Goal: Task Accomplishment & Management: Manage account settings

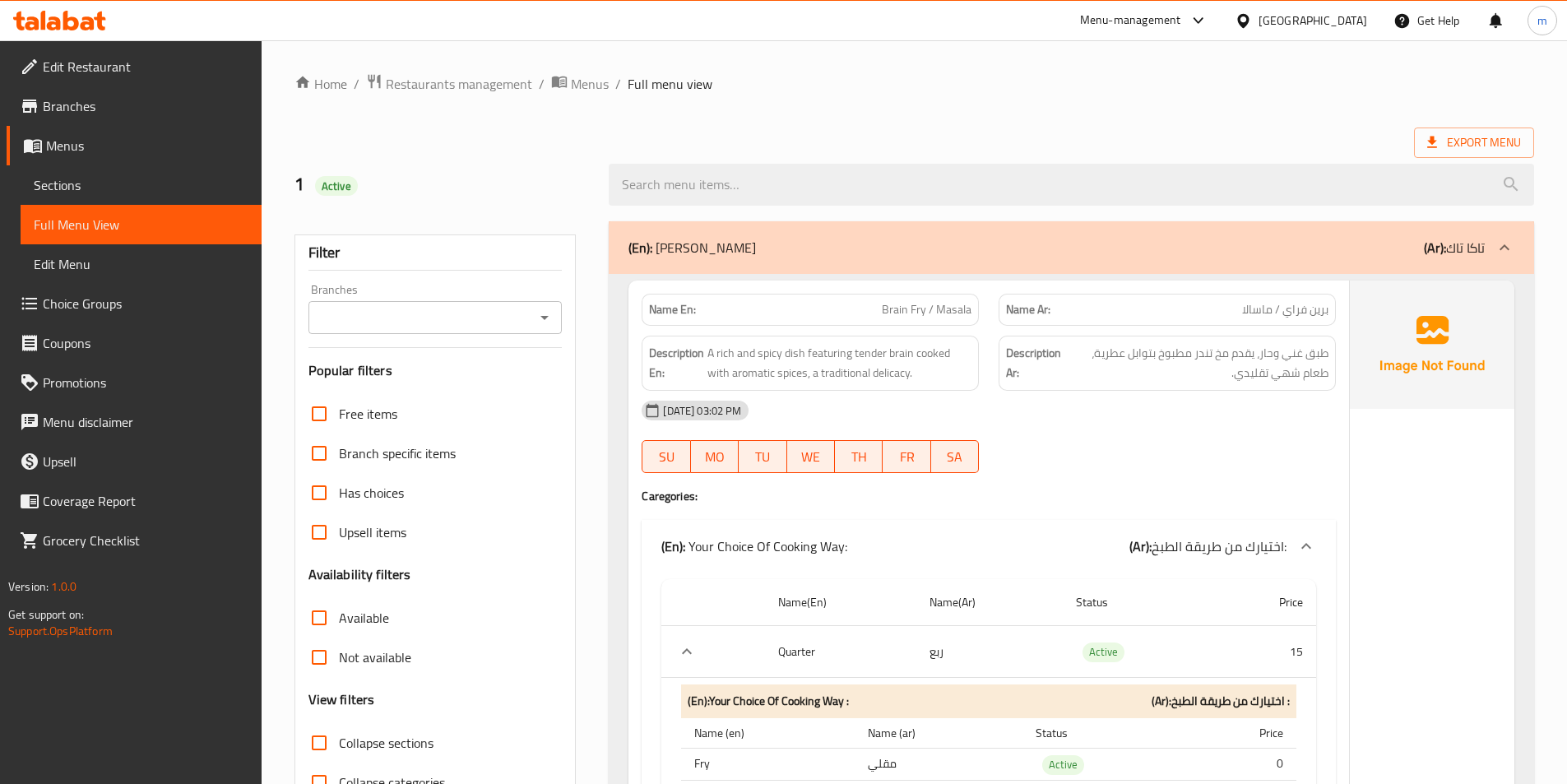
click at [1295, 13] on div "United Arab Emirates" at bounding box center [1312, 21] width 109 height 18
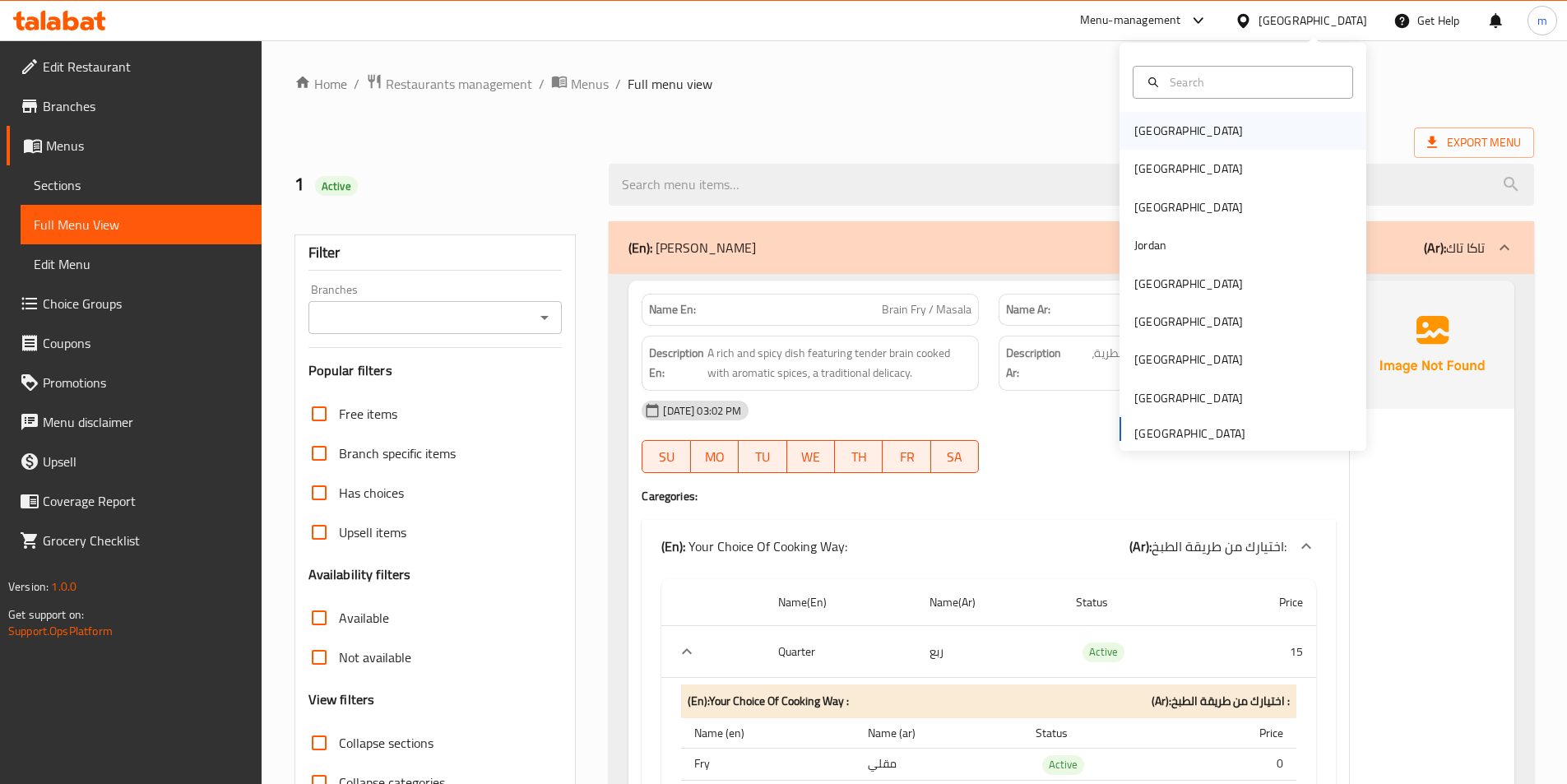
click at [1164, 119] on div "[GEOGRAPHIC_DATA]" at bounding box center [1188, 131] width 135 height 38
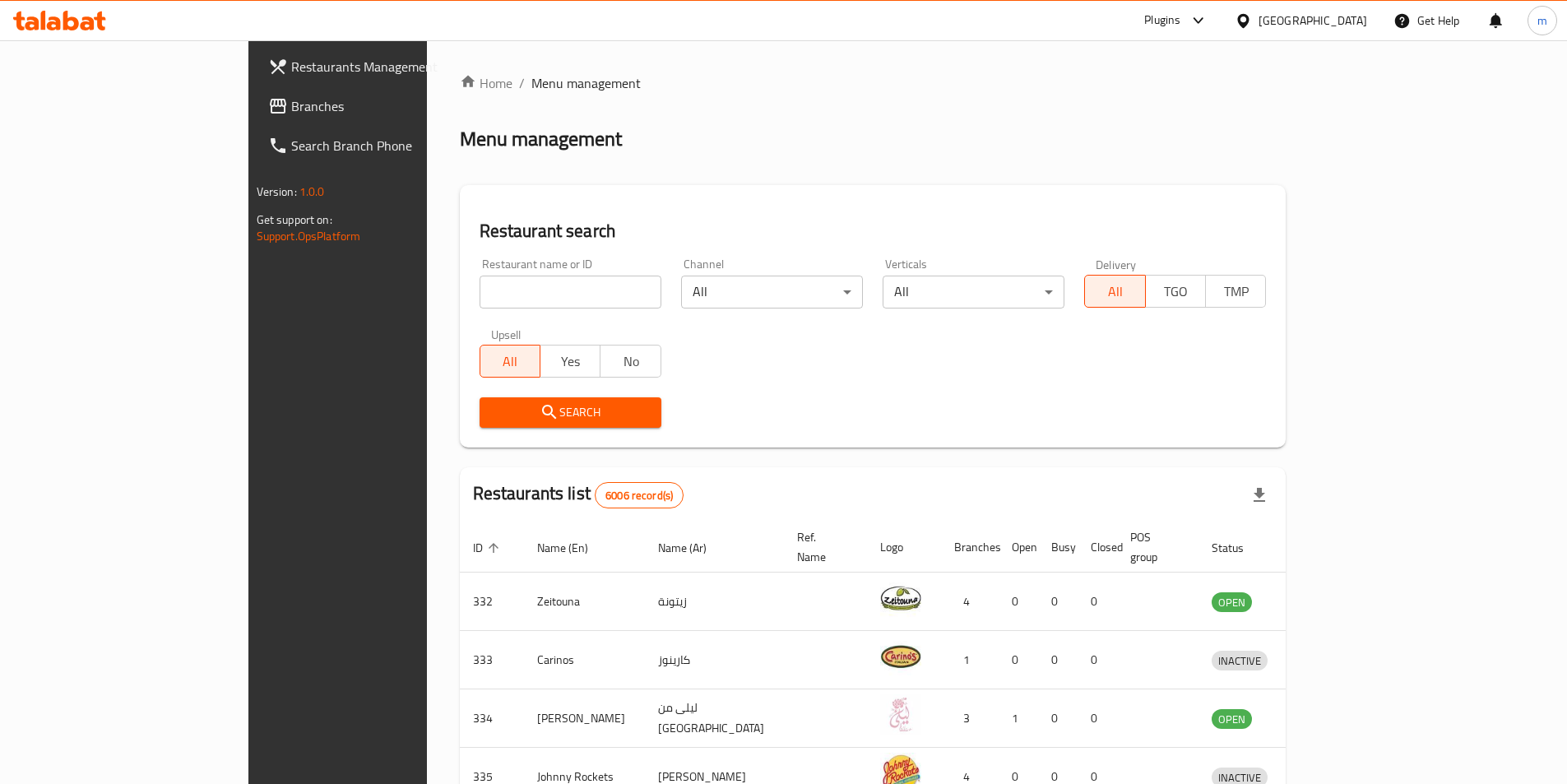
click at [479, 290] on input "search" at bounding box center [570, 292] width 182 height 33
paste input "777405"
type input "777405"
click button "Search" at bounding box center [570, 412] width 182 height 30
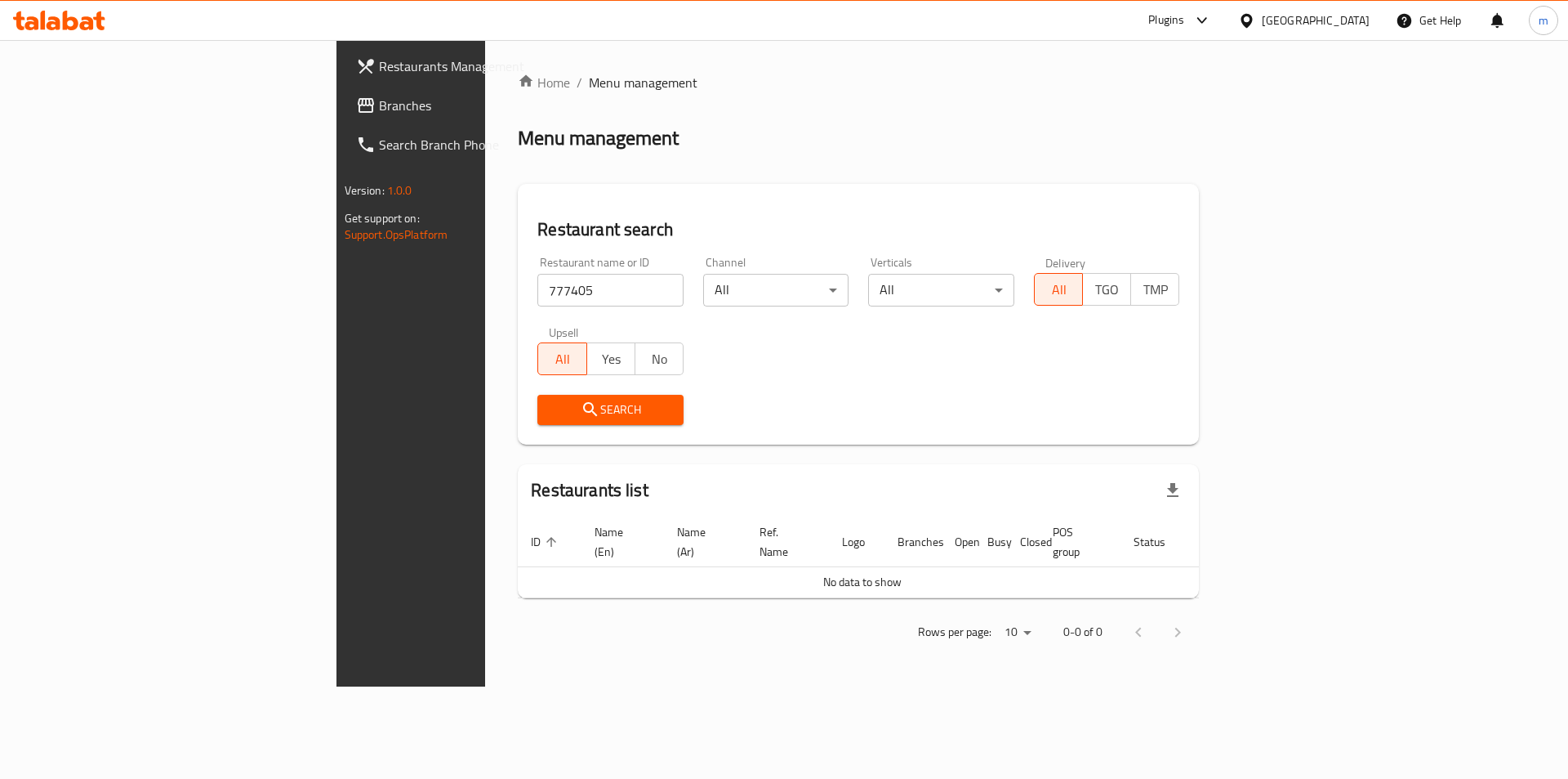
click at [72, 21] on icon at bounding box center [71, 21] width 16 height 20
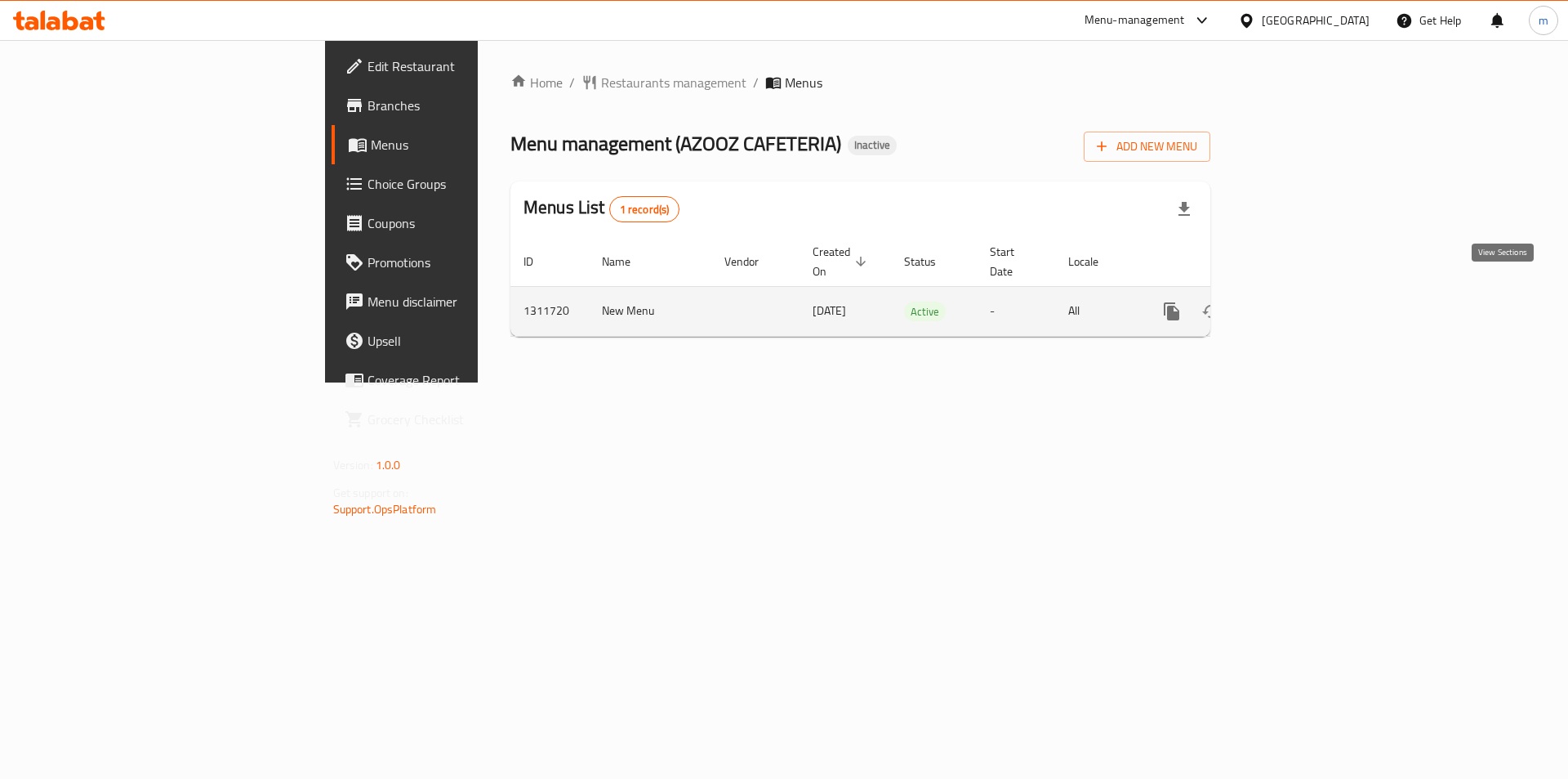
click at [1300, 301] on icon "enhanced table" at bounding box center [1290, 311] width 20 height 20
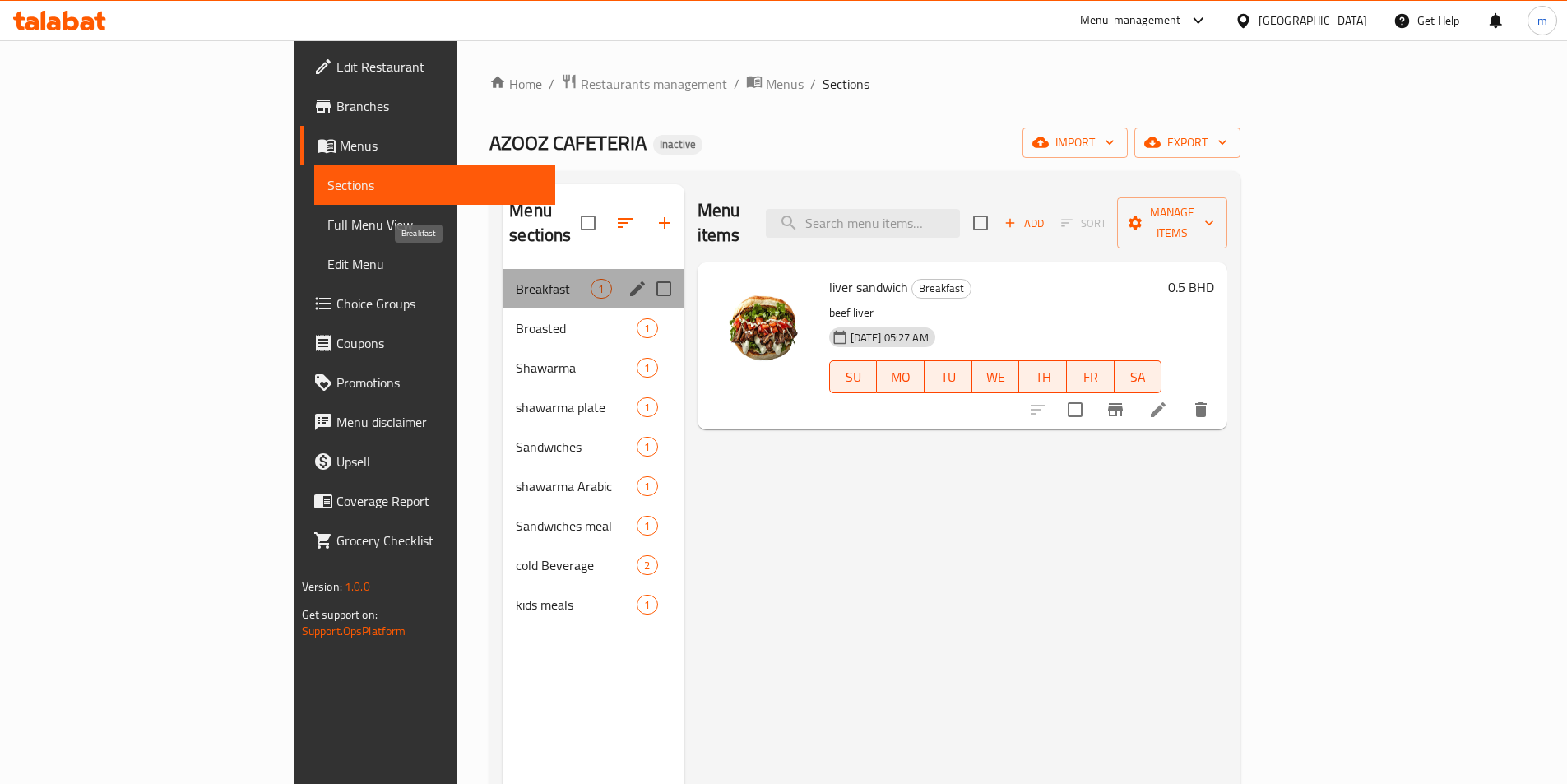
click at [516, 279] on span "Breakfast" at bounding box center [553, 289] width 75 height 20
click at [516, 318] on span "Broasted" at bounding box center [553, 328] width 75 height 20
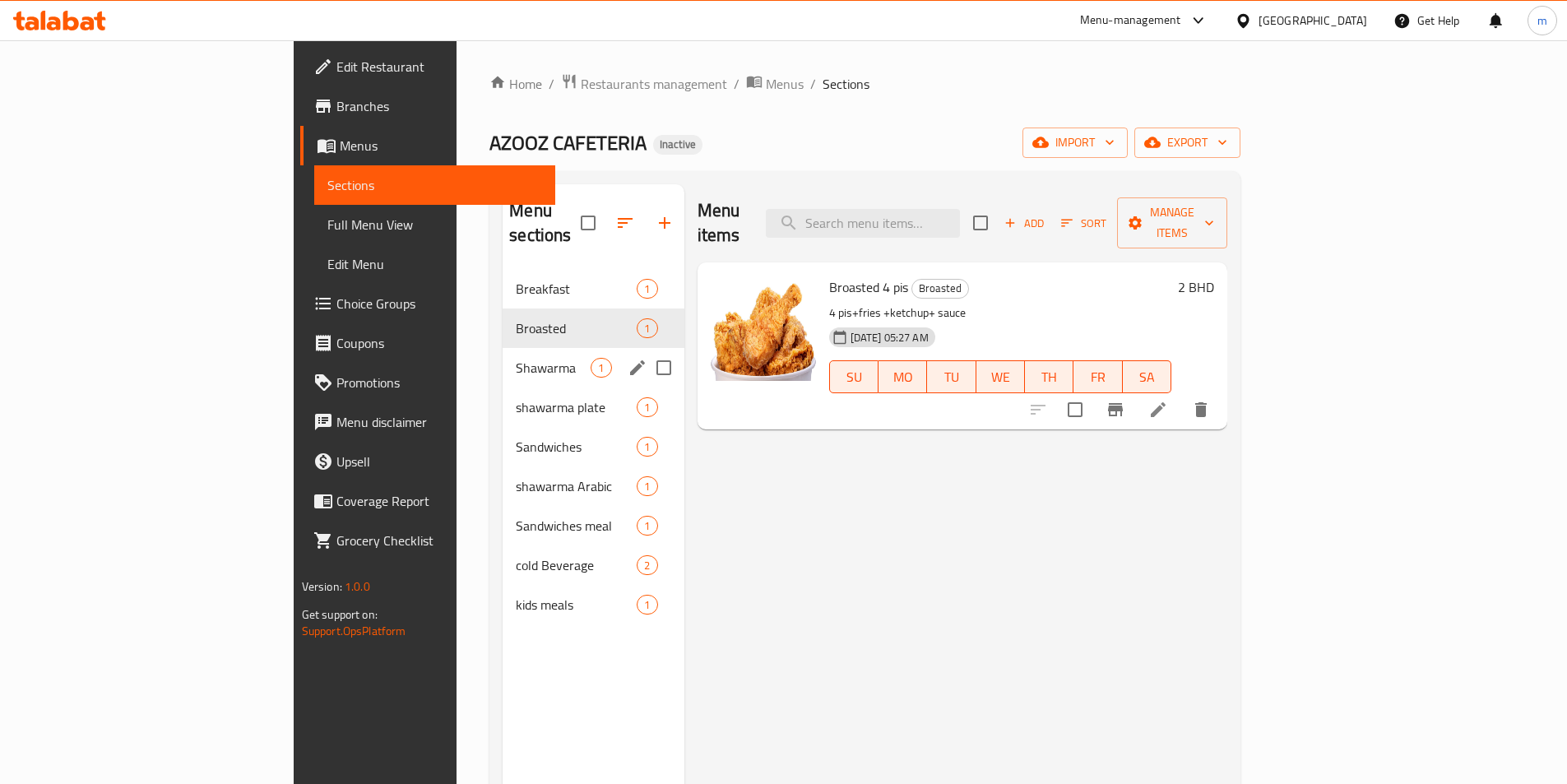
click at [503, 348] on div "Shawarma 1" at bounding box center [593, 367] width 181 height 39
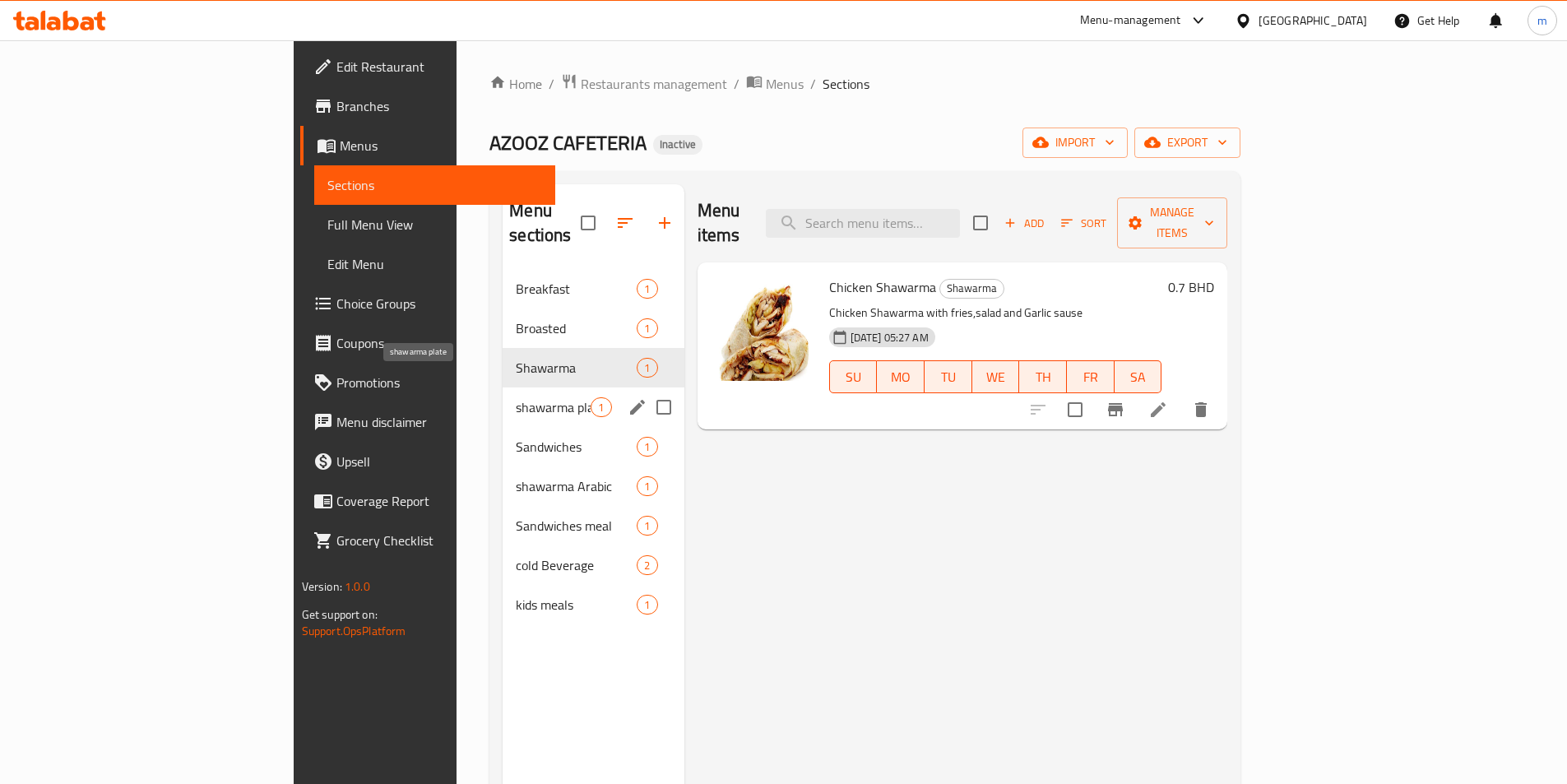
click at [516, 397] on span "shawarma plate" at bounding box center [553, 407] width 75 height 20
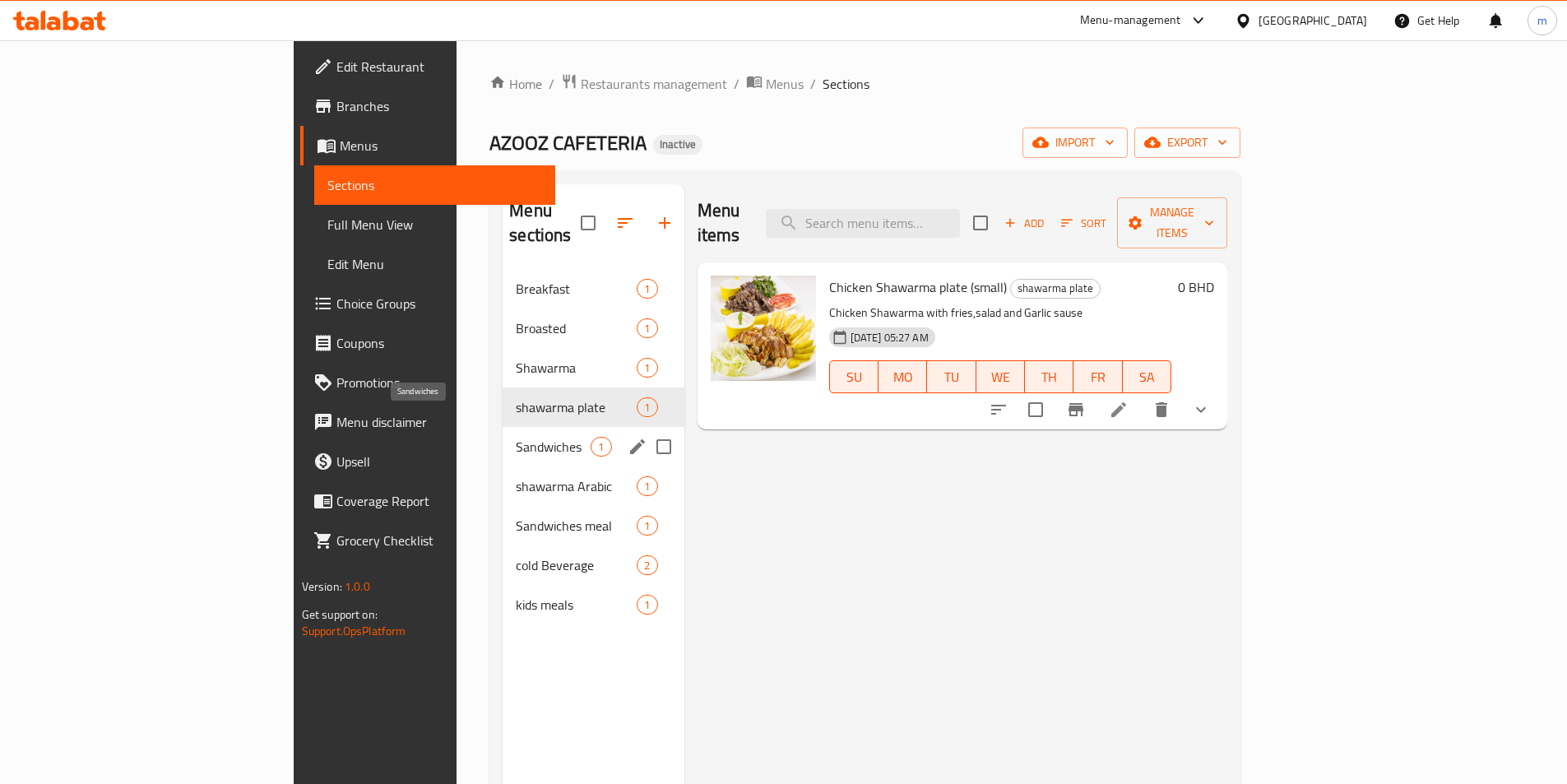
click at [516, 437] on span "Sandwiches" at bounding box center [553, 447] width 75 height 20
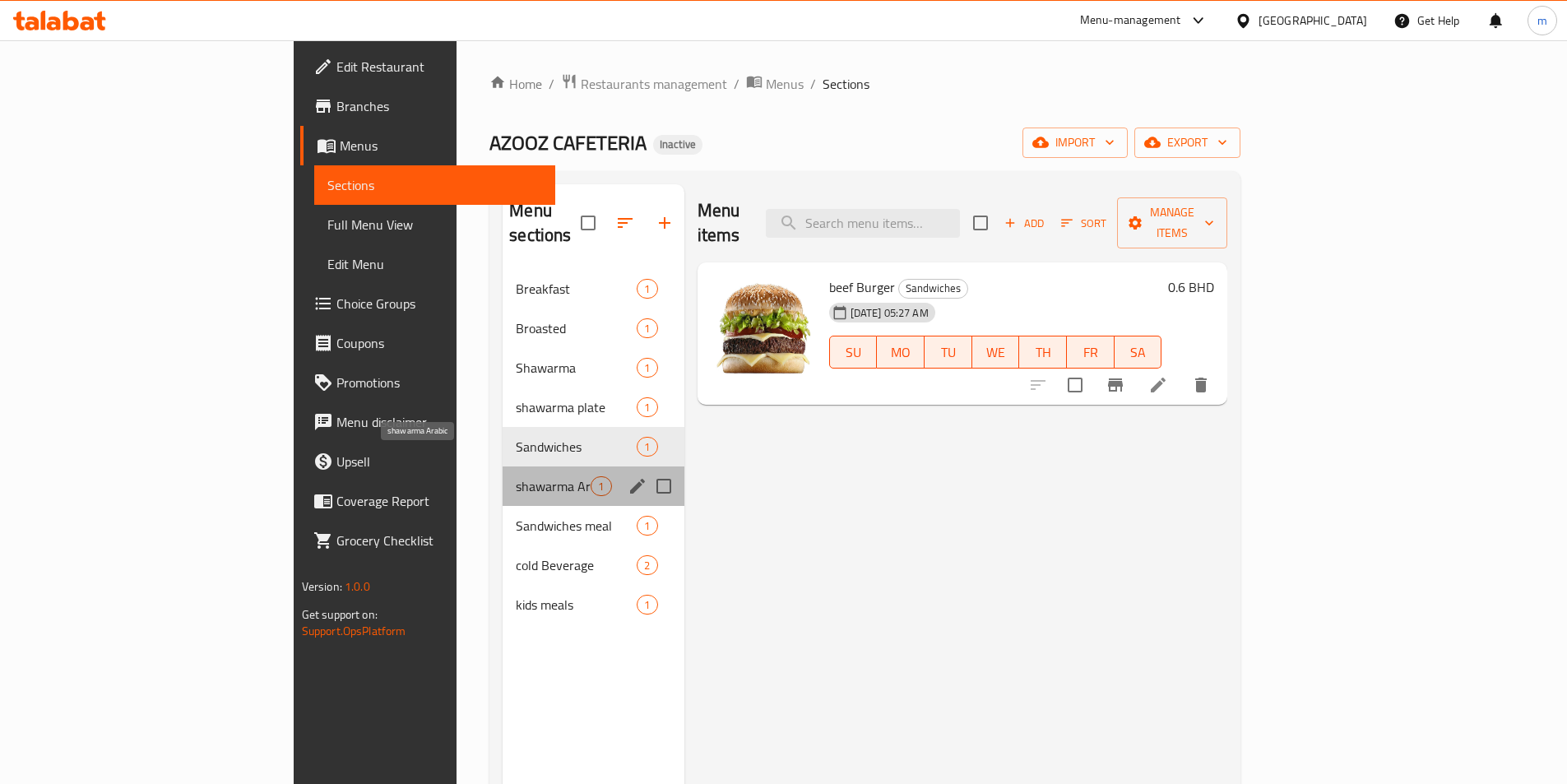
click at [516, 476] on span "shawarma Arabic" at bounding box center [553, 486] width 75 height 20
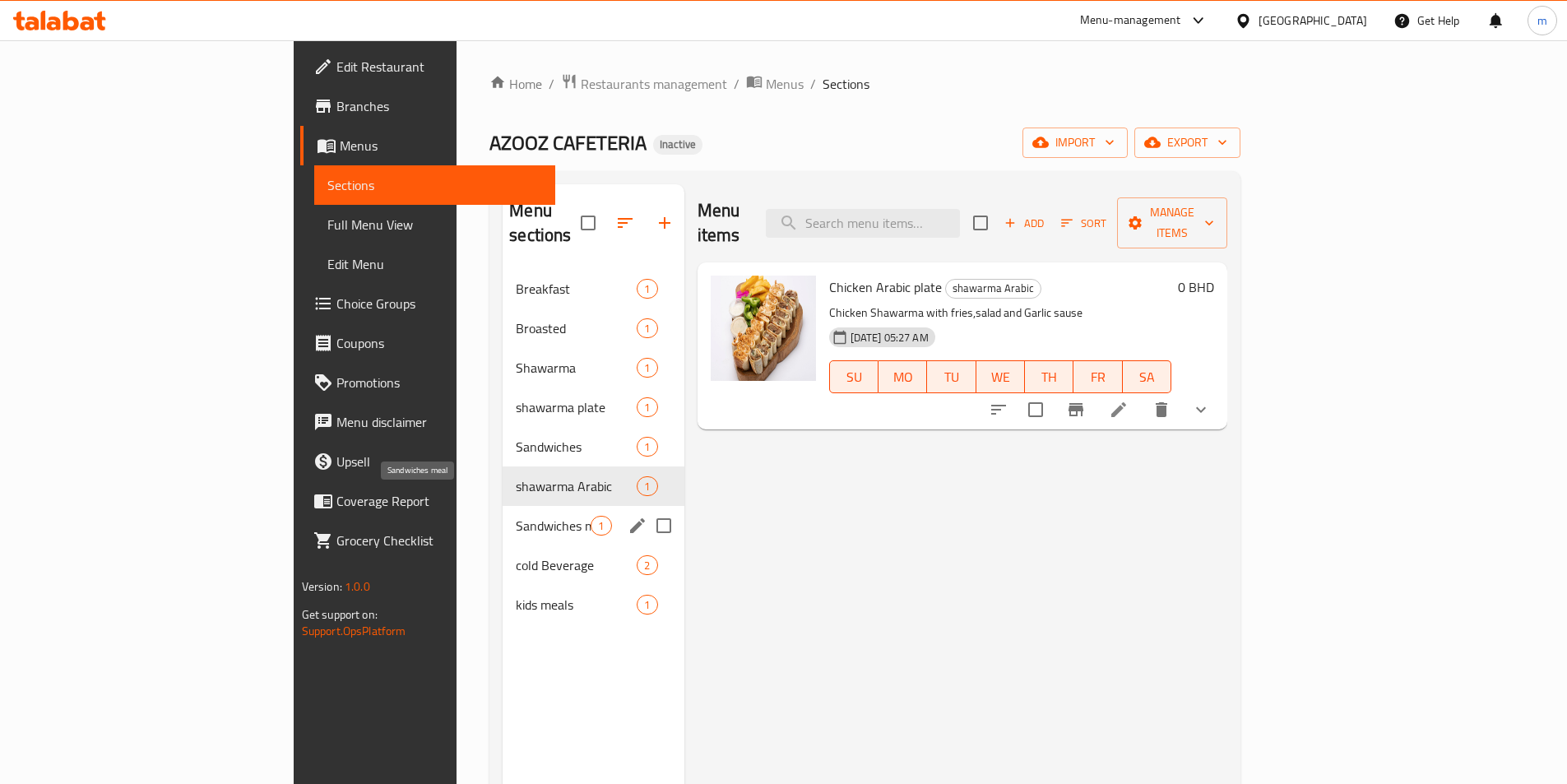
click at [516, 516] on span "Sandwiches meal" at bounding box center [553, 526] width 75 height 20
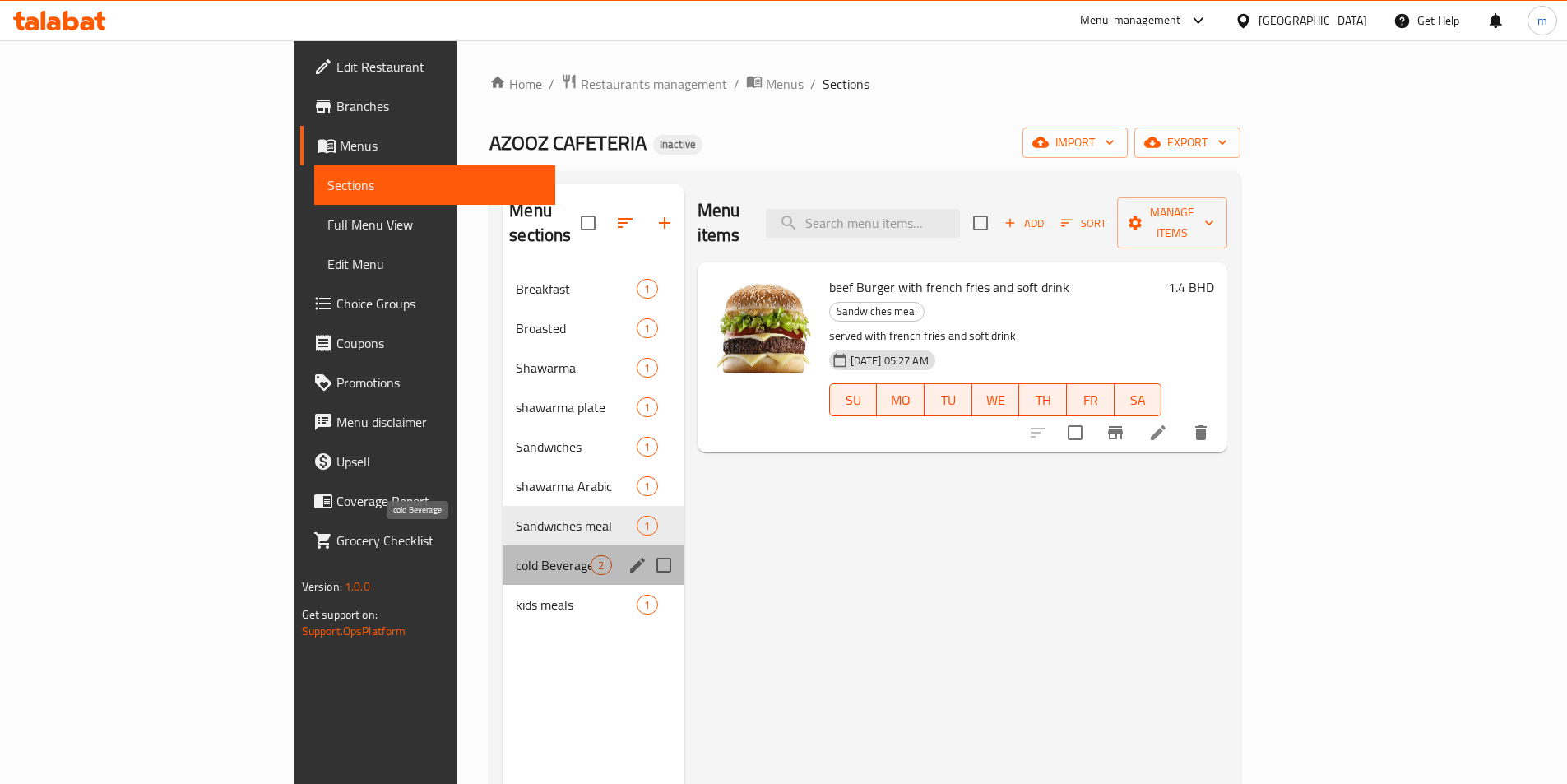
click at [516, 555] on span "cold Beverage" at bounding box center [553, 565] width 75 height 20
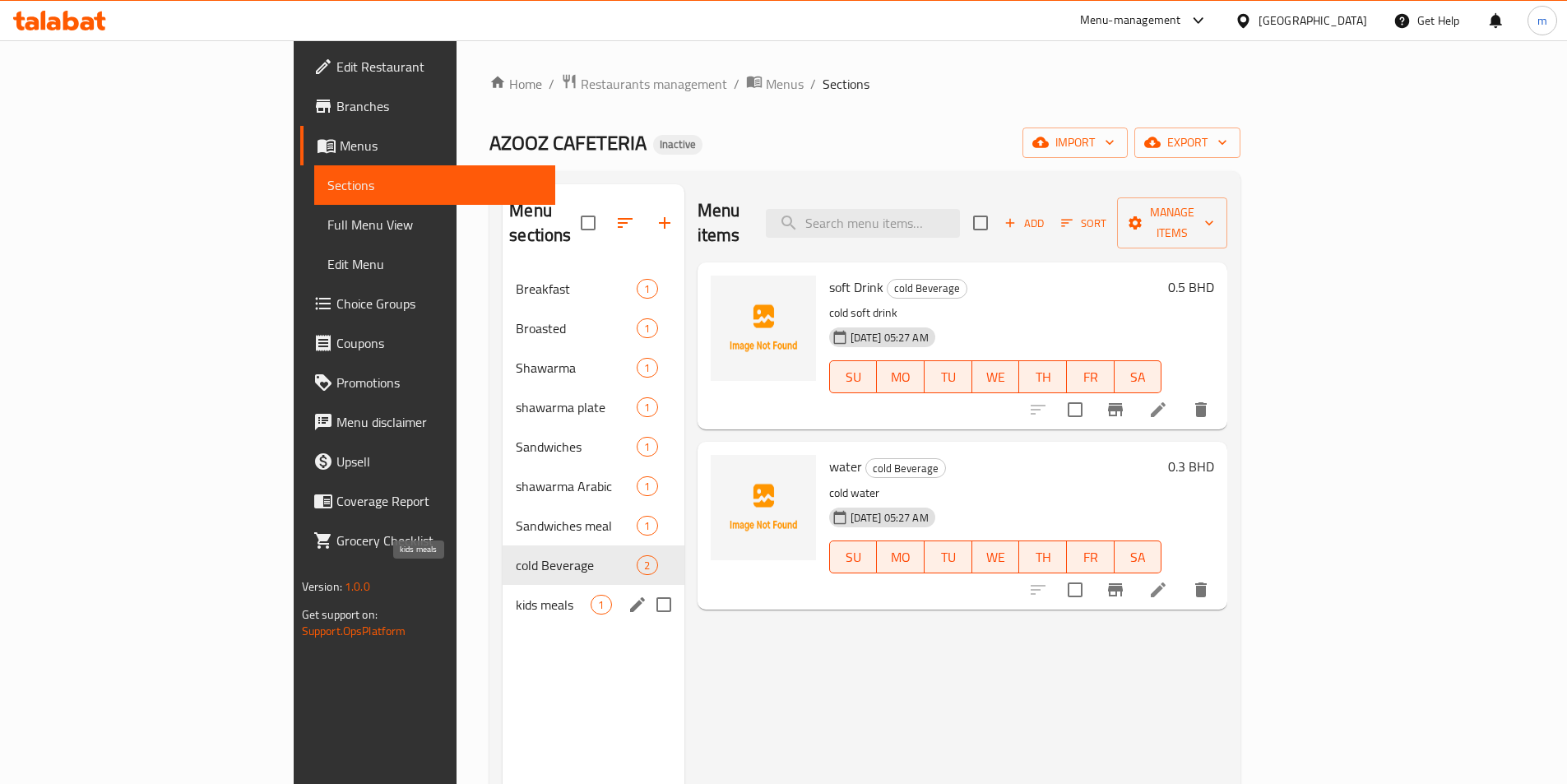
click at [516, 595] on span "kids meals" at bounding box center [553, 605] width 75 height 20
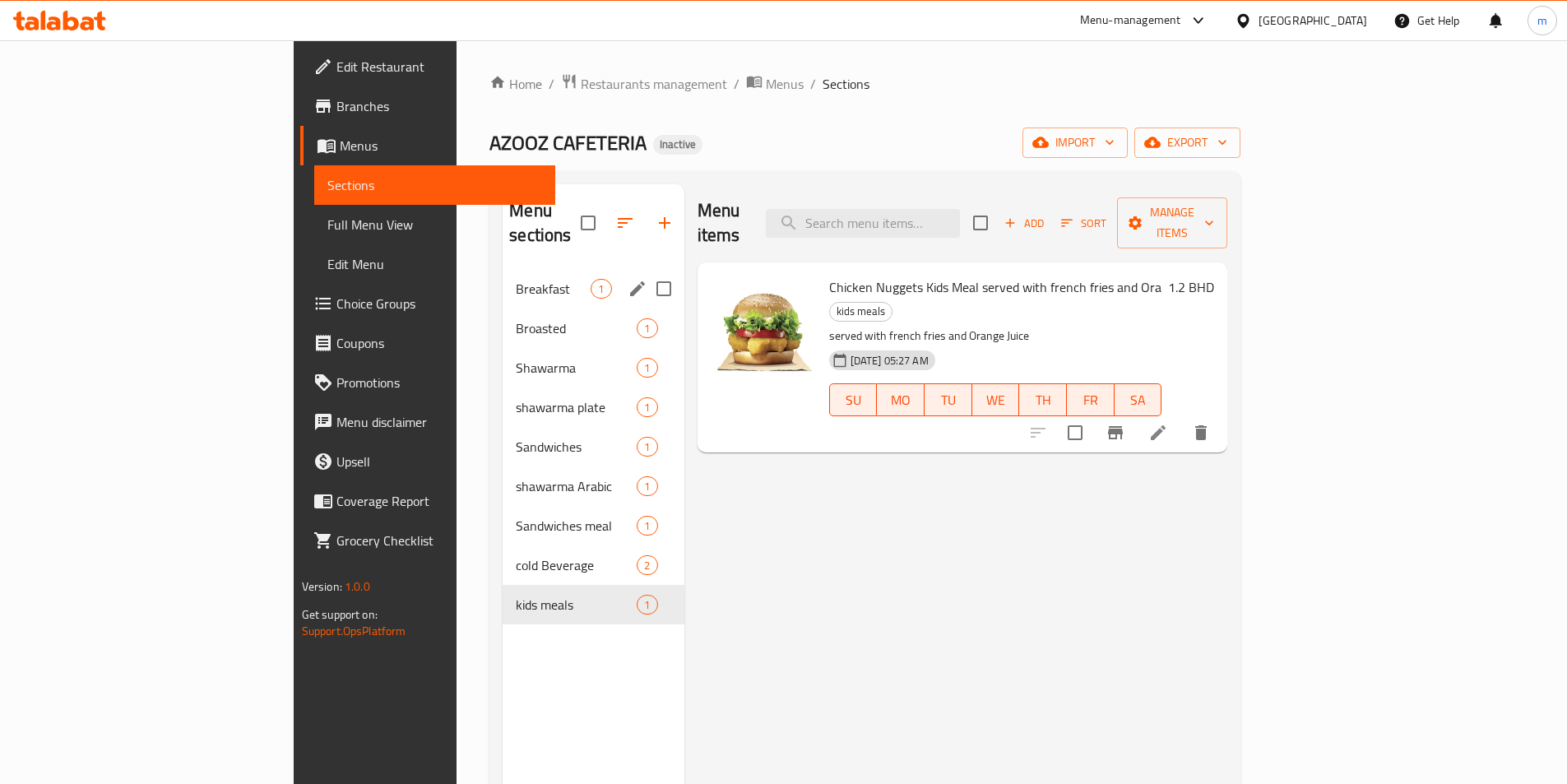
click at [503, 274] on div "Breakfast 1" at bounding box center [593, 288] width 181 height 39
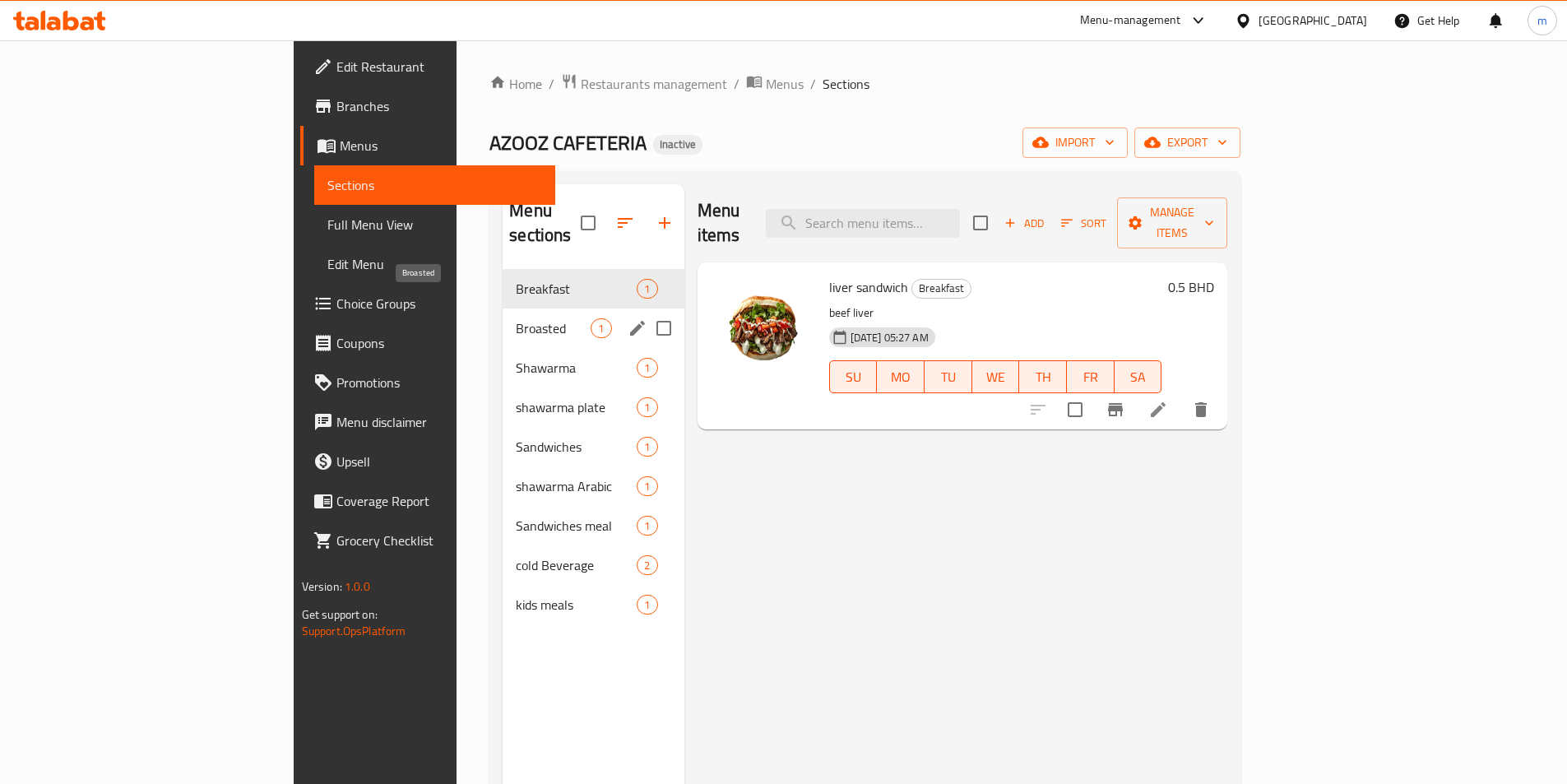
click at [516, 318] on span "Broasted" at bounding box center [553, 328] width 75 height 20
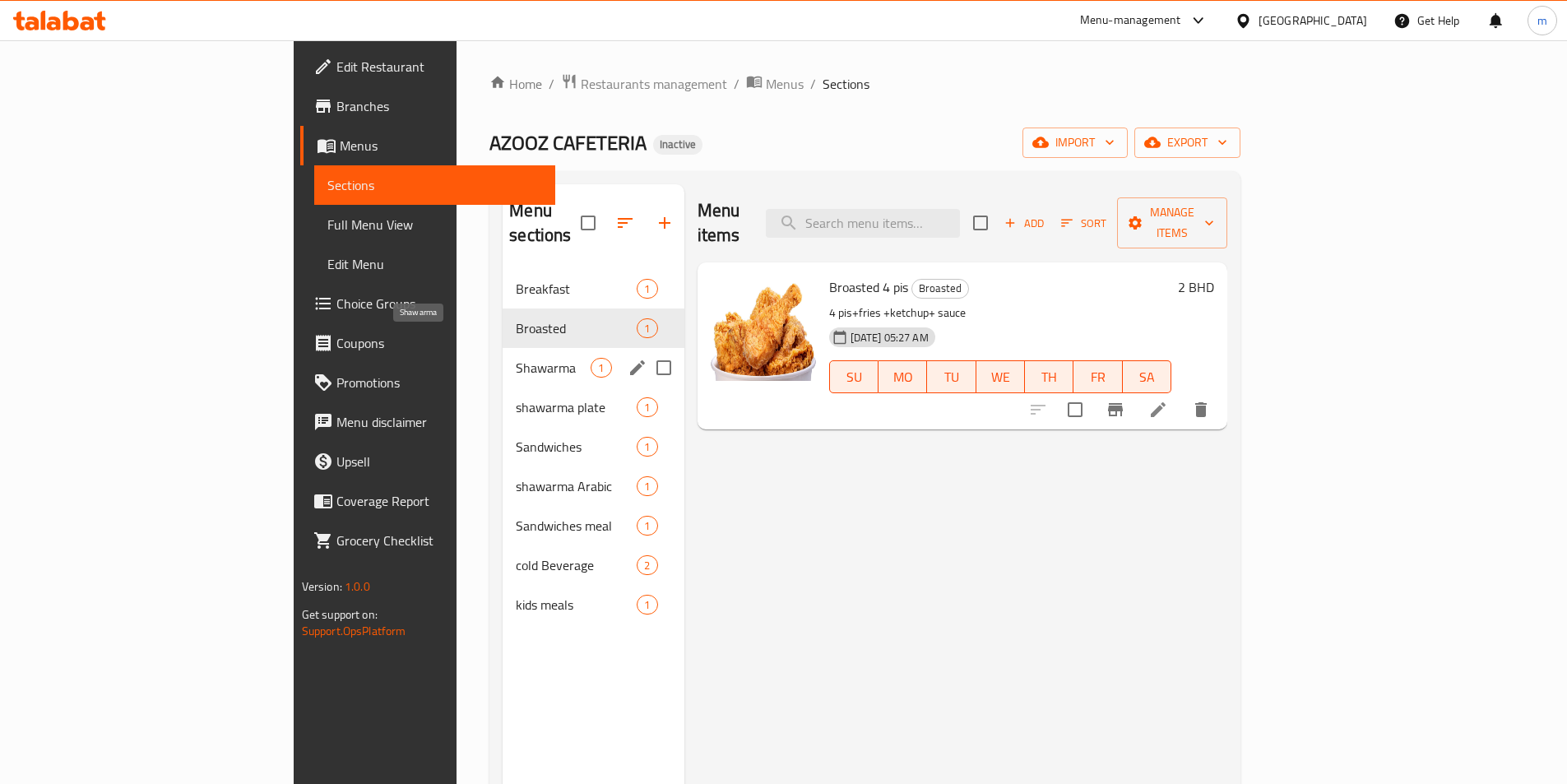
click at [516, 358] on span "Shawarma" at bounding box center [553, 368] width 75 height 20
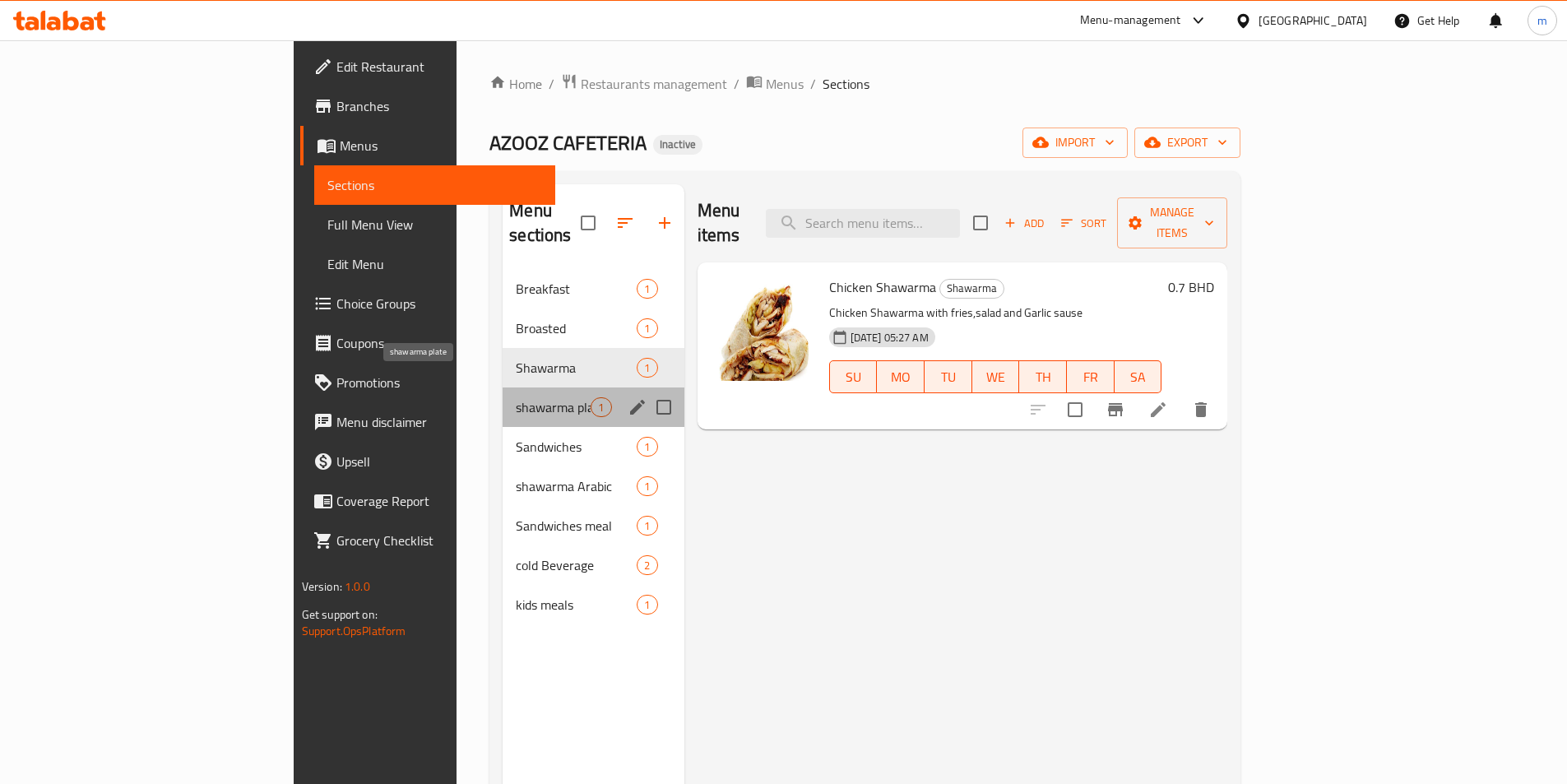
click at [516, 397] on span "shawarma plate" at bounding box center [553, 407] width 75 height 20
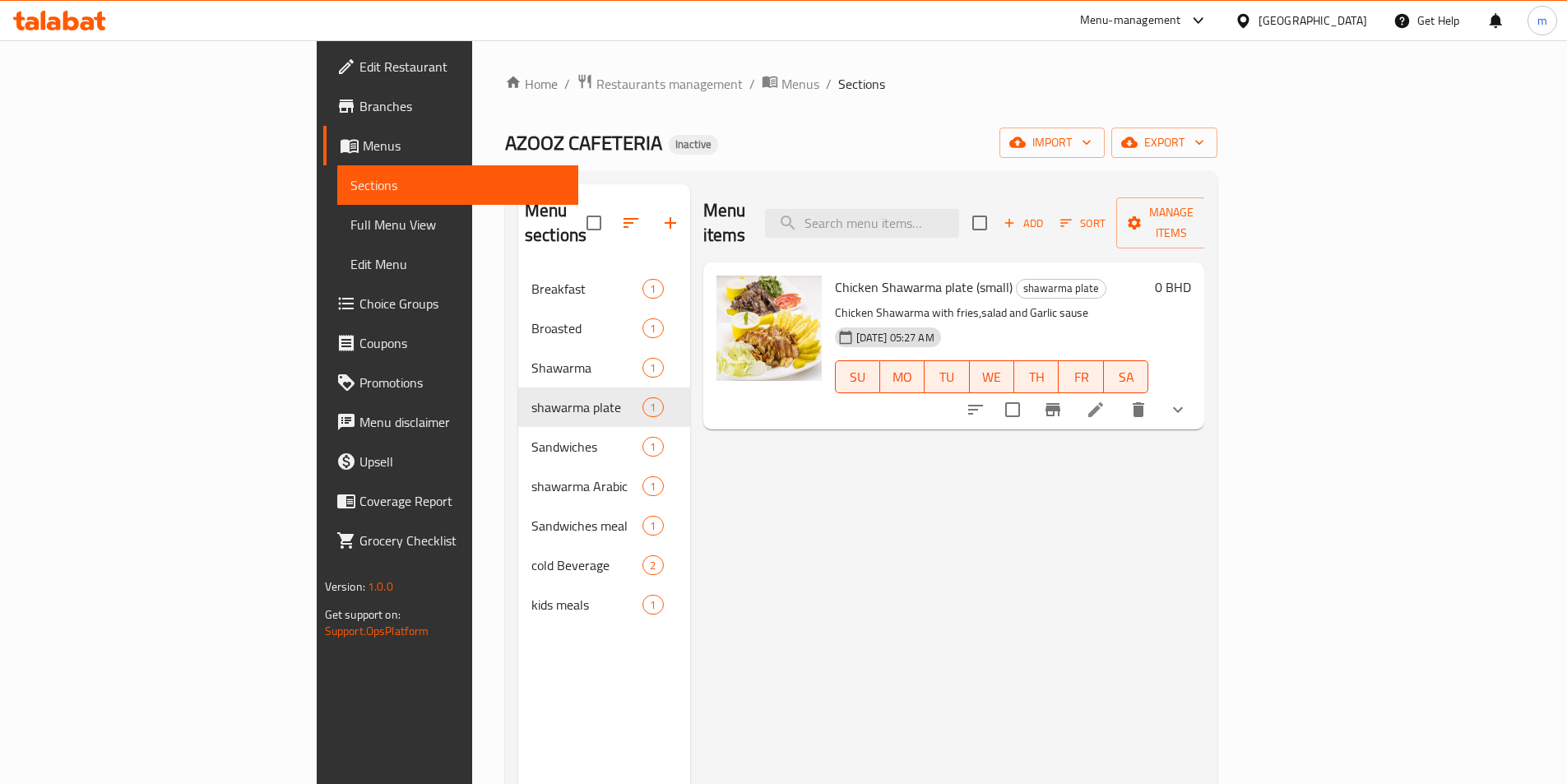
click at [359, 68] on span "Edit Restaurant" at bounding box center [462, 67] width 206 height 20
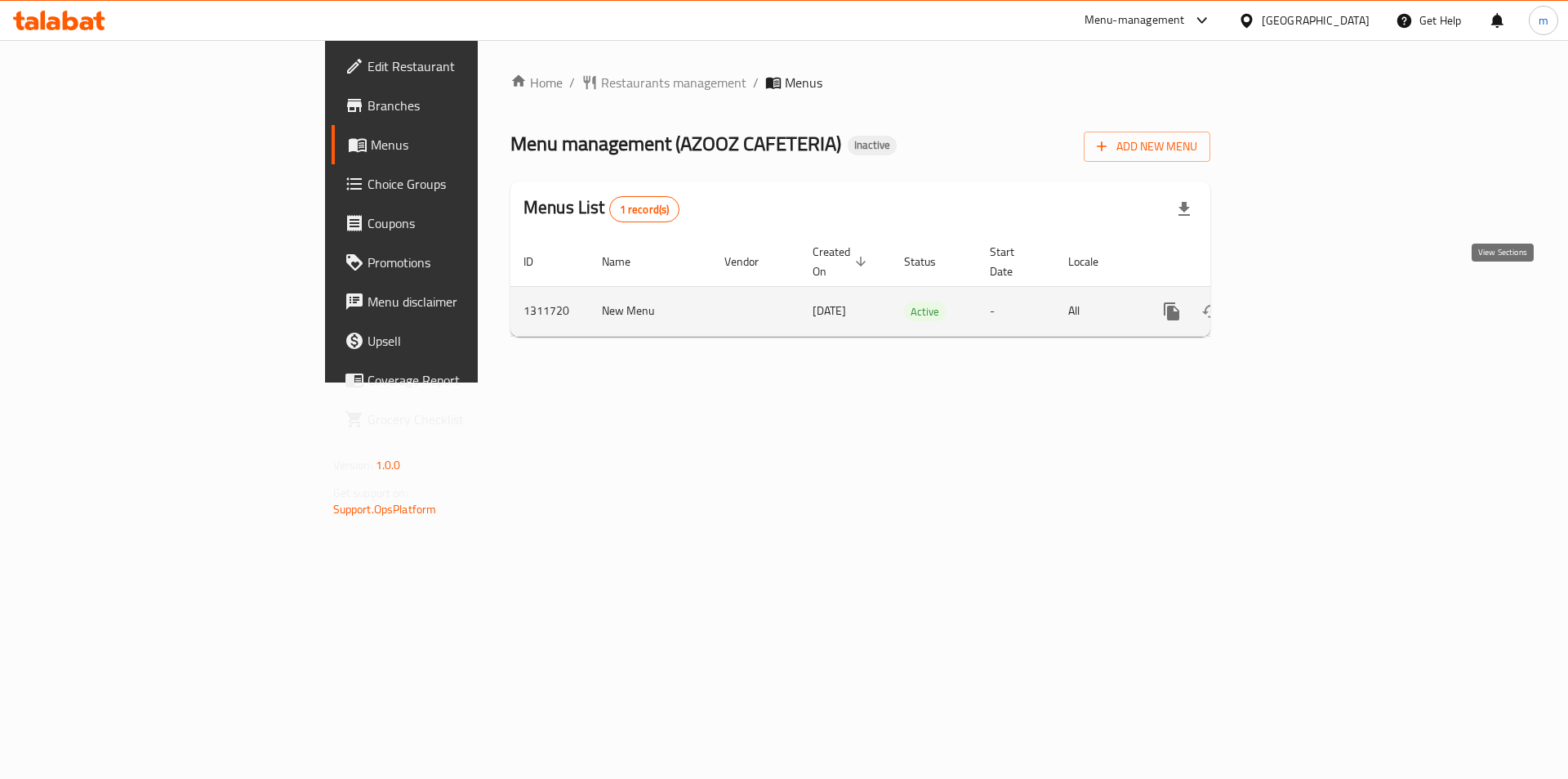
click at [1297, 304] on icon "enhanced table" at bounding box center [1289, 311] width 15 height 15
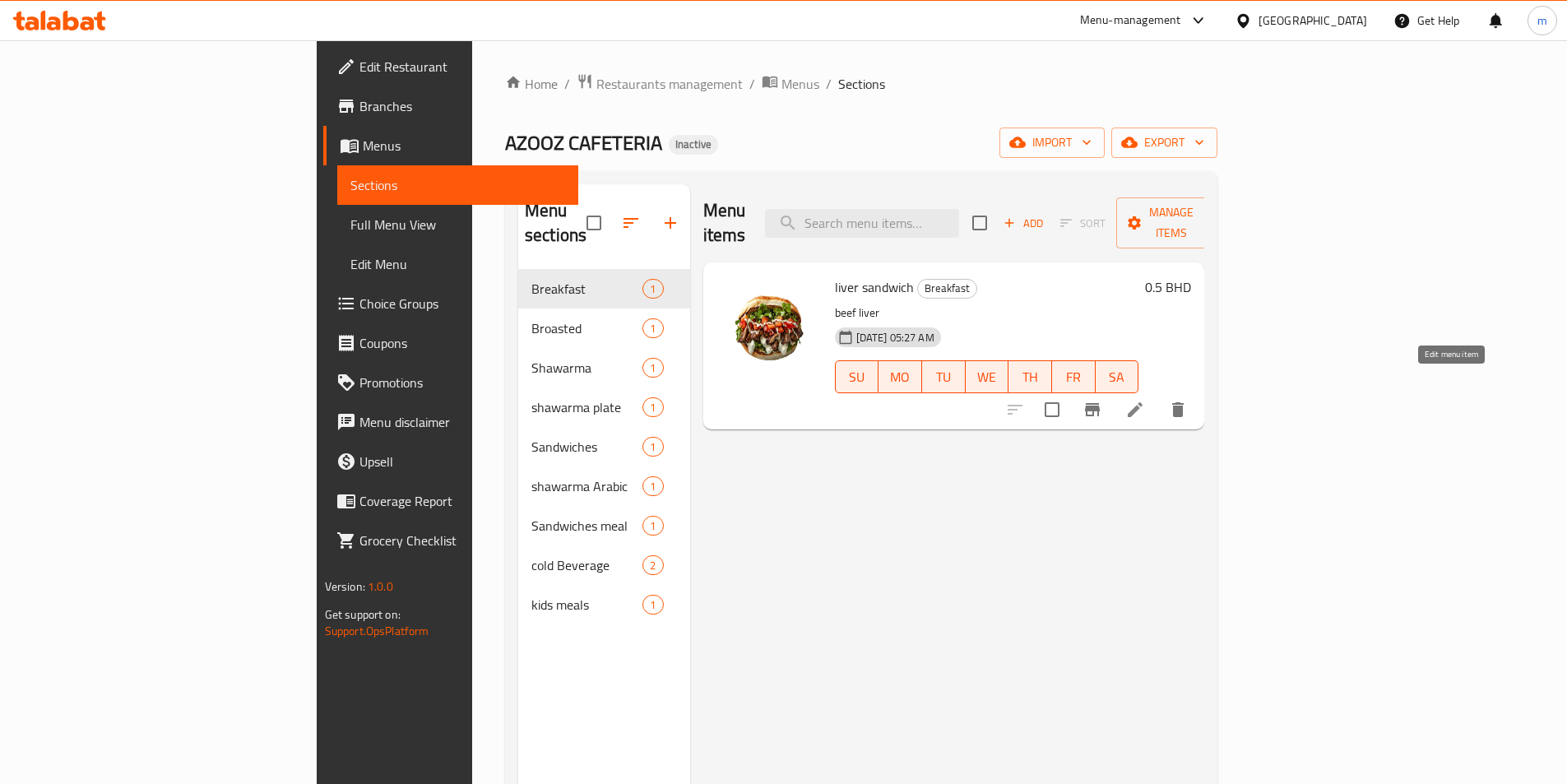
click at [1145, 400] on icon at bounding box center [1135, 410] width 20 height 20
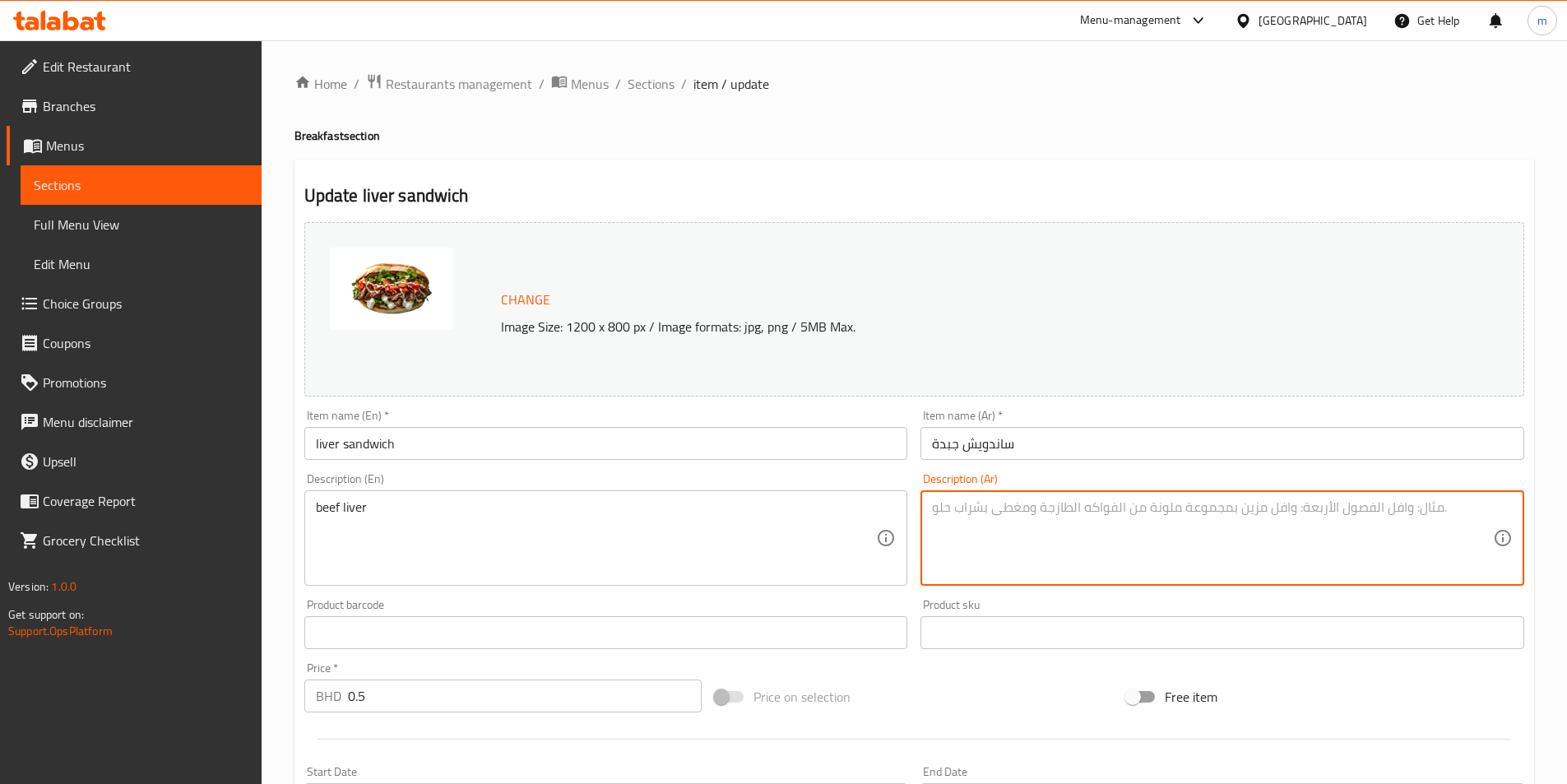
click at [1127, 541] on textarea at bounding box center [1212, 538] width 561 height 78
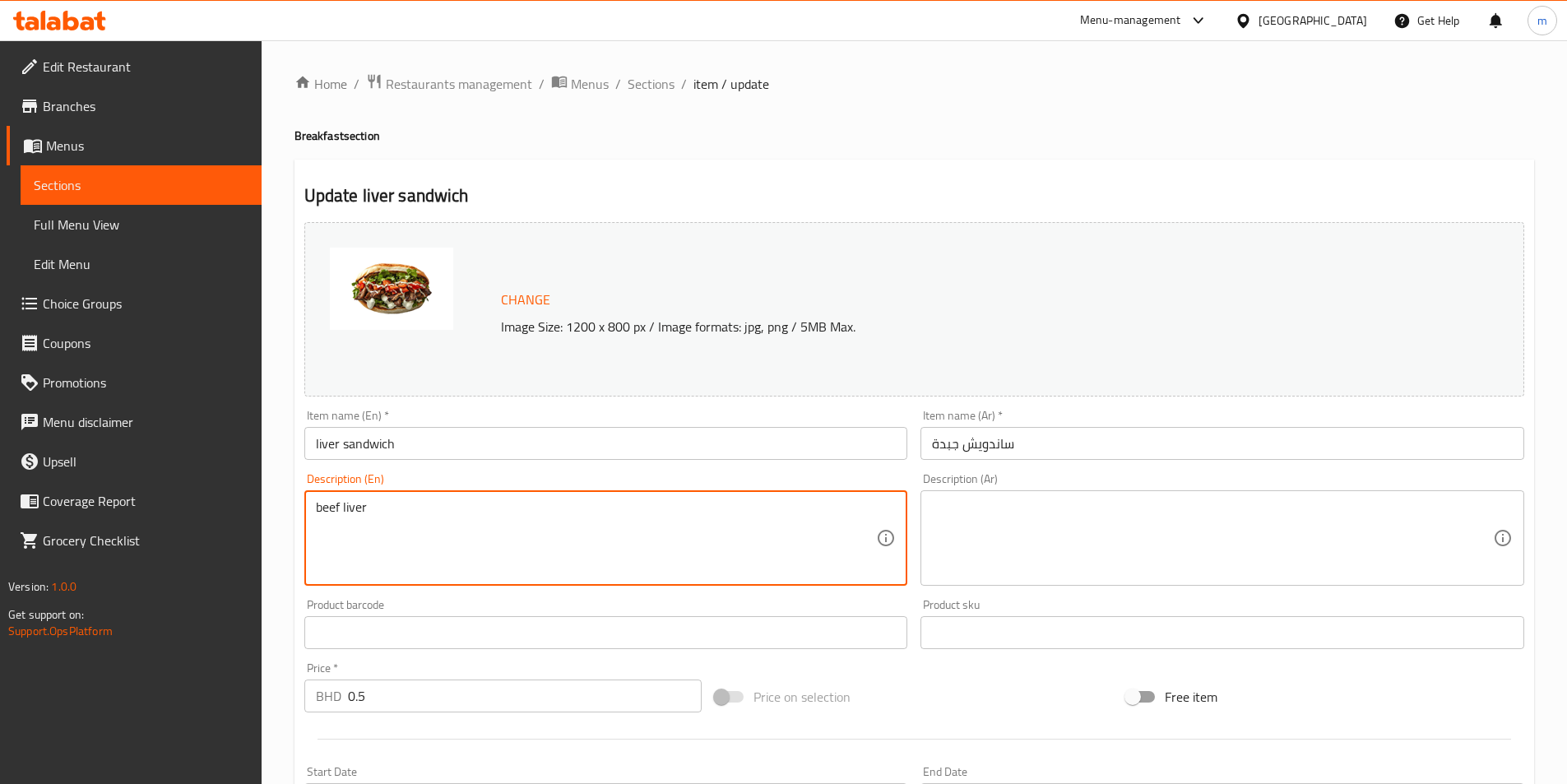
click at [545, 539] on textarea "beef liver" at bounding box center [596, 538] width 561 height 78
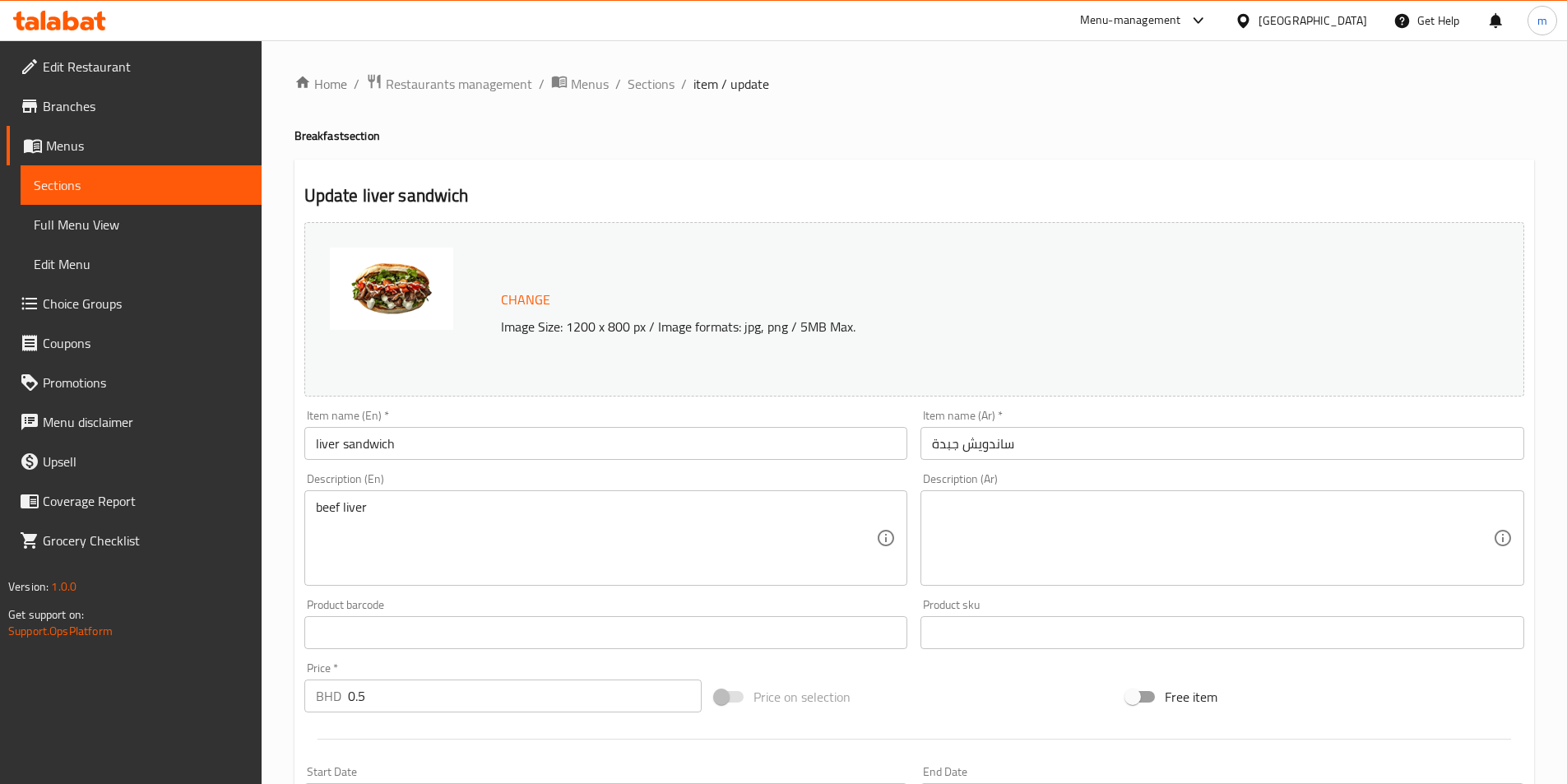
click at [1073, 528] on textarea at bounding box center [1212, 538] width 561 height 78
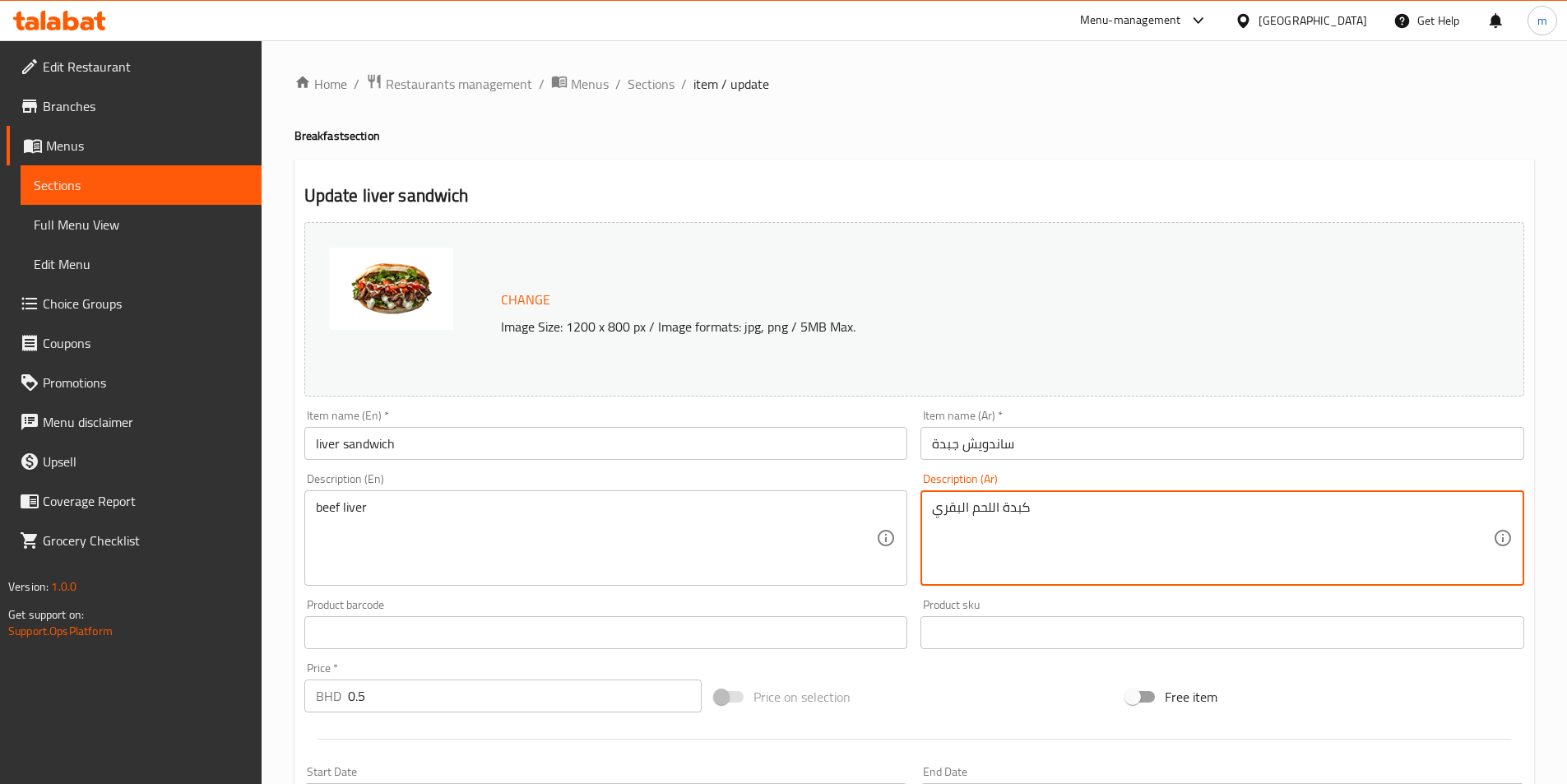
type textarea "كبدة اللحم البقري"
drag, startPoint x: 958, startPoint y: 453, endPoint x: 1014, endPoint y: 496, distance: 70.4
click at [958, 453] on input "ساندويش جبدة" at bounding box center [1222, 443] width 604 height 33
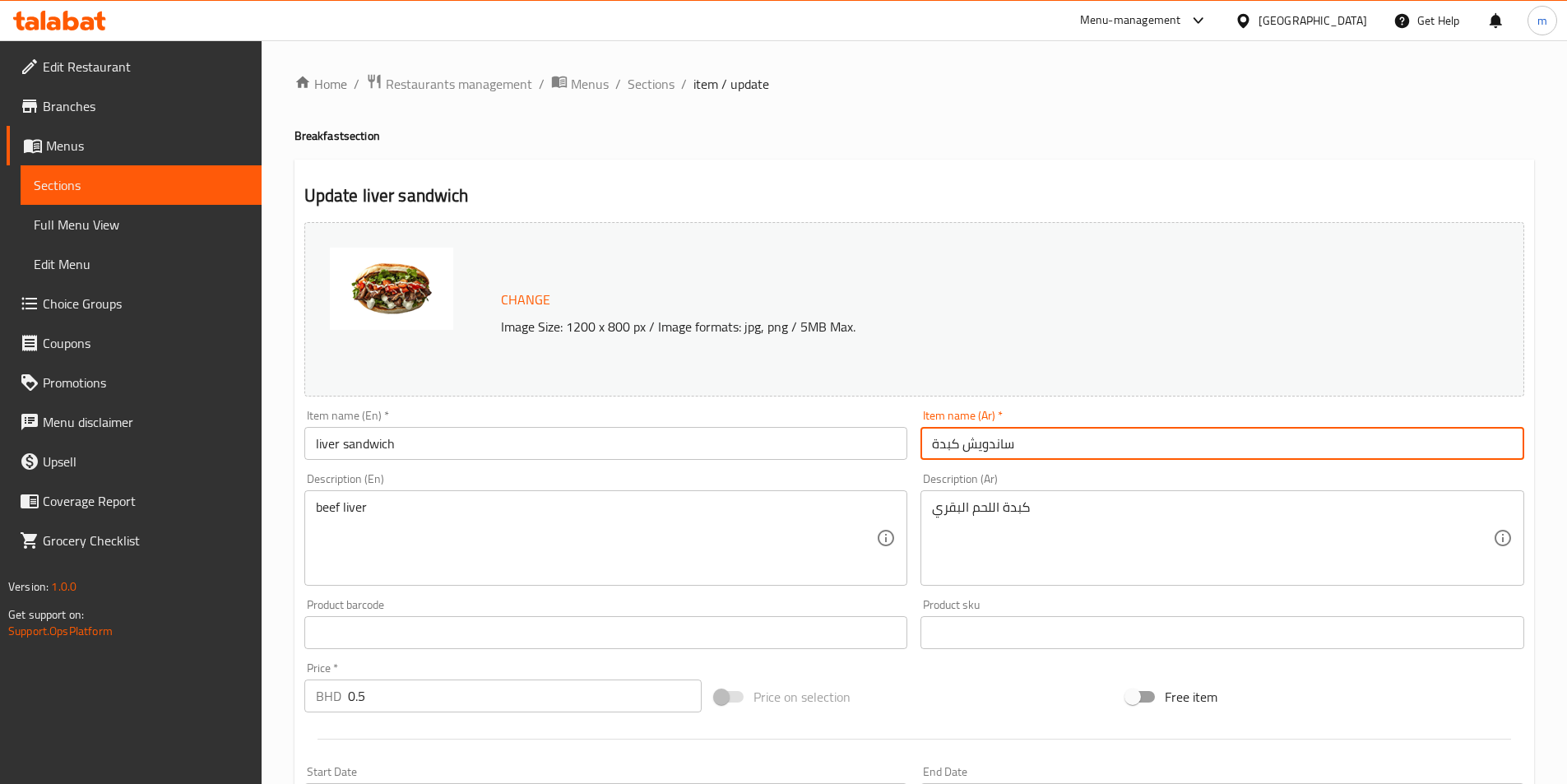
type input "ساندويش كبدة"
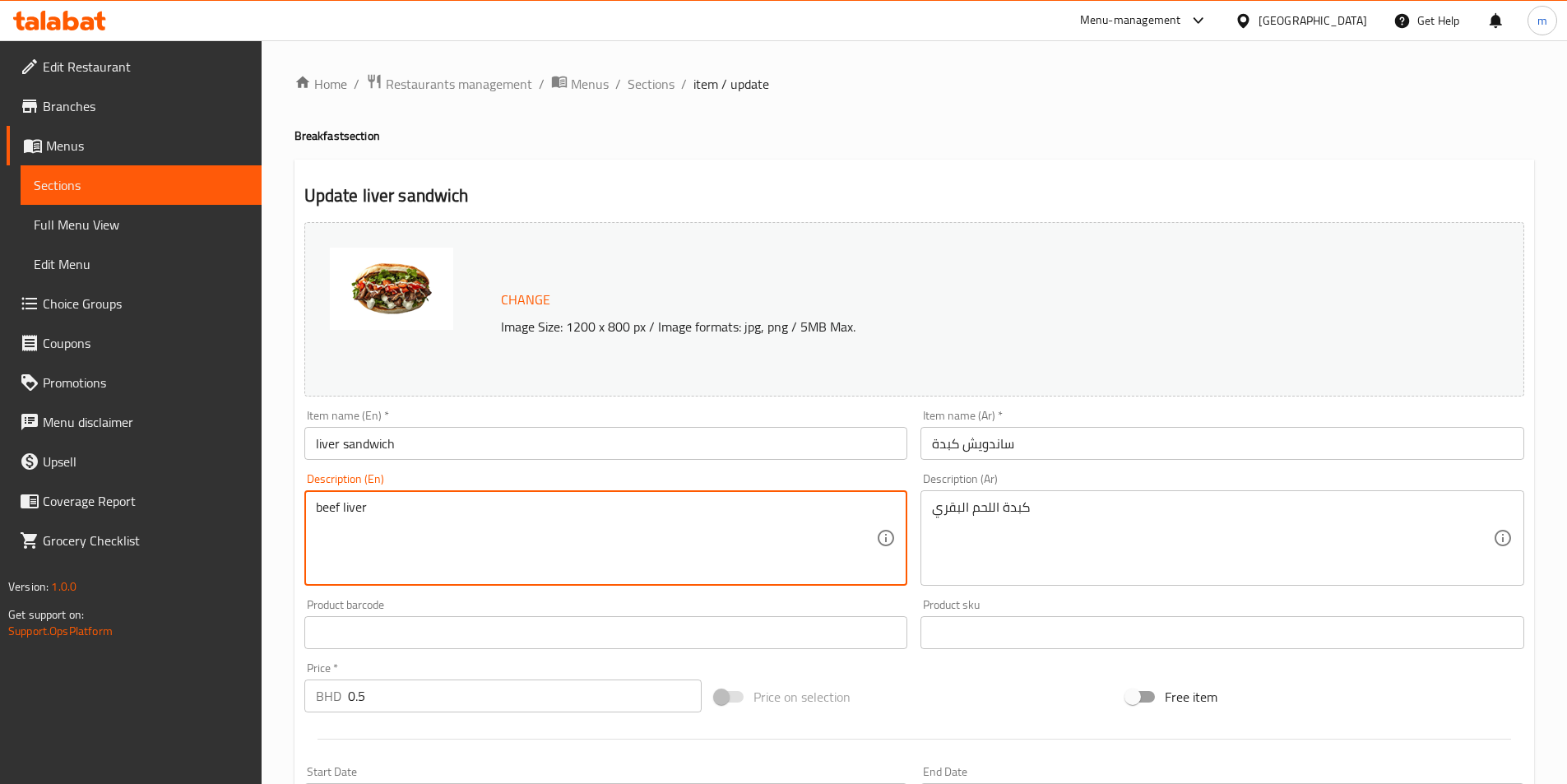
click at [353, 515] on textarea "beef liver" at bounding box center [596, 538] width 561 height 78
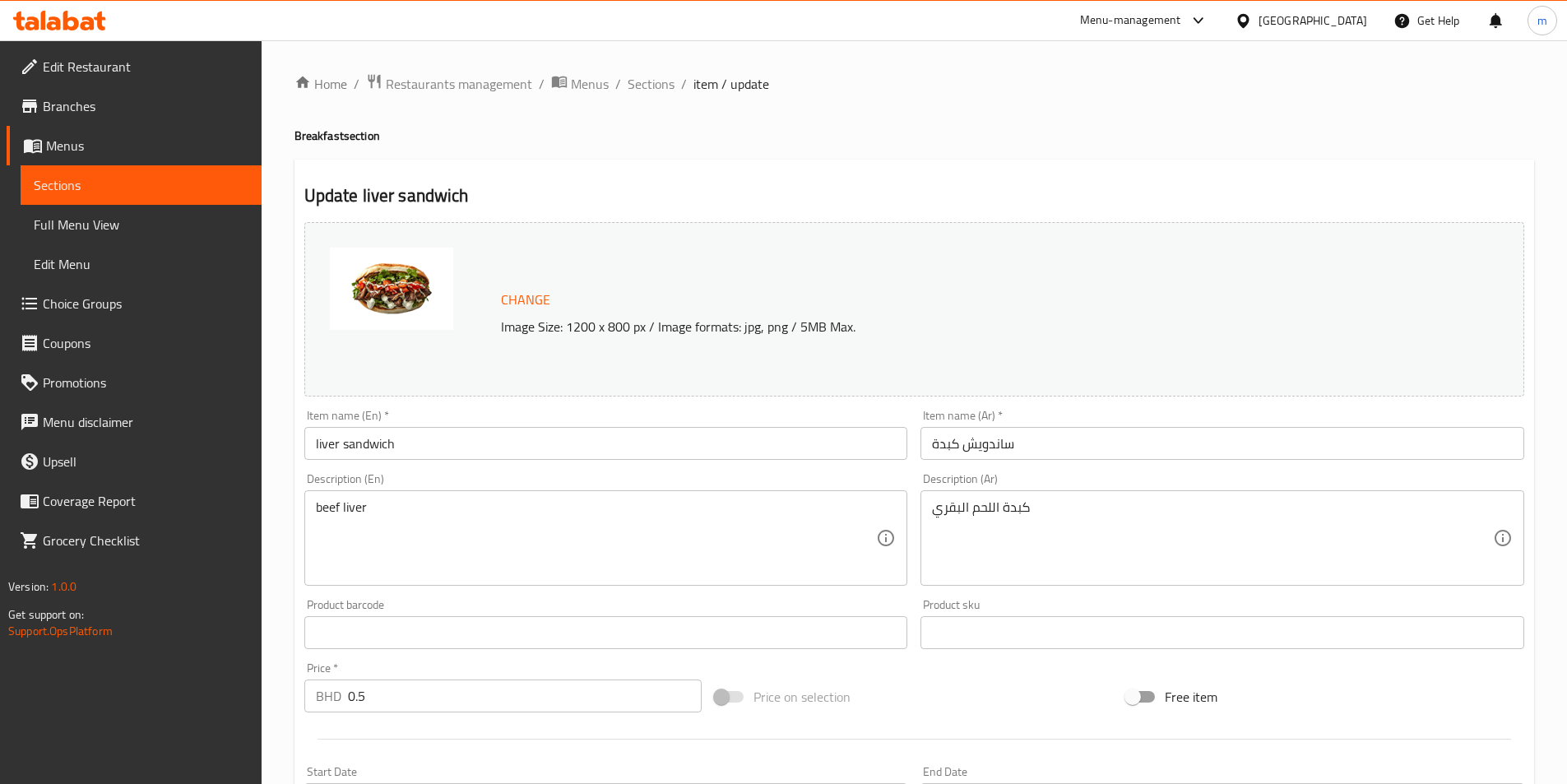
click at [373, 444] on input "liver sandwich" at bounding box center [606, 443] width 604 height 33
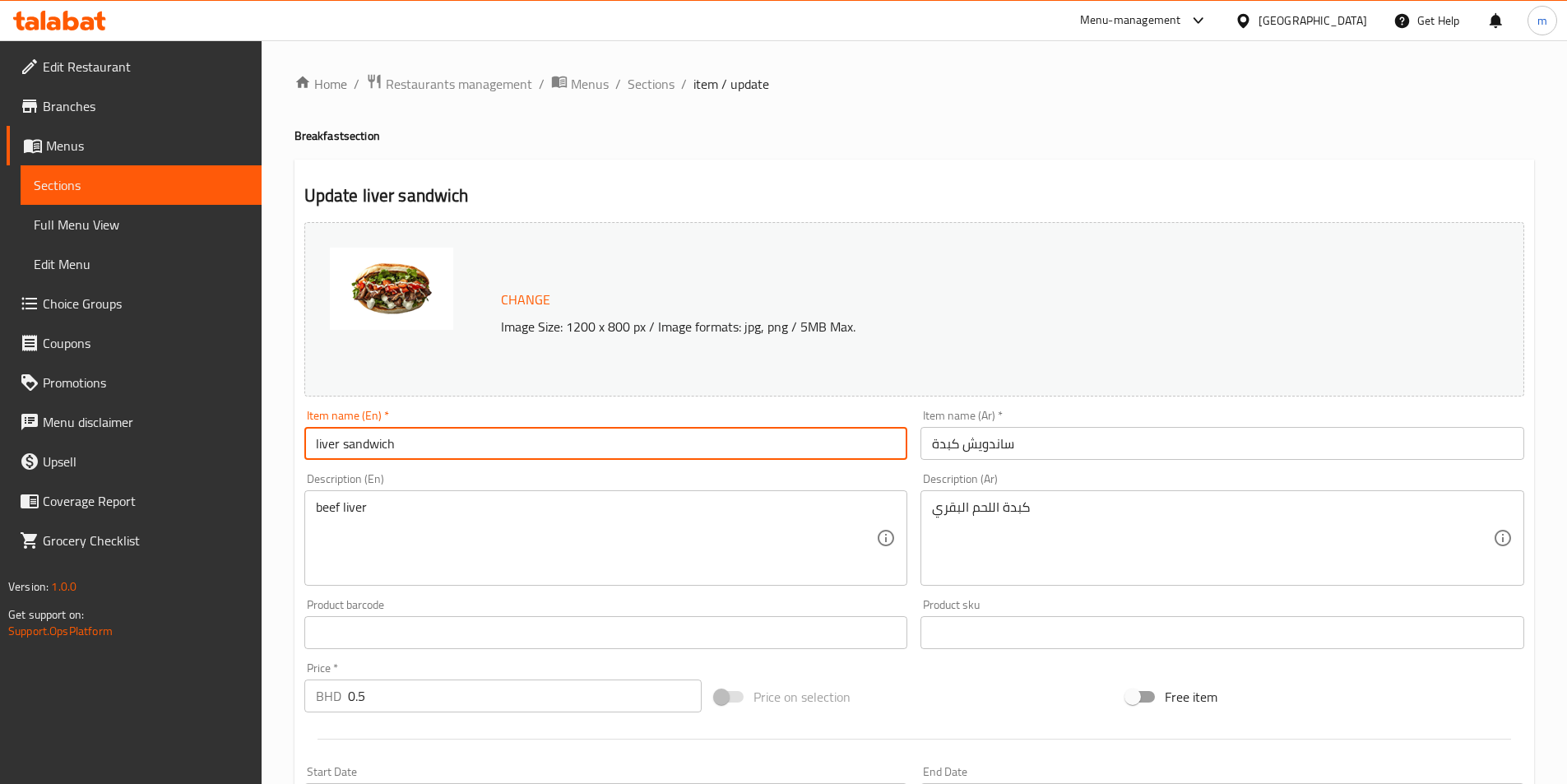
click at [373, 444] on input "liver sandwich" at bounding box center [606, 443] width 604 height 33
type input "liver sandwich"
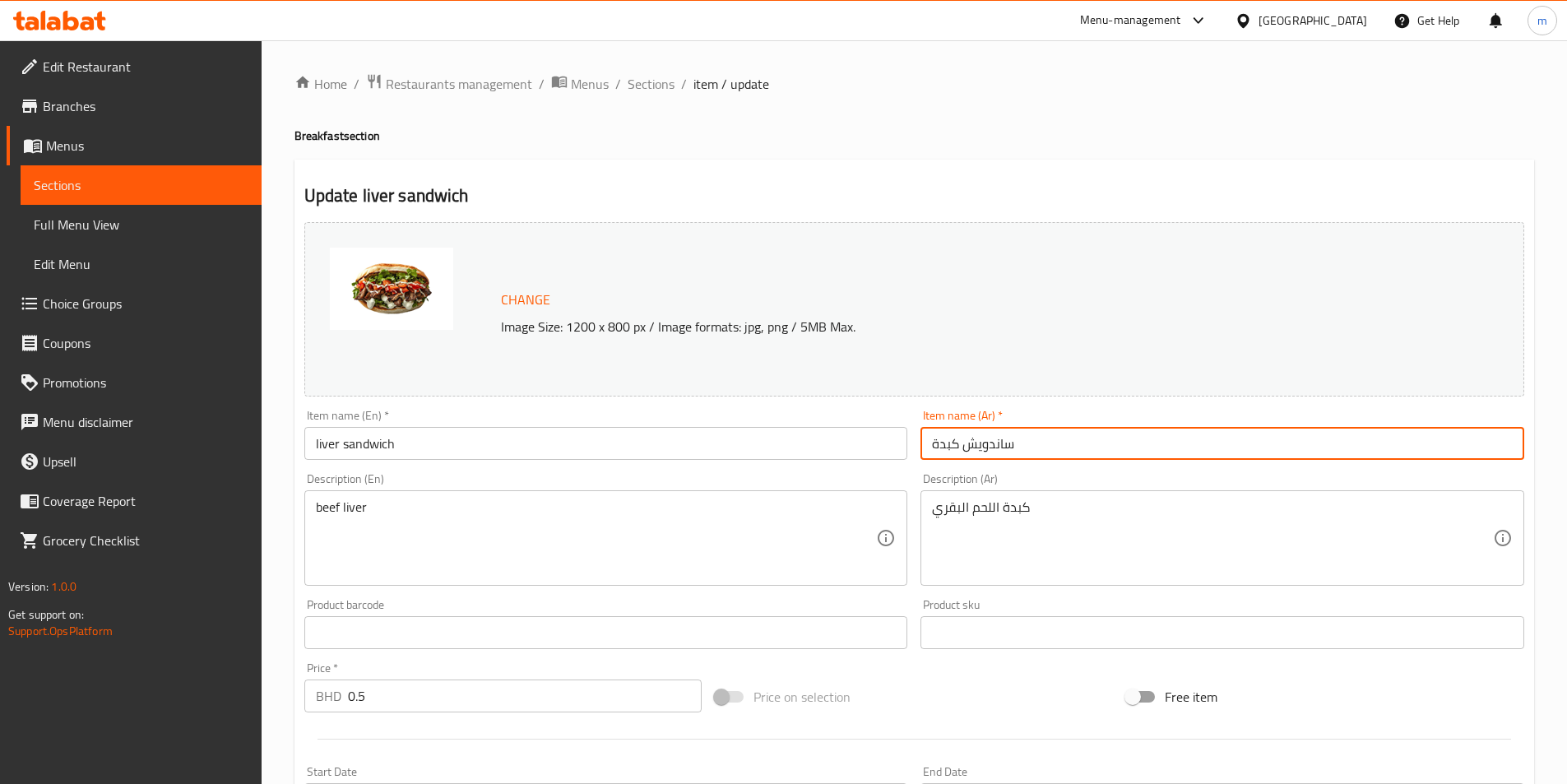
click at [1003, 443] on input "ساندويش كبدة" at bounding box center [1222, 443] width 604 height 33
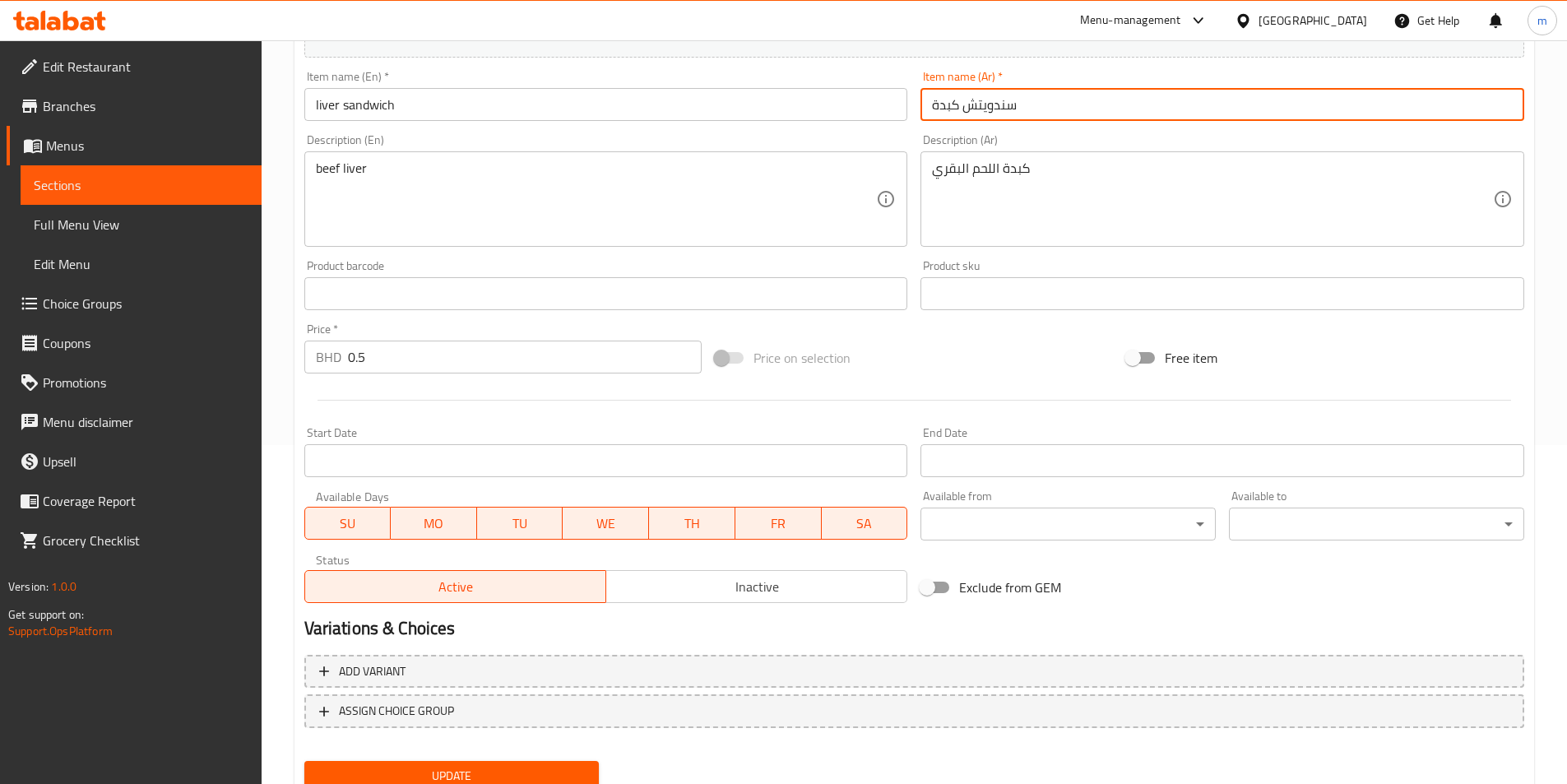
scroll to position [402, 0]
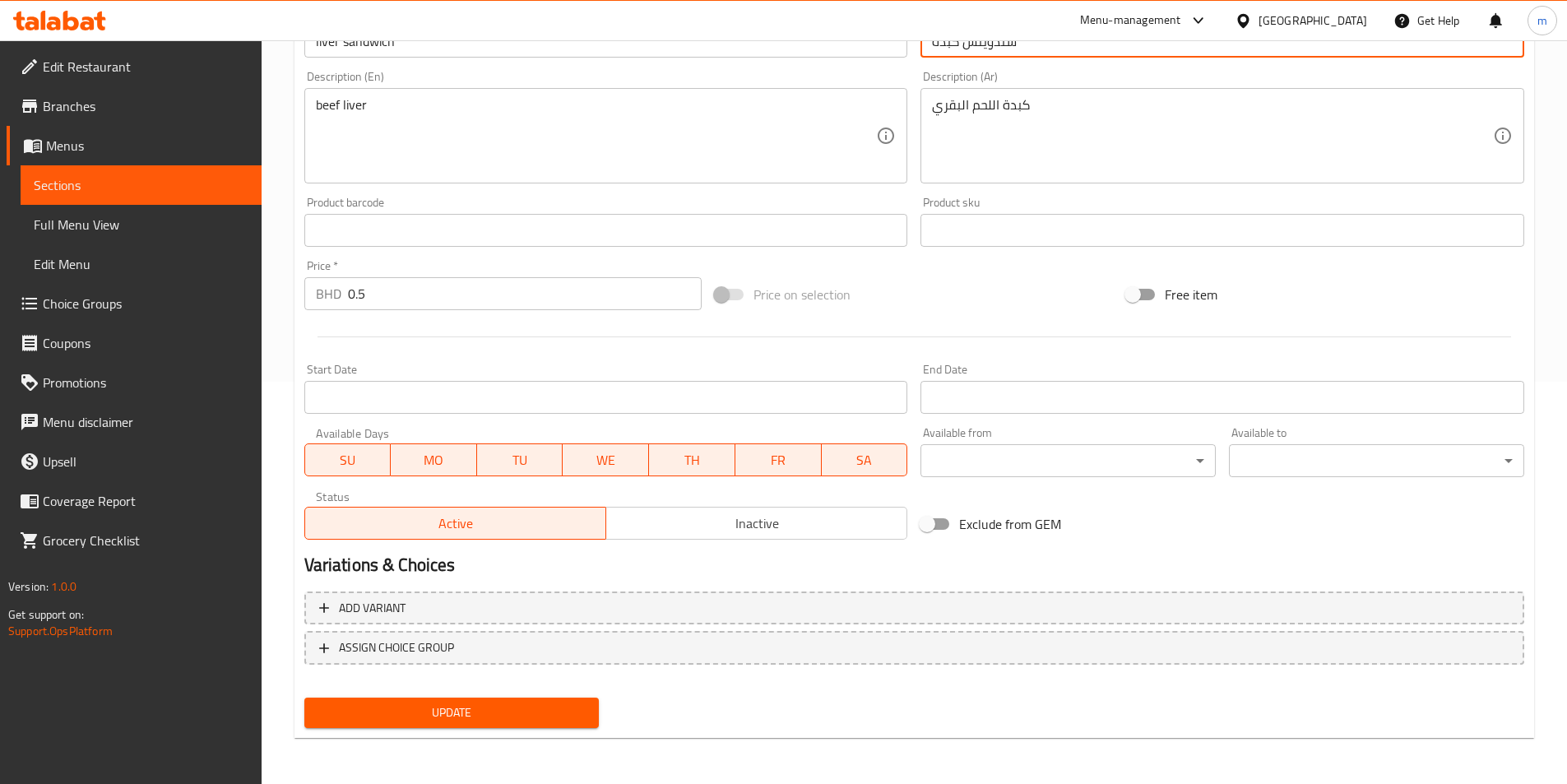
type input "سندويتش كبدة"
click at [539, 715] on span "Update" at bounding box center [451, 712] width 269 height 21
click at [477, 707] on span "Update" at bounding box center [451, 712] width 269 height 21
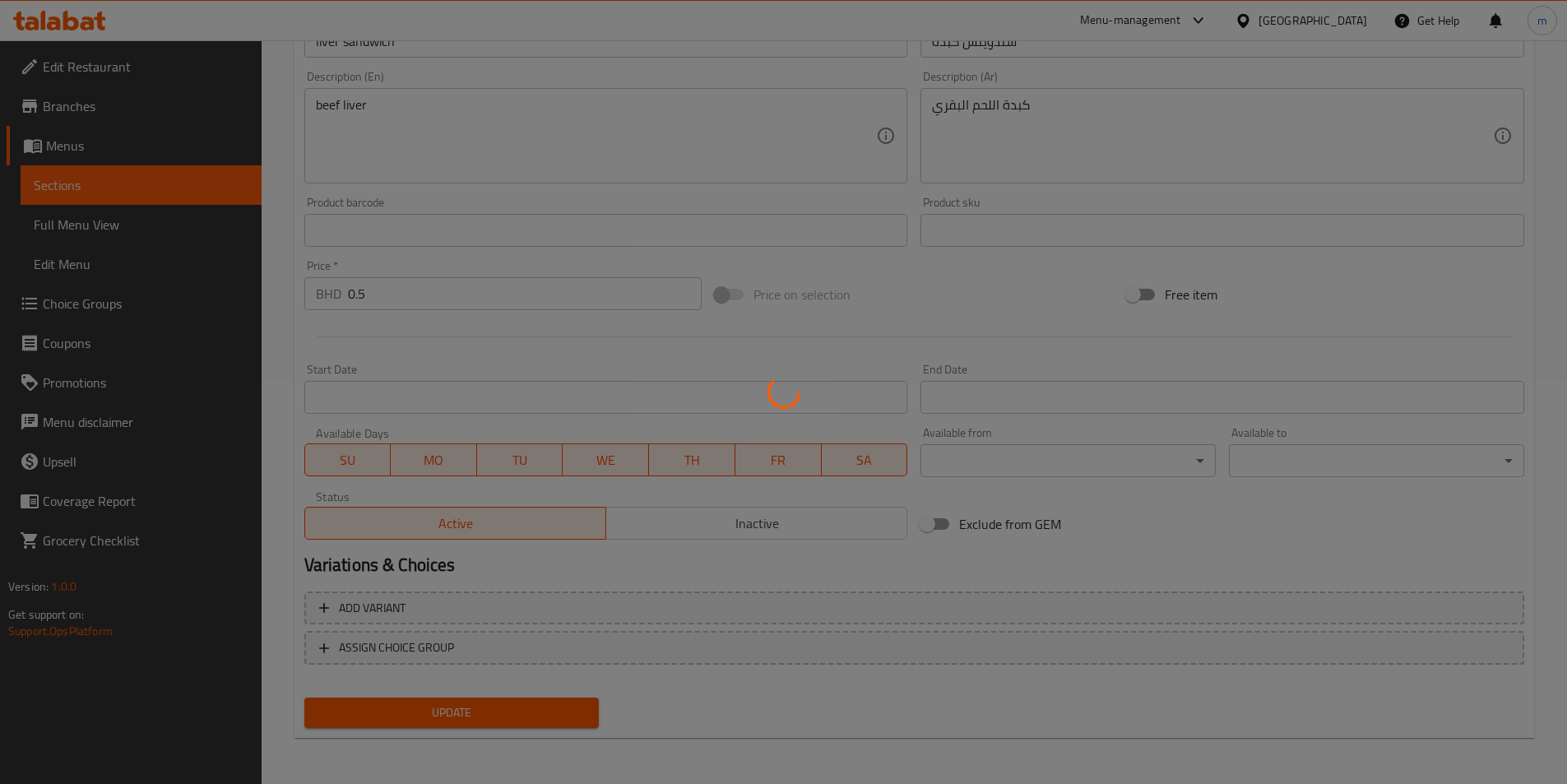
scroll to position [0, 0]
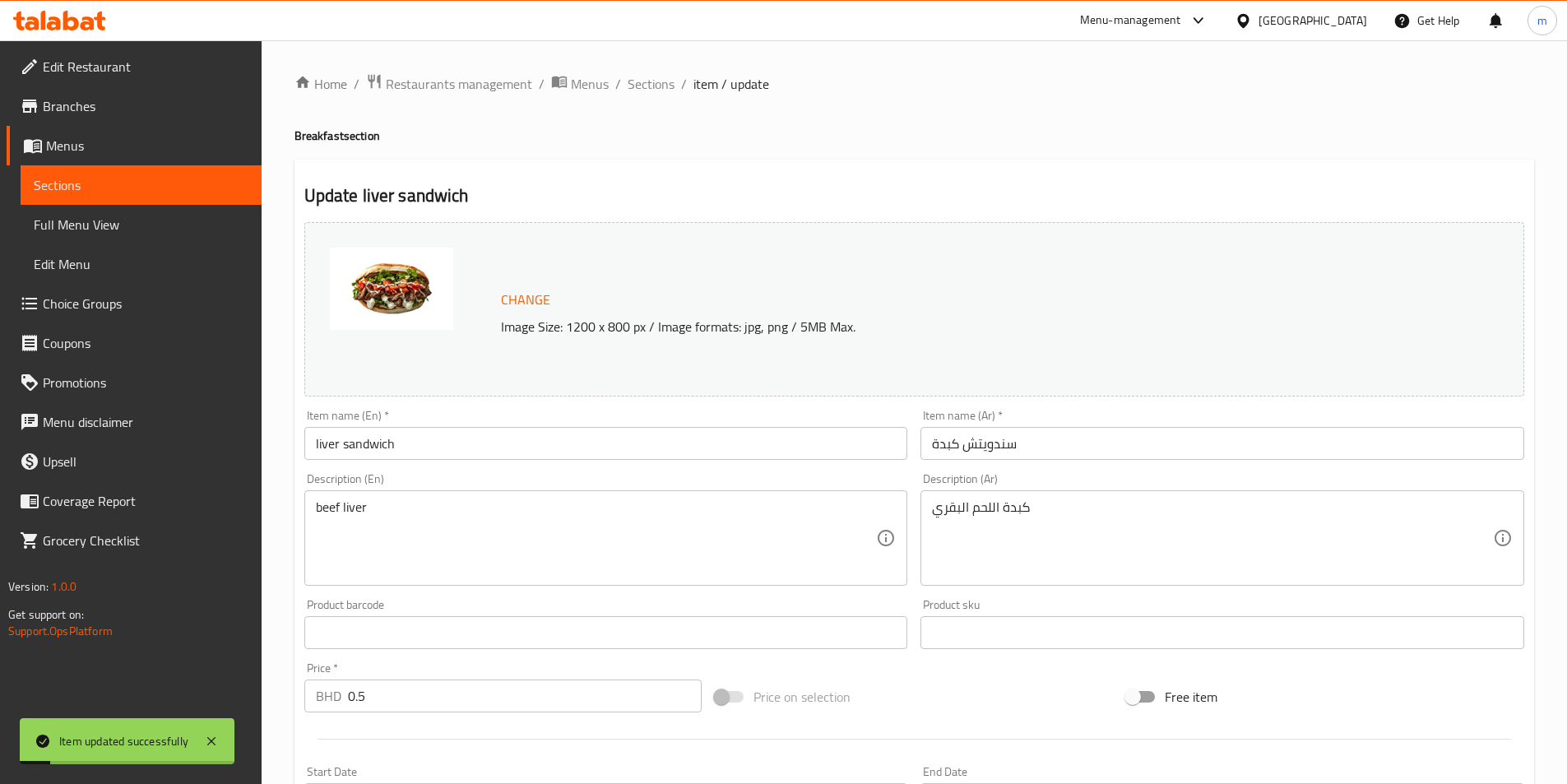
click at [63, 181] on span "Sections" at bounding box center [141, 185] width 215 height 20
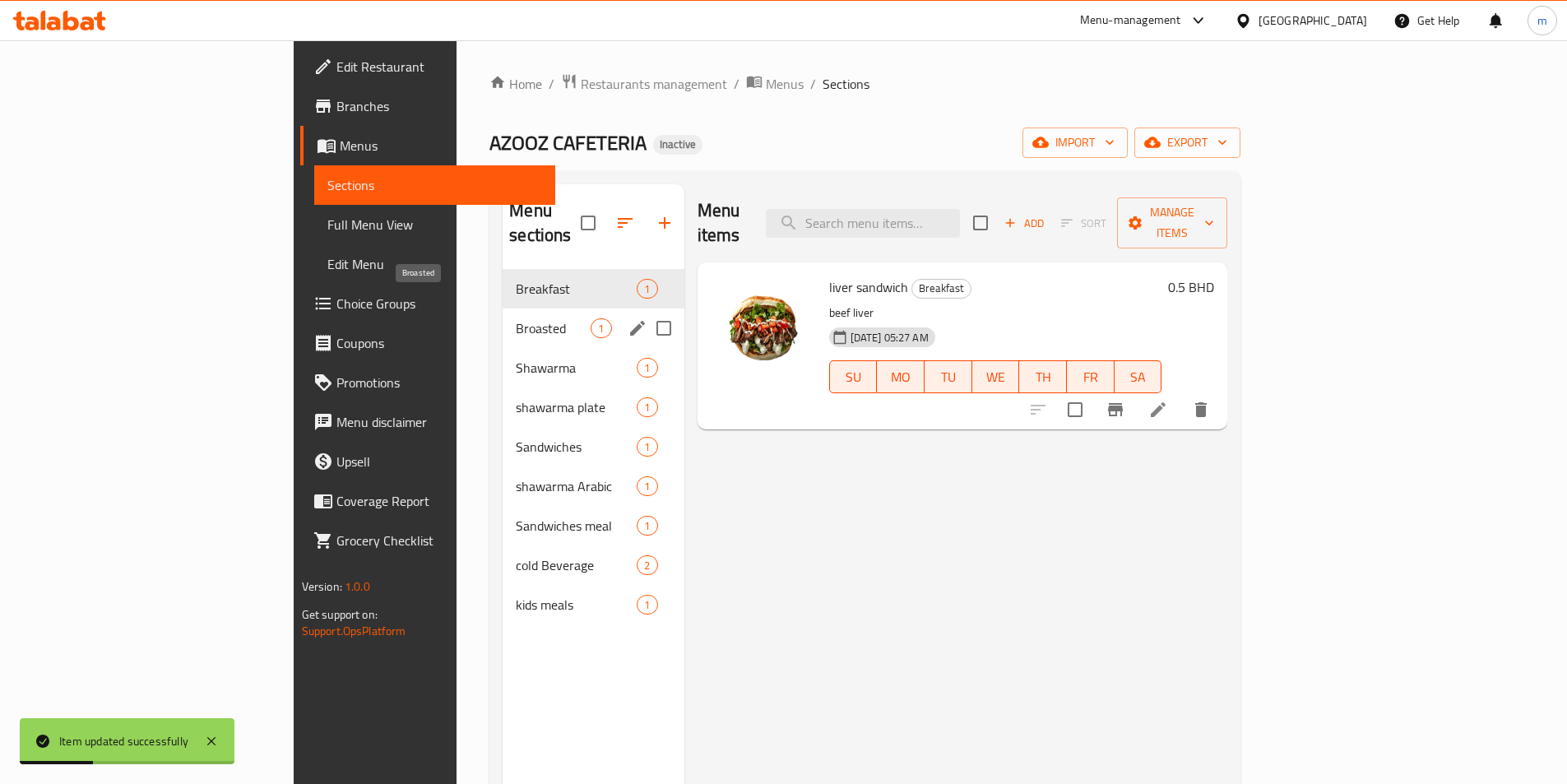
click at [516, 318] on span "Broasted" at bounding box center [553, 328] width 75 height 20
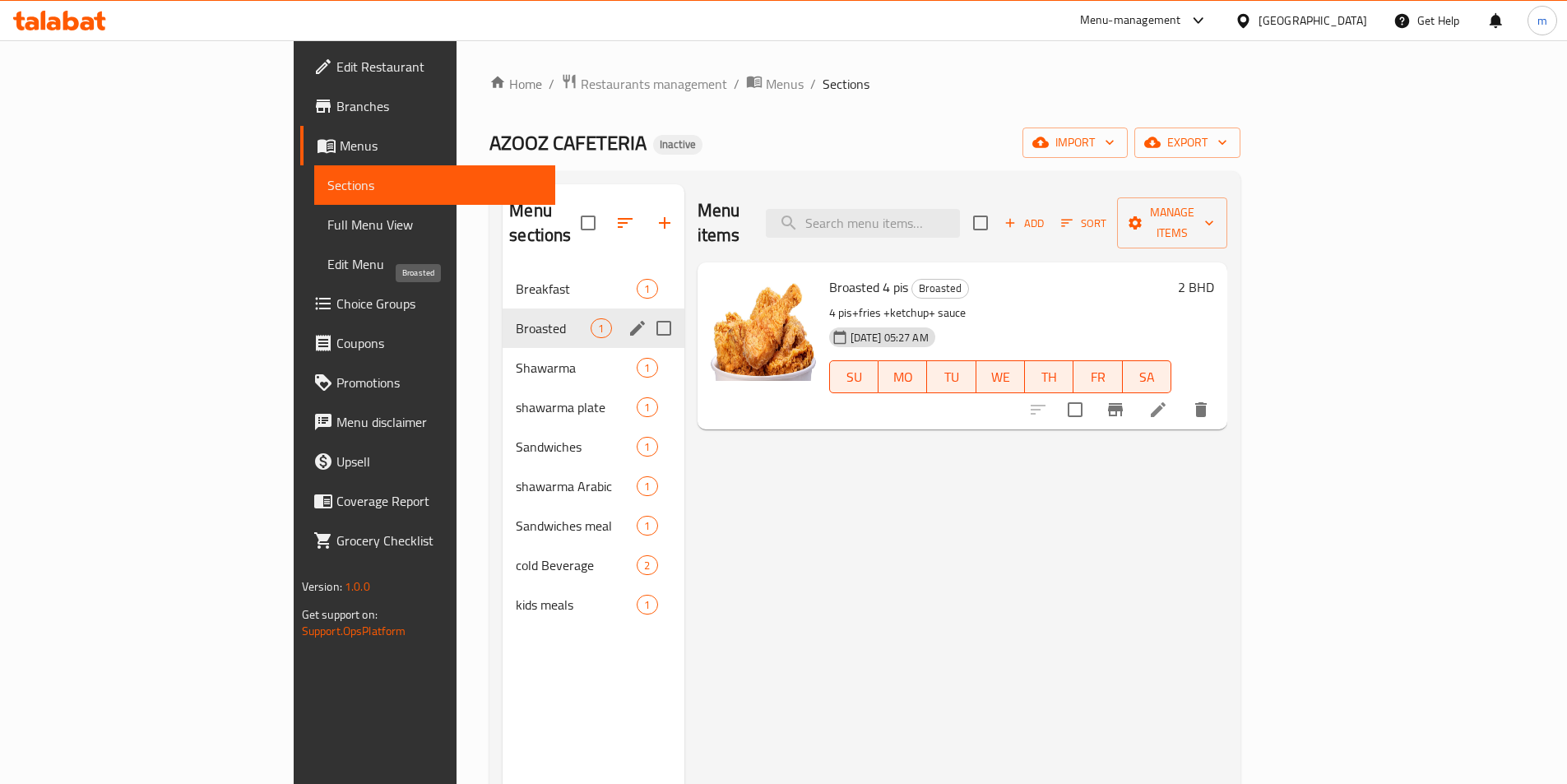
click at [516, 318] on span "Broasted" at bounding box center [553, 328] width 75 height 20
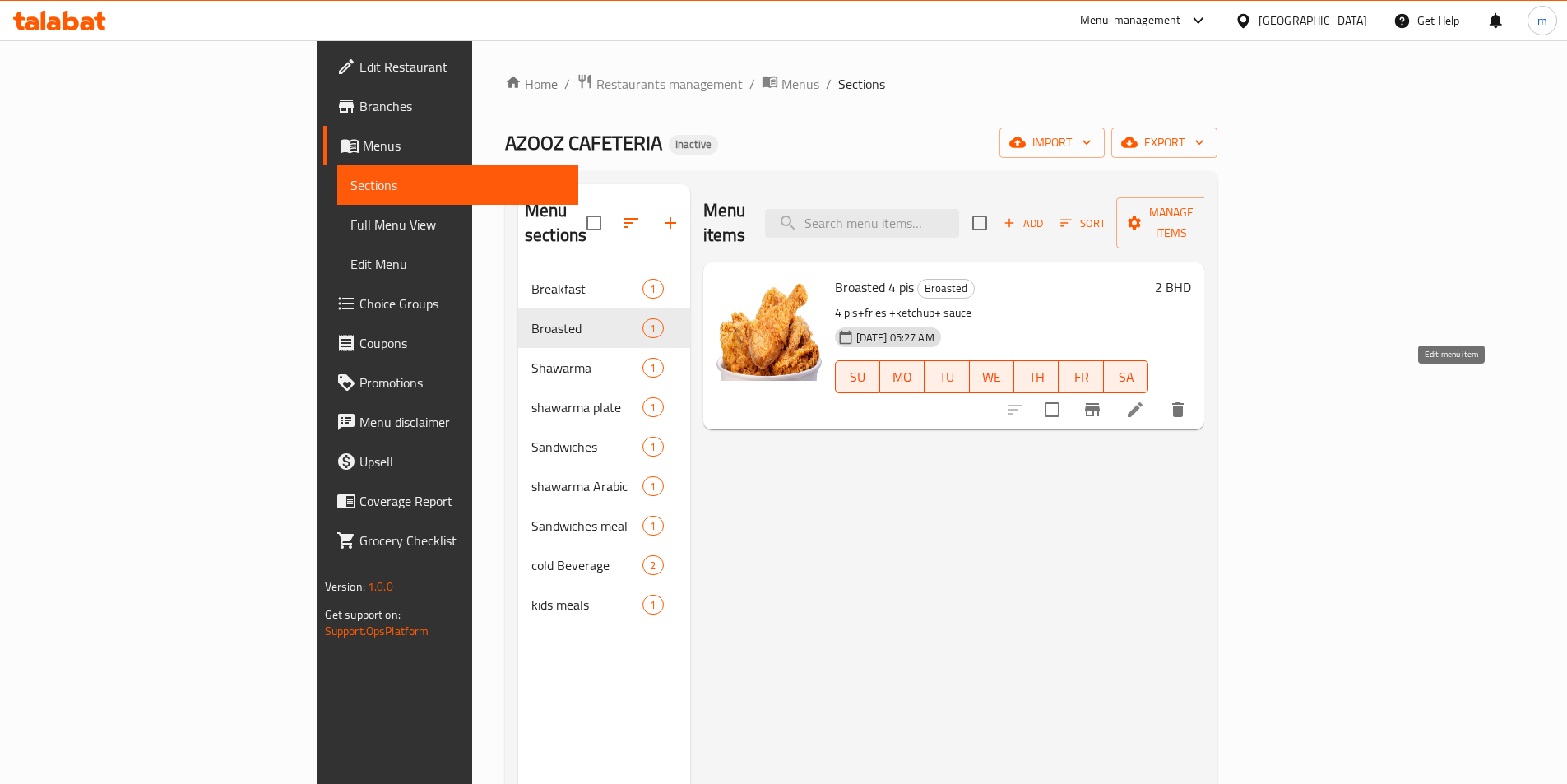
click at [1142, 402] on icon at bounding box center [1135, 409] width 15 height 15
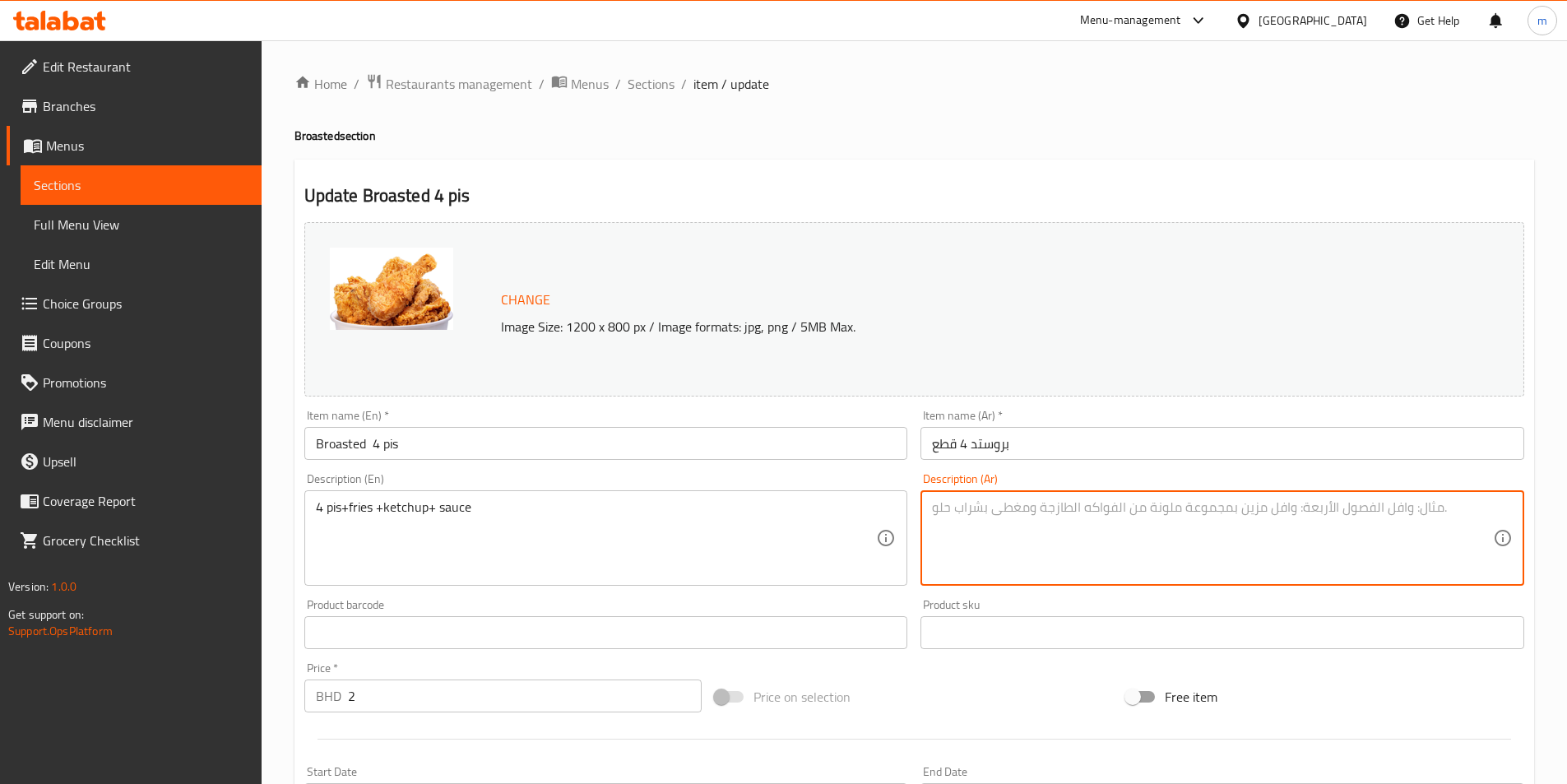
click at [1009, 524] on textarea at bounding box center [1212, 538] width 561 height 78
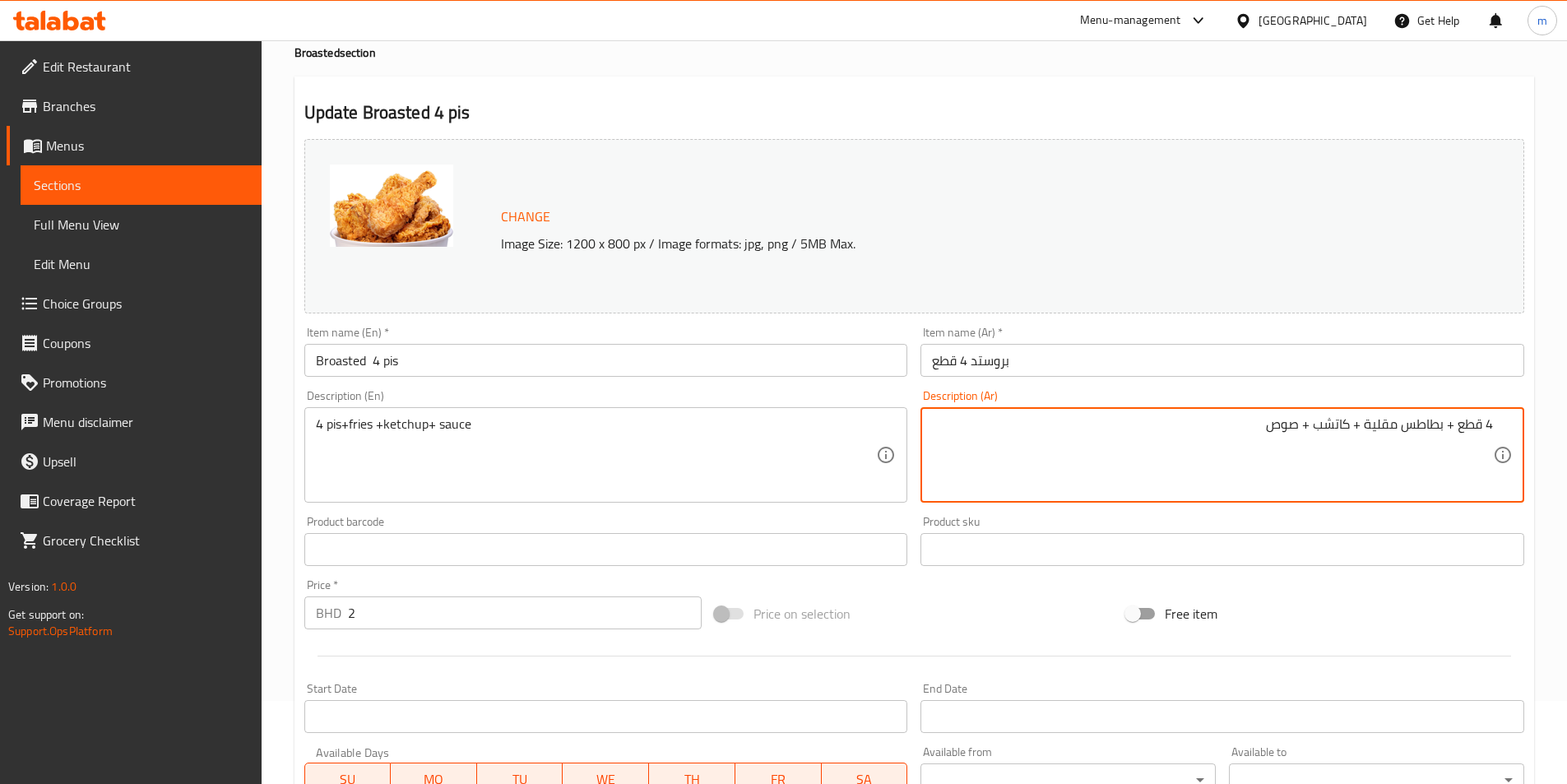
scroll to position [82, 0]
type textarea "4 قطع + بطاطس مقلية + كاتشب + صوص"
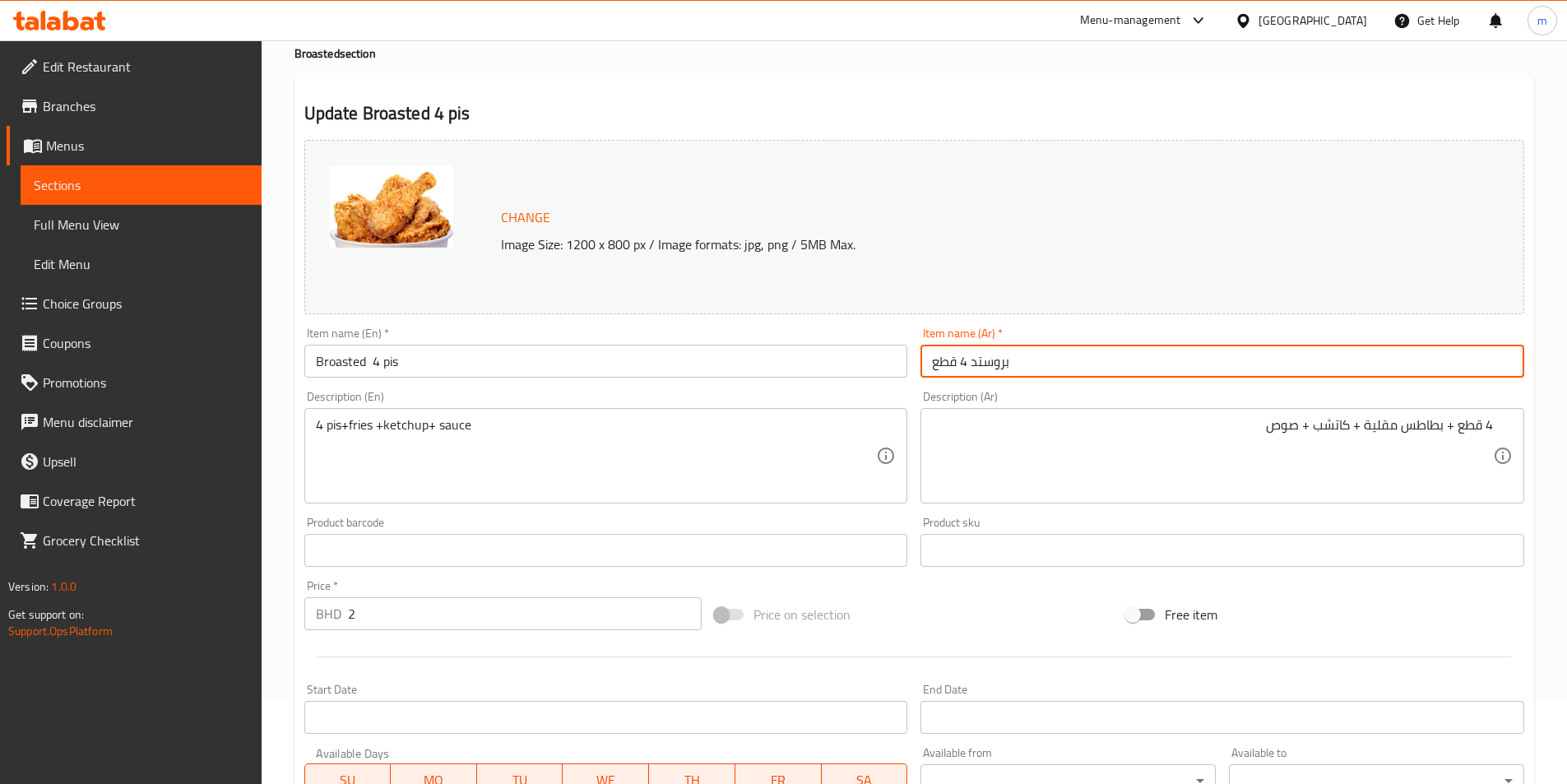
click at [1082, 354] on input "بروستد 4 قطع" at bounding box center [1222, 361] width 604 height 33
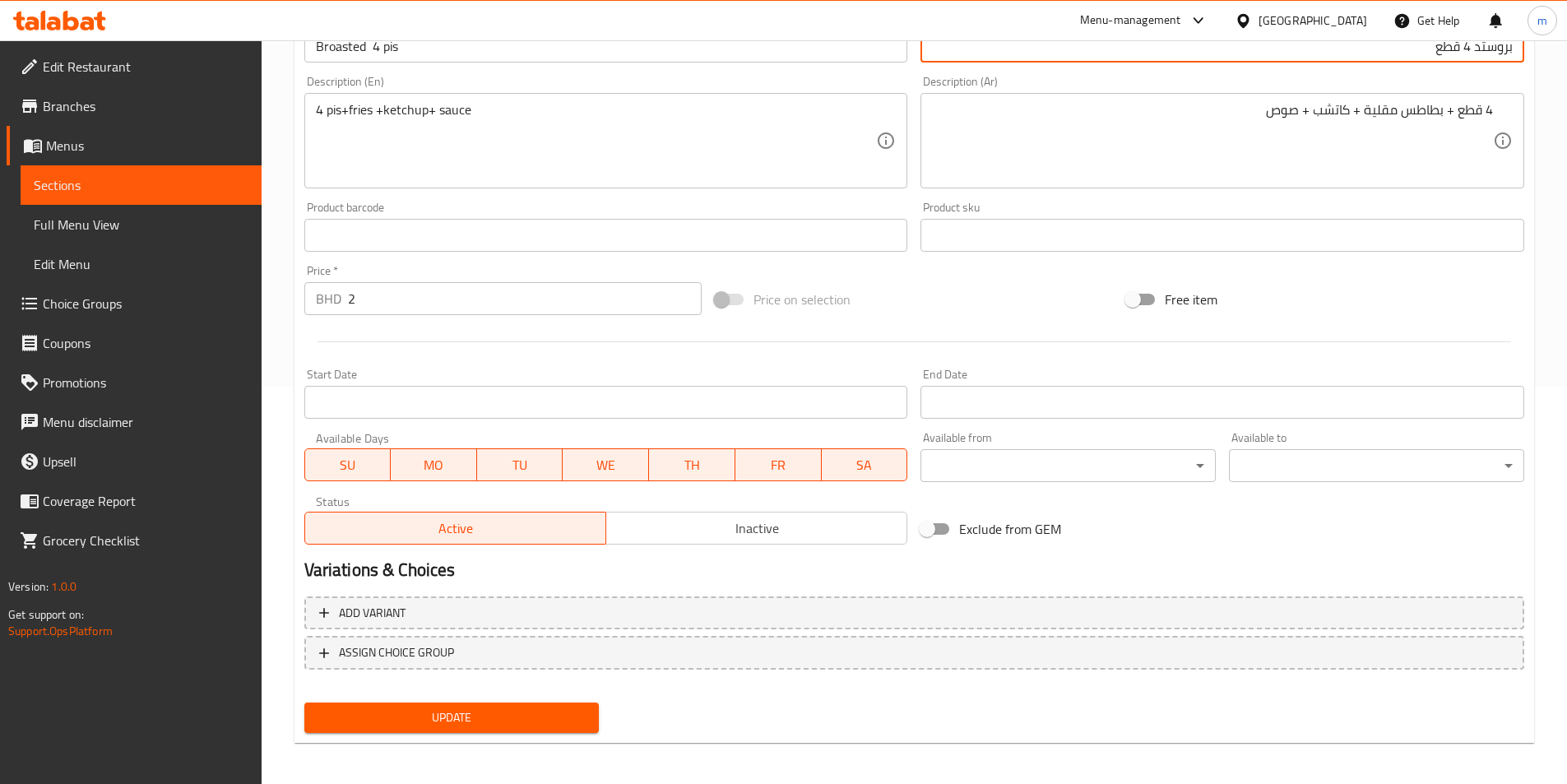
scroll to position [402, 0]
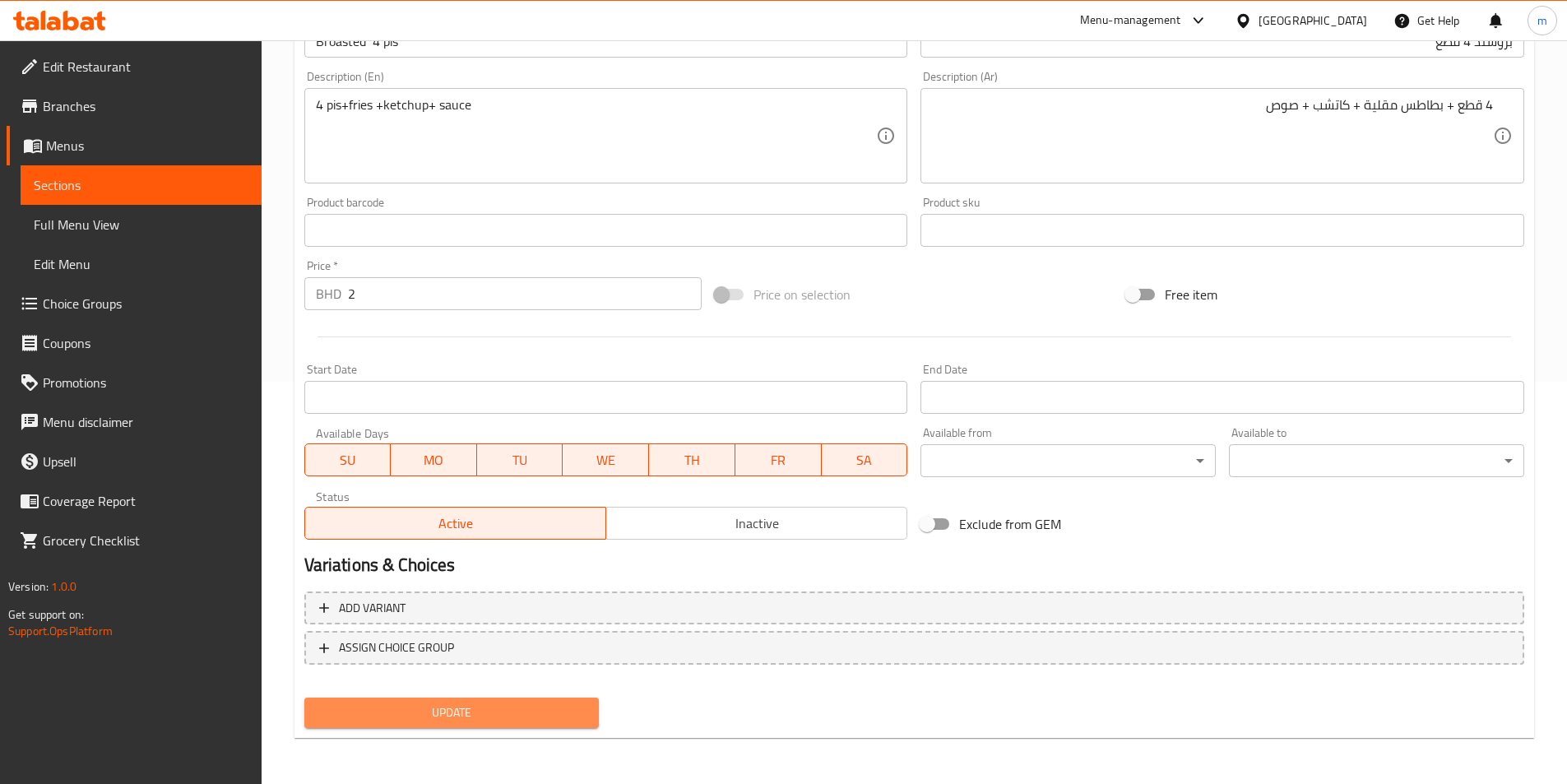
click at [518, 725] on button "Update" at bounding box center [451, 712] width 295 height 30
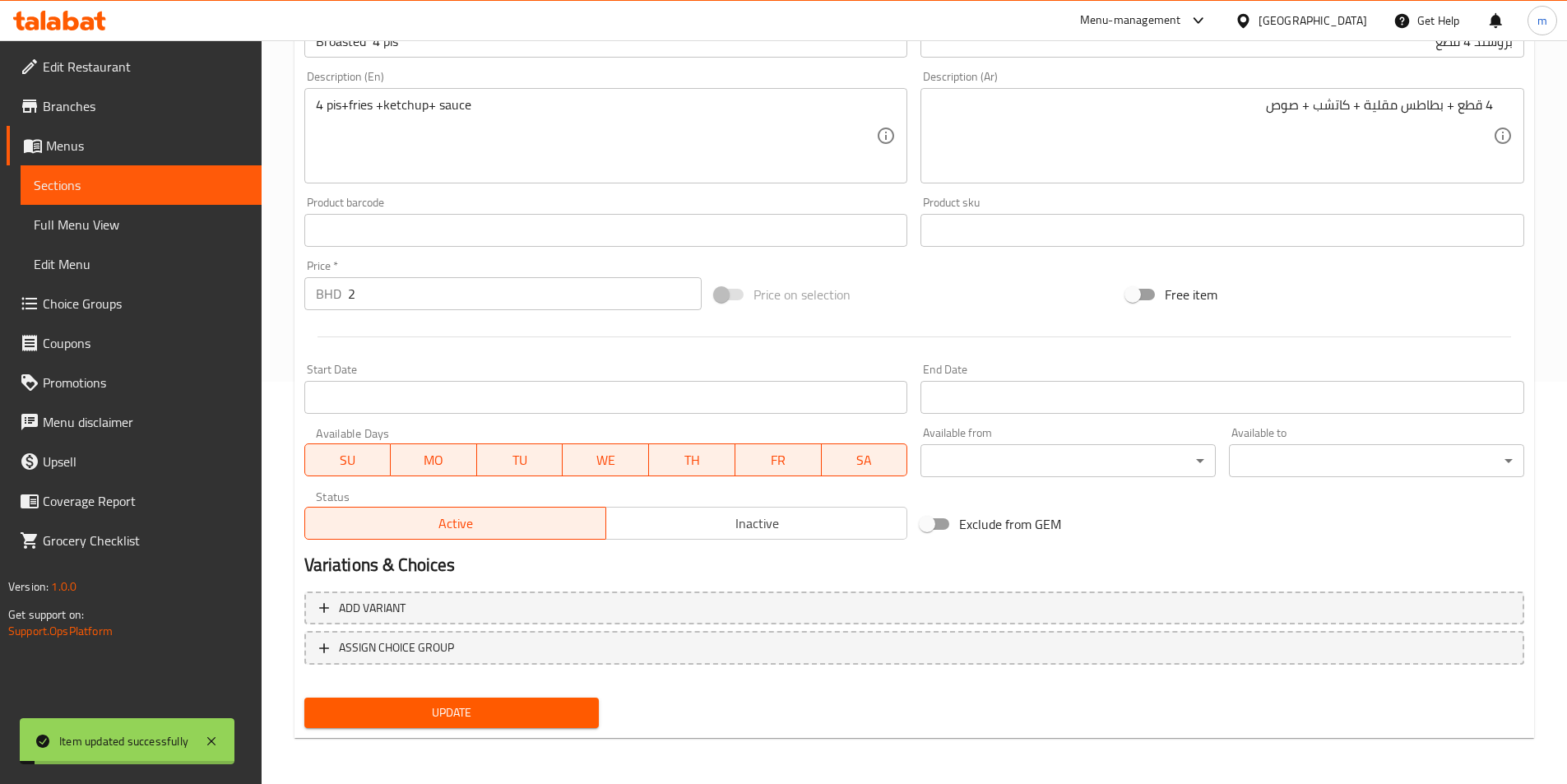
scroll to position [0, 0]
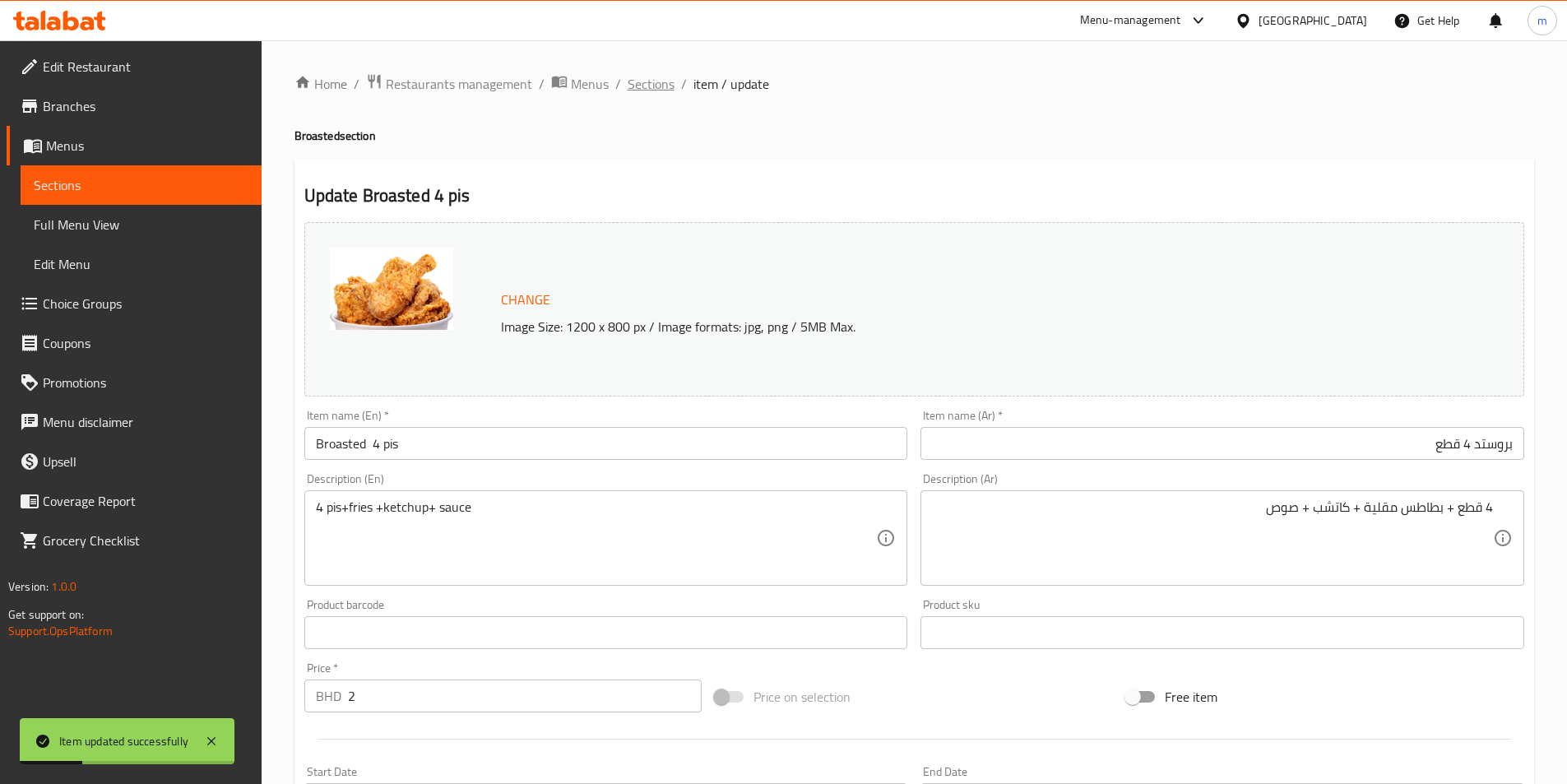
click at [645, 75] on span "Sections" at bounding box center [651, 84] width 47 height 20
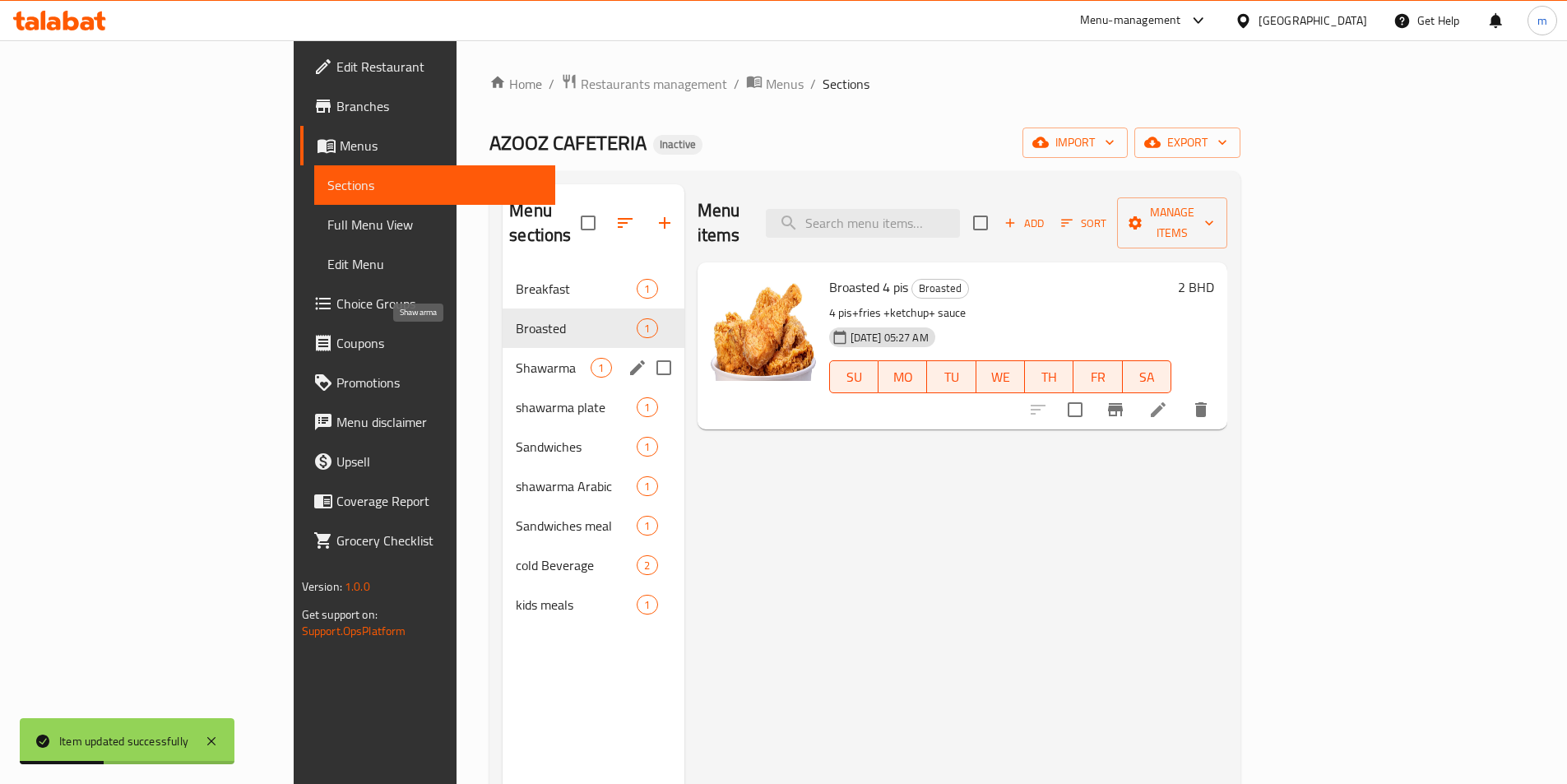
click at [516, 358] on span "Shawarma" at bounding box center [553, 368] width 75 height 20
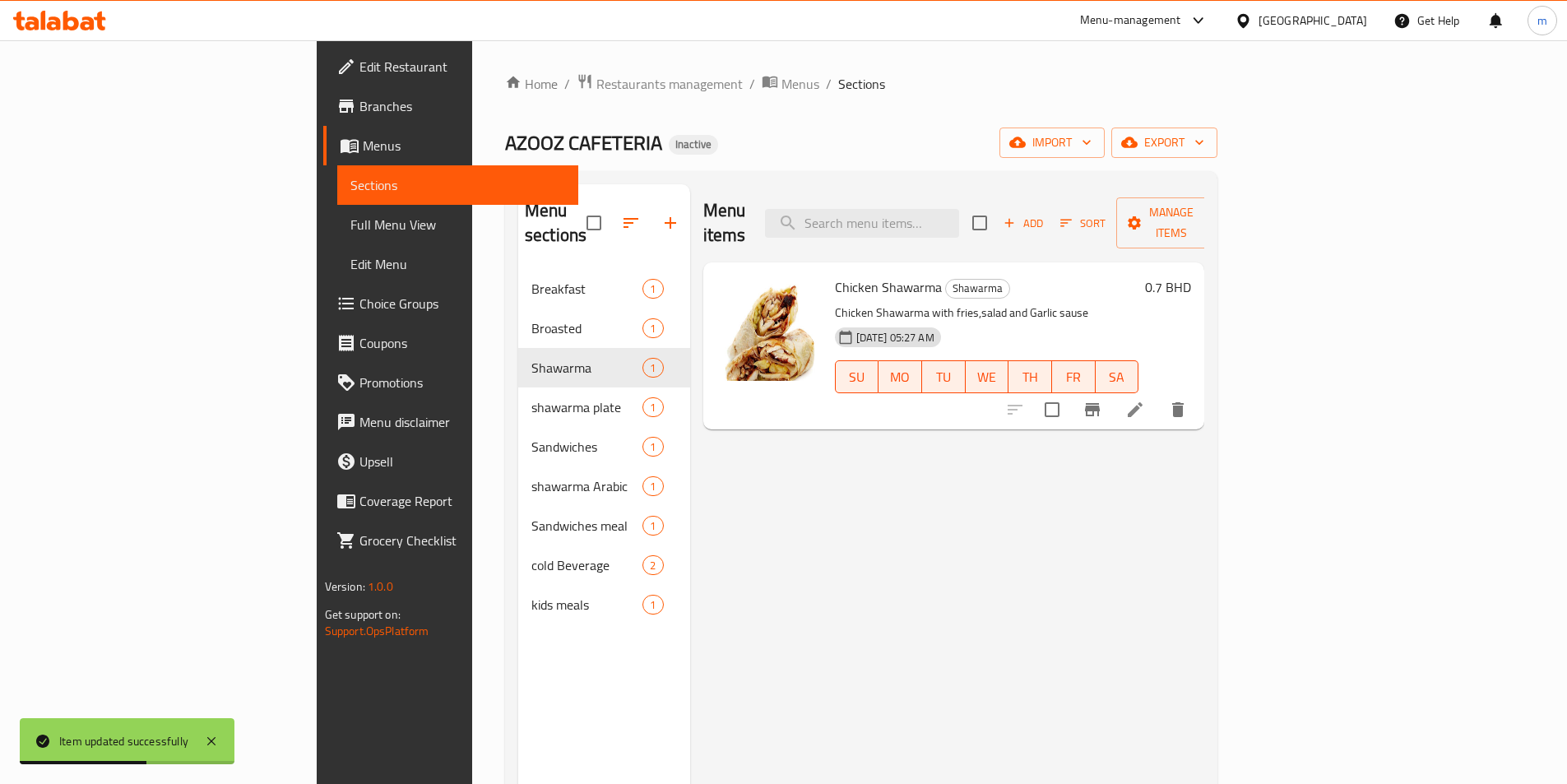
click at [1142, 402] on icon at bounding box center [1135, 409] width 15 height 15
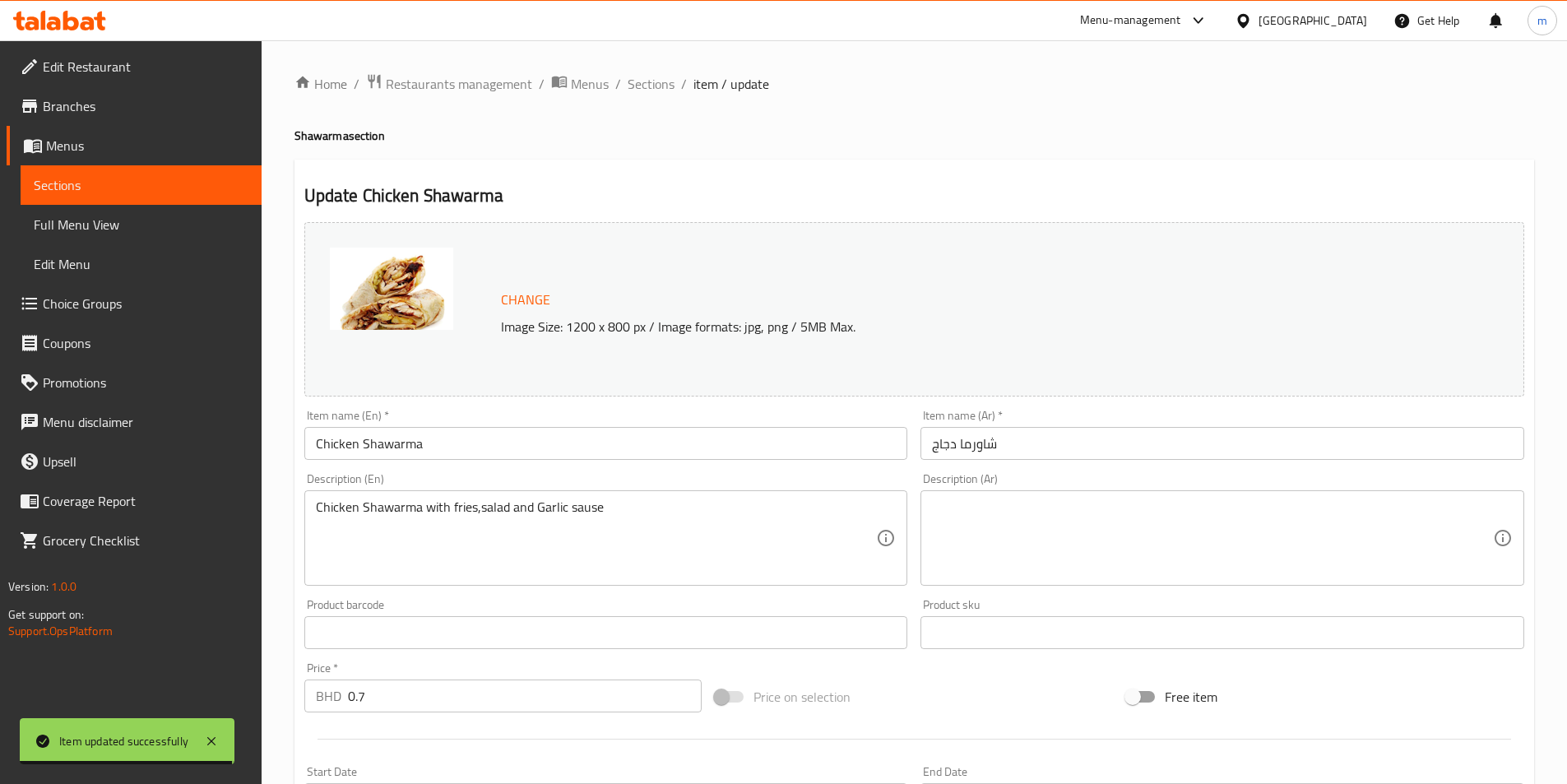
click at [1061, 531] on textarea at bounding box center [1212, 538] width 561 height 78
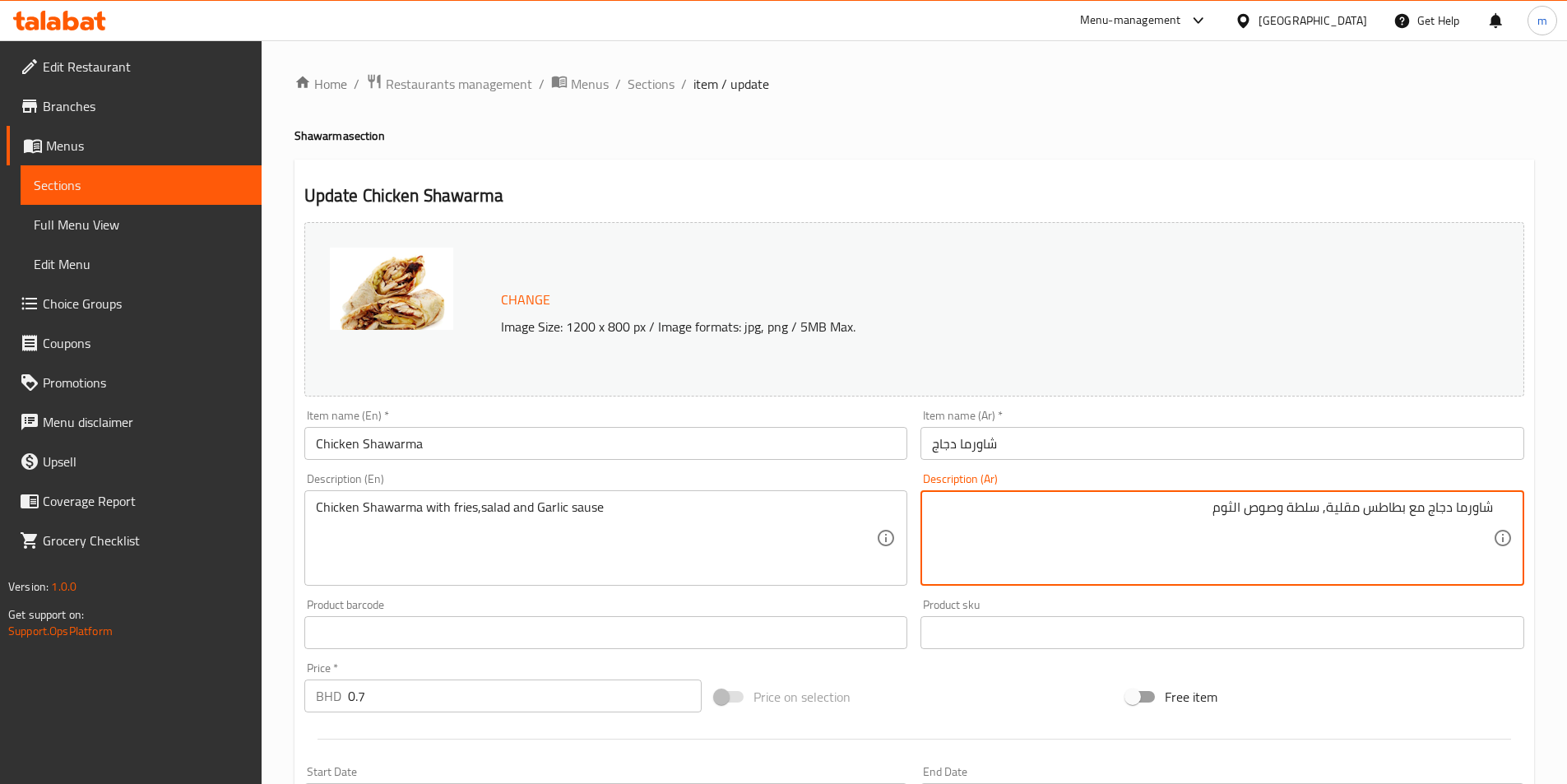
type textarea "شاورما دجاج مع بطاطس مقلية, سلطة وصوص الثوم"
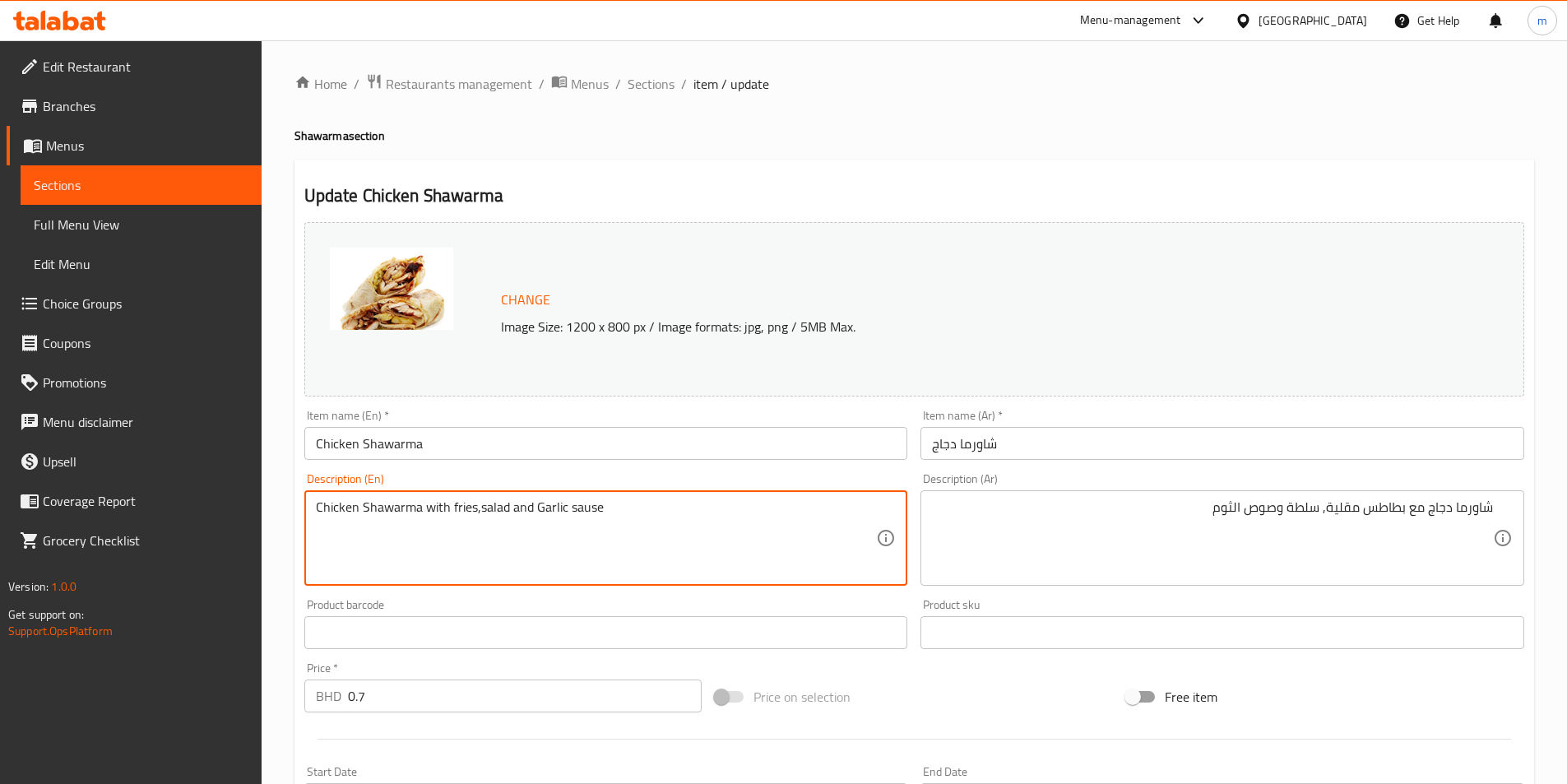
drag, startPoint x: 601, startPoint y: 507, endPoint x: 535, endPoint y: 503, distance: 65.9
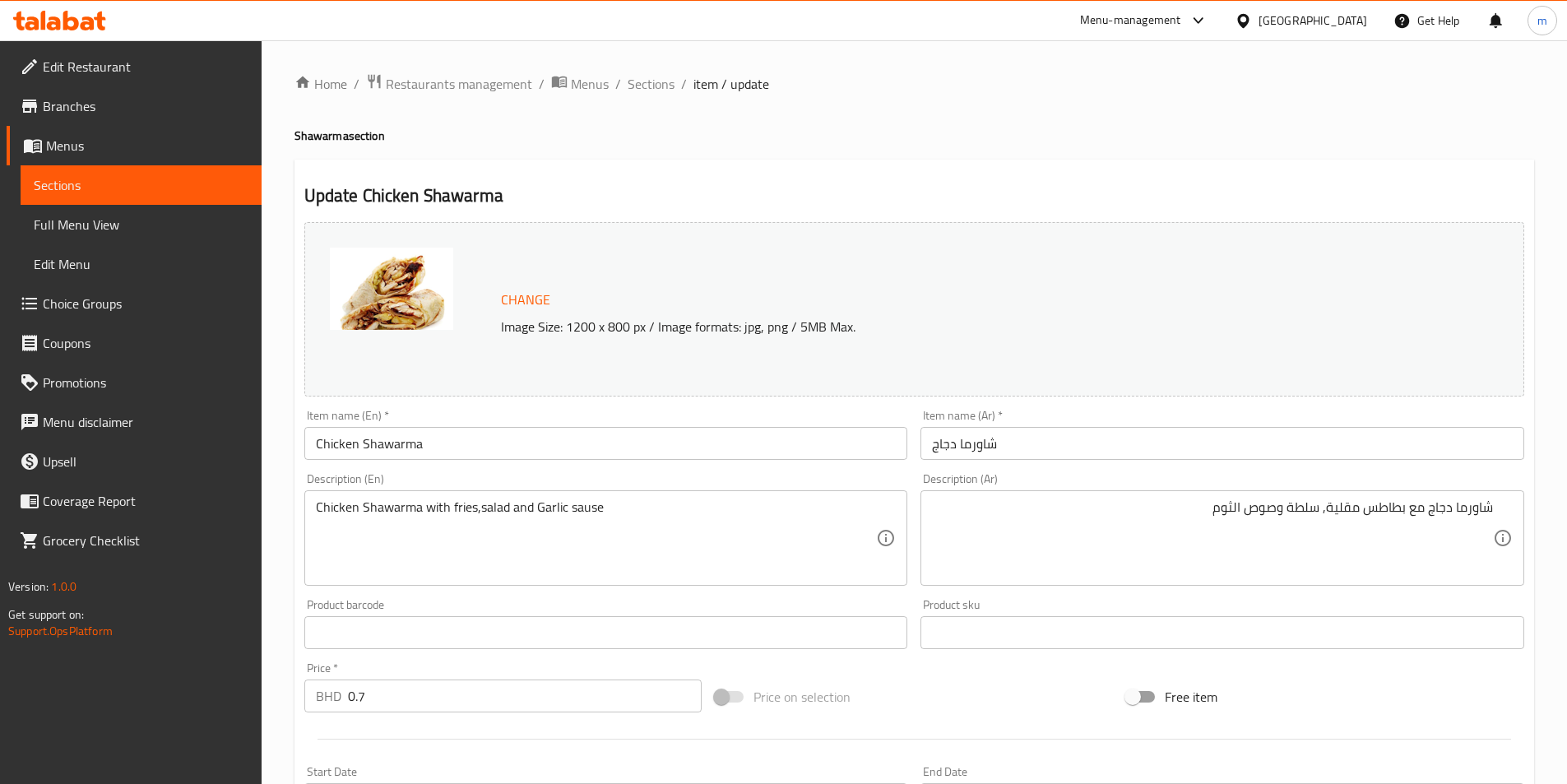
click at [549, 512] on textarea "Chicken Shawarma with fries,salad and Garlic sause" at bounding box center [596, 538] width 561 height 78
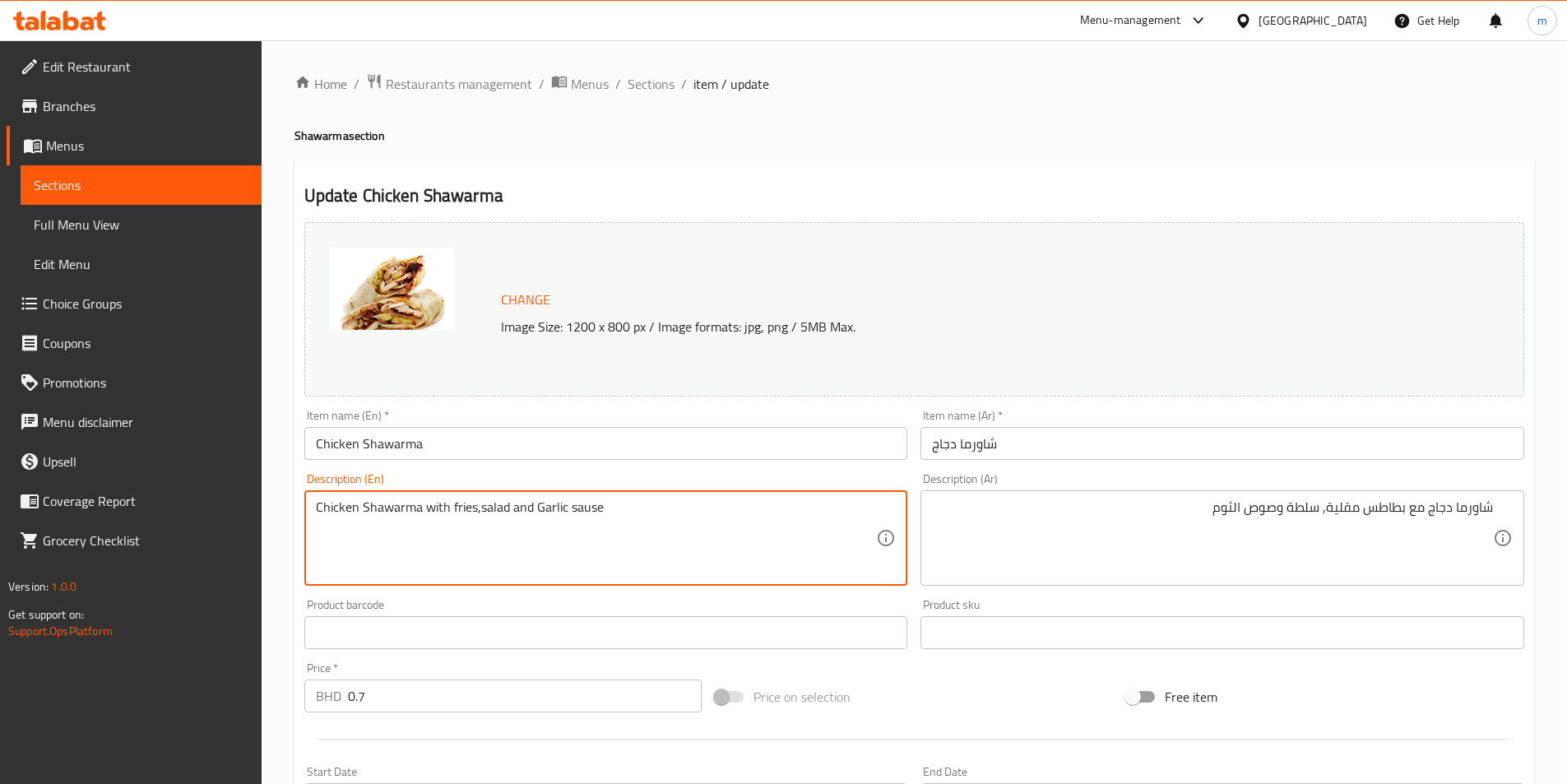
click at [549, 512] on textarea "Chicken Shawarma with fries,salad and Garlic sause" at bounding box center [596, 538] width 561 height 78
click at [475, 509] on textarea "Chicken Shawarma with fries,salad and Garlic sause" at bounding box center [596, 538] width 561 height 78
click at [598, 521] on textarea "Chicken Shawarma with fries, salad and Garlic sause" at bounding box center [596, 538] width 561 height 78
click at [595, 503] on textarea "Chicken Shawarma with fries, salad and Garlic sause" at bounding box center [596, 538] width 561 height 78
type textarea "Chicken Shawarma with fries, salad and Garlic sause"
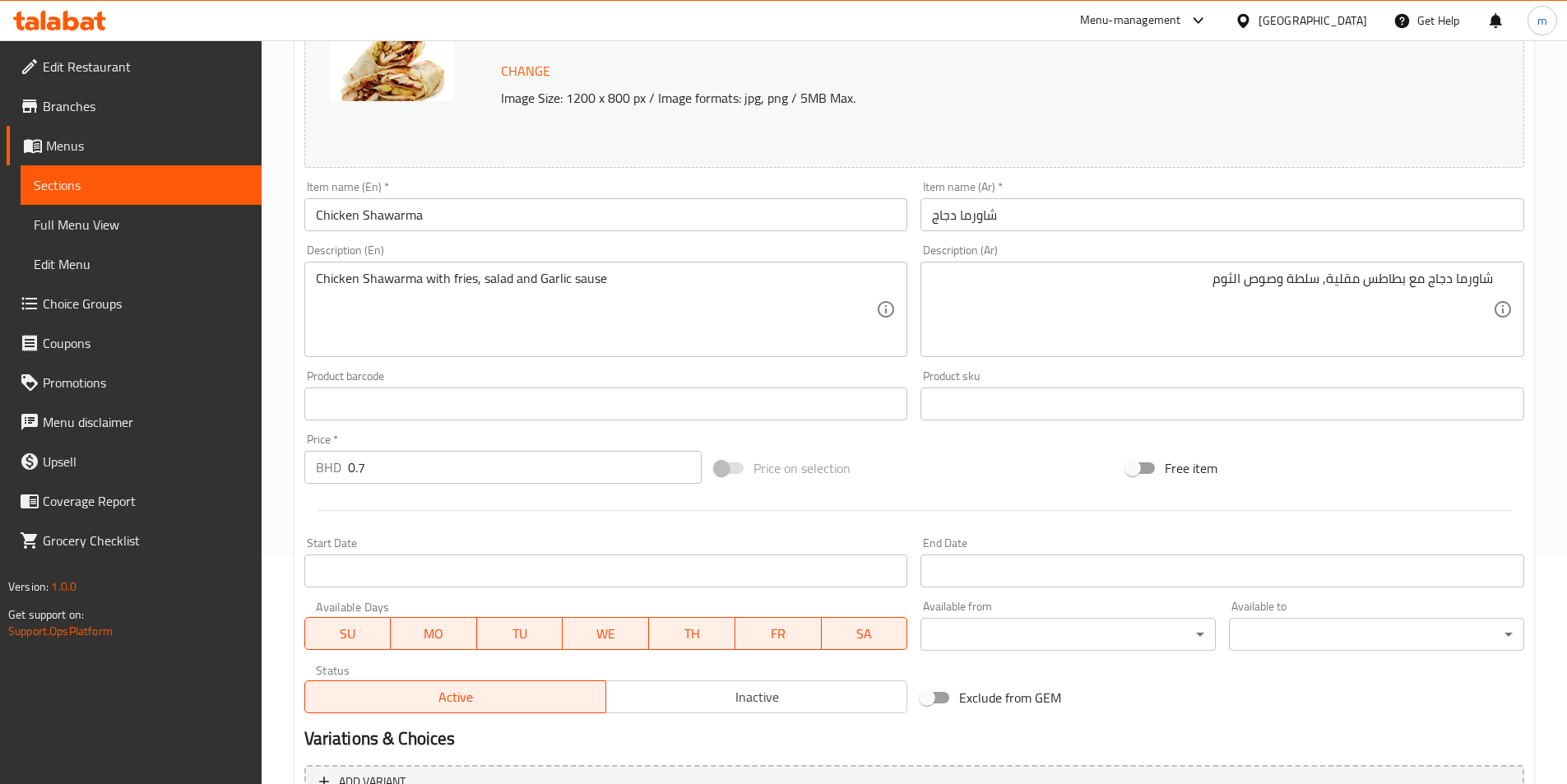
scroll to position [402, 0]
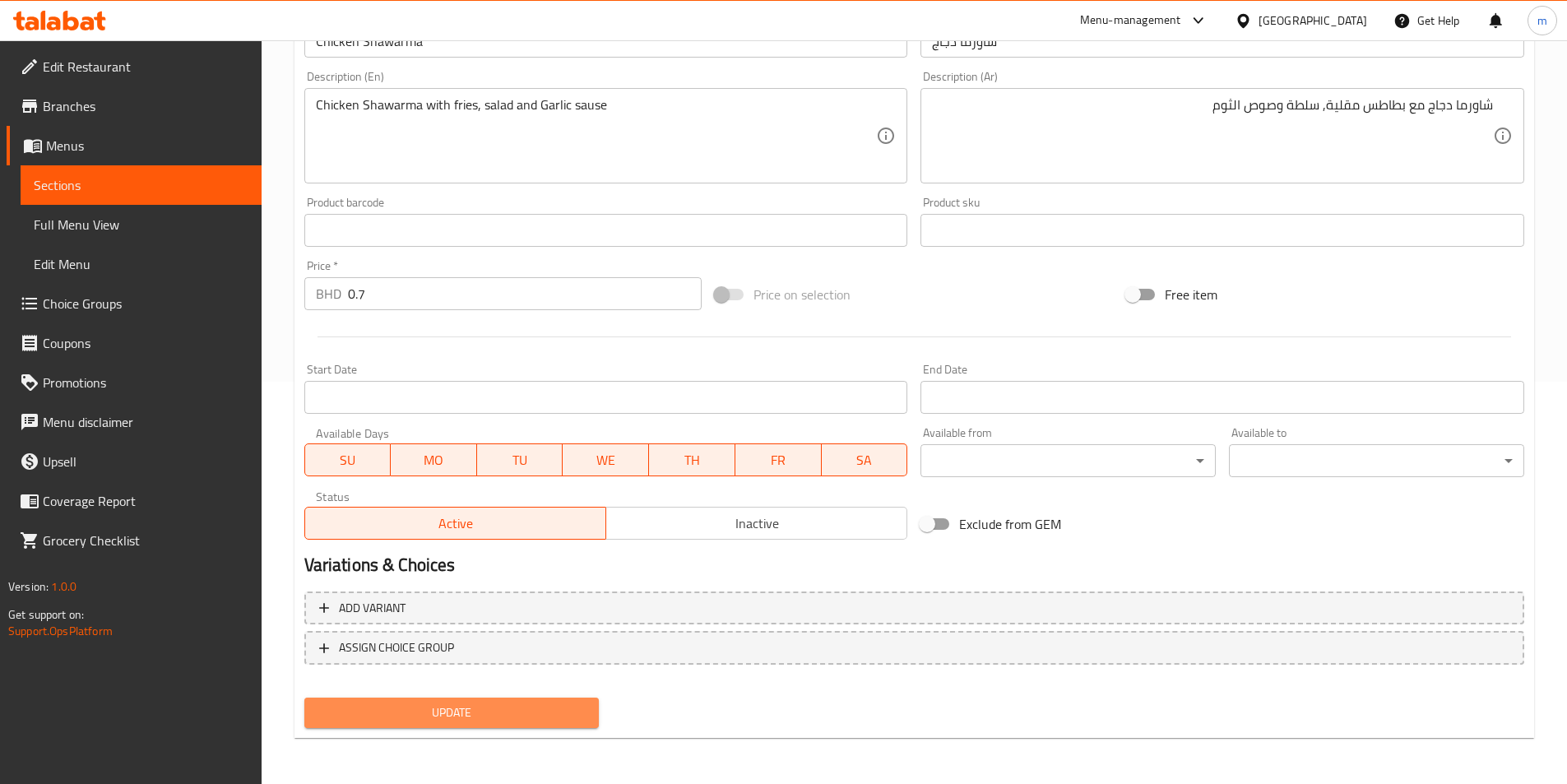
click at [527, 715] on span "Update" at bounding box center [451, 712] width 269 height 21
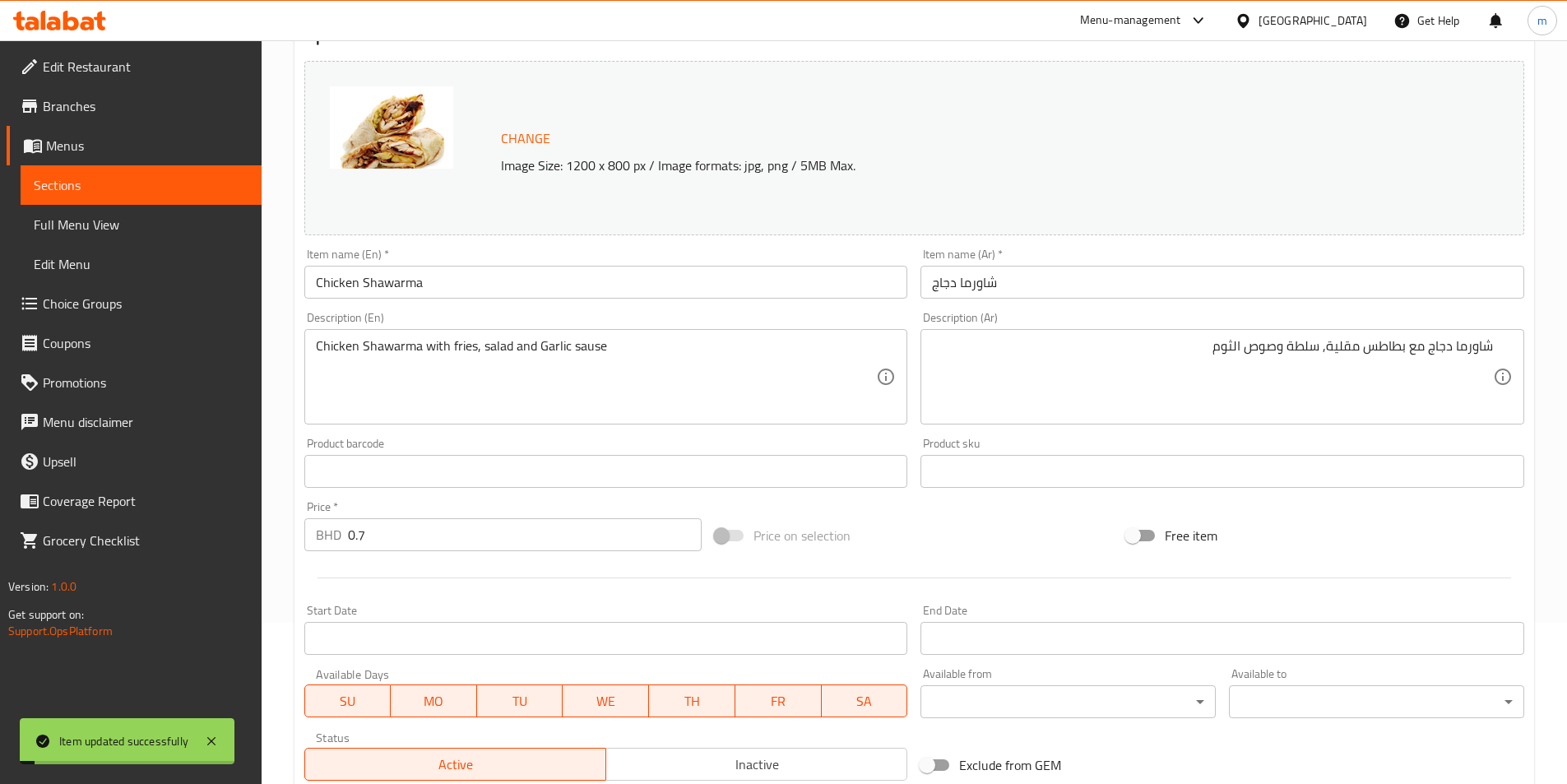
scroll to position [0, 0]
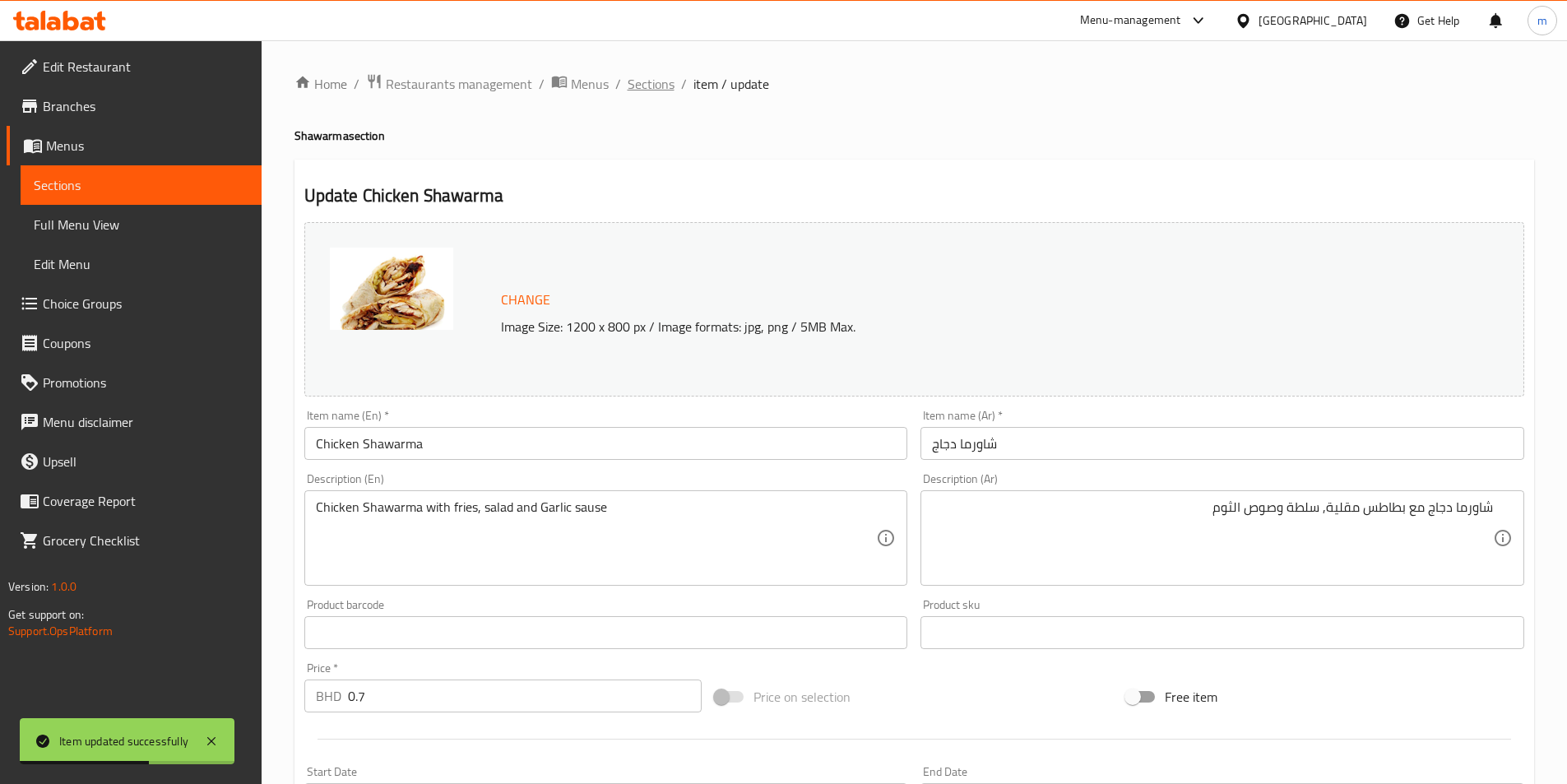
click at [656, 86] on span "Sections" at bounding box center [651, 84] width 47 height 20
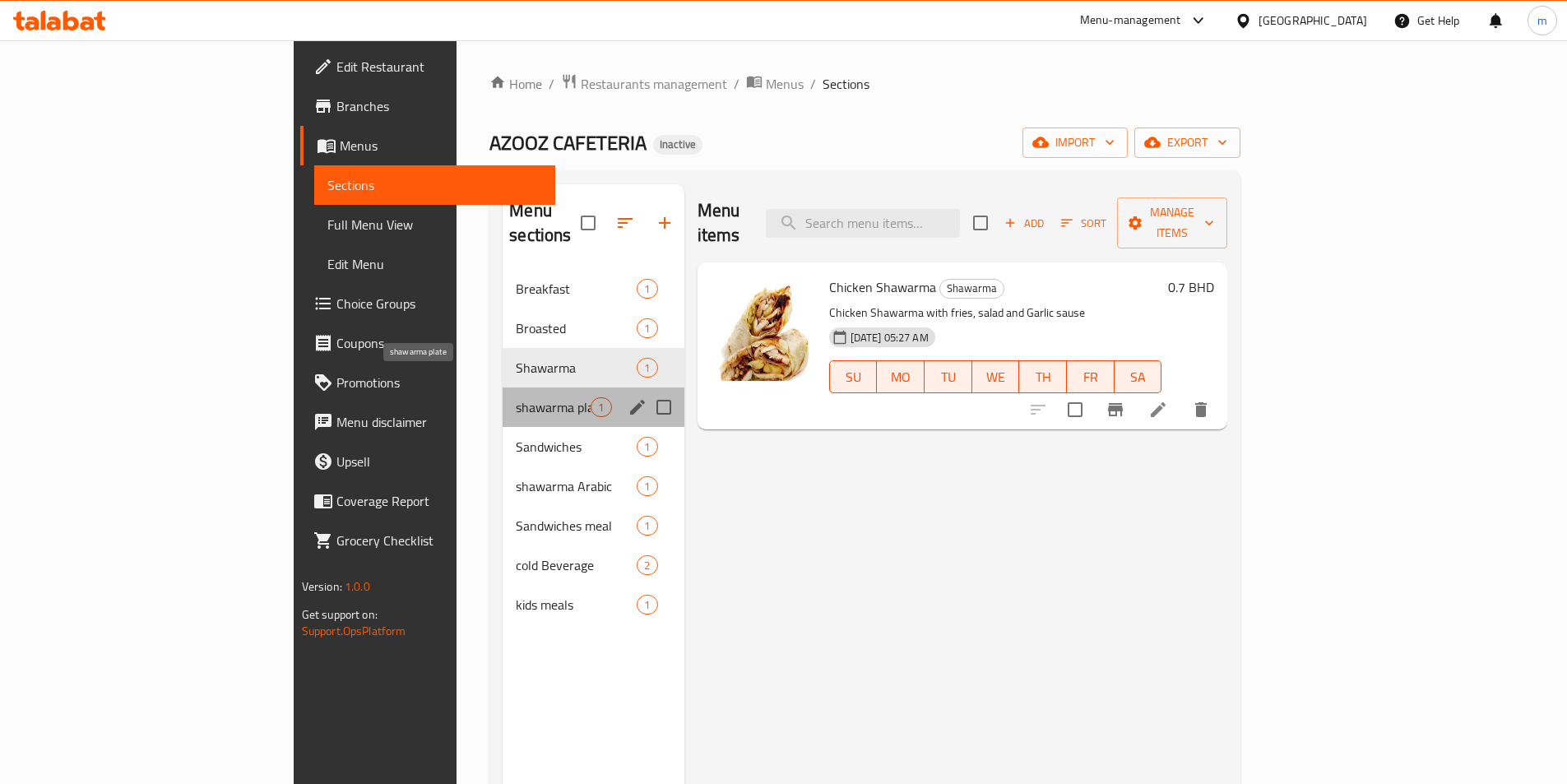
click at [516, 397] on span "shawarma plate" at bounding box center [553, 407] width 75 height 20
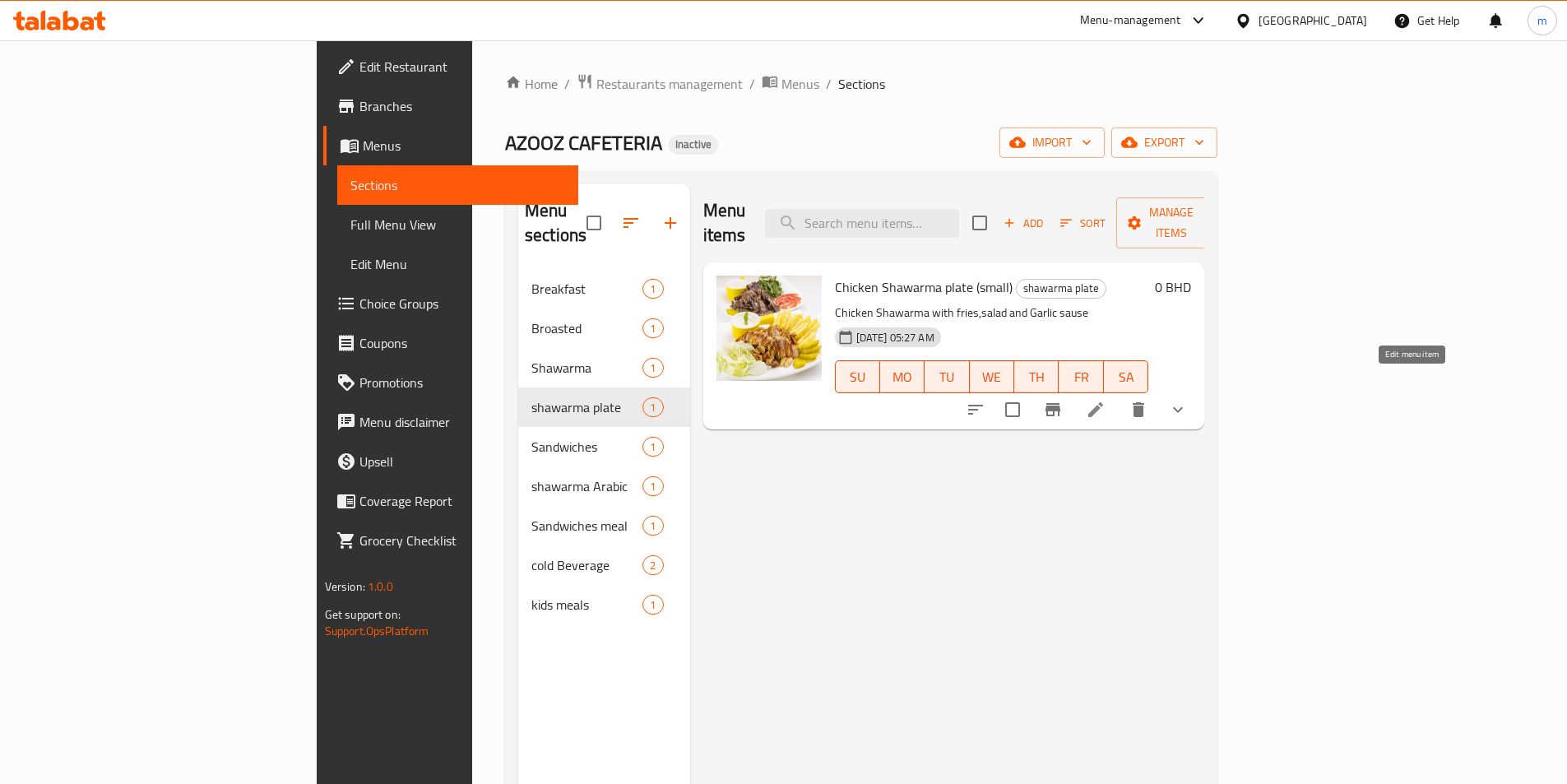
click at [1105, 400] on icon at bounding box center [1096, 410] width 20 height 20
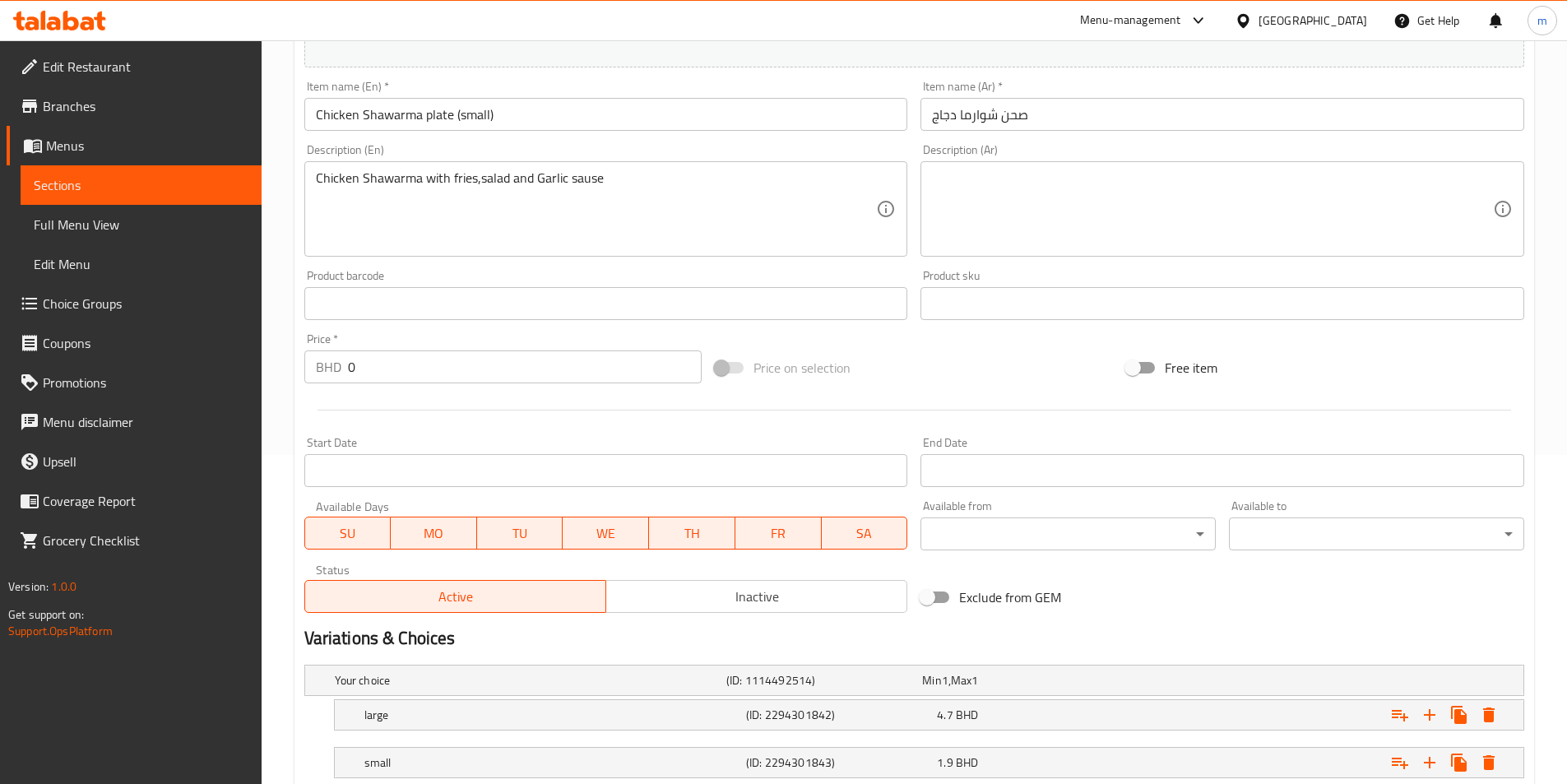
scroll to position [82, 0]
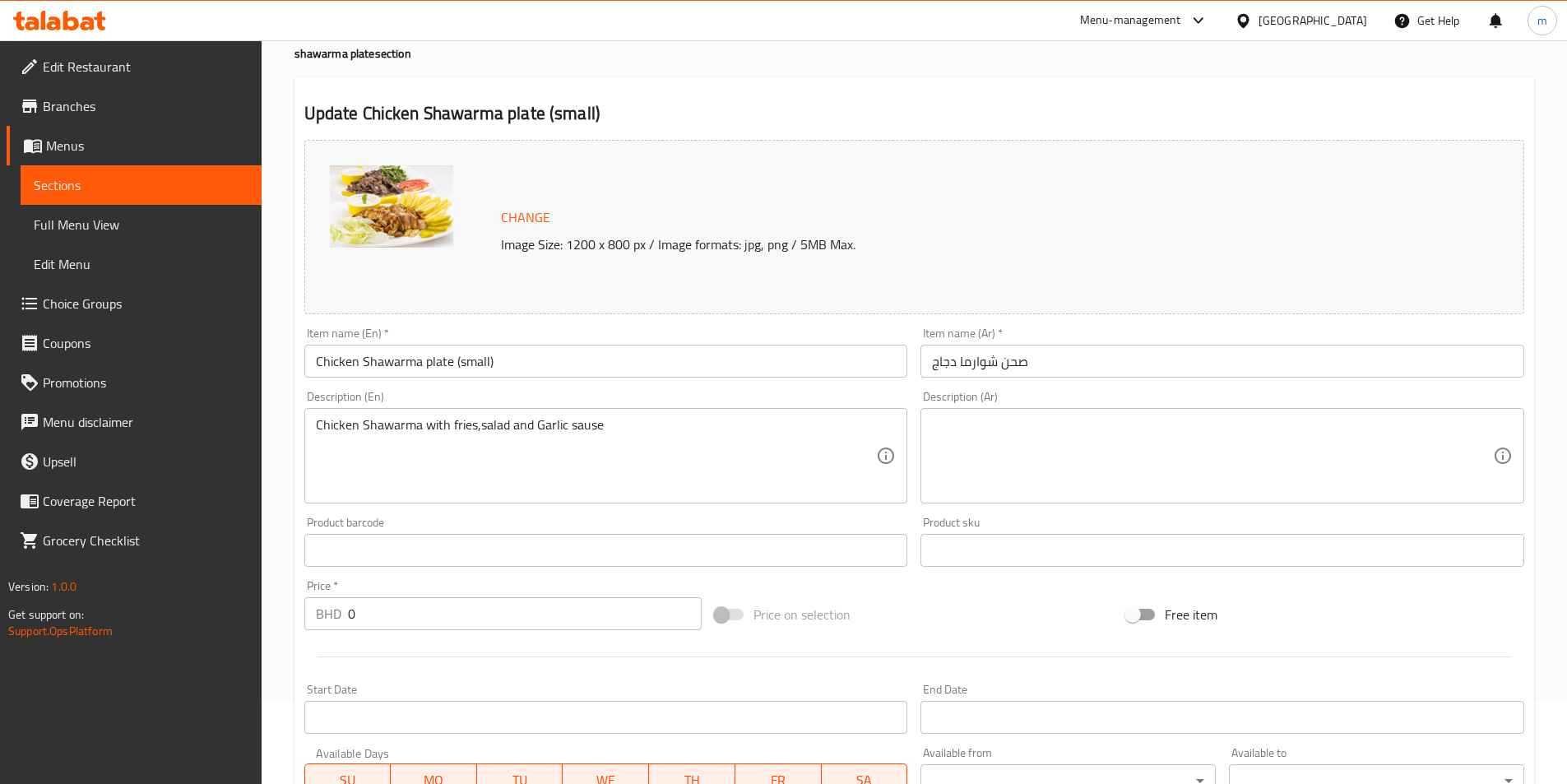
click at [137, 185] on span "Sections" at bounding box center [141, 185] width 215 height 20
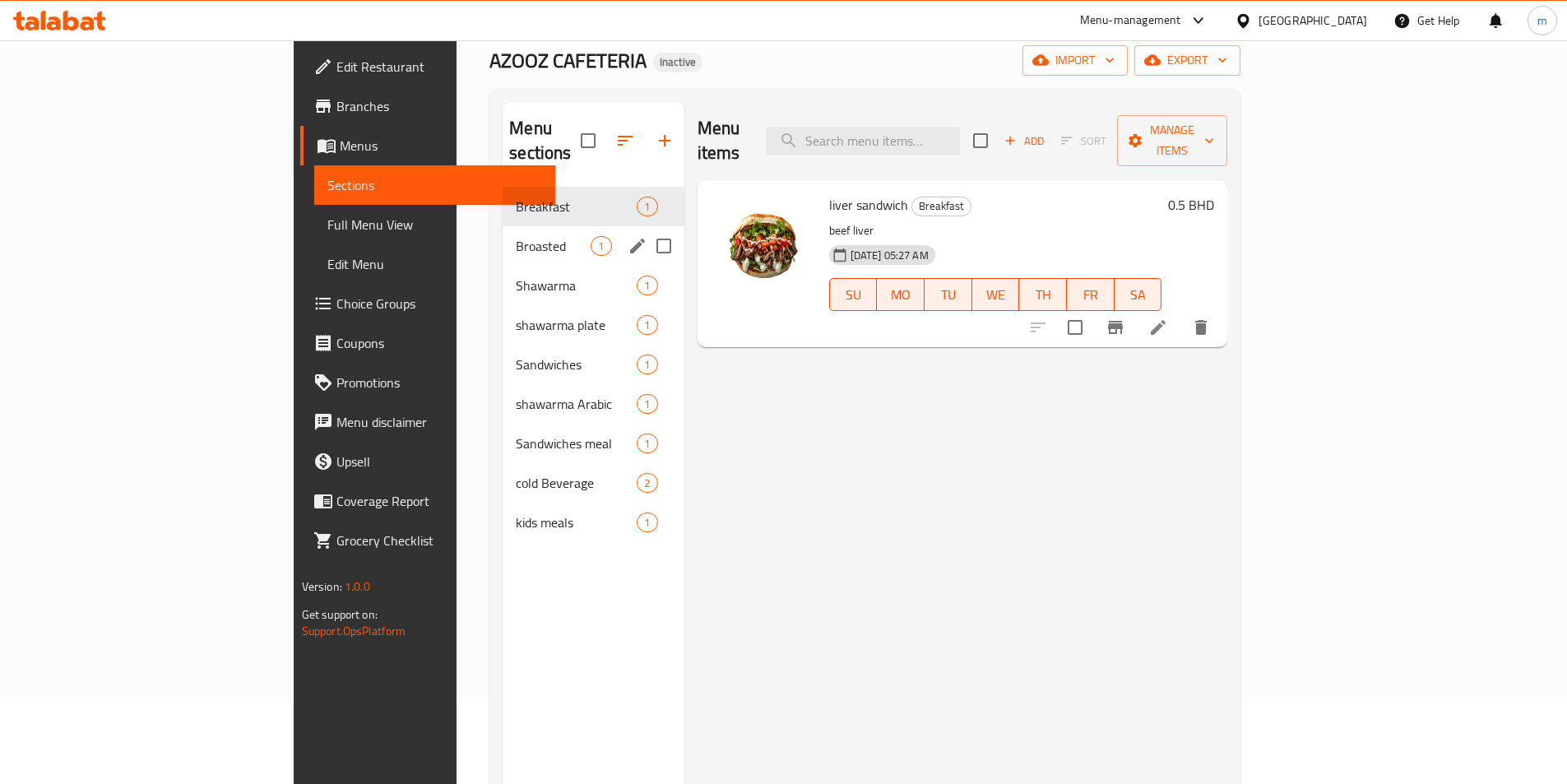
click at [503, 226] on div "Broasted 1" at bounding box center [593, 245] width 181 height 39
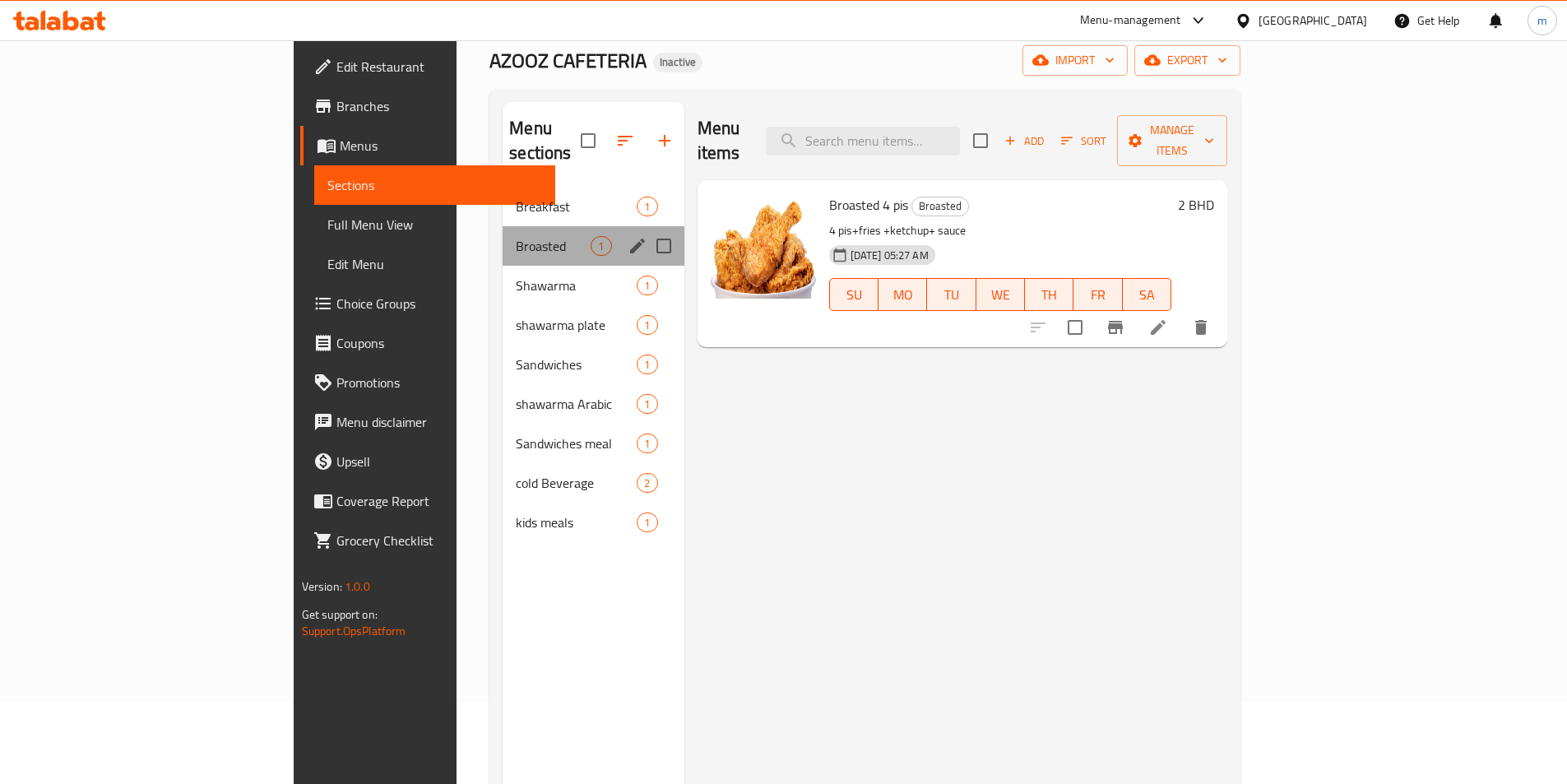
click at [503, 238] on div "Broasted 1" at bounding box center [593, 245] width 181 height 39
click at [516, 276] on span "Shawarma" at bounding box center [553, 286] width 75 height 20
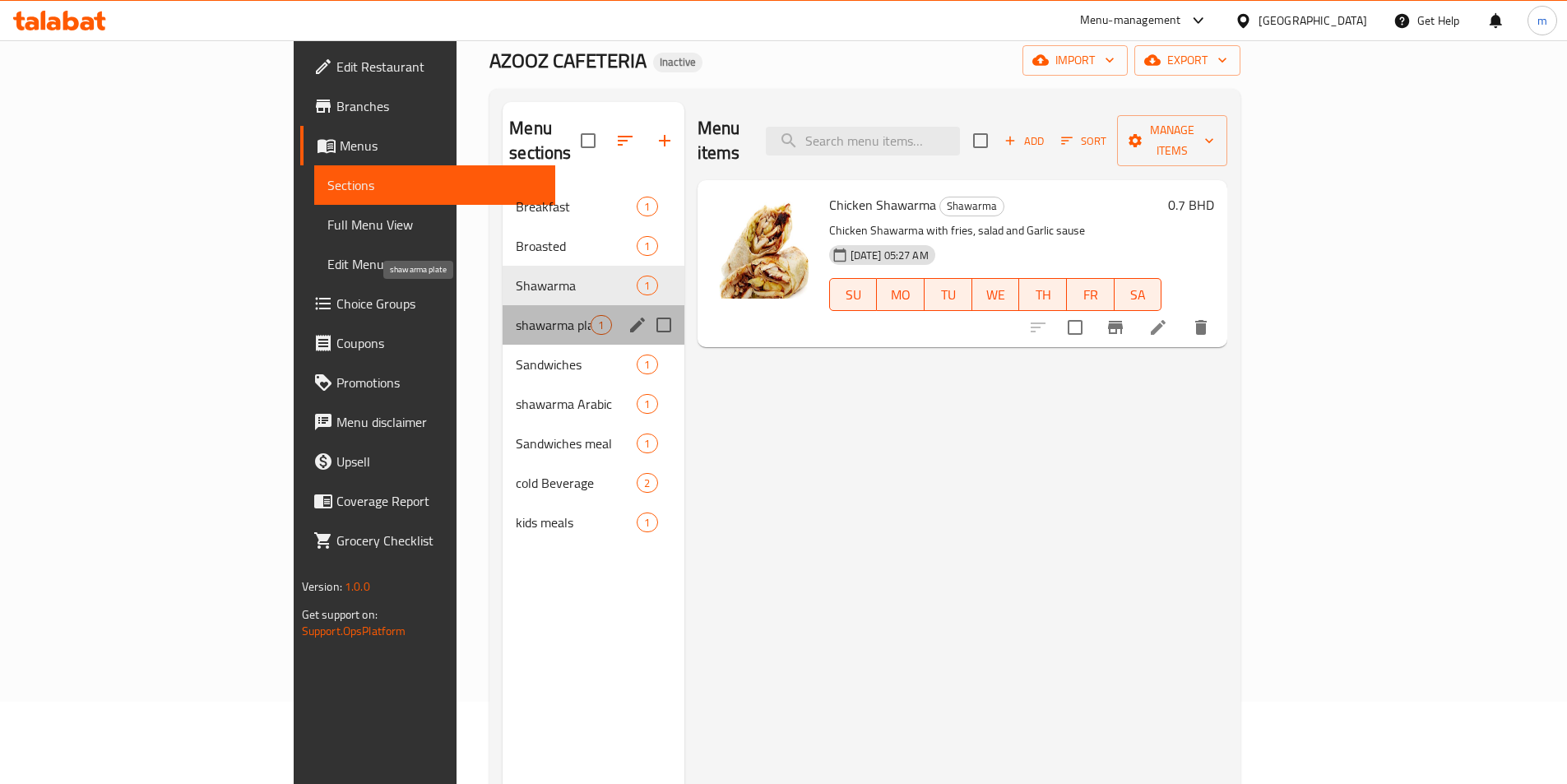
click at [516, 315] on span "shawarma plate" at bounding box center [553, 325] width 75 height 20
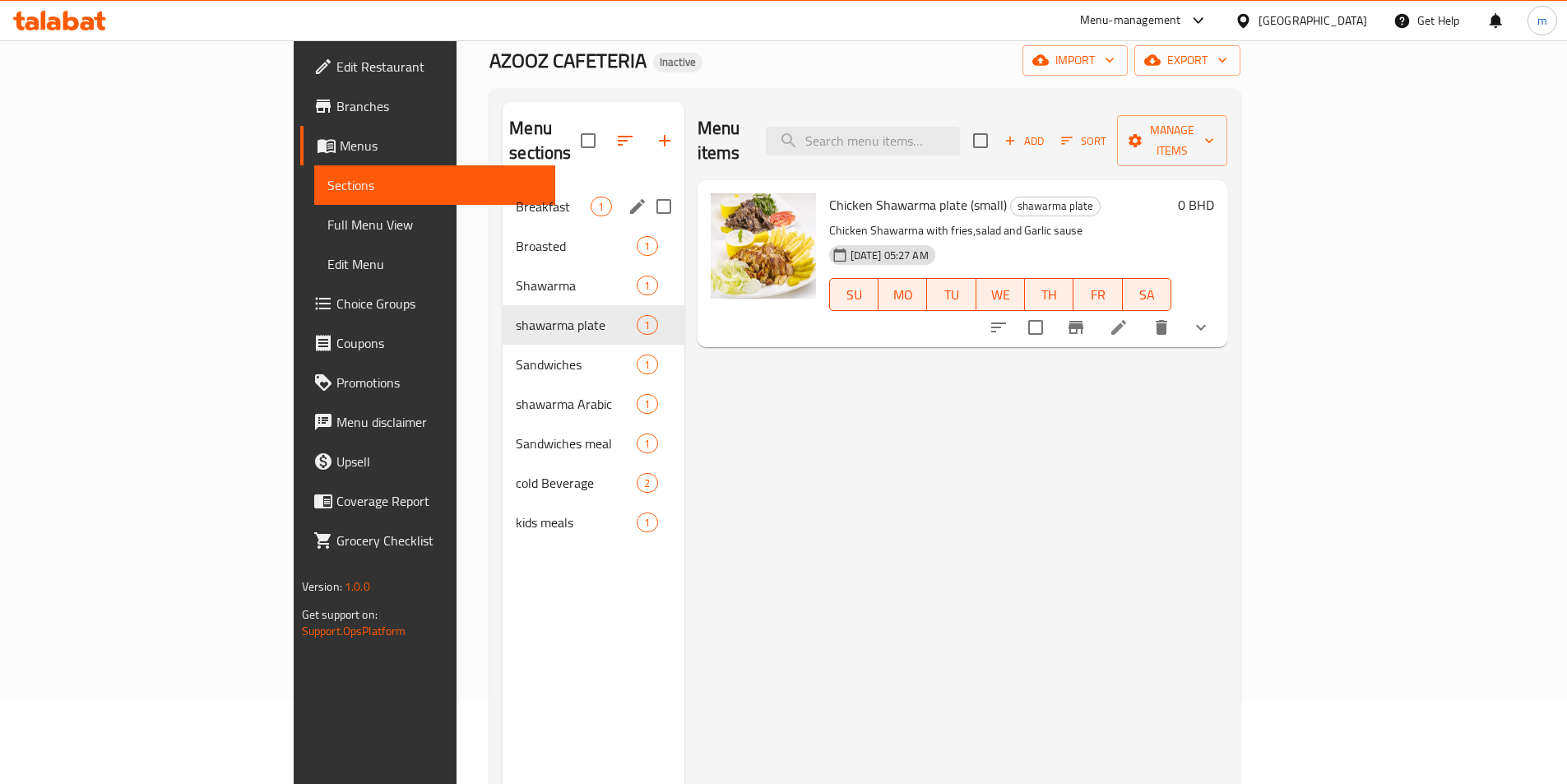
click at [516, 197] on span "Breakfast" at bounding box center [553, 207] width 75 height 20
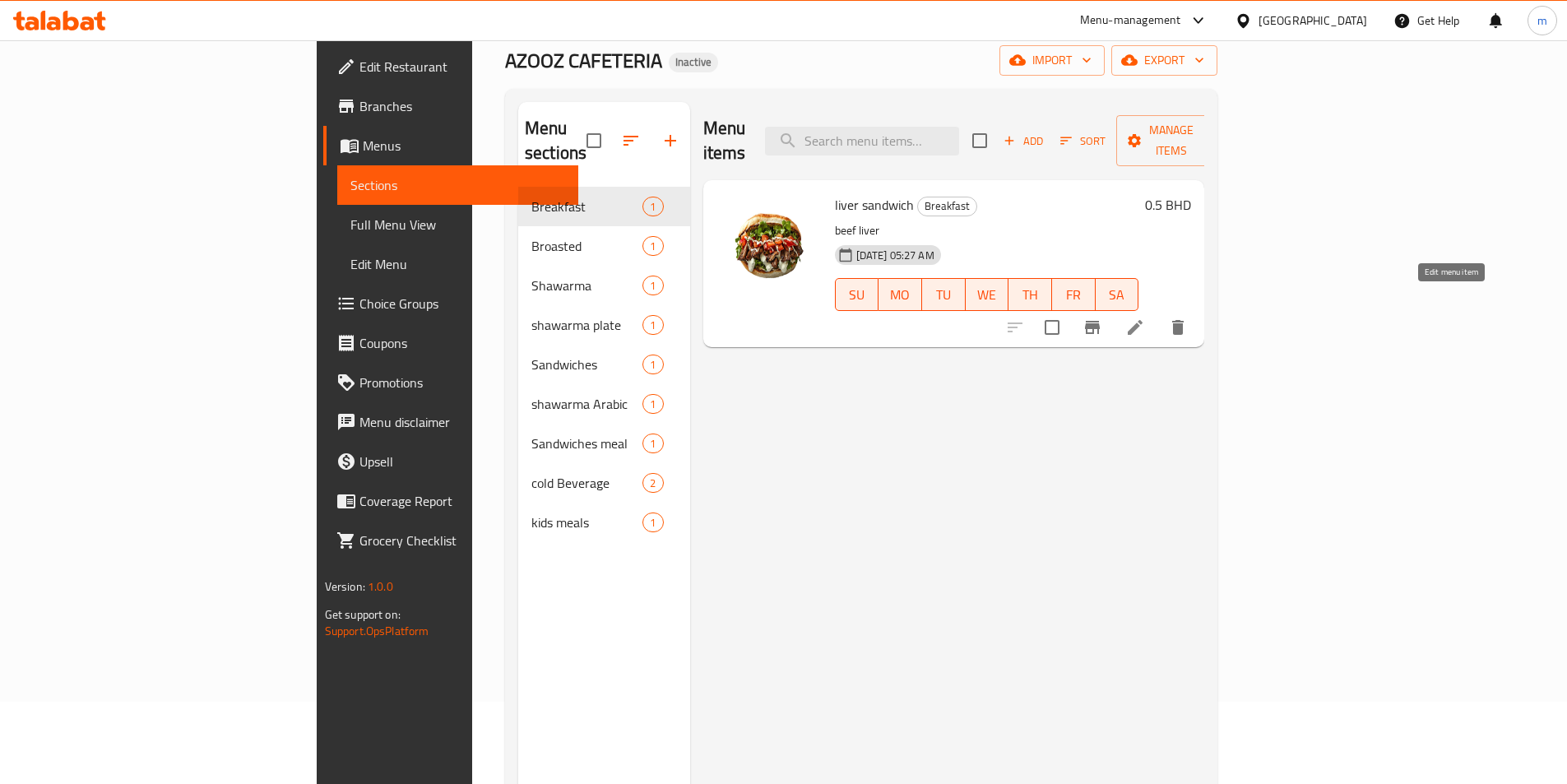
click at [1145, 317] on icon at bounding box center [1135, 327] width 20 height 20
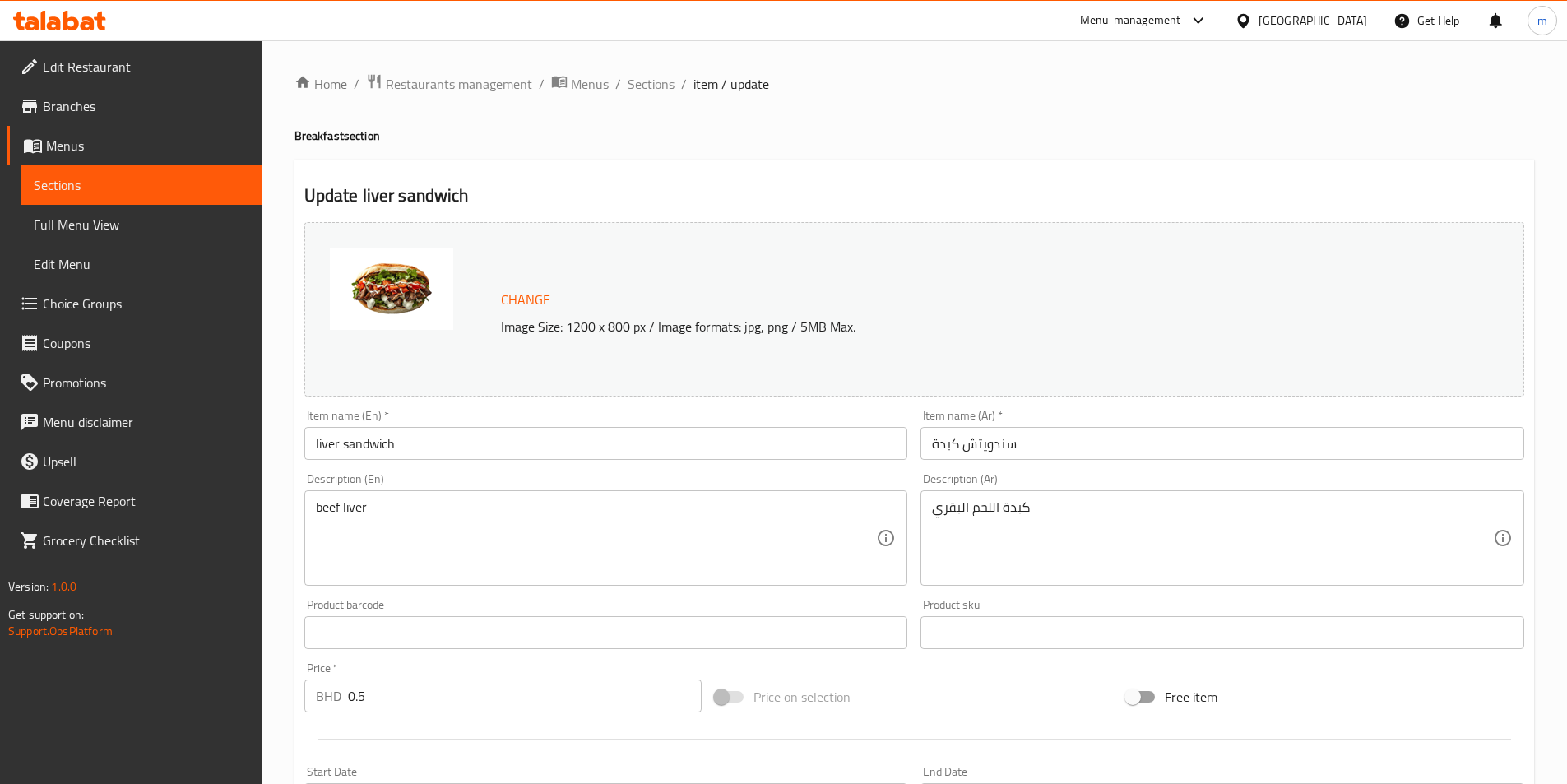
click at [960, 447] on input "سندويتش كبدة" at bounding box center [1222, 443] width 604 height 33
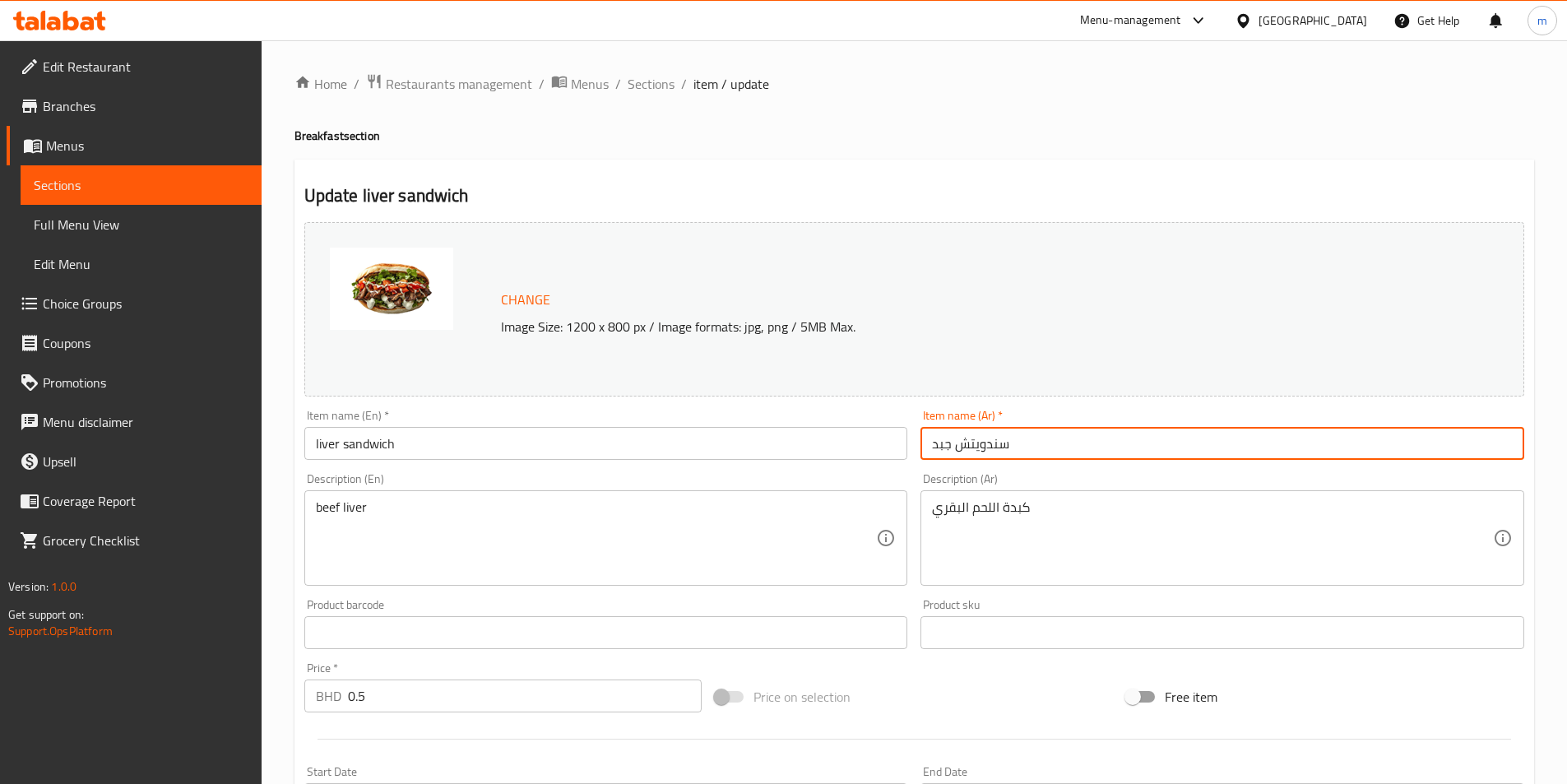
type input "سندويتش جبد"
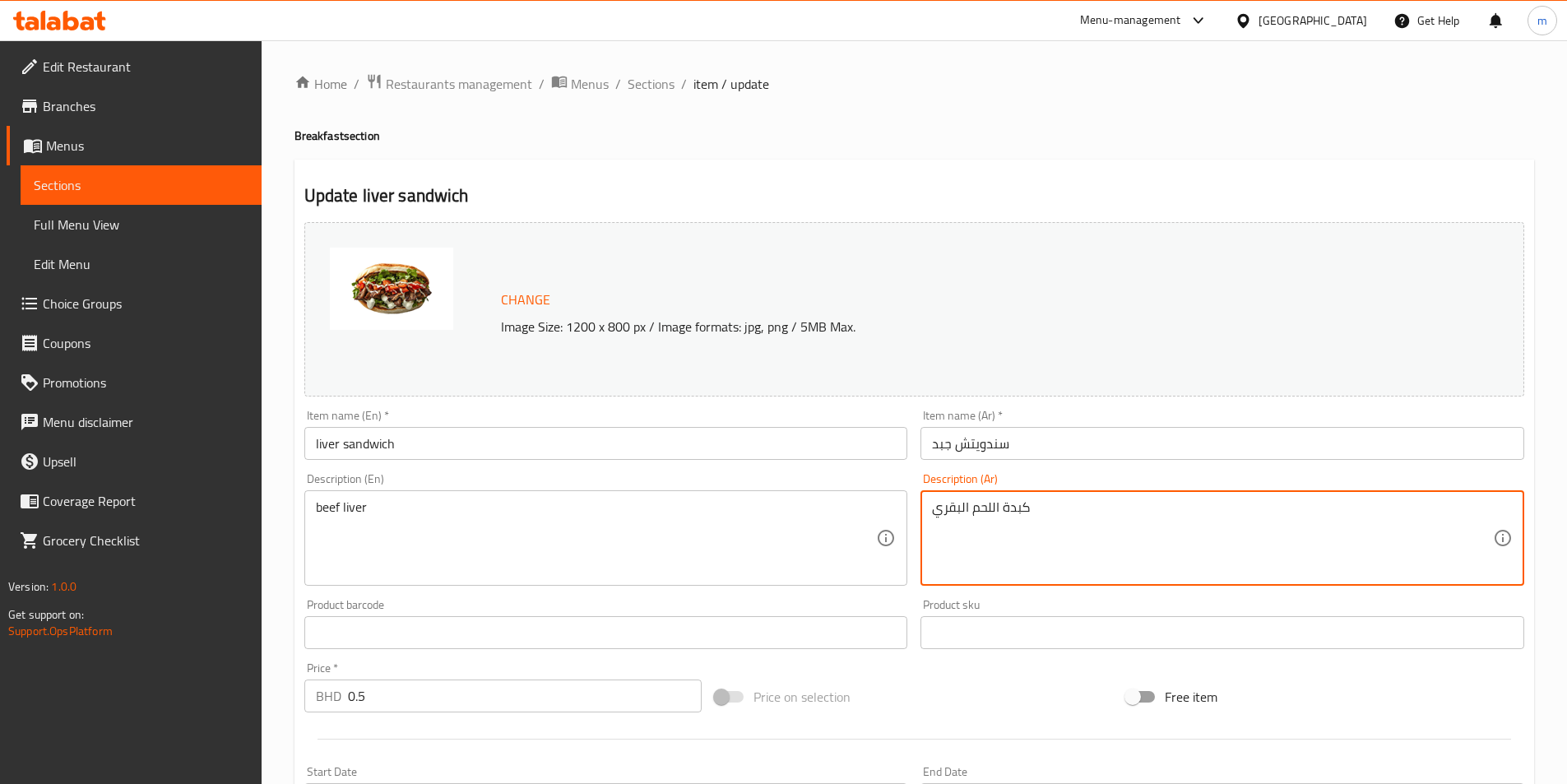
click at [980, 525] on textarea "كبدة اللحم البقري" at bounding box center [1212, 538] width 561 height 78
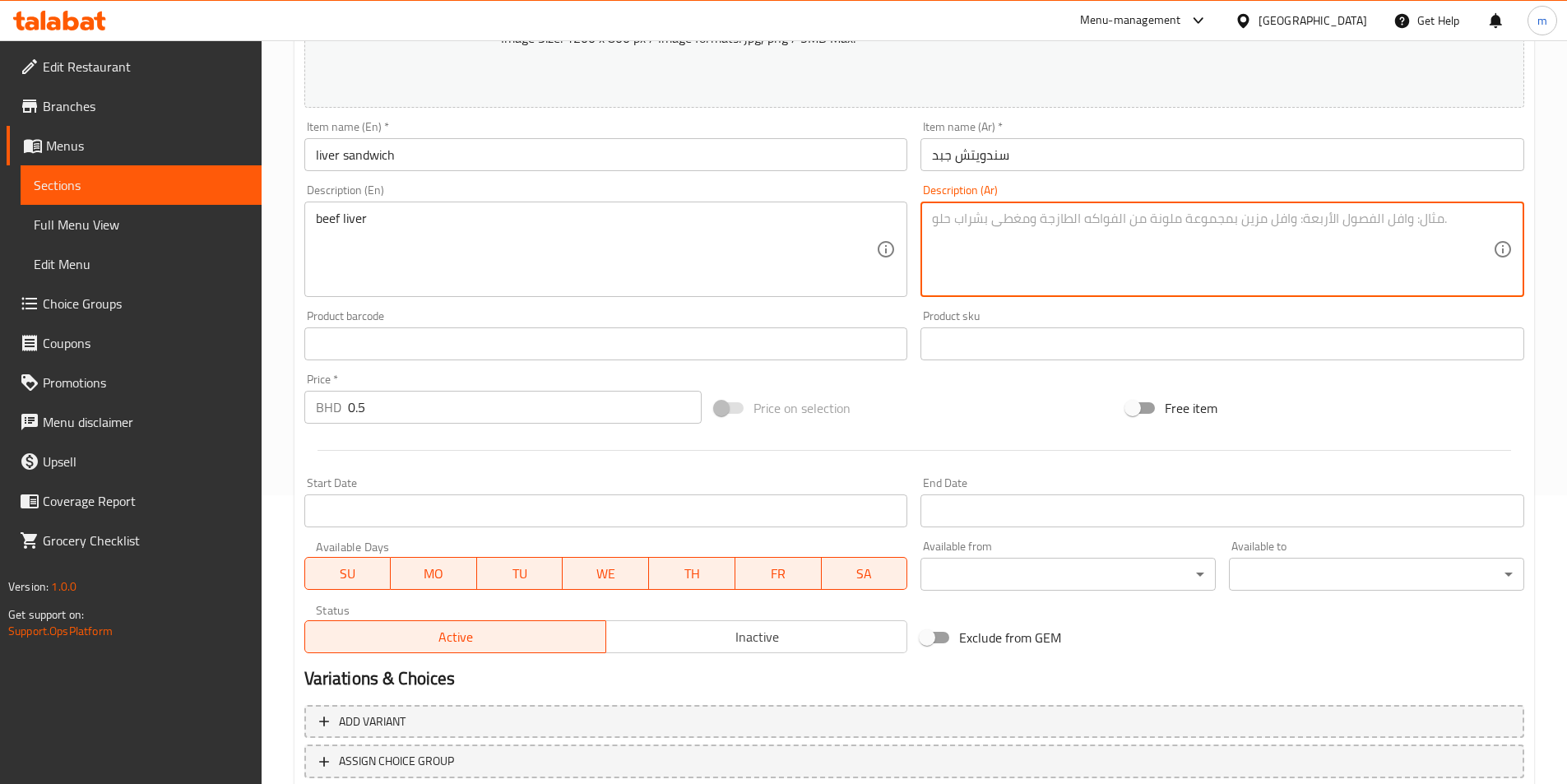
scroll to position [402, 0]
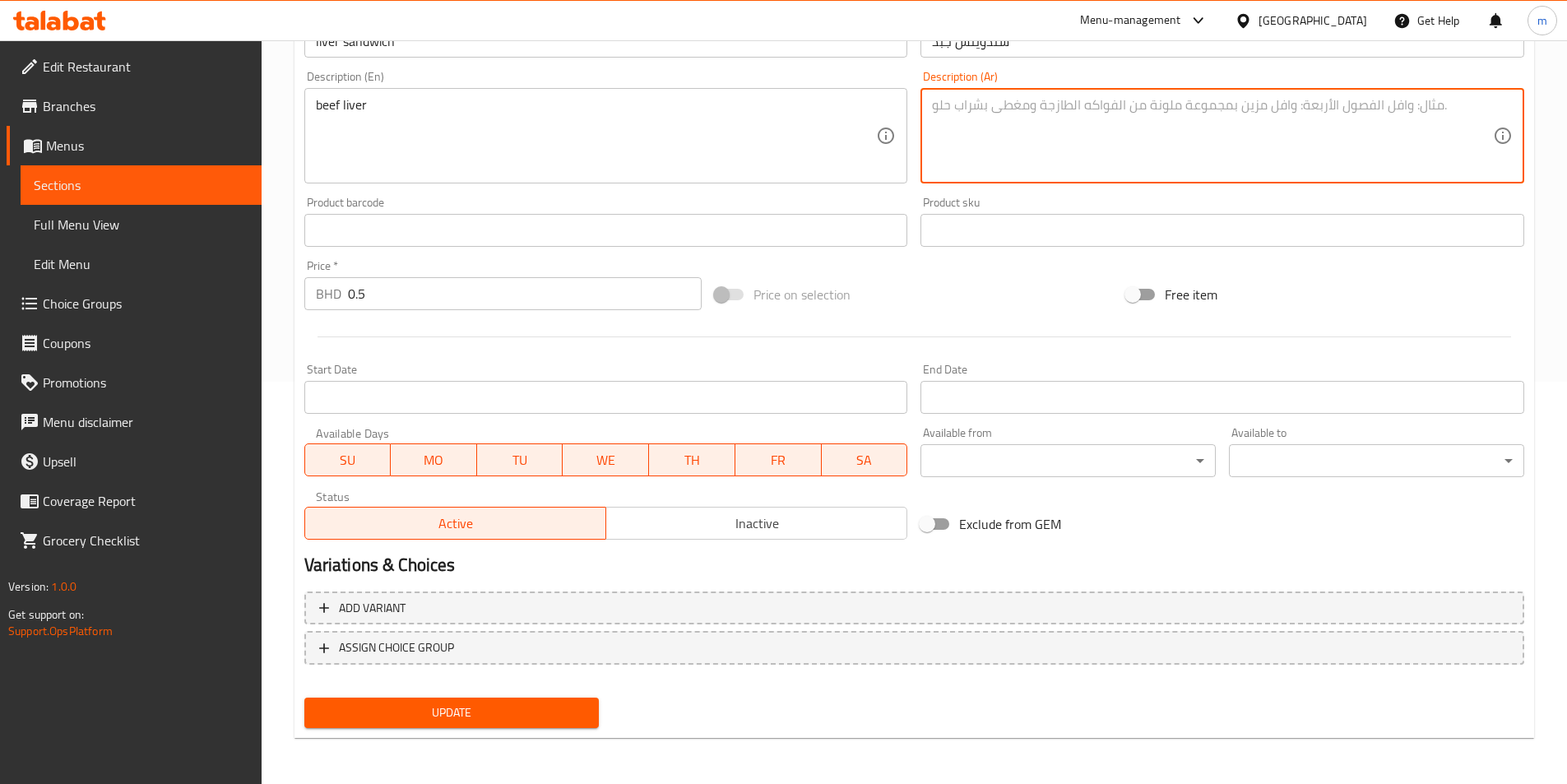
click at [493, 715] on span "Update" at bounding box center [451, 712] width 269 height 21
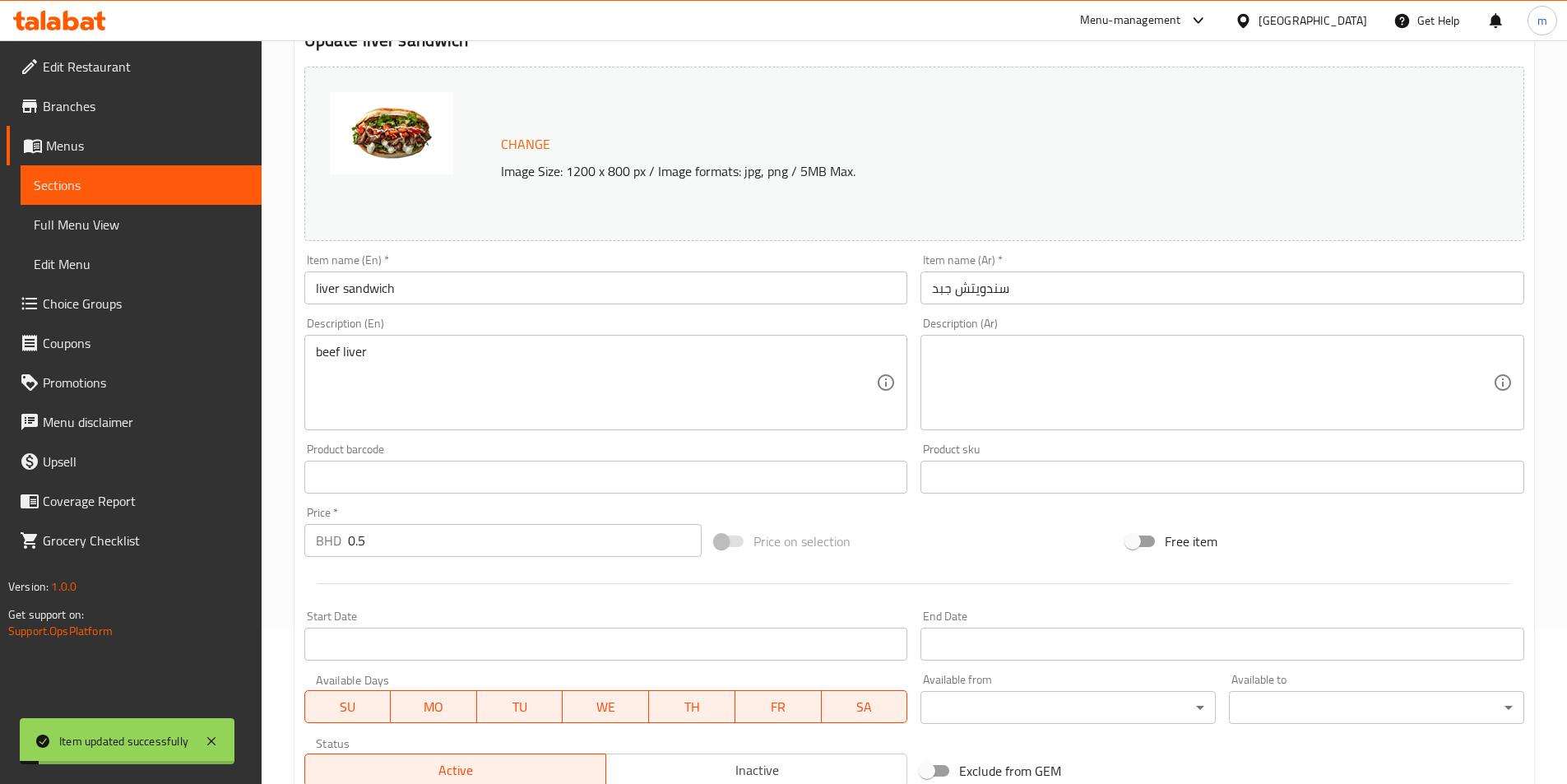
scroll to position [0, 0]
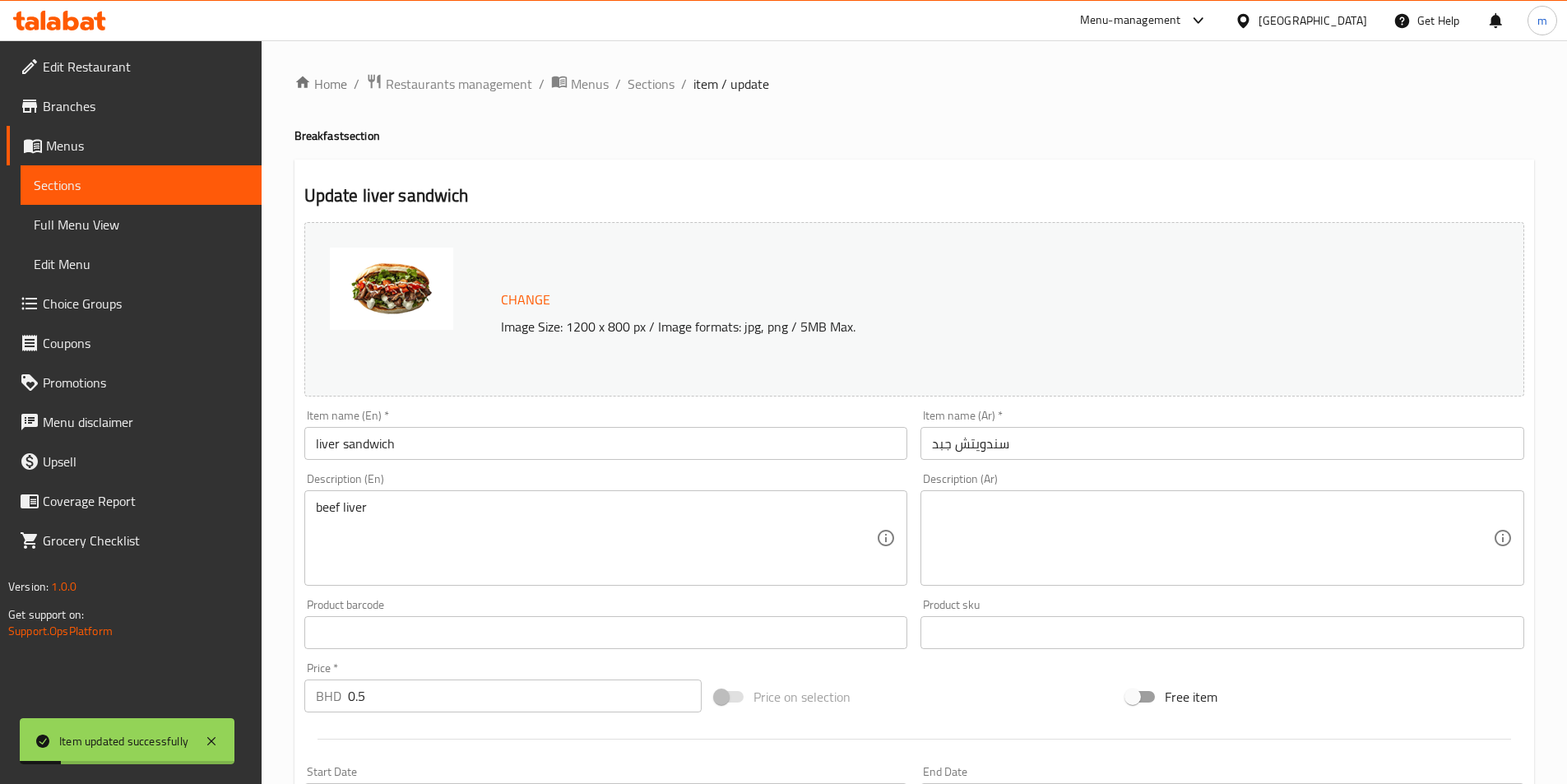
click at [139, 178] on span "Sections" at bounding box center [141, 185] width 215 height 20
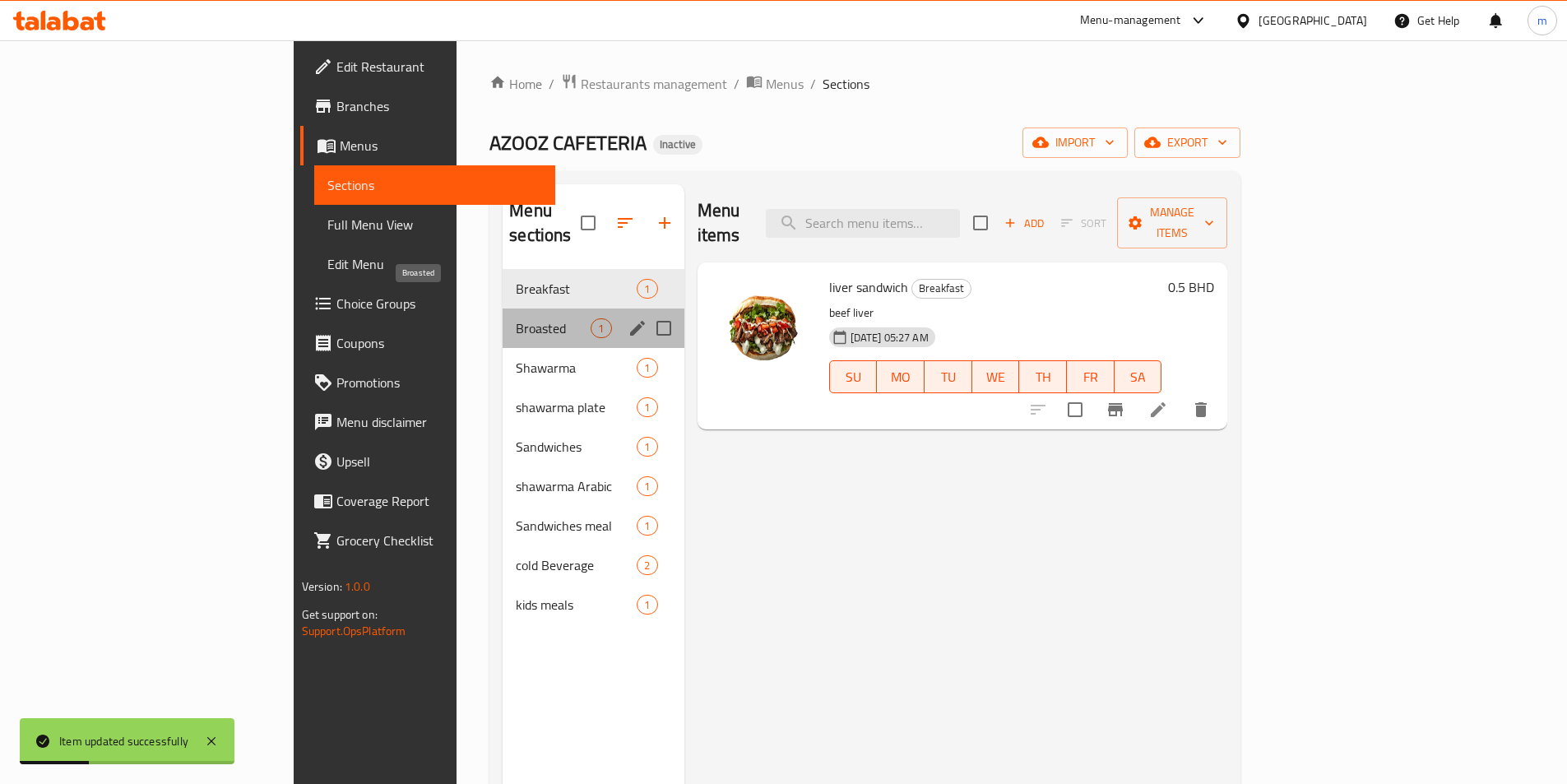
click at [516, 318] on span "Broasted" at bounding box center [553, 328] width 75 height 20
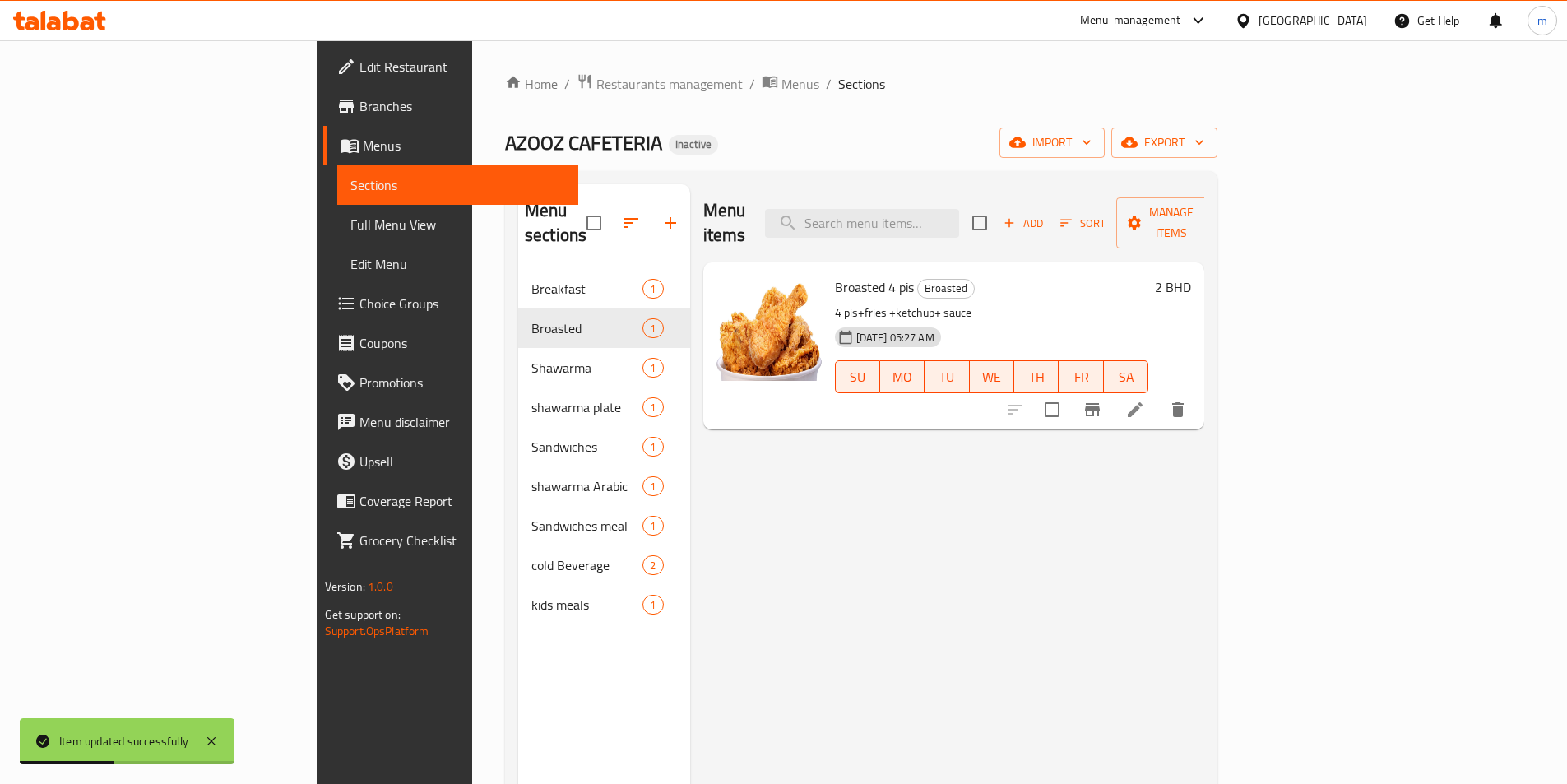
click at [1158, 395] on li at bounding box center [1135, 410] width 46 height 30
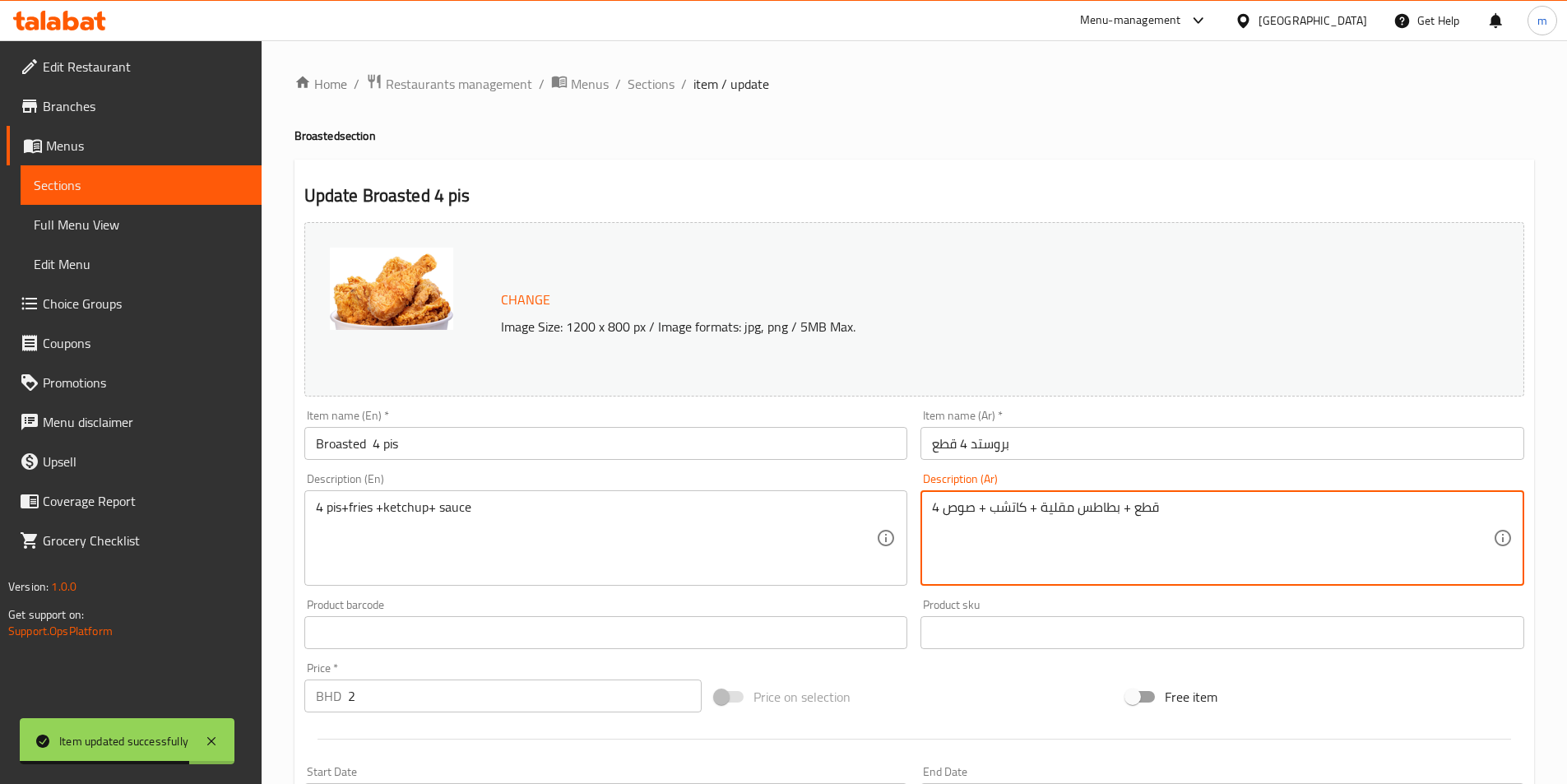
click at [1305, 522] on textarea "4 قطع + بطاطس مقلية + كاتشب + صوص" at bounding box center [1212, 538] width 561 height 78
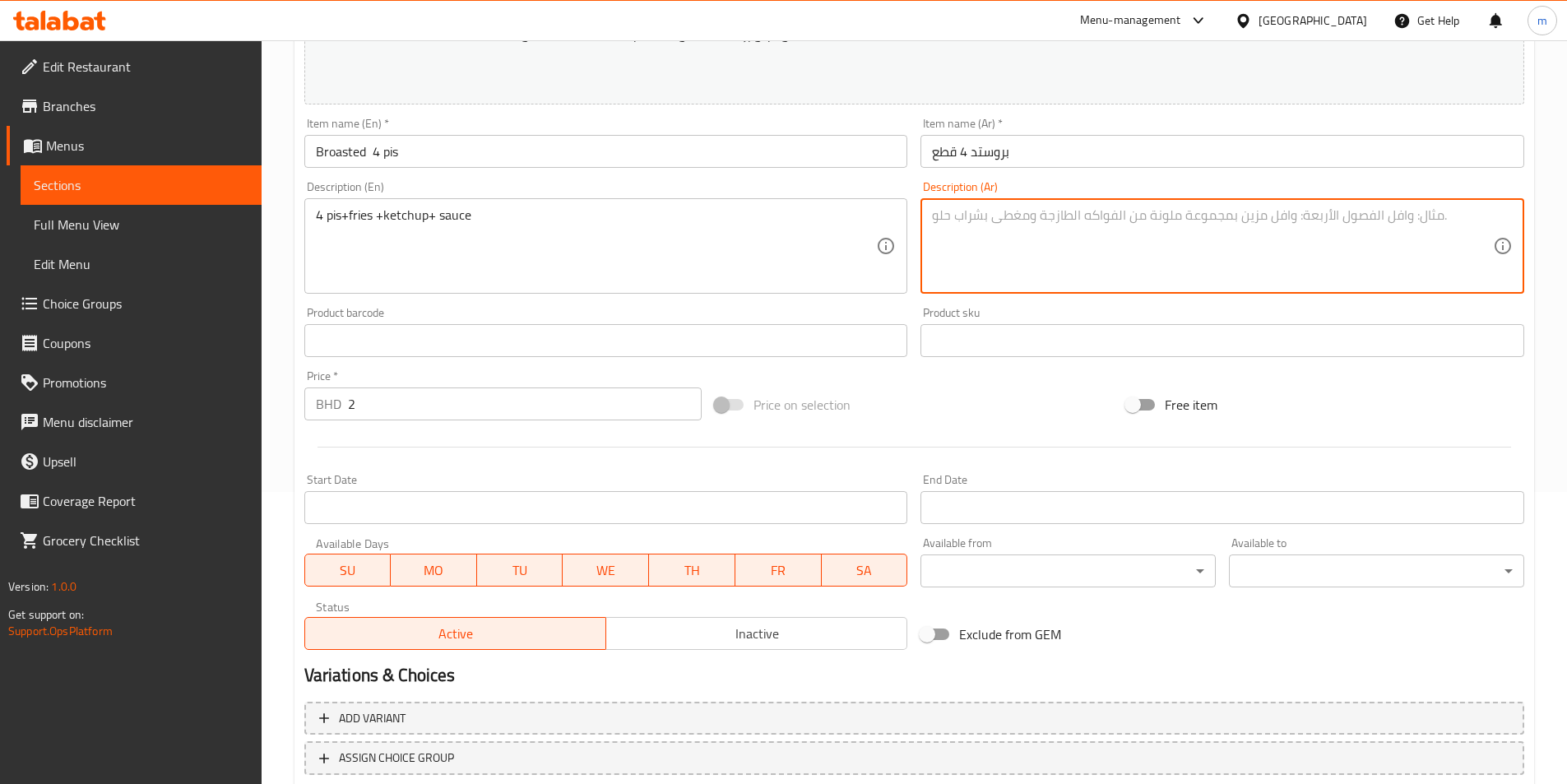
scroll to position [402, 0]
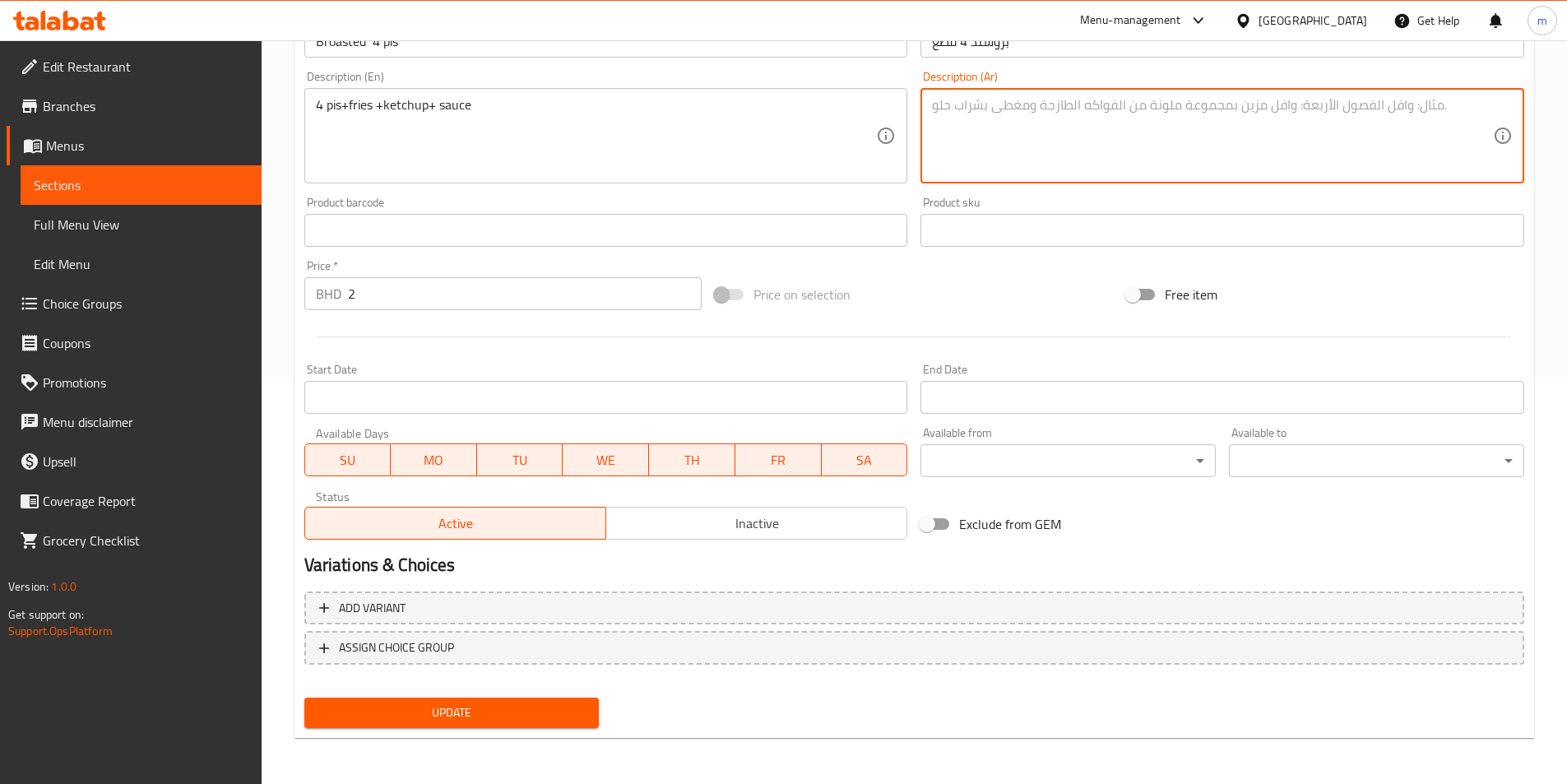
click at [519, 703] on span "Update" at bounding box center [451, 712] width 269 height 21
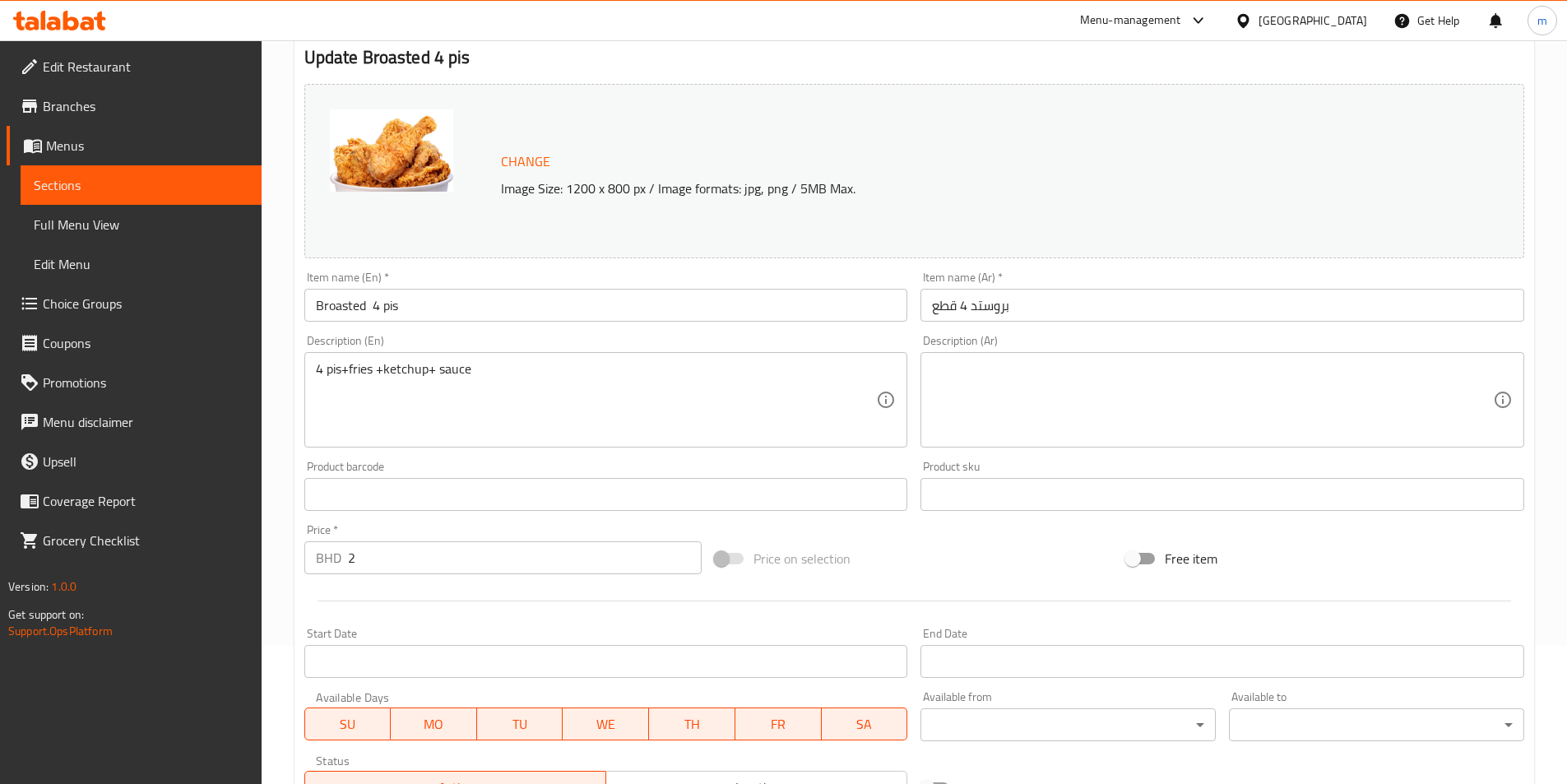
scroll to position [247, 0]
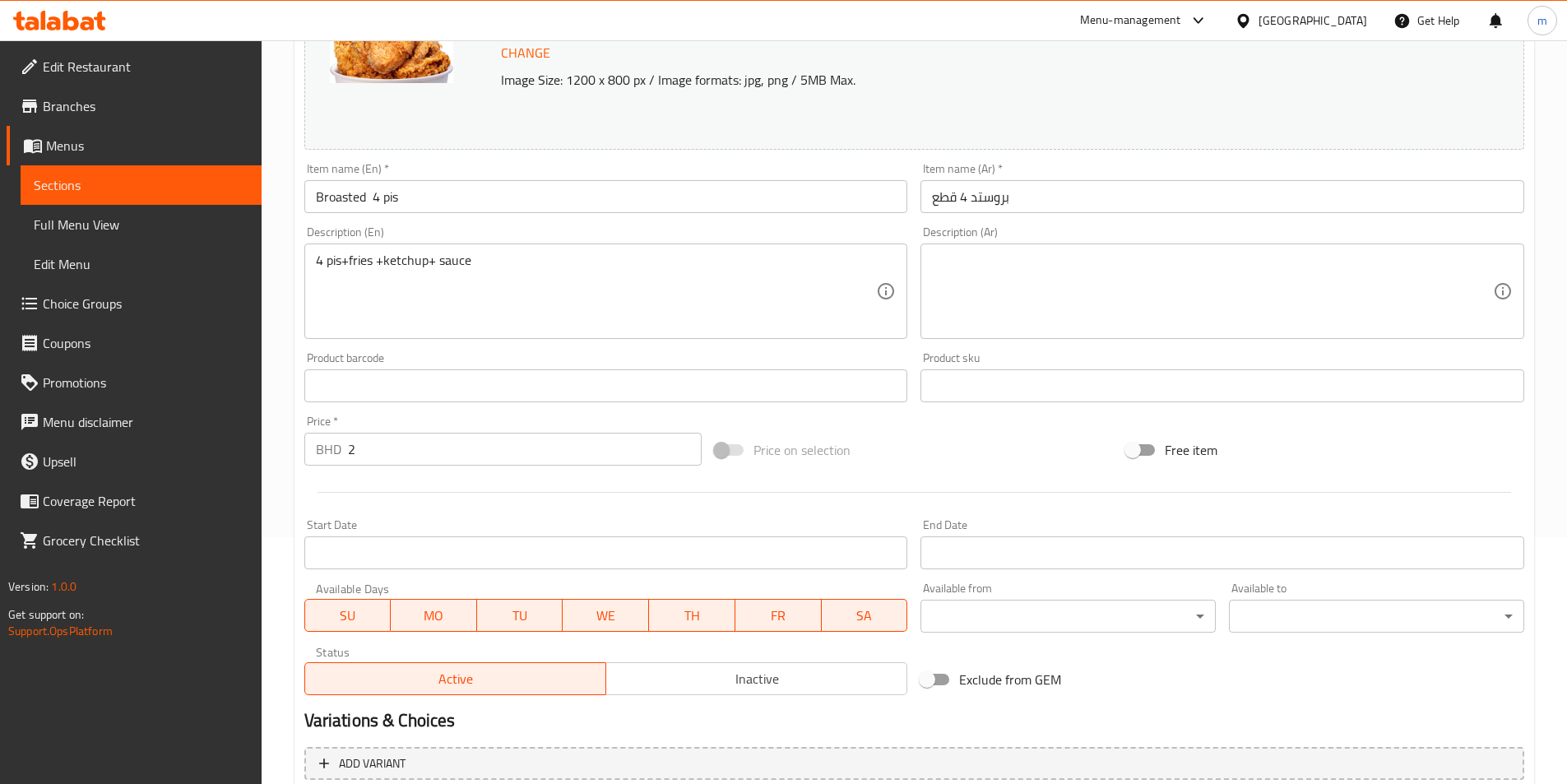
click at [1359, 222] on div "Description (Ar) Description (Ar)" at bounding box center [1222, 283] width 617 height 126
click at [67, 195] on span "Sections" at bounding box center [141, 185] width 215 height 20
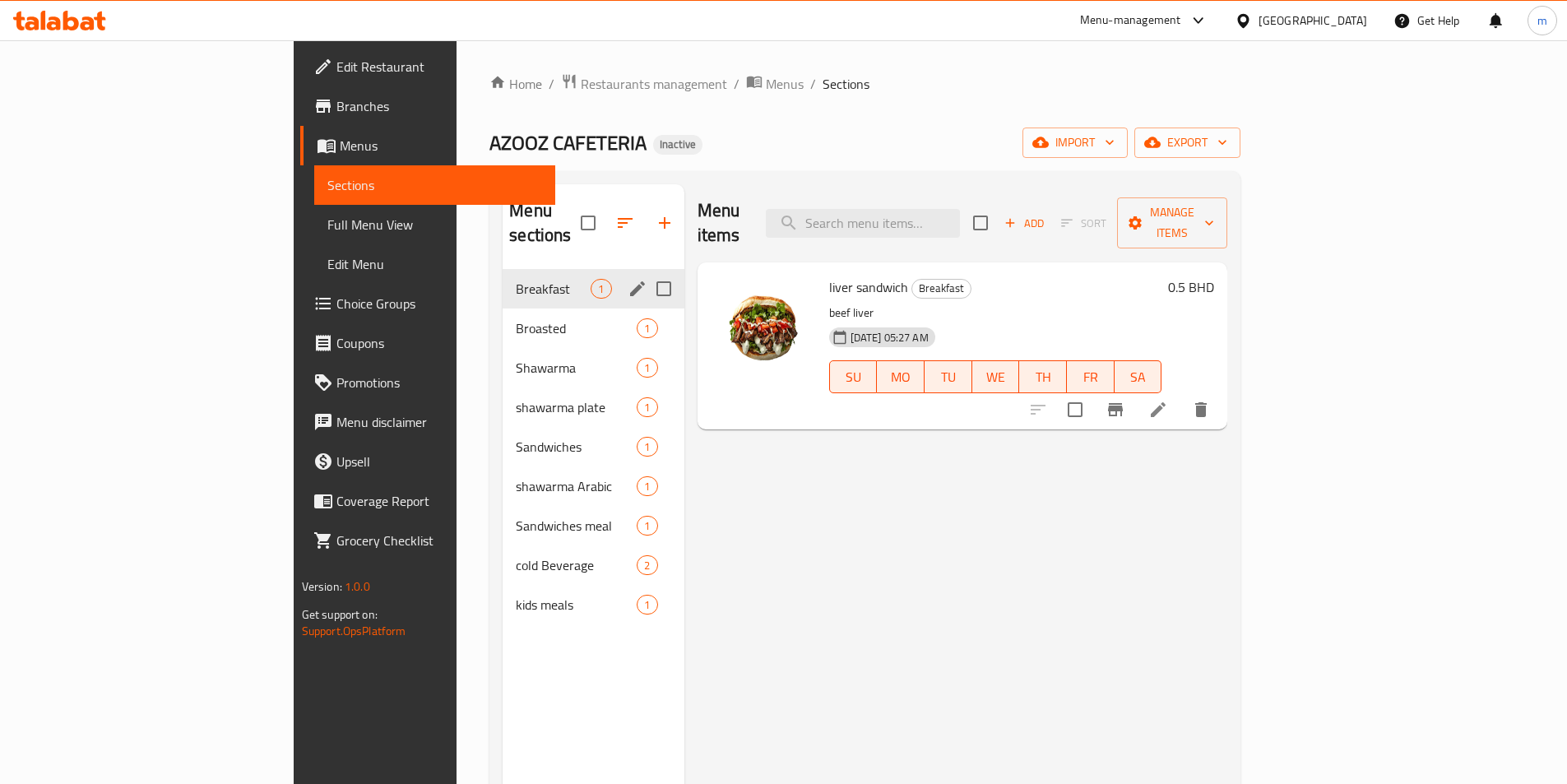
click at [503, 280] on div "Breakfast 1" at bounding box center [593, 288] width 181 height 39
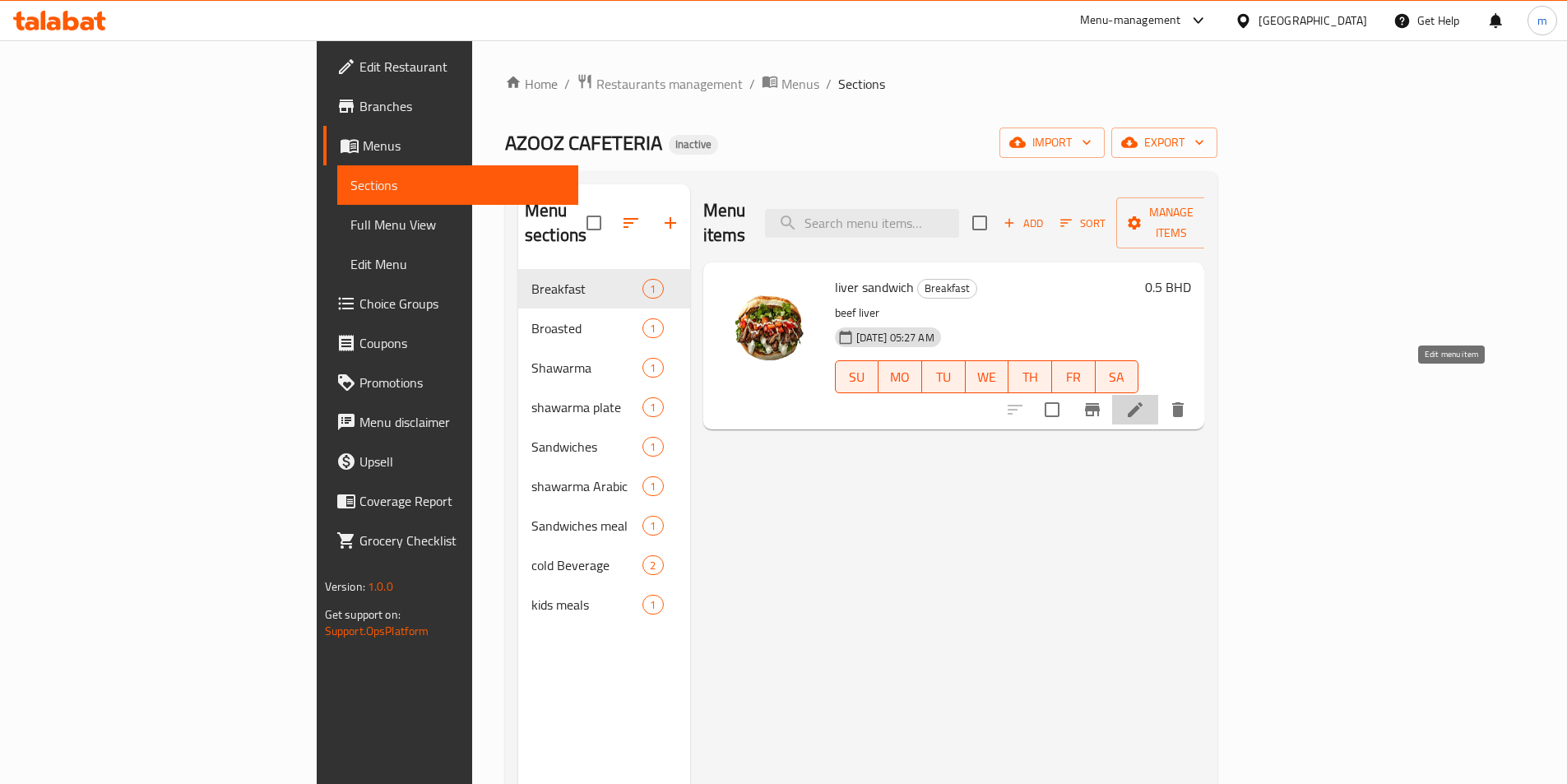
click at [1145, 400] on icon at bounding box center [1135, 410] width 20 height 20
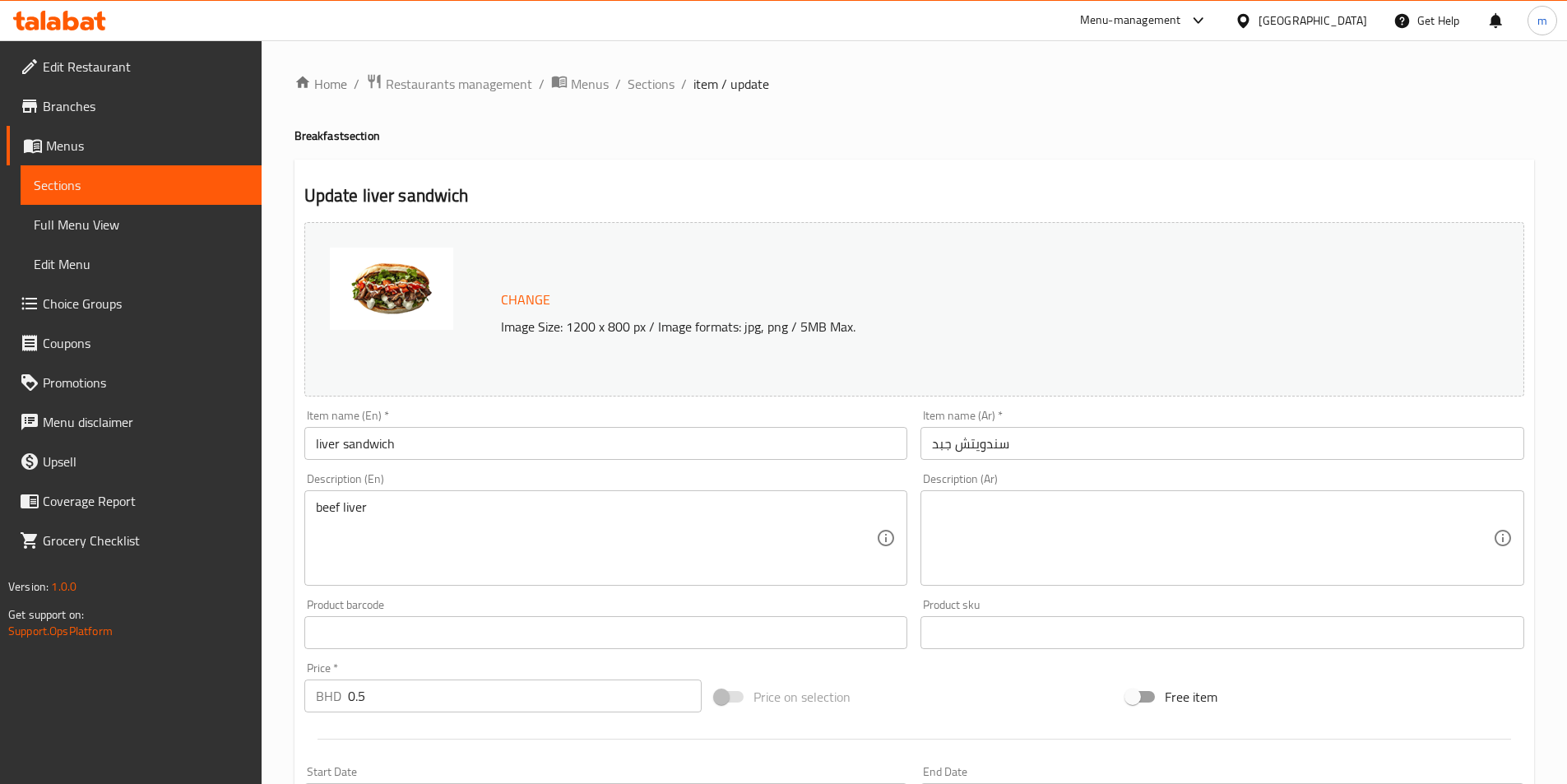
click at [997, 438] on input "سندويتش جبد" at bounding box center [1222, 443] width 604 height 33
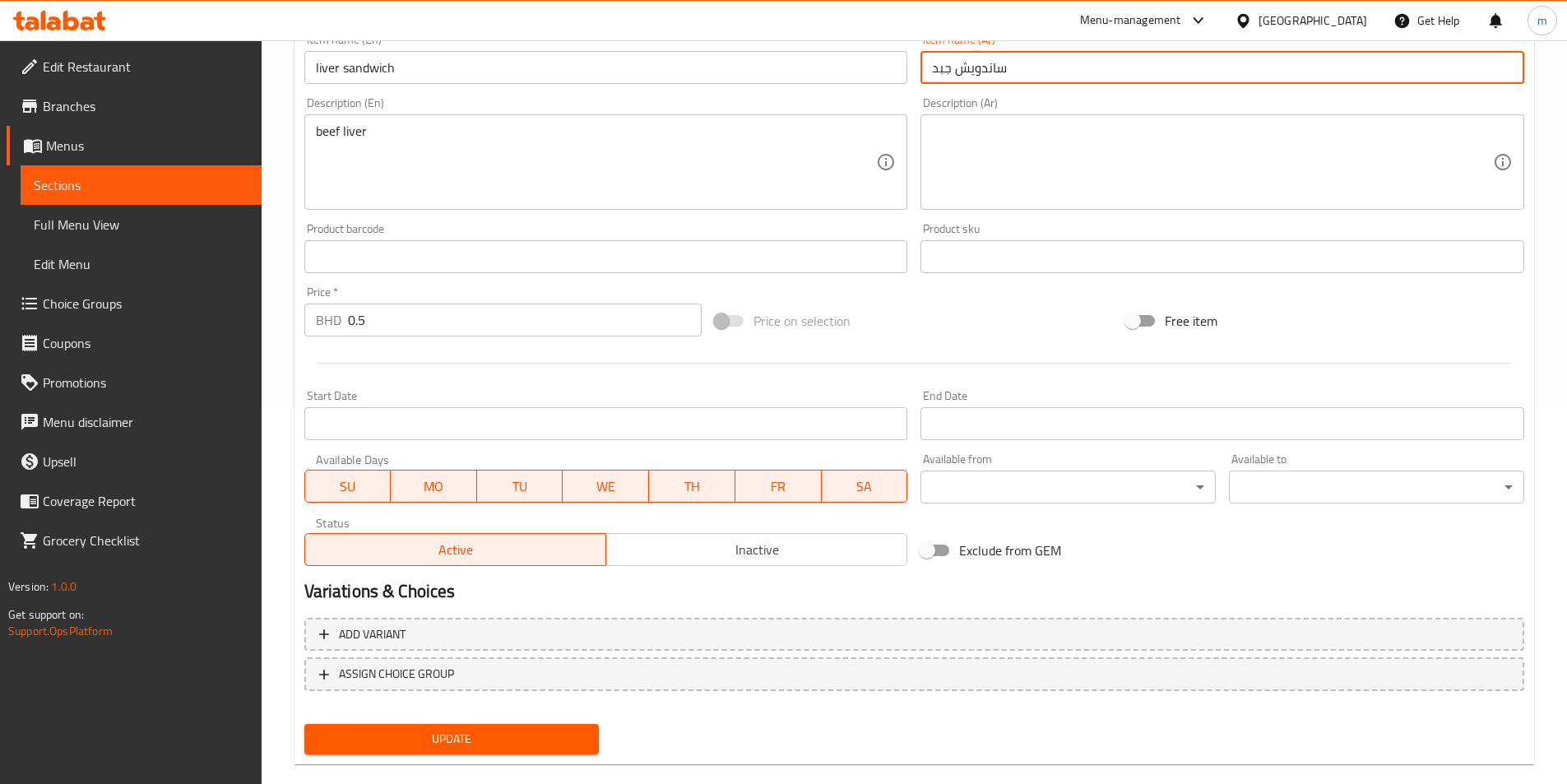
scroll to position [402, 0]
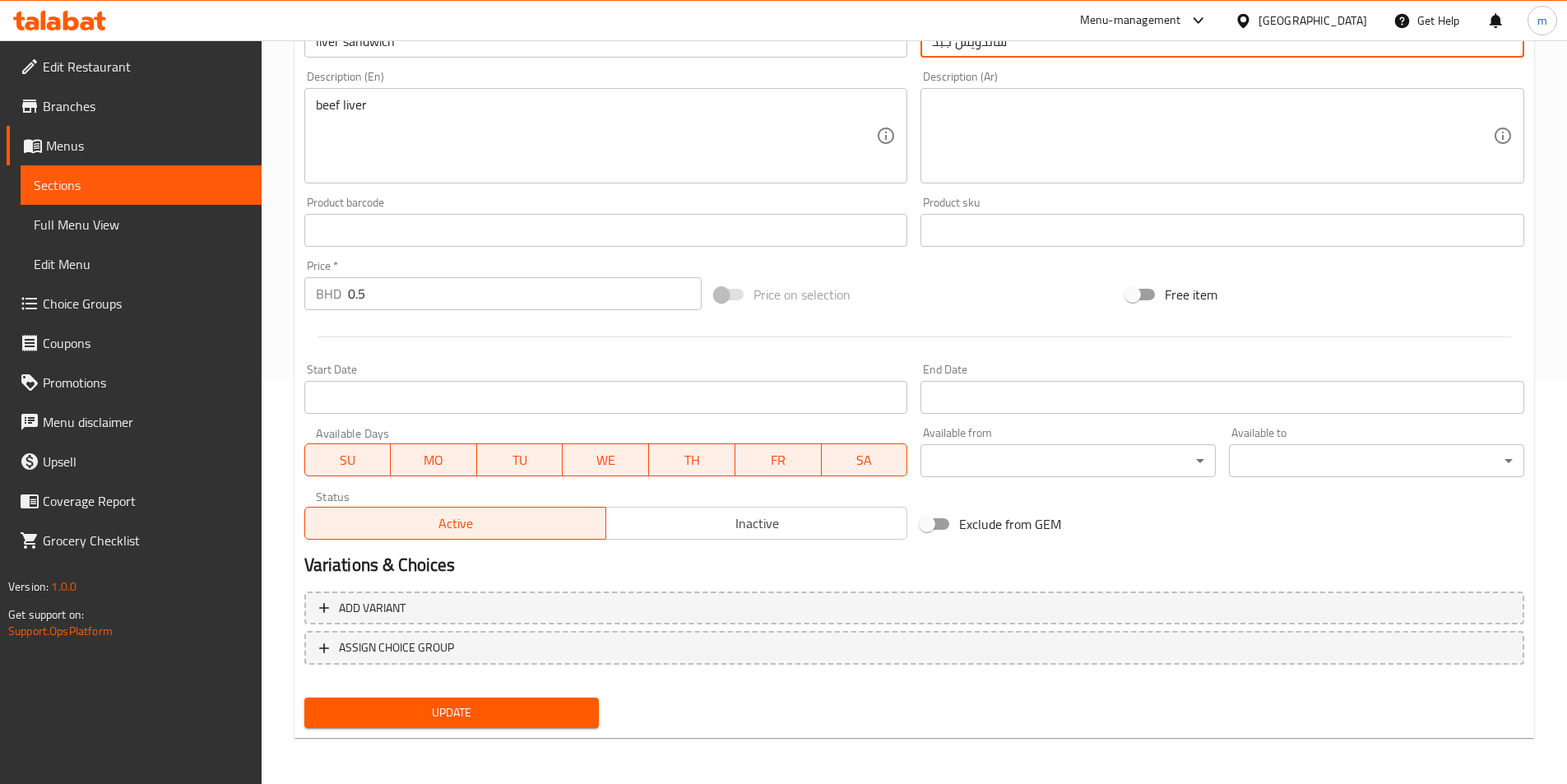
type input "ساندويش جبد"
click at [489, 720] on span "Update" at bounding box center [451, 712] width 269 height 21
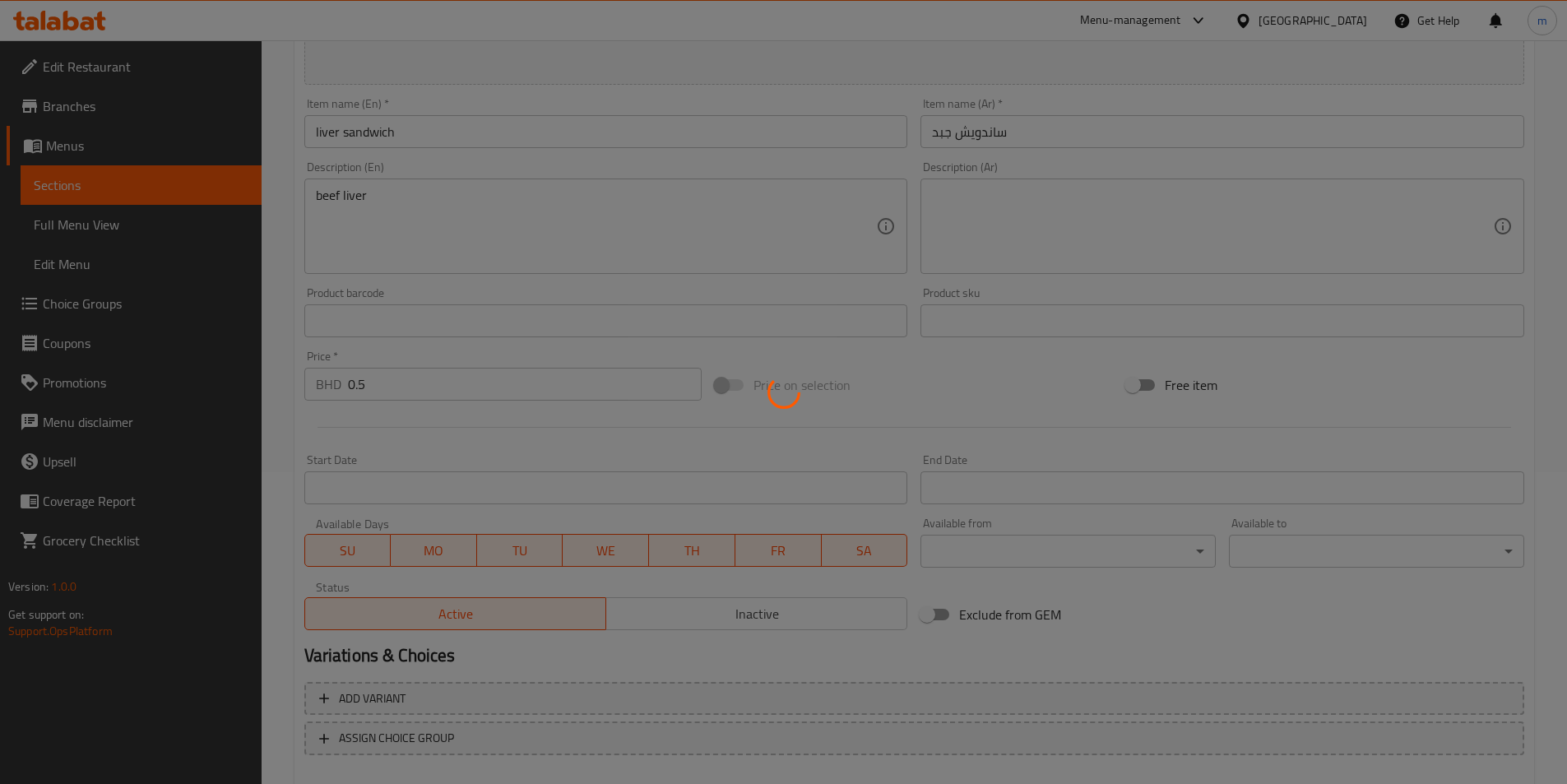
scroll to position [73, 0]
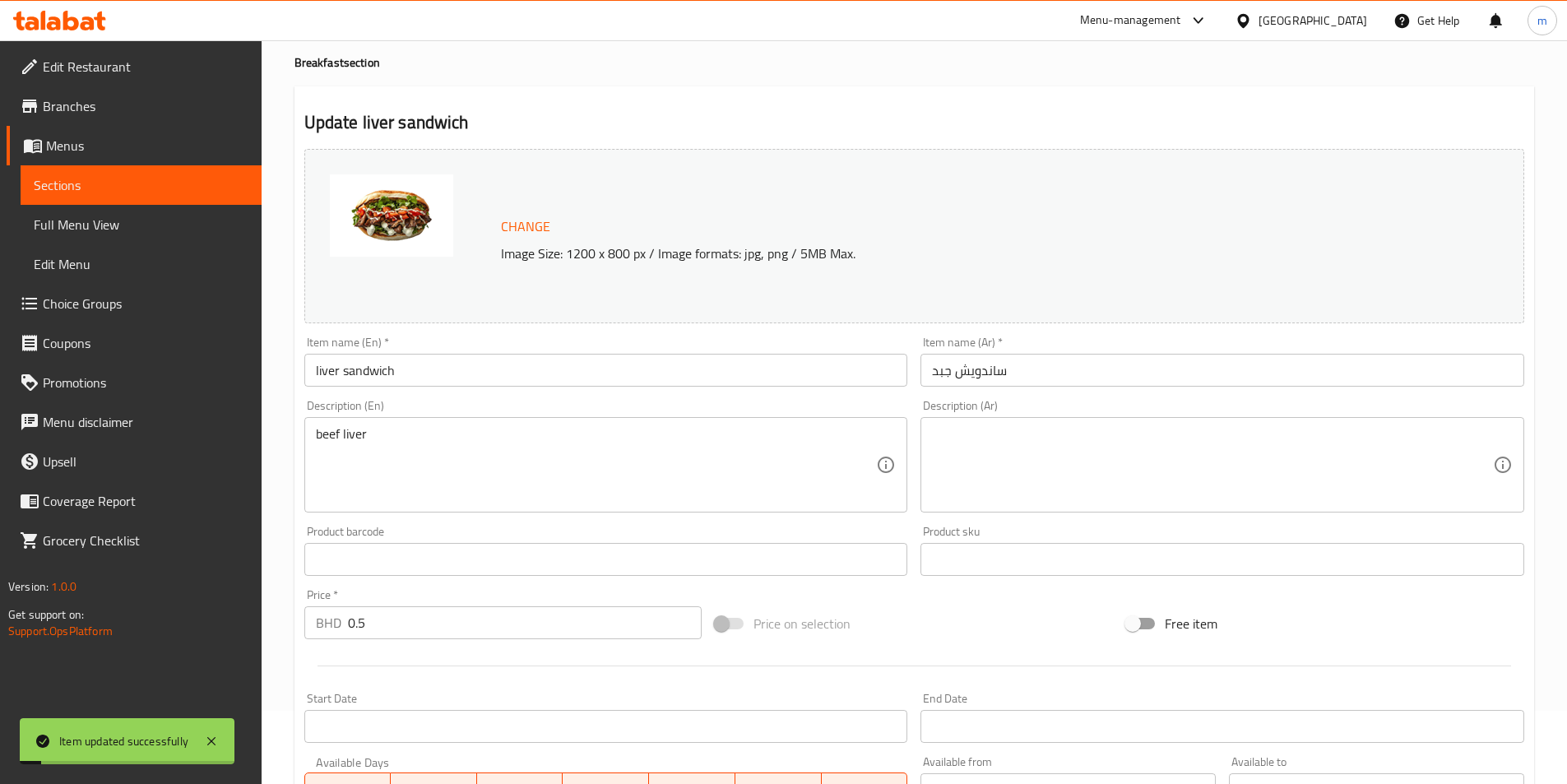
click at [113, 199] on link "Sections" at bounding box center [141, 184] width 241 height 39
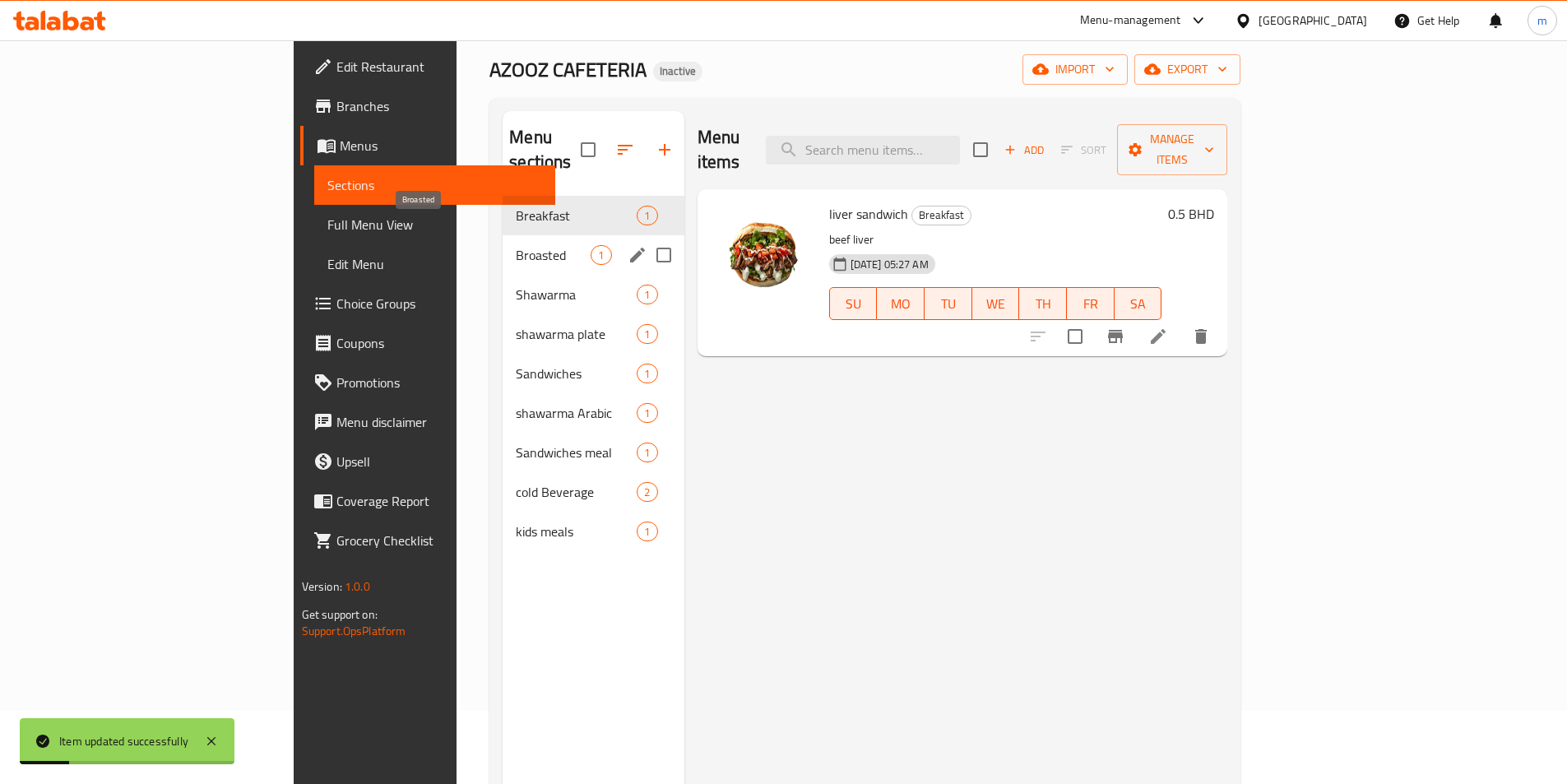
click at [516, 245] on span "Broasted" at bounding box center [553, 255] width 75 height 20
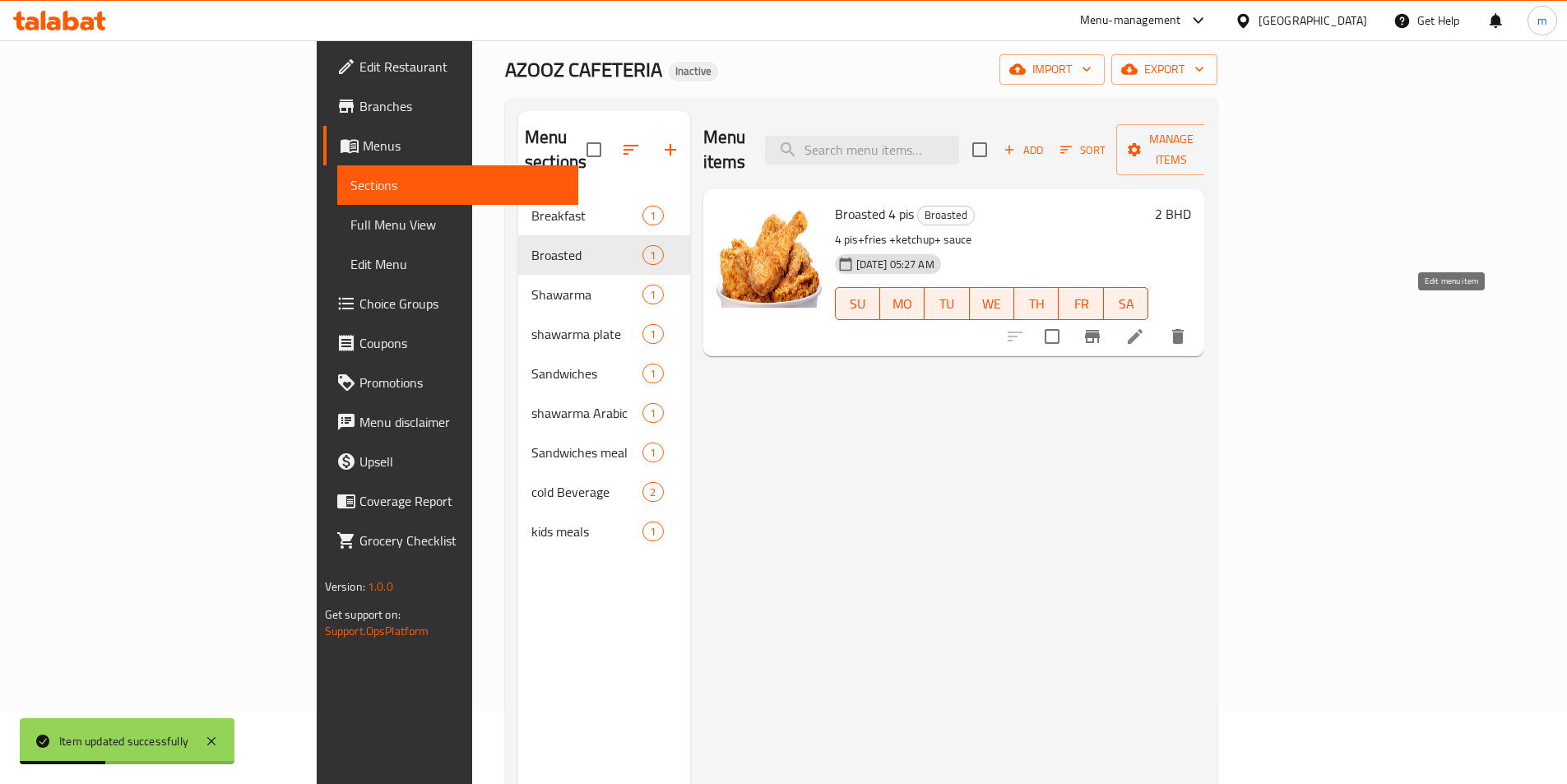
click at [1145, 327] on icon at bounding box center [1135, 337] width 20 height 20
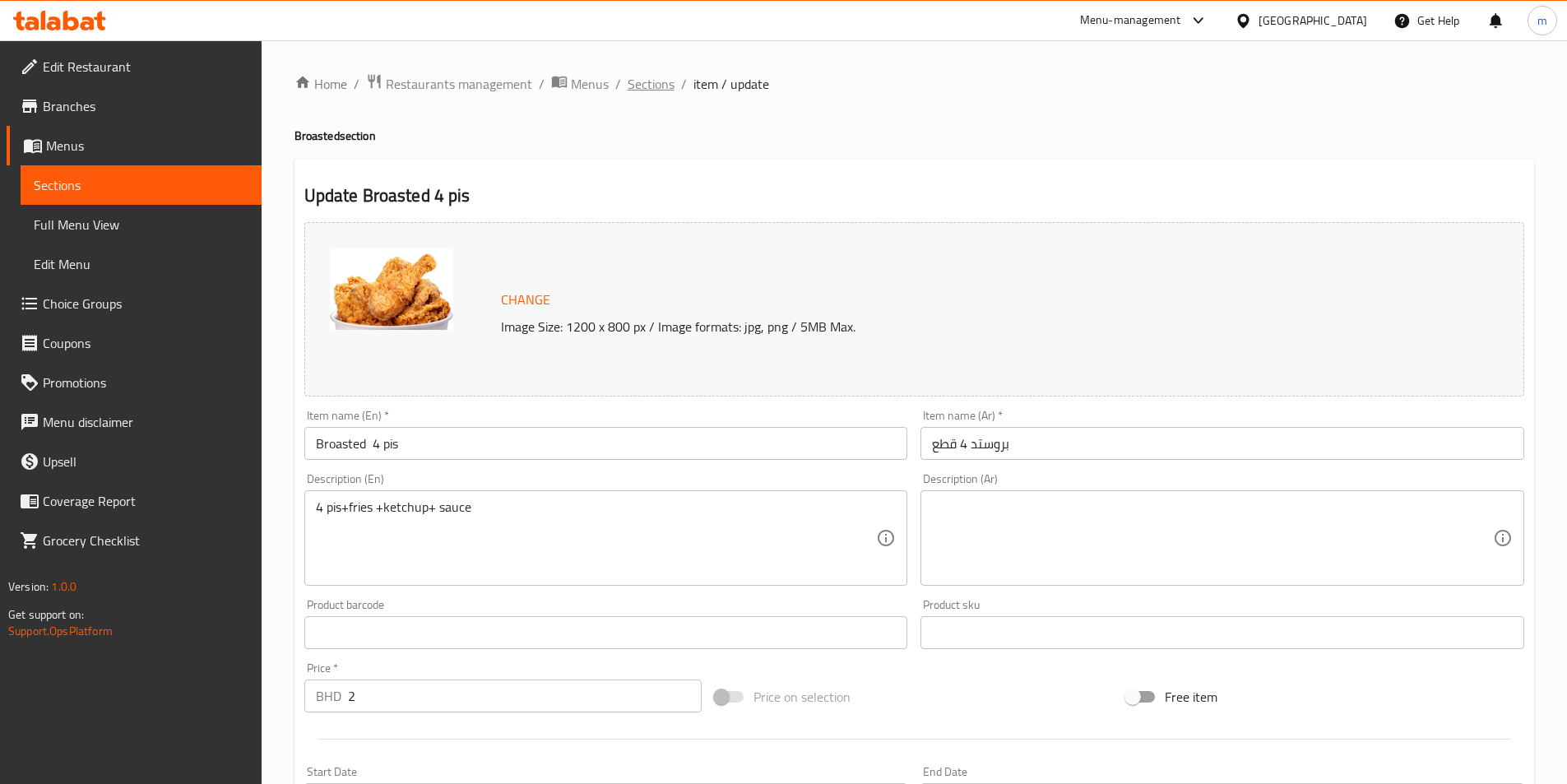
click at [644, 86] on span "Sections" at bounding box center [651, 84] width 47 height 20
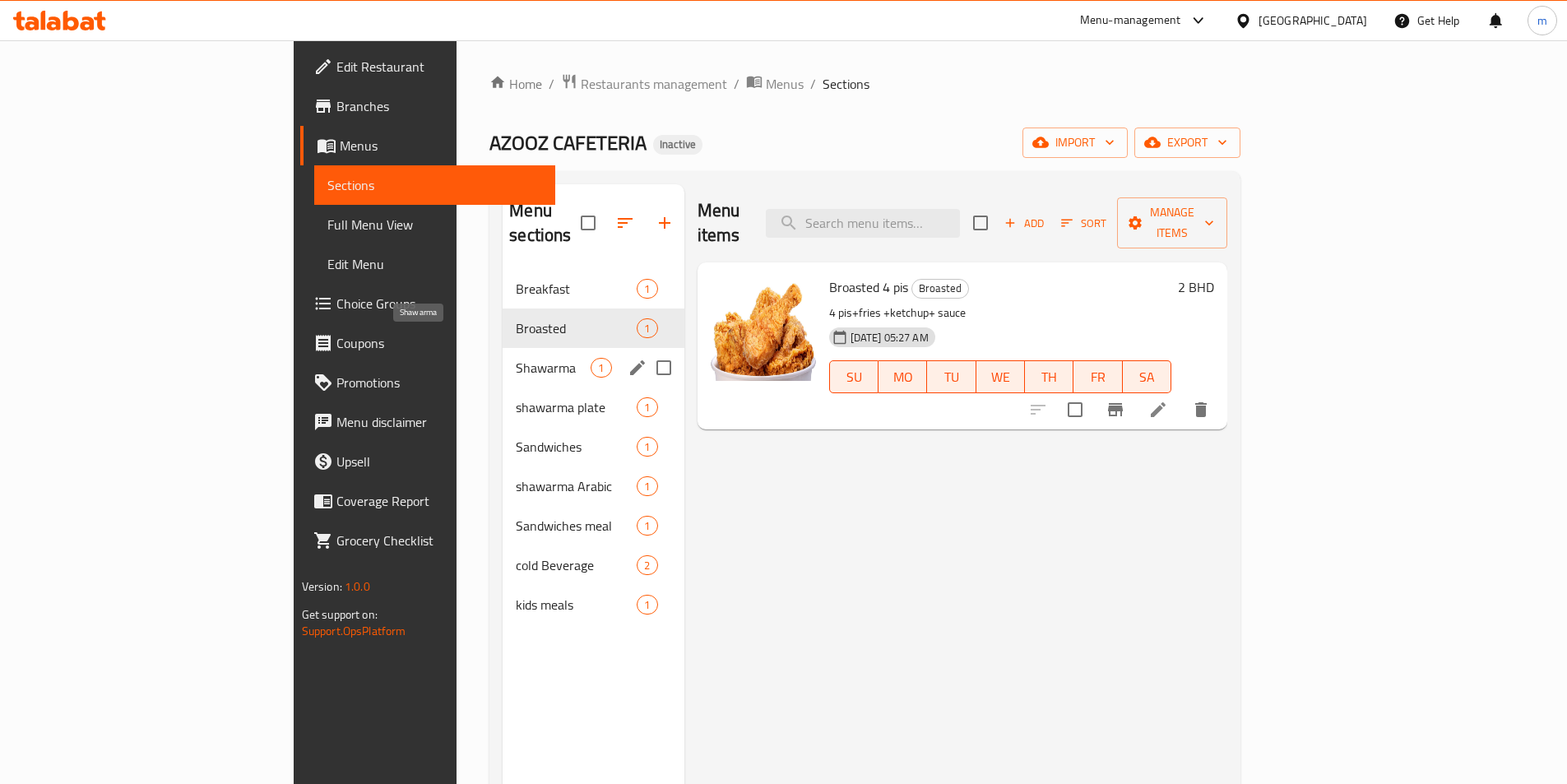
click at [516, 358] on span "Shawarma" at bounding box center [553, 368] width 75 height 20
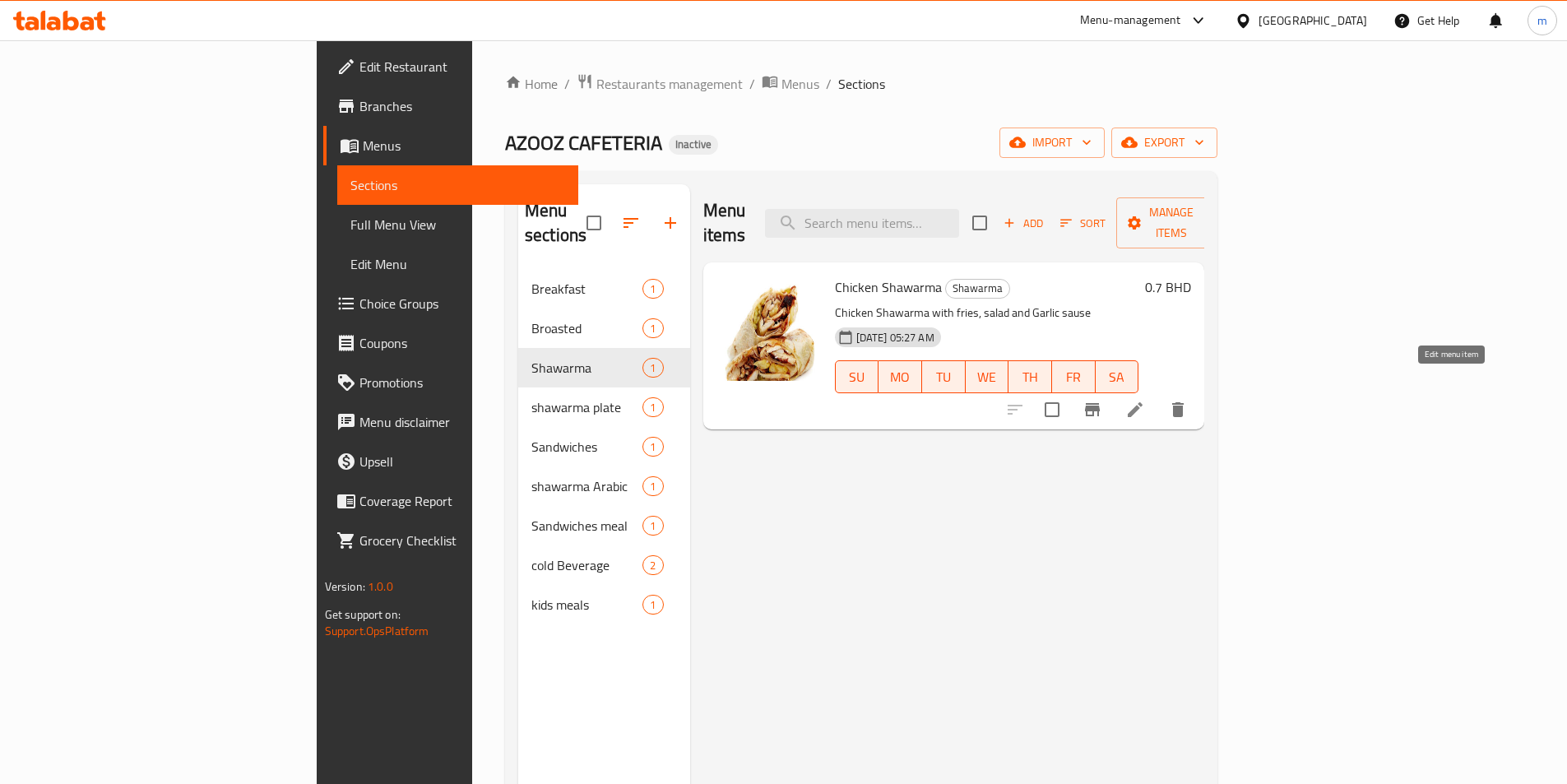
click at [1145, 400] on icon at bounding box center [1135, 410] width 20 height 20
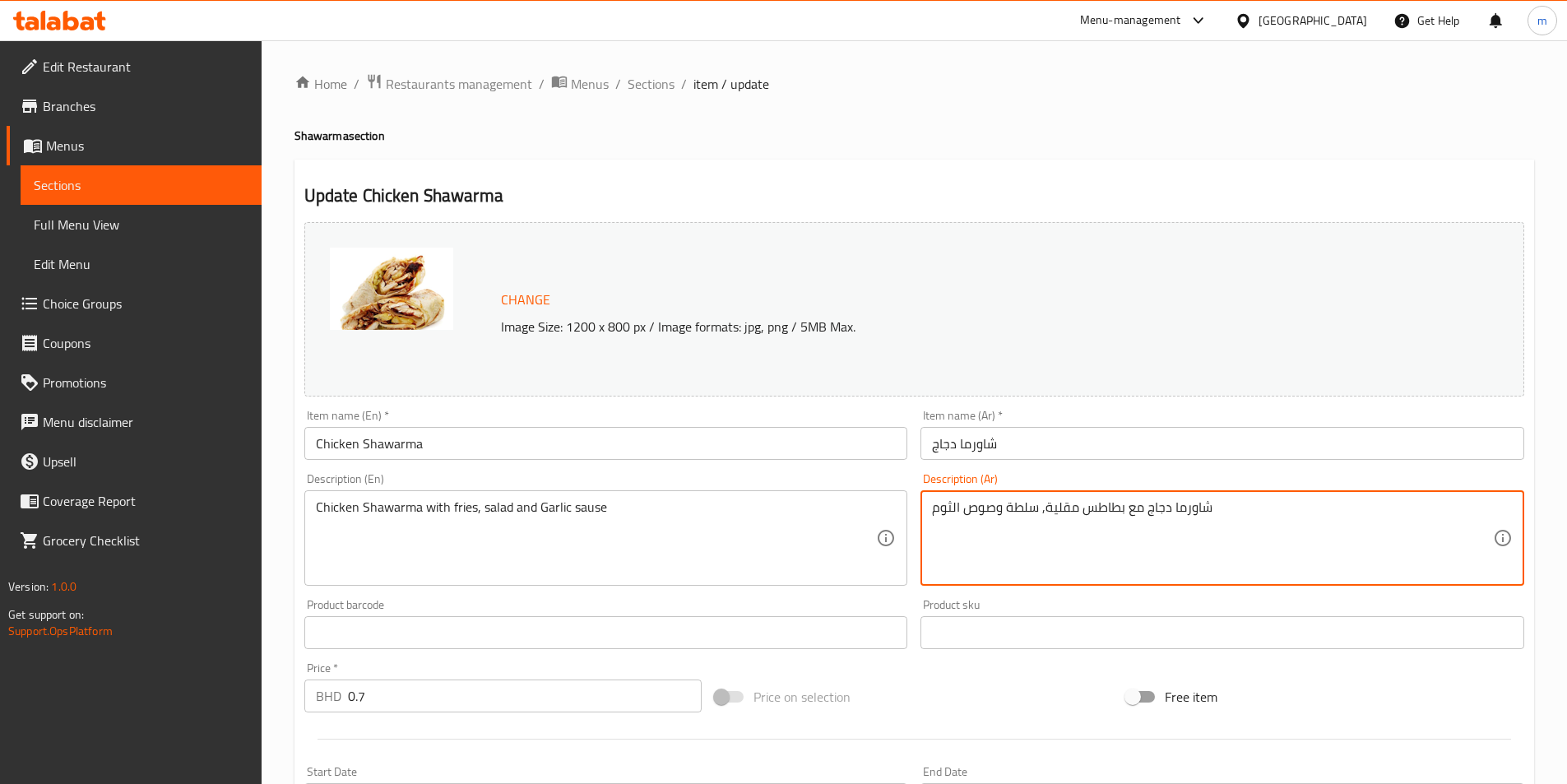
click at [1065, 510] on textarea "شاورما دجاج مع بطاطس مقلية, سلطة وصوص الثوم" at bounding box center [1212, 538] width 561 height 78
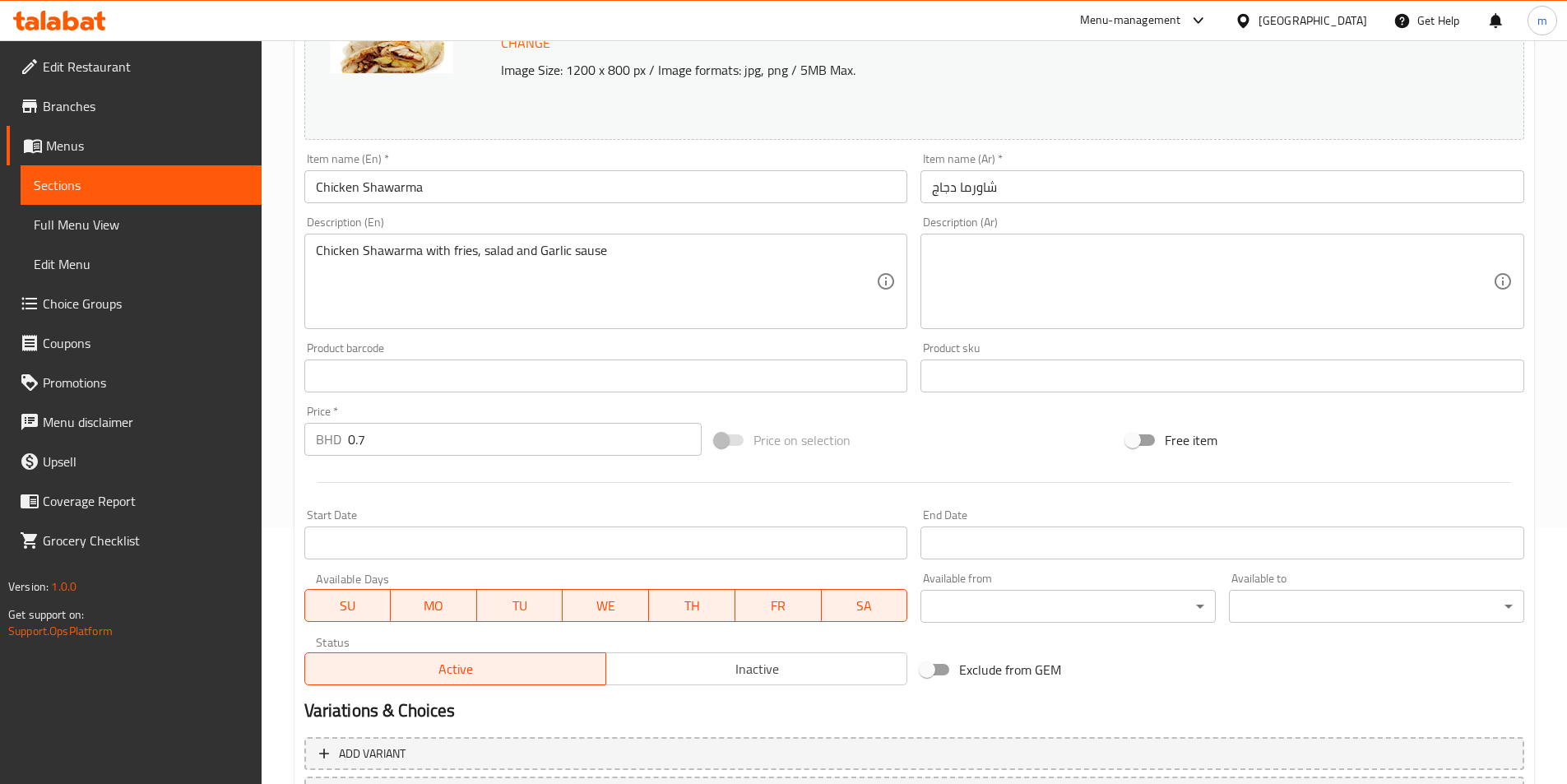
scroll to position [402, 0]
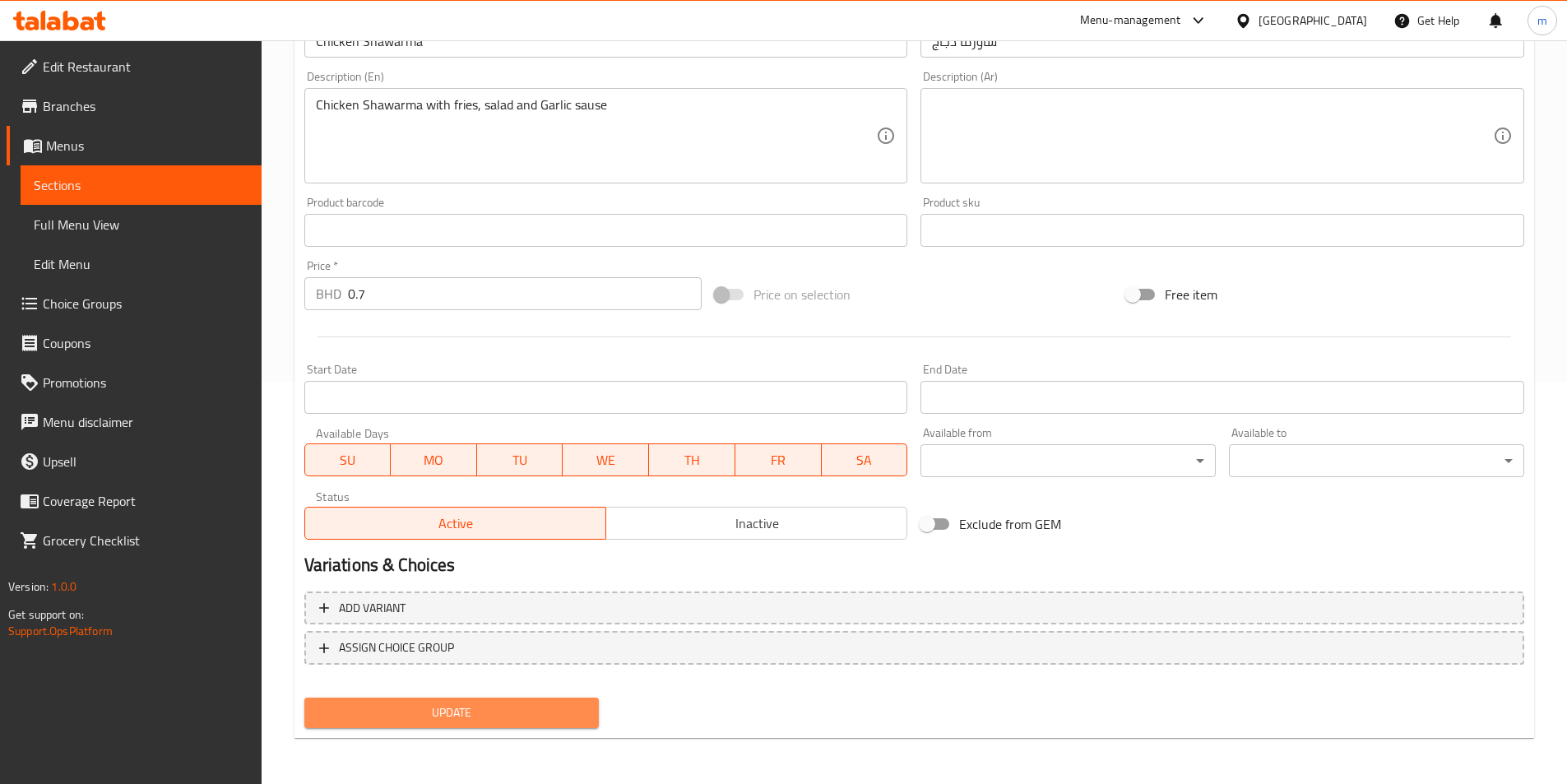
click at [484, 717] on span "Update" at bounding box center [451, 712] width 269 height 21
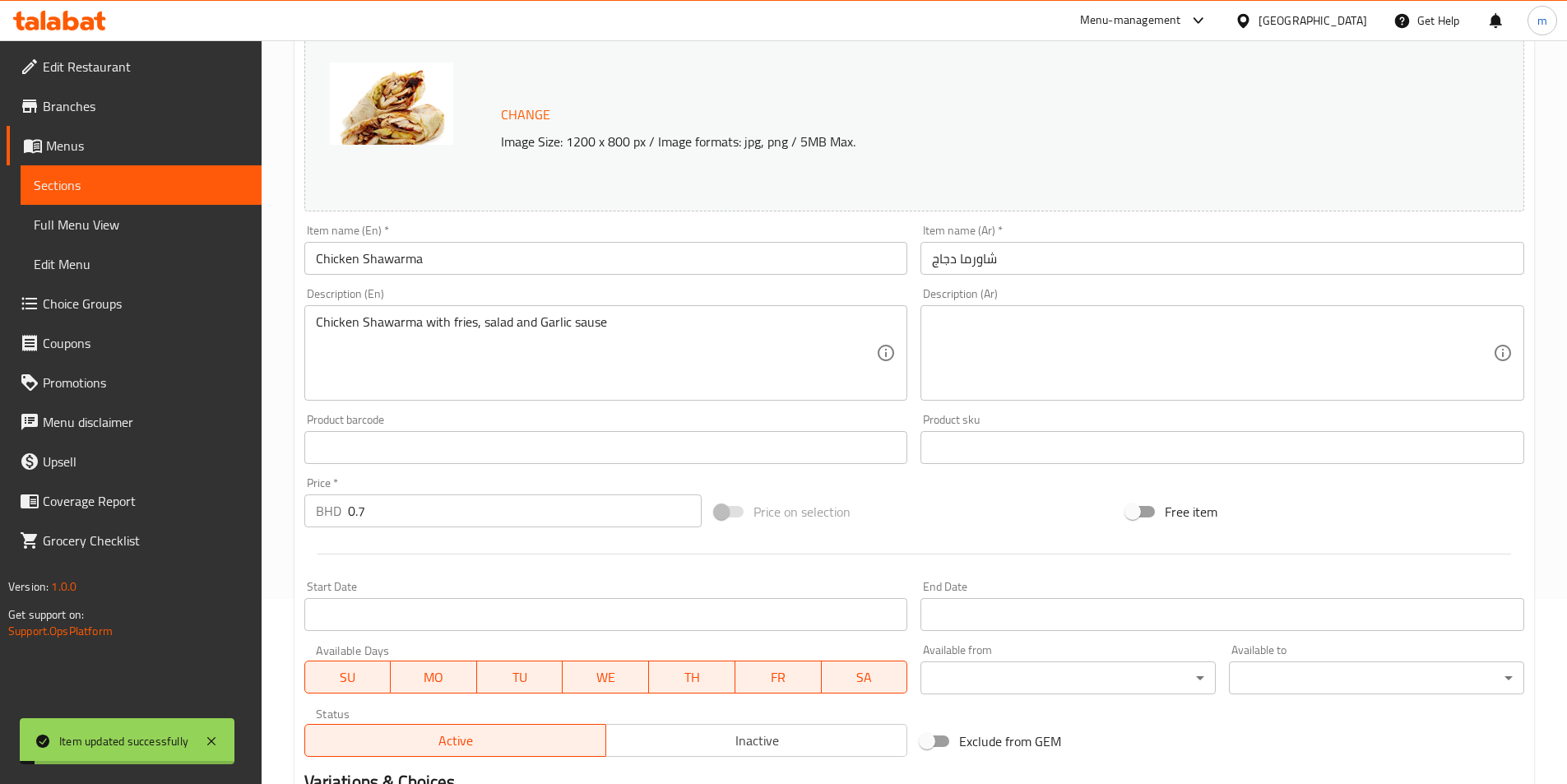
scroll to position [0, 0]
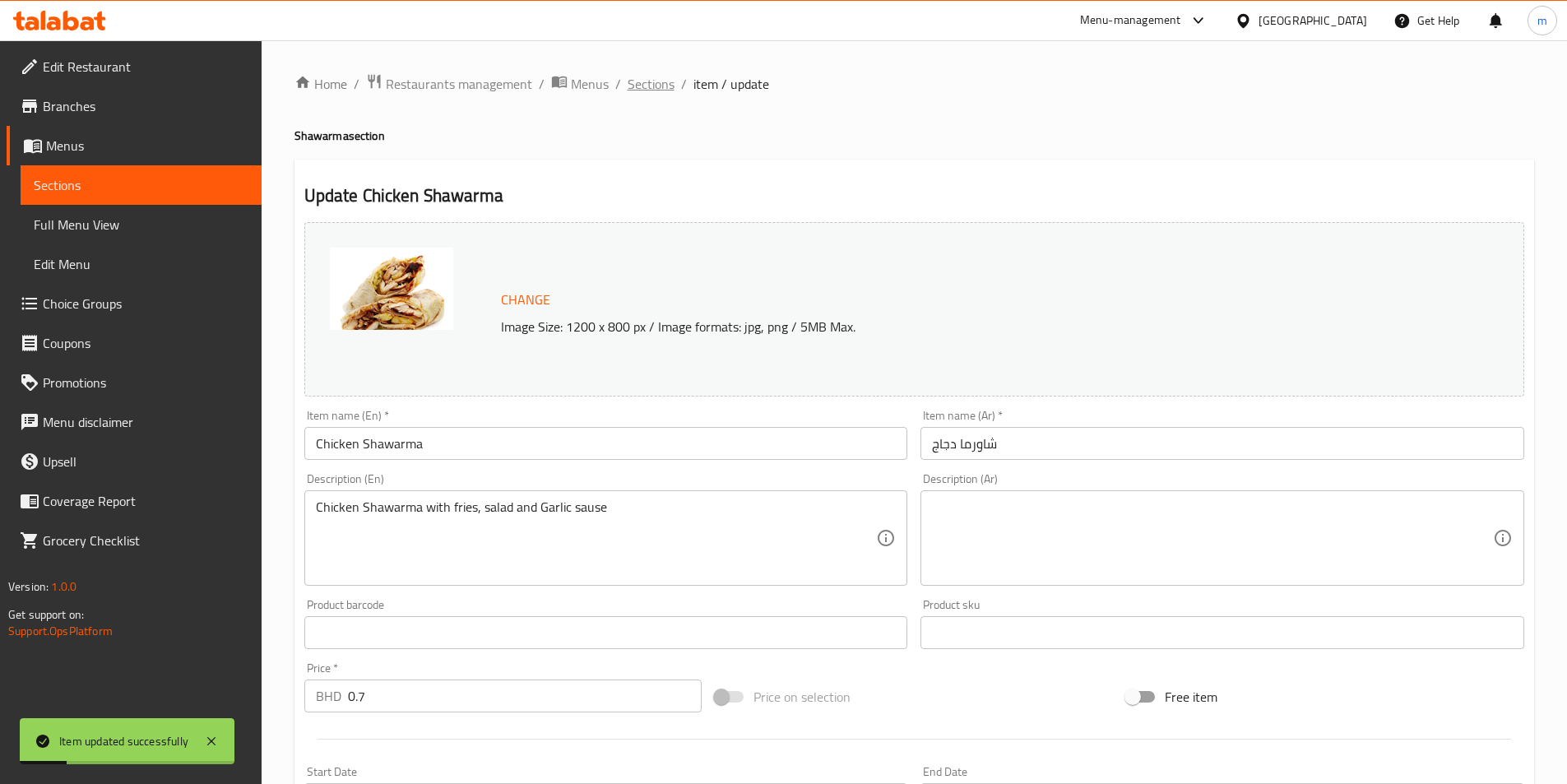
click at [639, 81] on span "Sections" at bounding box center [651, 84] width 47 height 20
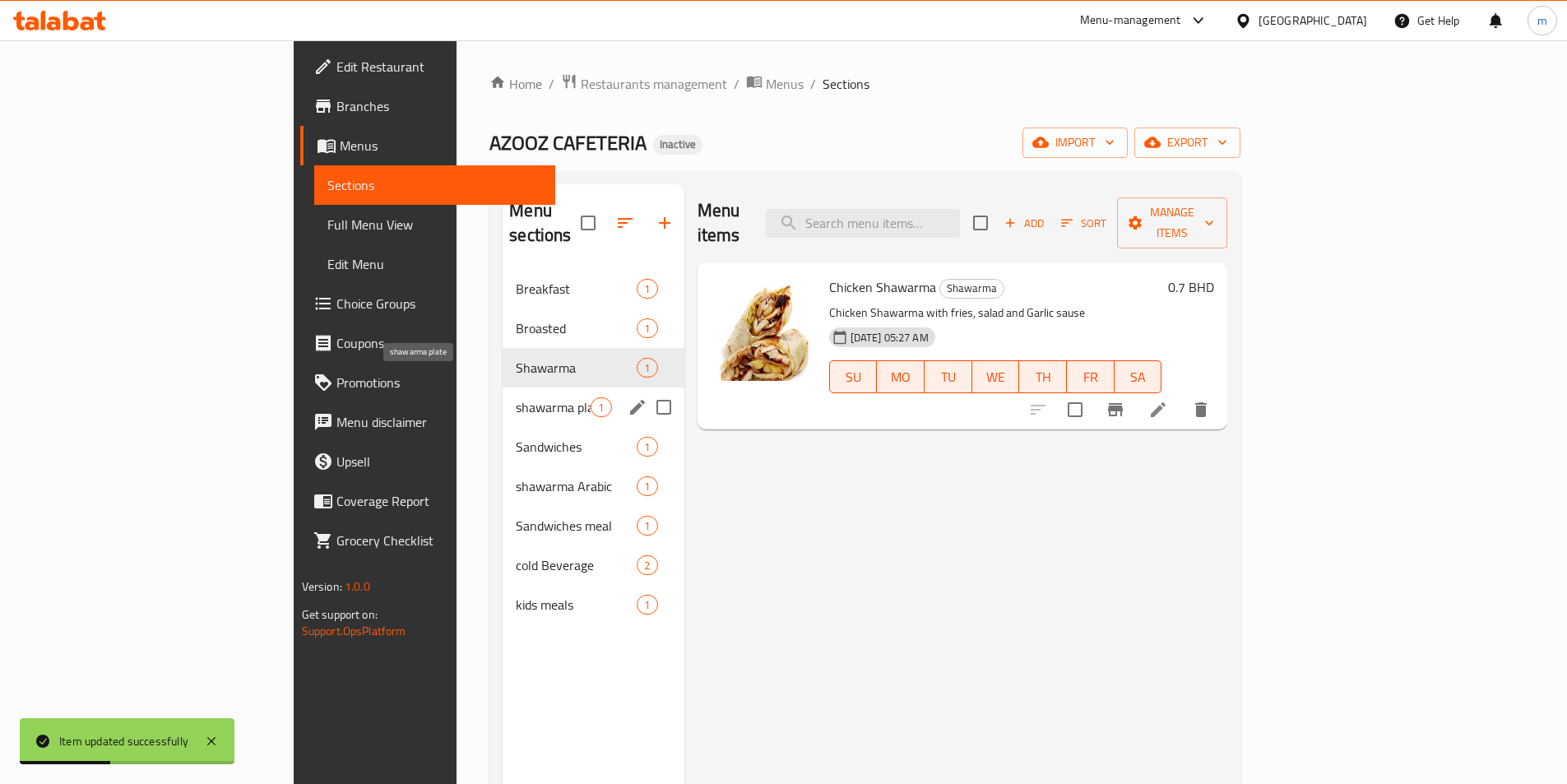
click at [516, 397] on span "shawarma plate" at bounding box center [553, 407] width 75 height 20
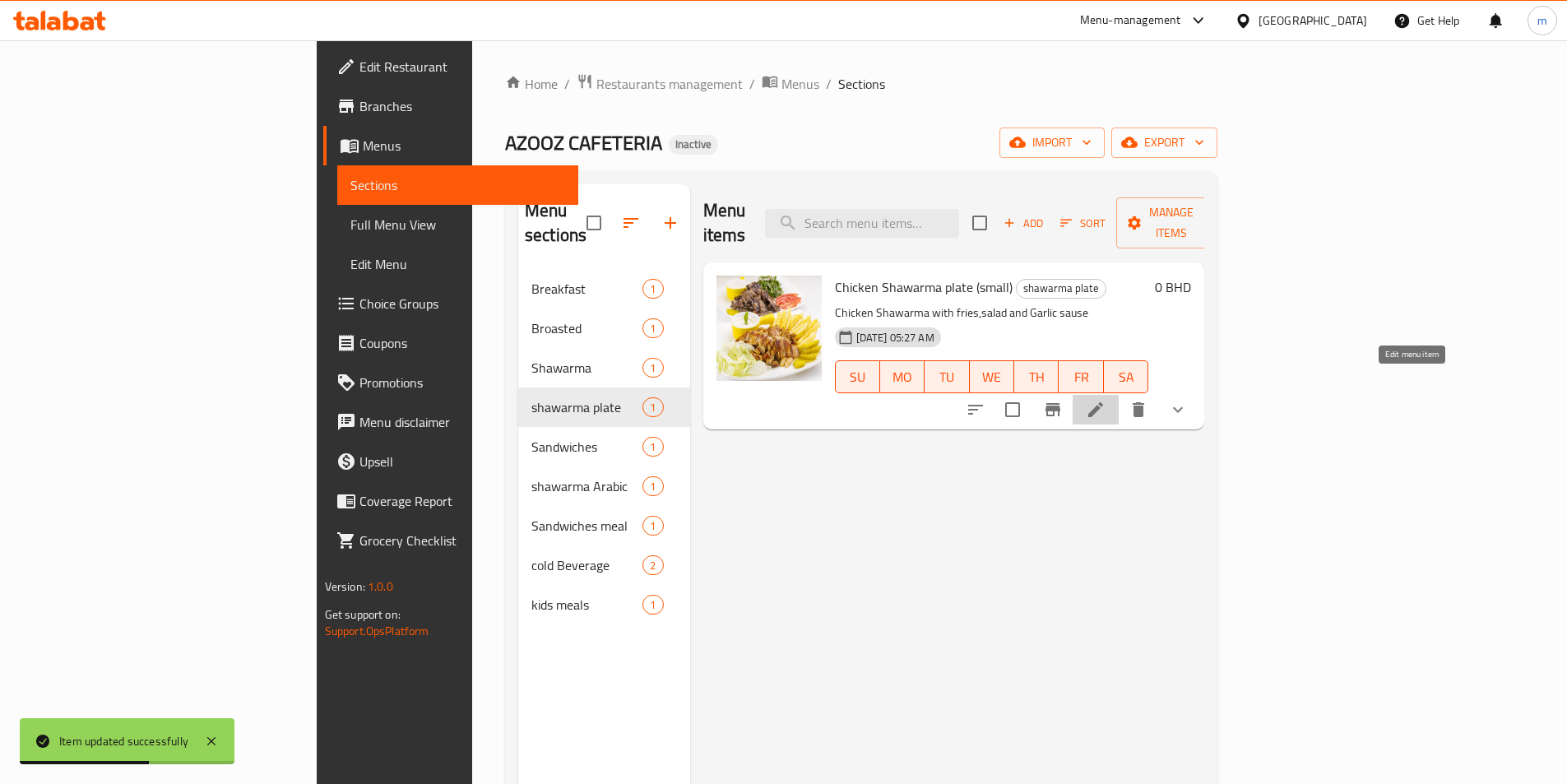
click at [1105, 400] on icon at bounding box center [1096, 410] width 20 height 20
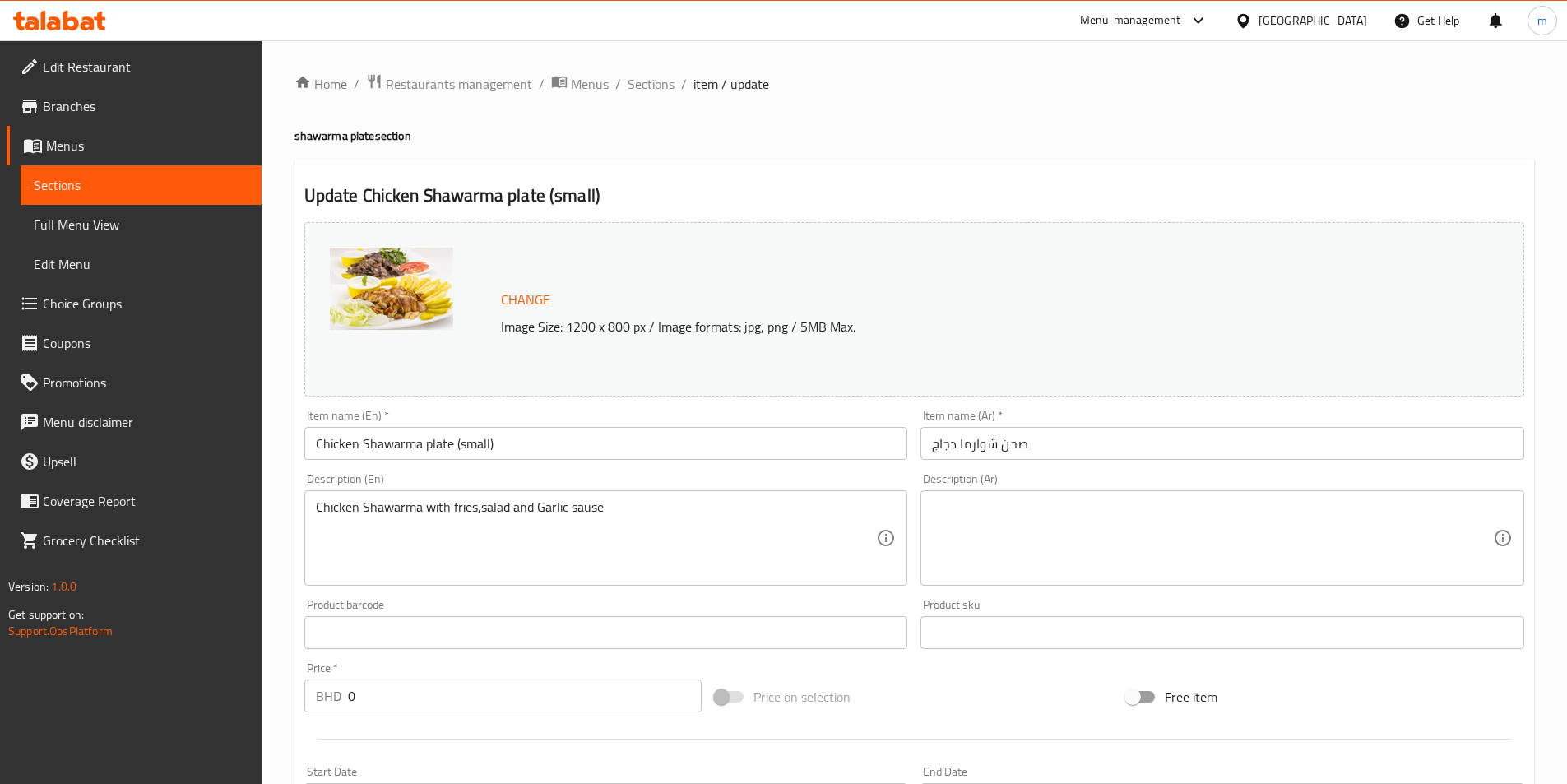
click at [656, 78] on span "Sections" at bounding box center [651, 84] width 47 height 20
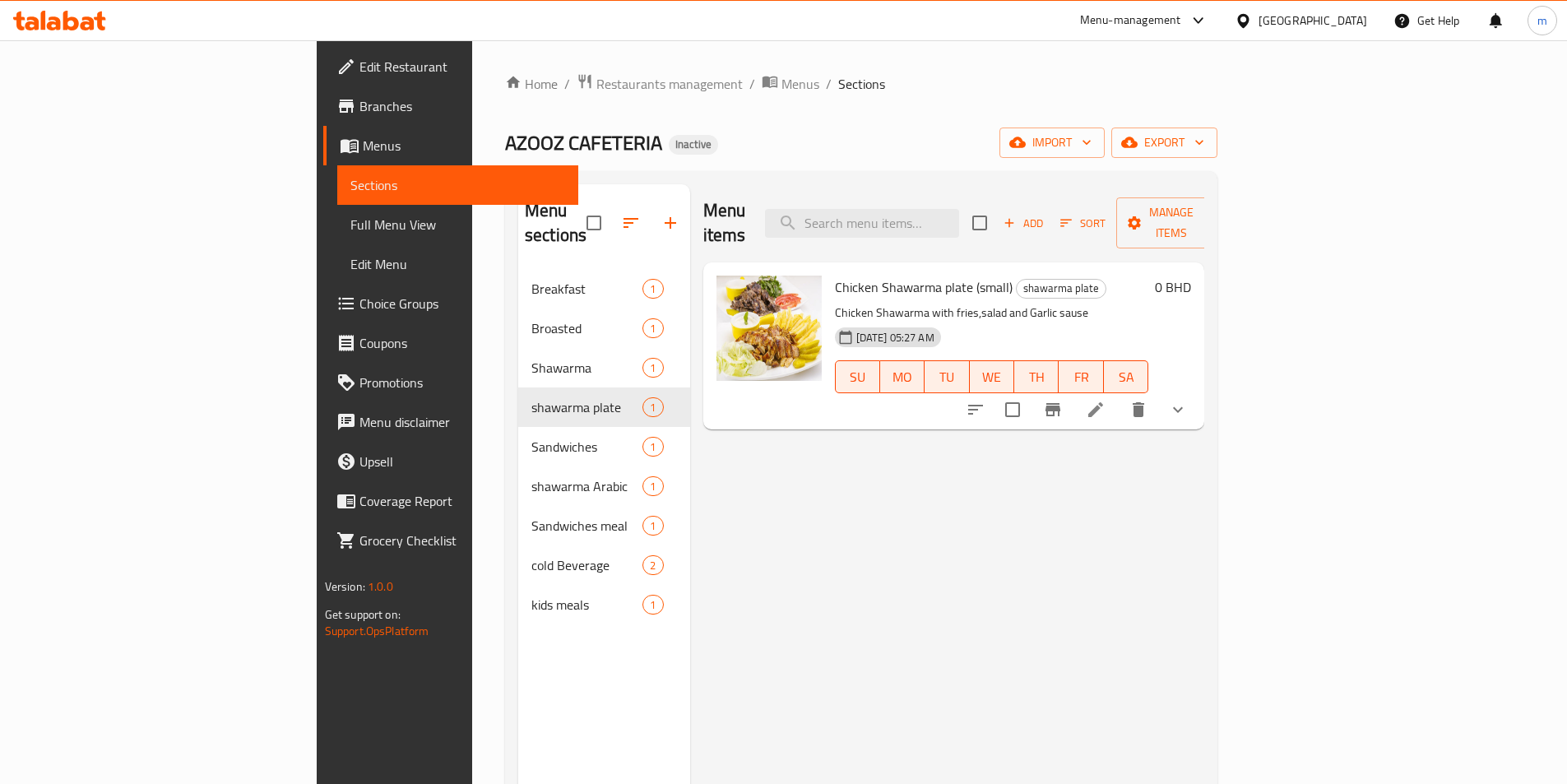
click at [350, 227] on span "Full Menu View" at bounding box center [457, 225] width 215 height 20
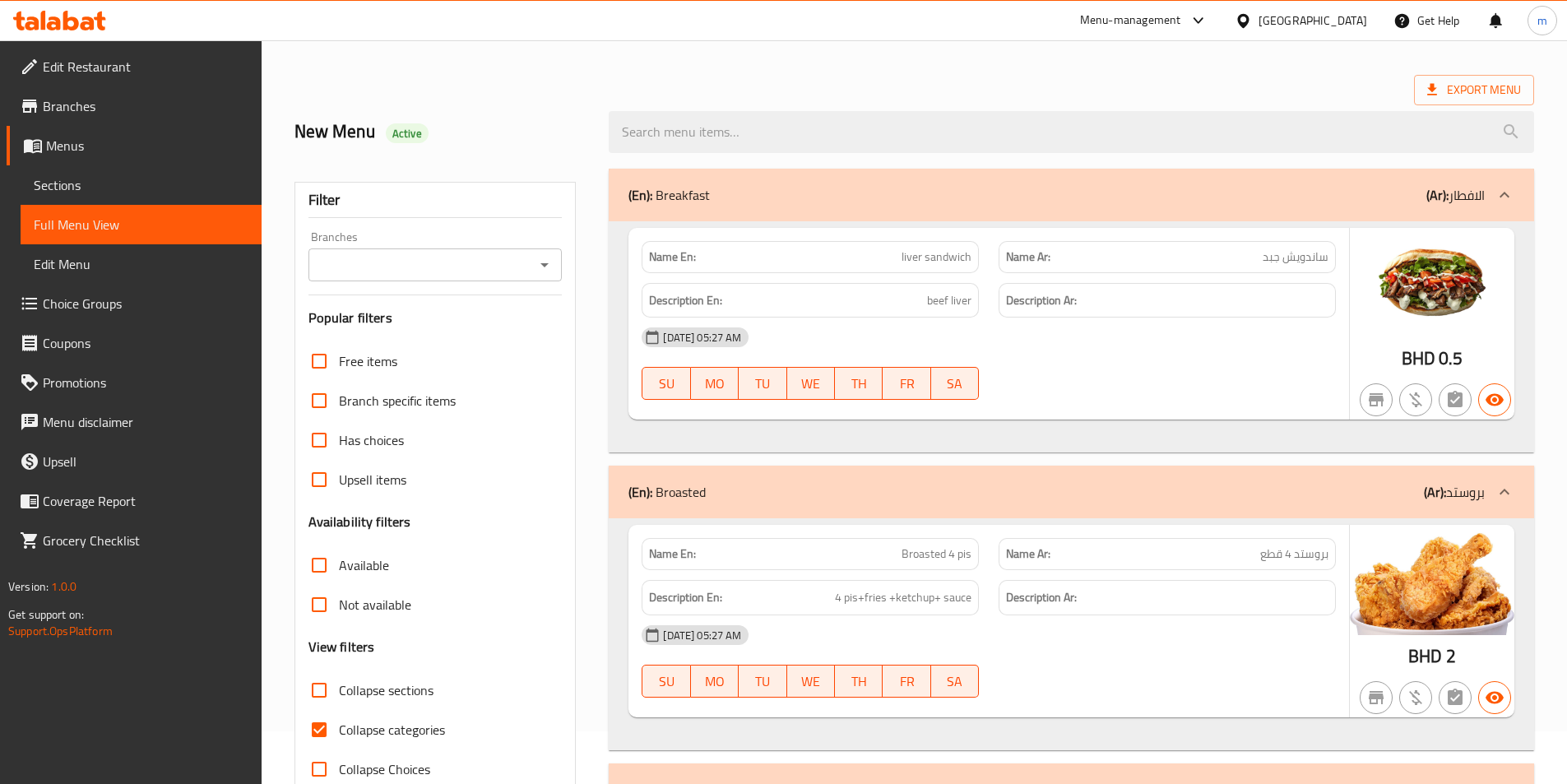
scroll to position [82, 0]
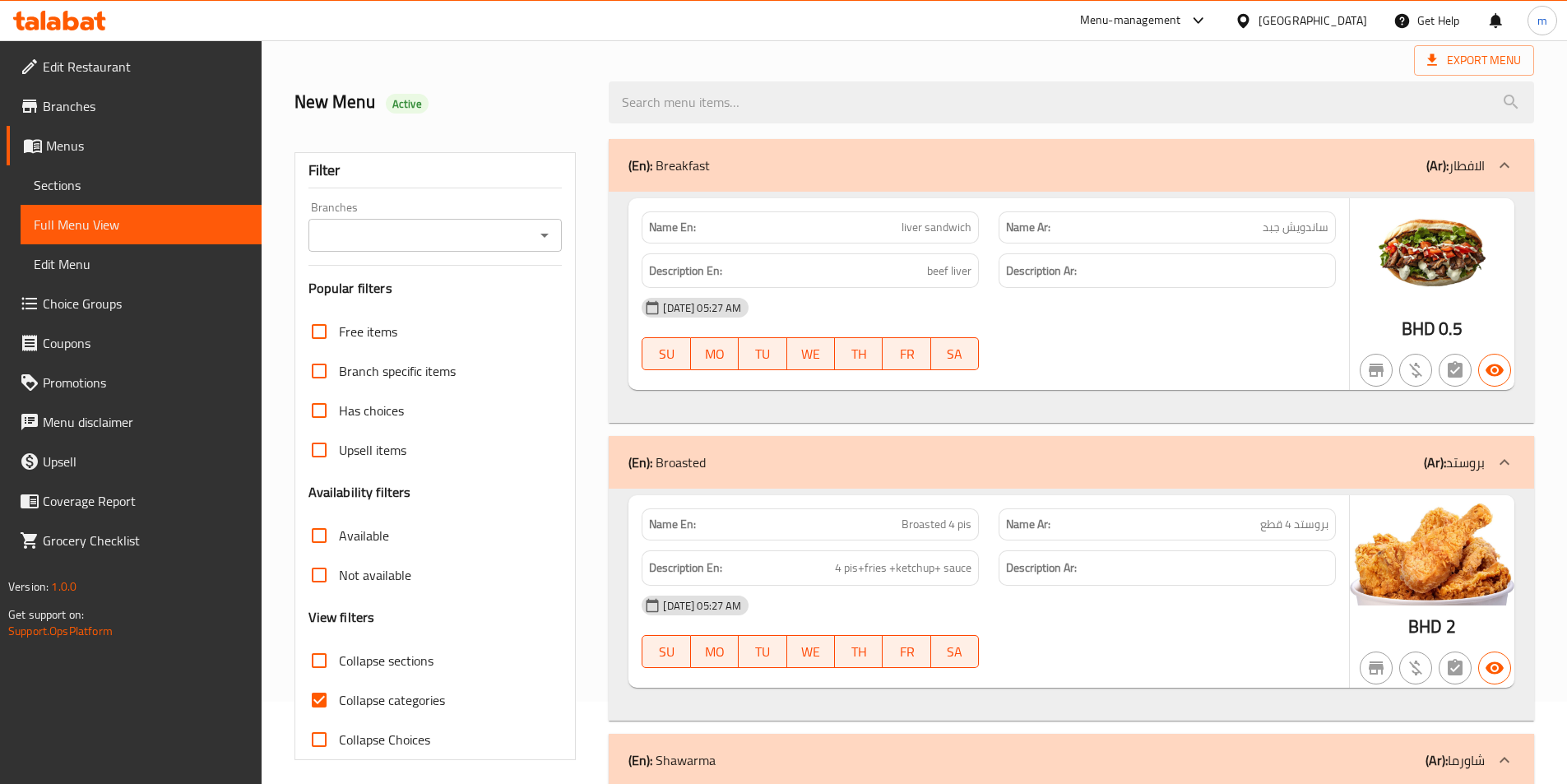
click at [384, 686] on label "Collapse categories" at bounding box center [372, 699] width 146 height 39
click at [339, 686] on input "Collapse categories" at bounding box center [318, 699] width 39 height 39
checkbox input "false"
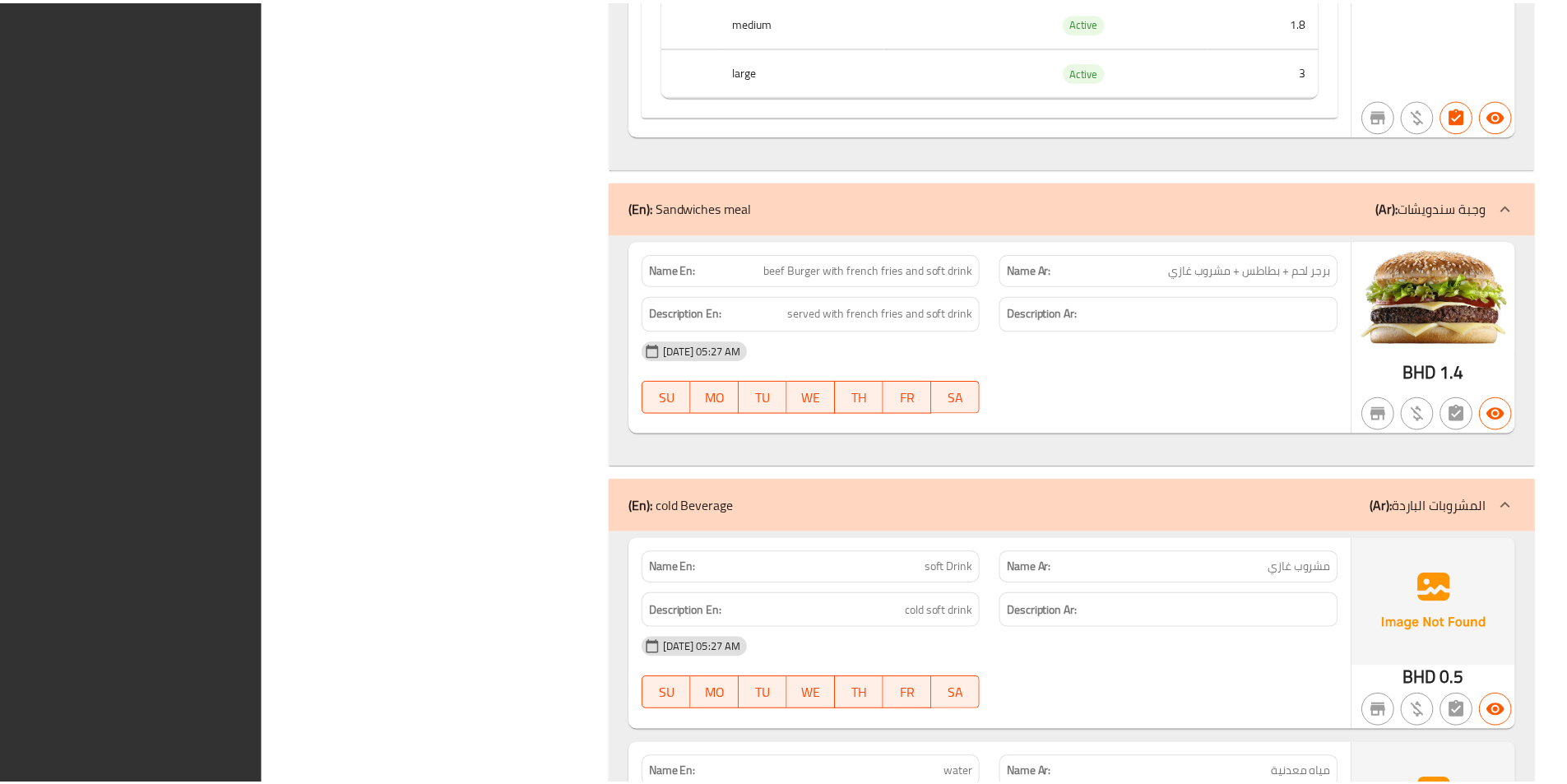
scroll to position [2967, 0]
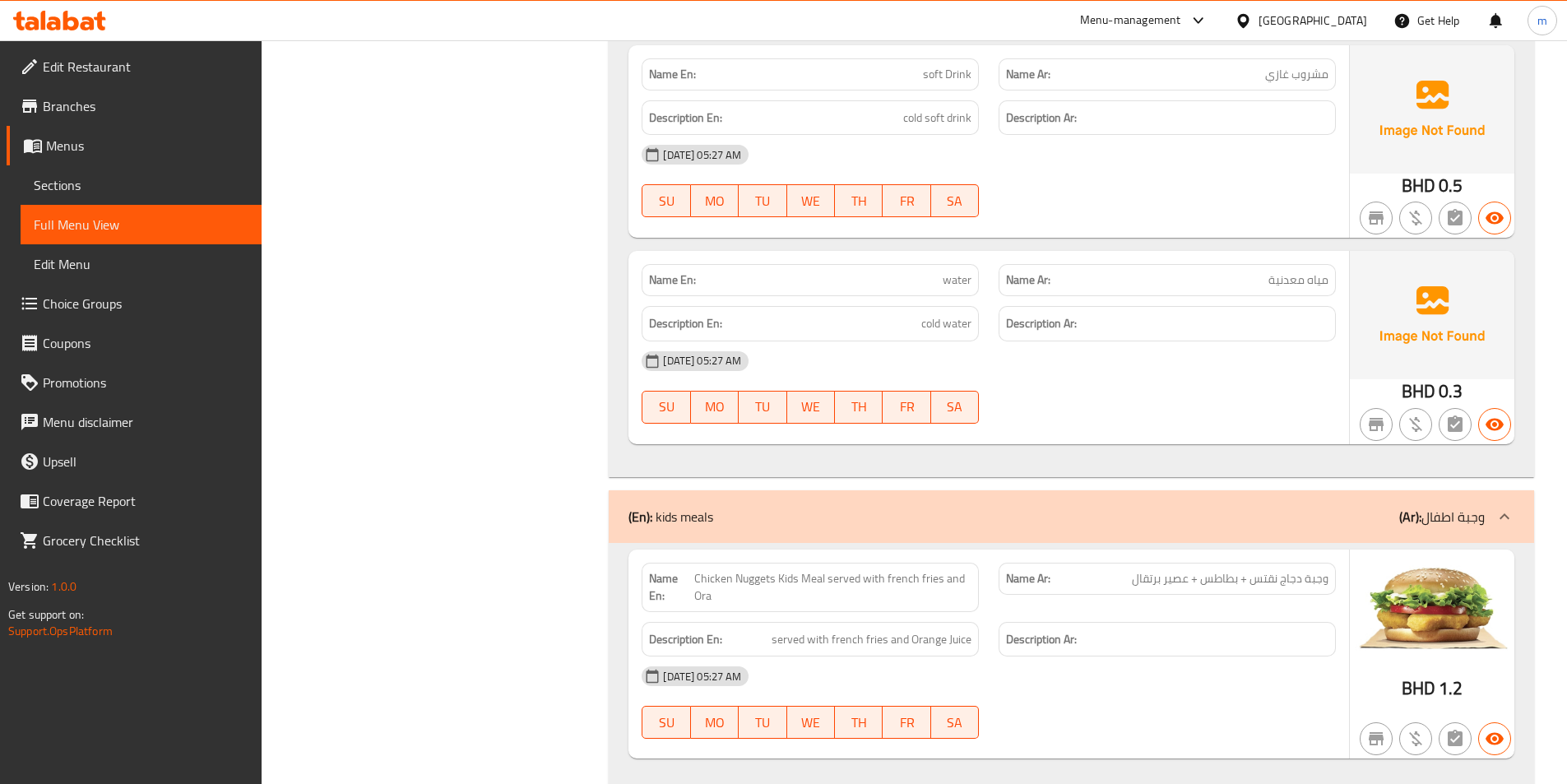
click at [67, 180] on span "Sections" at bounding box center [141, 185] width 215 height 20
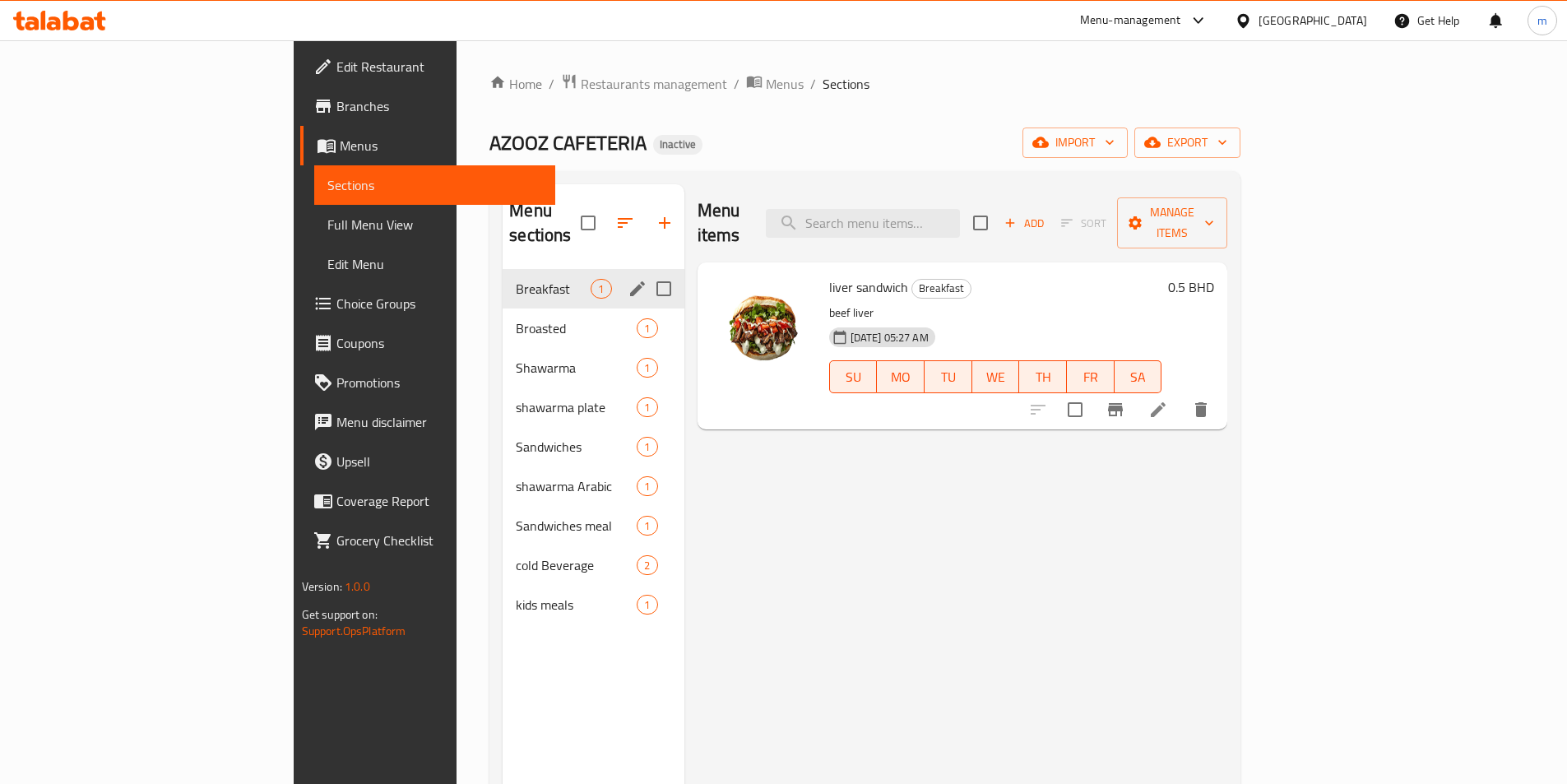
click at [503, 269] on div "Breakfast 1" at bounding box center [593, 288] width 181 height 39
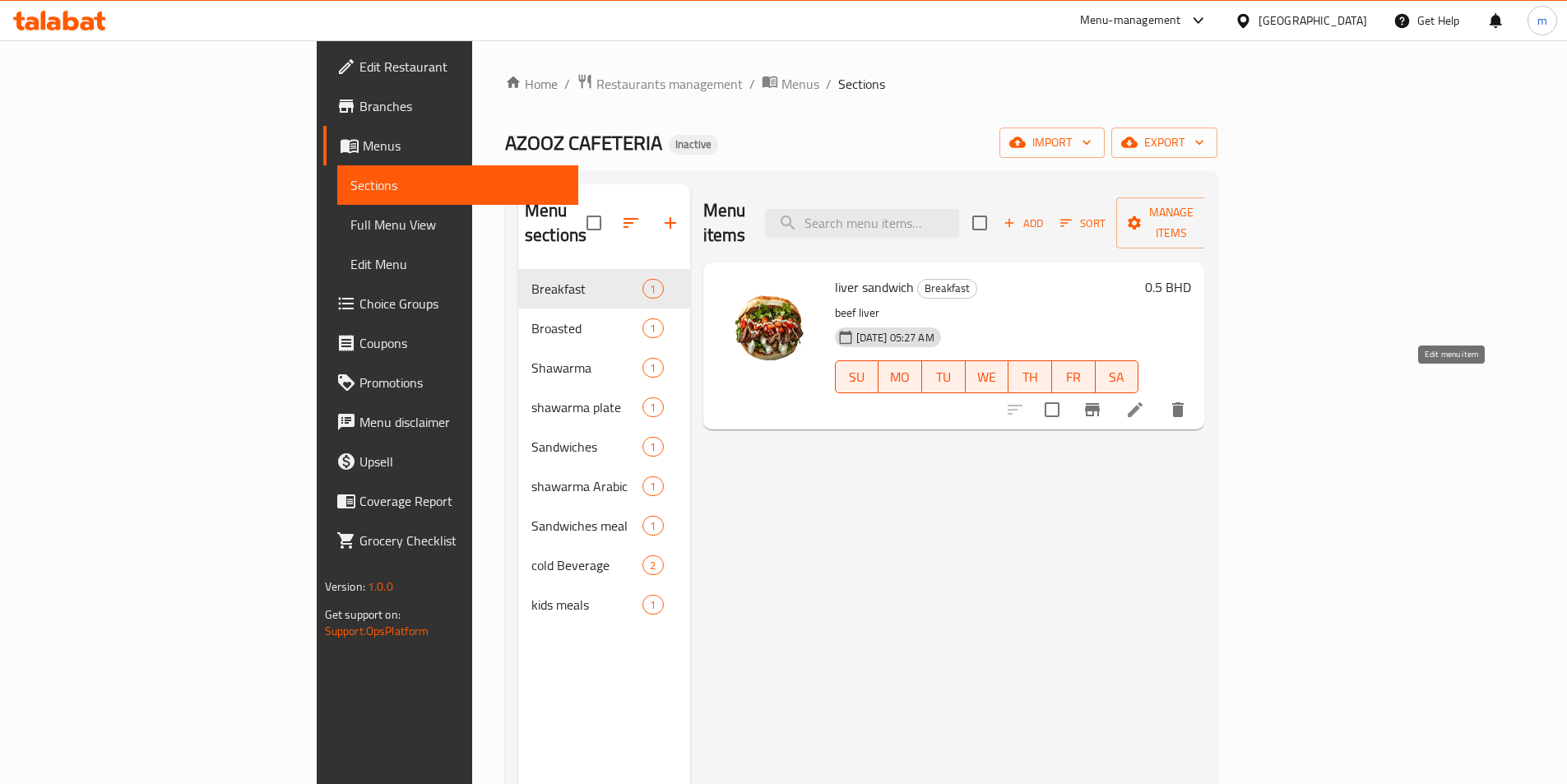
click at [1145, 400] on icon at bounding box center [1135, 410] width 20 height 20
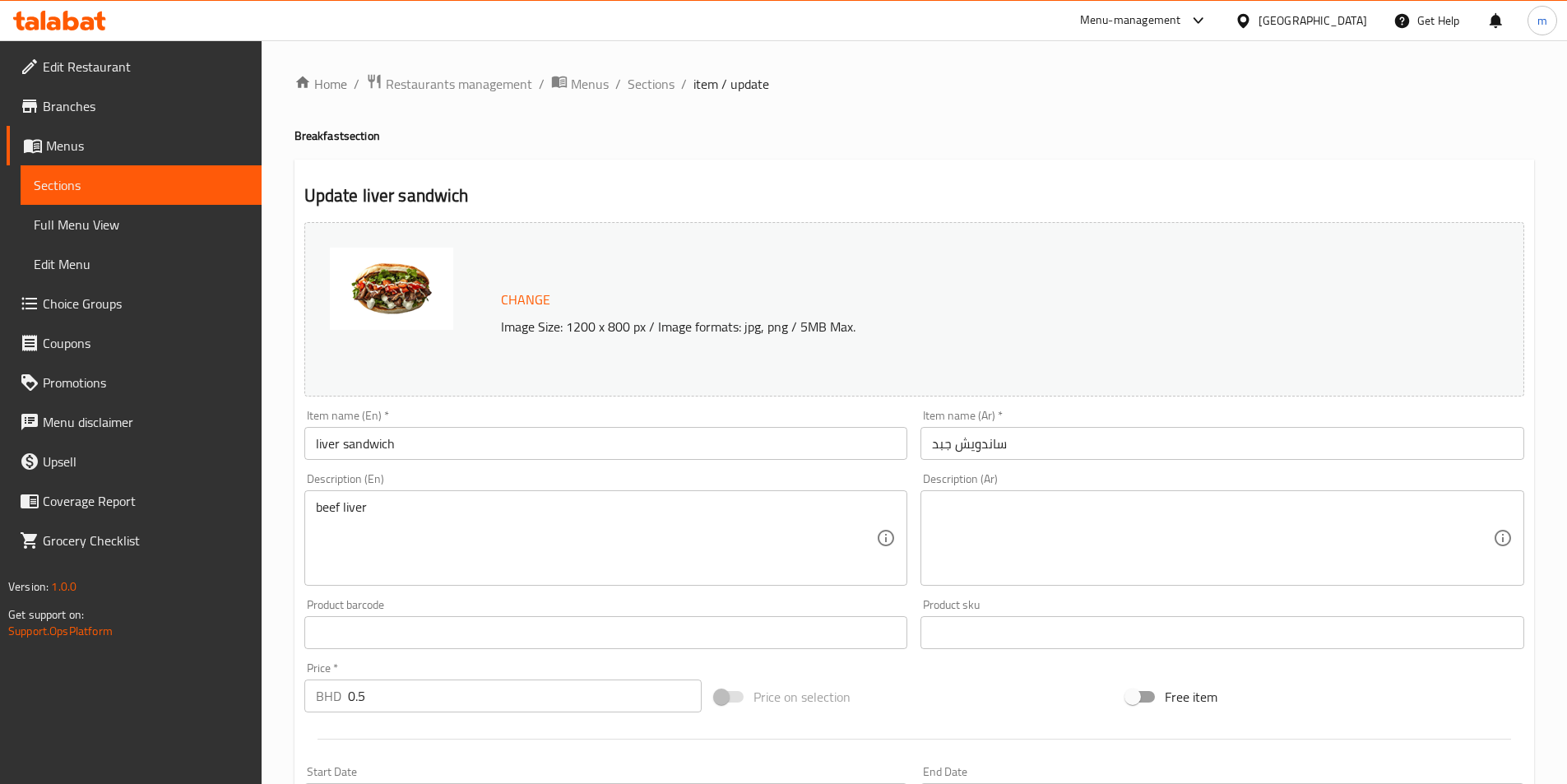
click at [997, 453] on input "ساندويش جبد" at bounding box center [1222, 443] width 604 height 33
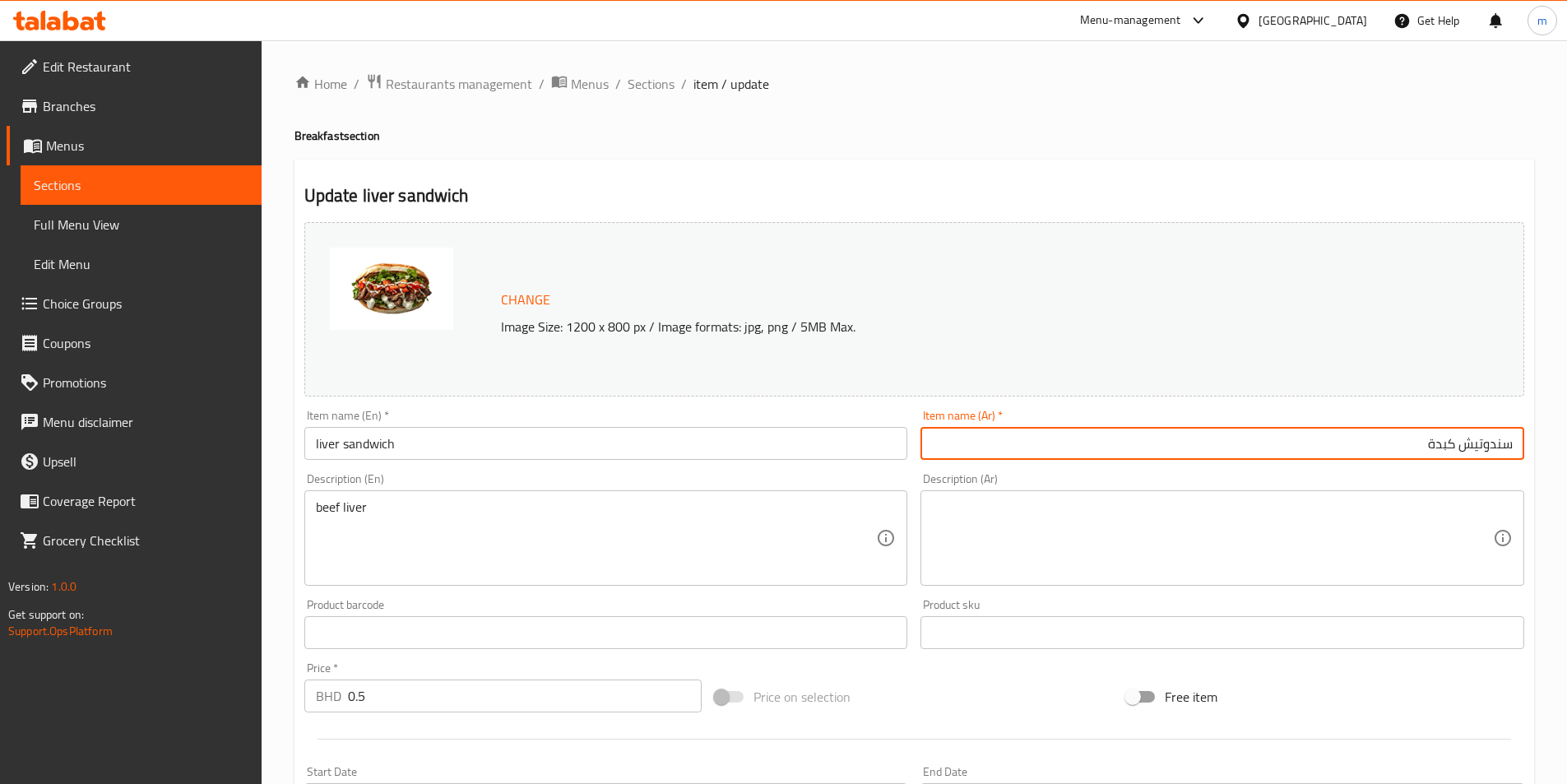
type input "سندوتيش كبدة"
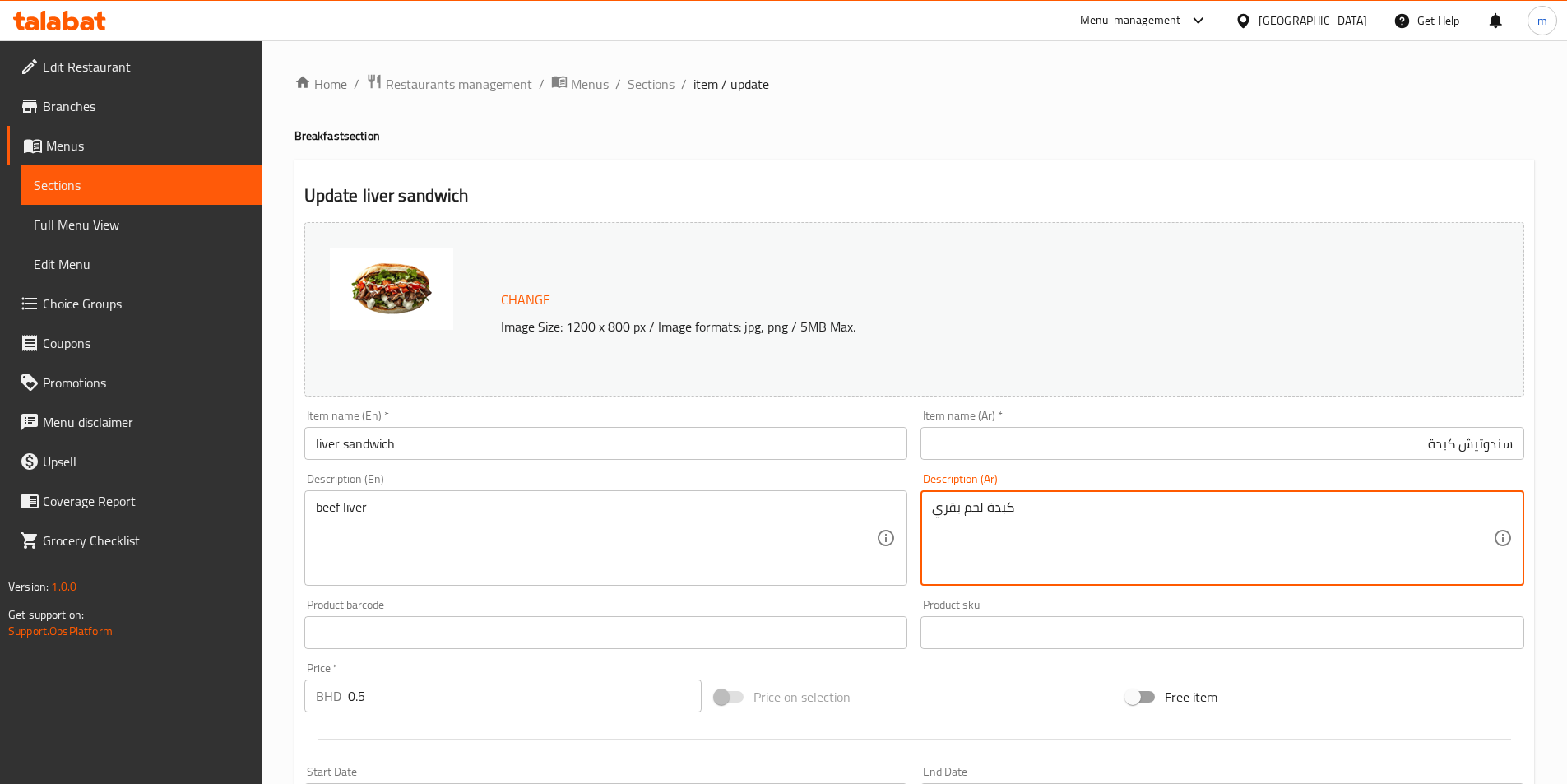
scroll to position [164, 0]
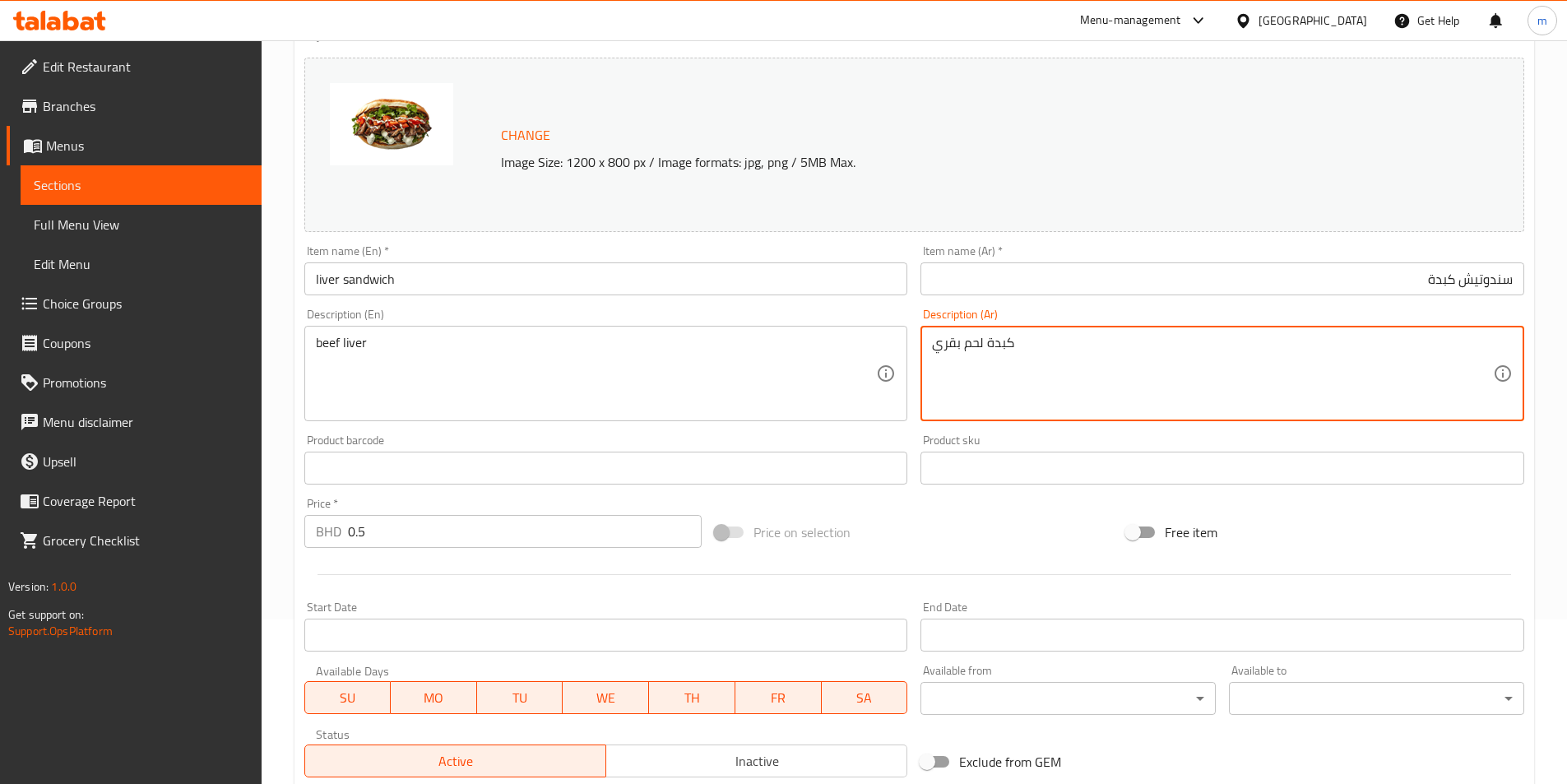
type textarea "كبدة لحم بقري"
click at [1471, 288] on input "سندوتيش كبدة" at bounding box center [1222, 278] width 604 height 33
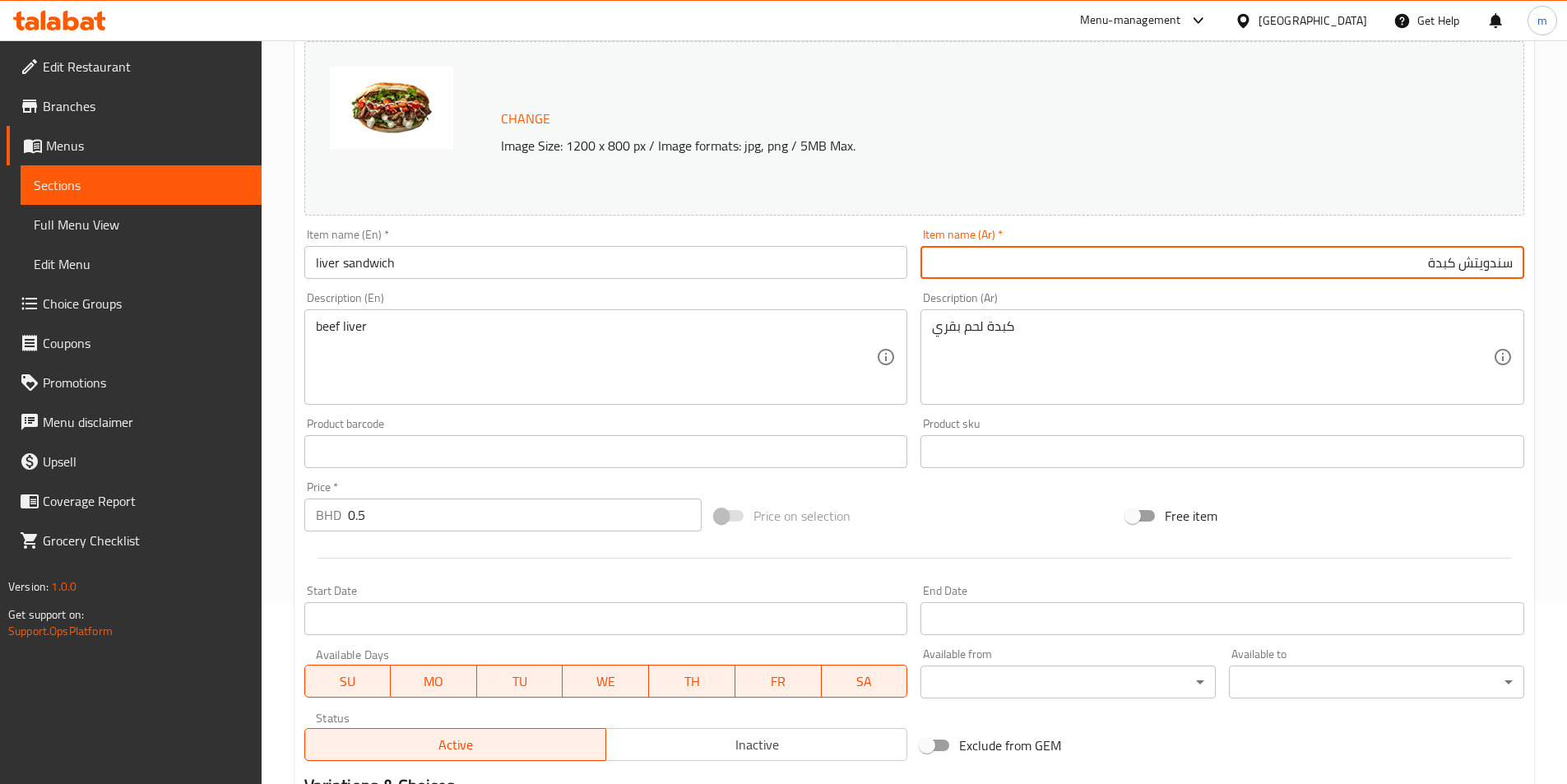
scroll to position [402, 0]
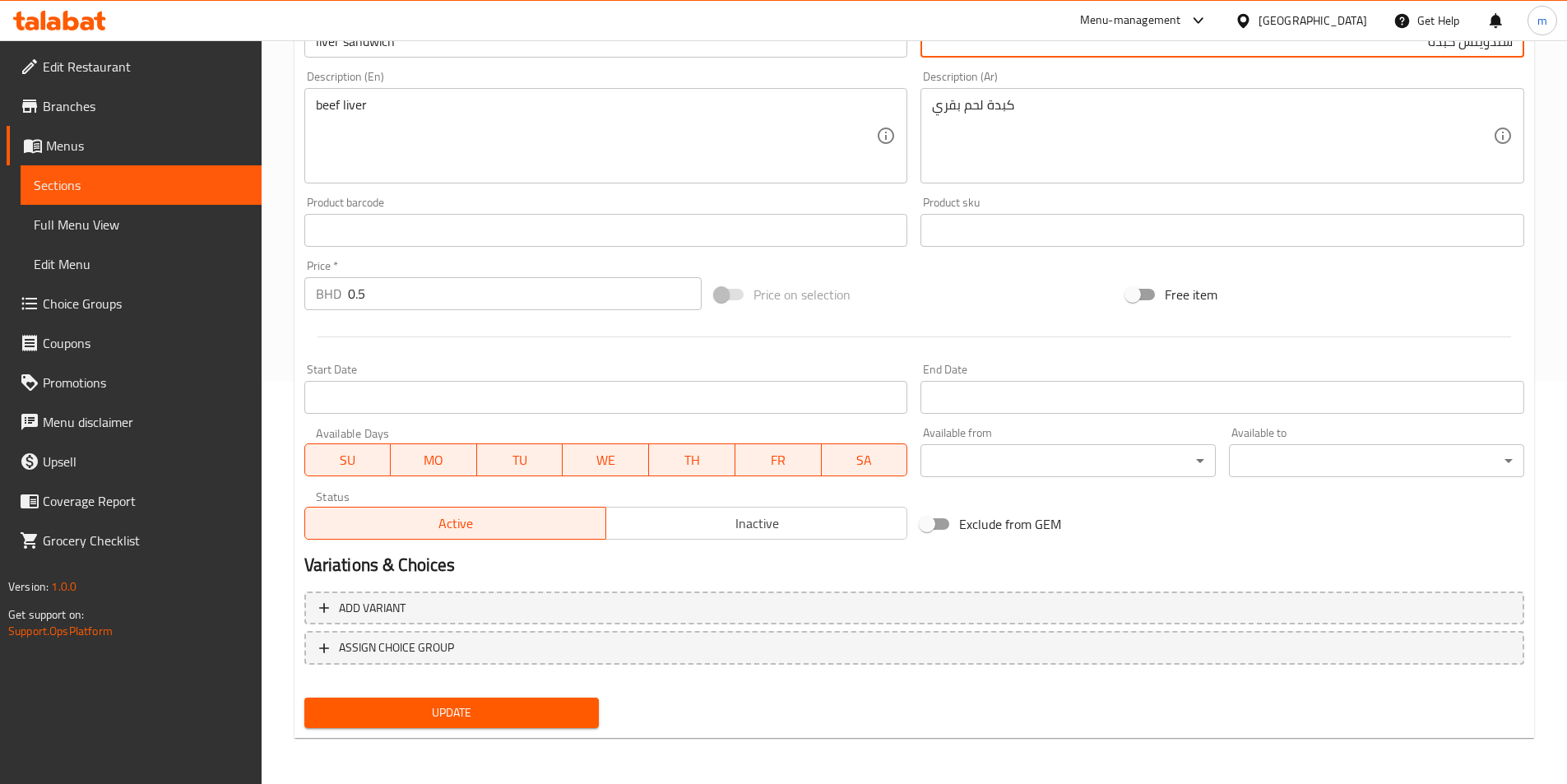
type input "سندويتش كبدة"
click at [475, 697] on div "Update" at bounding box center [452, 713] width 308 height 44
click at [477, 707] on span "Update" at bounding box center [451, 712] width 269 height 21
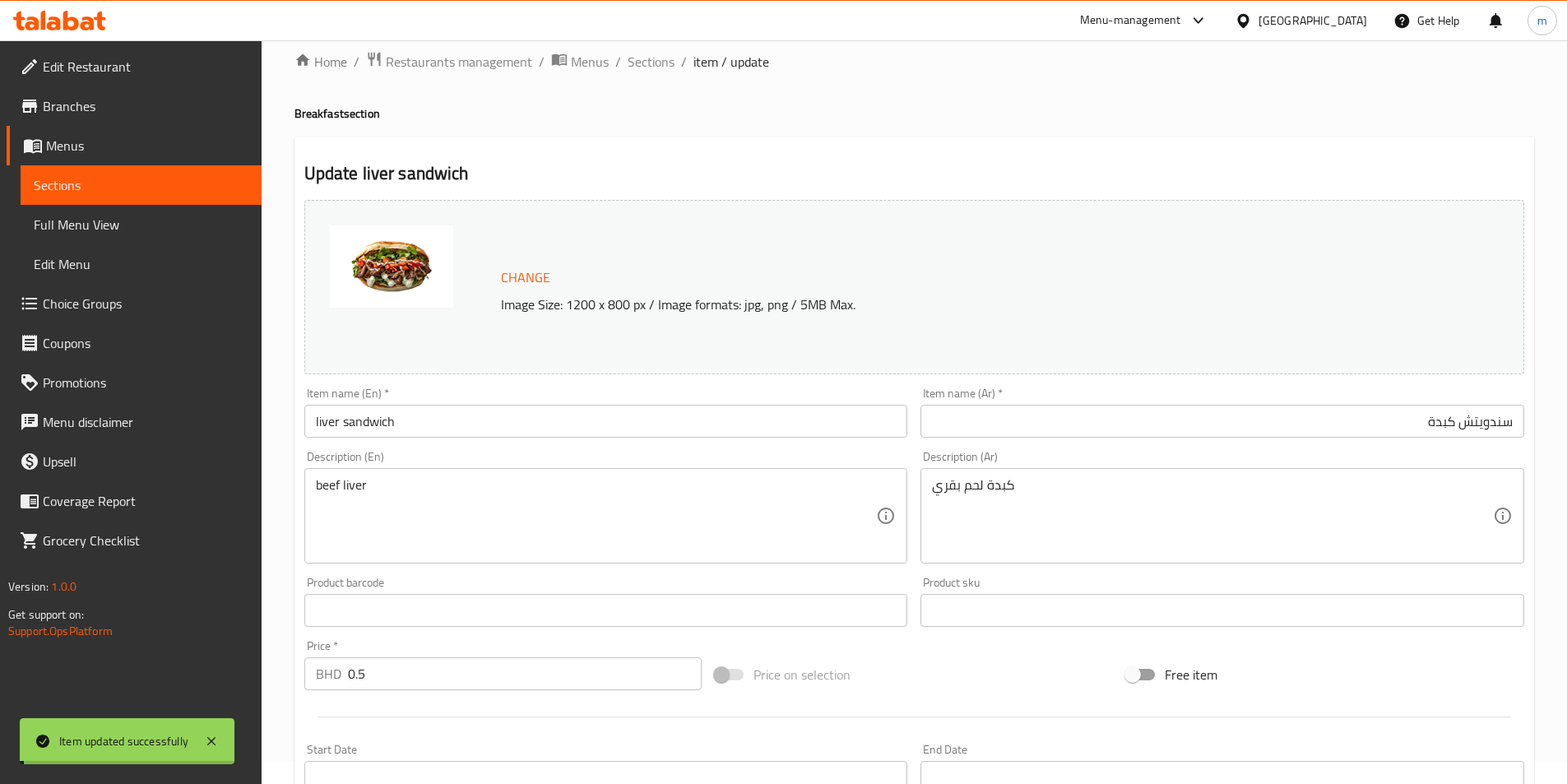
scroll to position [0, 0]
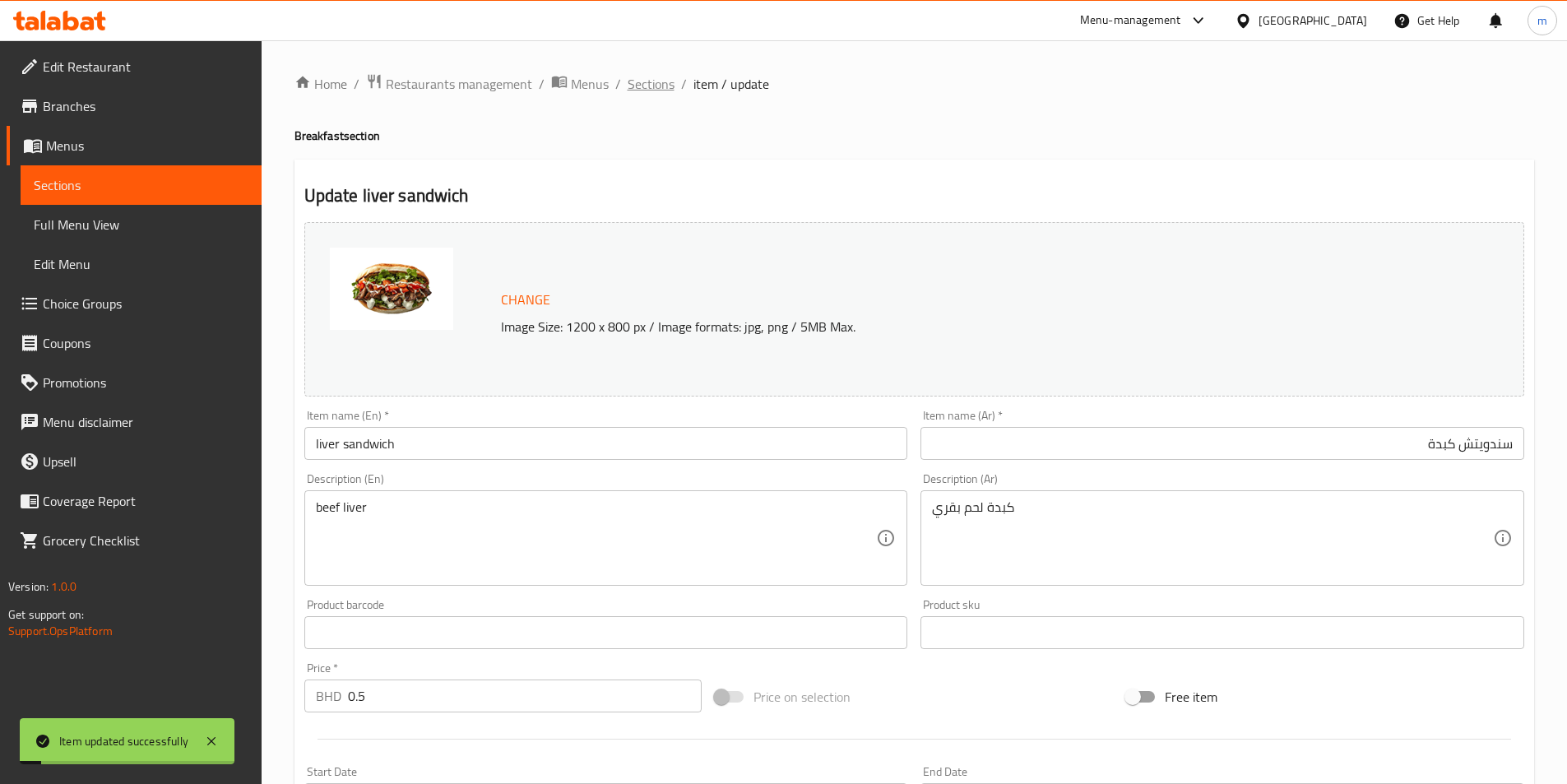
click at [642, 88] on span "Sections" at bounding box center [651, 84] width 47 height 20
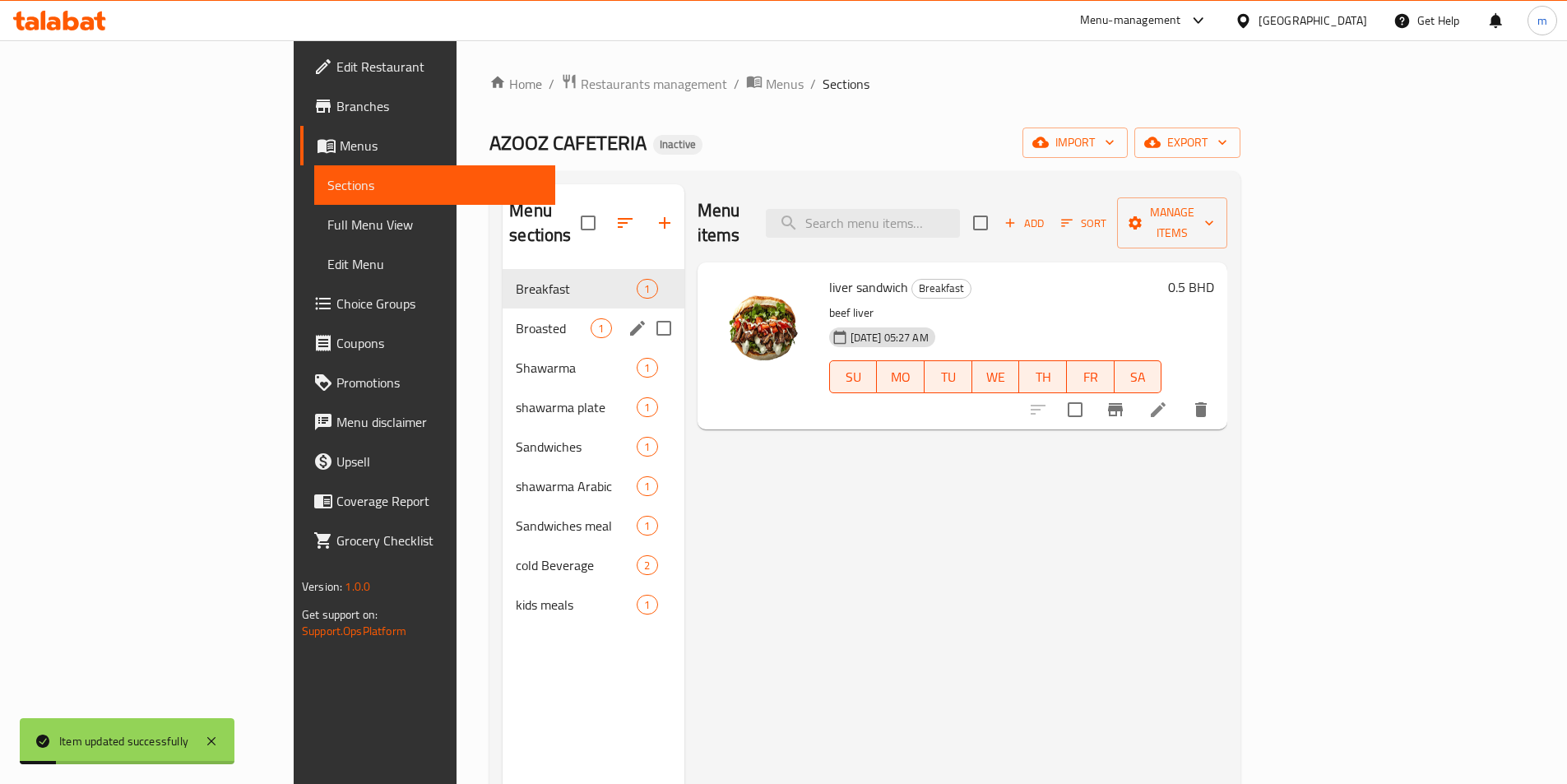
click at [503, 319] on div "Broasted 1" at bounding box center [593, 327] width 181 height 39
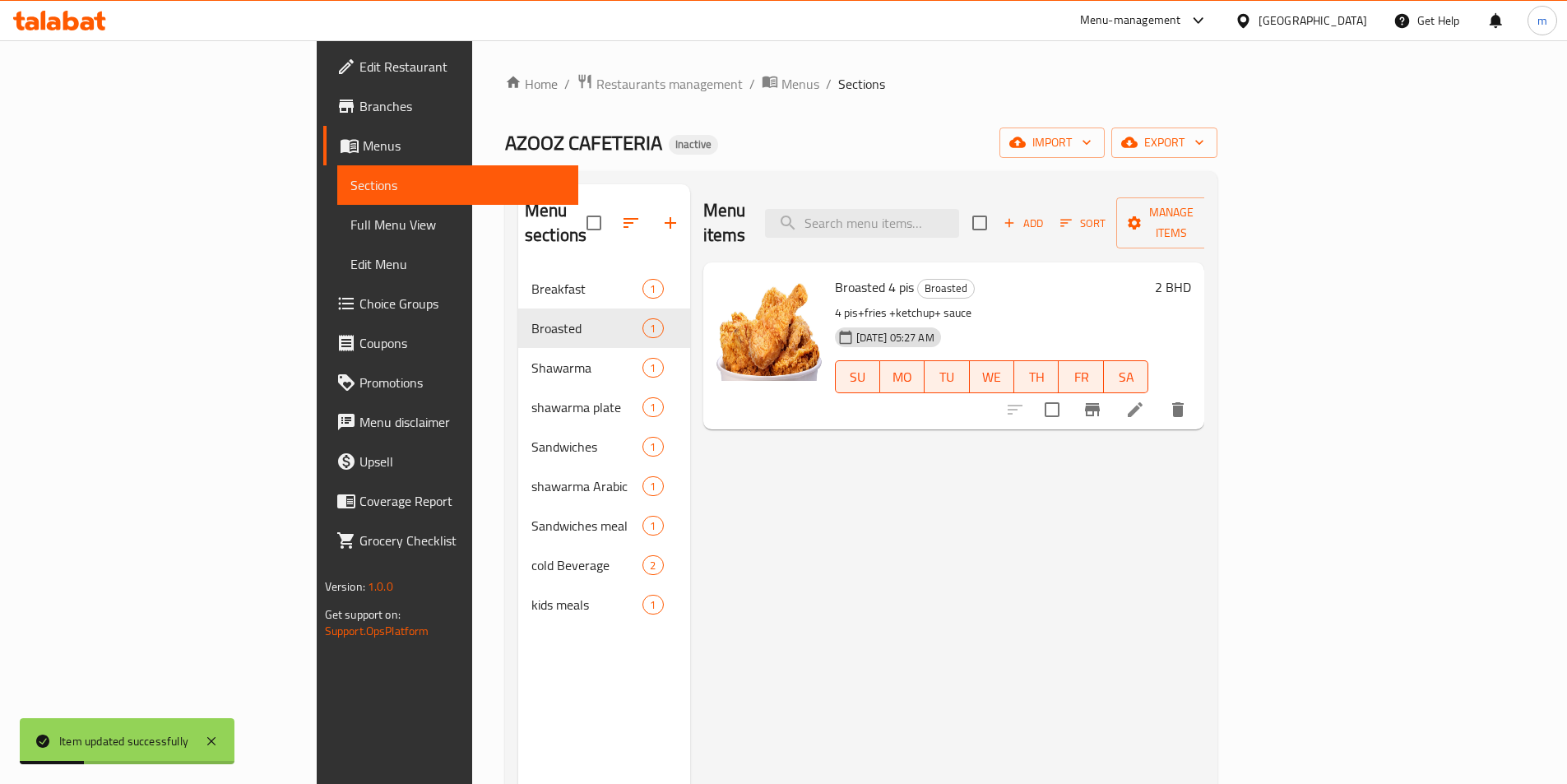
click at [1145, 400] on icon at bounding box center [1135, 410] width 20 height 20
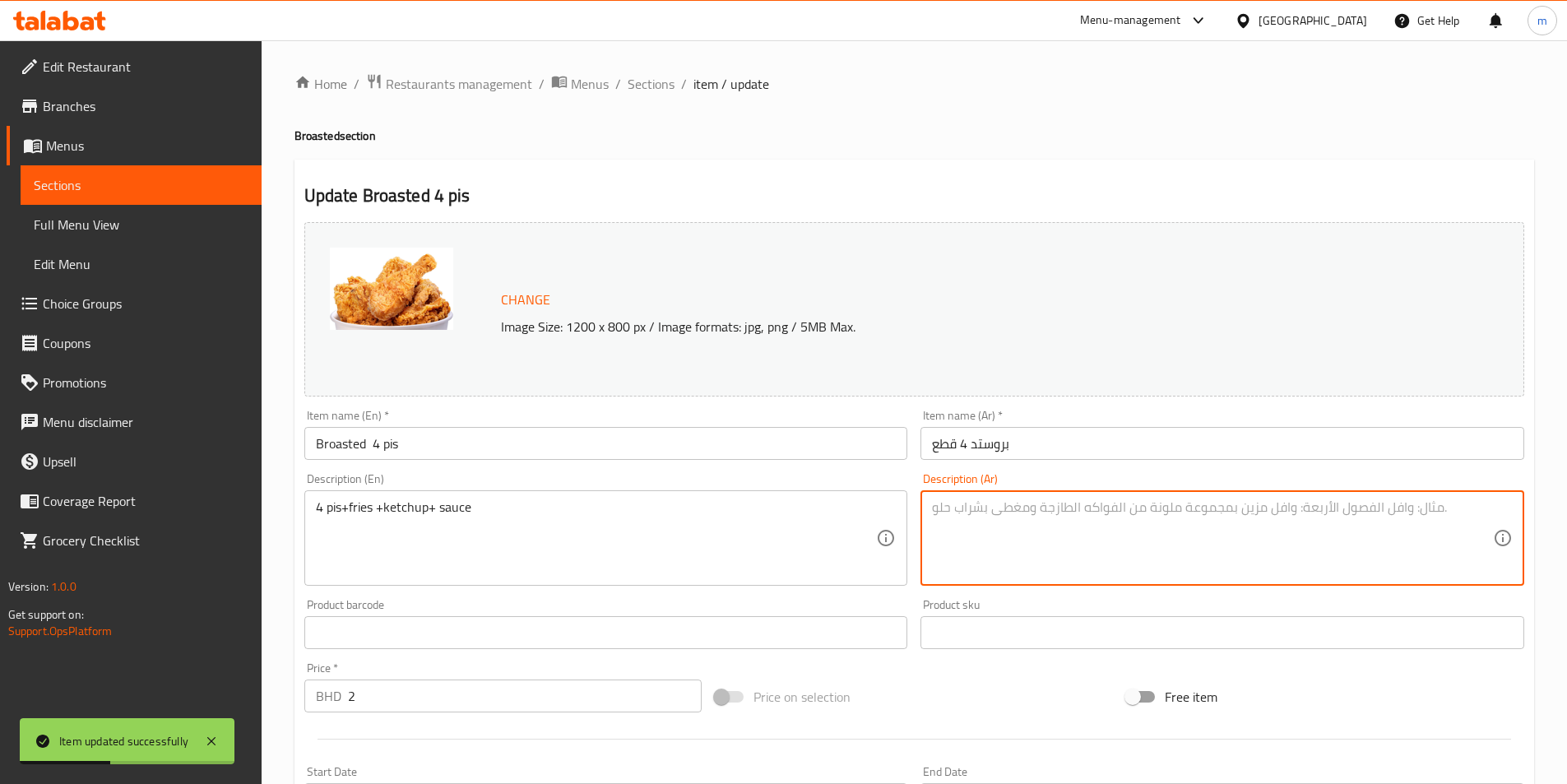
click at [1073, 507] on textarea at bounding box center [1212, 538] width 561 height 78
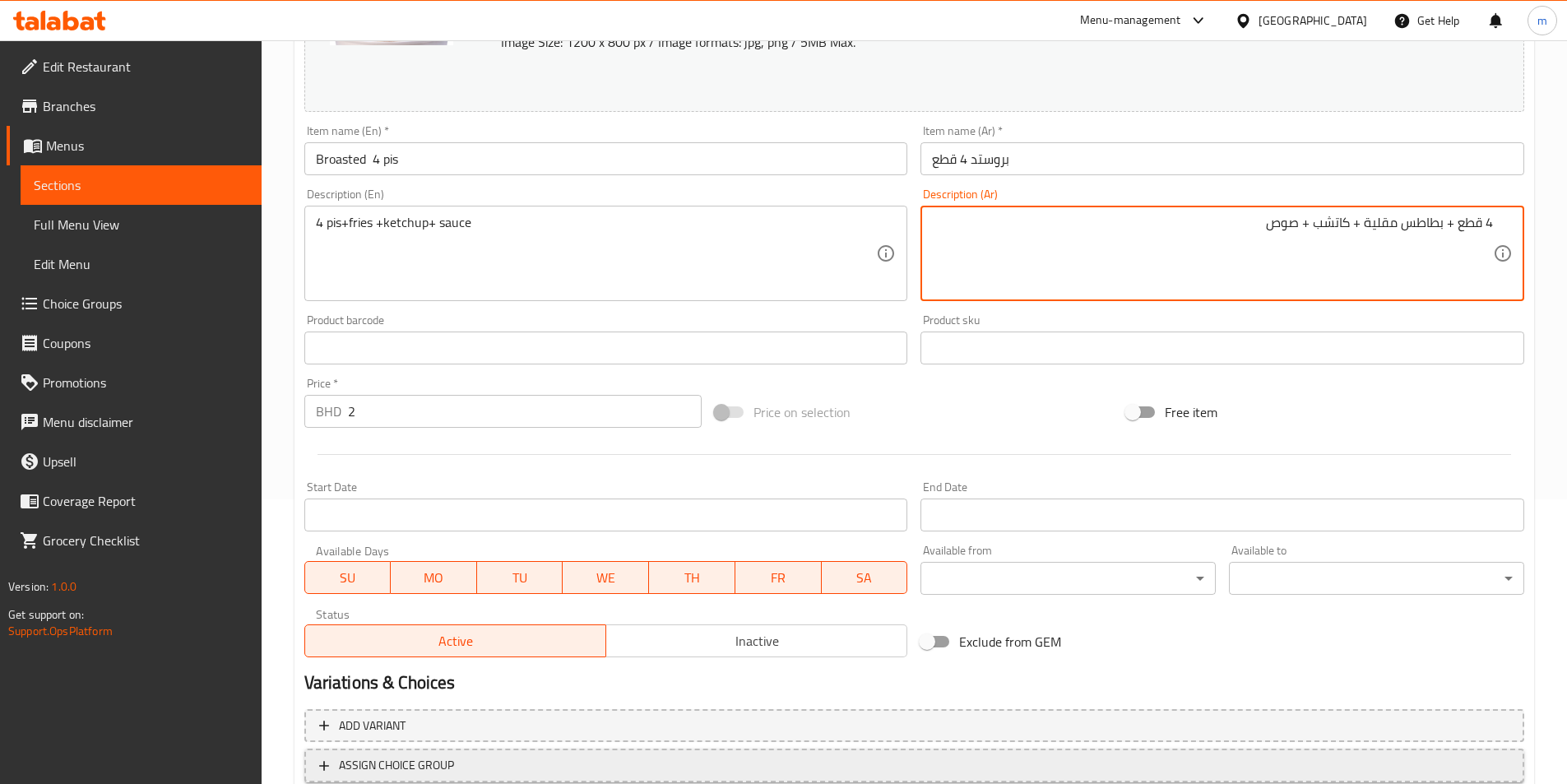
scroll to position [402, 0]
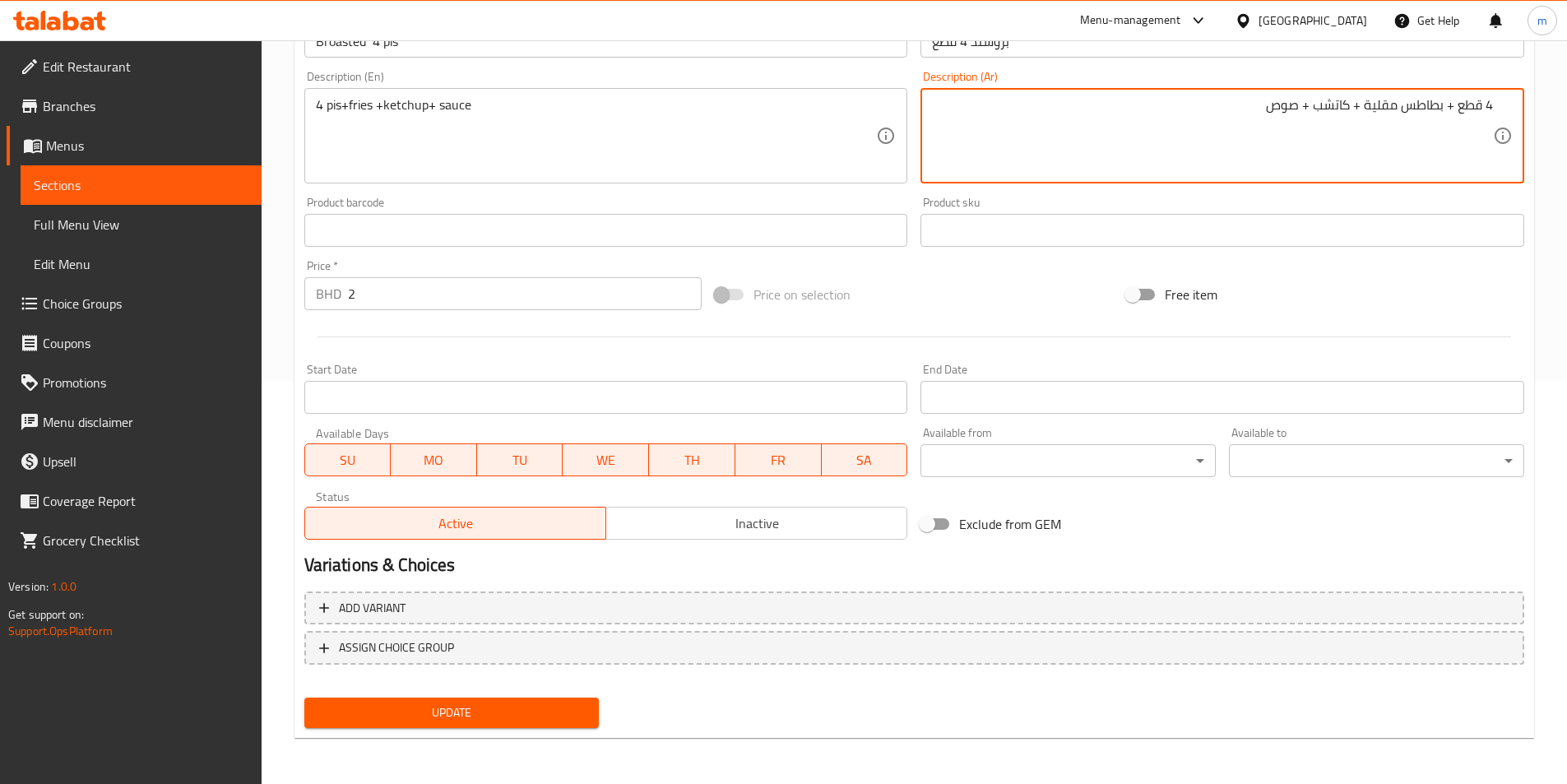
type textarea "4 قطع + بطاطس مقلية + كاتشب + صوص"
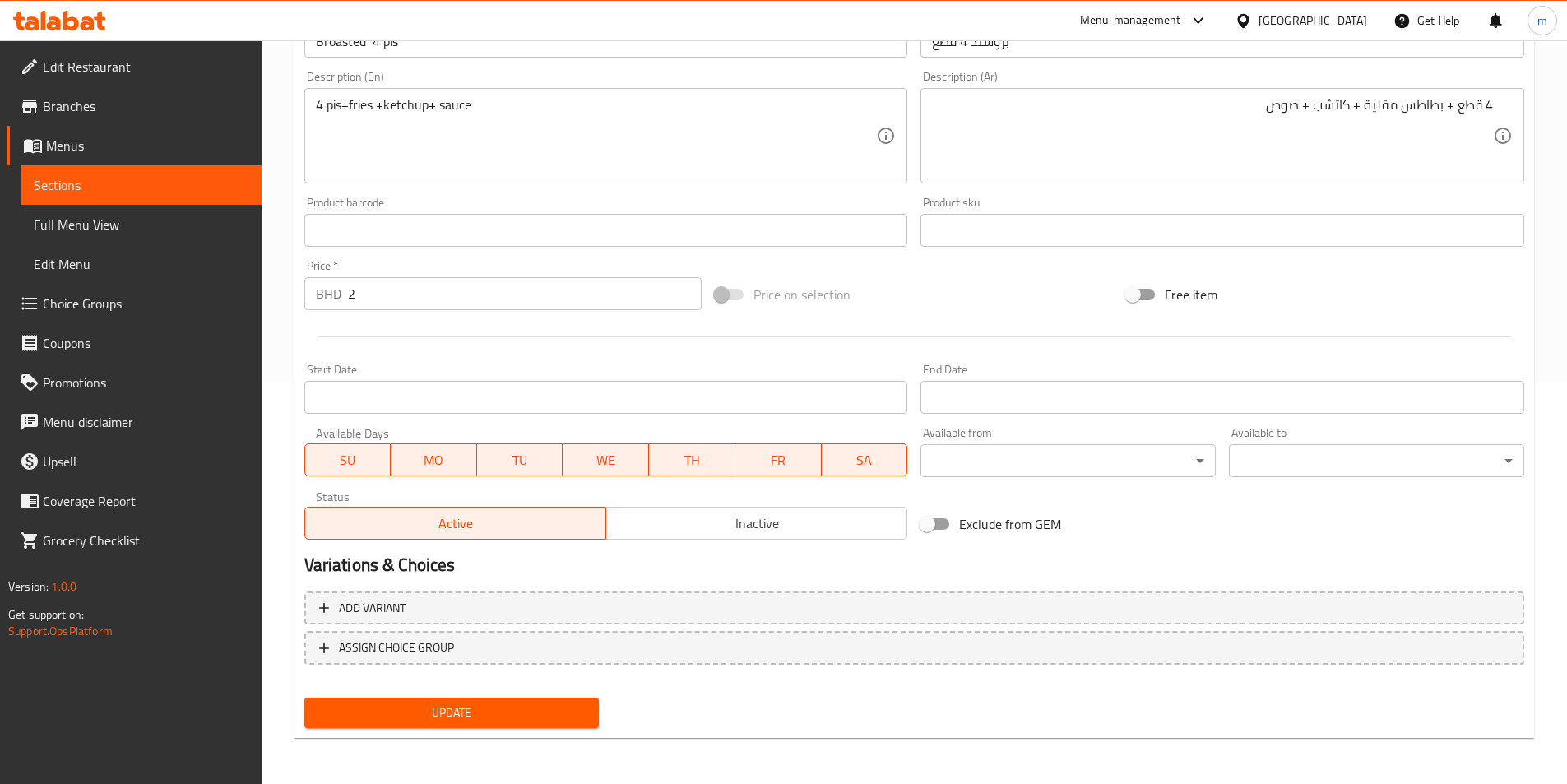
click at [559, 730] on div "Update" at bounding box center [452, 713] width 308 height 44
click at [559, 712] on span "Update" at bounding box center [451, 712] width 269 height 21
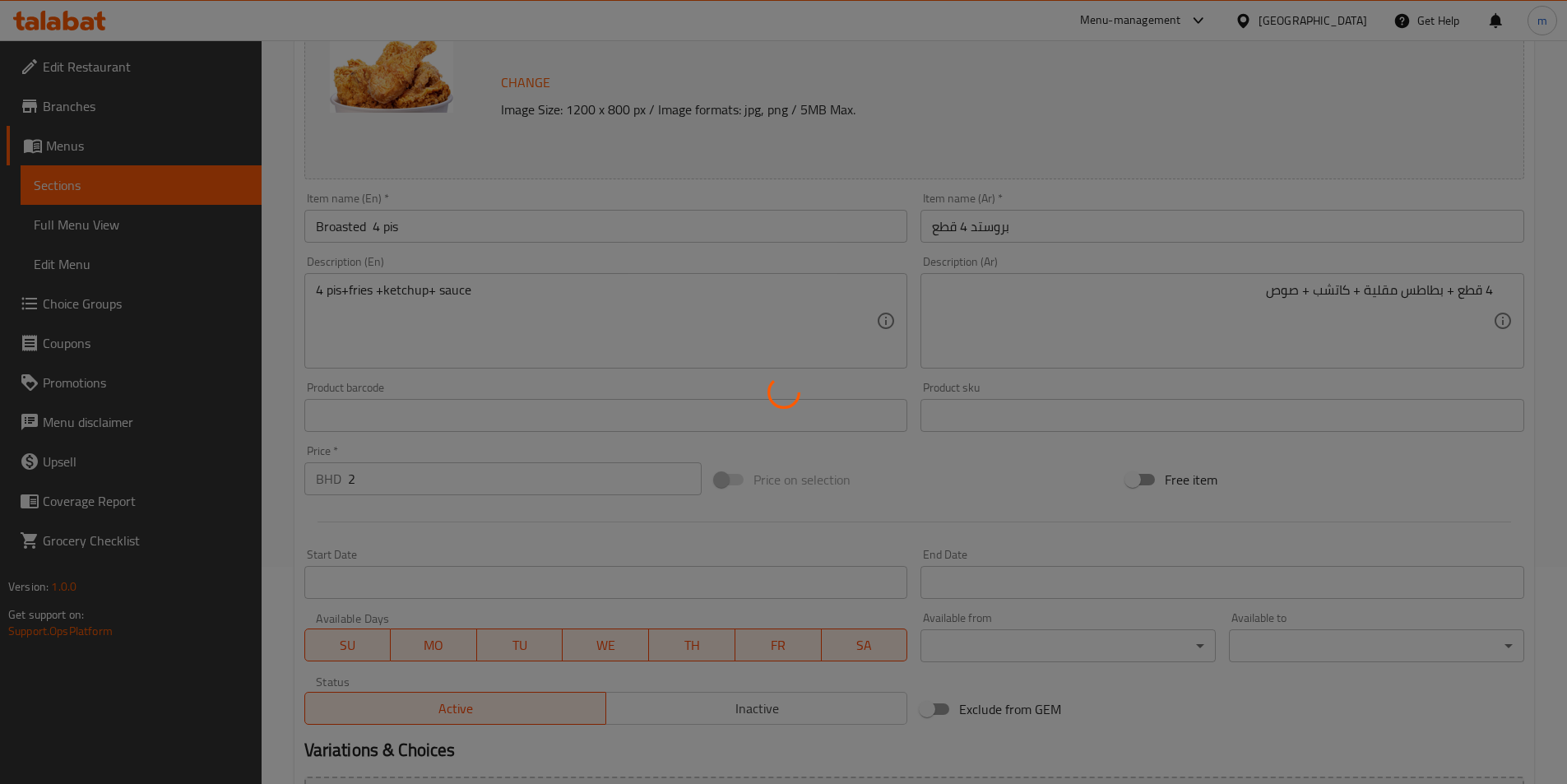
scroll to position [0, 0]
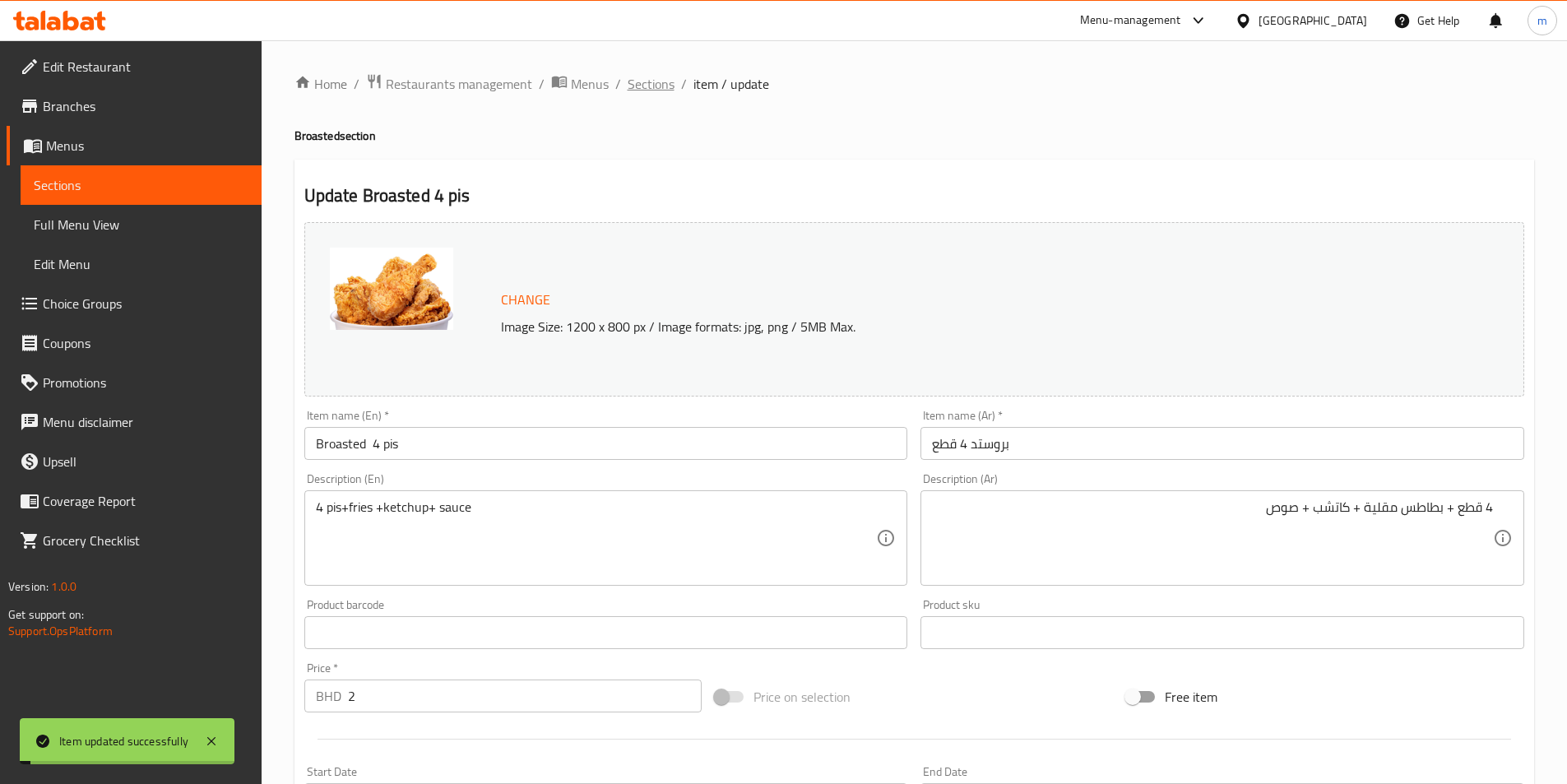
click at [651, 86] on span "Sections" at bounding box center [651, 84] width 47 height 20
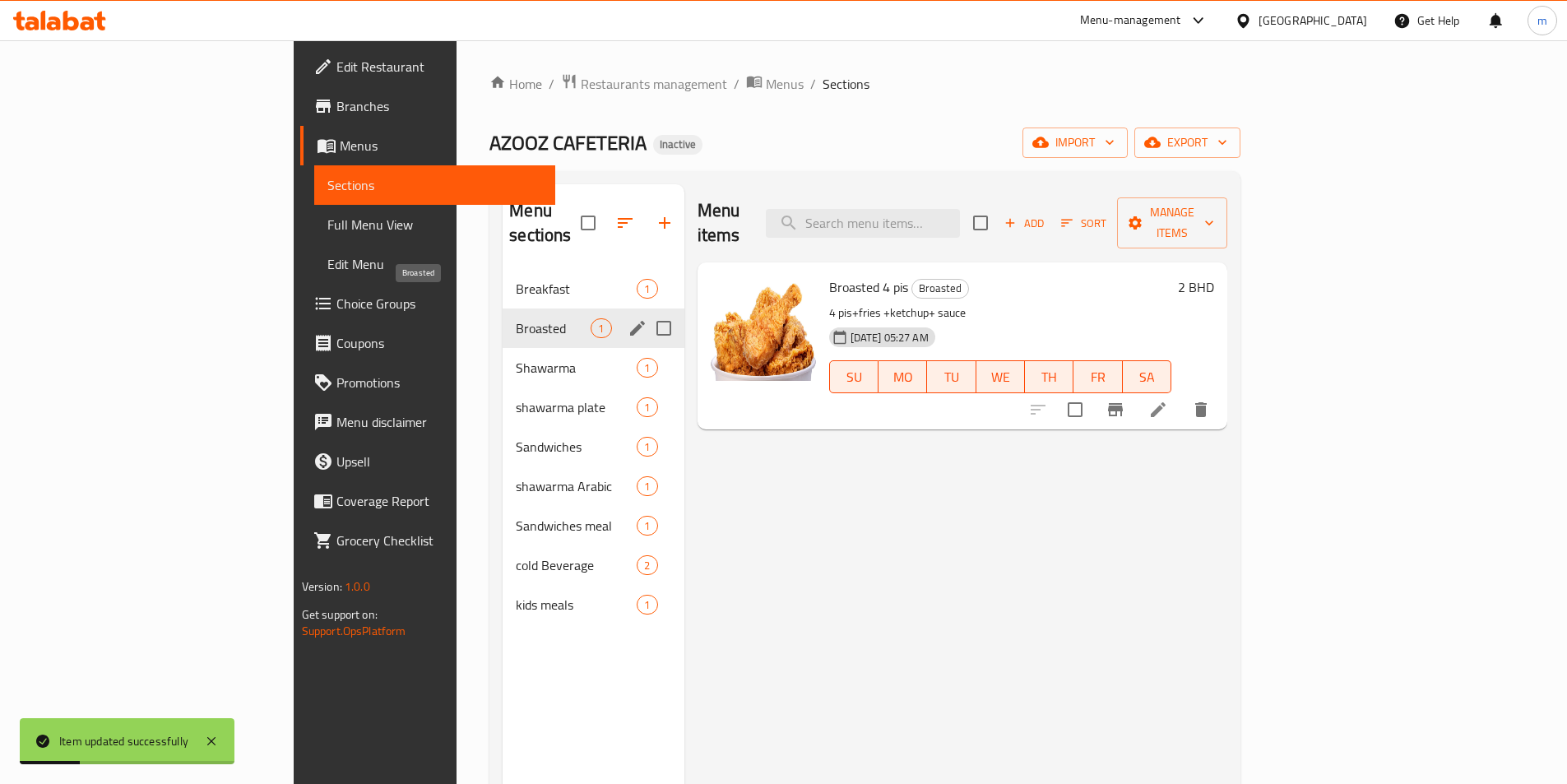
click at [516, 318] on span "Broasted" at bounding box center [553, 328] width 75 height 20
click at [516, 358] on span "Shawarma" at bounding box center [553, 368] width 75 height 20
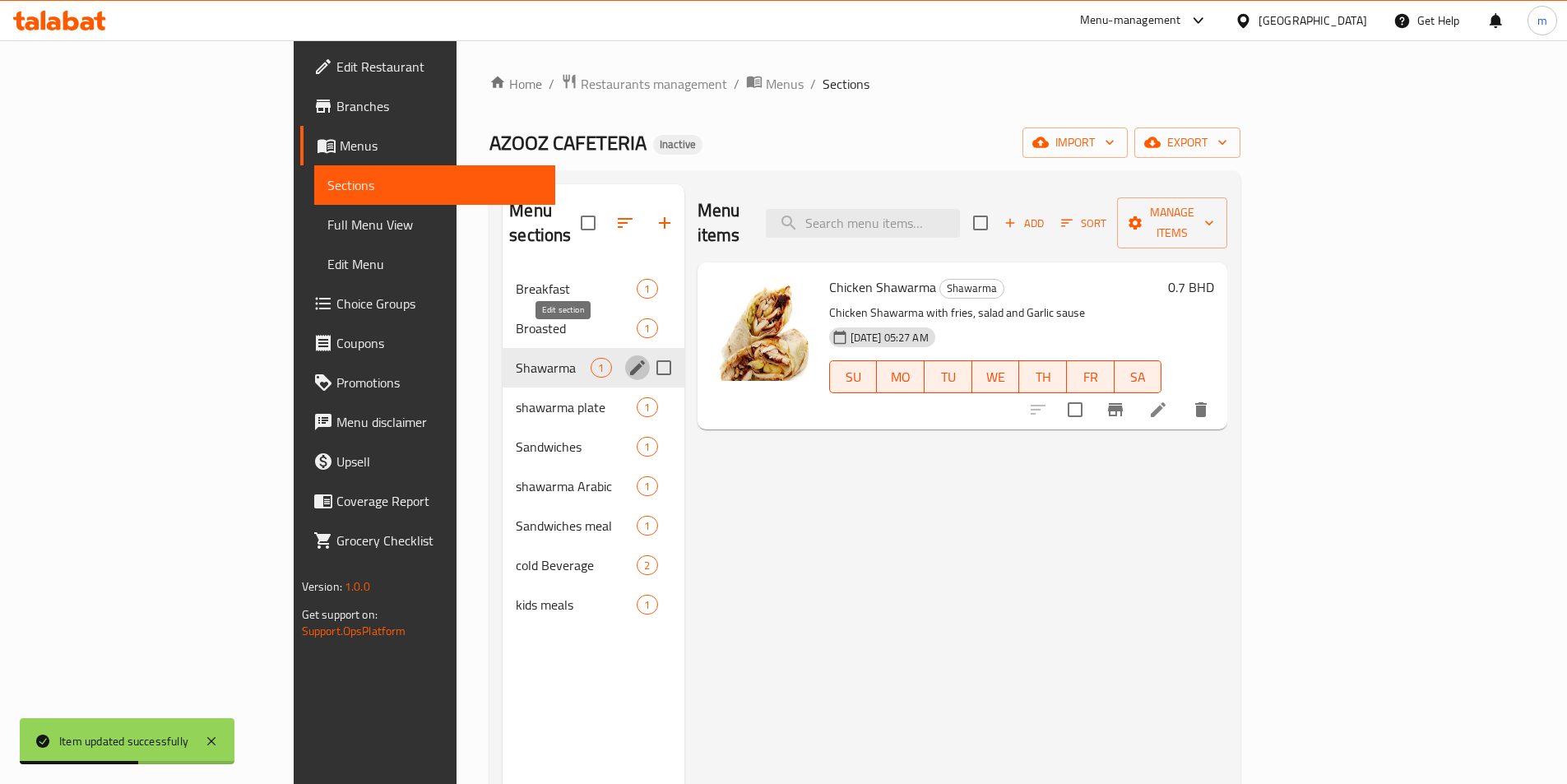
click at [630, 360] on icon "edit" at bounding box center [637, 367] width 15 height 15
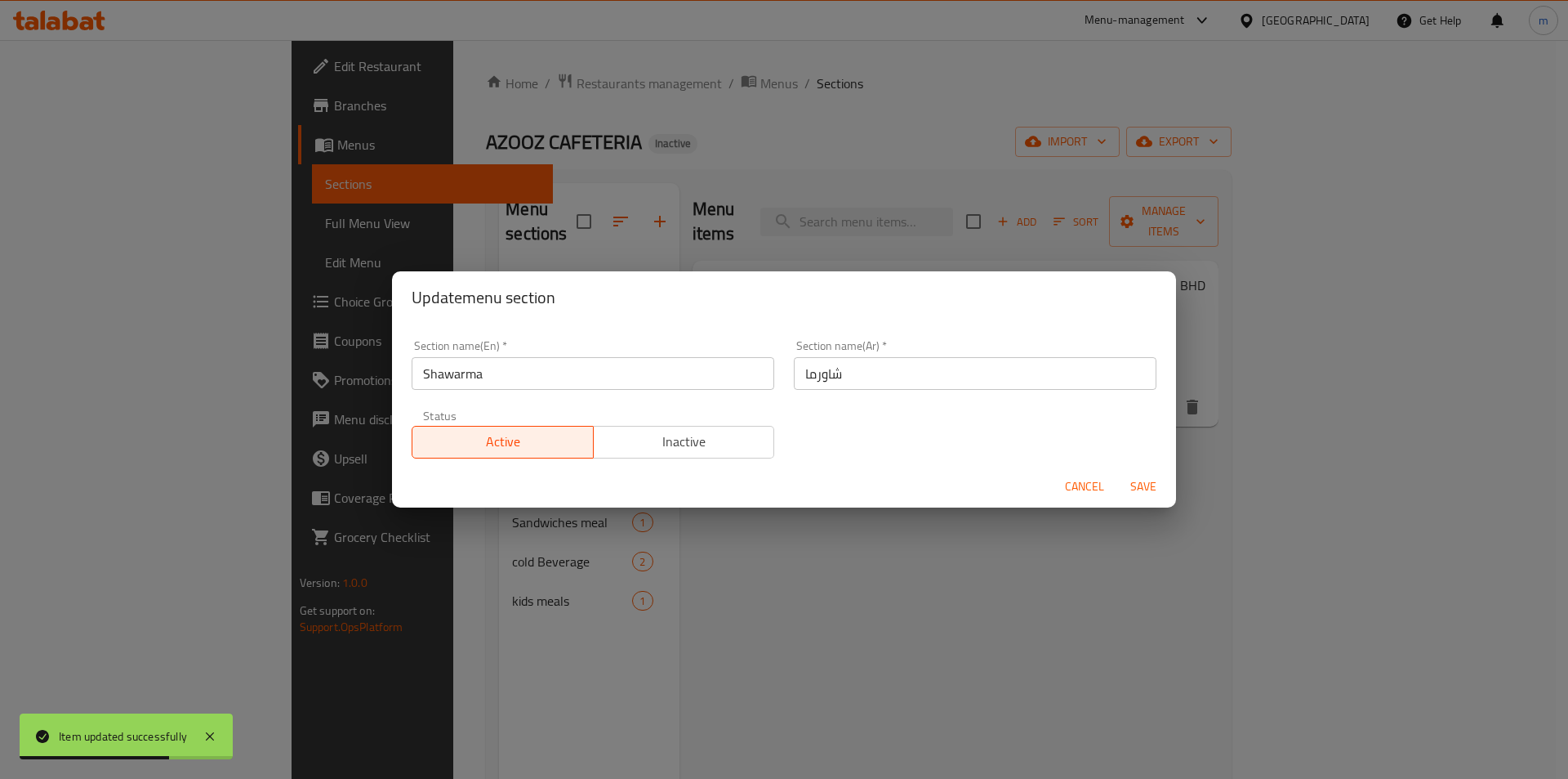
click at [1071, 483] on span "Cancel" at bounding box center [1083, 486] width 39 height 21
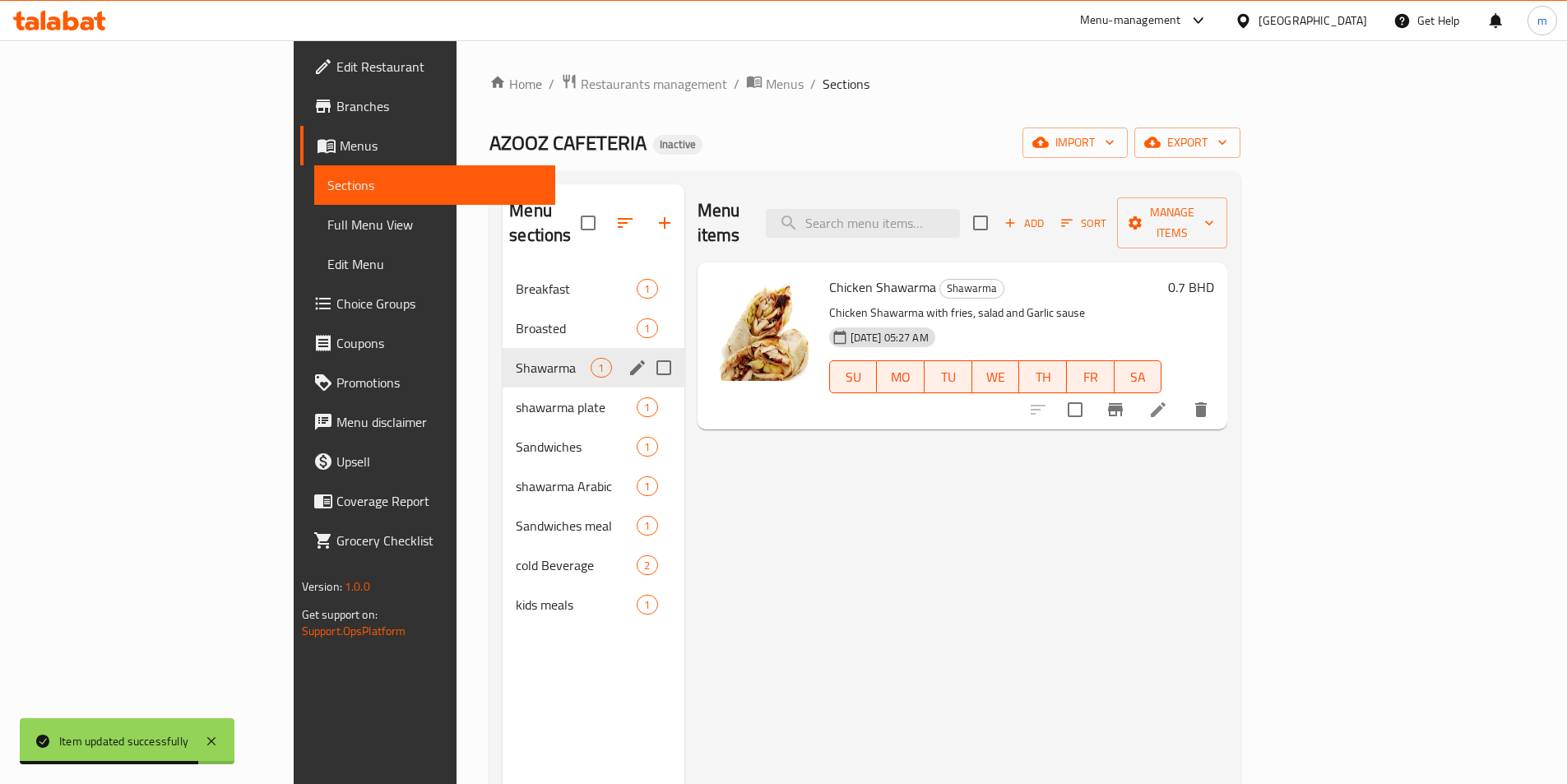
click at [1168, 400] on icon at bounding box center [1158, 410] width 20 height 20
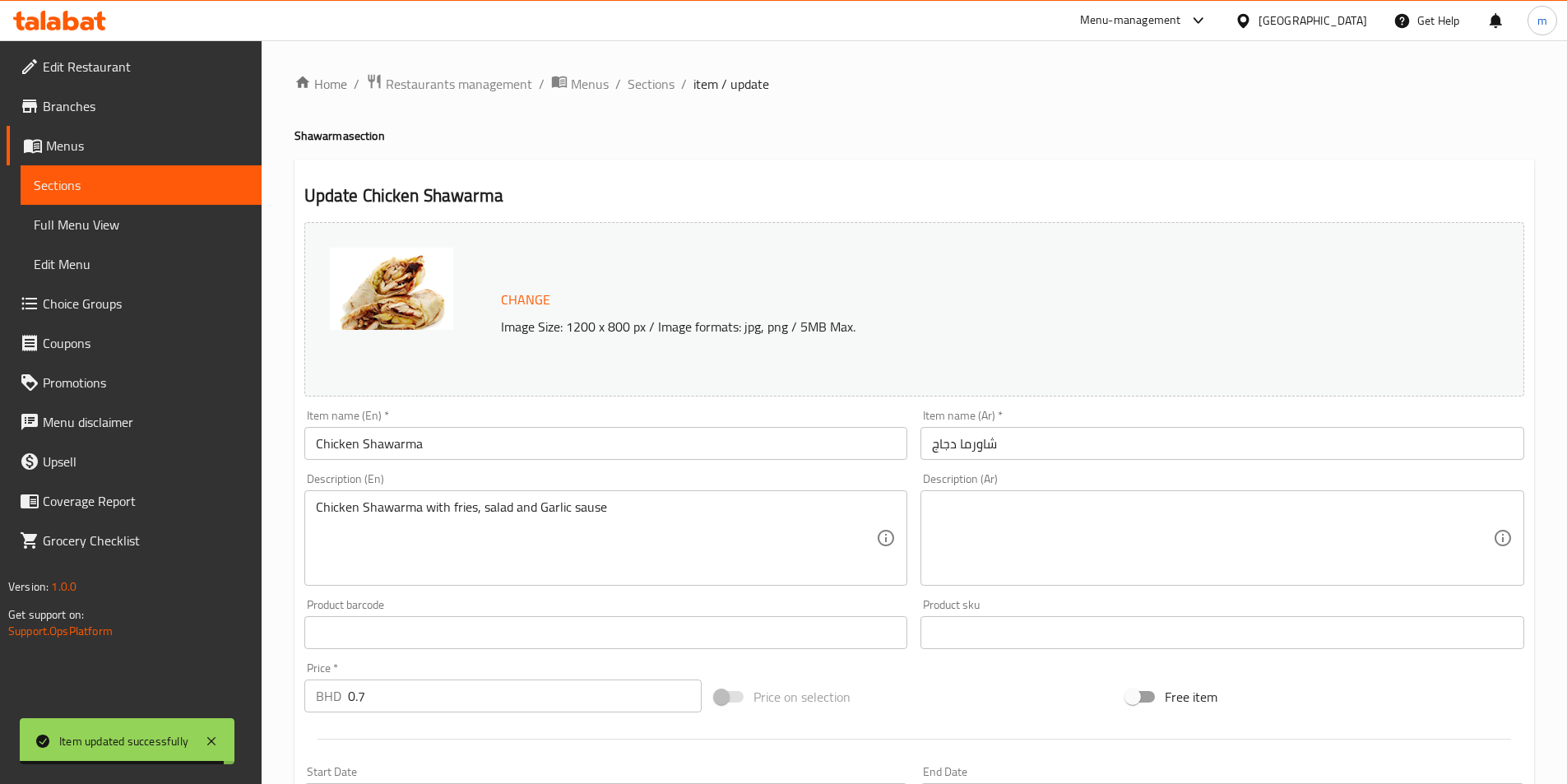
click at [1062, 537] on textarea at bounding box center [1212, 538] width 561 height 78
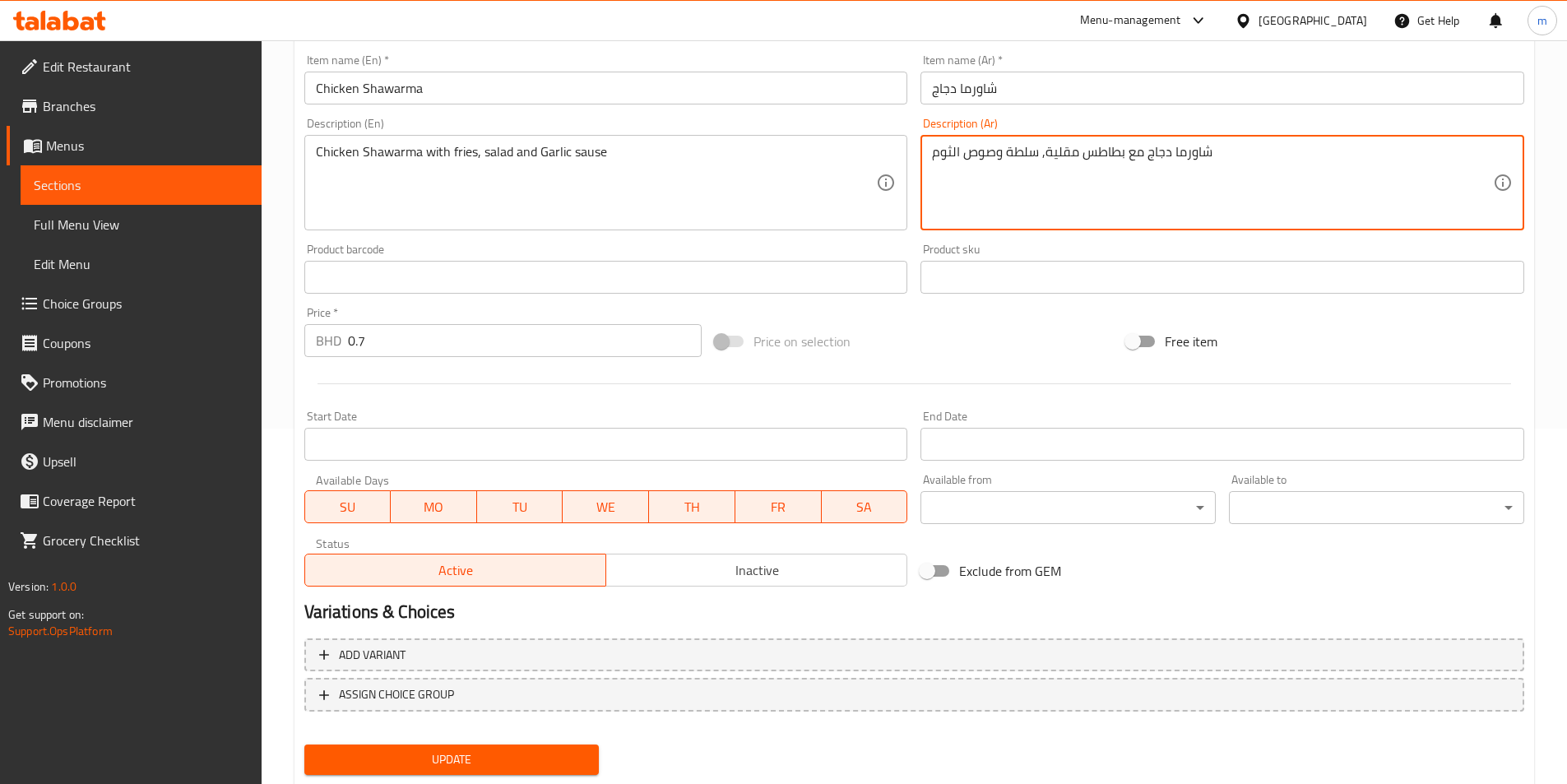
scroll to position [402, 0]
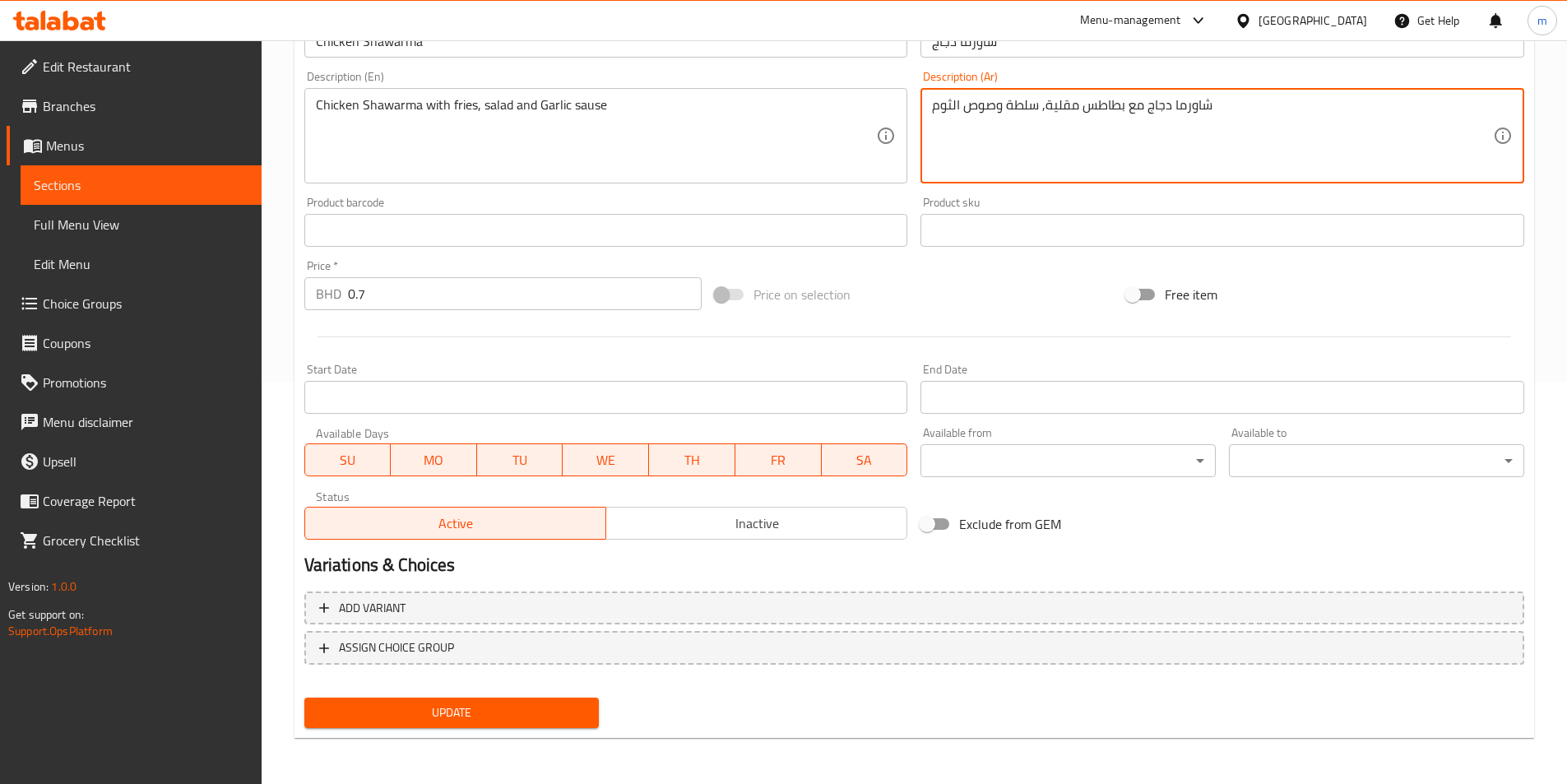
type textarea "شاورما دجاج مع بطاطس مقلية, سلطة وصوص الثوم"
click at [561, 716] on span "Update" at bounding box center [451, 712] width 269 height 21
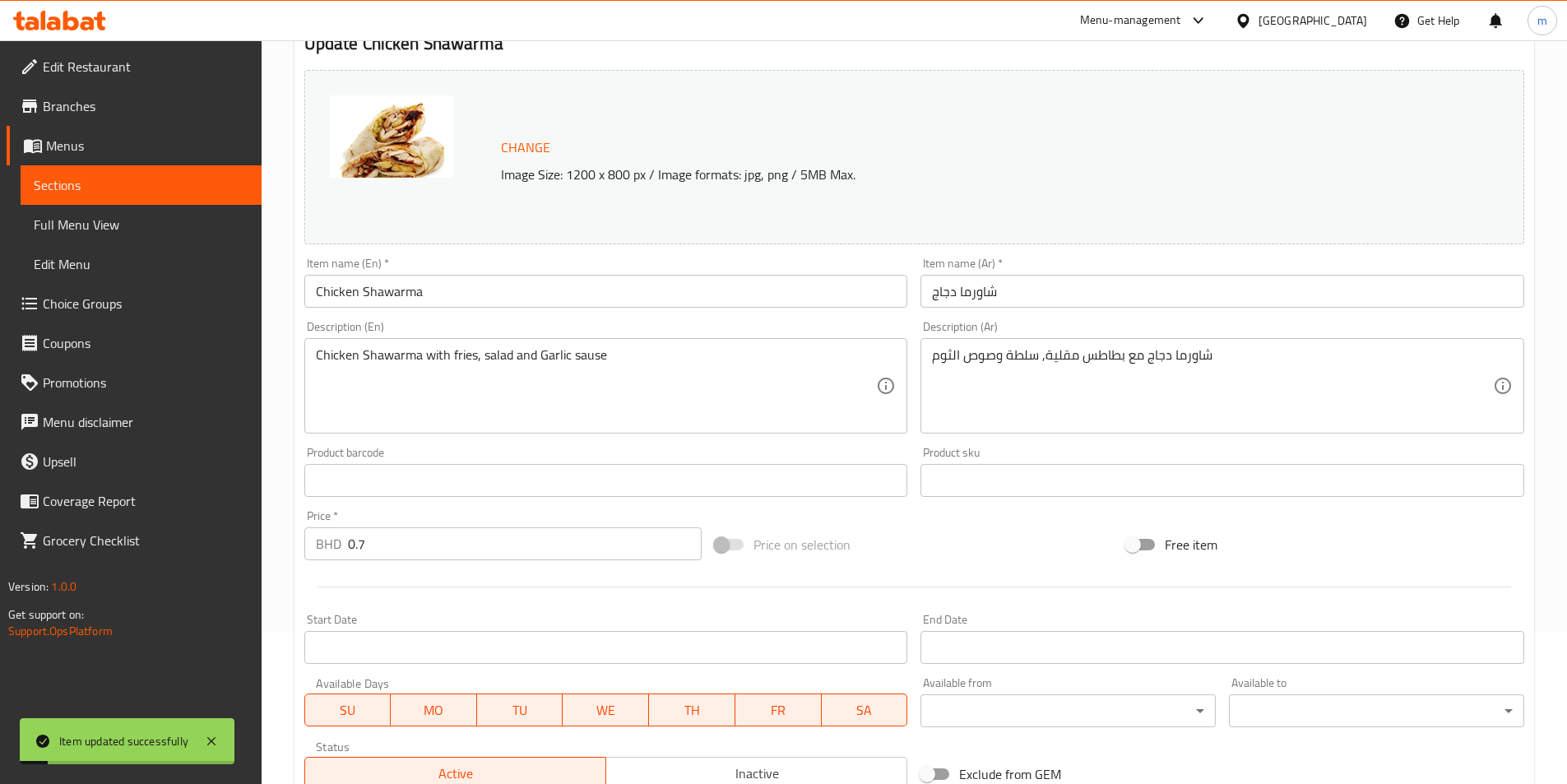
scroll to position [0, 0]
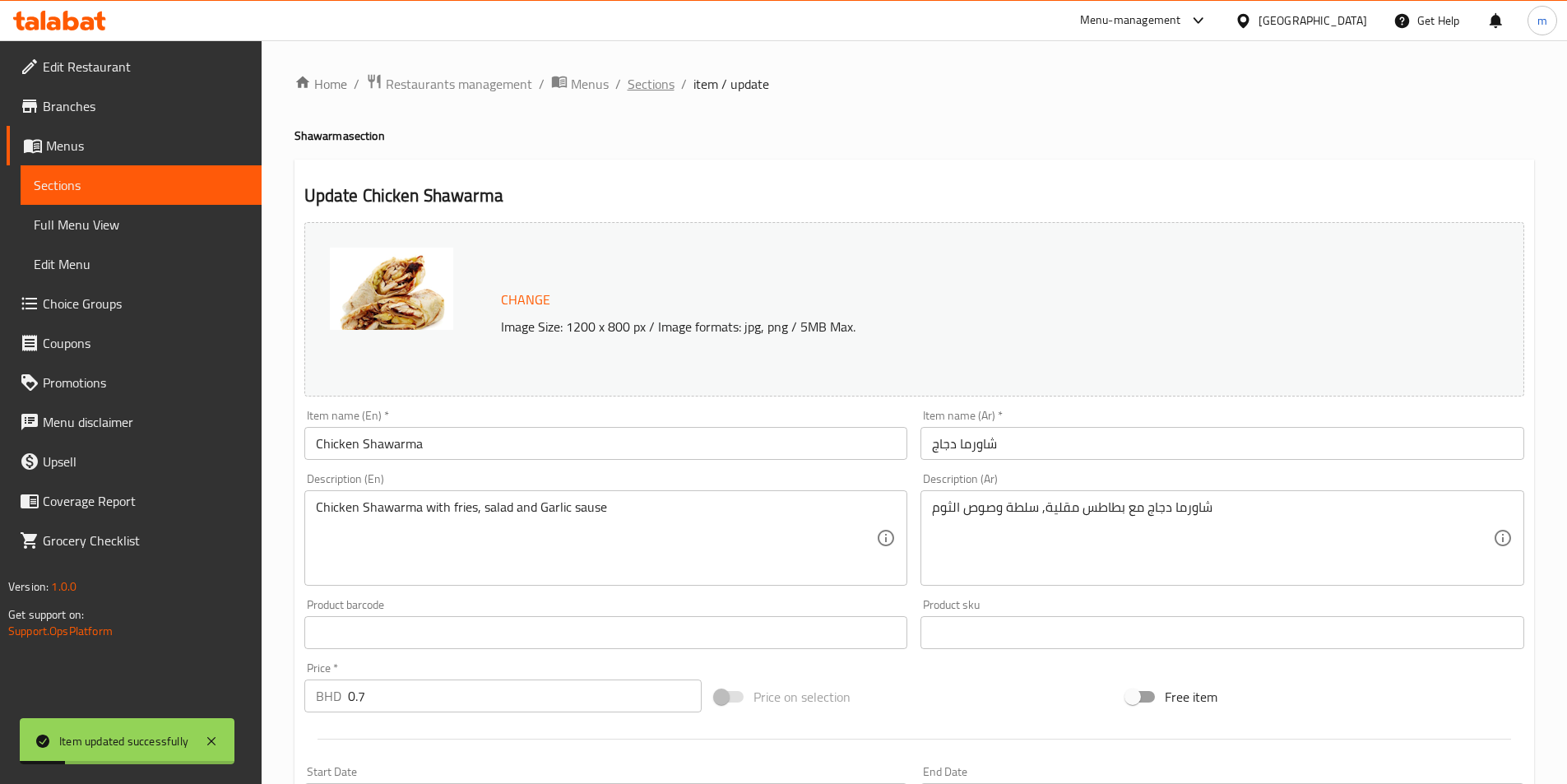
click at [640, 82] on span "Sections" at bounding box center [651, 84] width 47 height 20
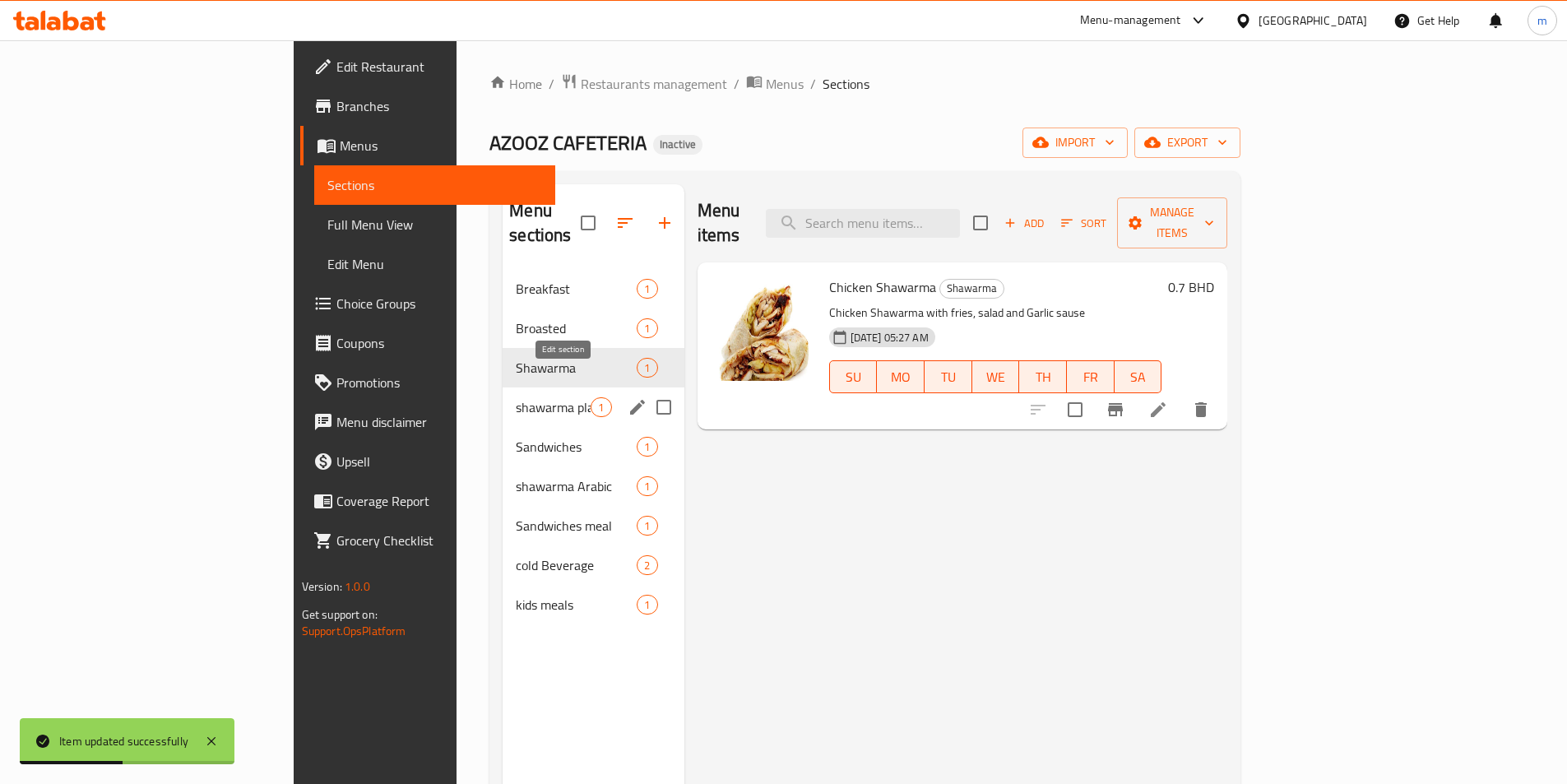
click at [628, 397] on icon "edit" at bounding box center [638, 407] width 20 height 20
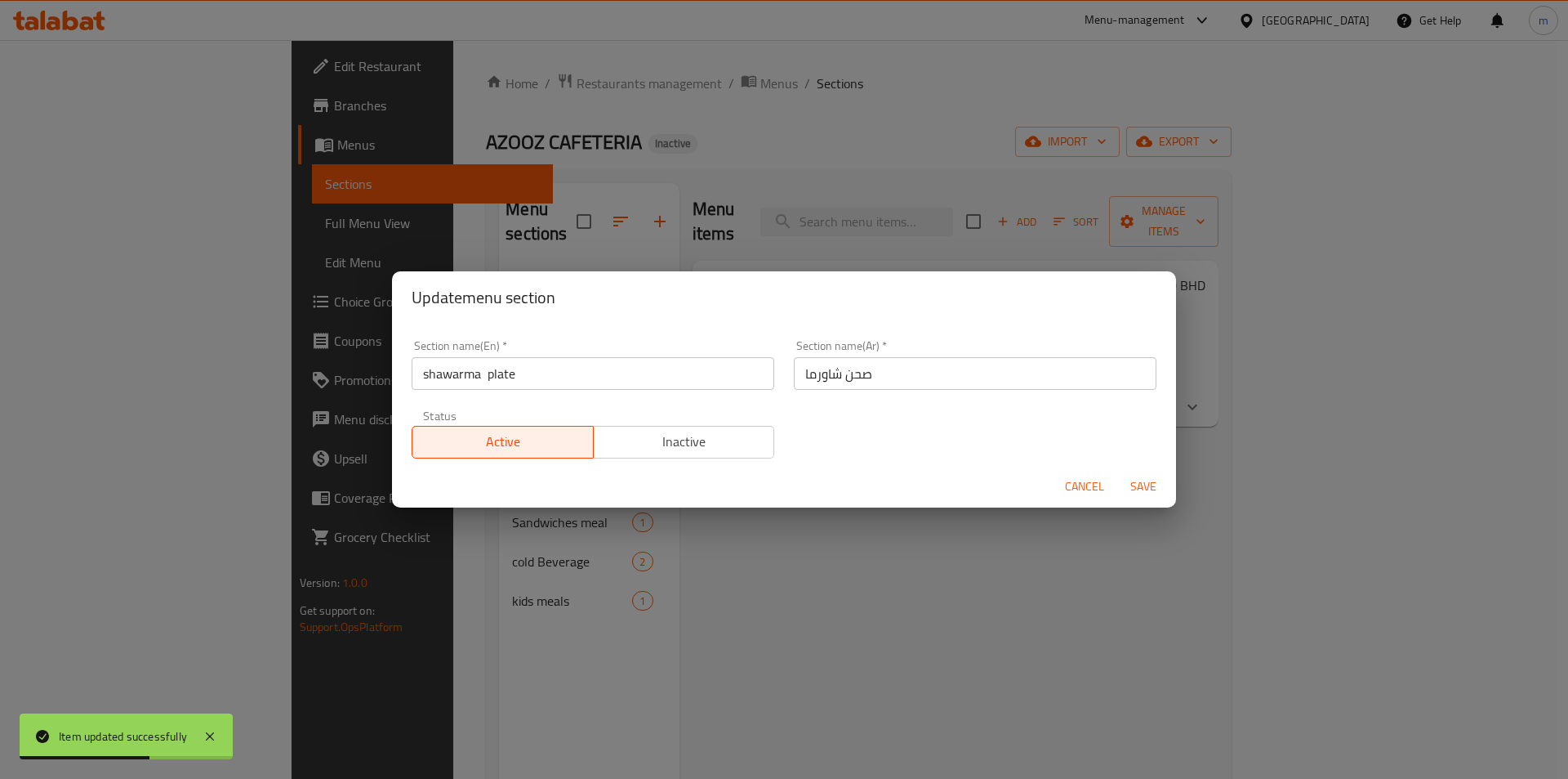
click at [1093, 485] on span "Cancel" at bounding box center [1083, 486] width 39 height 21
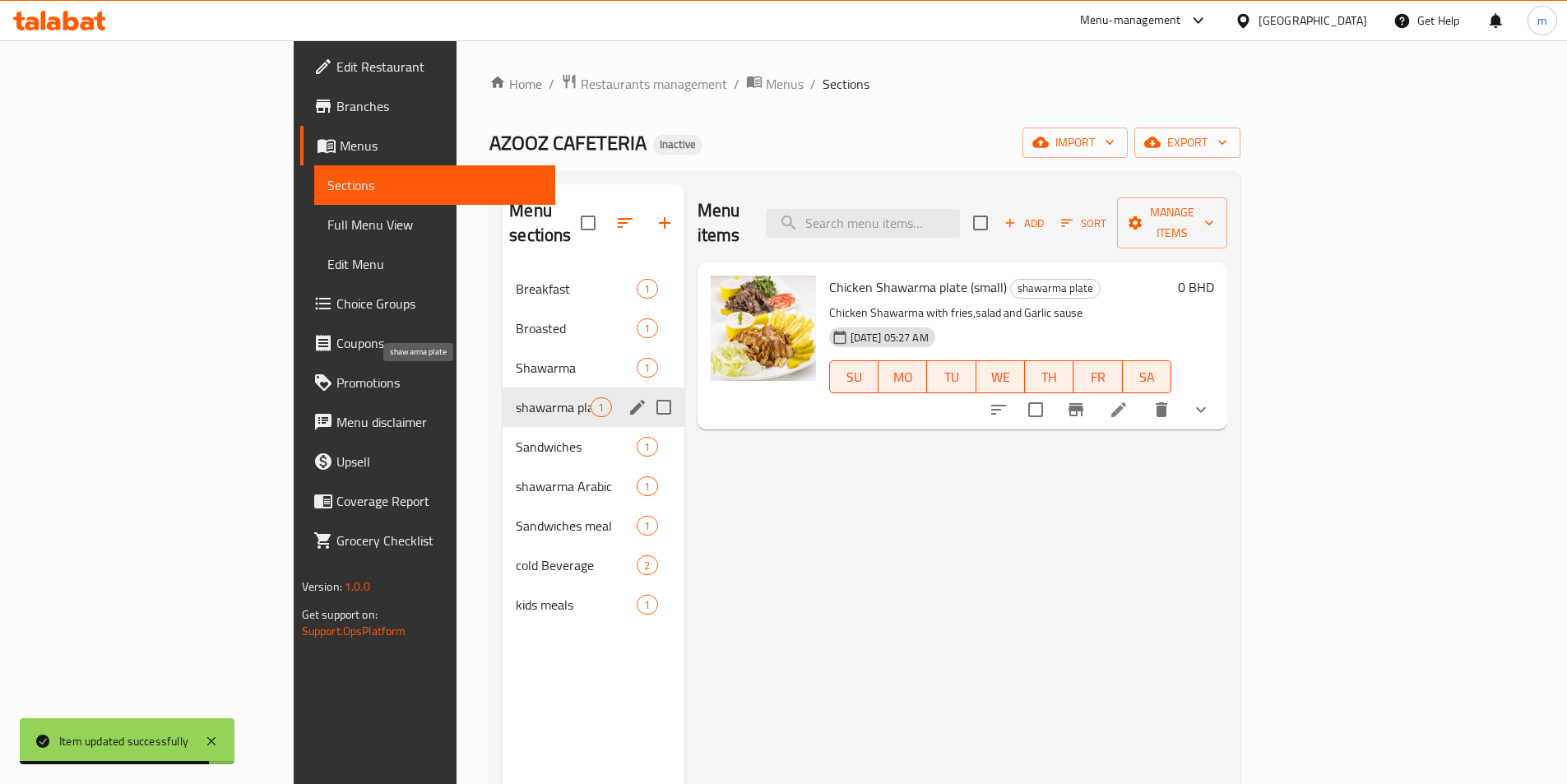
click at [516, 397] on span "shawarma plate" at bounding box center [553, 407] width 75 height 20
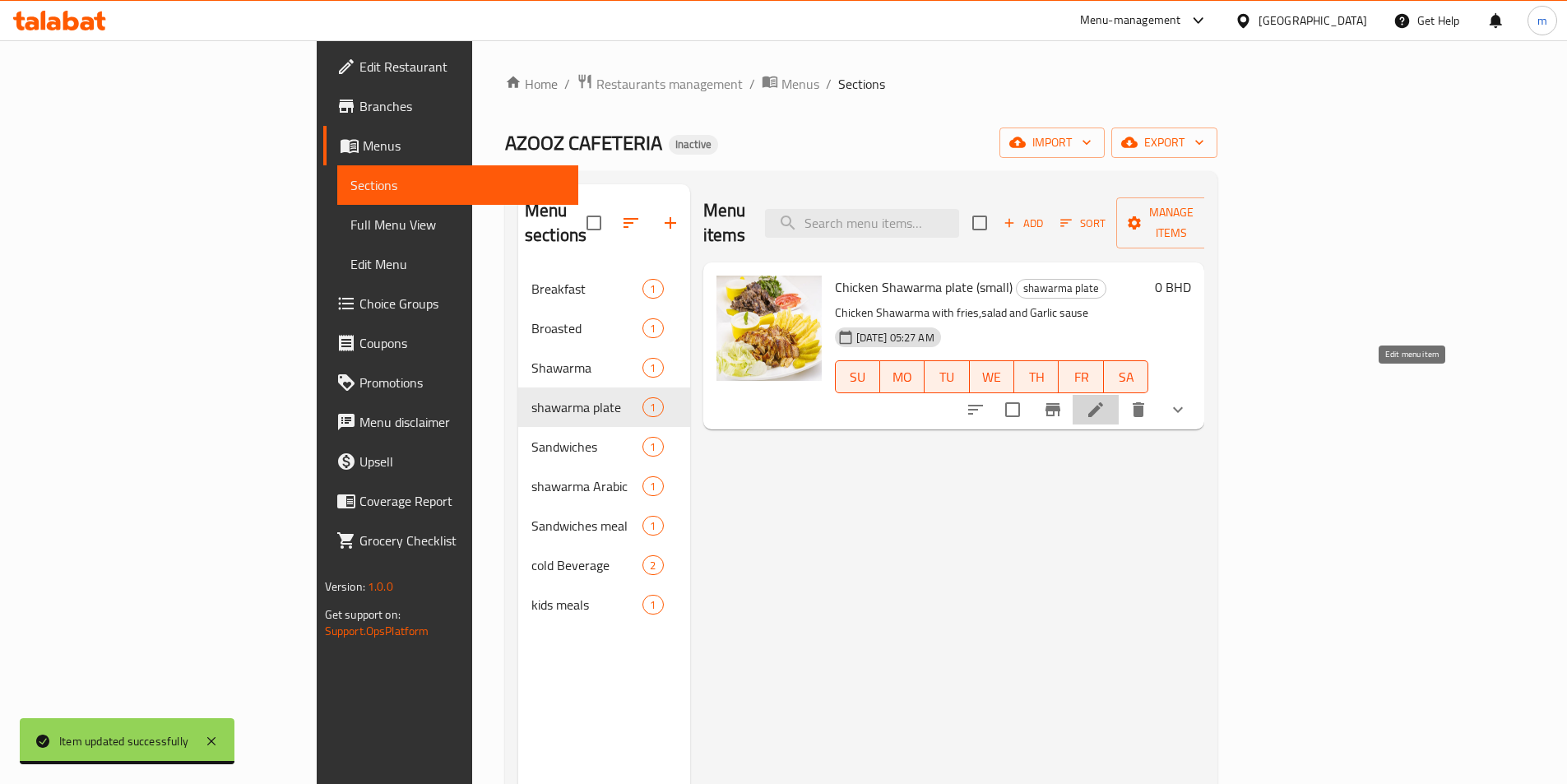
click at [1105, 400] on icon at bounding box center [1096, 410] width 20 height 20
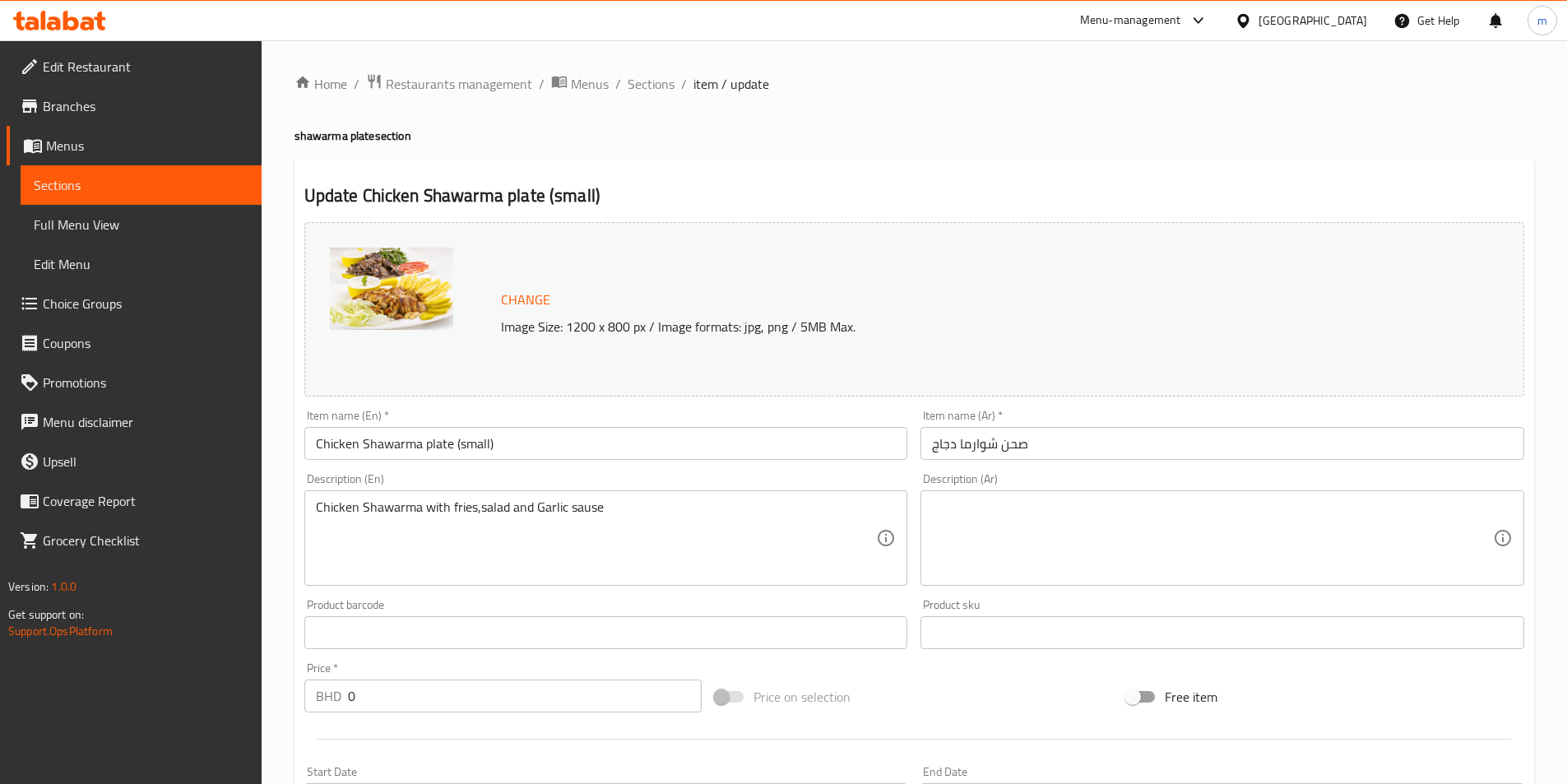
click at [1112, 445] on input "صحن شوارما دجاج" at bounding box center [1222, 443] width 604 height 33
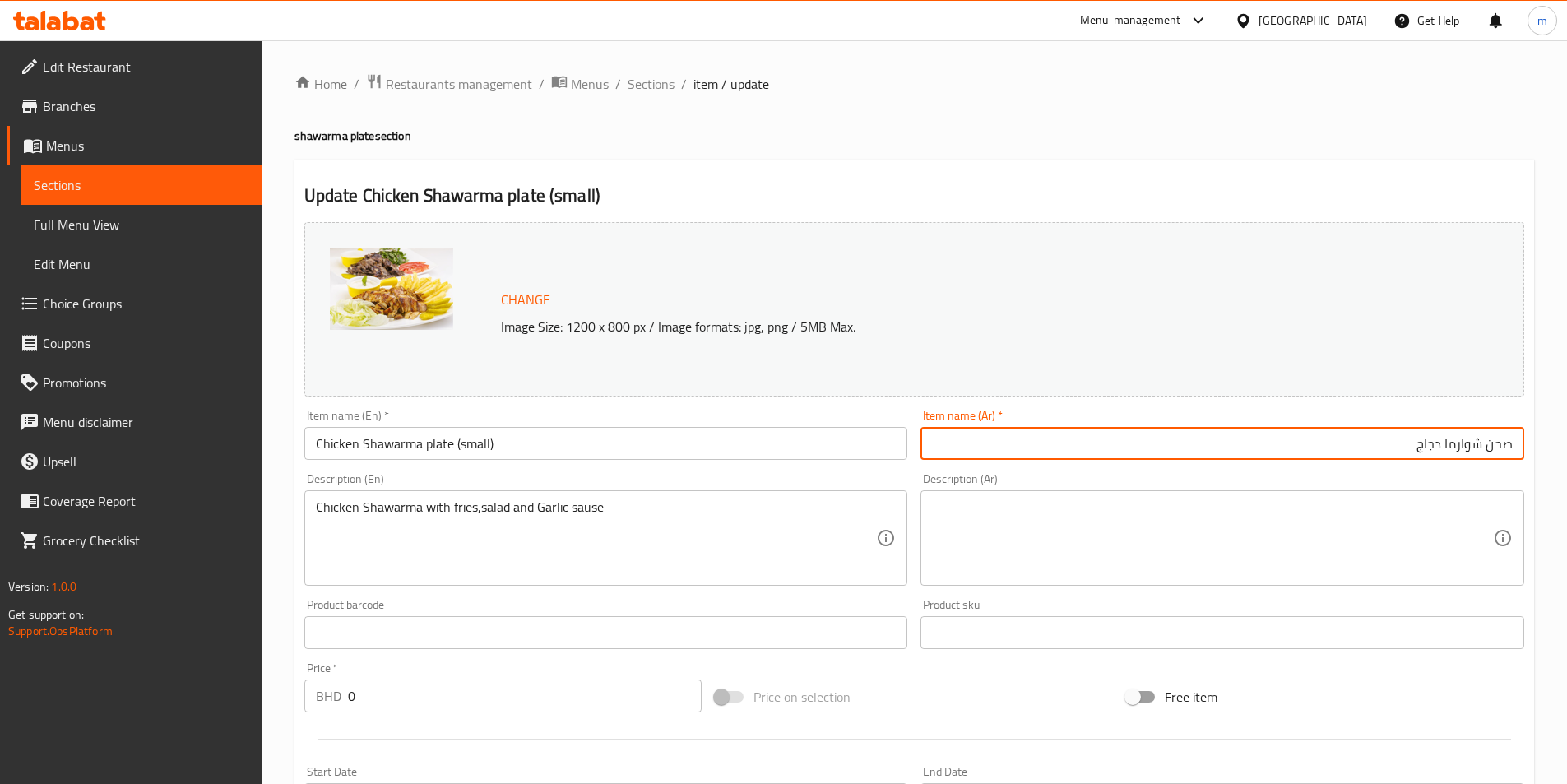
click at [1112, 445] on input "صحن شوارما دجاج" at bounding box center [1222, 443] width 604 height 33
type input "صحن شوارما دجاج (صغير)"
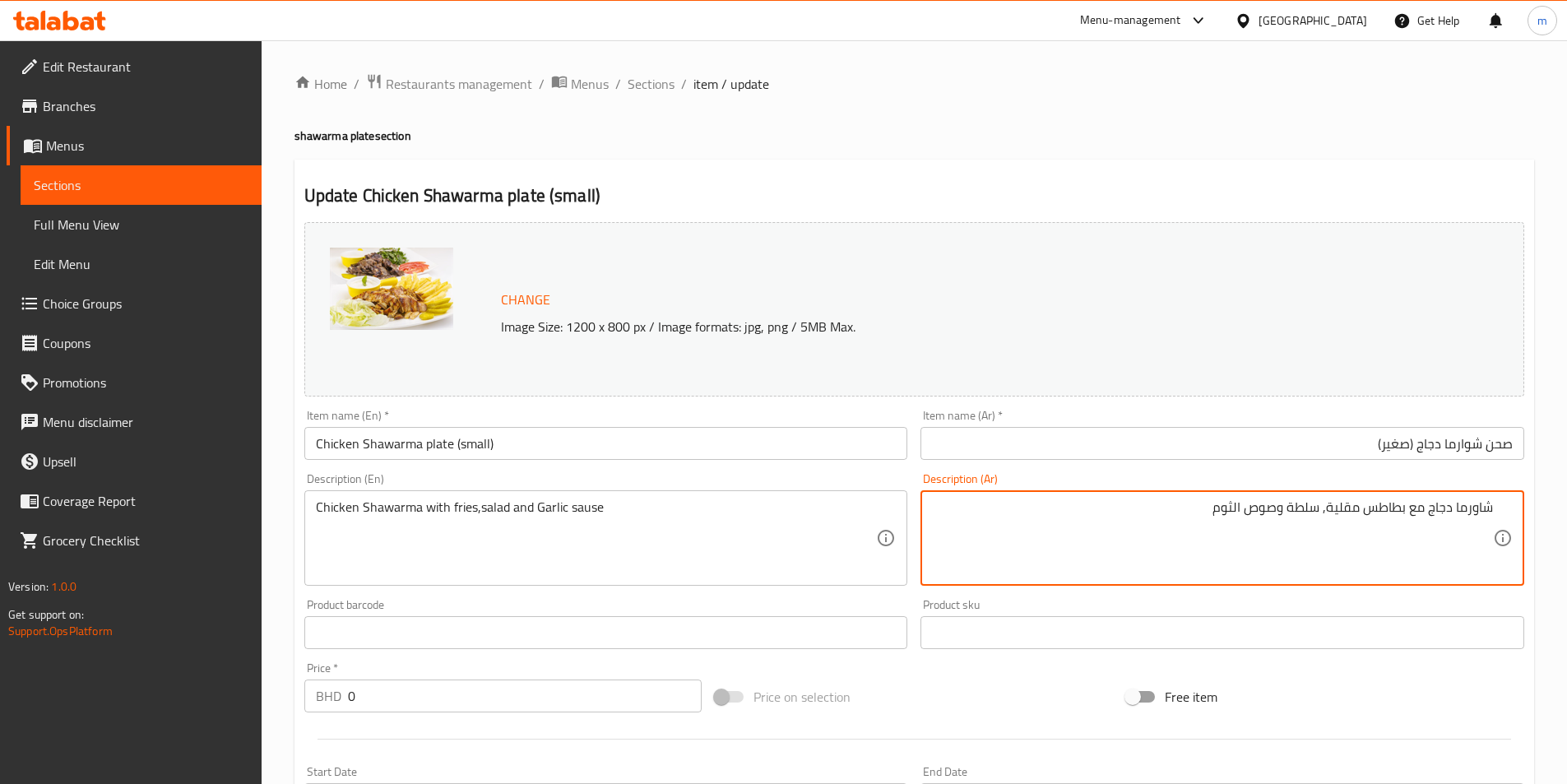
type textarea "شاورما دجاج مع بطاطس مقلية, سلطة وصوص الثوم"
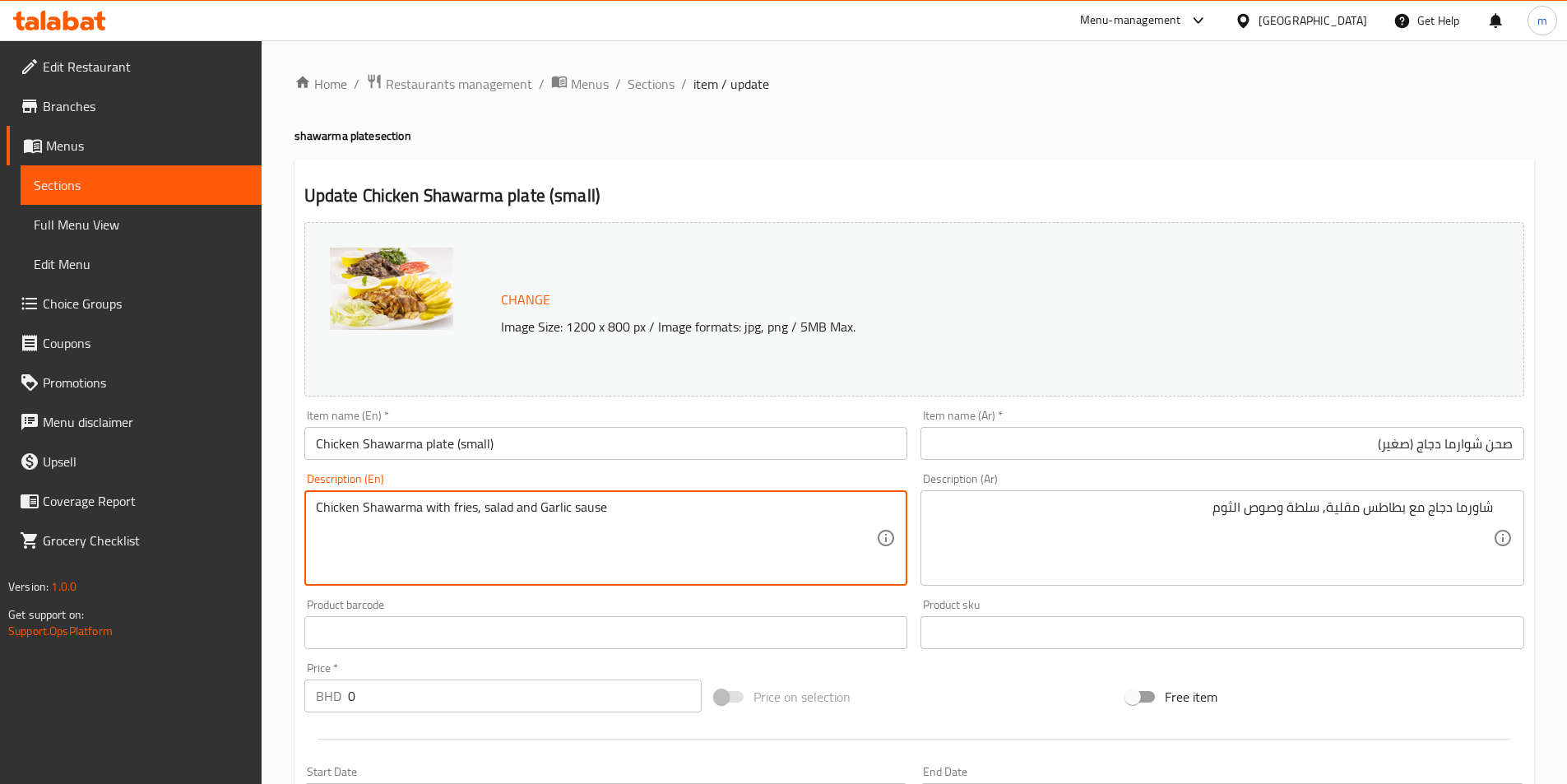
click at [595, 514] on textarea "Chicken Shawarma with fries, salad and Garlic sause" at bounding box center [596, 538] width 561 height 78
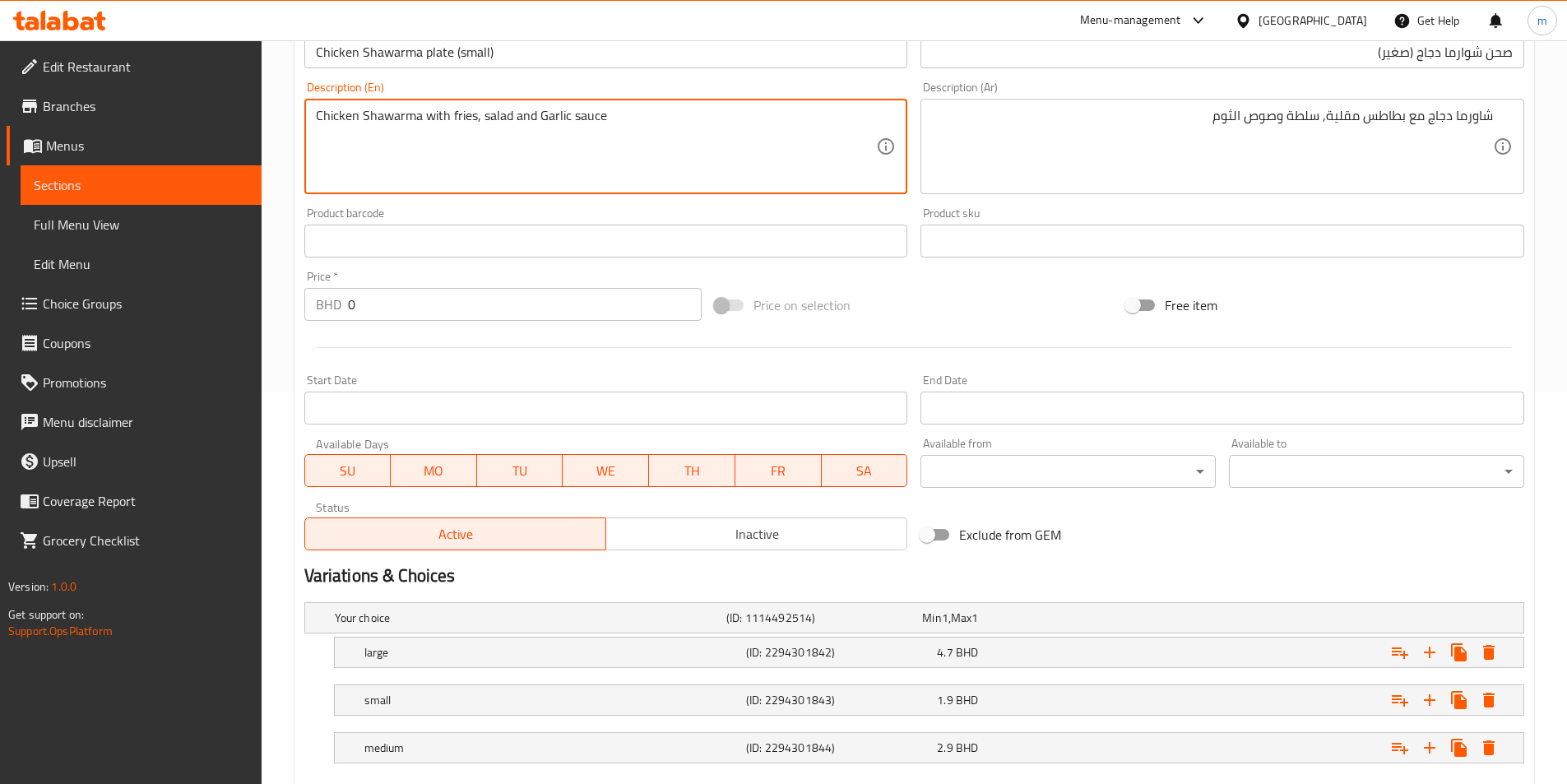
scroll to position [487, 0]
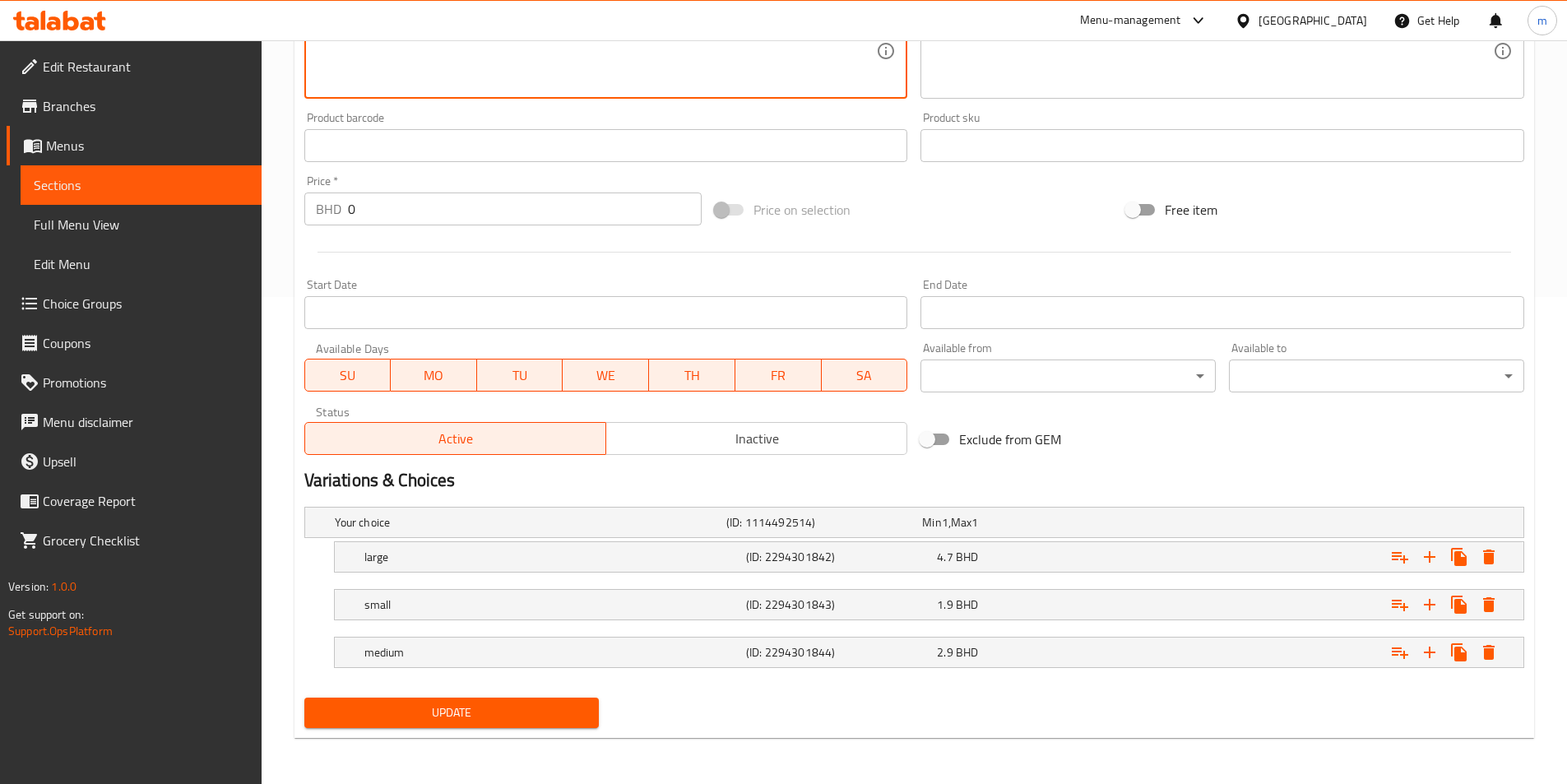
type textarea "Chicken Shawarma with fries, salad and Garlic sauce"
click at [549, 711] on span "Update" at bounding box center [451, 712] width 269 height 21
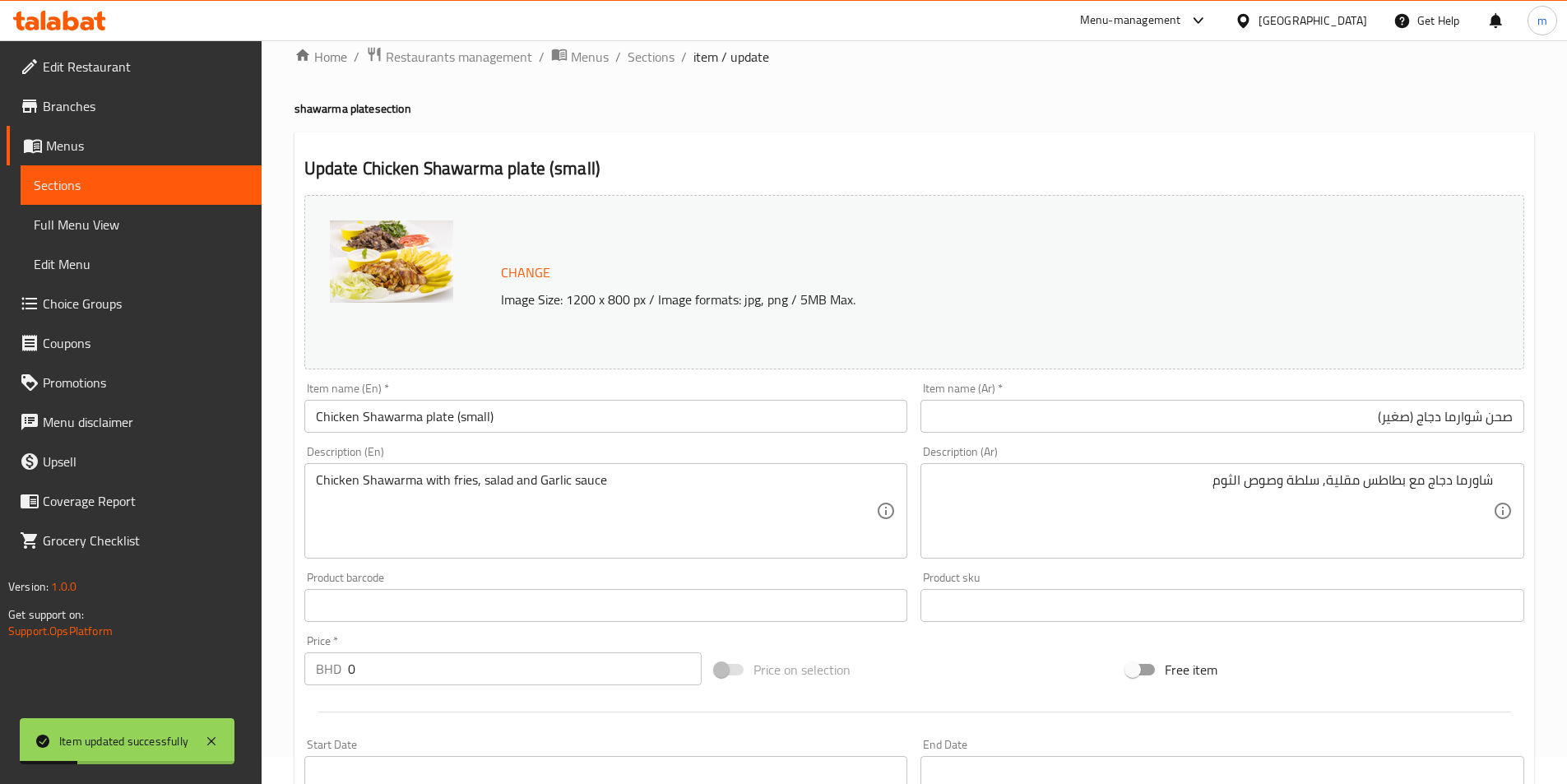
scroll to position [0, 0]
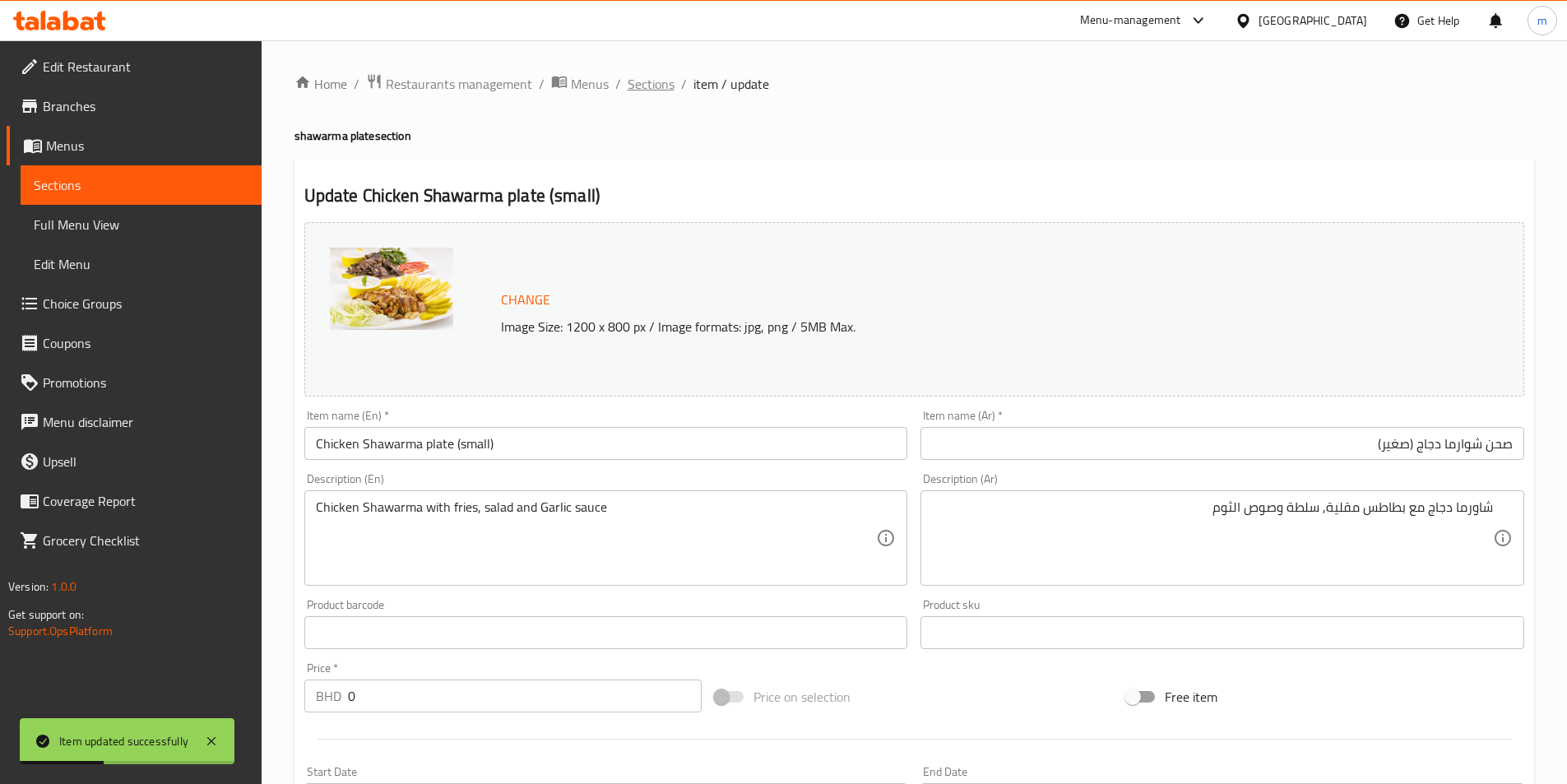
click at [644, 81] on span "Sections" at bounding box center [651, 84] width 47 height 20
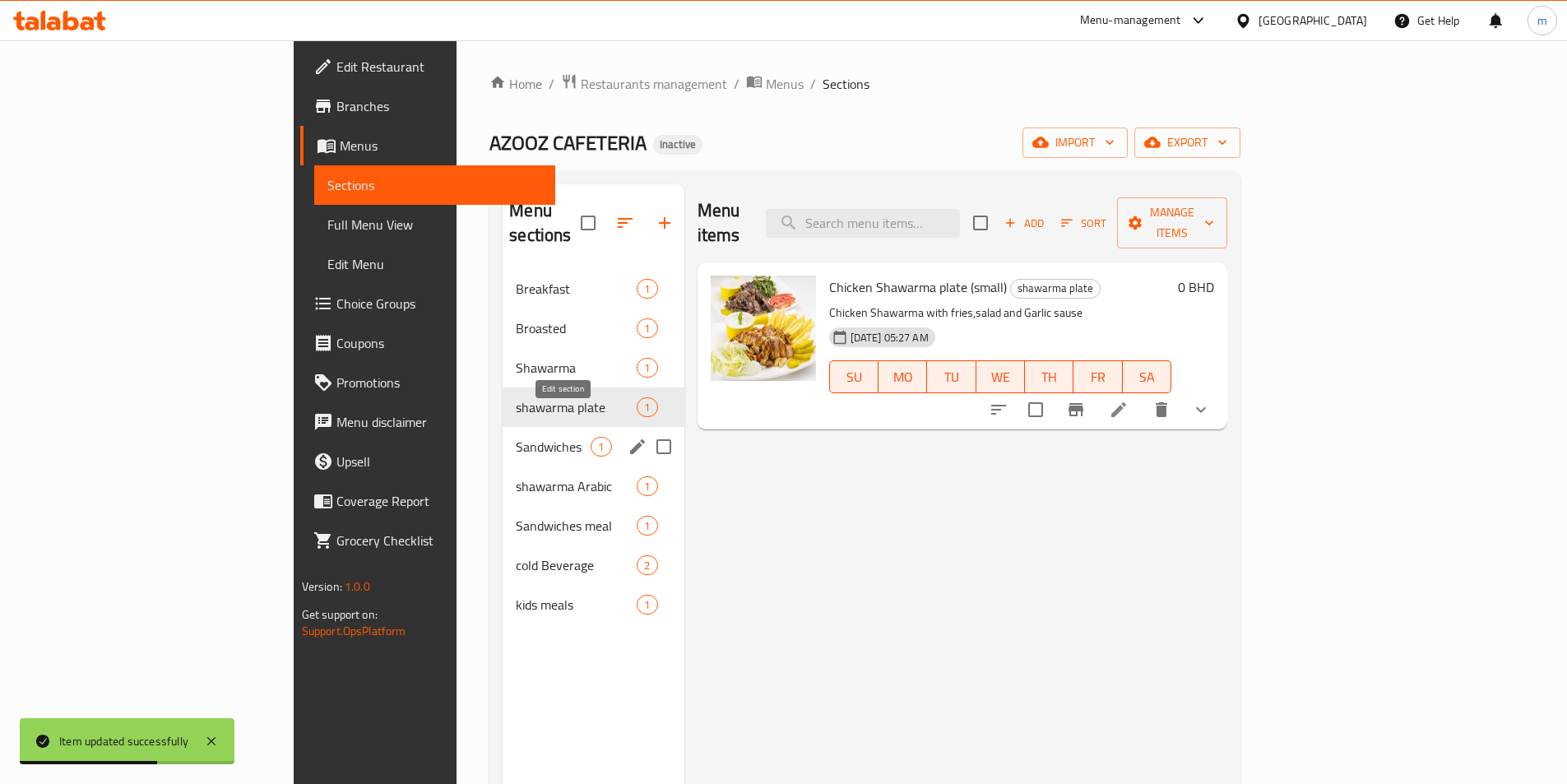
click at [628, 437] on icon "edit" at bounding box center [638, 447] width 20 height 20
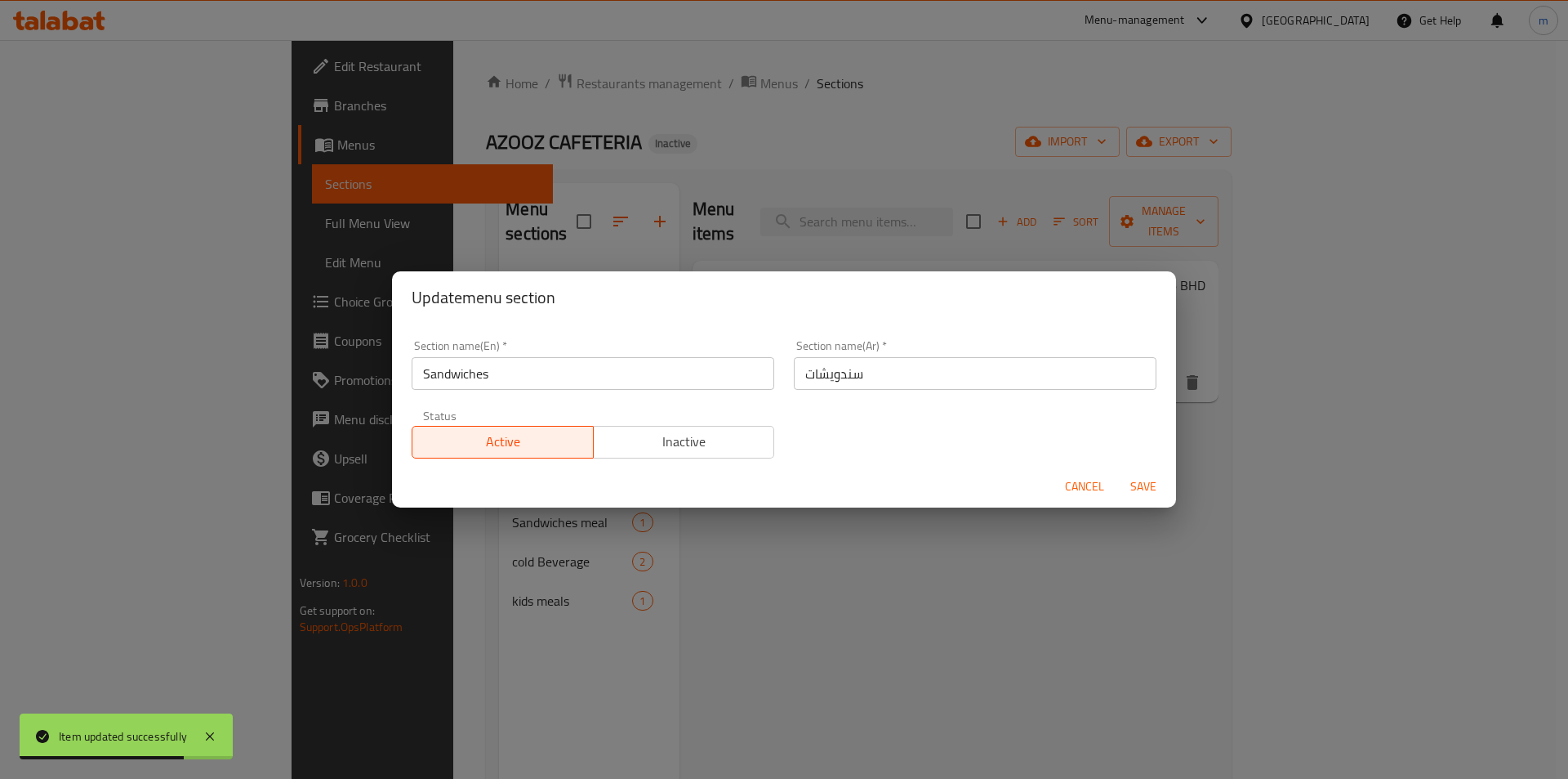
click at [1041, 545] on div "Update menu section Section name(En)   * Sandwiches Section name(En) * Section …" at bounding box center [784, 390] width 1568 height 779
click at [1083, 484] on span "Cancel" at bounding box center [1083, 486] width 39 height 21
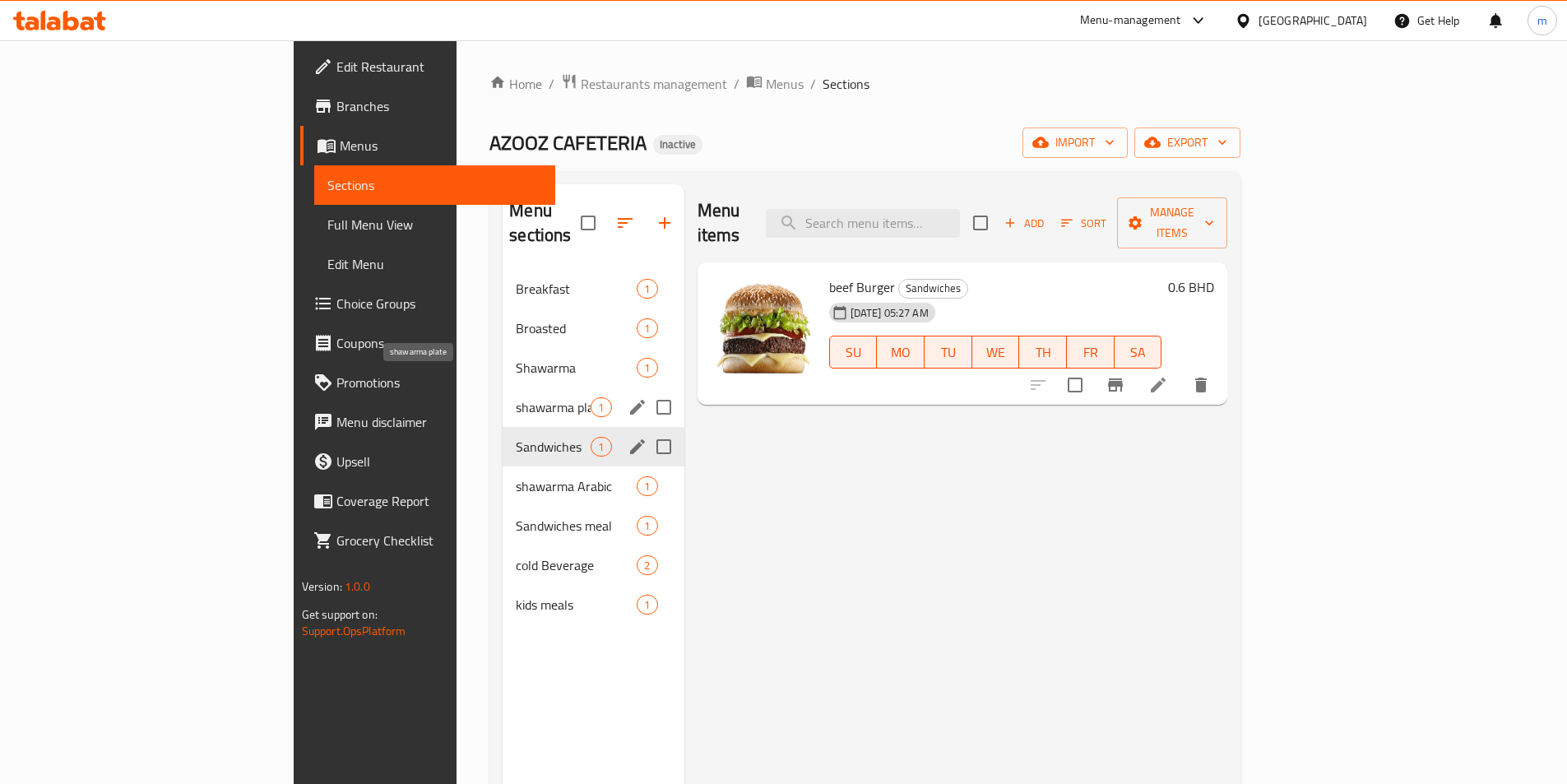
click at [516, 397] on span "shawarma plate" at bounding box center [553, 407] width 75 height 20
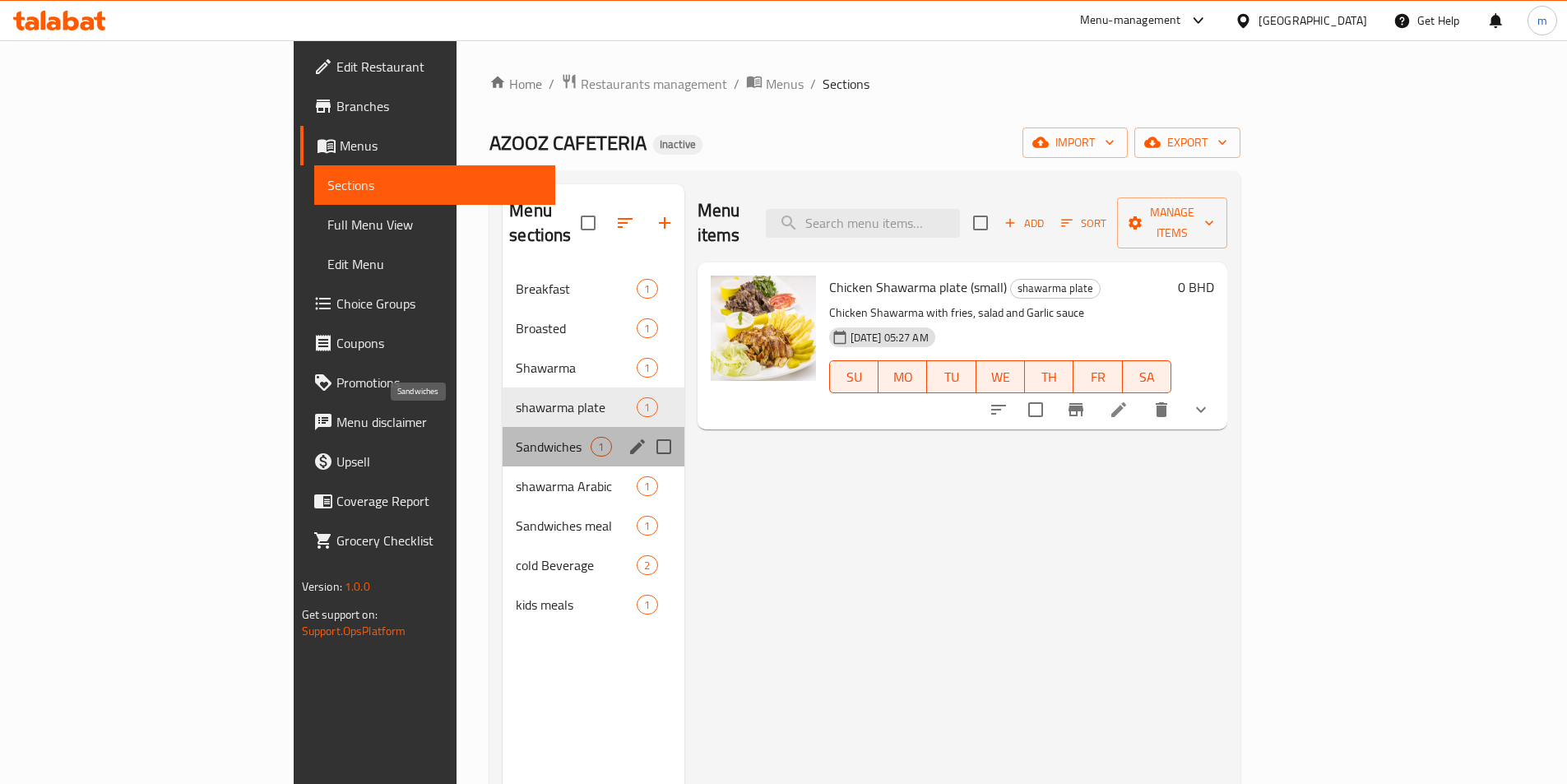
click at [516, 437] on span "Sandwiches" at bounding box center [553, 447] width 75 height 20
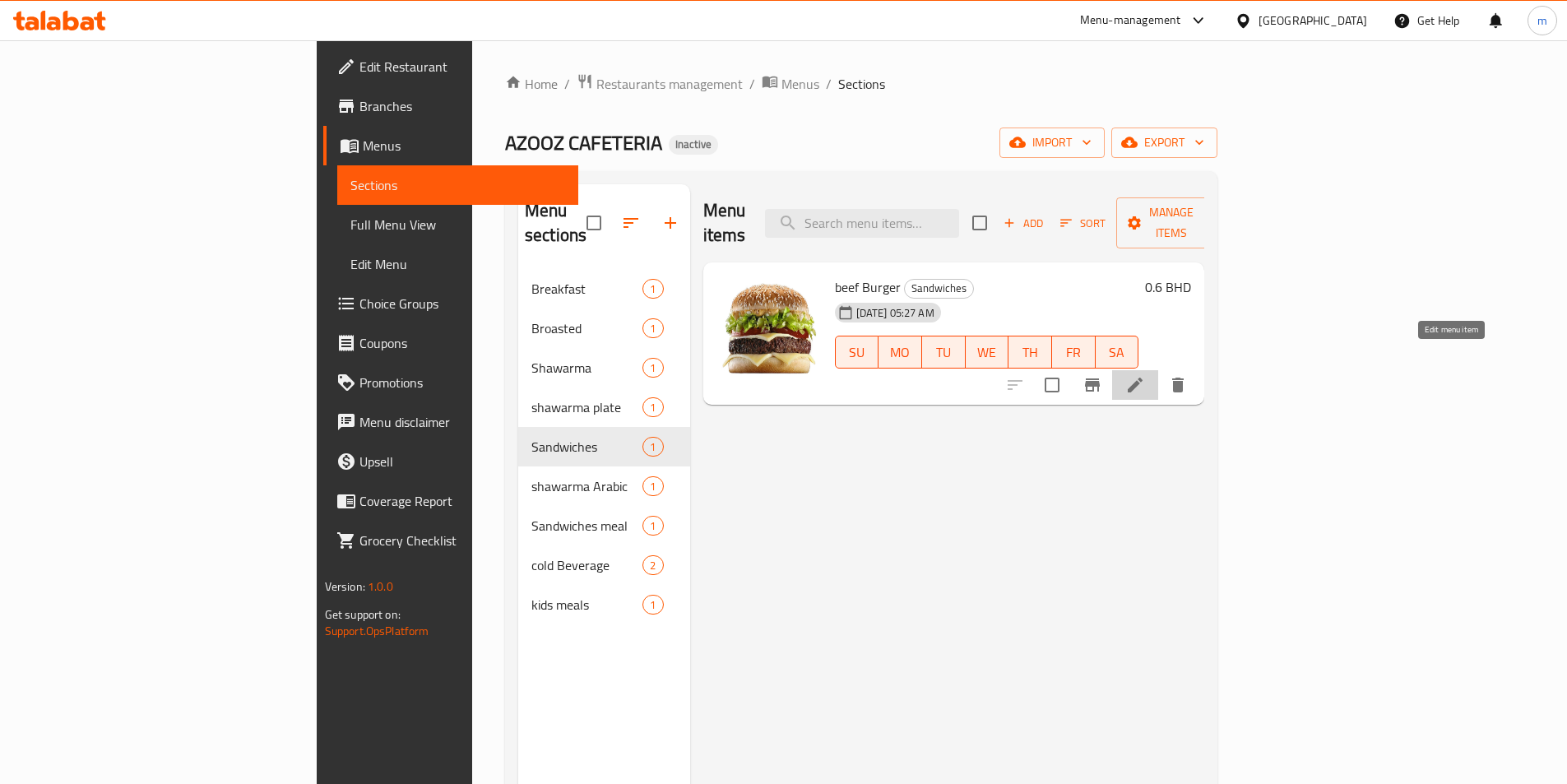
click at [1142, 378] on icon at bounding box center [1135, 385] width 15 height 15
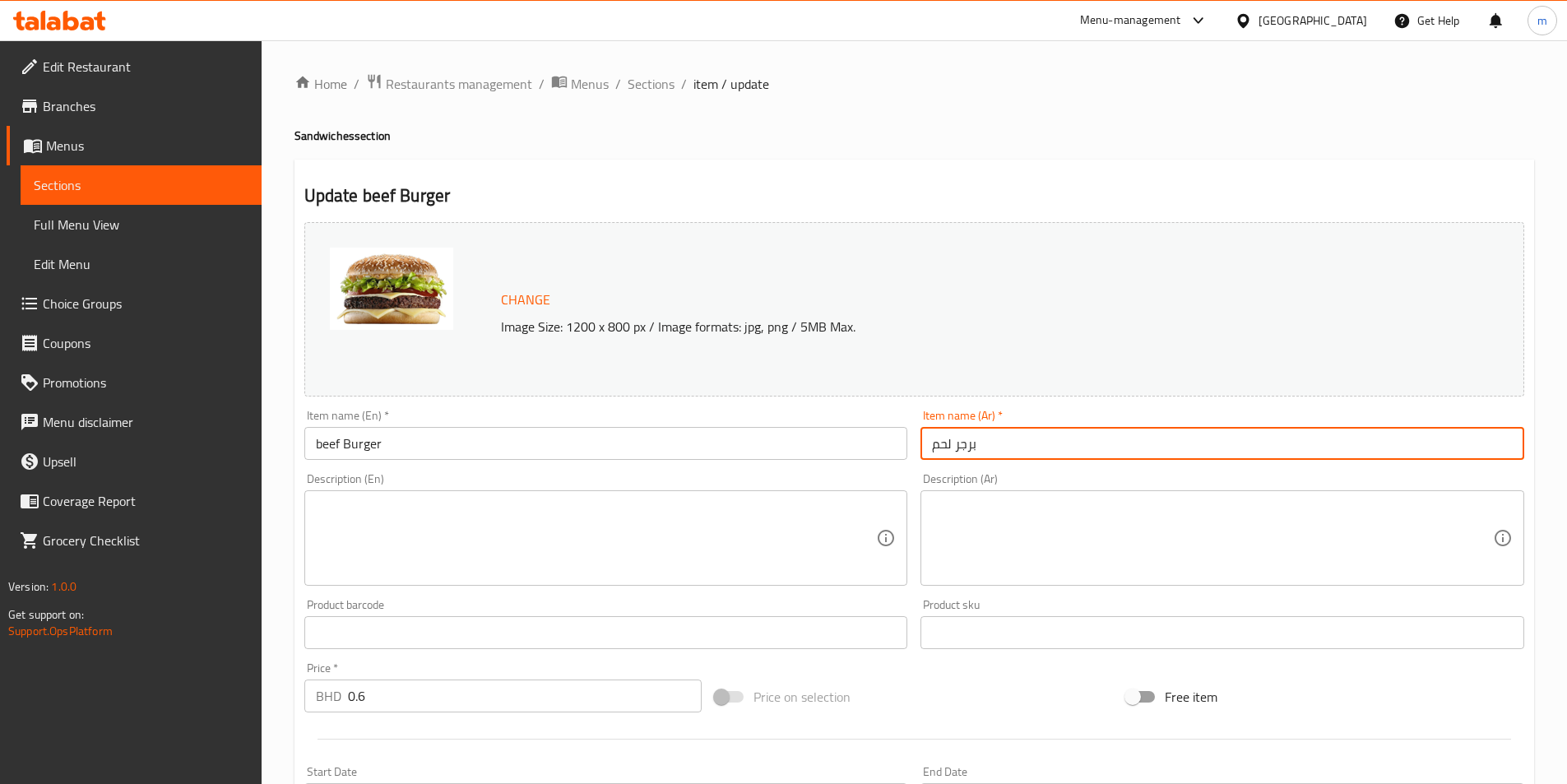
click at [1096, 441] on input "برجر لحم" at bounding box center [1222, 443] width 604 height 33
type input "برجر لحم بقري"
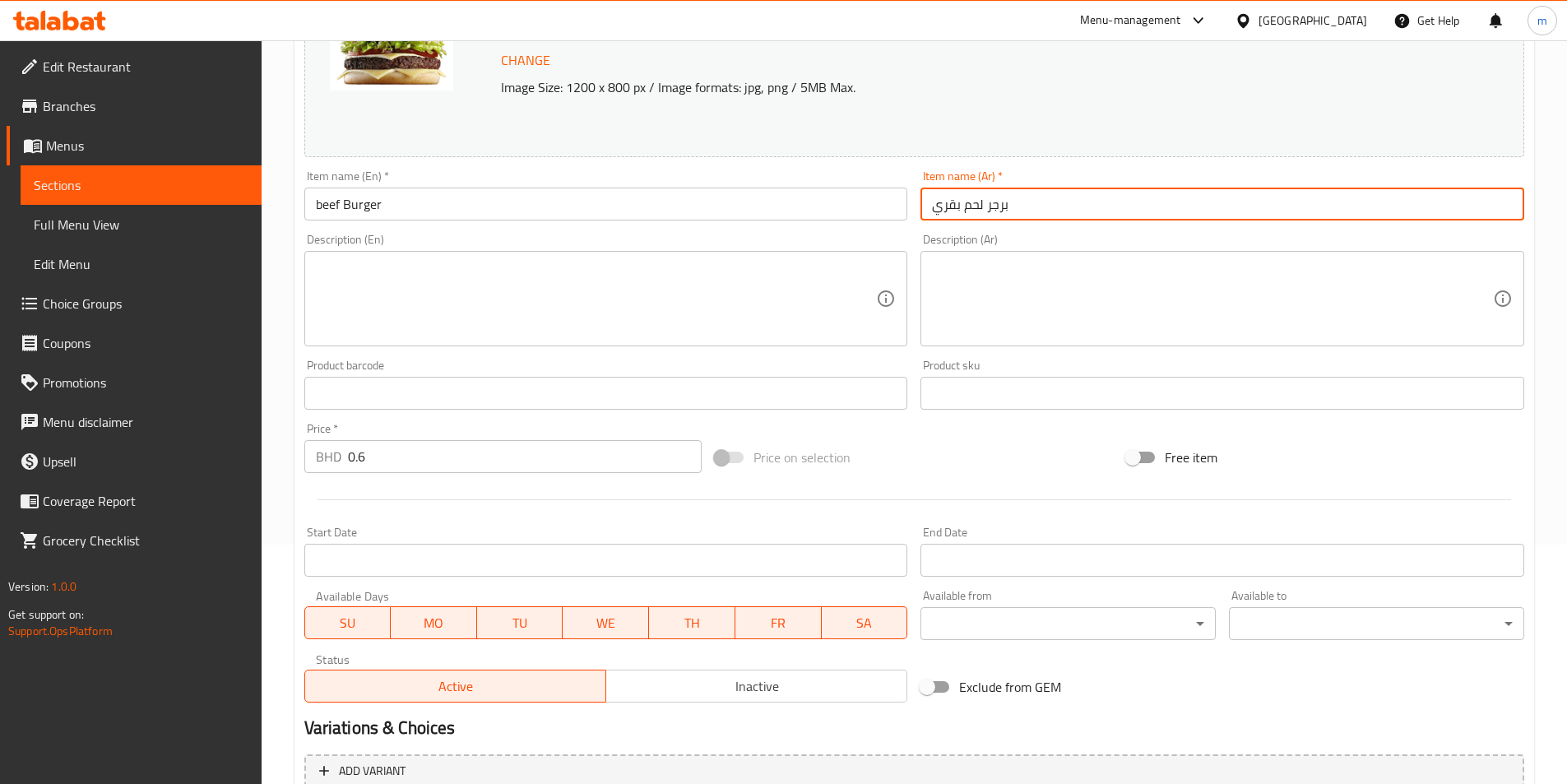
scroll to position [247, 0]
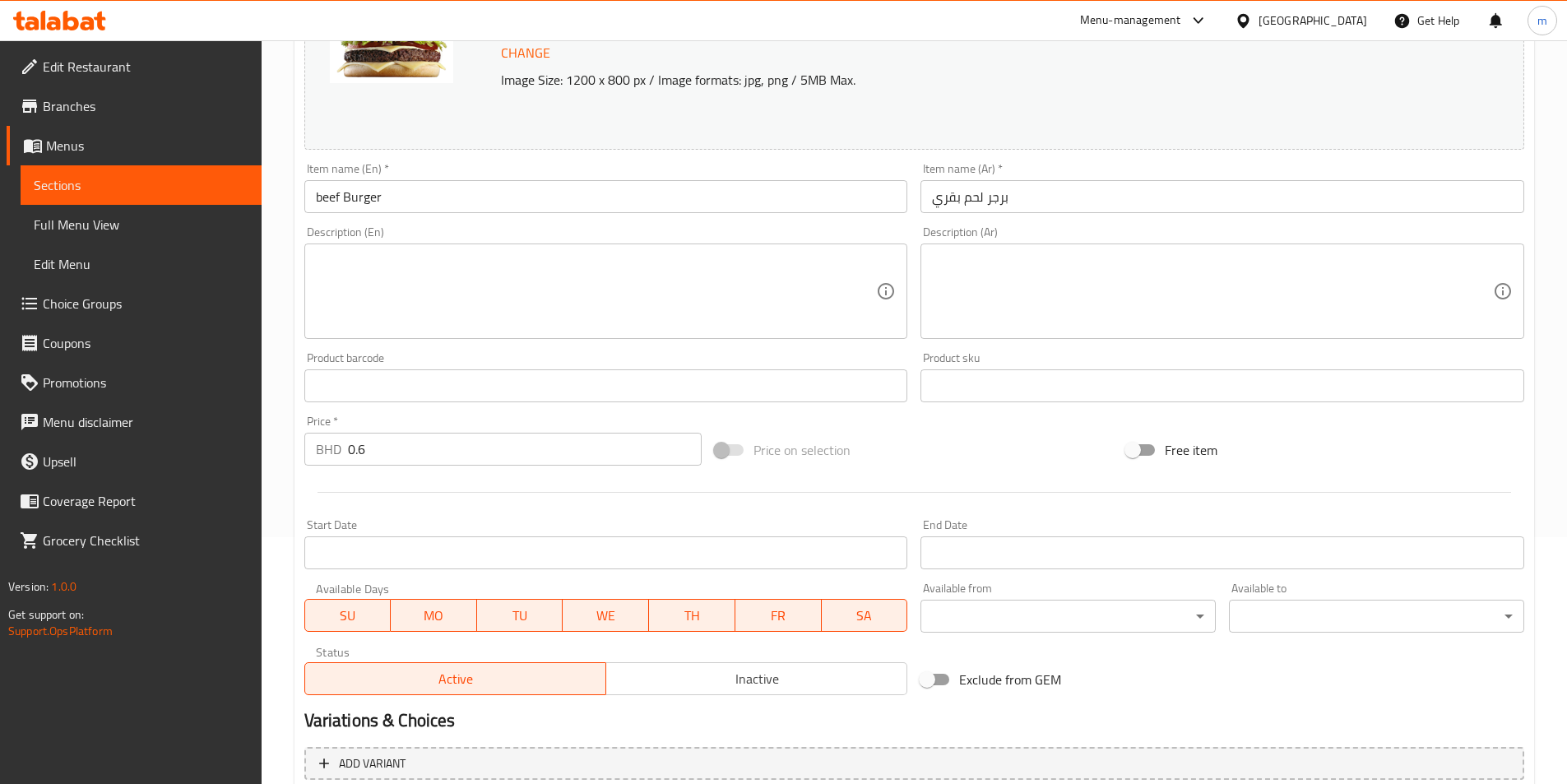
click at [864, 358] on div "Product barcode Product barcode" at bounding box center [606, 377] width 604 height 50
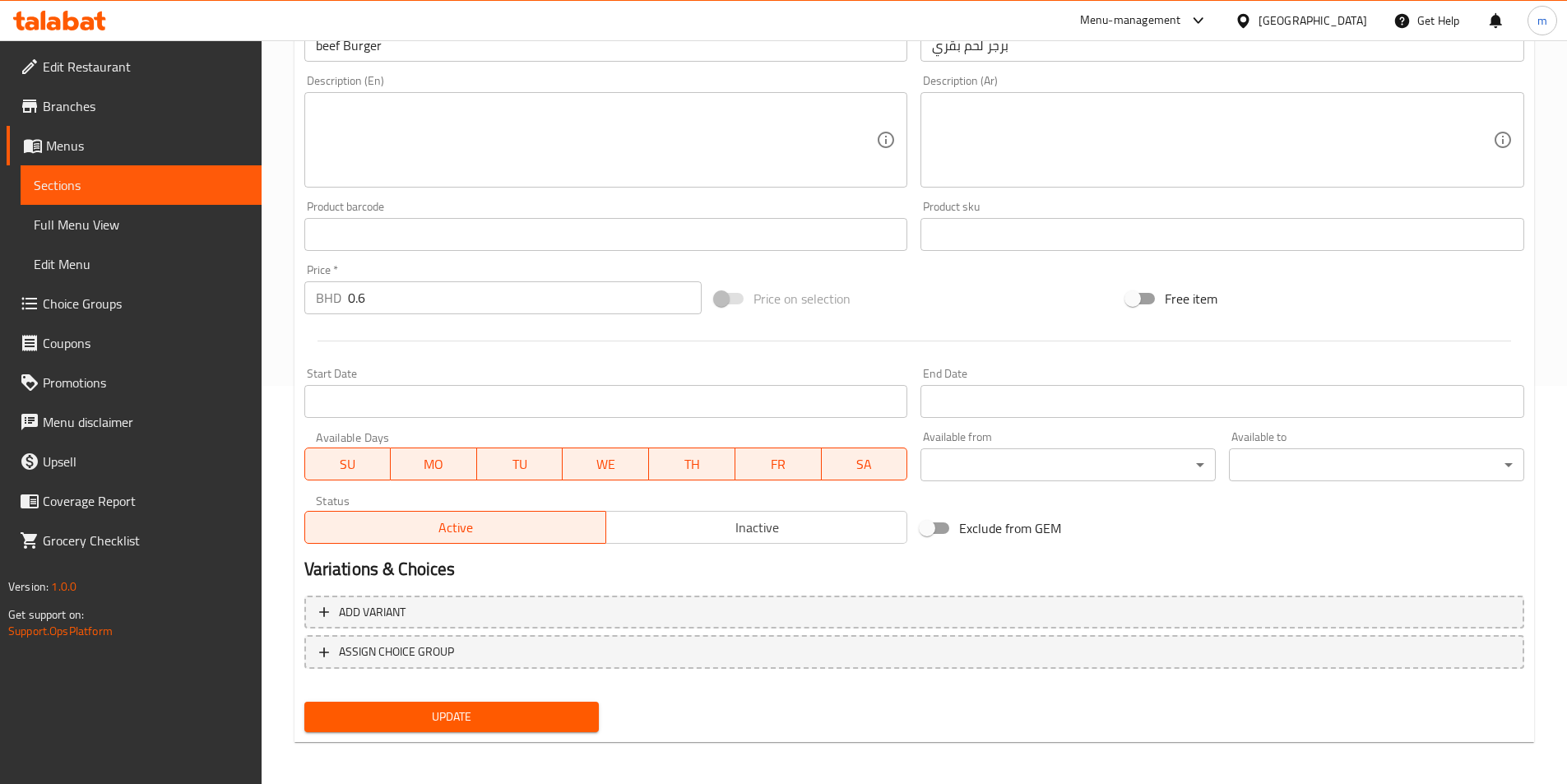
scroll to position [402, 0]
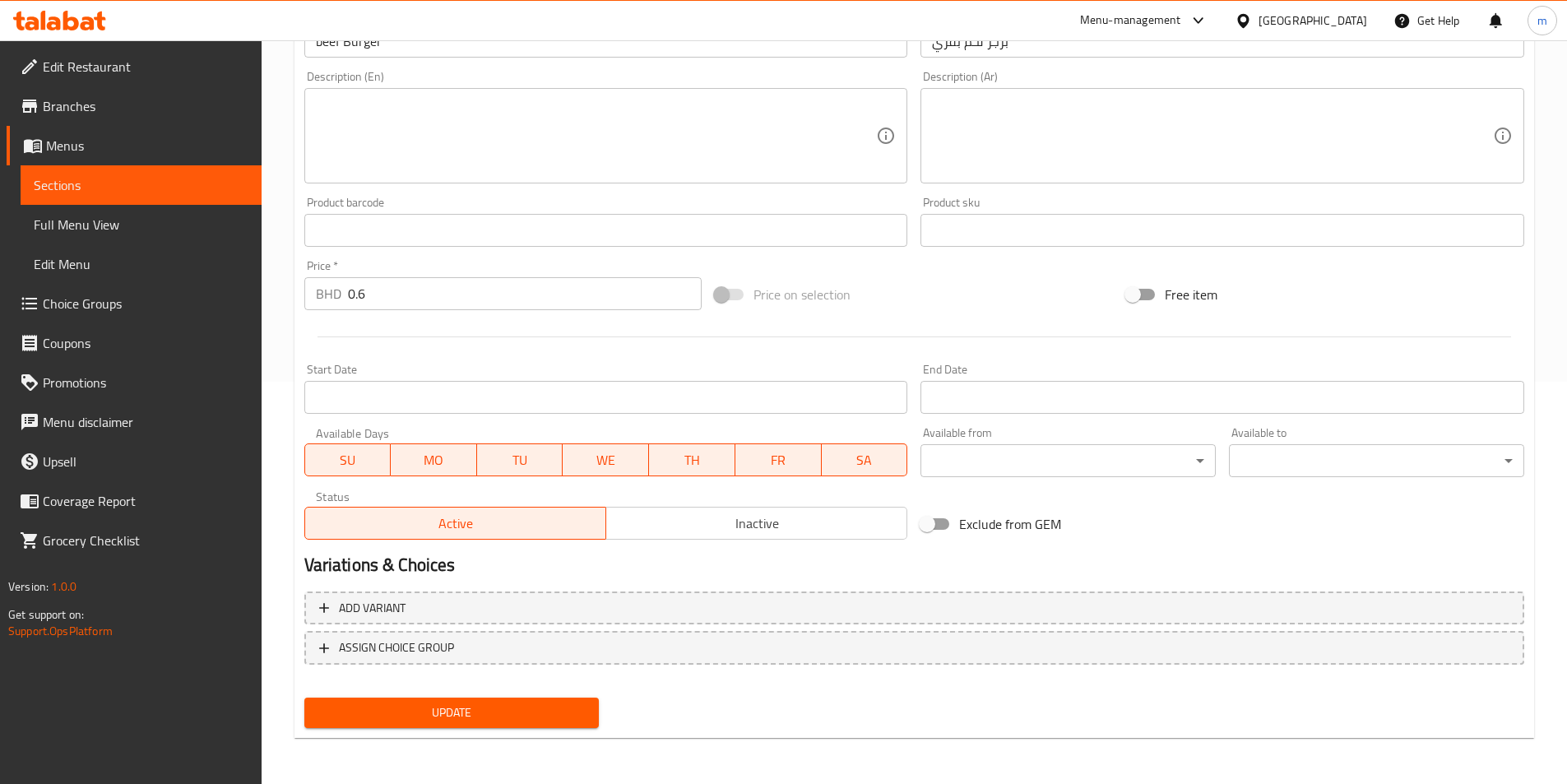
click at [537, 715] on span "Update" at bounding box center [451, 712] width 269 height 21
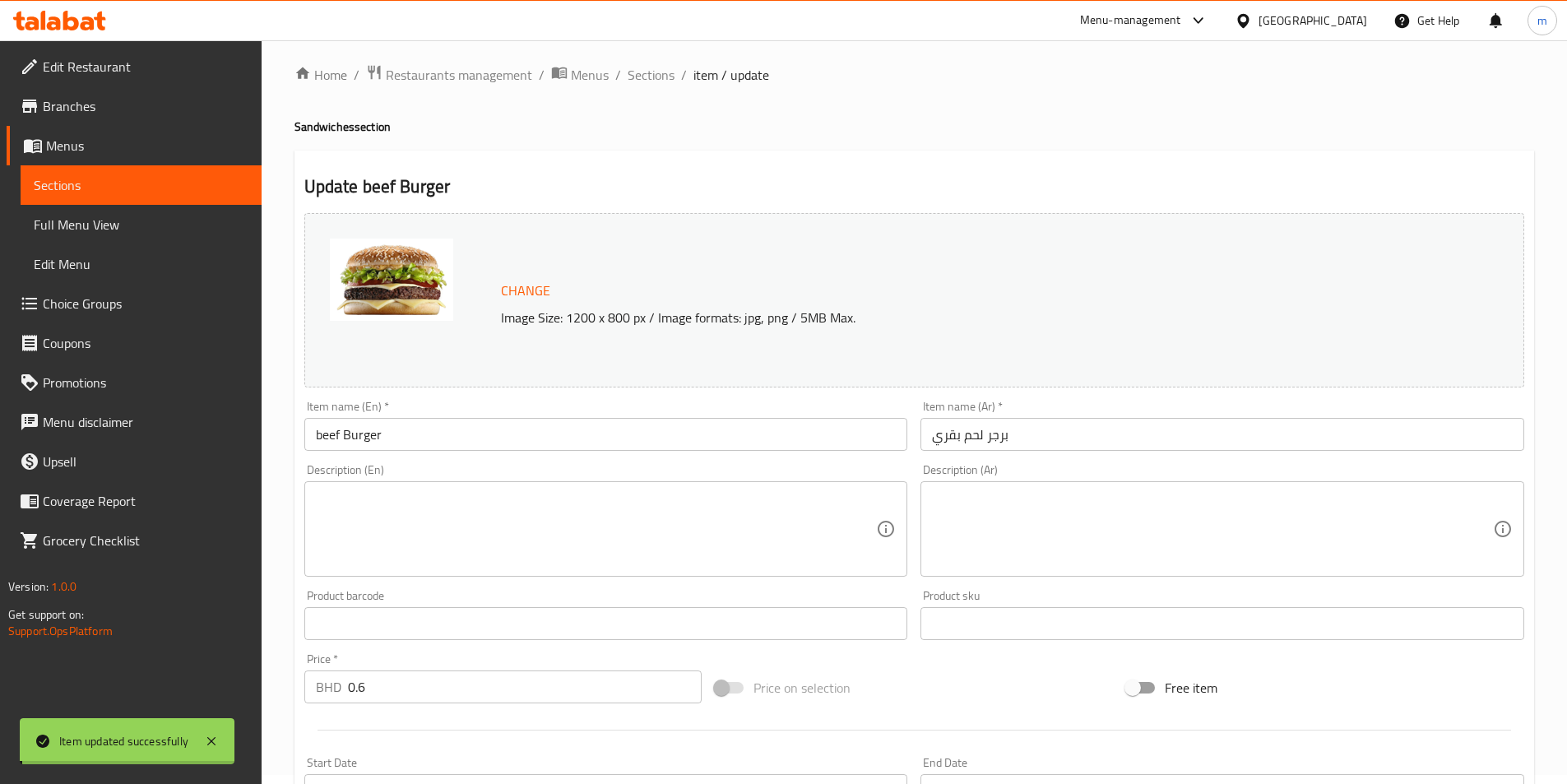
scroll to position [0, 0]
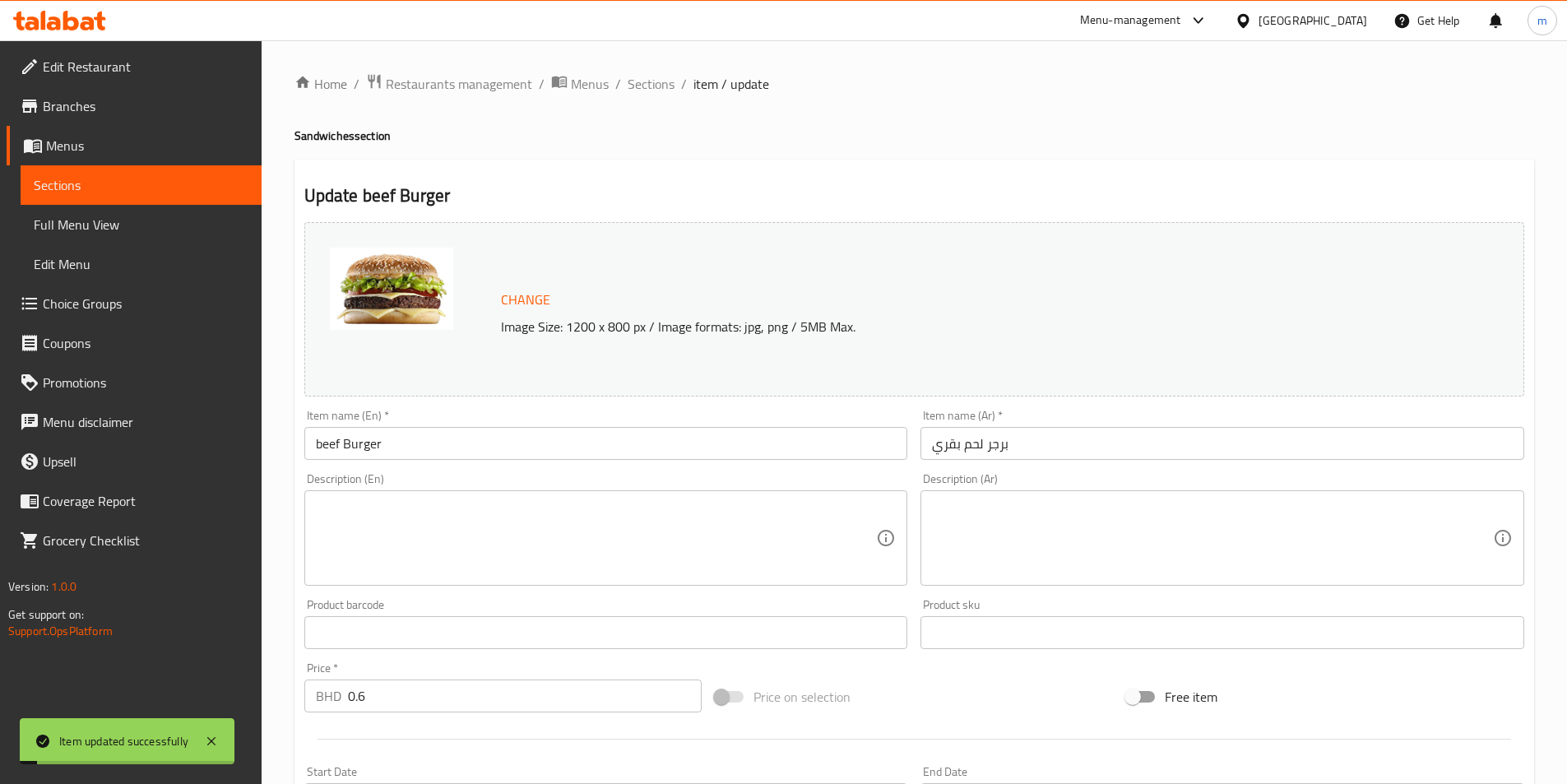
click at [152, 178] on span "Sections" at bounding box center [141, 185] width 215 height 20
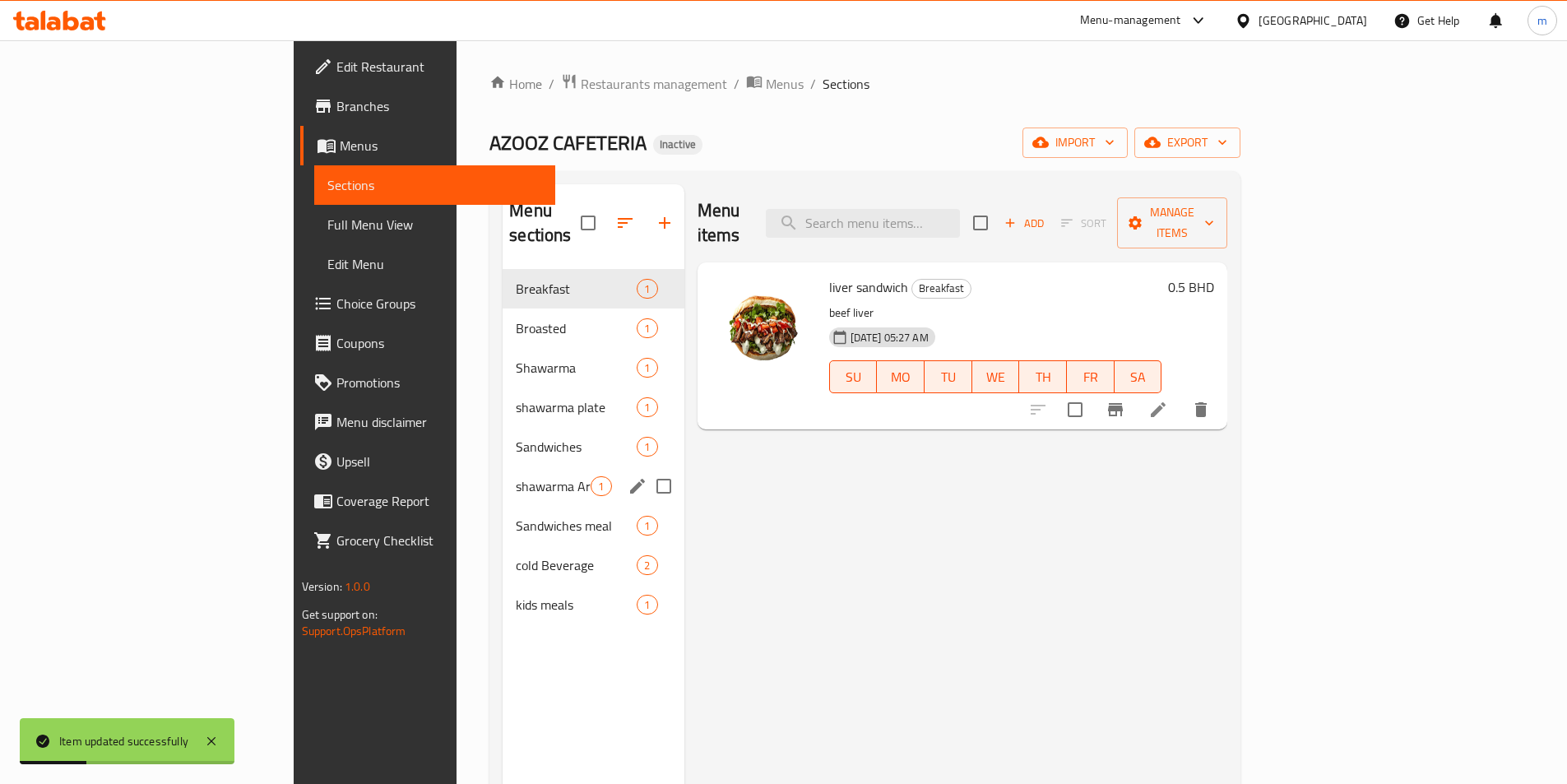
click at [503, 473] on div "shawarma Arabic 1" at bounding box center [593, 485] width 181 height 39
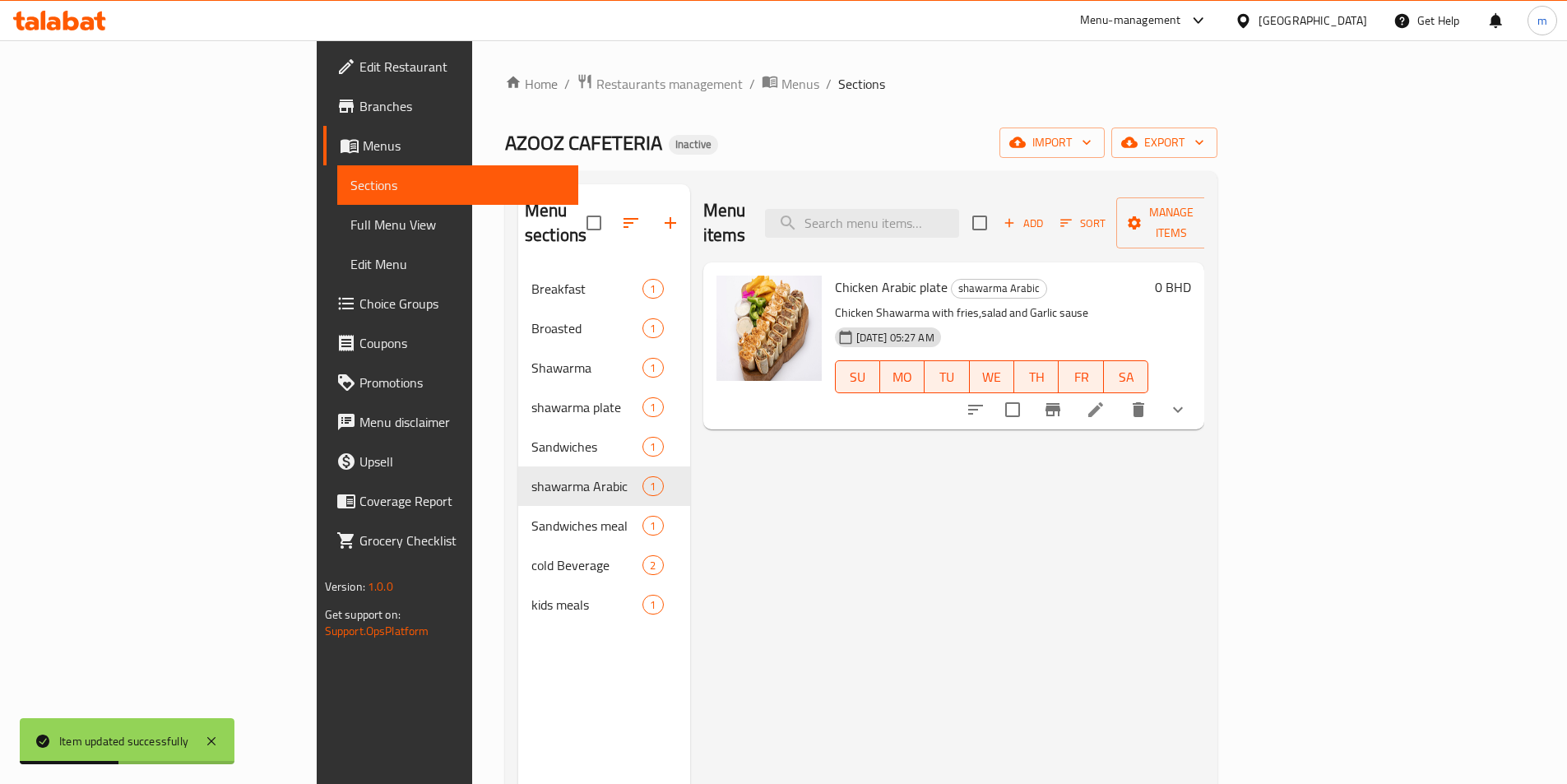
click at [1105, 400] on icon at bounding box center [1096, 410] width 20 height 20
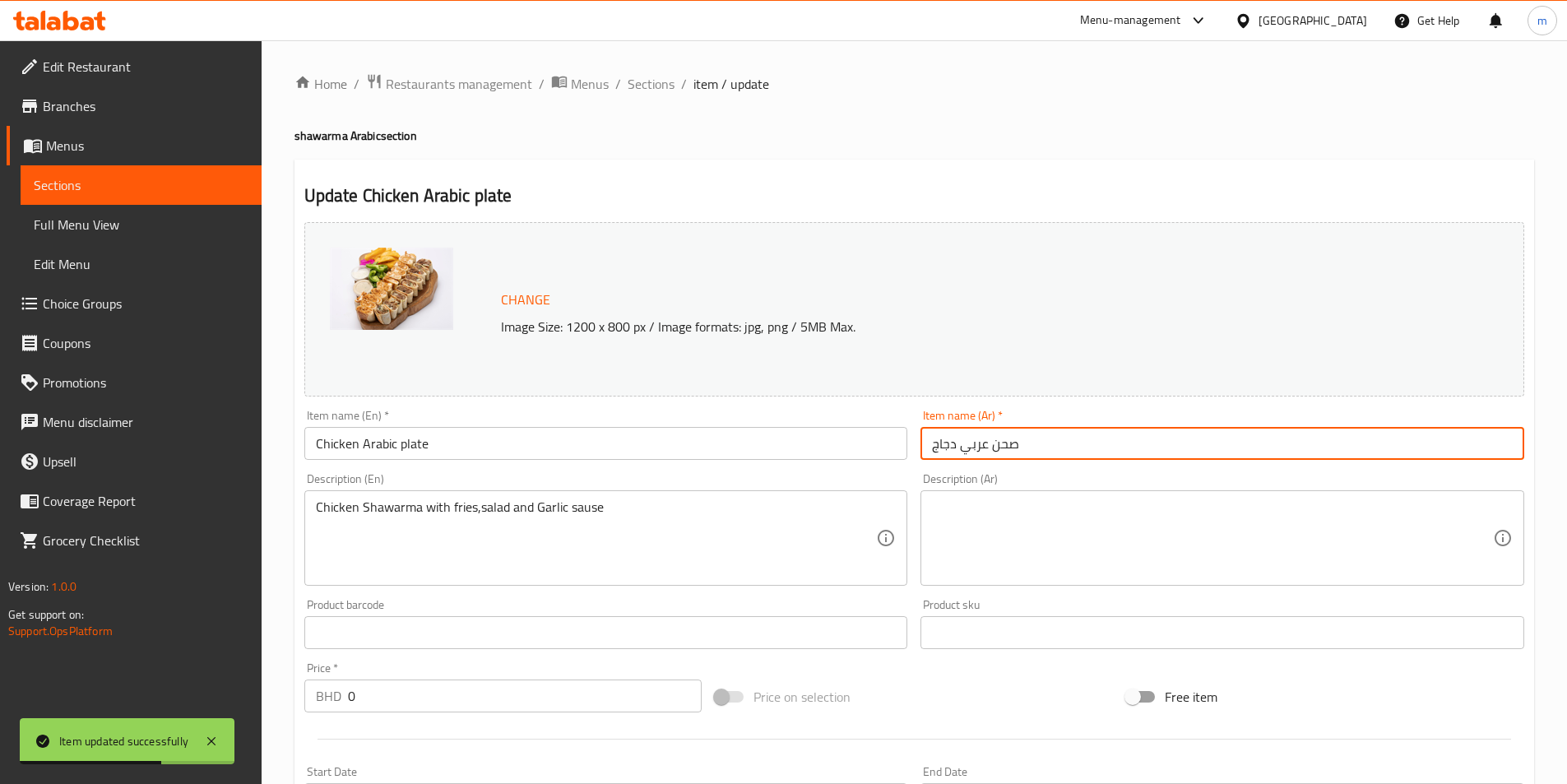
click at [1068, 445] on input "صحن عربي دجاج" at bounding box center [1222, 443] width 604 height 33
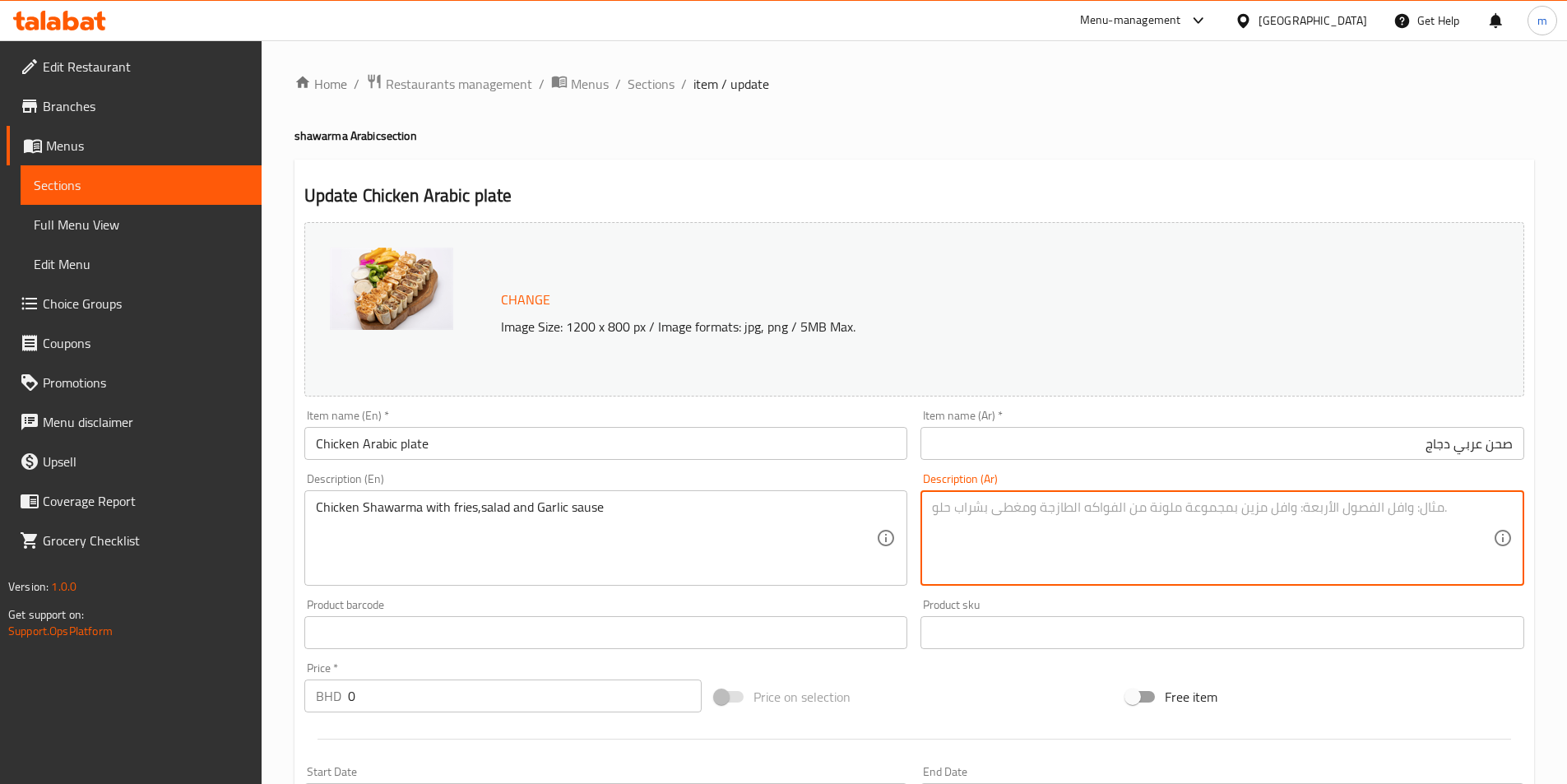
click at [1222, 538] on textarea at bounding box center [1212, 538] width 561 height 78
type textarea "a"
type textarea "شاورما دجاج مع بطاطس مقلية, سلطة وصوص الثوم"
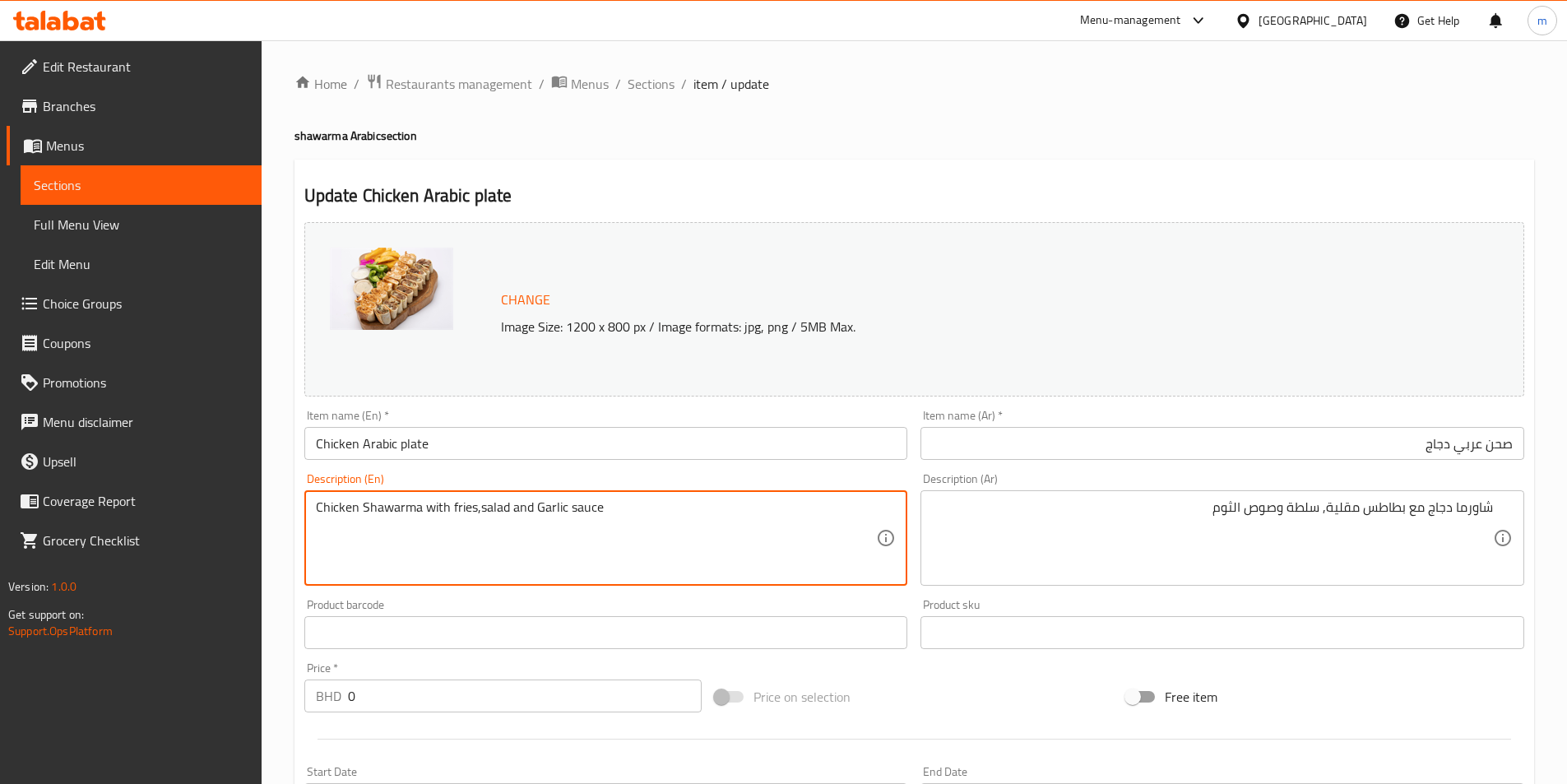
click at [471, 509] on textarea "Chicken Shawarma with fries,salad and Garlic sauce" at bounding box center [596, 538] width 561 height 78
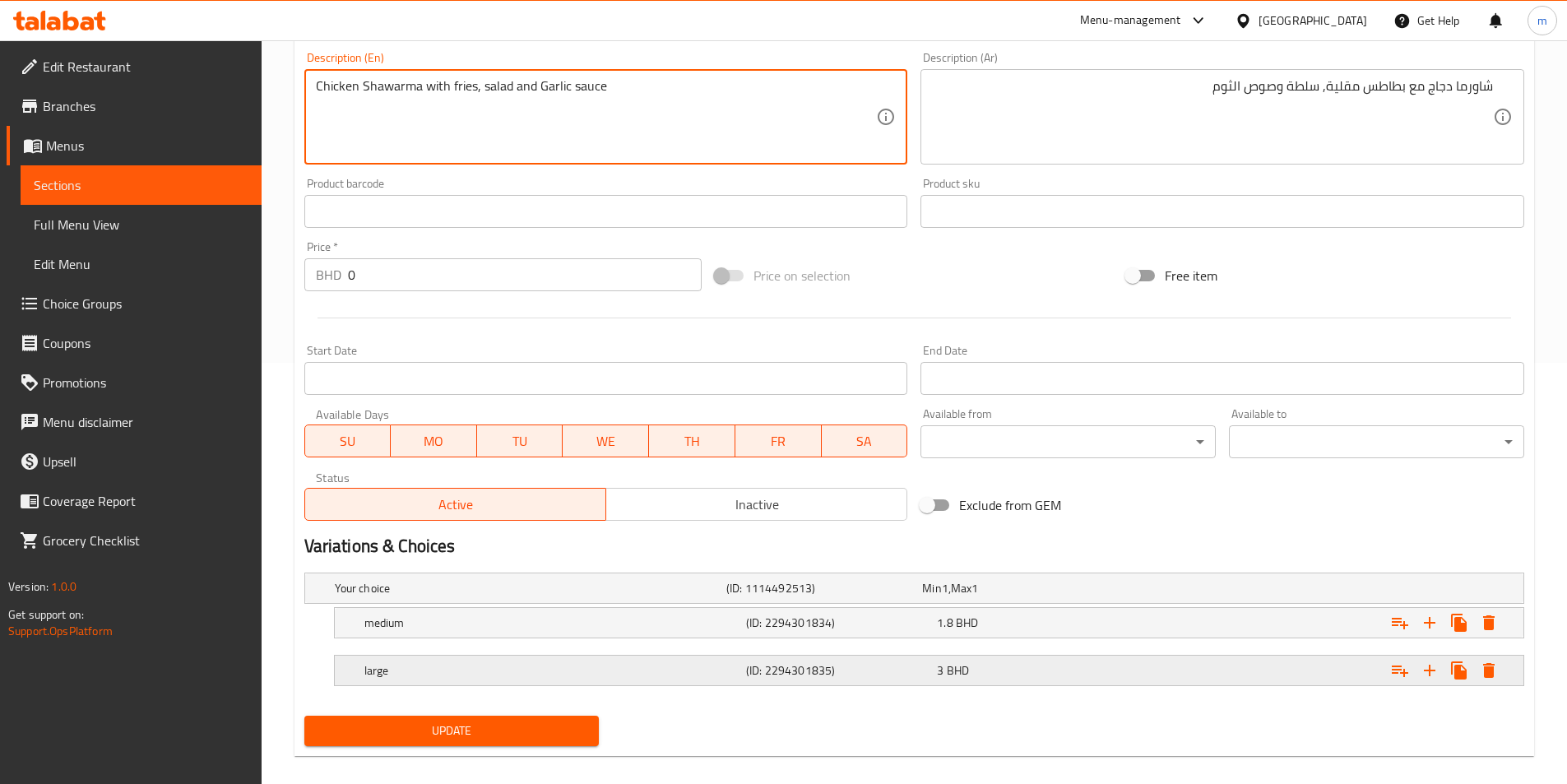
scroll to position [439, 0]
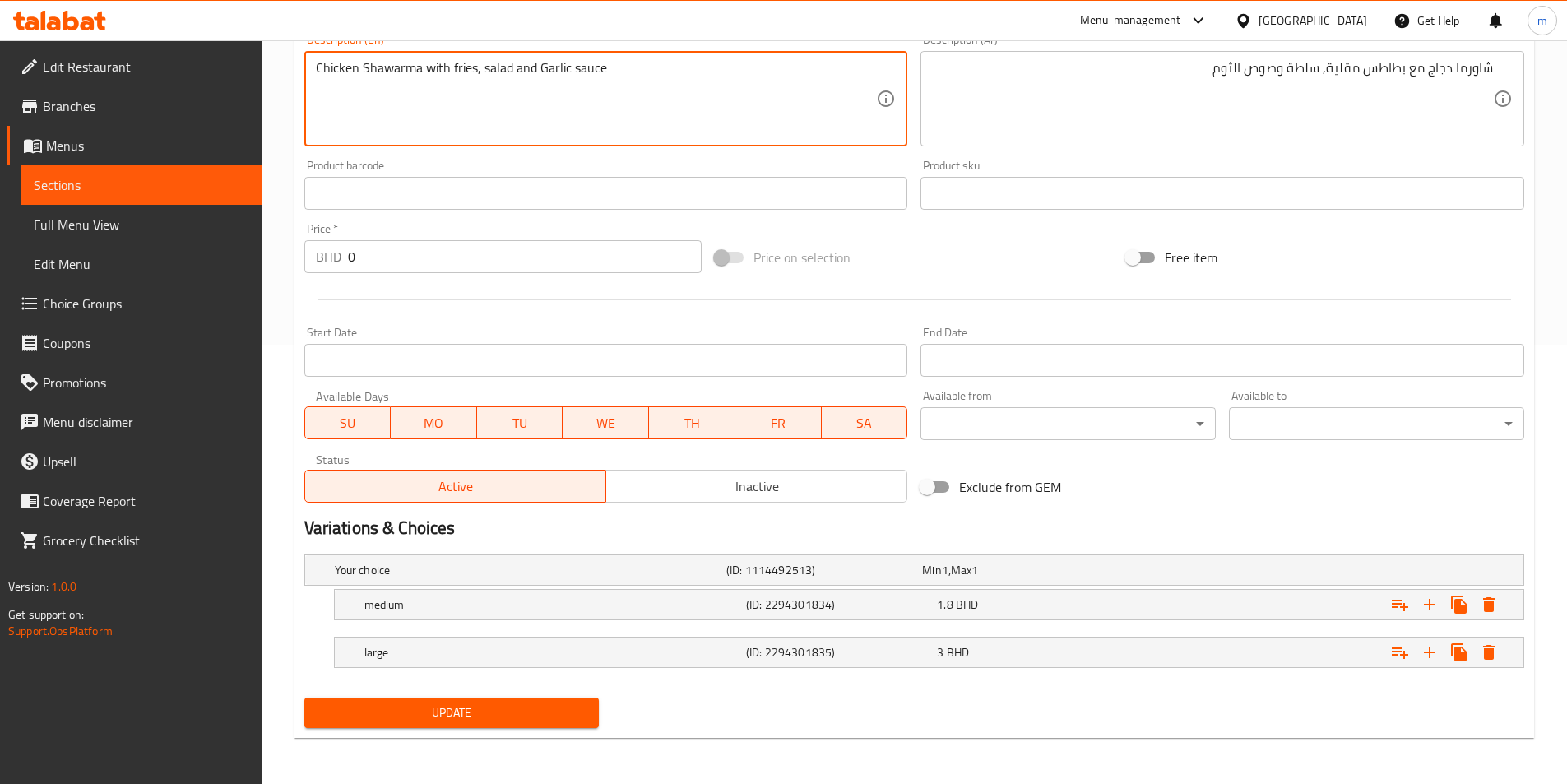
type textarea "Chicken Shawarma with fries, salad and Garlic sauce"
click at [549, 706] on span "Update" at bounding box center [451, 712] width 269 height 21
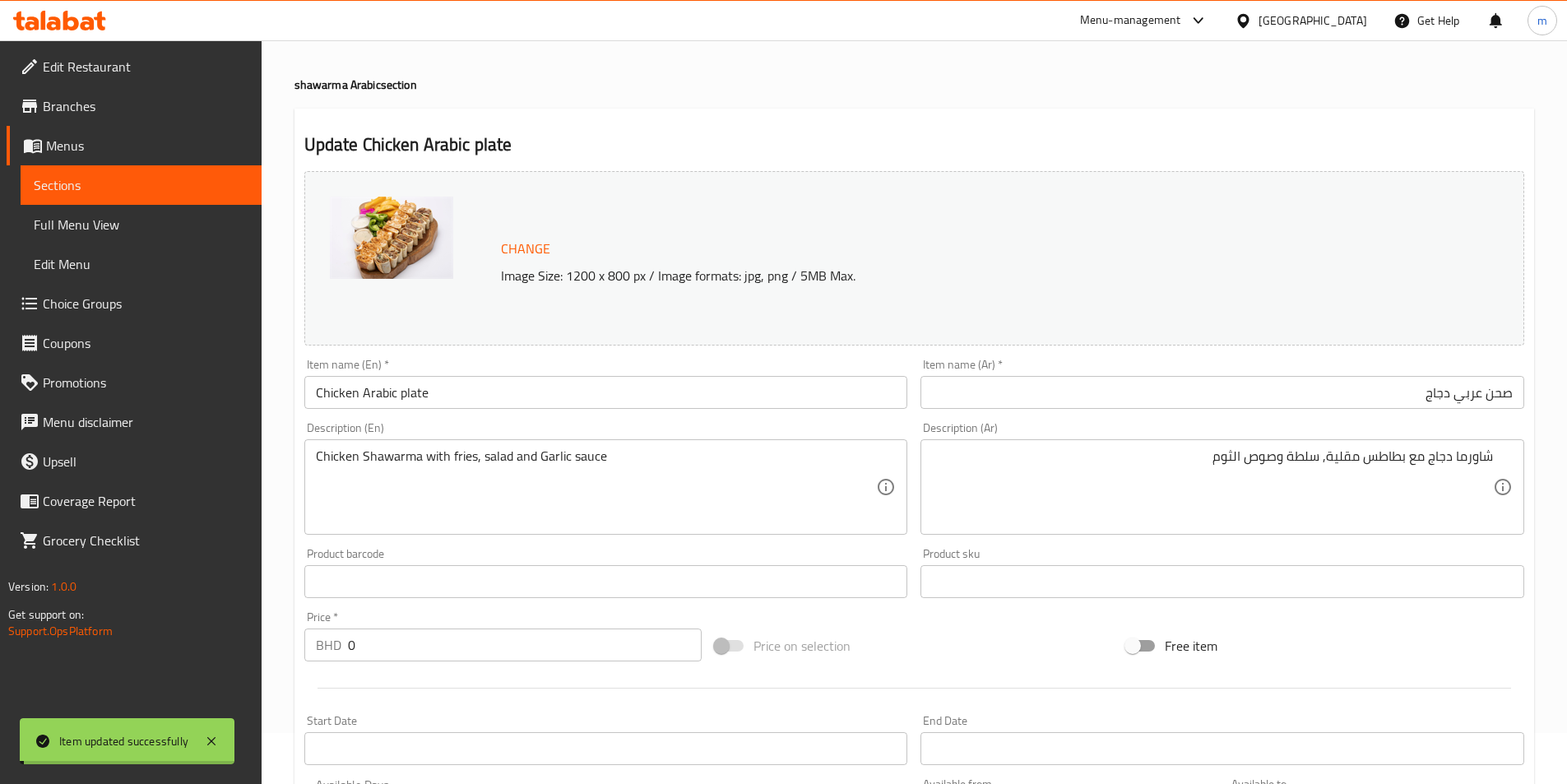
scroll to position [0, 0]
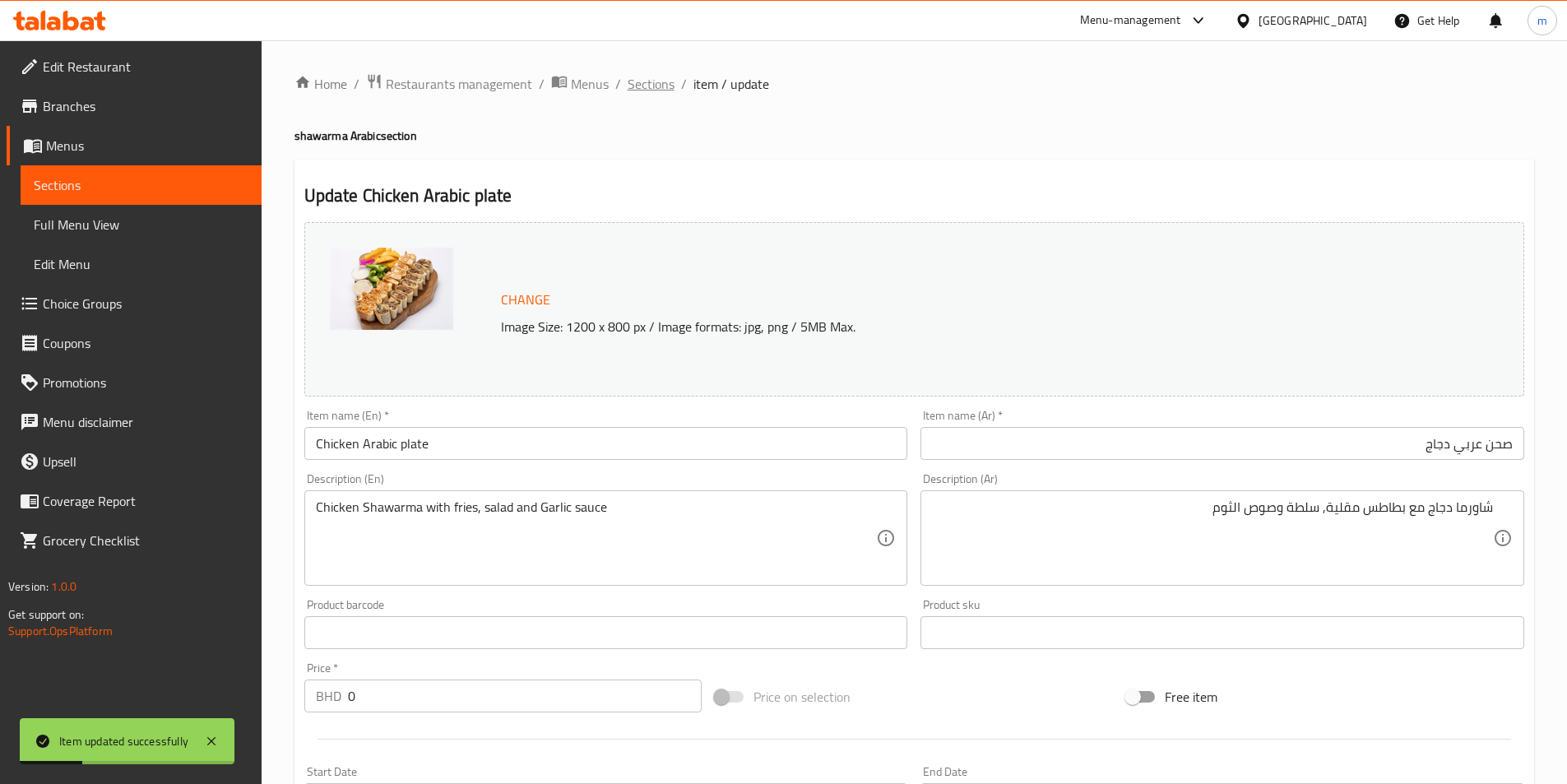
click at [644, 78] on span "Sections" at bounding box center [651, 84] width 47 height 20
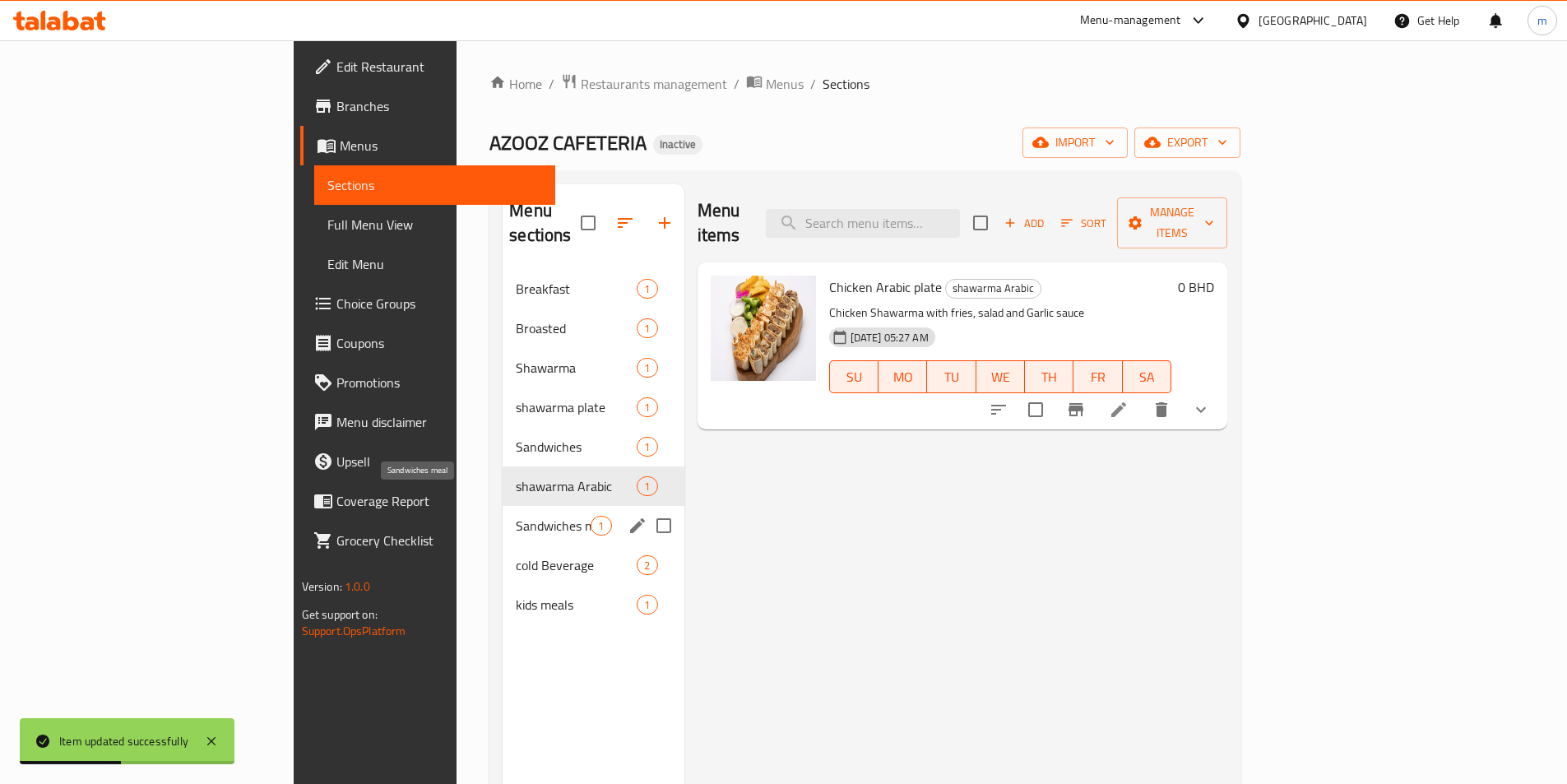
click at [516, 516] on span "Sandwiches meal" at bounding box center [553, 526] width 75 height 20
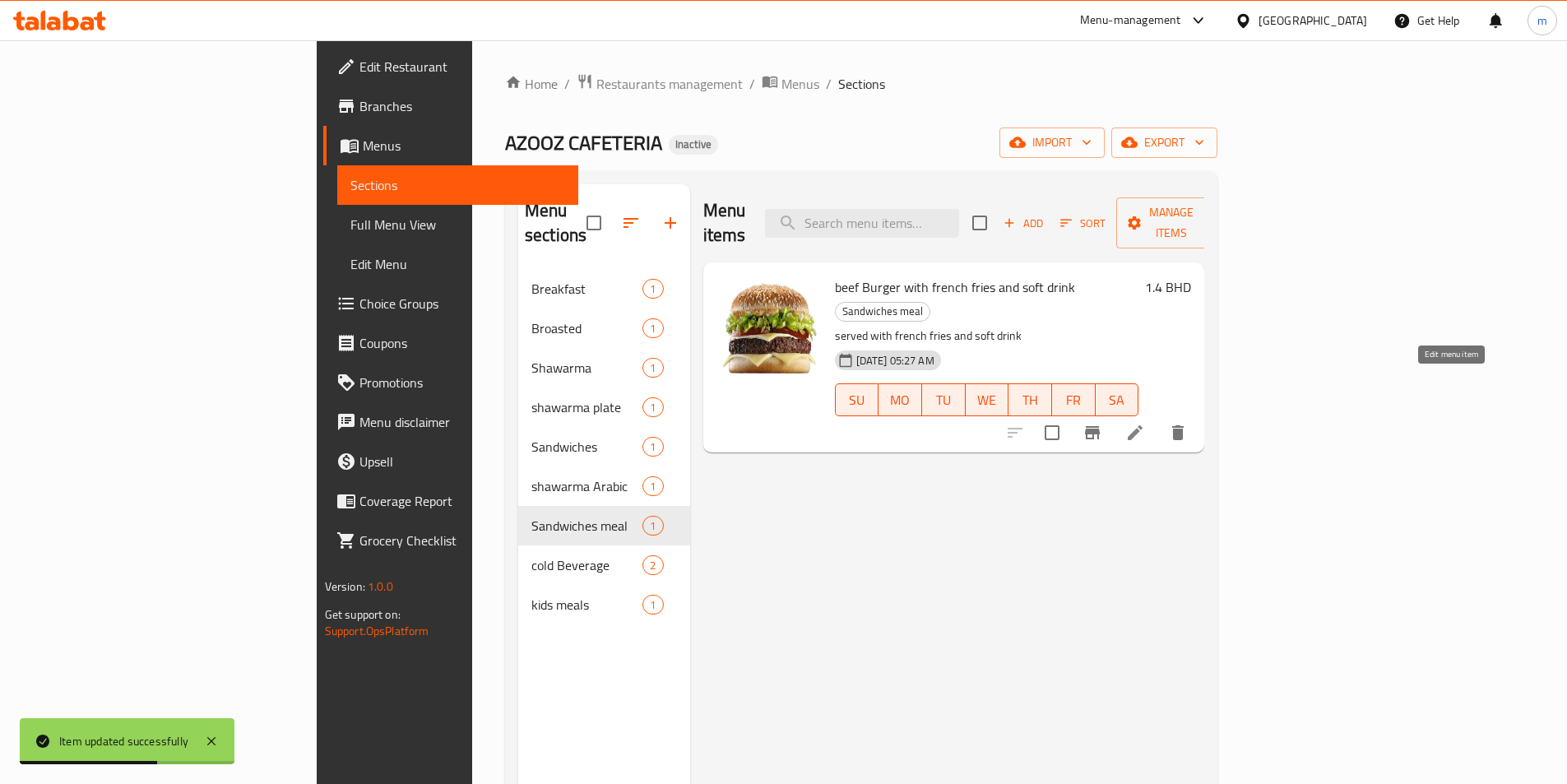
click at [1145, 423] on icon at bounding box center [1135, 433] width 20 height 20
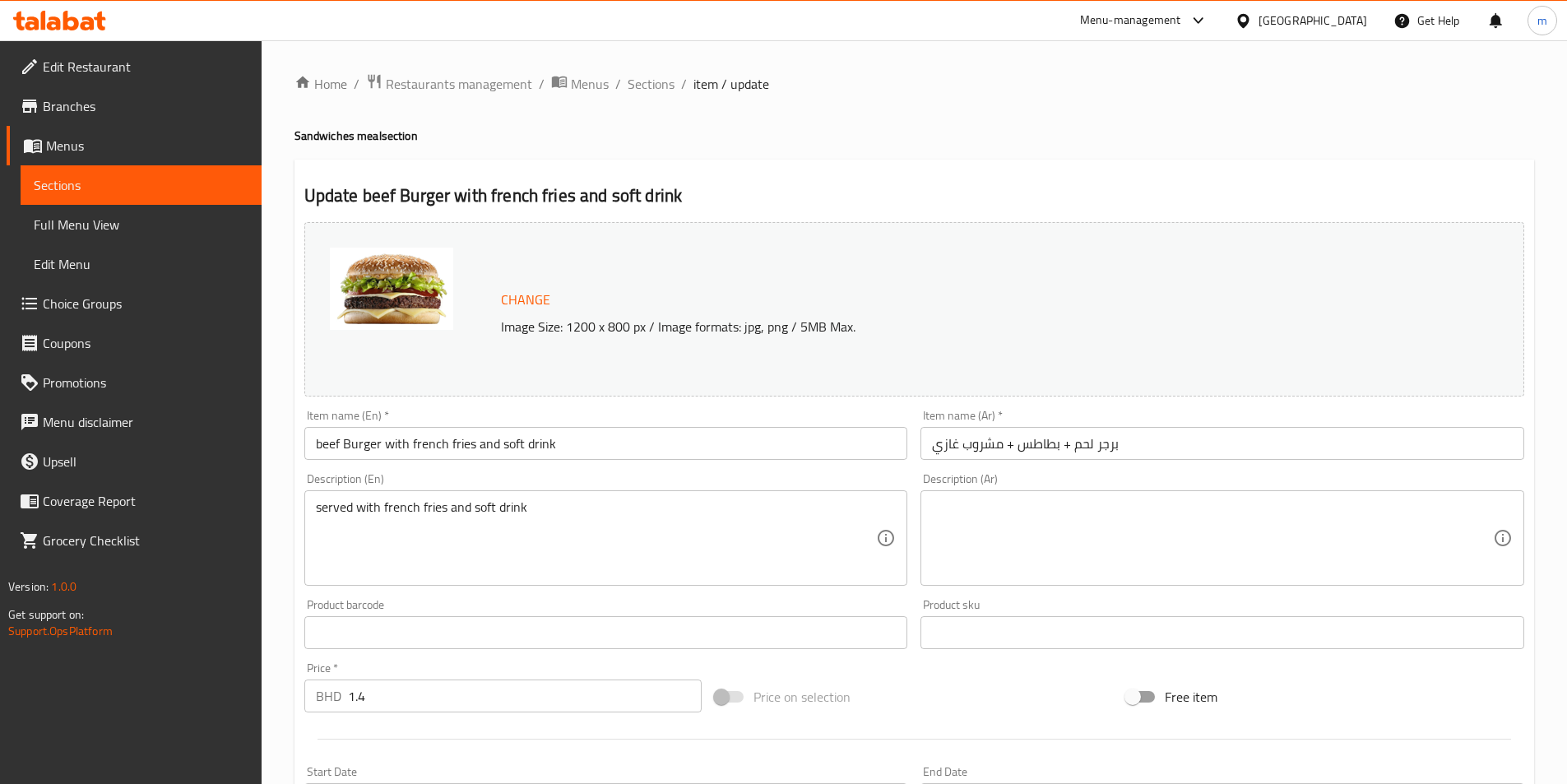
click at [1063, 446] on input "برجر لحم + بطاطس + مشروب غازي" at bounding box center [1222, 443] width 604 height 33
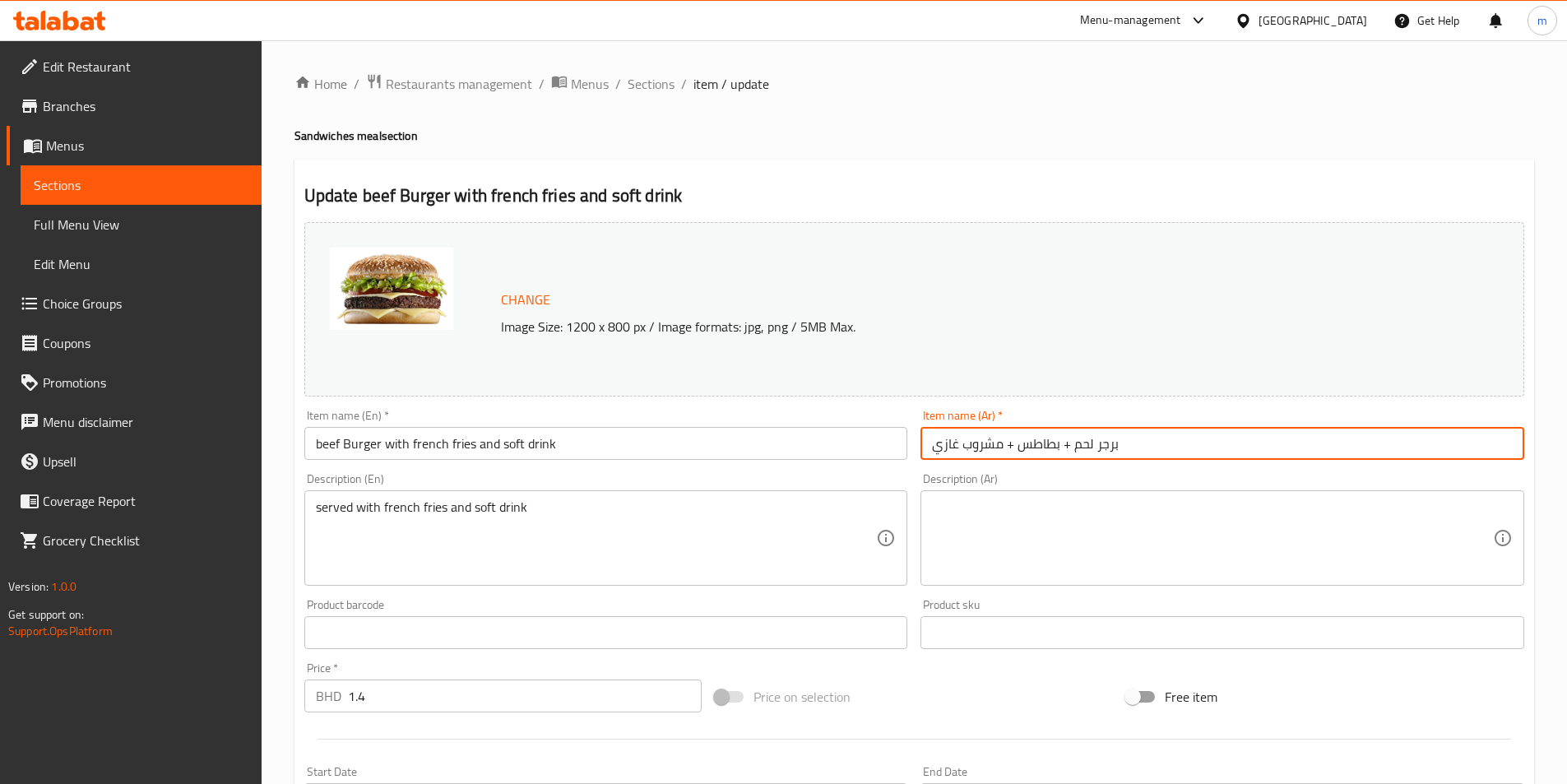
click at [1063, 446] on input "برجر لحم + بطاطس + مشروب غازي" at bounding box center [1222, 443] width 604 height 33
click at [1068, 441] on input "برجر لحم + بطاطس + مشروب غازي" at bounding box center [1222, 443] width 604 height 33
type input "برجر لحم مع بطاطس مقلية ومشروب غازي"
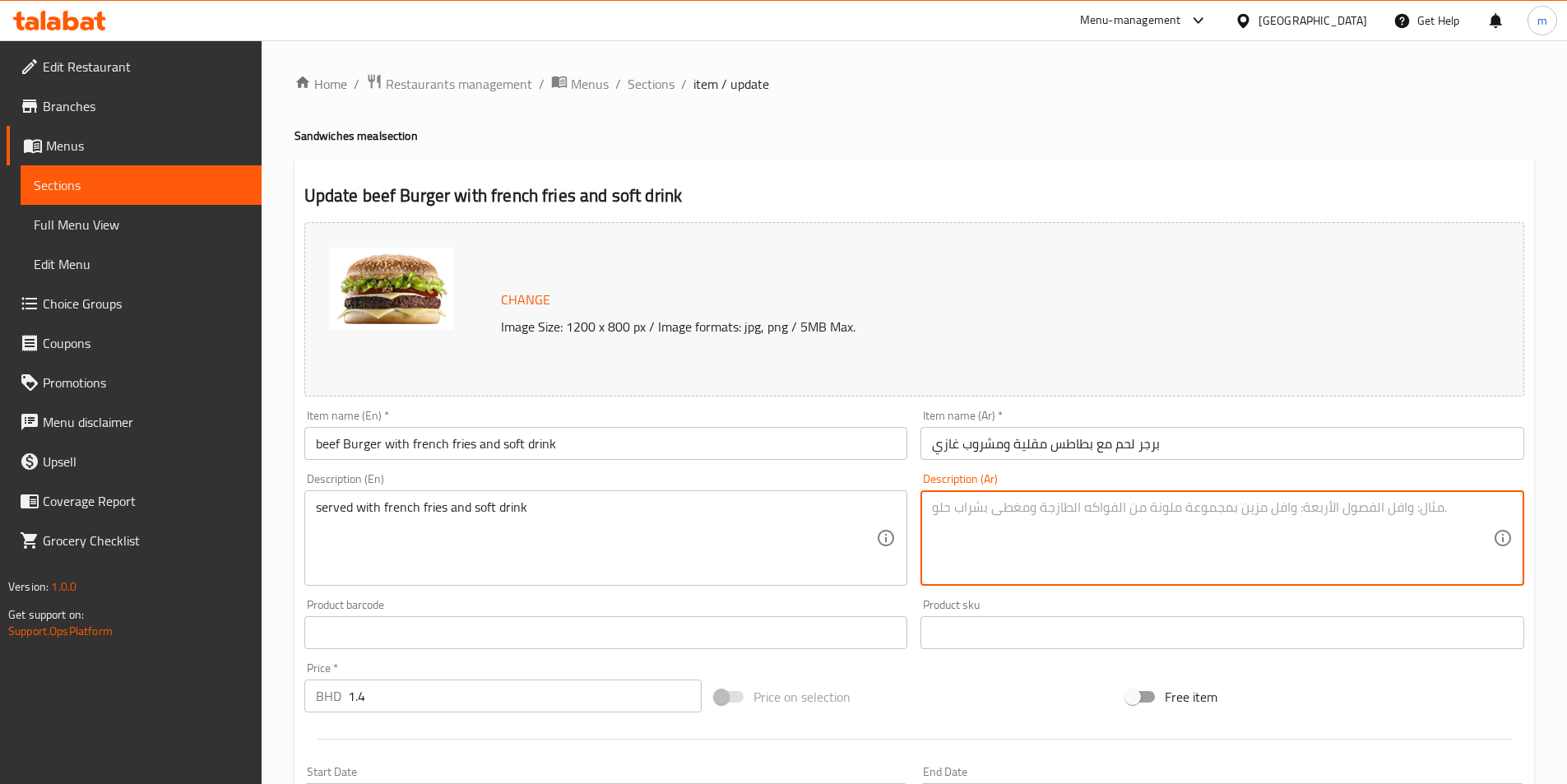
click at [1068, 544] on textarea at bounding box center [1212, 538] width 561 height 78
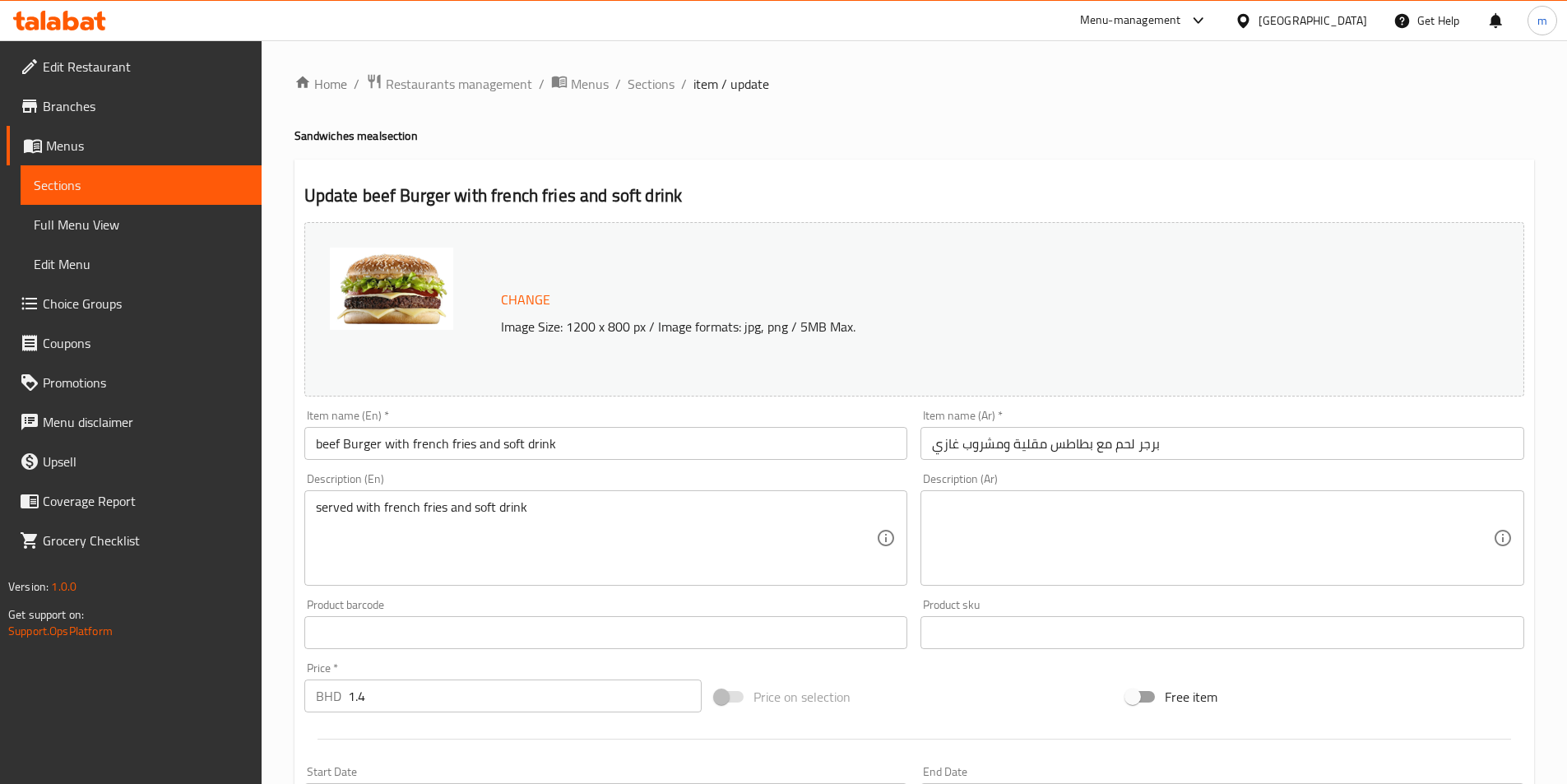
drag, startPoint x: 313, startPoint y: 506, endPoint x: 374, endPoint y: 514, distance: 62.2
click at [375, 514] on div "served with french fries and soft drink Description (En)" at bounding box center [606, 537] width 604 height 95
drag, startPoint x: 311, startPoint y: 509, endPoint x: 336, endPoint y: 507, distance: 24.7
click at [336, 507] on div "served with french fries and soft drink Description (En)" at bounding box center [606, 537] width 604 height 95
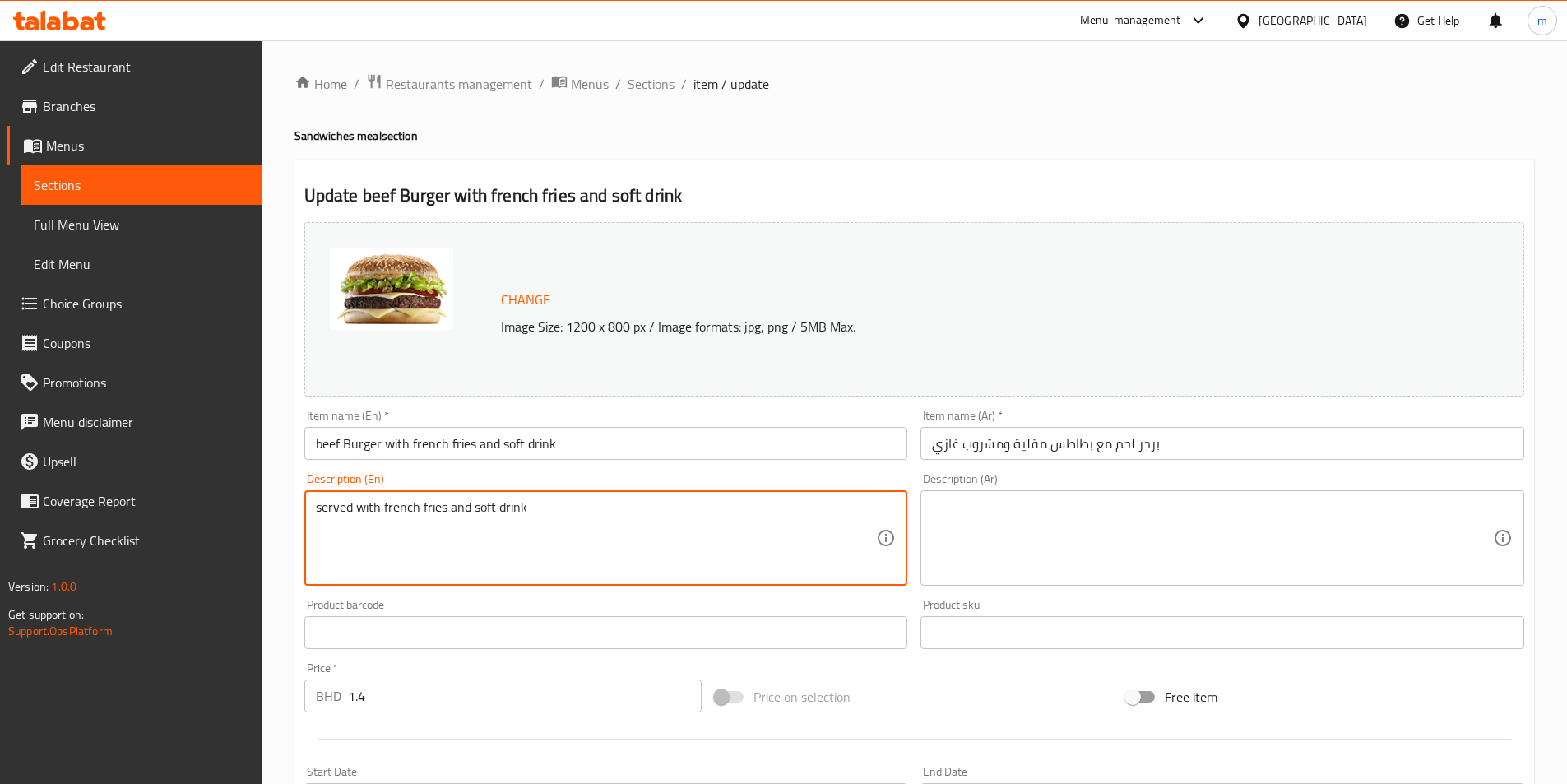
drag, startPoint x: 319, startPoint y: 505, endPoint x: 351, endPoint y: 512, distance: 32.9
click at [351, 512] on textarea "served with french fries and soft drink" at bounding box center [596, 538] width 561 height 78
click at [350, 513] on textarea "served with french fries and soft drink" at bounding box center [596, 538] width 561 height 78
click at [340, 536] on textarea "served with french fries and soft drink" at bounding box center [596, 538] width 561 height 78
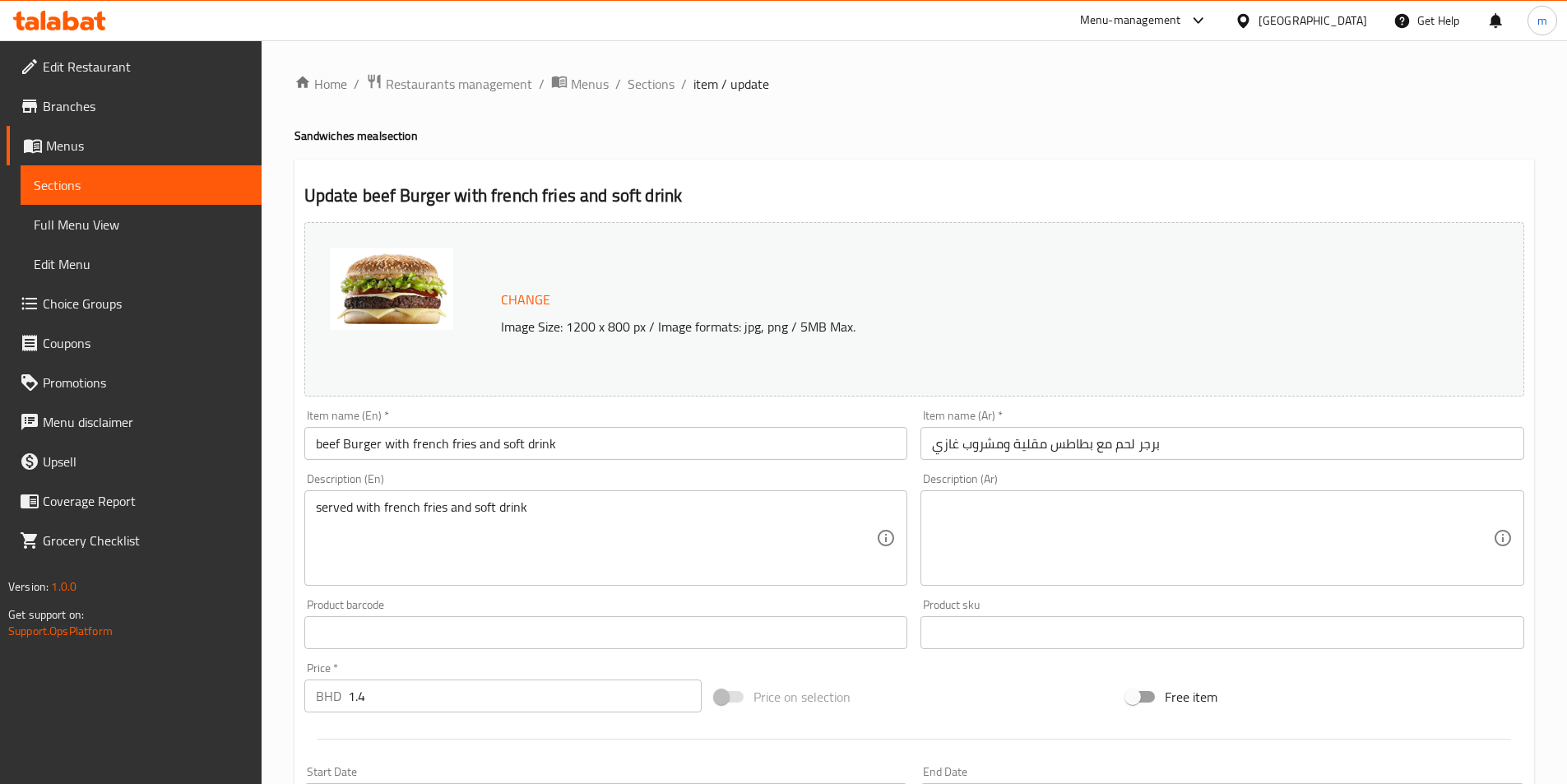
click at [1163, 560] on textarea at bounding box center [1212, 538] width 561 height 78
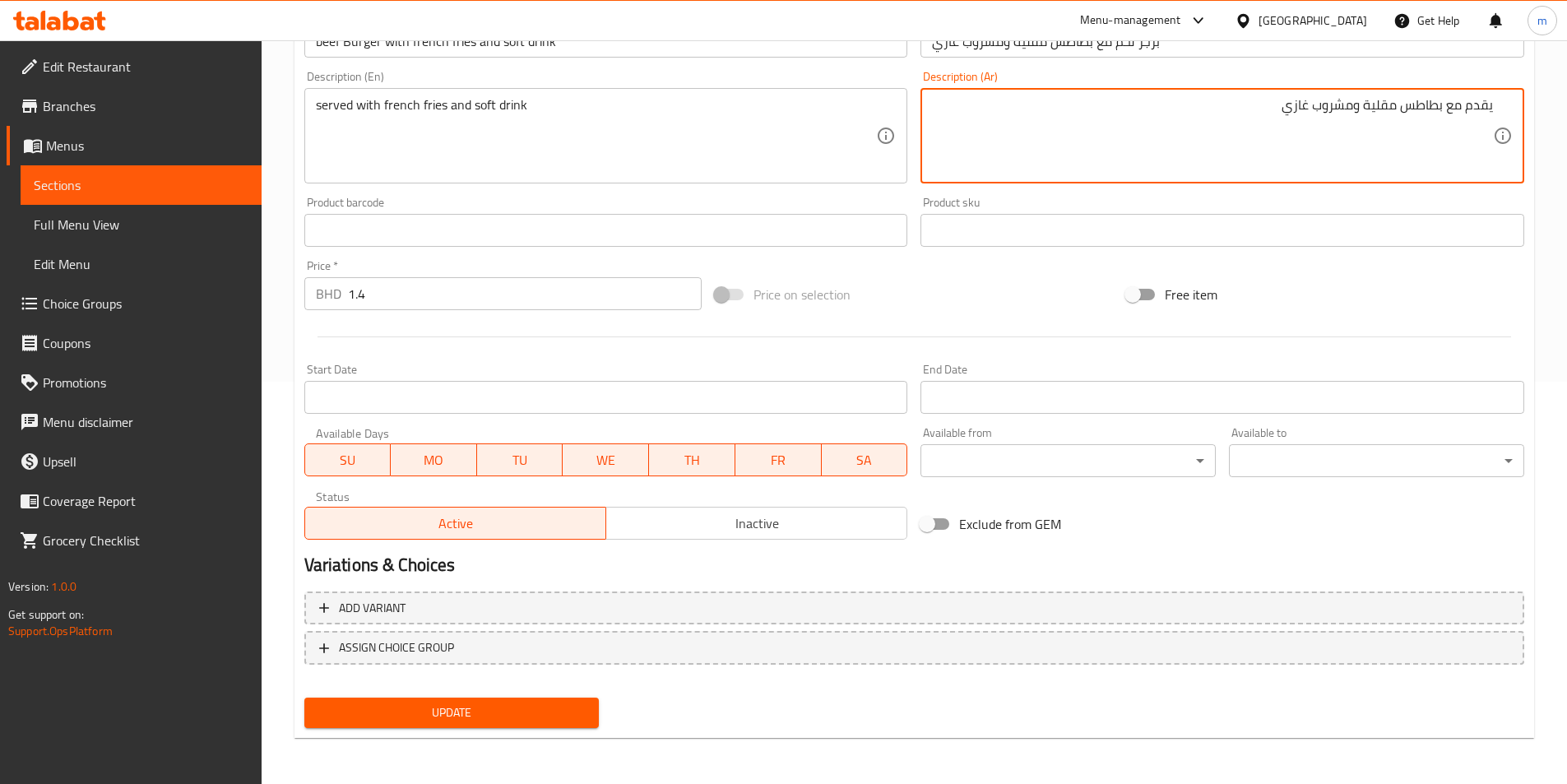
scroll to position [73, 0]
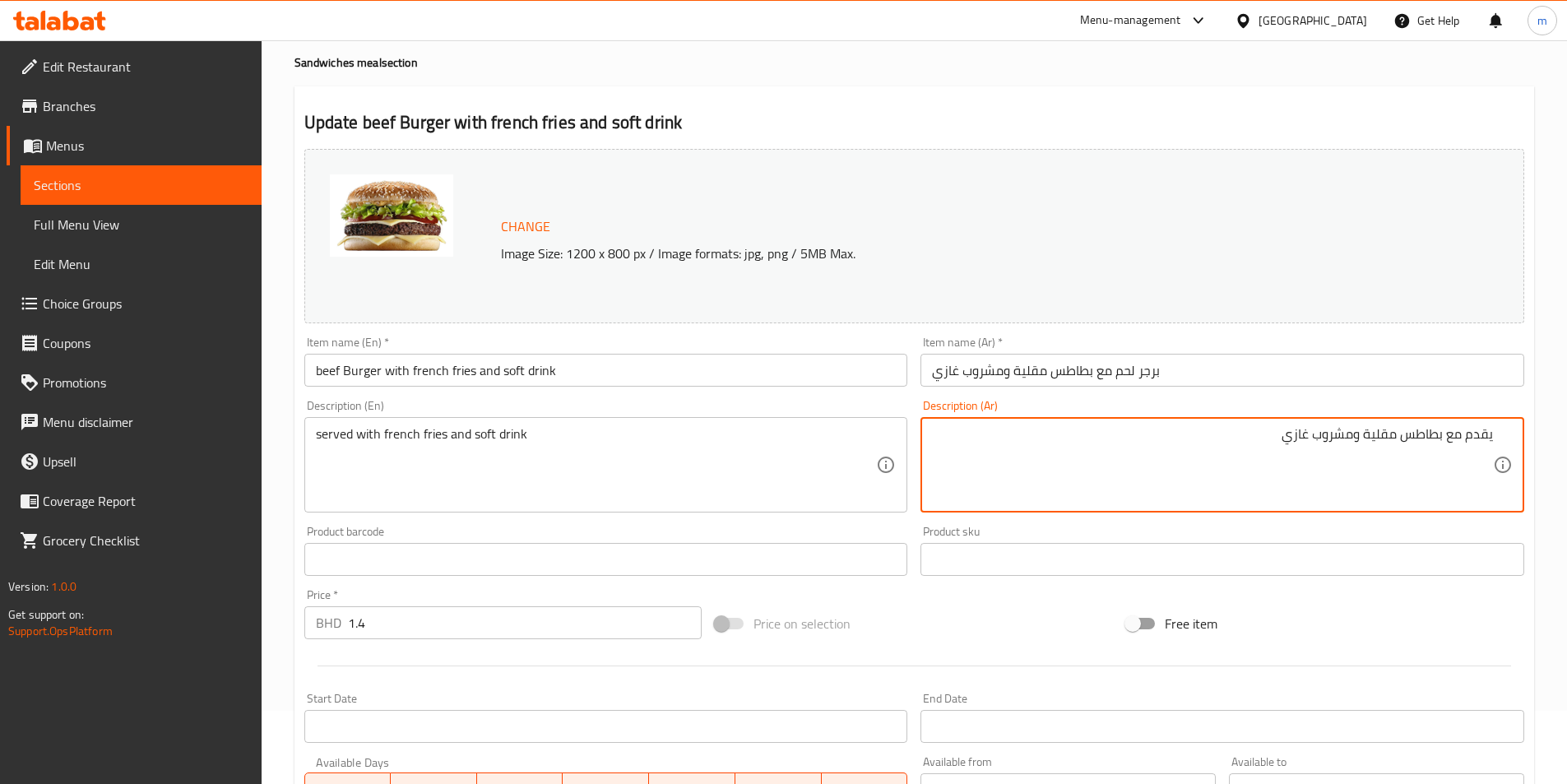
type textarea "يقدم مع بطاطس مقلية ومشروب غازي"
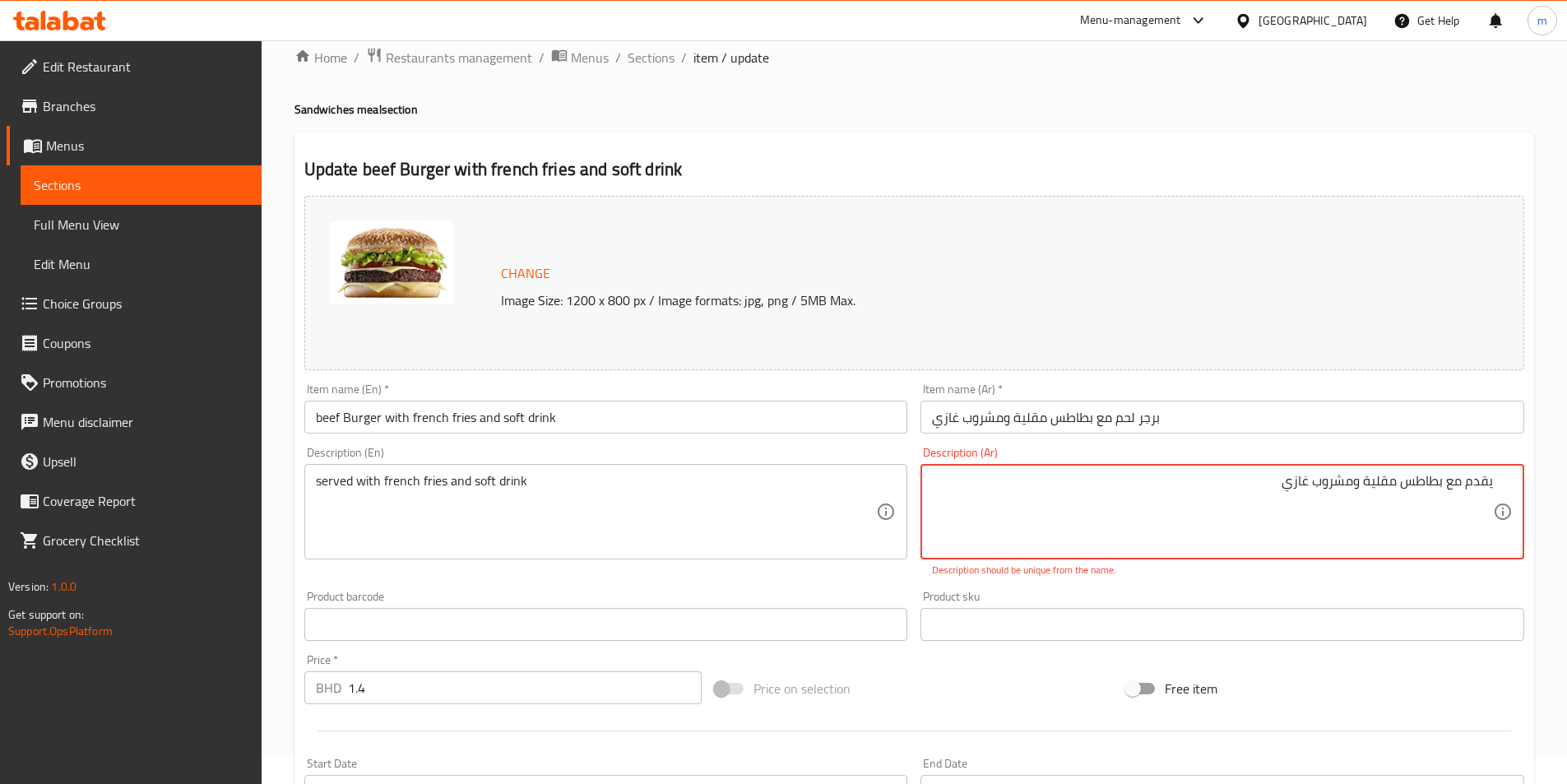
scroll to position [0, 0]
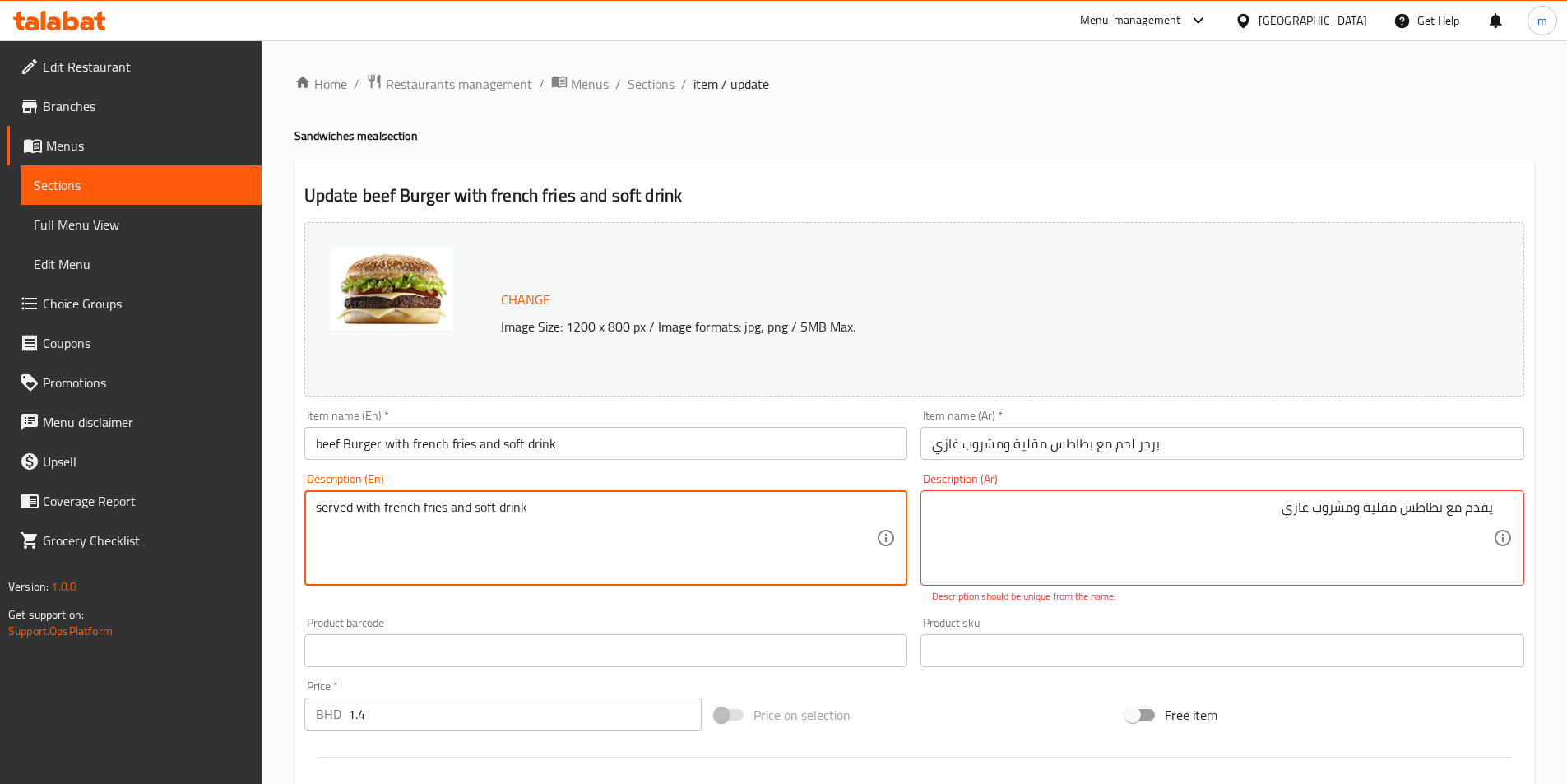
click at [798, 508] on textarea "served with french fries and soft drink" at bounding box center [596, 538] width 561 height 78
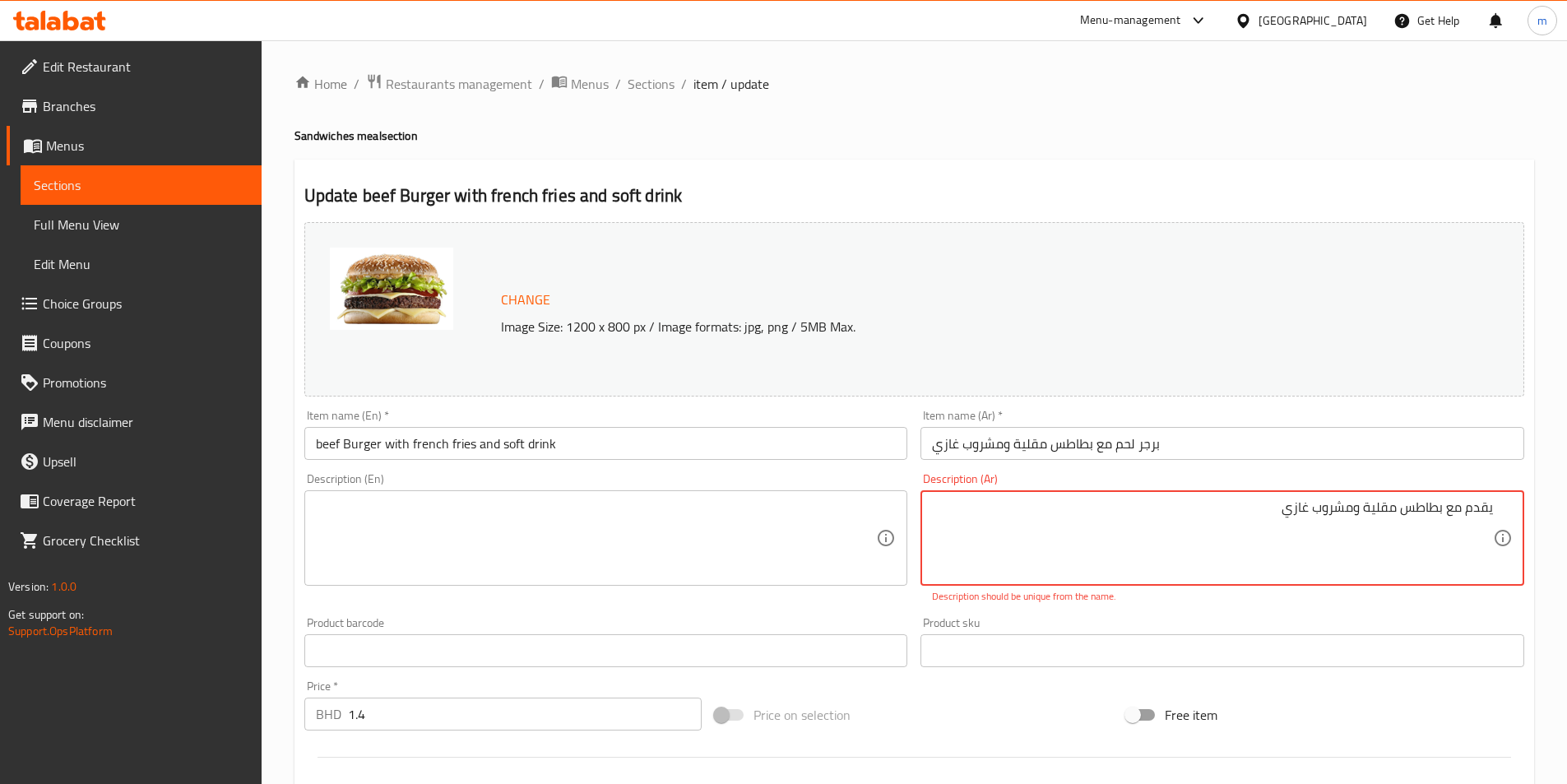
click at [1288, 509] on textarea "يقدم مع بطاطس مقلية ومشروب غازي" at bounding box center [1212, 538] width 561 height 78
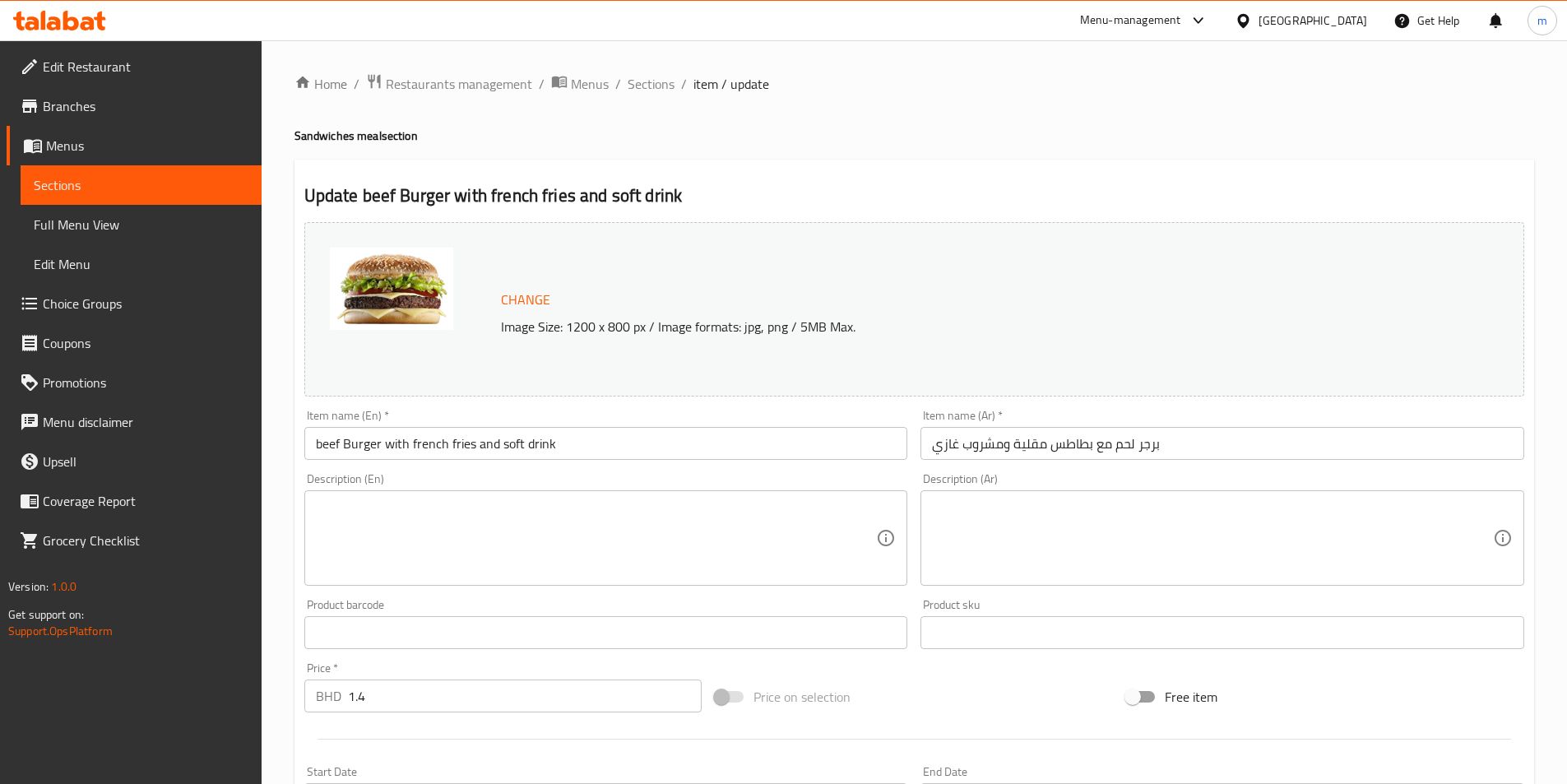
click at [576, 439] on input "beef Burger with french fries and soft drink" at bounding box center [606, 443] width 604 height 33
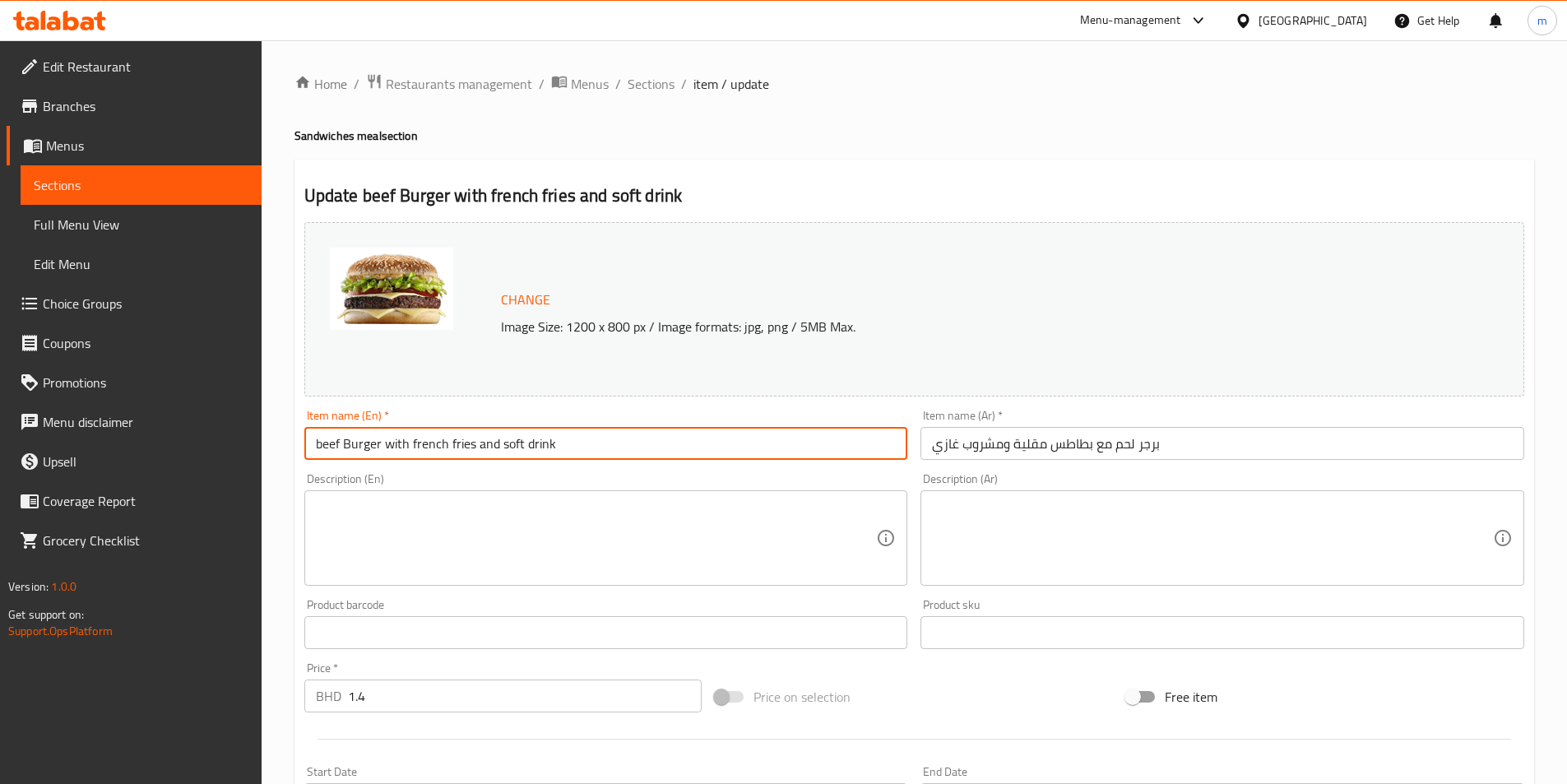
click at [576, 439] on input "beef Burger with french fries and soft drink" at bounding box center [606, 443] width 604 height 33
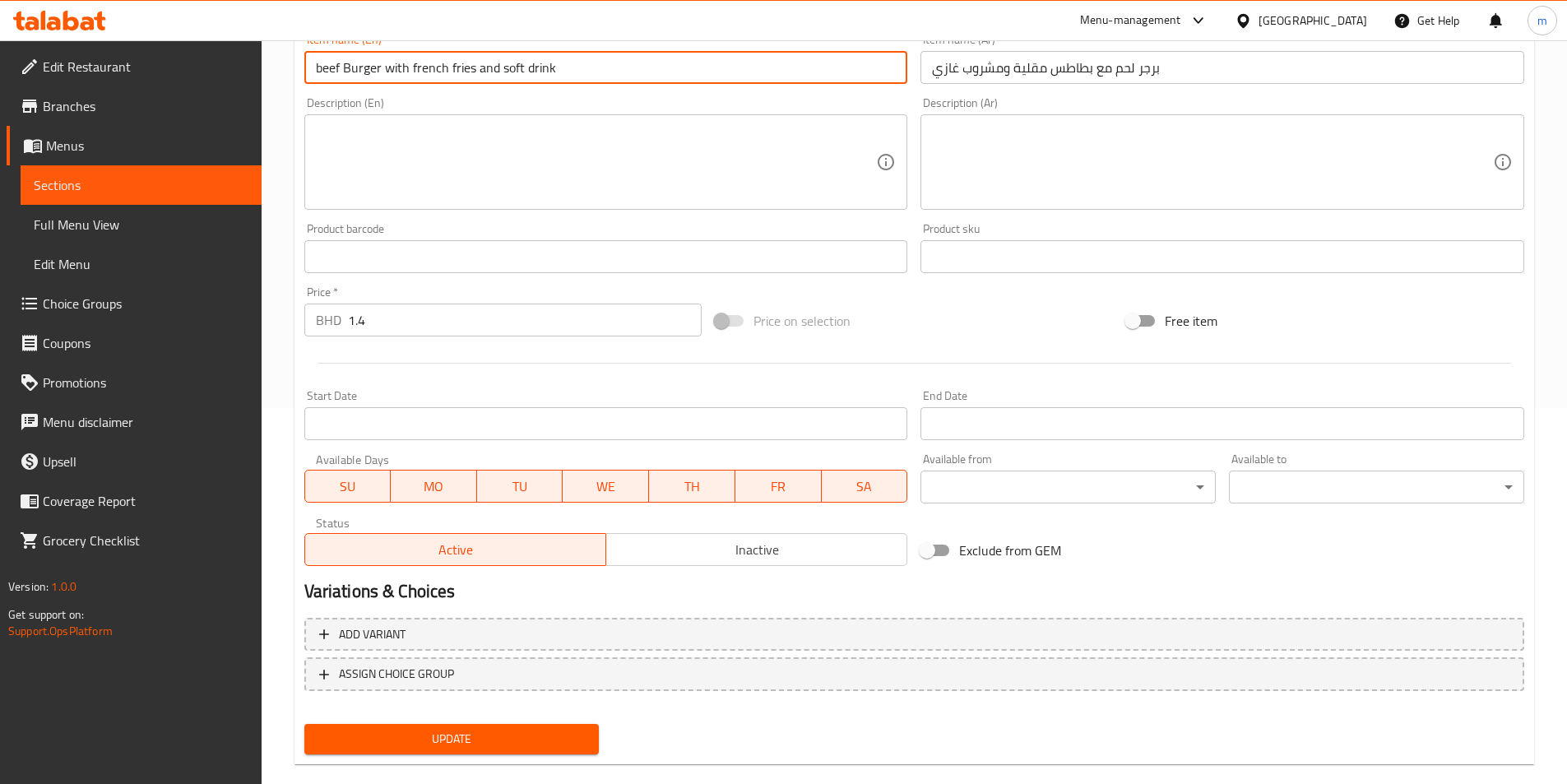
scroll to position [402, 0]
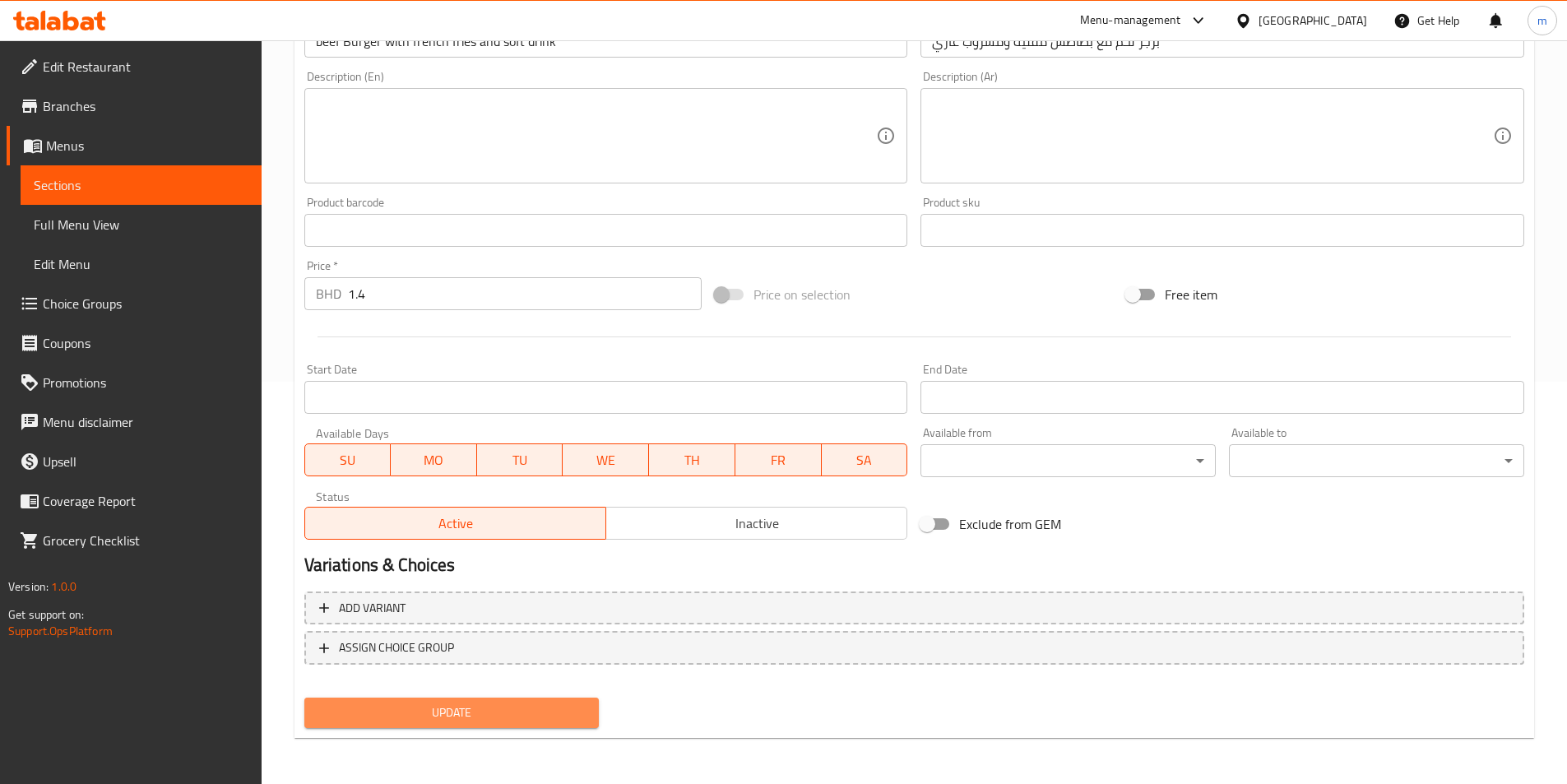
click at [396, 698] on button "Update" at bounding box center [451, 712] width 295 height 30
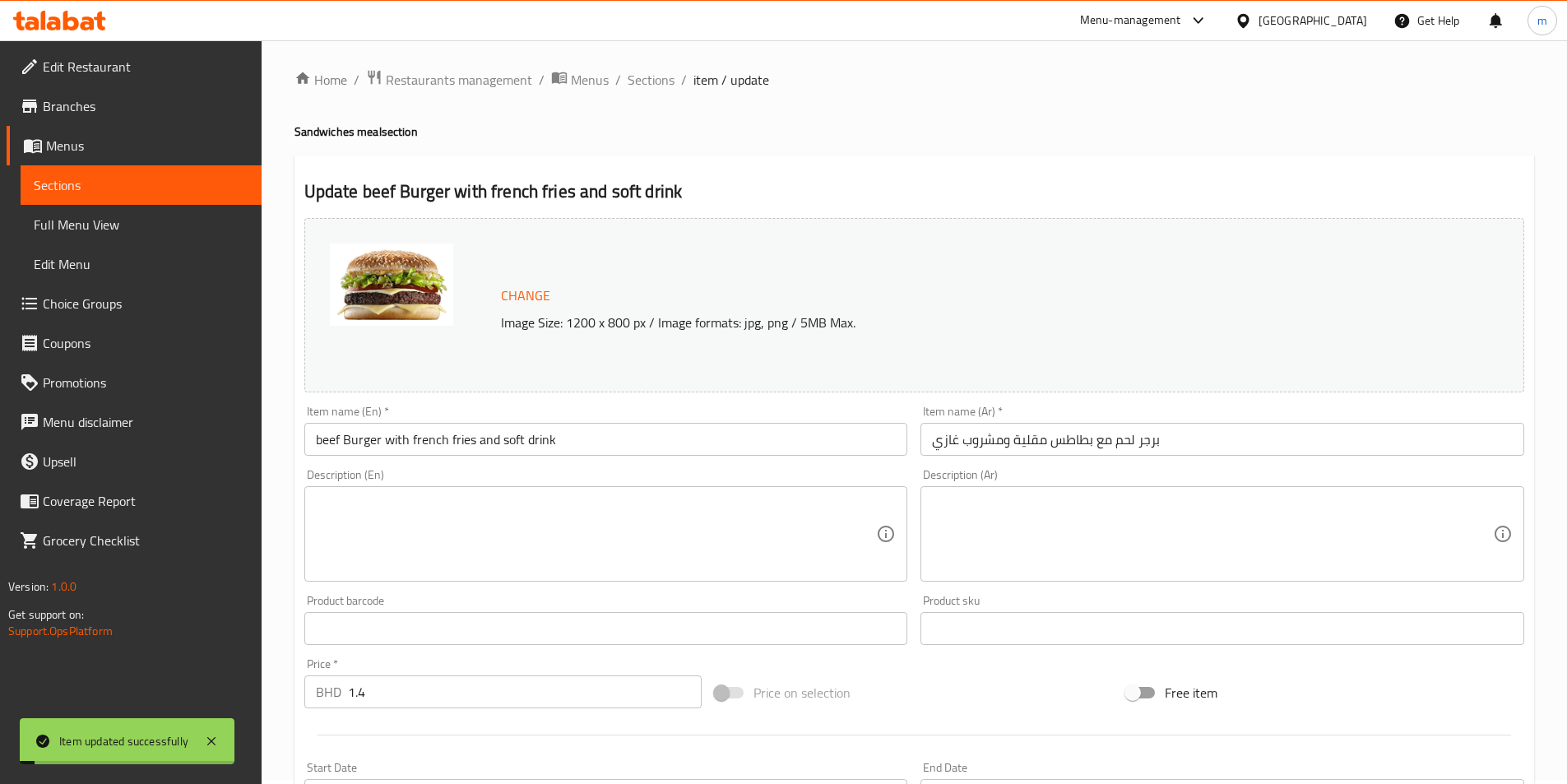
scroll to position [0, 0]
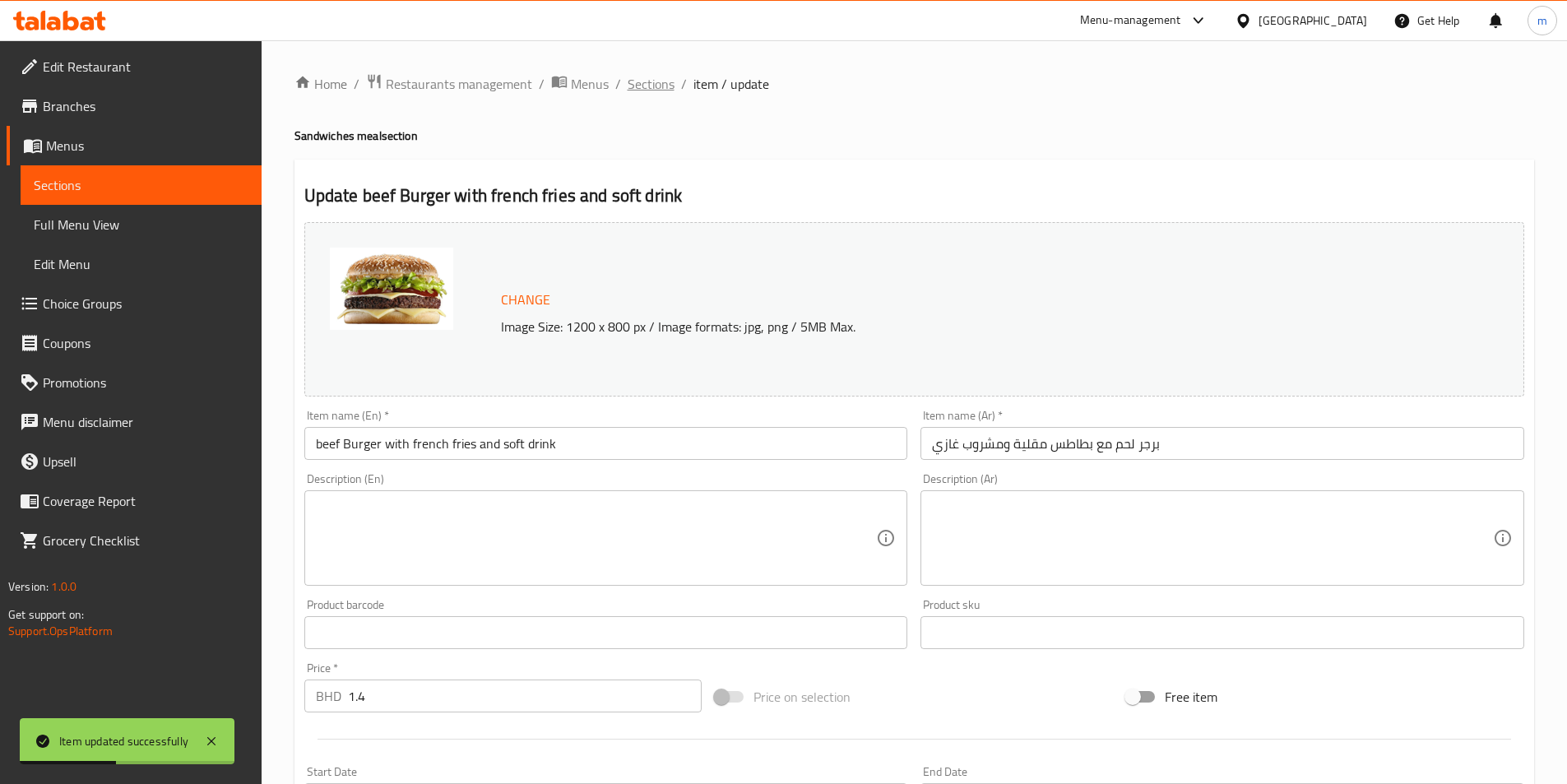
click at [632, 90] on span "Sections" at bounding box center [651, 84] width 47 height 20
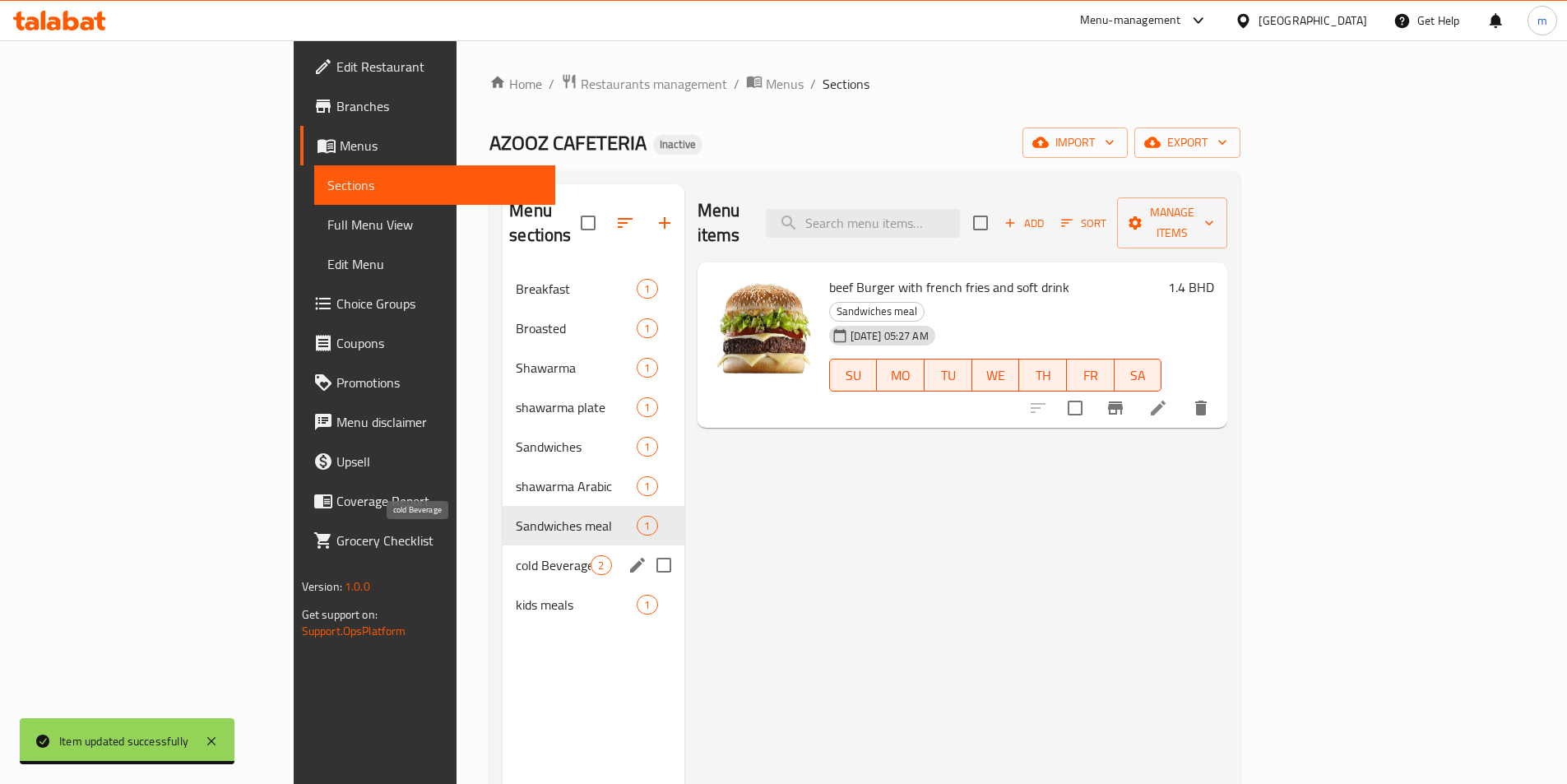
click at [516, 555] on span "cold Beverage" at bounding box center [553, 565] width 75 height 20
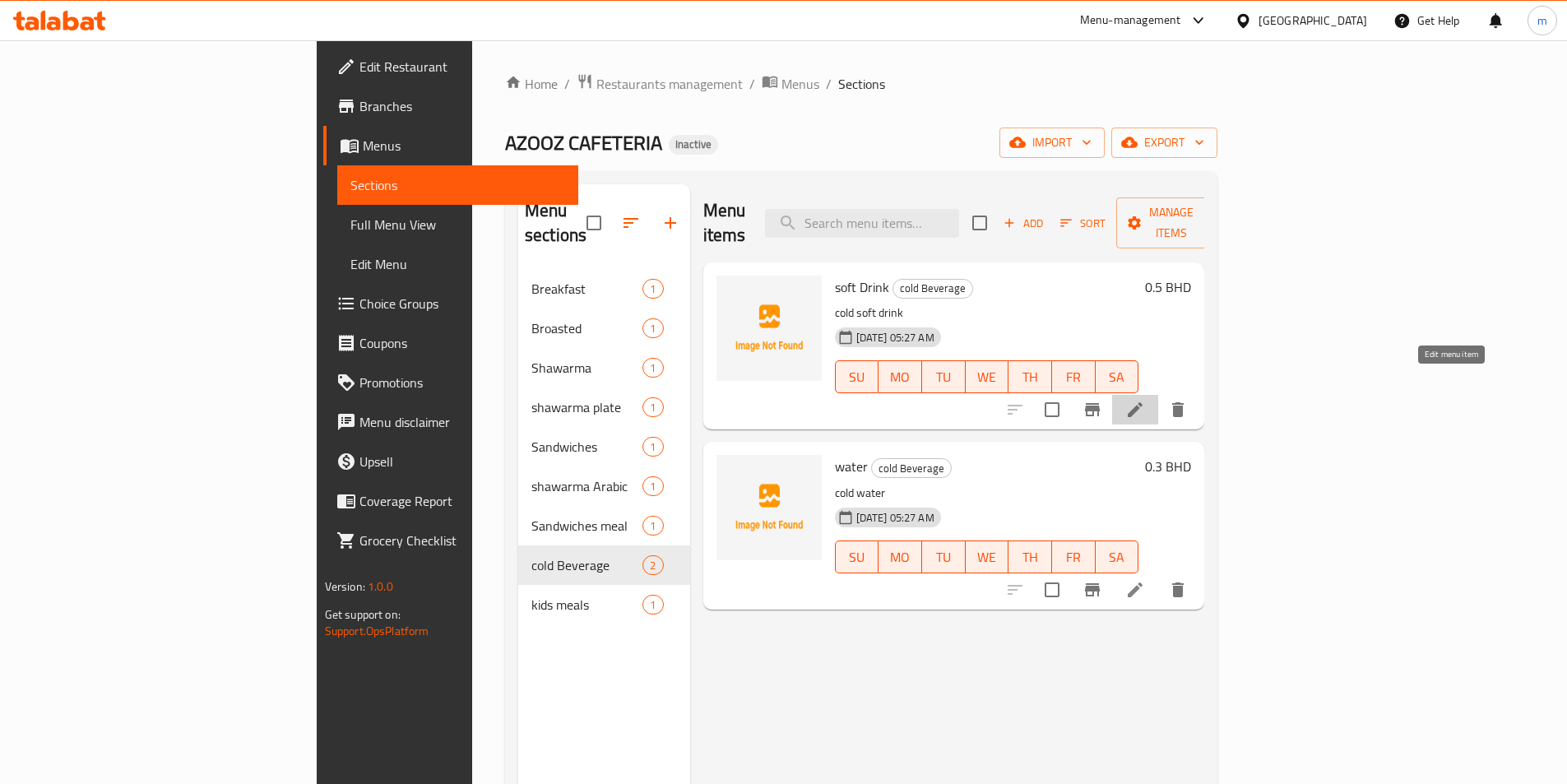
click at [1145, 400] on icon at bounding box center [1135, 410] width 20 height 20
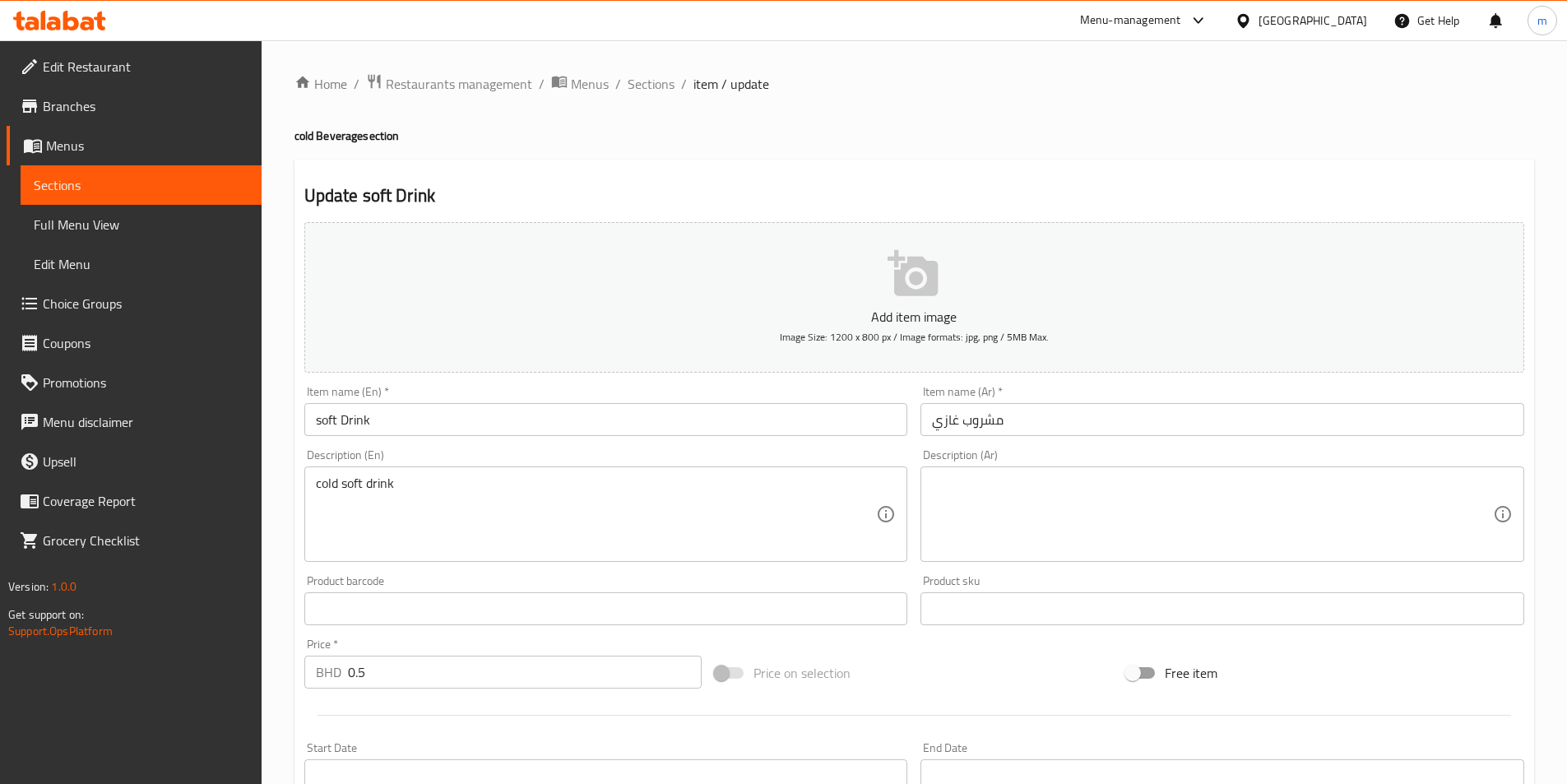
click at [1170, 527] on textarea at bounding box center [1212, 514] width 561 height 78
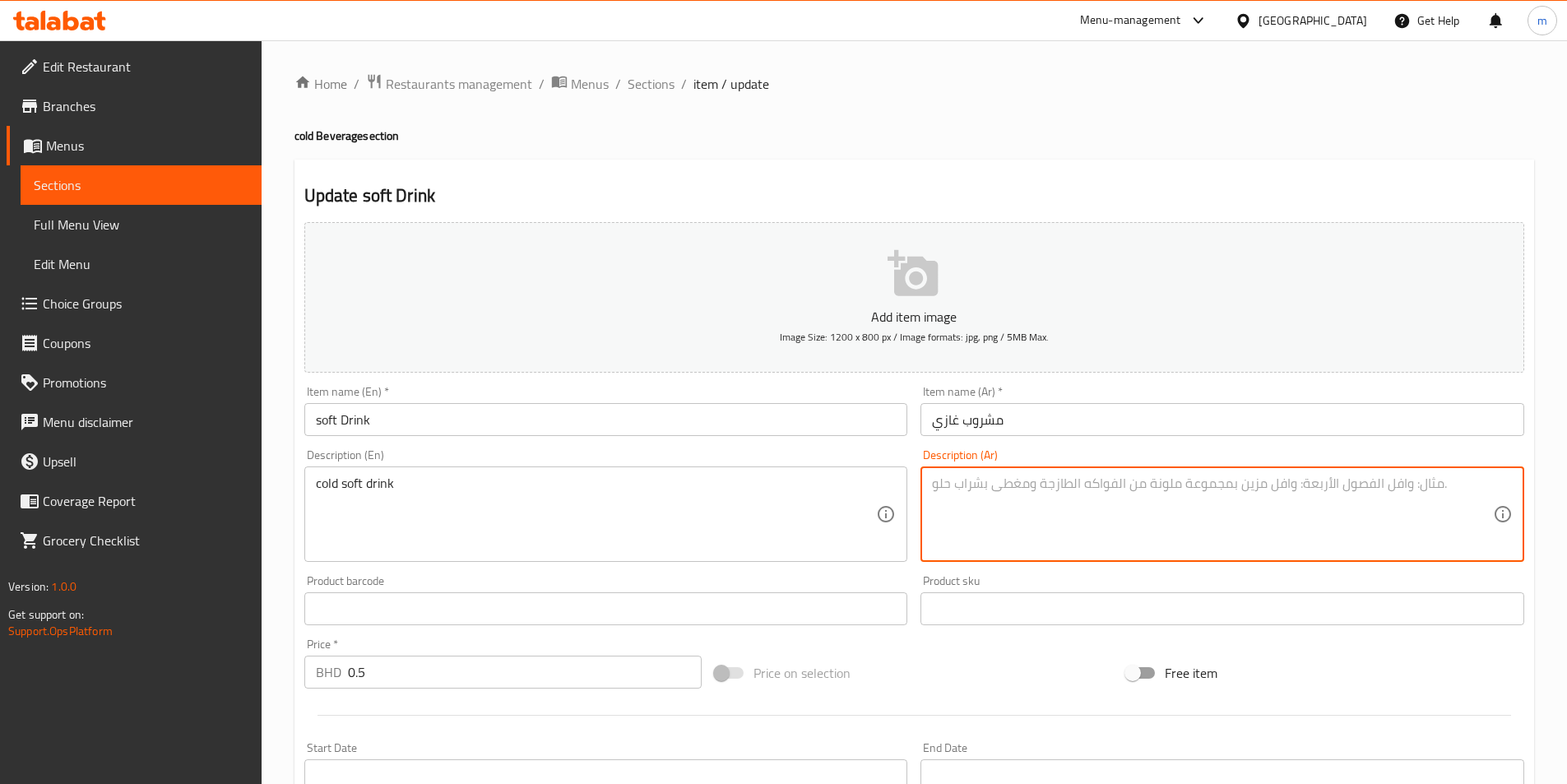
type textarea "ش"
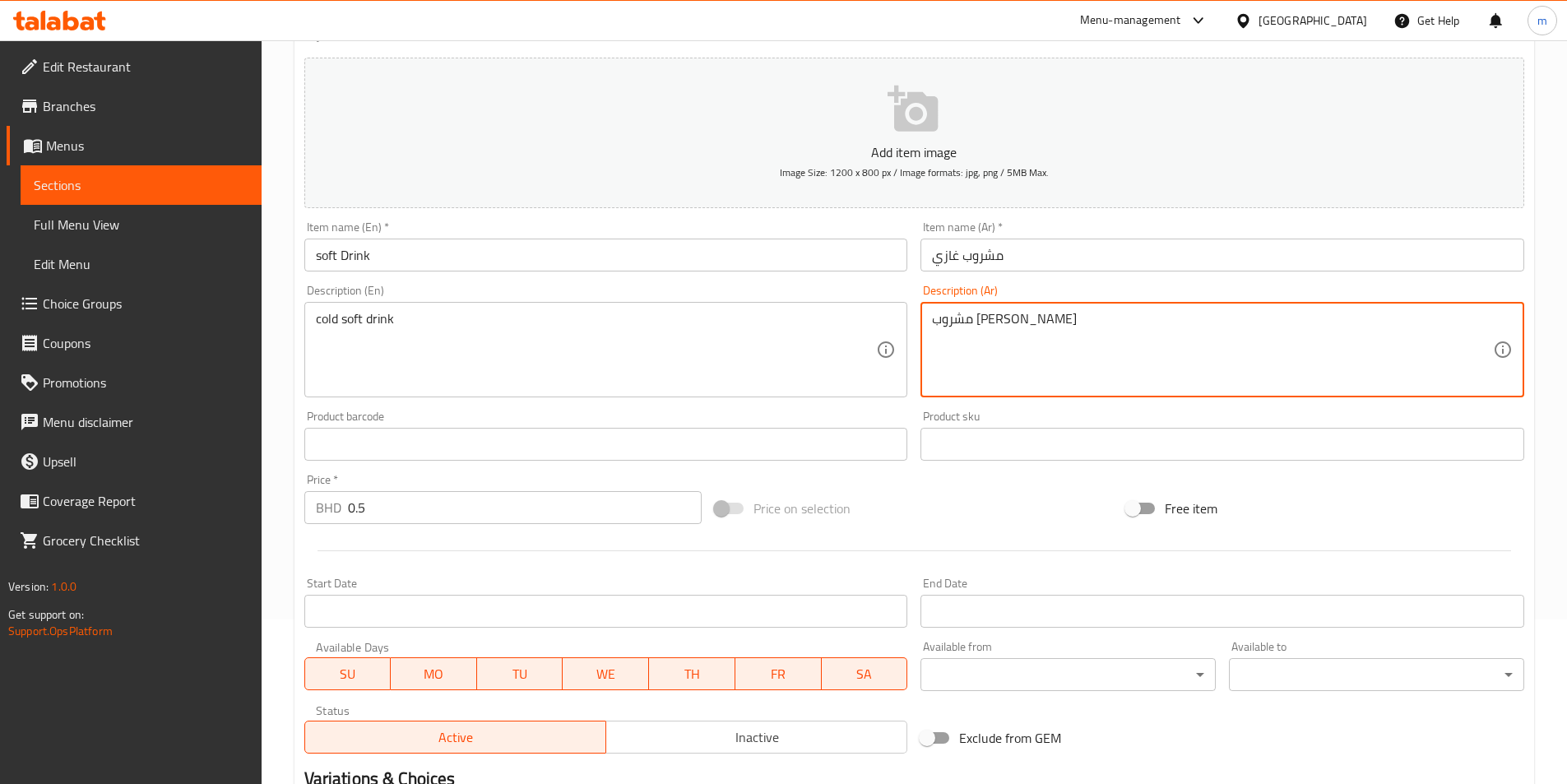
scroll to position [378, 0]
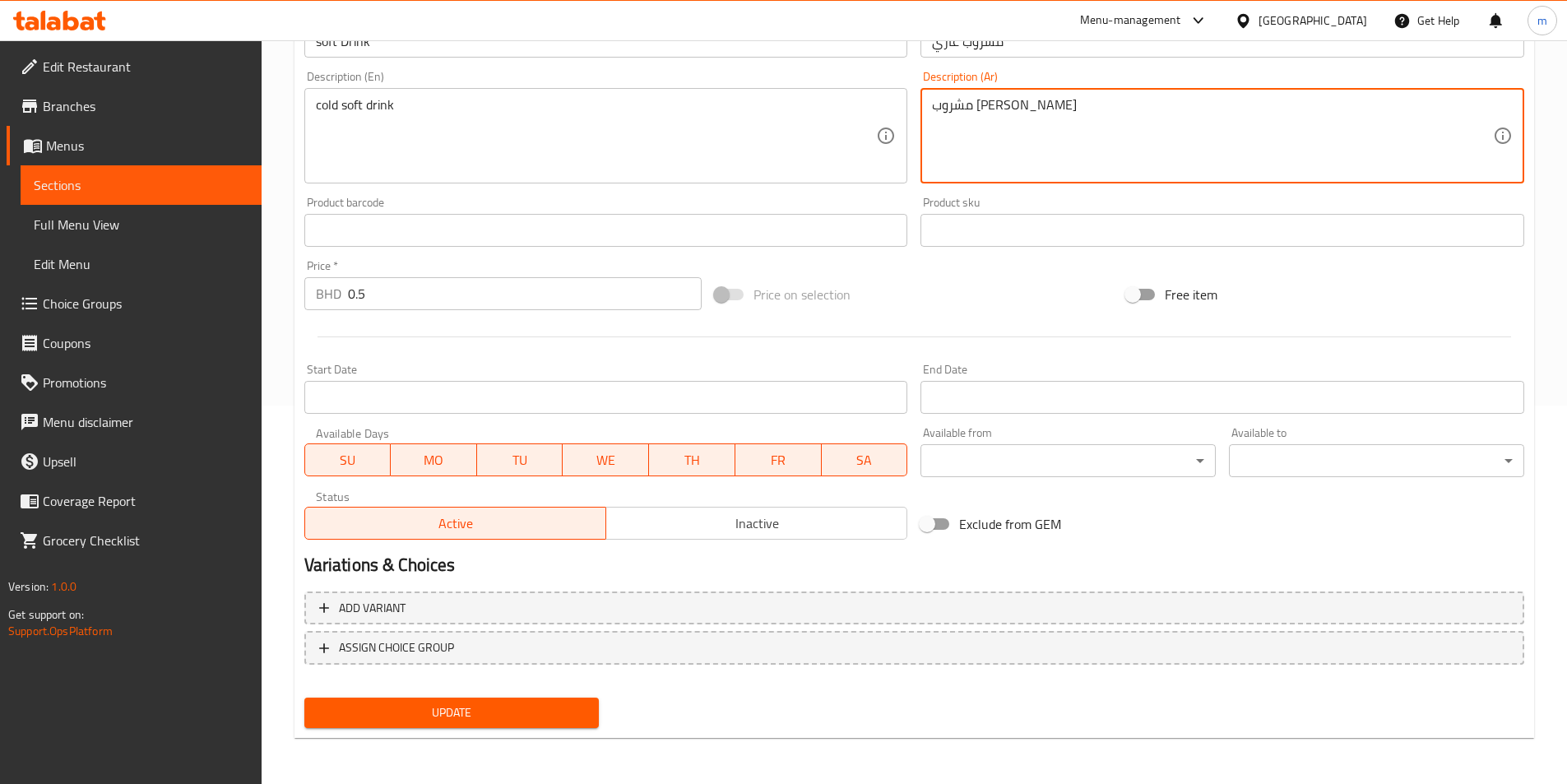
type textarea "مشروب [PERSON_NAME]"
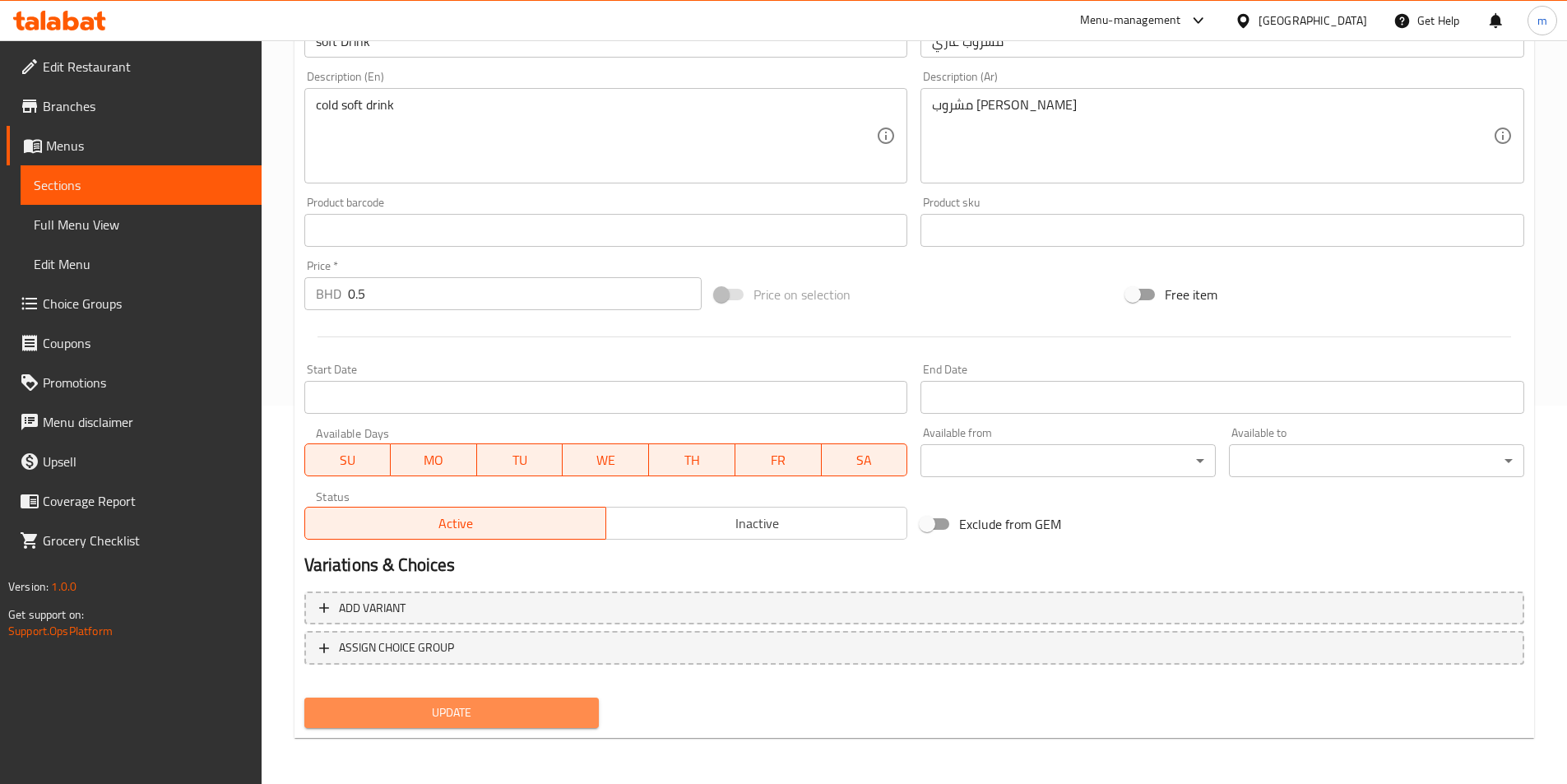
click at [482, 714] on span "Update" at bounding box center [451, 712] width 269 height 21
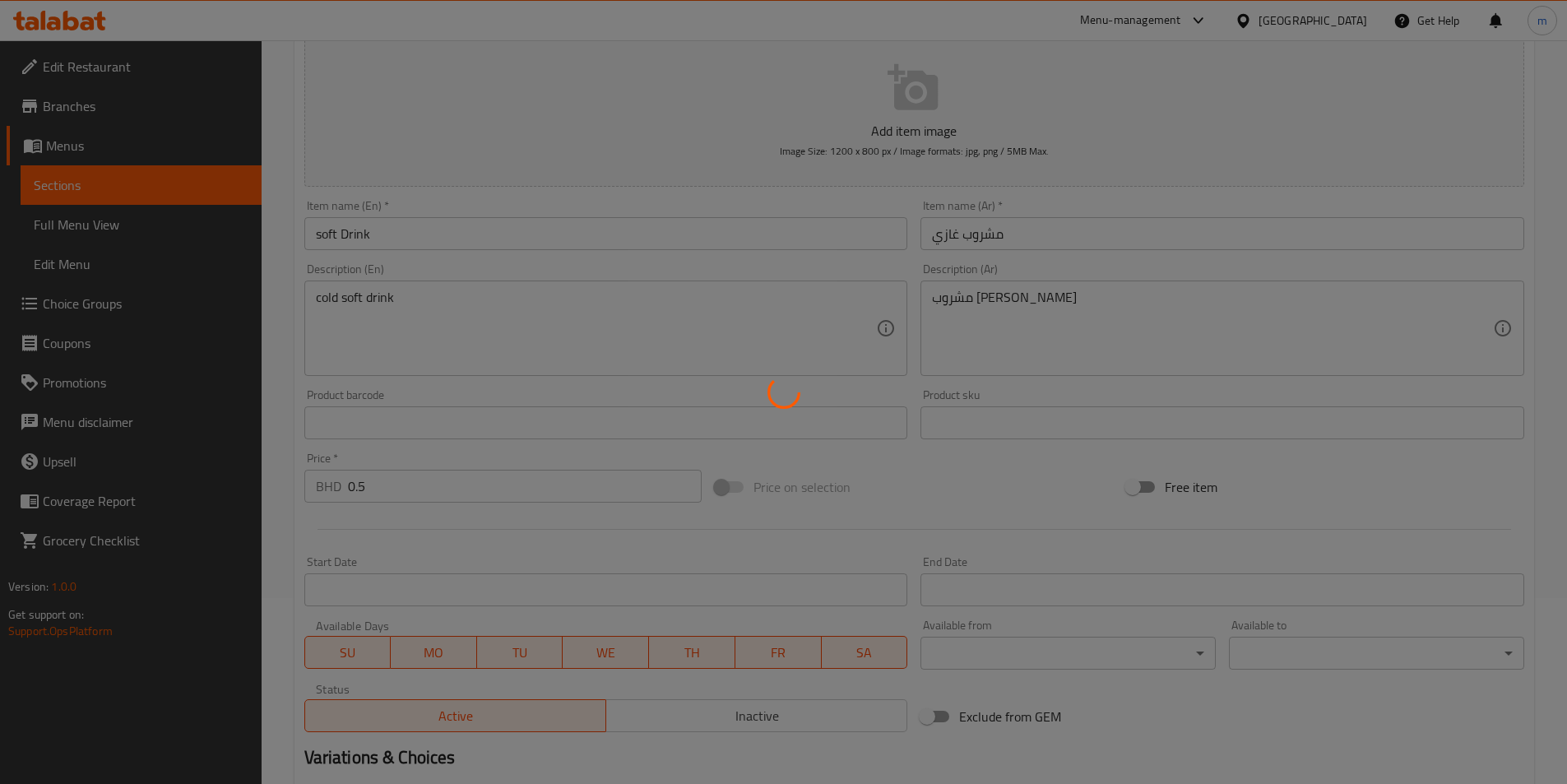
scroll to position [0, 0]
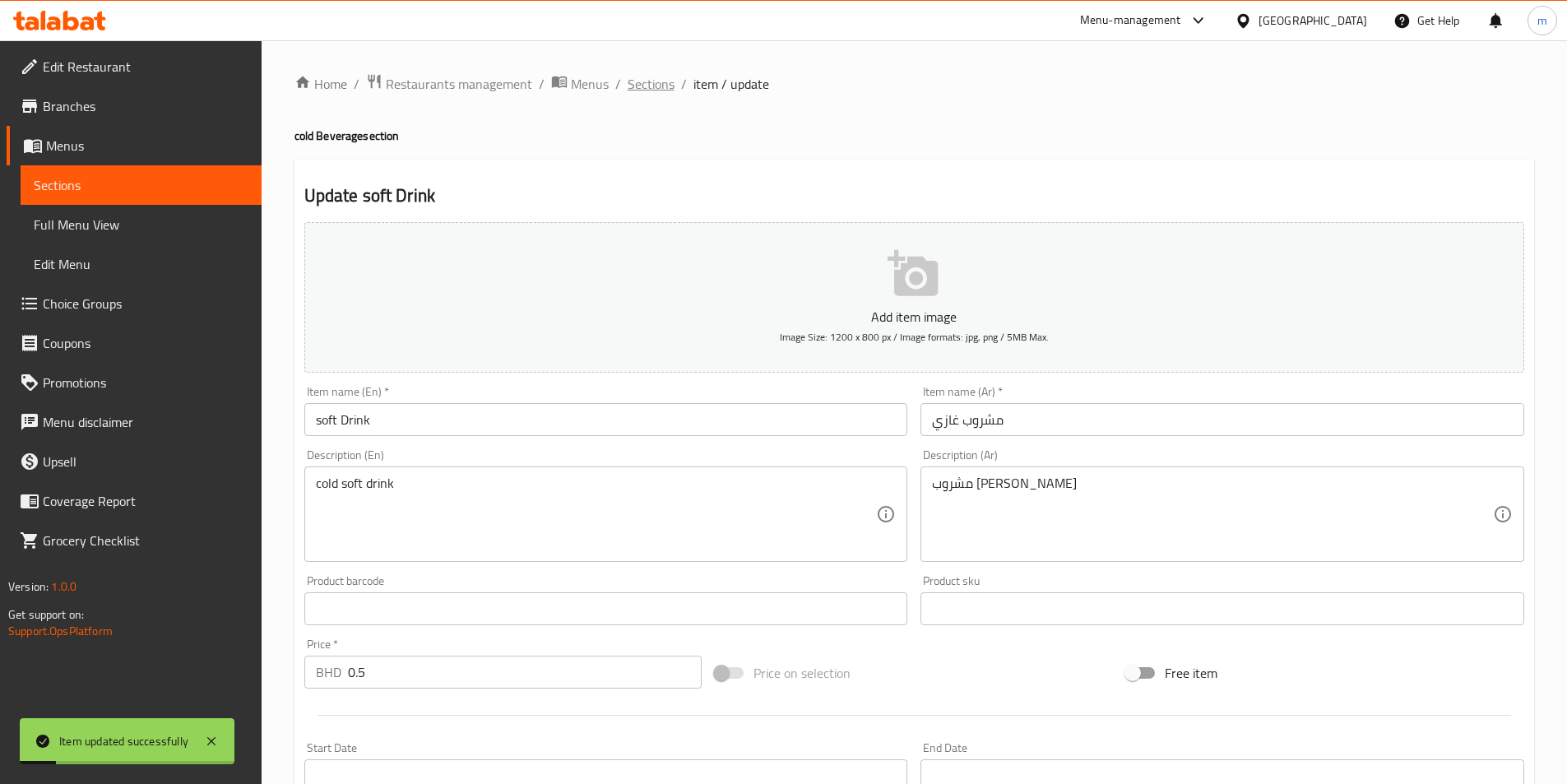
click at [655, 91] on span "Sections" at bounding box center [651, 84] width 47 height 20
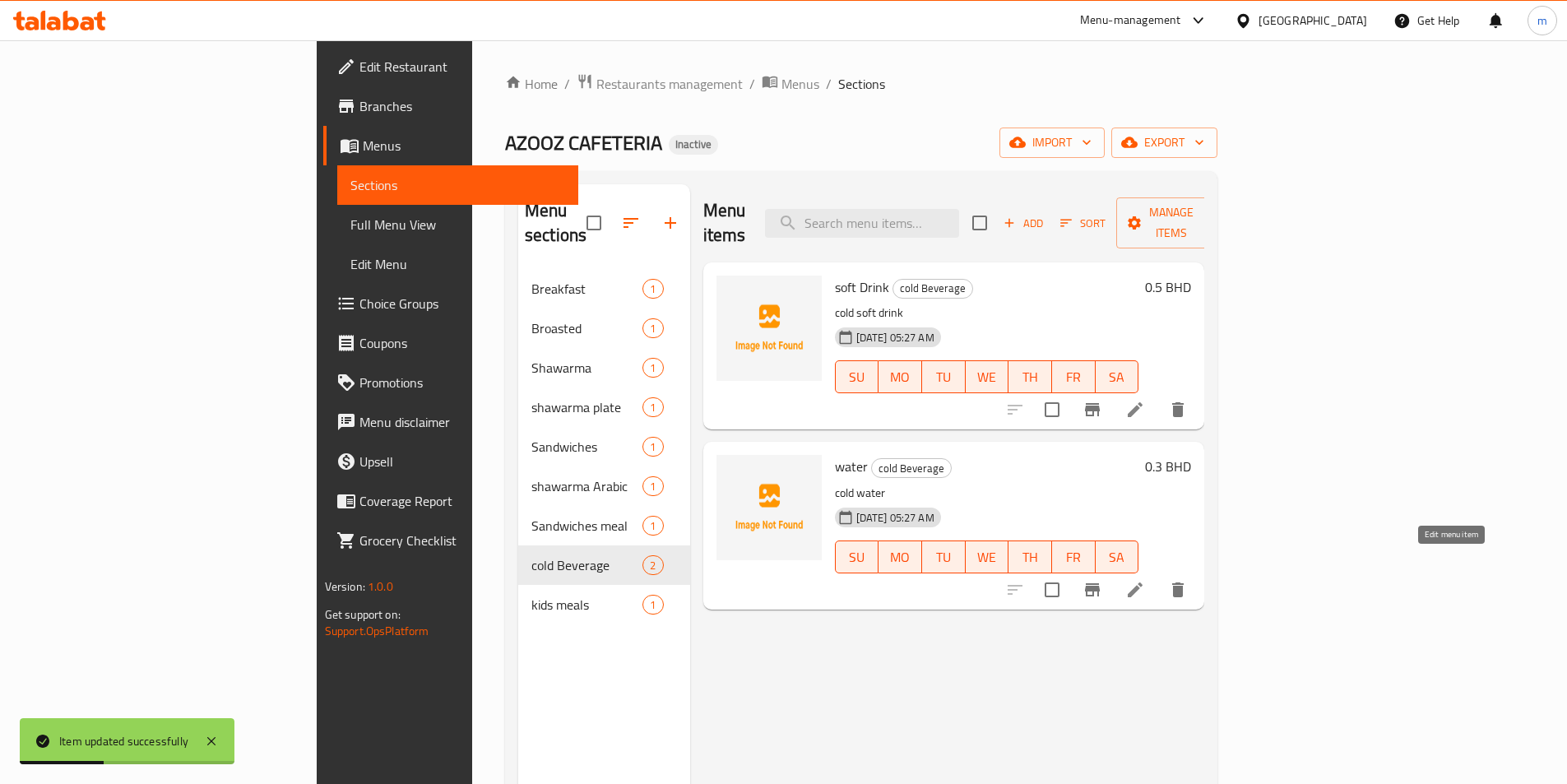
click at [1145, 580] on icon at bounding box center [1135, 590] width 20 height 20
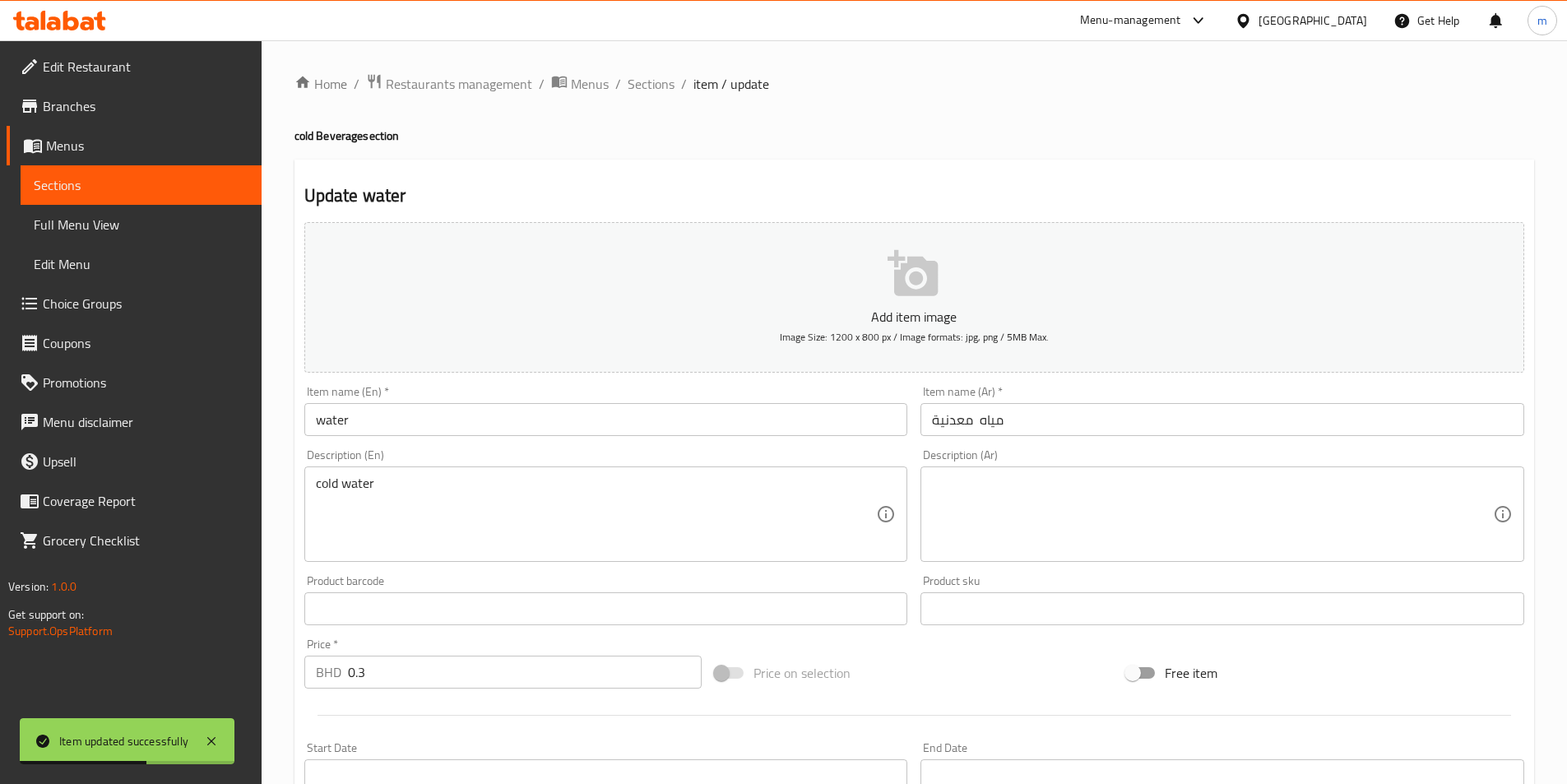
click at [1204, 521] on textarea at bounding box center [1212, 514] width 561 height 78
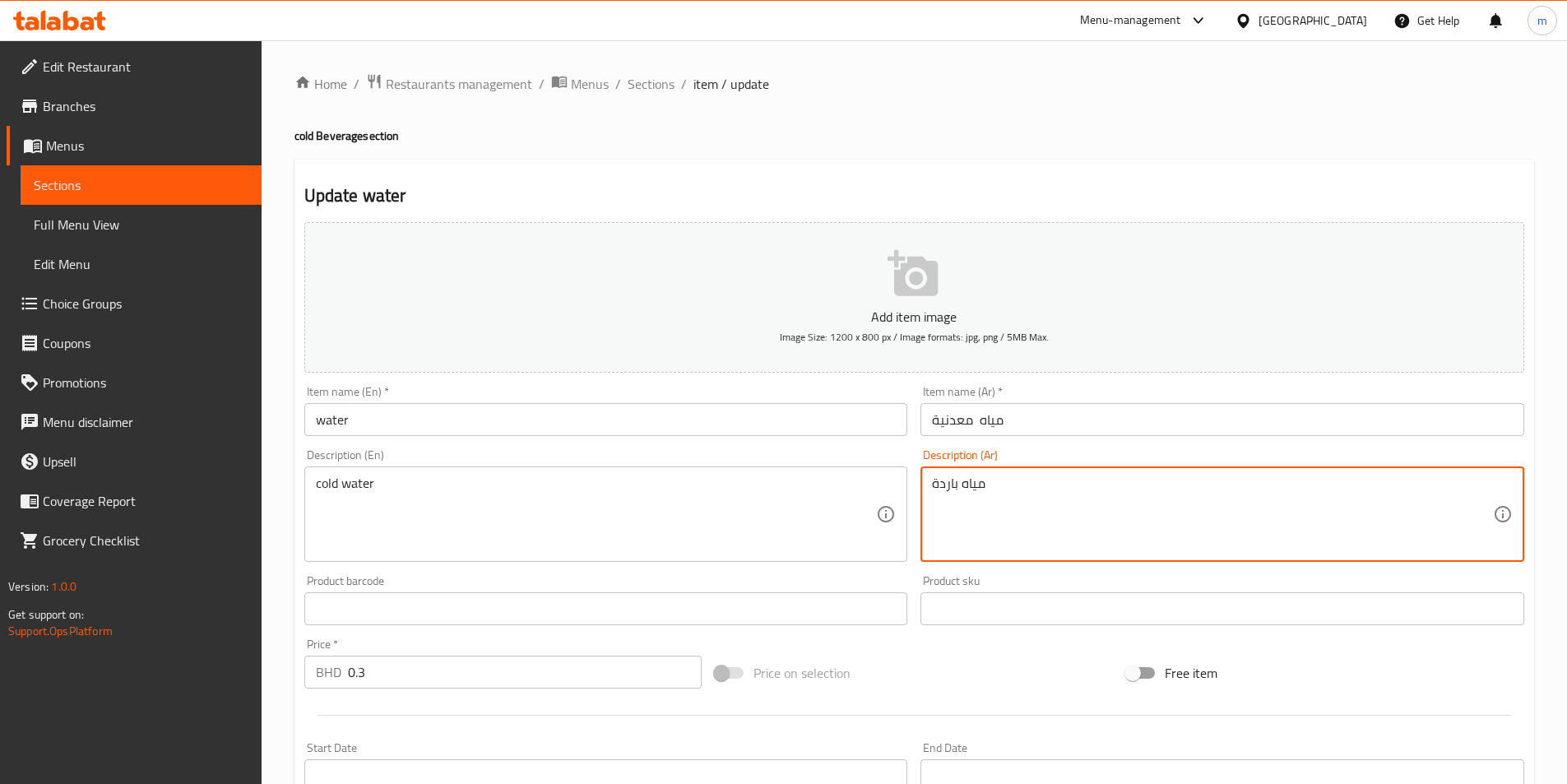
type textarea "مياه باردة"
click at [951, 430] on input "مياه معدنية" at bounding box center [1222, 419] width 604 height 33
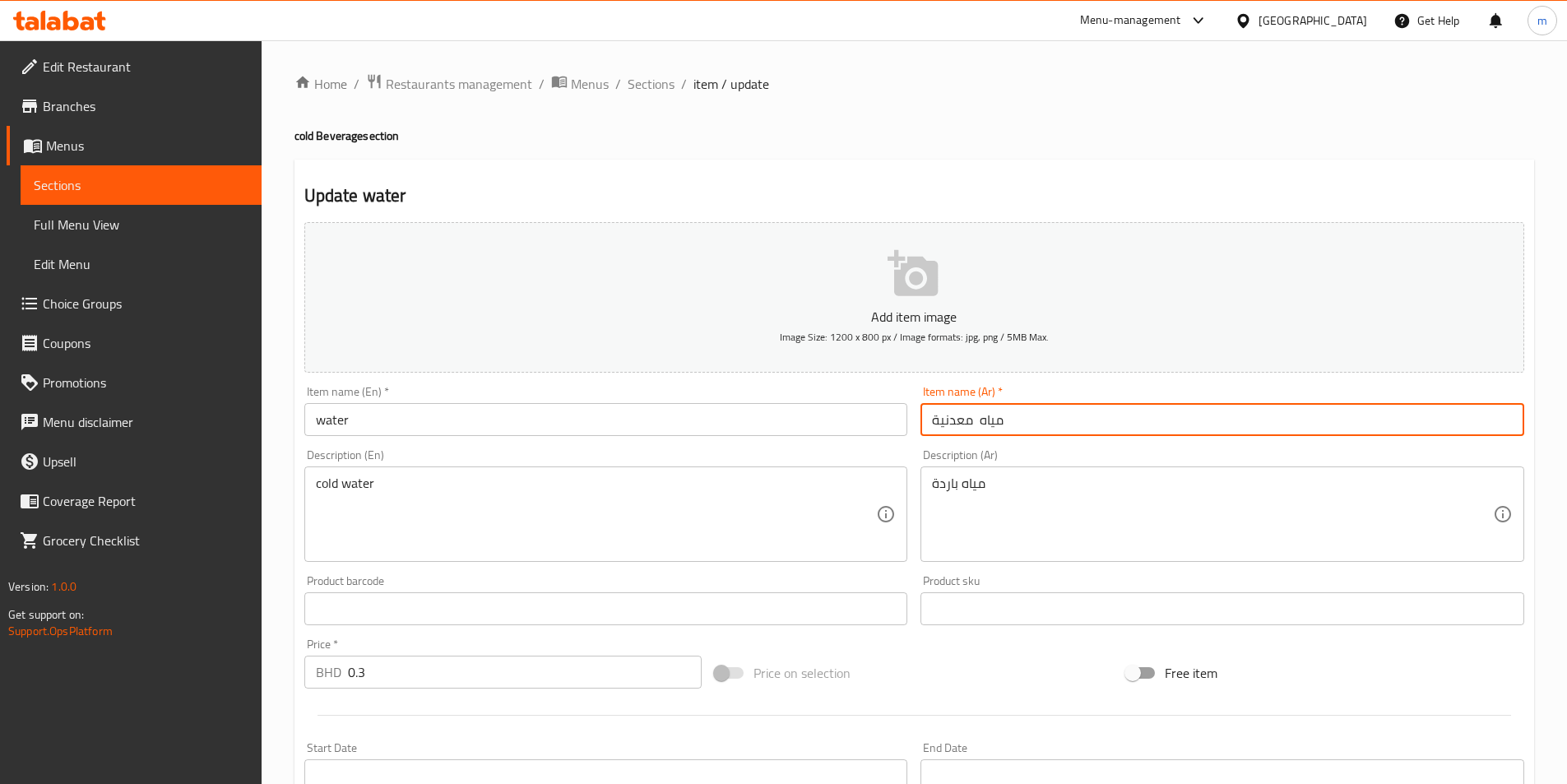
click at [951, 430] on input "مياه معدنية" at bounding box center [1222, 419] width 604 height 33
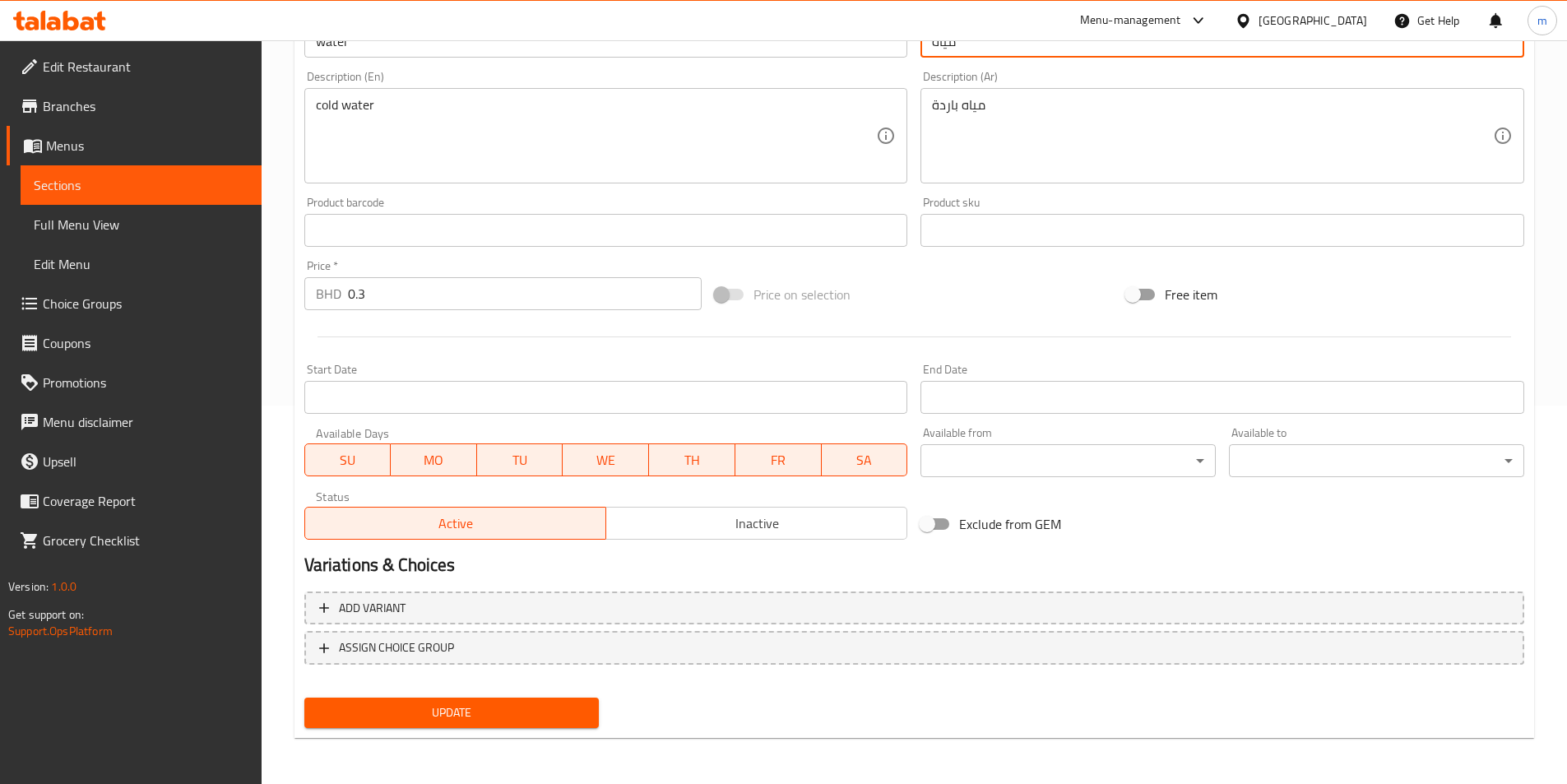
type input "مياه"
click at [549, 706] on span "Update" at bounding box center [451, 712] width 269 height 21
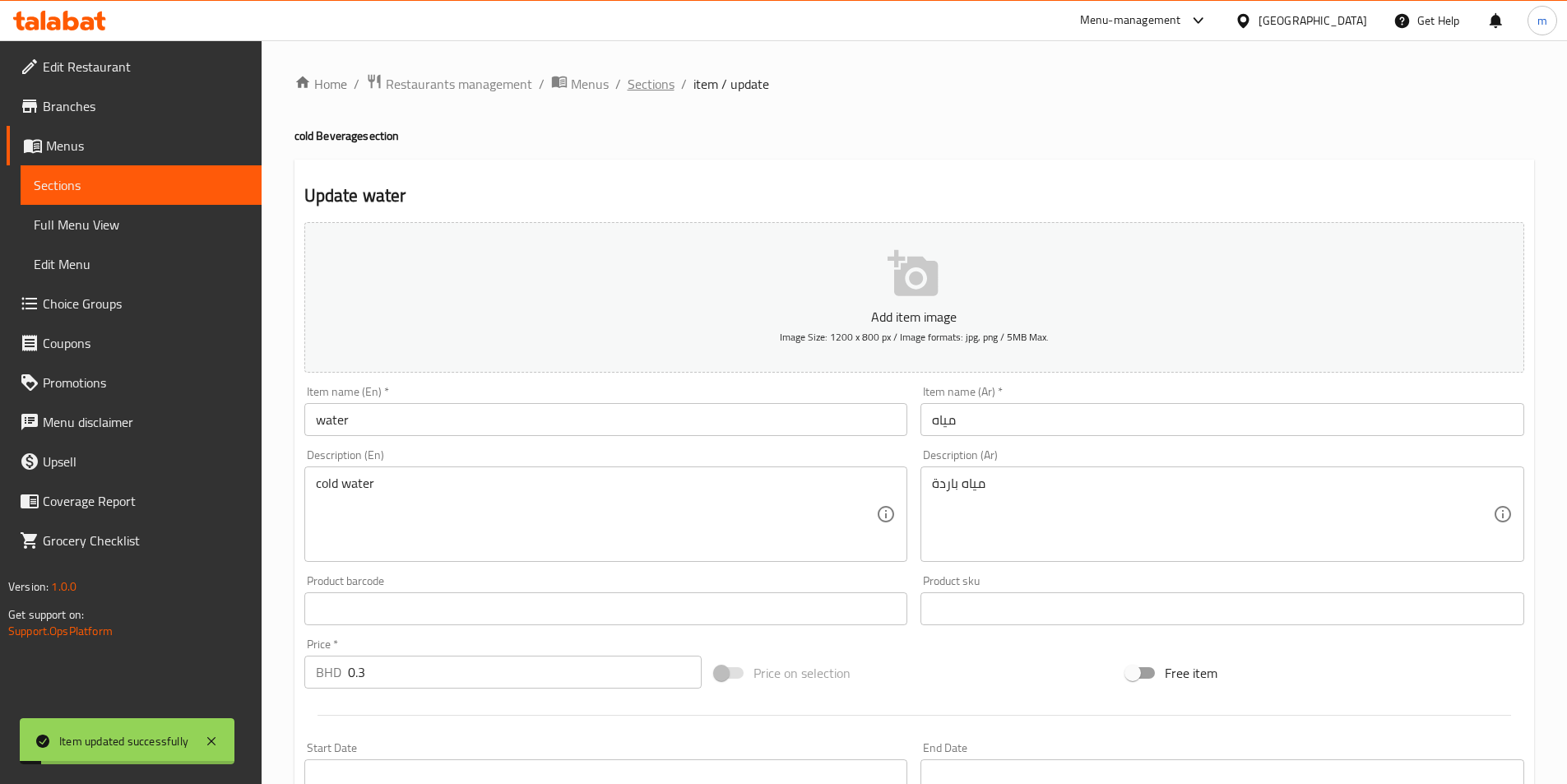
click at [642, 81] on span "Sections" at bounding box center [651, 84] width 47 height 20
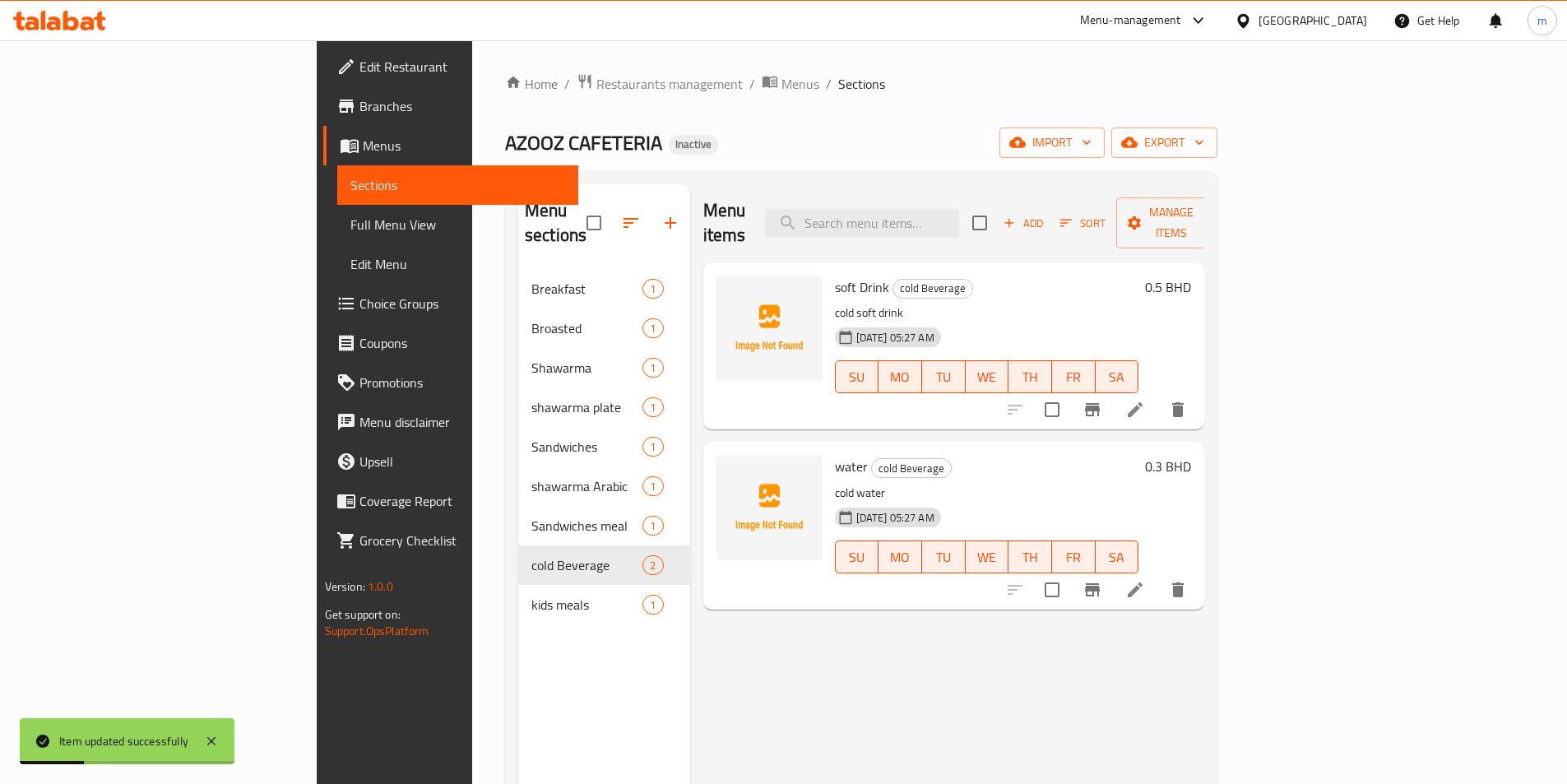
click at [1158, 395] on li at bounding box center [1135, 410] width 46 height 30
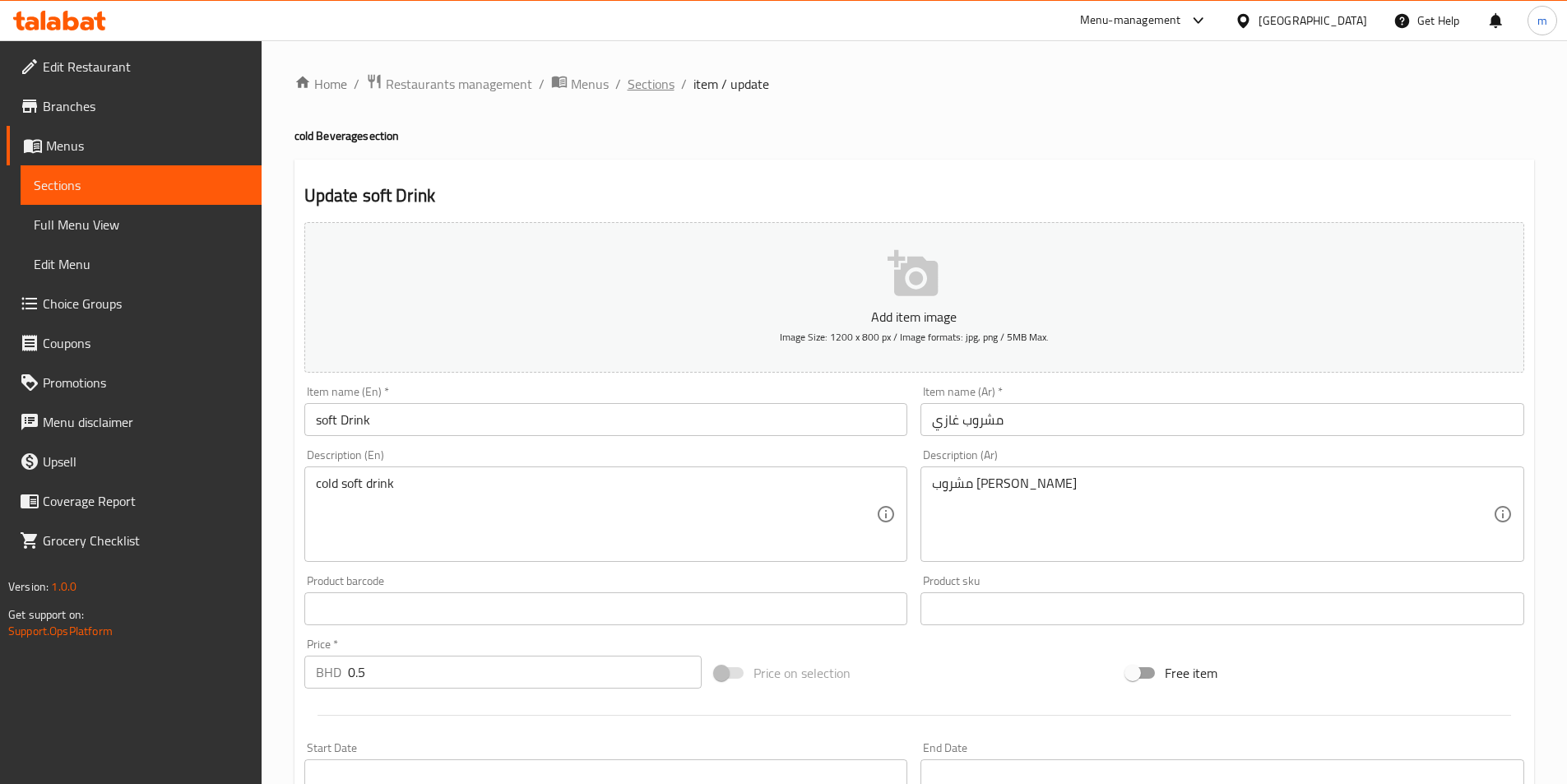
click at [642, 78] on span "Sections" at bounding box center [651, 84] width 47 height 20
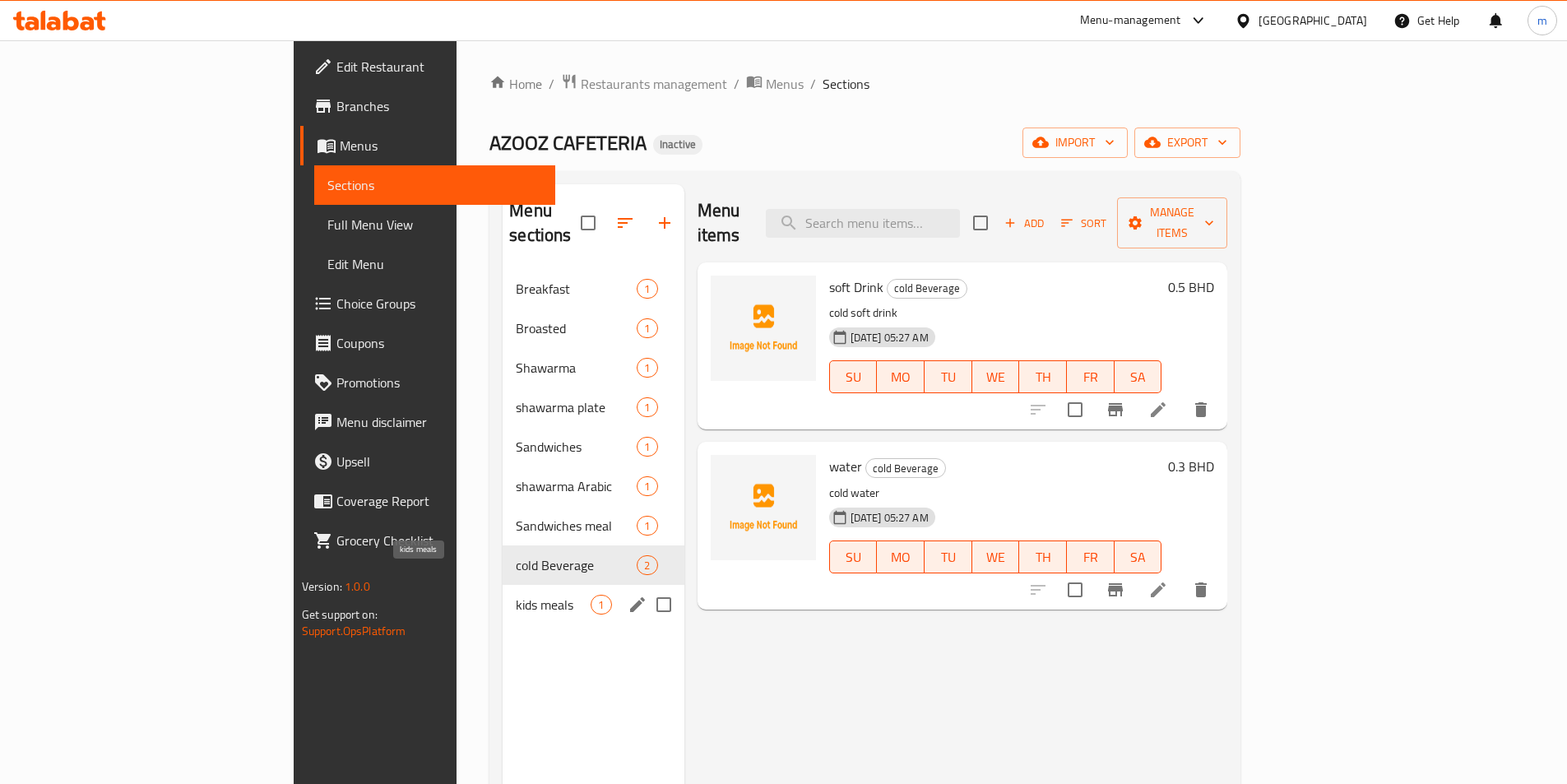
click at [516, 595] on span "kids meals" at bounding box center [553, 605] width 75 height 20
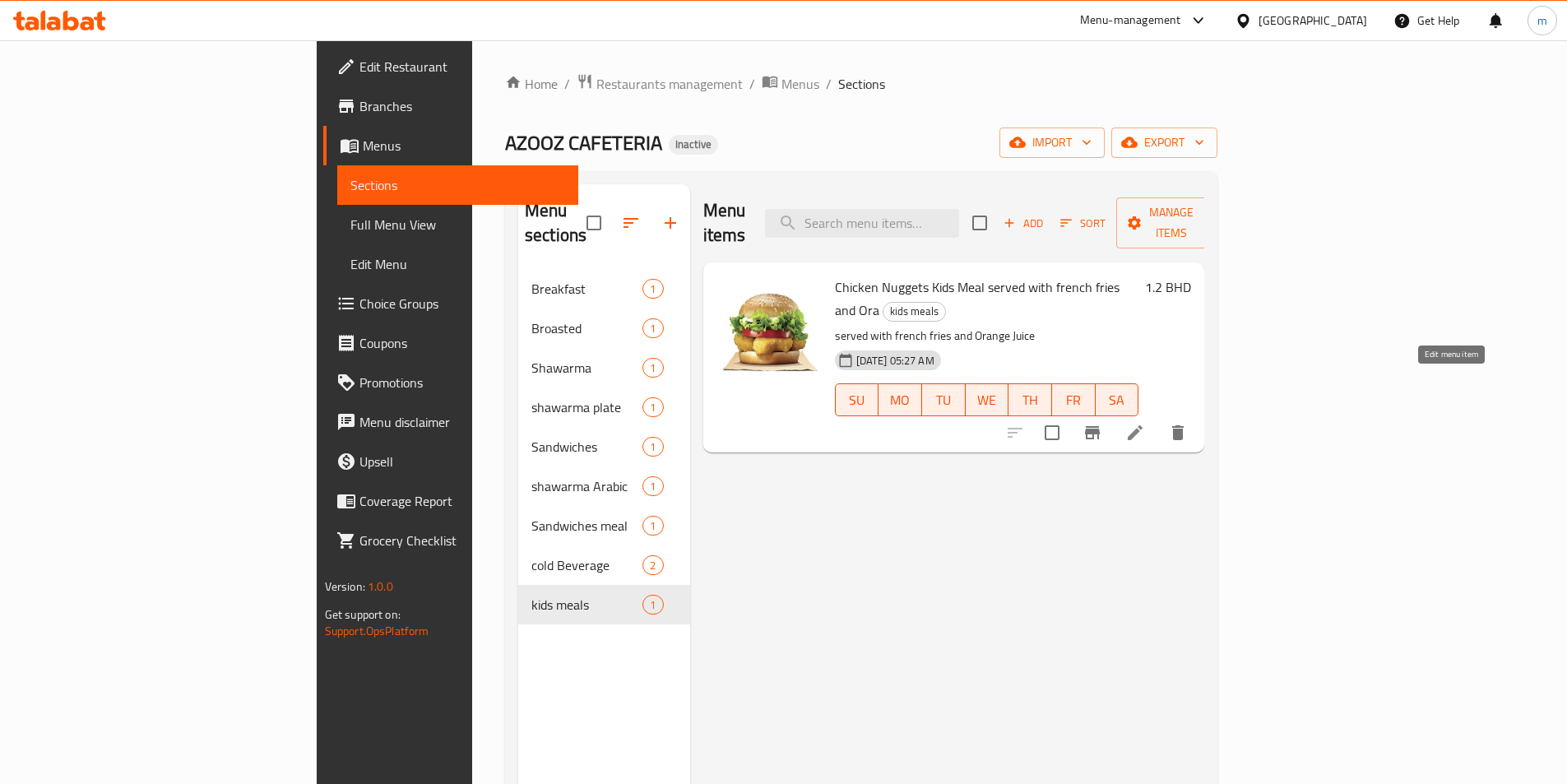
click at [1145, 423] on icon at bounding box center [1135, 433] width 20 height 20
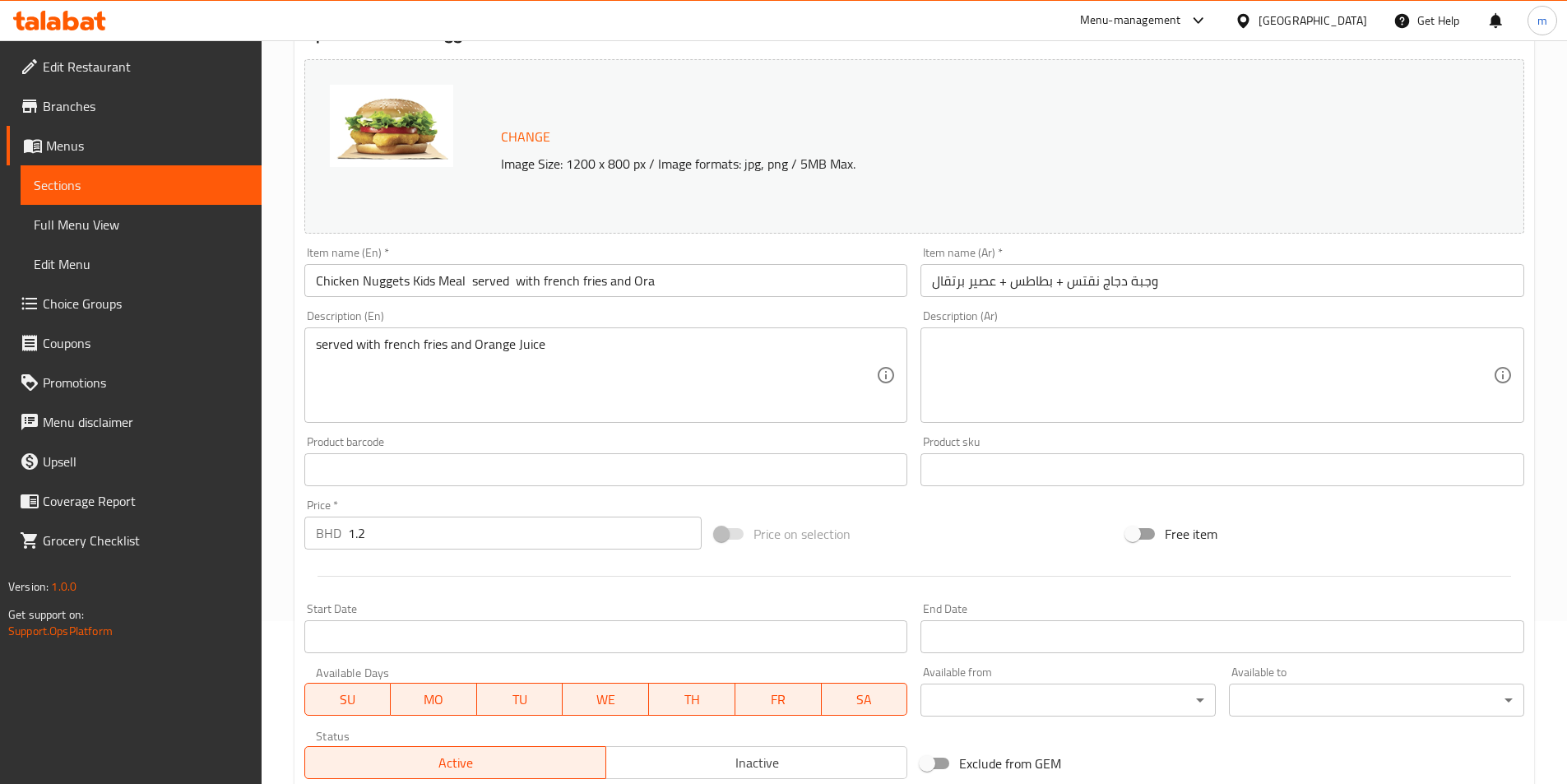
scroll to position [164, 0]
click at [676, 279] on input "Chicken Nuggets Kids Meal served with french fries and Ora" at bounding box center [606, 278] width 604 height 33
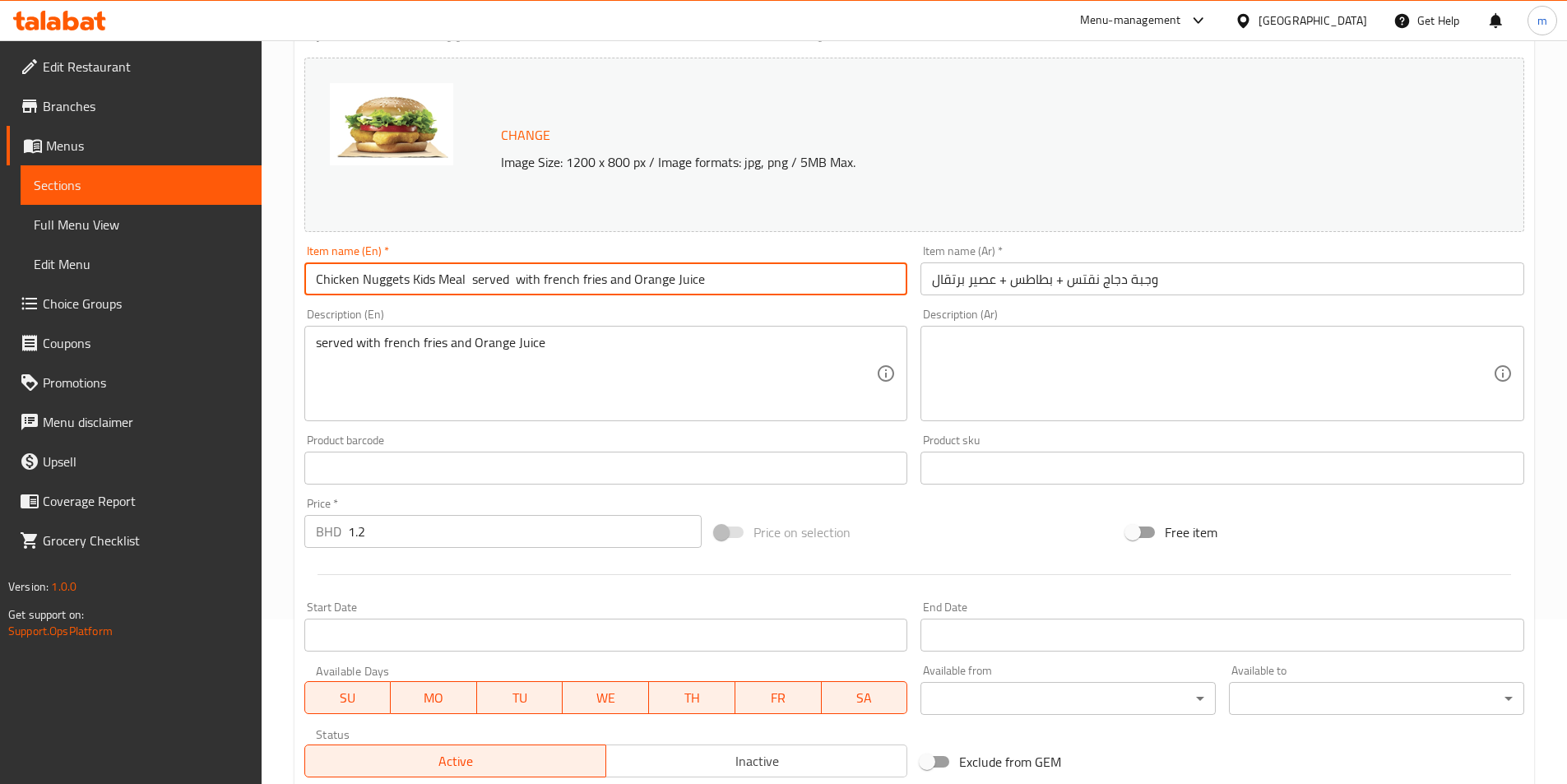
click at [385, 279] on input "Chicken Nuggets Kids Meal served with french fries and Orange Juice" at bounding box center [606, 278] width 604 height 33
click at [384, 279] on input "Chicken Nuggets Kids Meal served with french fries and Orange Juice" at bounding box center [606, 278] width 604 height 33
type input "Chicken Nuggets Kids Meal served with french fries and Orange Juice"
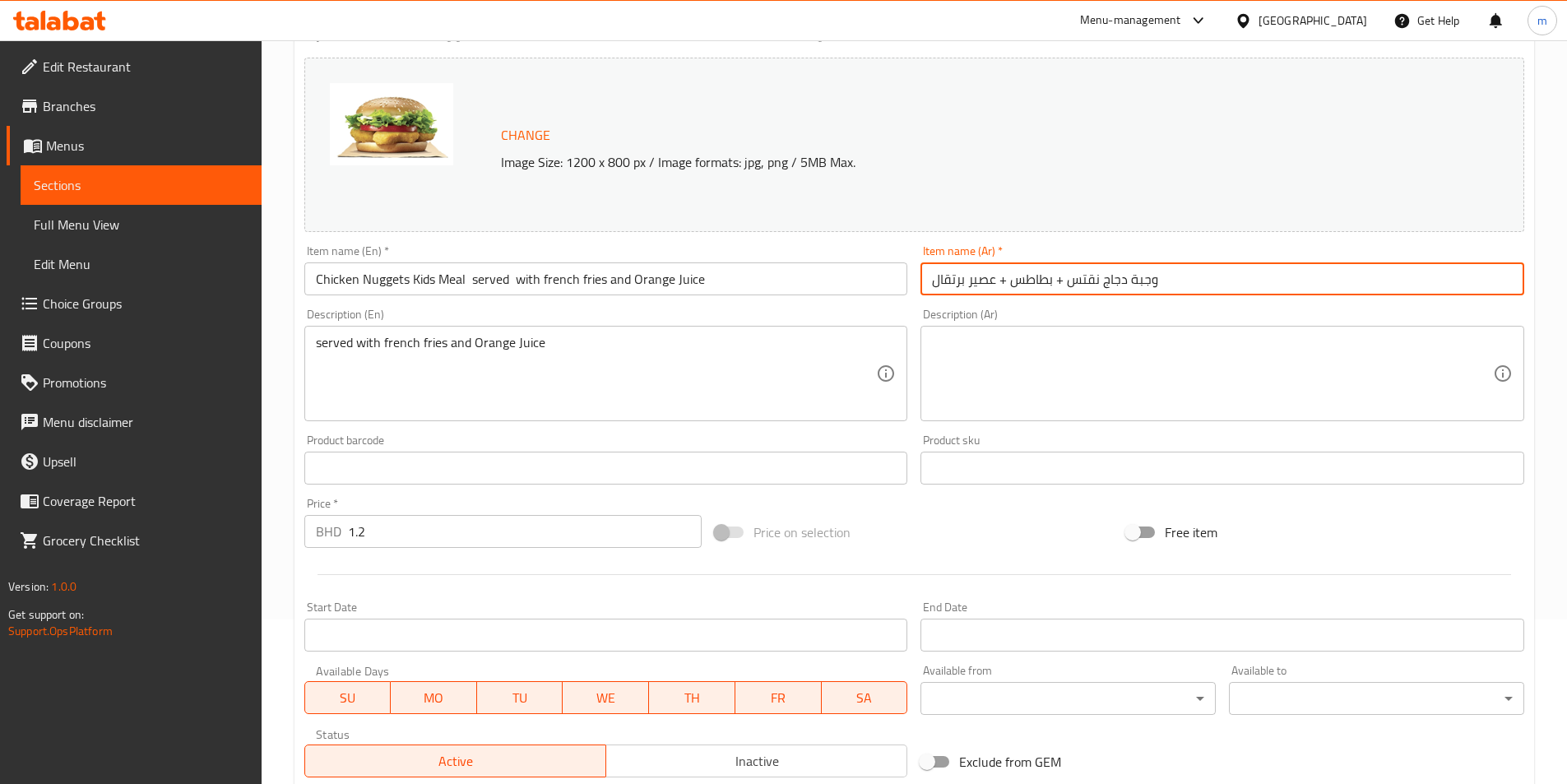
click at [1098, 276] on input "وجبة دجاج نقتس + بطاطس + عصير برتقال" at bounding box center [1222, 278] width 604 height 33
click at [1066, 281] on input "وجبة اطفال دجاج ناجتس+ بطاطس + عصير برتقال" at bounding box center [1222, 278] width 604 height 33
type input "وجبة اطفال دجاج ناجتس تقدم مع بطاطس مقلية وعصير برتقال"
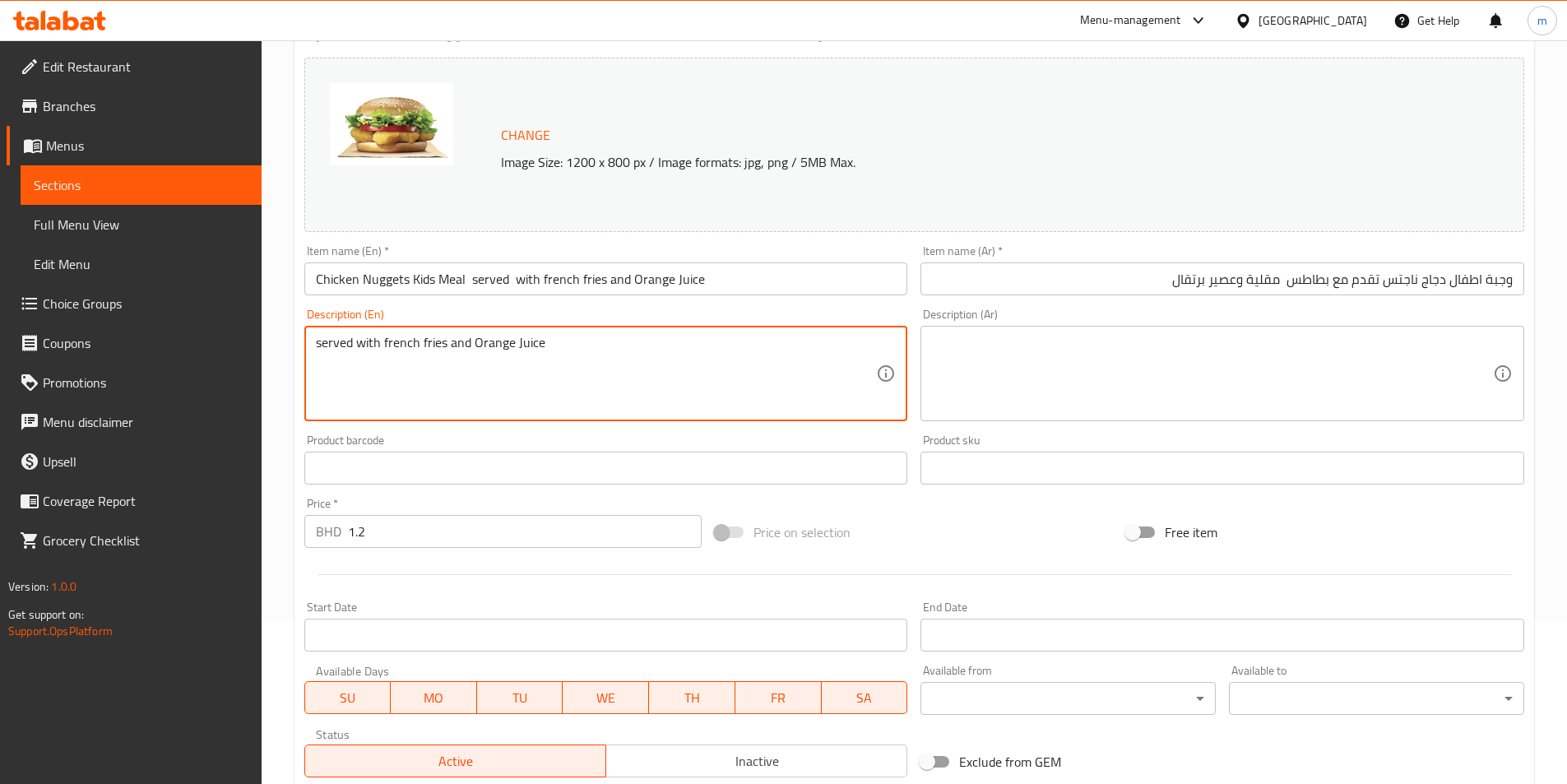
click at [624, 353] on textarea "served with french fries and Orange Juice" at bounding box center [596, 374] width 561 height 78
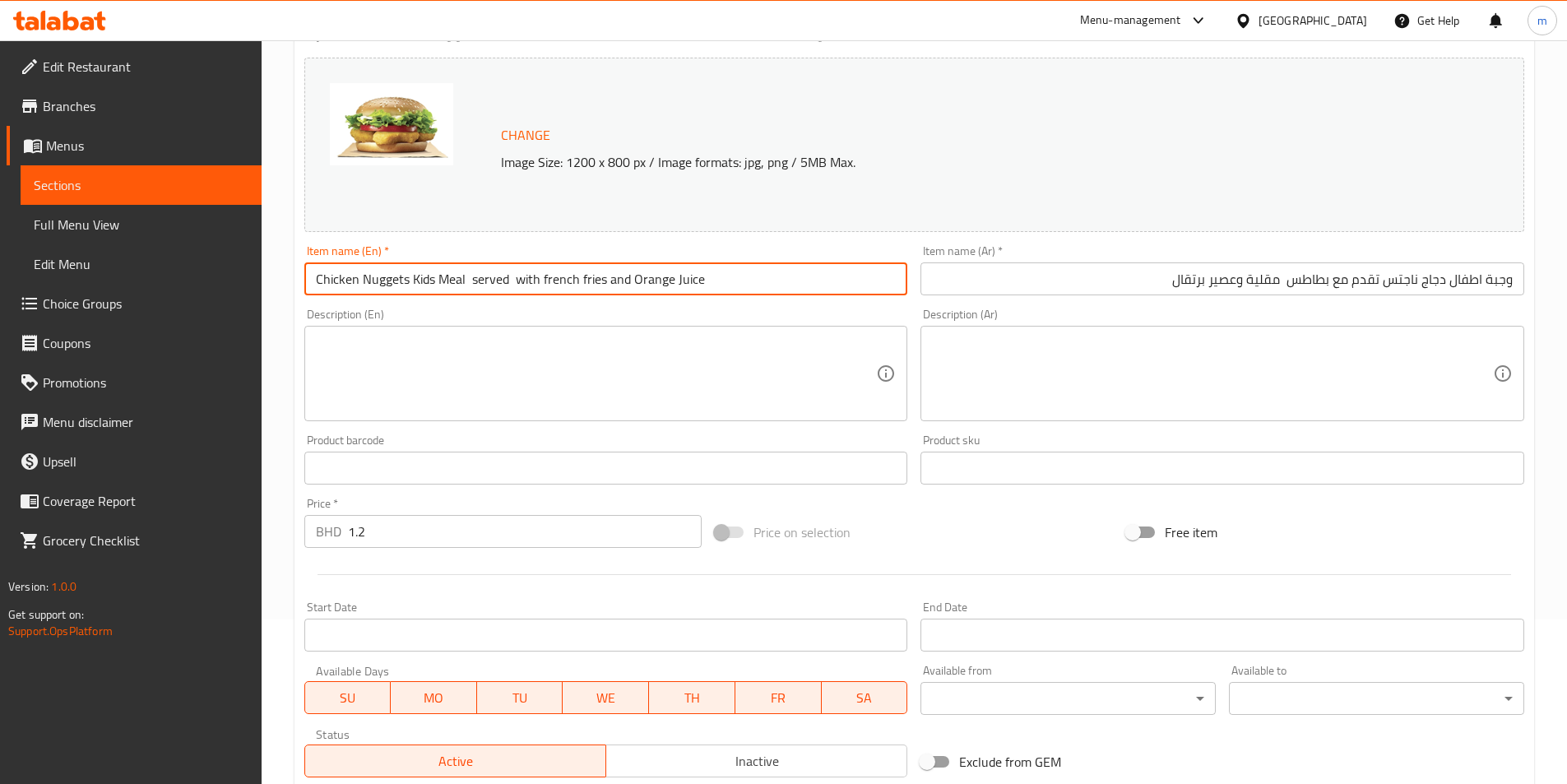
click at [507, 266] on input "Chicken Nuggets Kids Meal served with french fries and Orange Juice" at bounding box center [606, 278] width 604 height 33
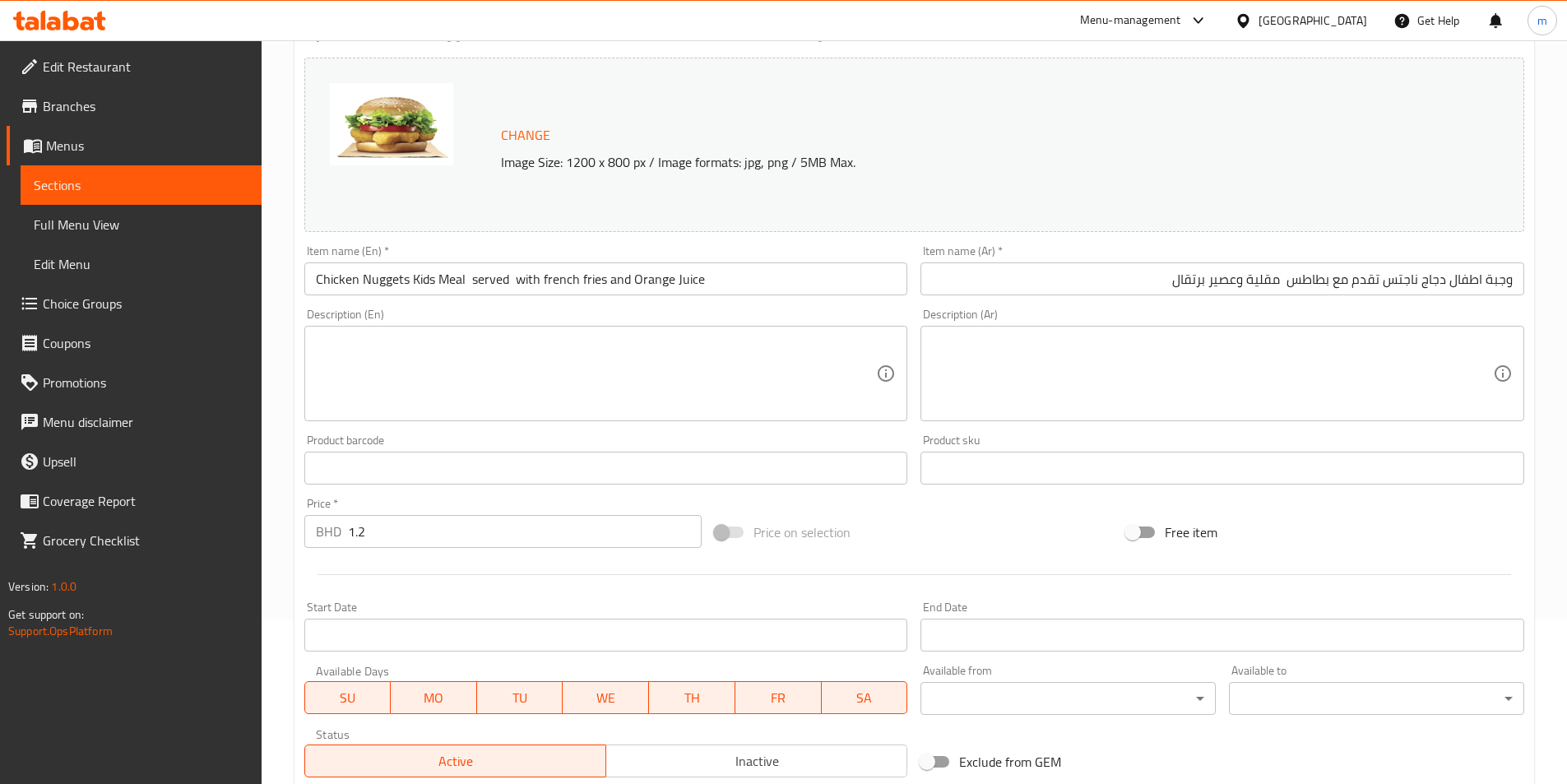
click at [862, 49] on div "Update Chicken Nuggets Kids Meal served with french fries and Orange Juice Chan…" at bounding box center [913, 485] width 1239 height 981
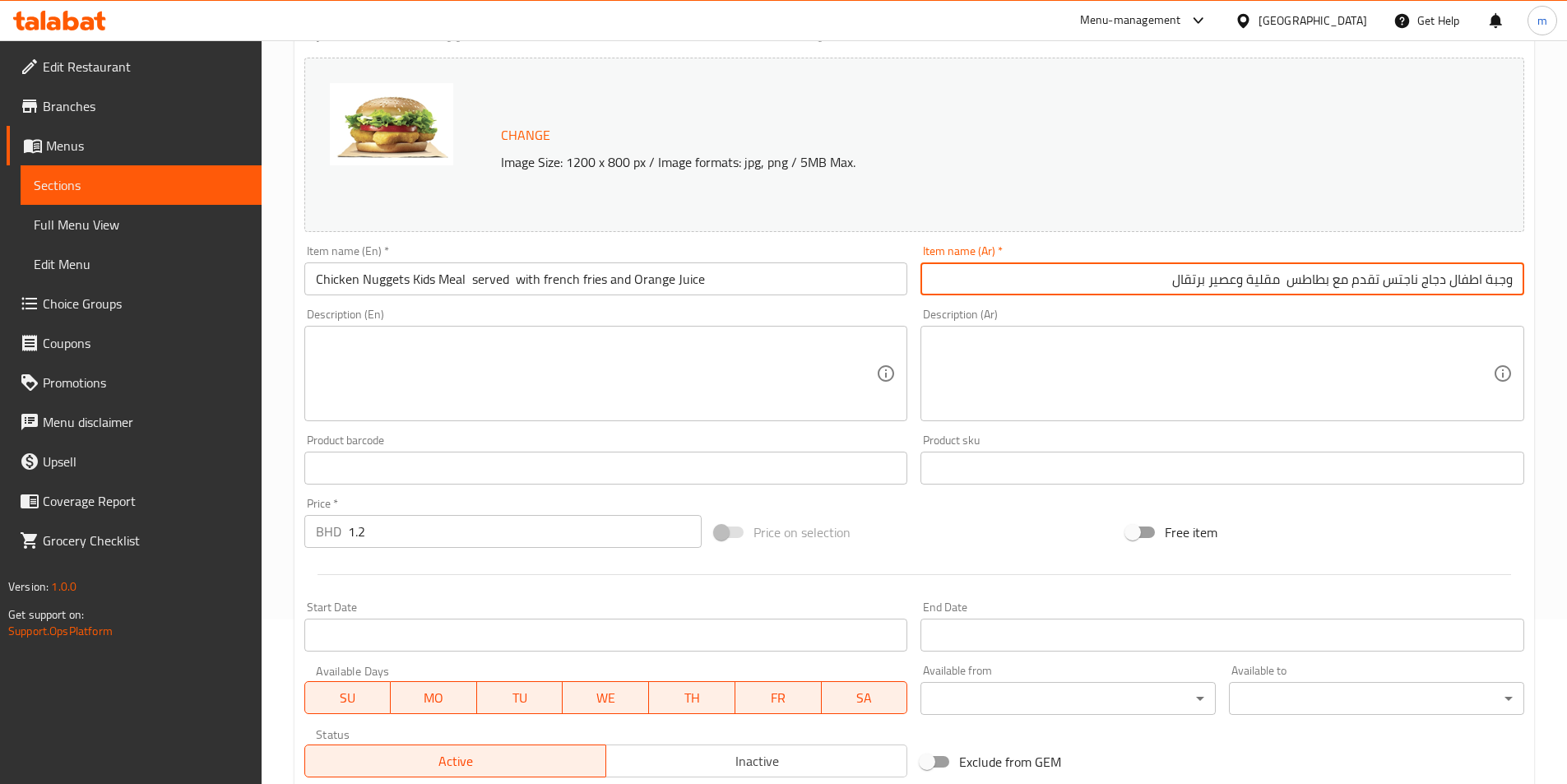
click at [1294, 289] on input "وجبة اطفال دجاج ناجتس تقدم مع بطاطس مقلية وعصير برتقال" at bounding box center [1222, 278] width 604 height 33
type input "وجبة اطفال دجاج ناجتس تقدم مع بطاطس مقلية وعصير برتقال"
click at [466, 284] on input "Chicken Nuggets Kids Meal served with french fries and Orange Juice" at bounding box center [606, 278] width 604 height 33
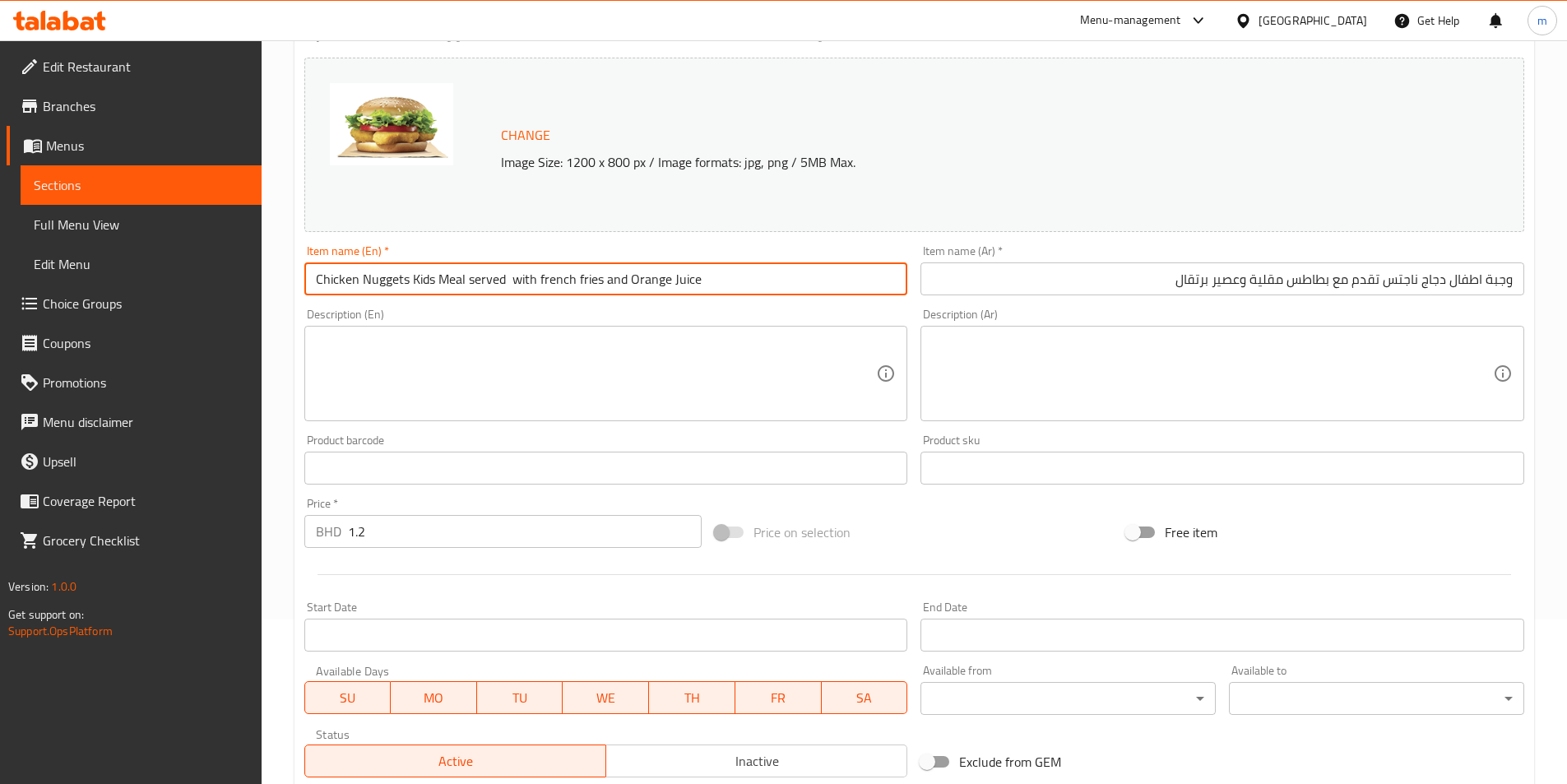
click at [512, 285] on input "Chicken Nuggets Kids Meal served with french fries and Orange Juice" at bounding box center [606, 278] width 604 height 33
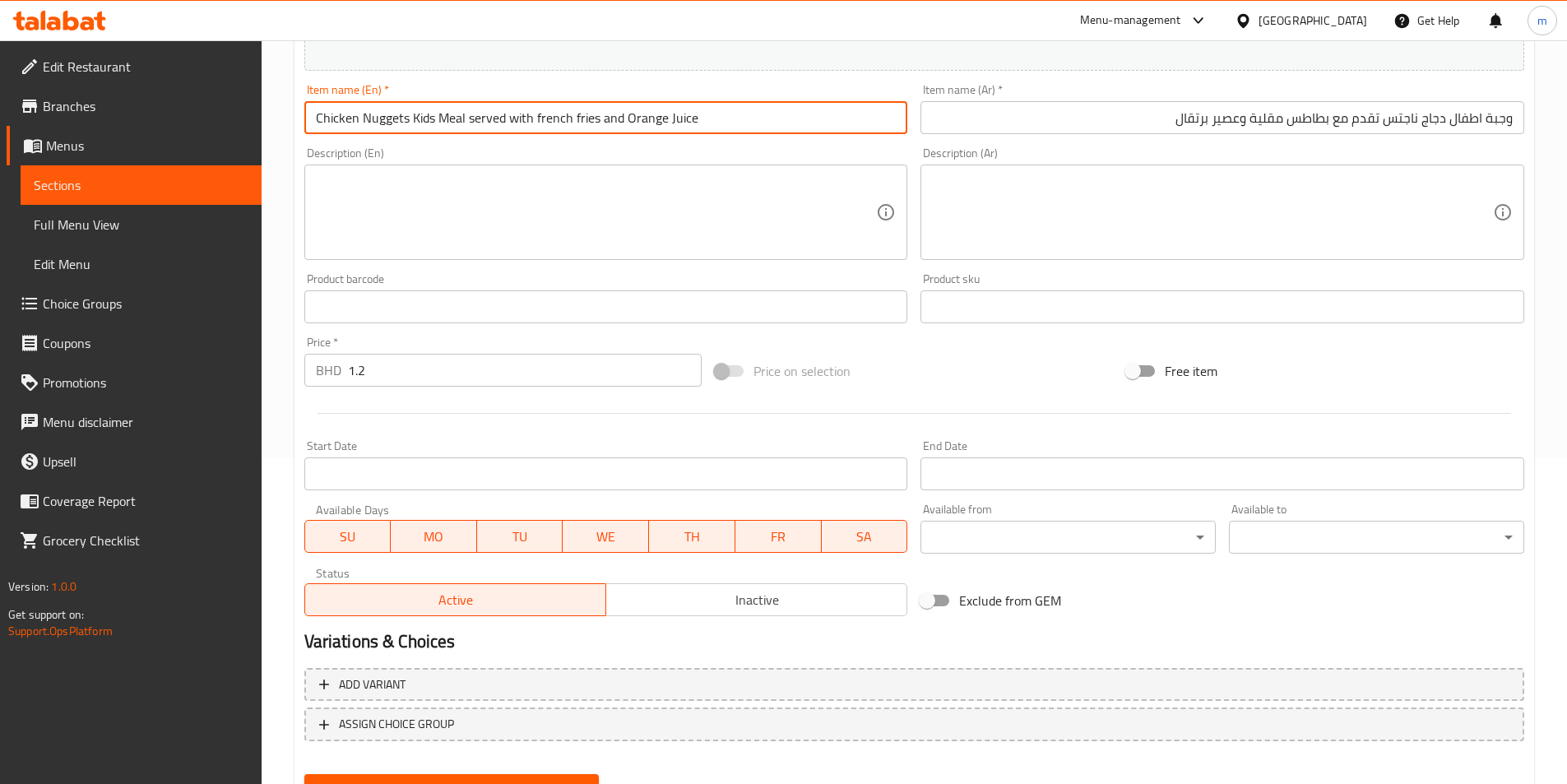
scroll to position [402, 0]
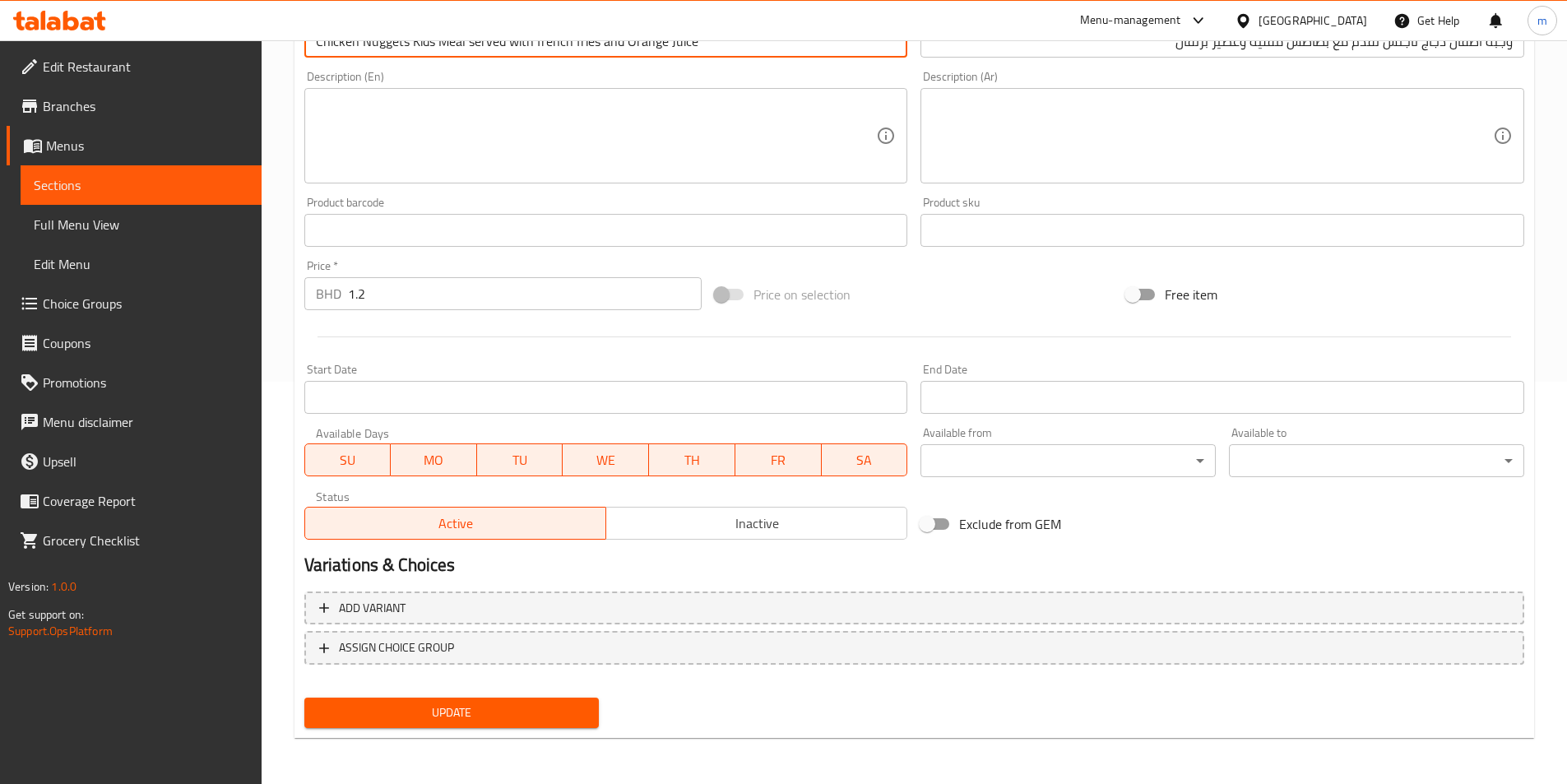
type input "Chicken Nuggets Kids Meal served with french fries and Orange Juice"
click at [517, 717] on span "Update" at bounding box center [451, 712] width 269 height 21
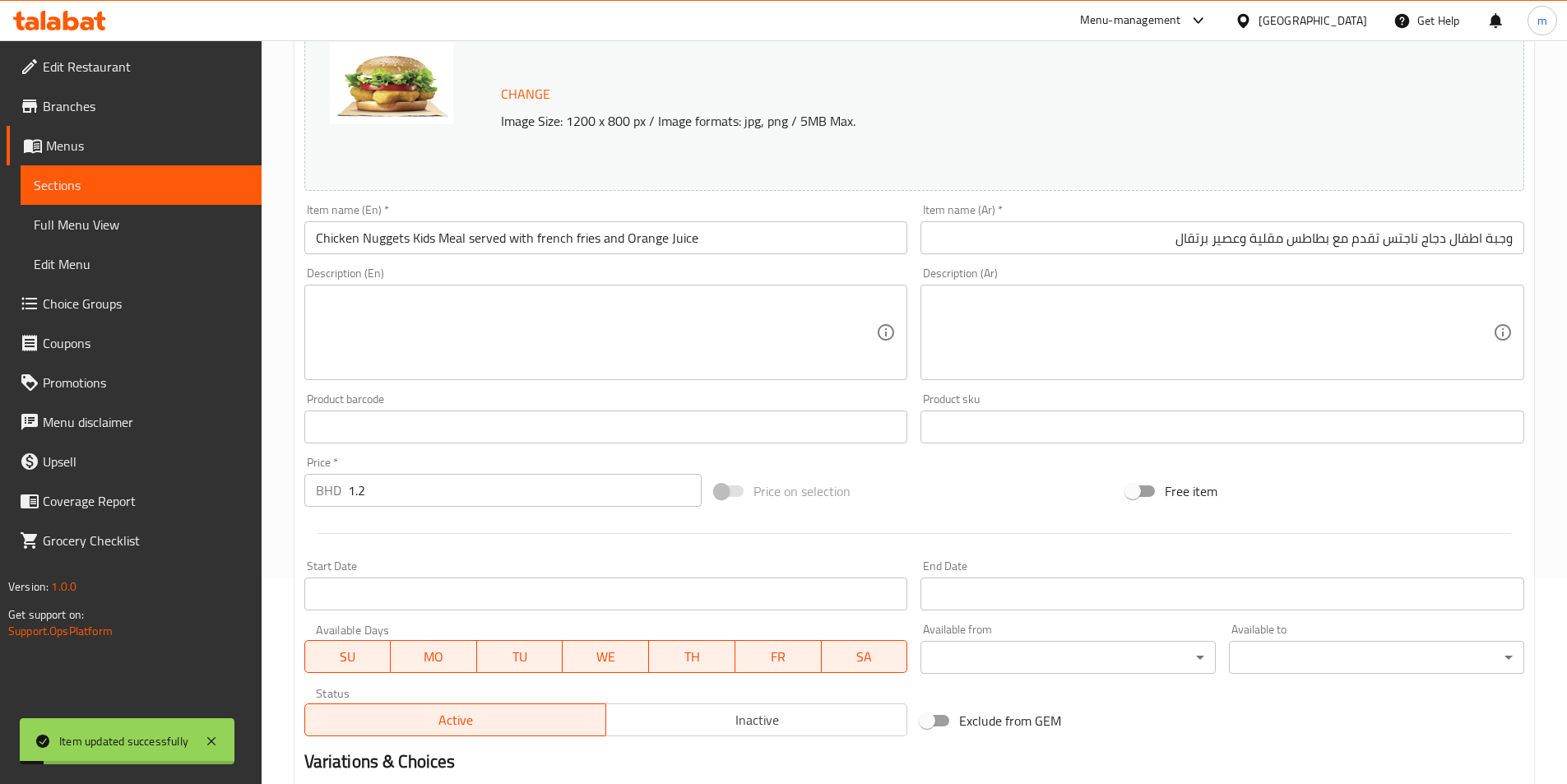
scroll to position [0, 0]
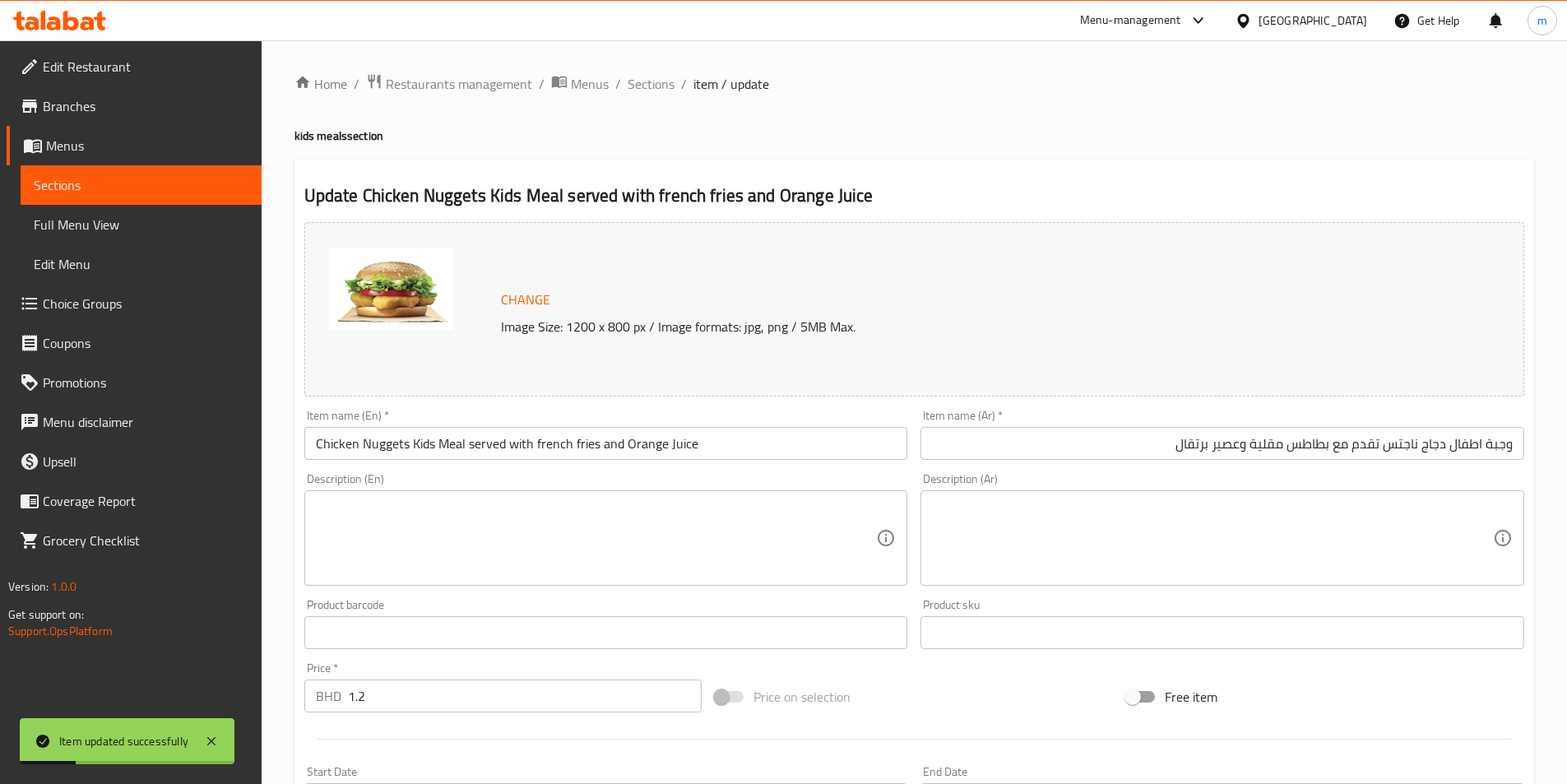
click at [105, 230] on span "Full Menu View" at bounding box center [141, 225] width 215 height 20
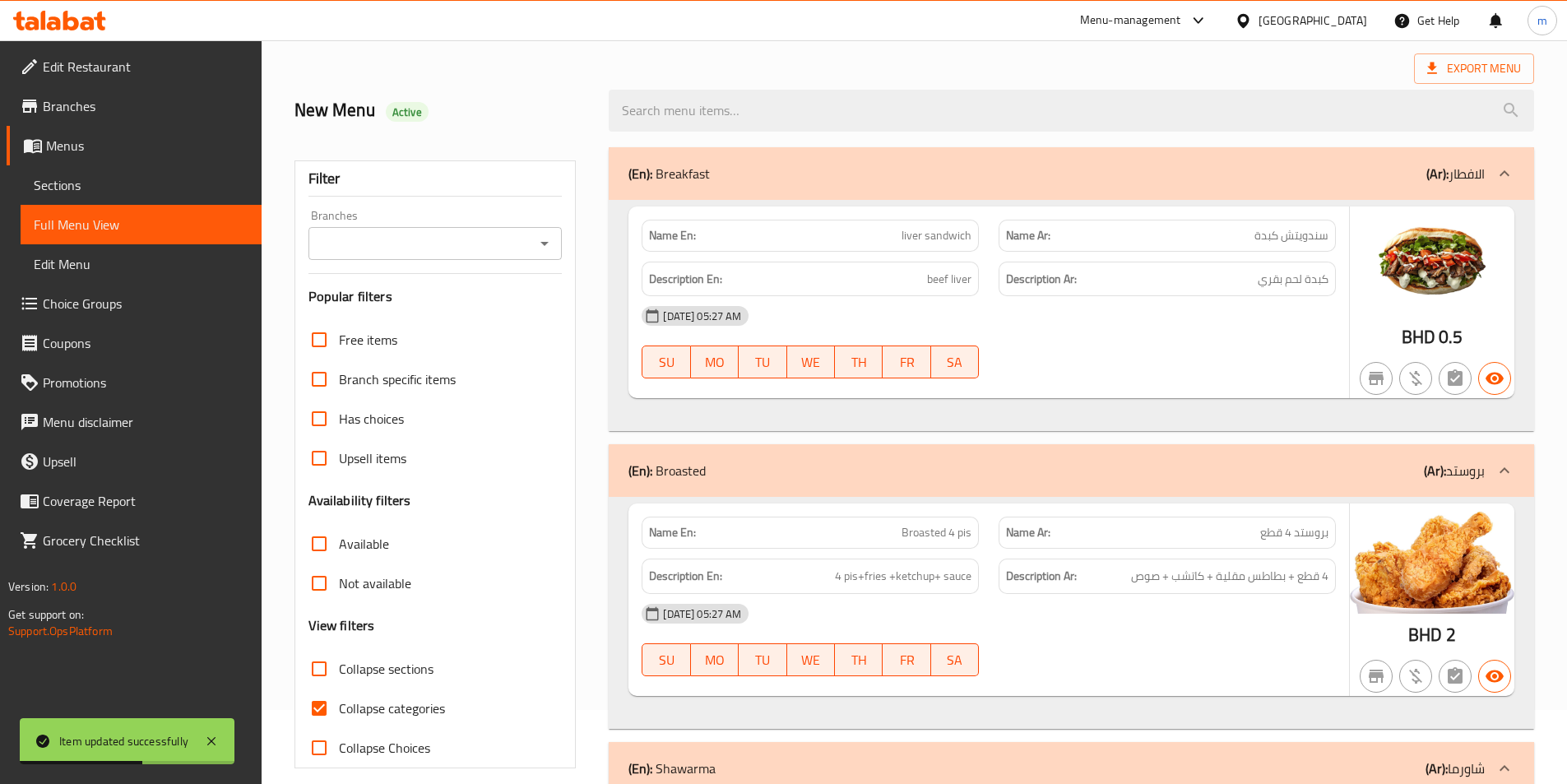
scroll to position [164, 0]
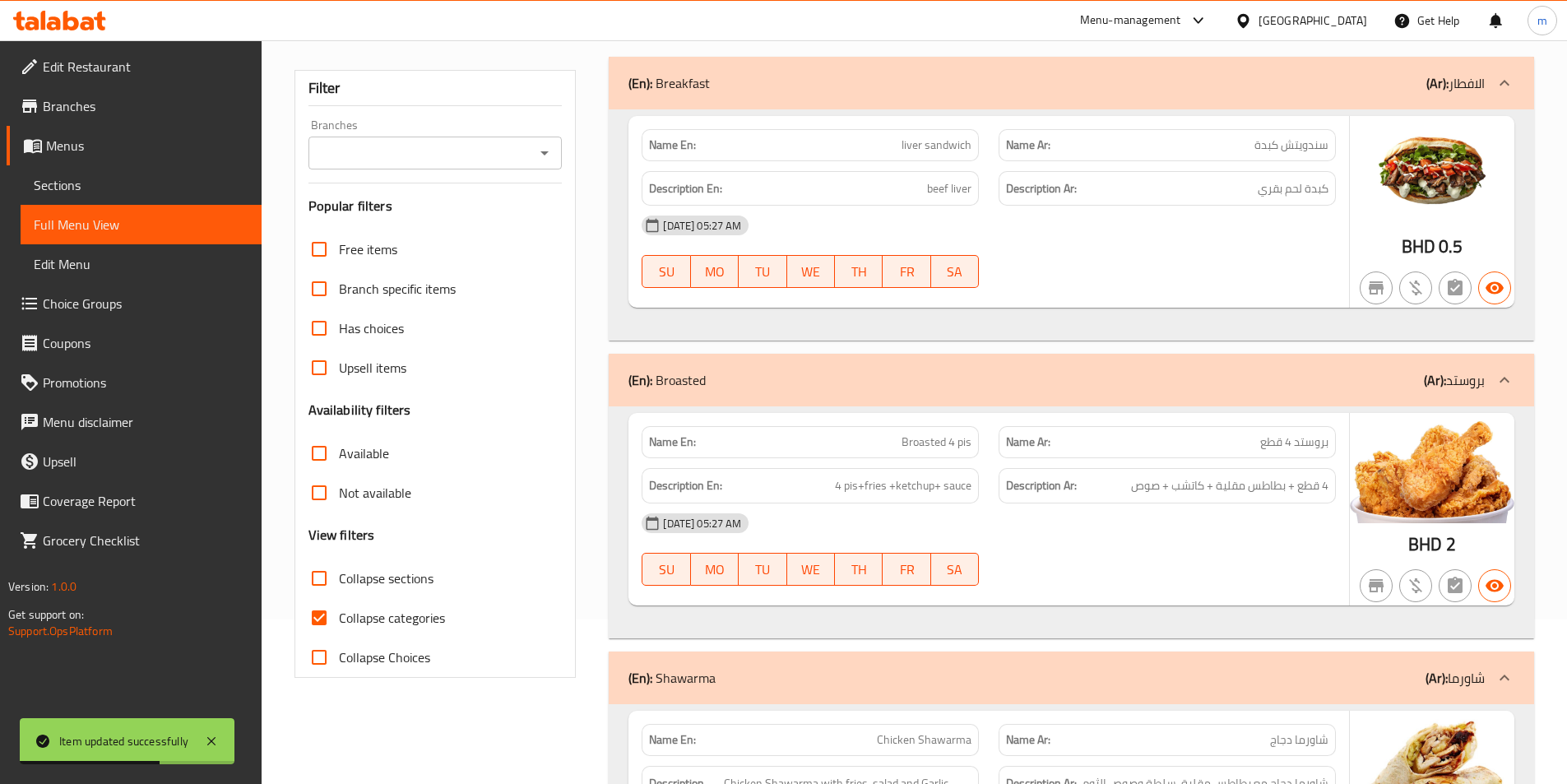
click at [354, 608] on span "Collapse categories" at bounding box center [392, 618] width 106 height 20
click at [339, 606] on input "Collapse categories" at bounding box center [318, 617] width 39 height 39
checkbox input "false"
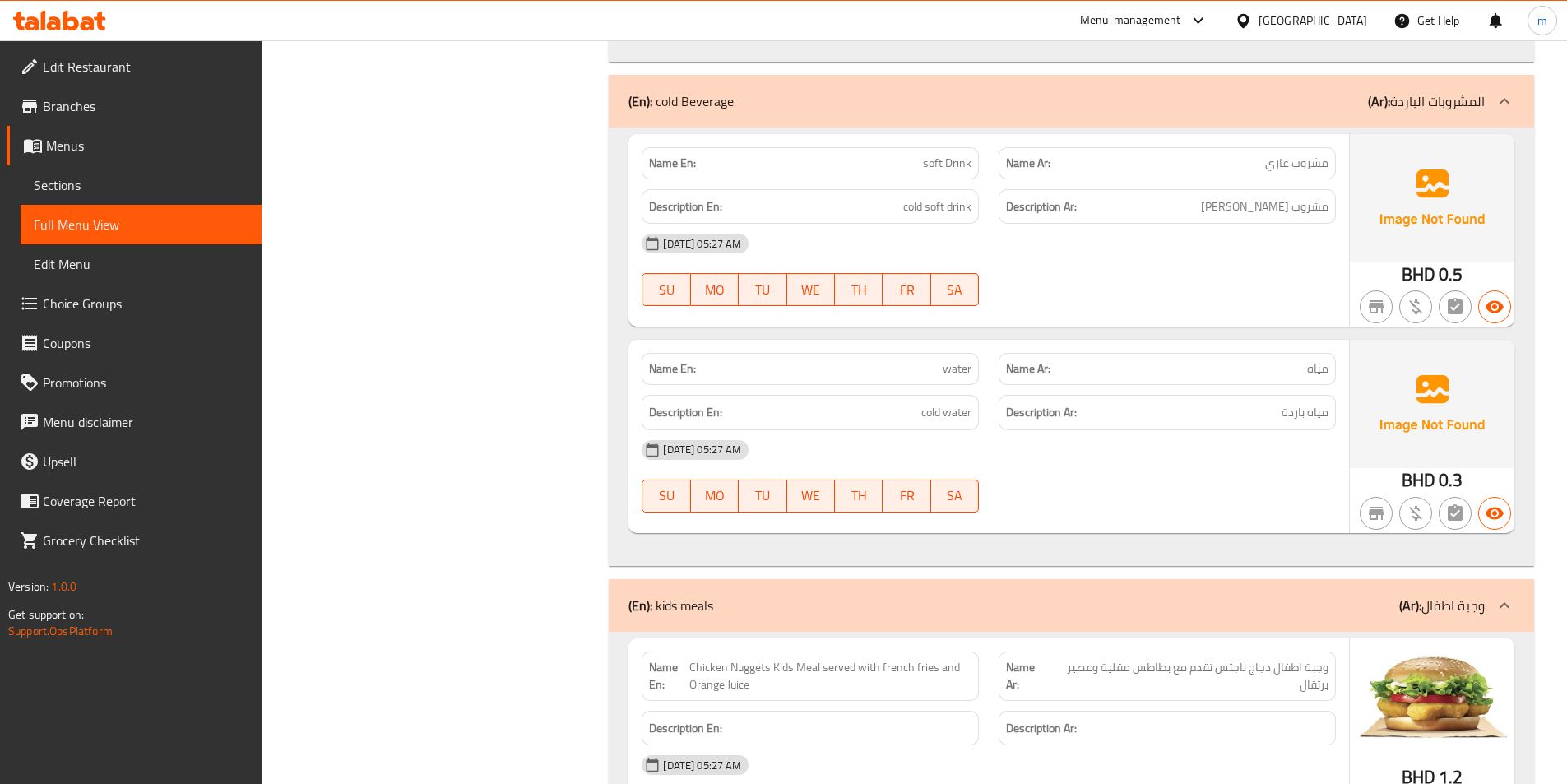
scroll to position [3008, 0]
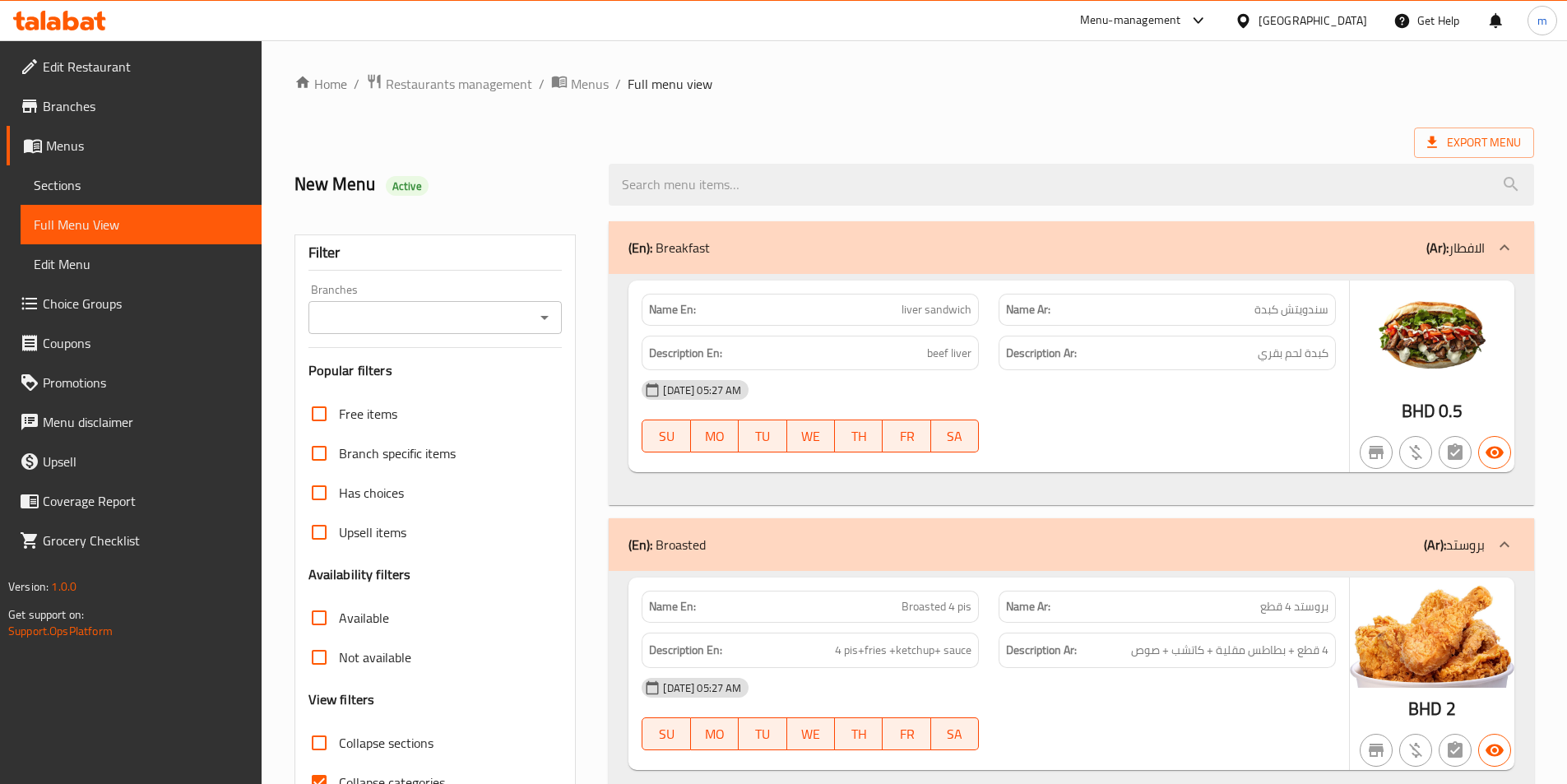
click at [115, 171] on link "Sections" at bounding box center [141, 184] width 241 height 39
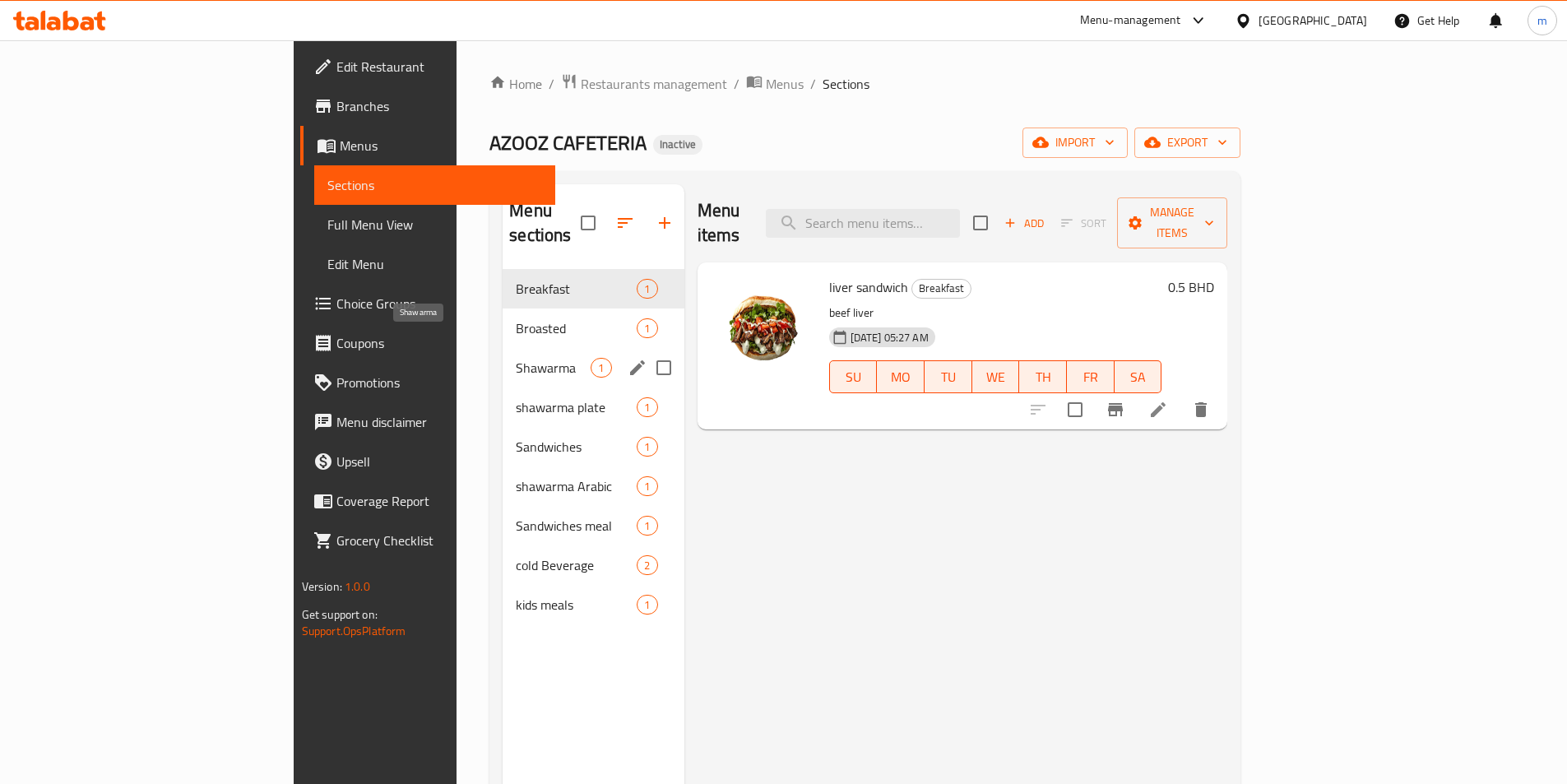
click at [516, 358] on span "Shawarma" at bounding box center [553, 368] width 75 height 20
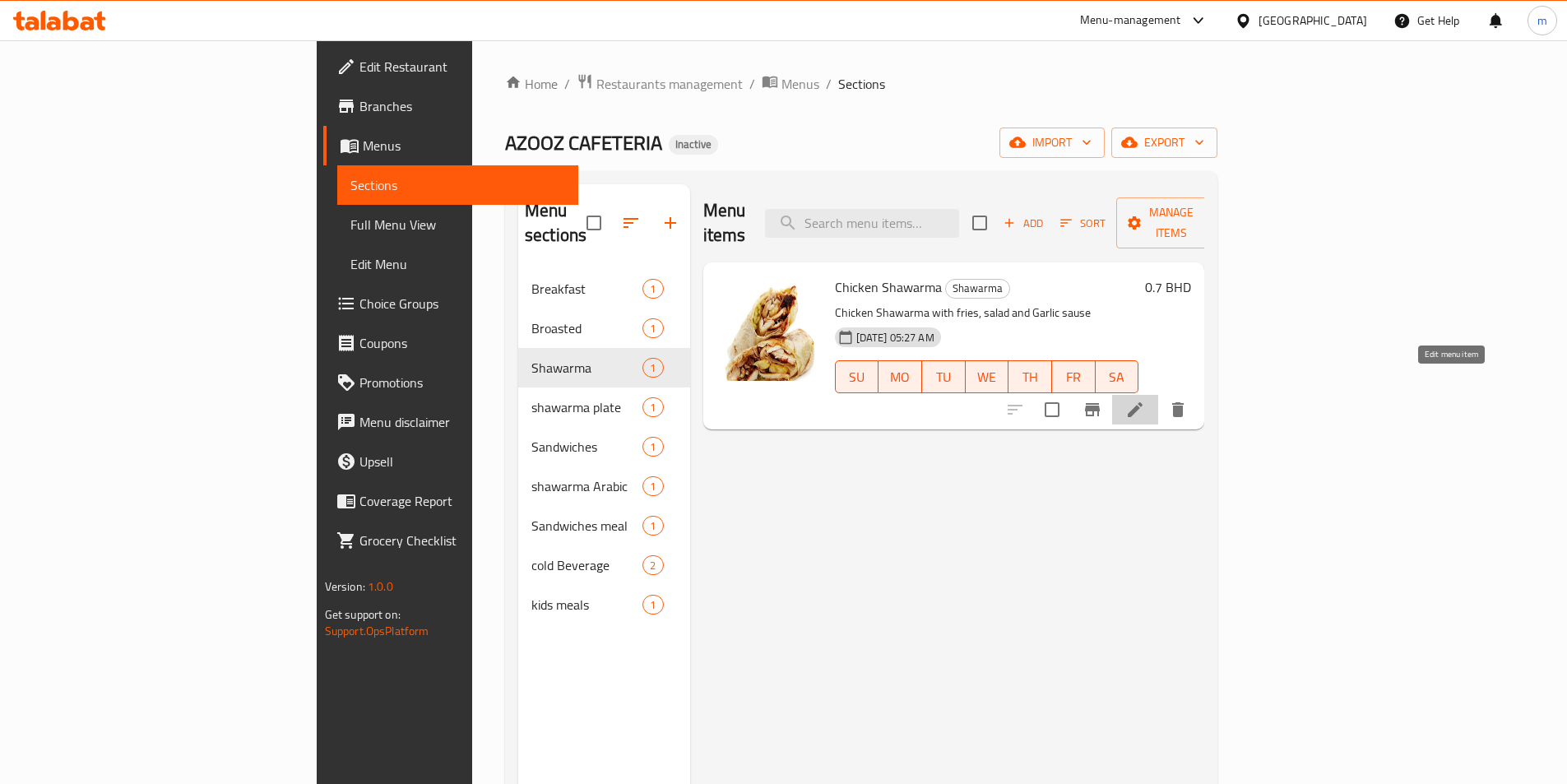
click at [1145, 400] on icon at bounding box center [1135, 410] width 20 height 20
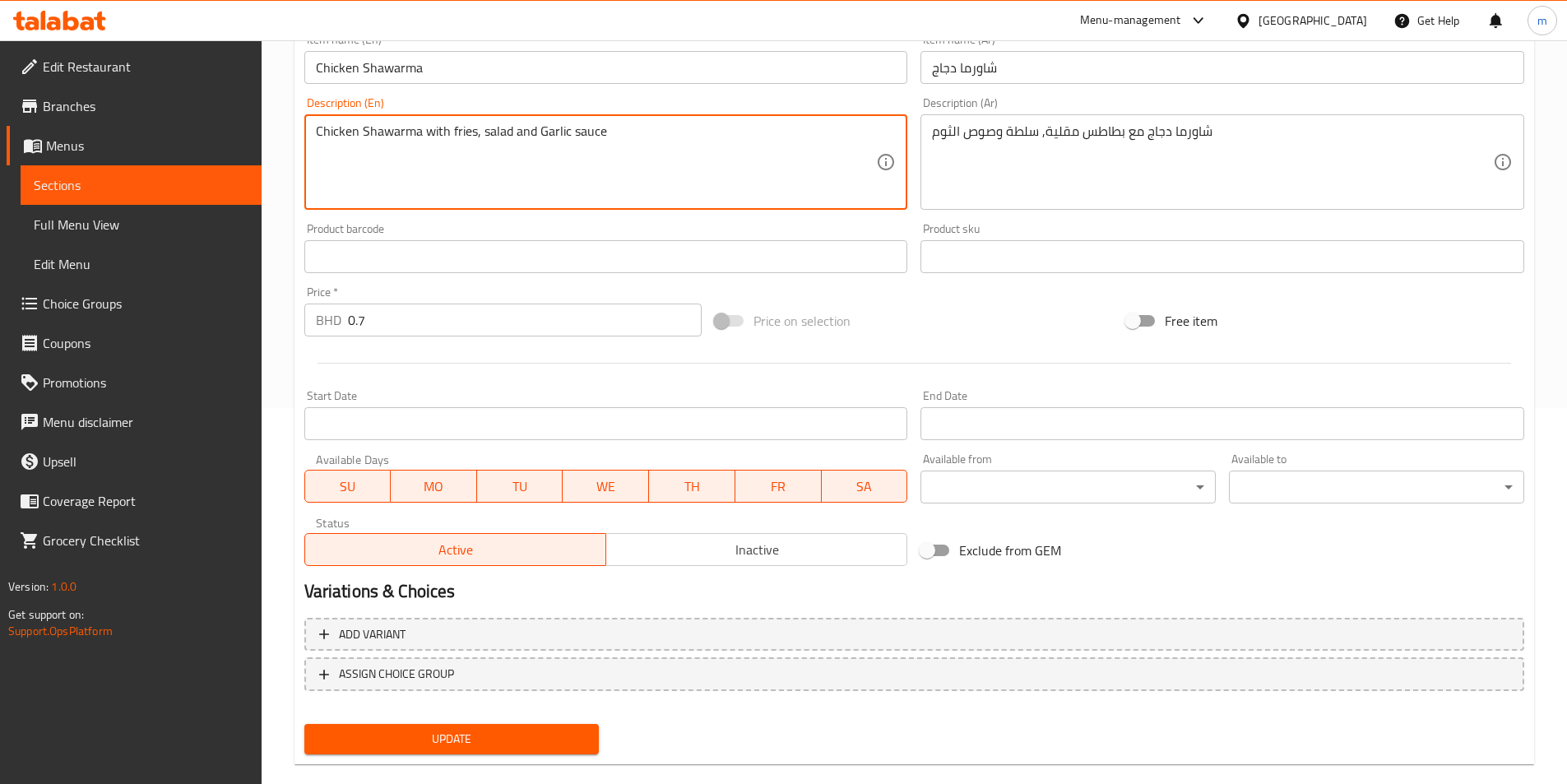
scroll to position [402, 0]
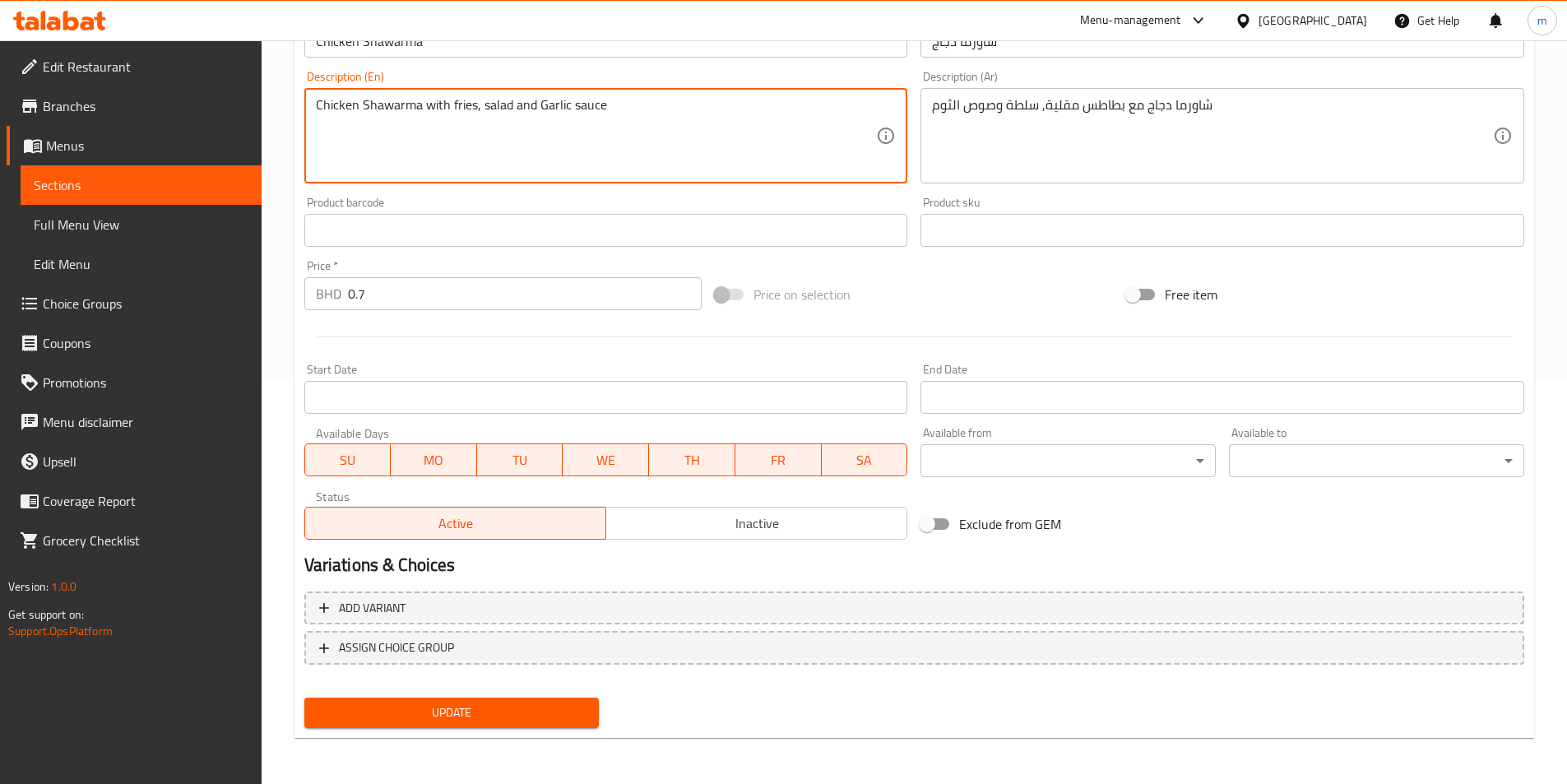
type textarea "Chicken Shawarma with fries, salad and Garlic sauce"
click at [517, 714] on span "Update" at bounding box center [451, 712] width 269 height 21
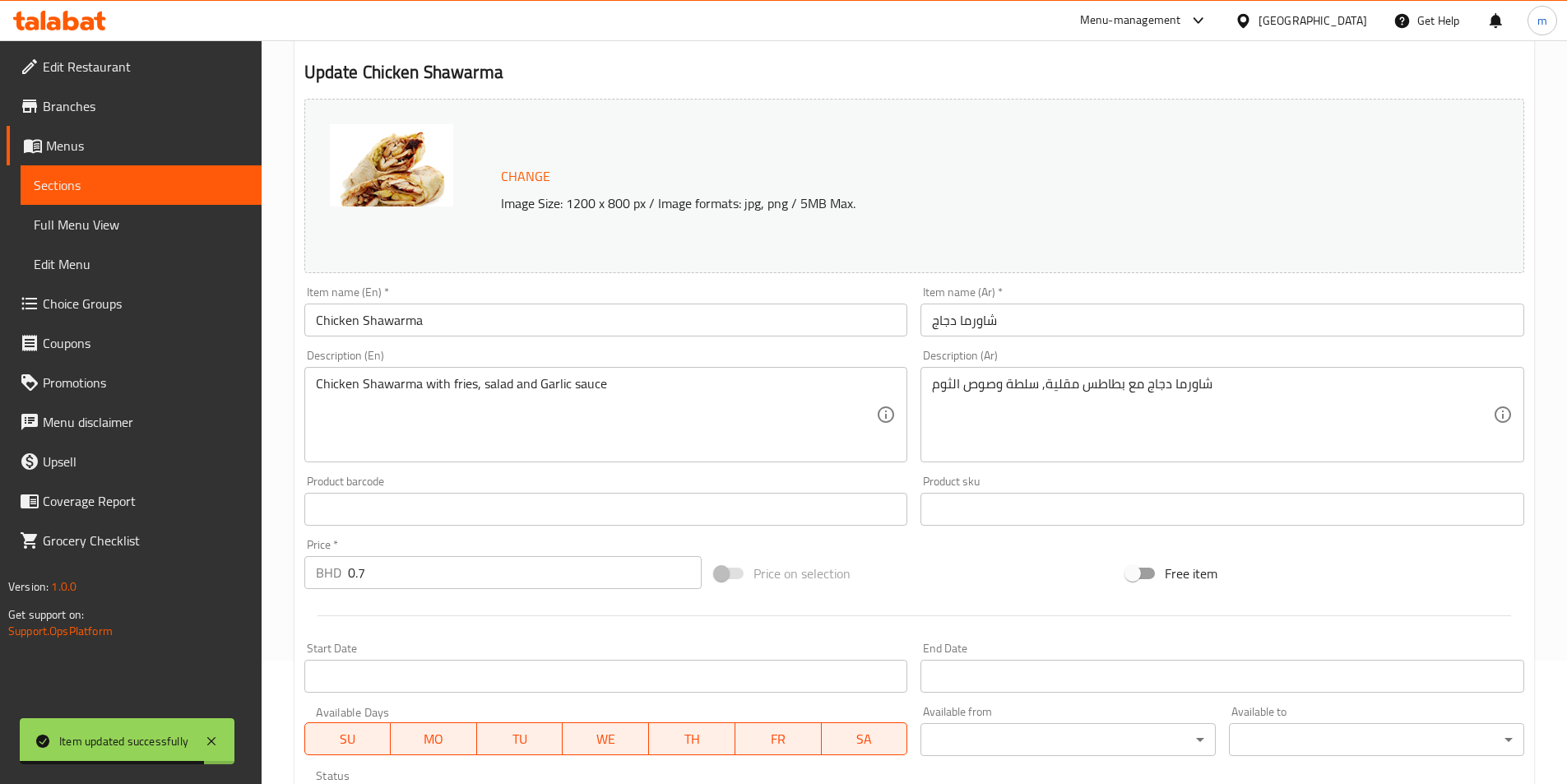
scroll to position [0, 0]
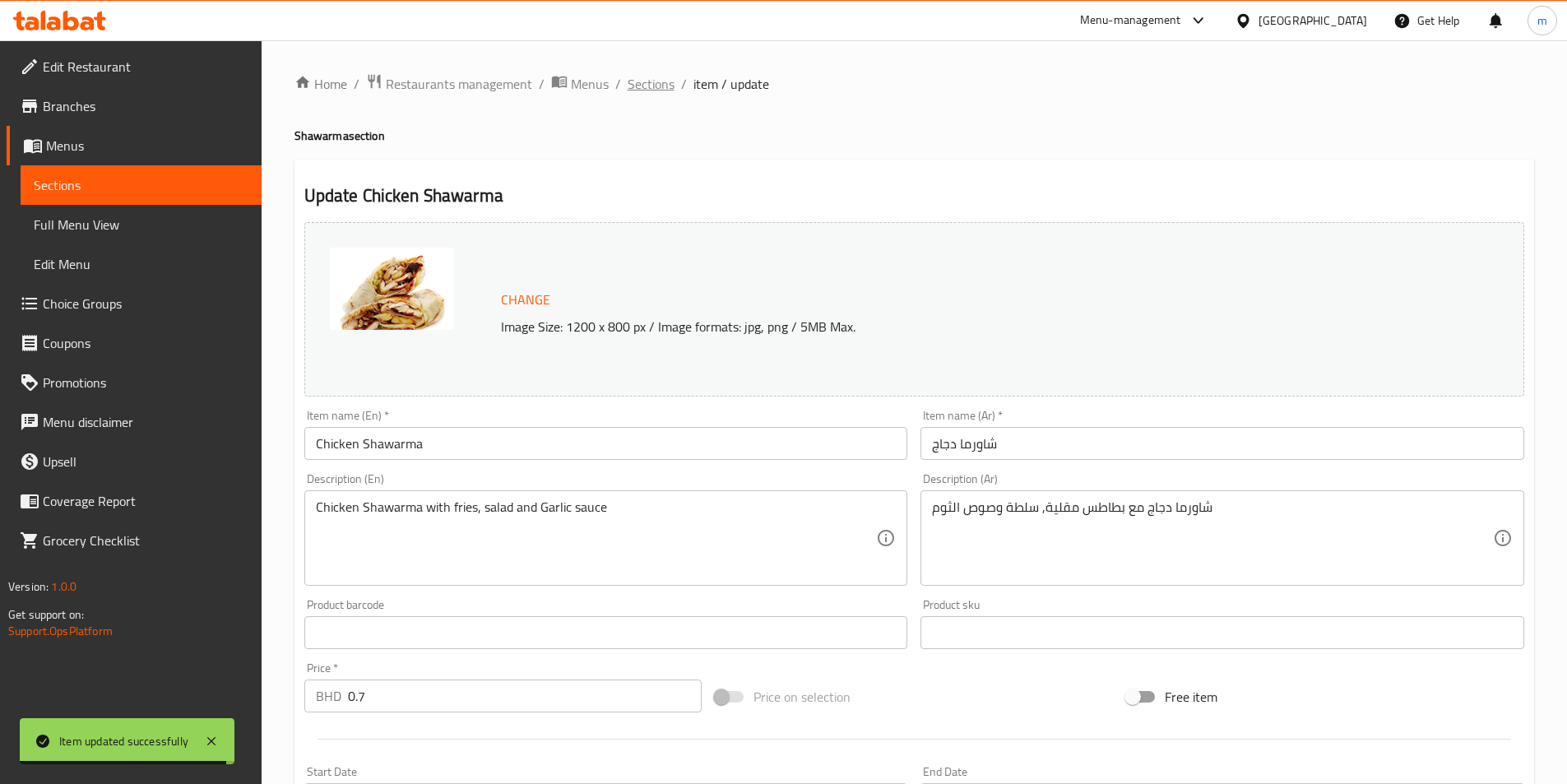
click at [640, 86] on span "Sections" at bounding box center [651, 84] width 47 height 20
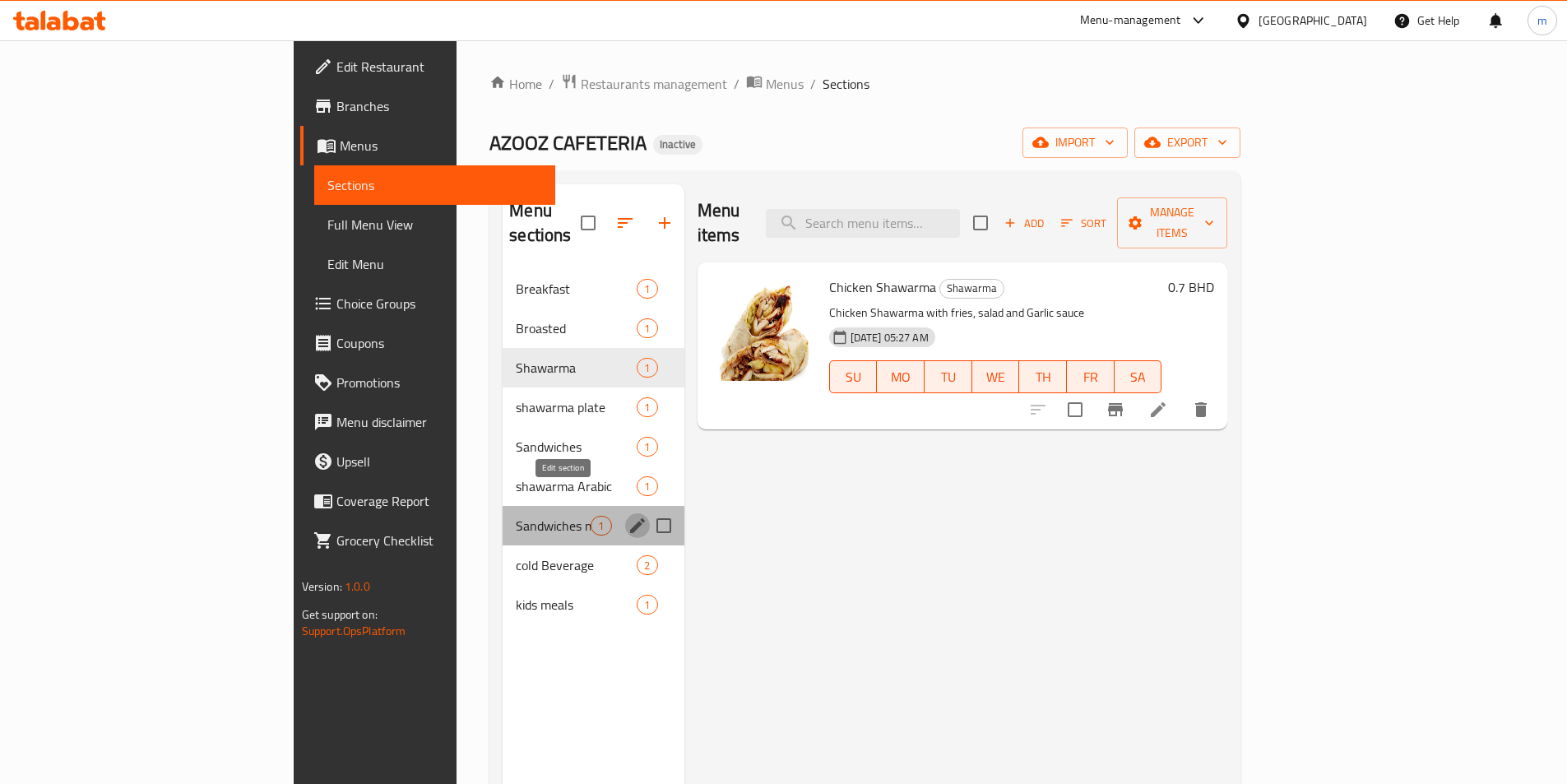
click at [628, 516] on icon "edit" at bounding box center [638, 526] width 20 height 20
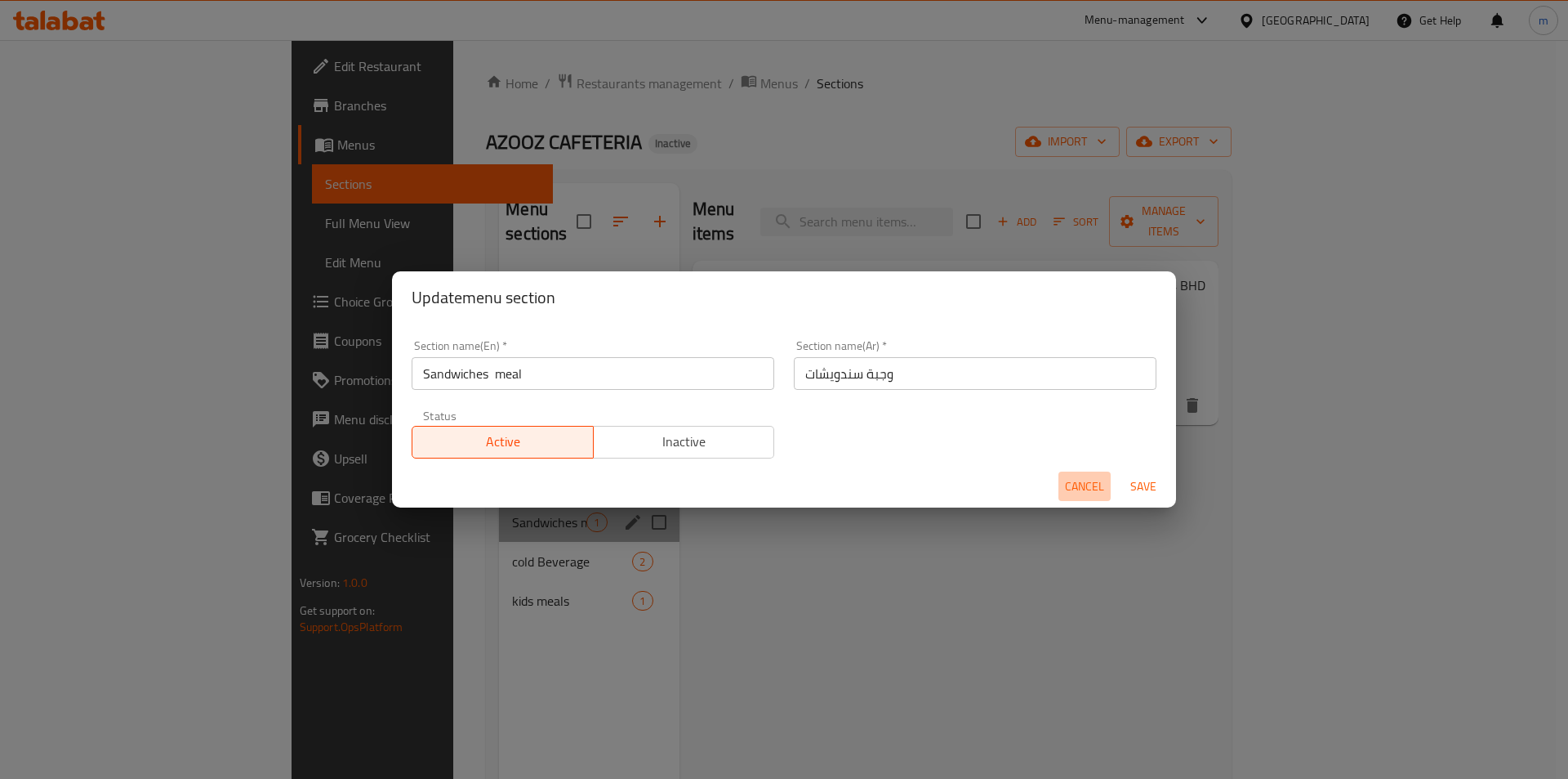
click at [1079, 475] on button "Cancel" at bounding box center [1084, 487] width 53 height 30
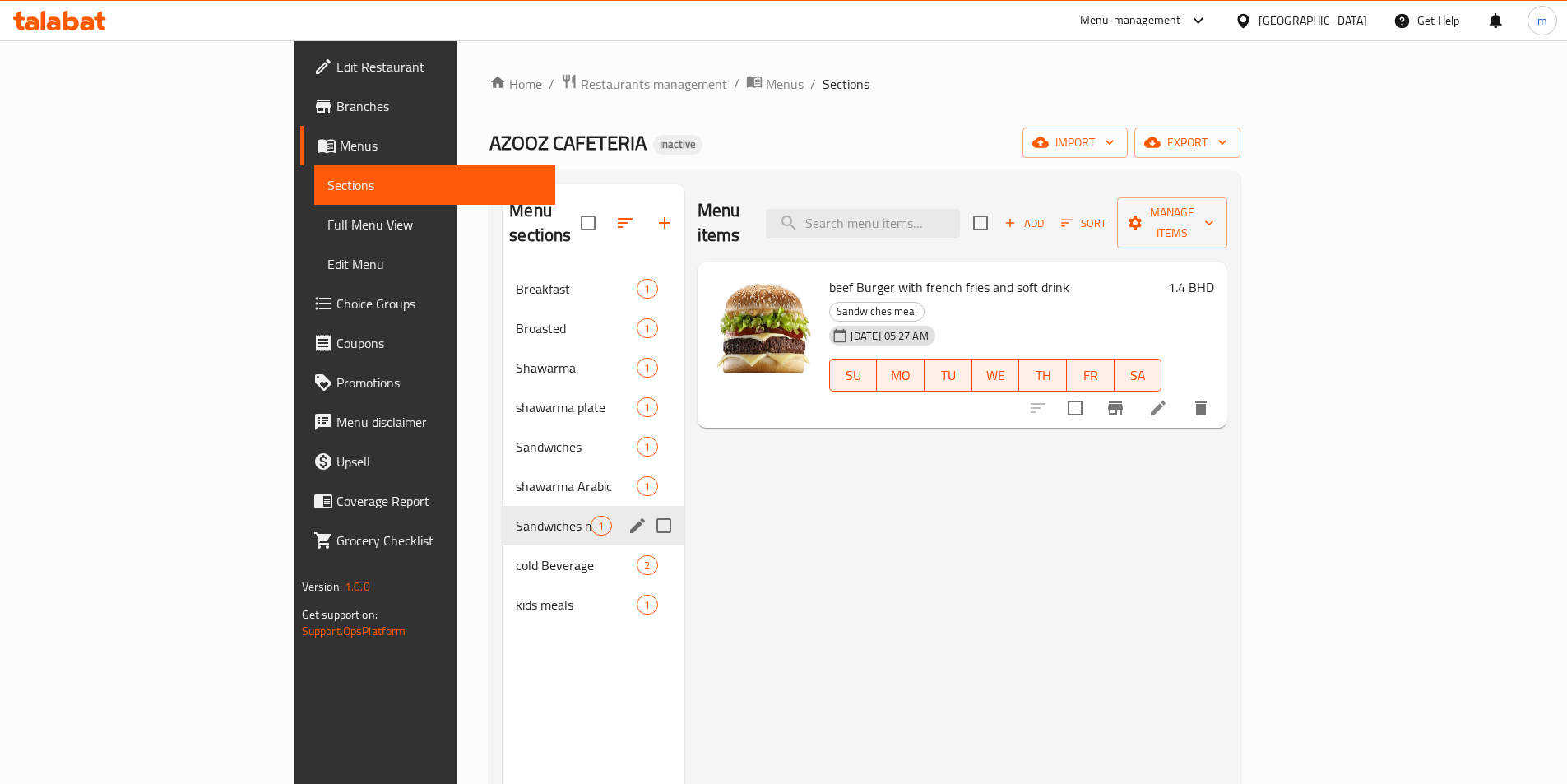
click at [1165, 401] on icon at bounding box center [1158, 408] width 15 height 15
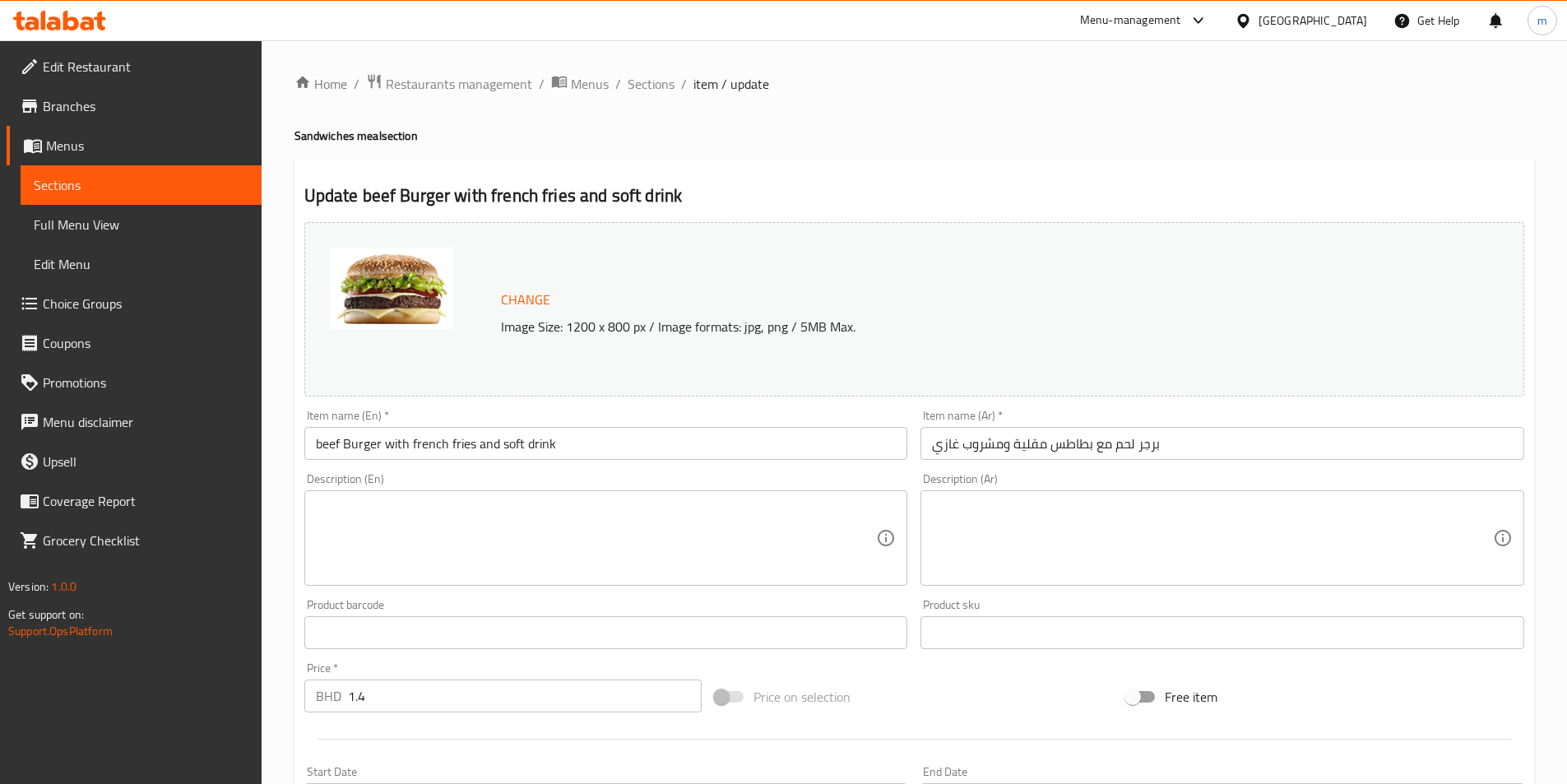
click at [1114, 445] on input "برجر لحم مع بطاطس مقلية ومشروب غازي" at bounding box center [1222, 443] width 604 height 33
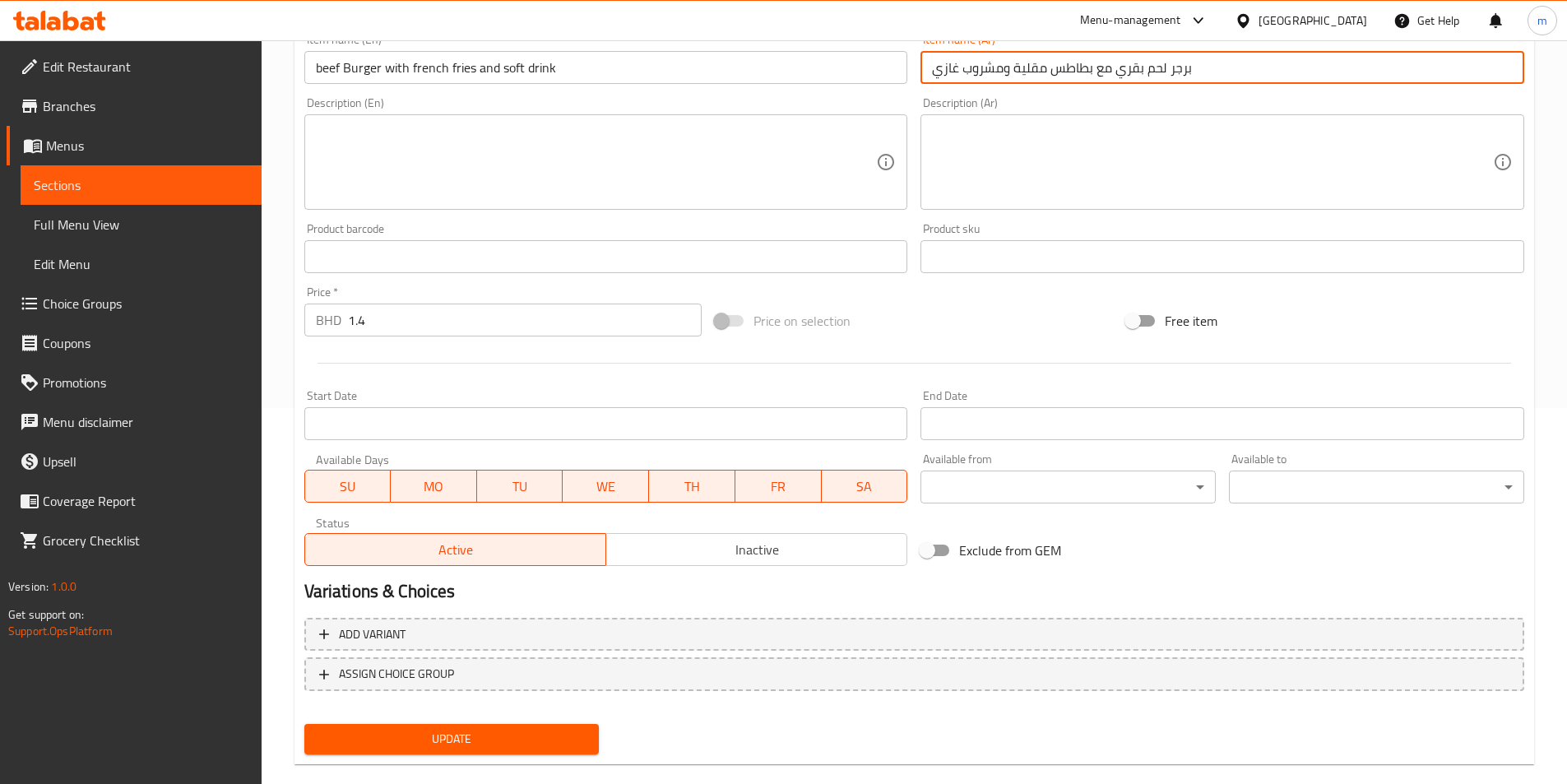
scroll to position [402, 0]
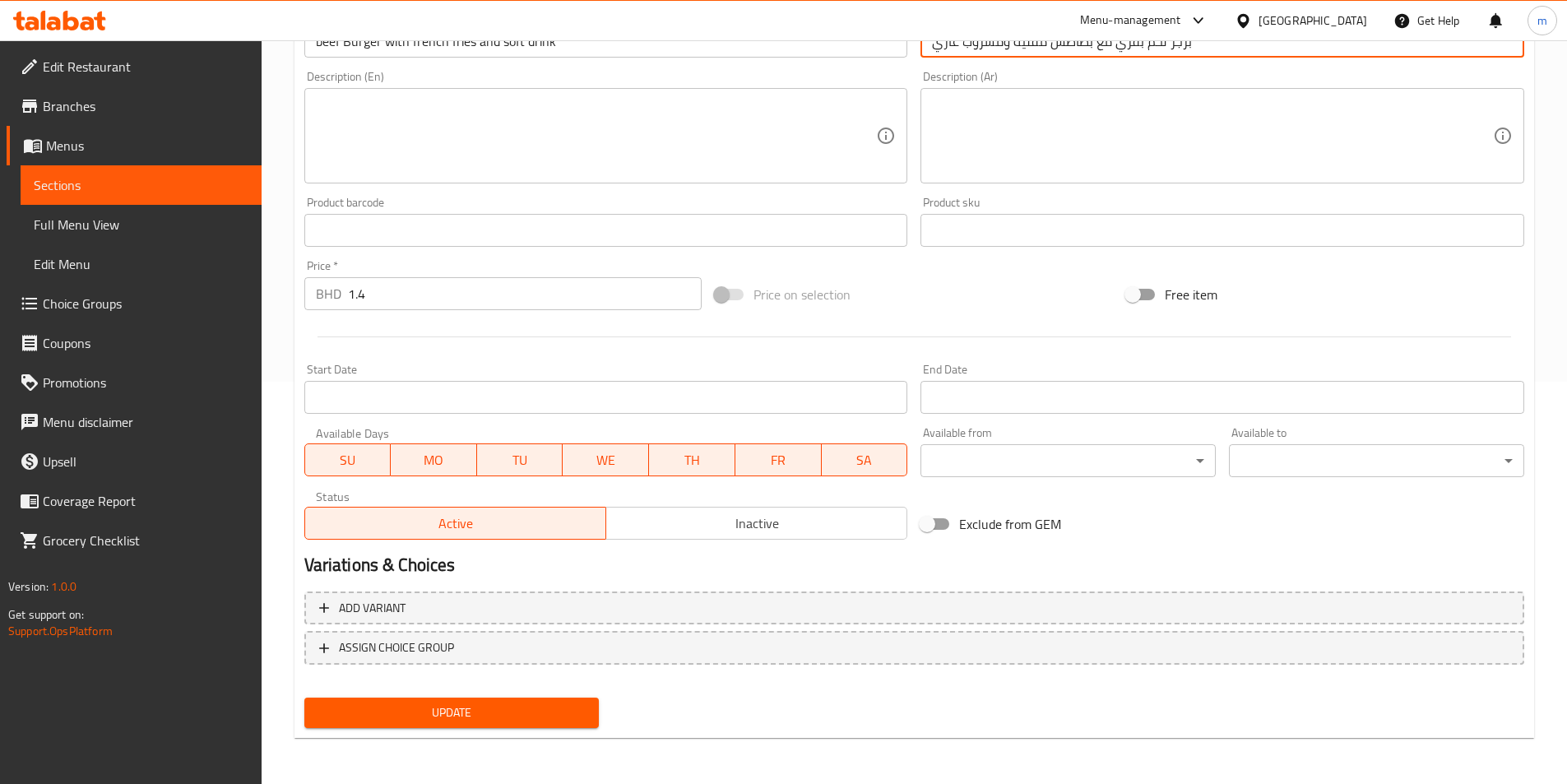
type input "برجر لحم بقري مع بطاطس مقلية ومشروب غازي"
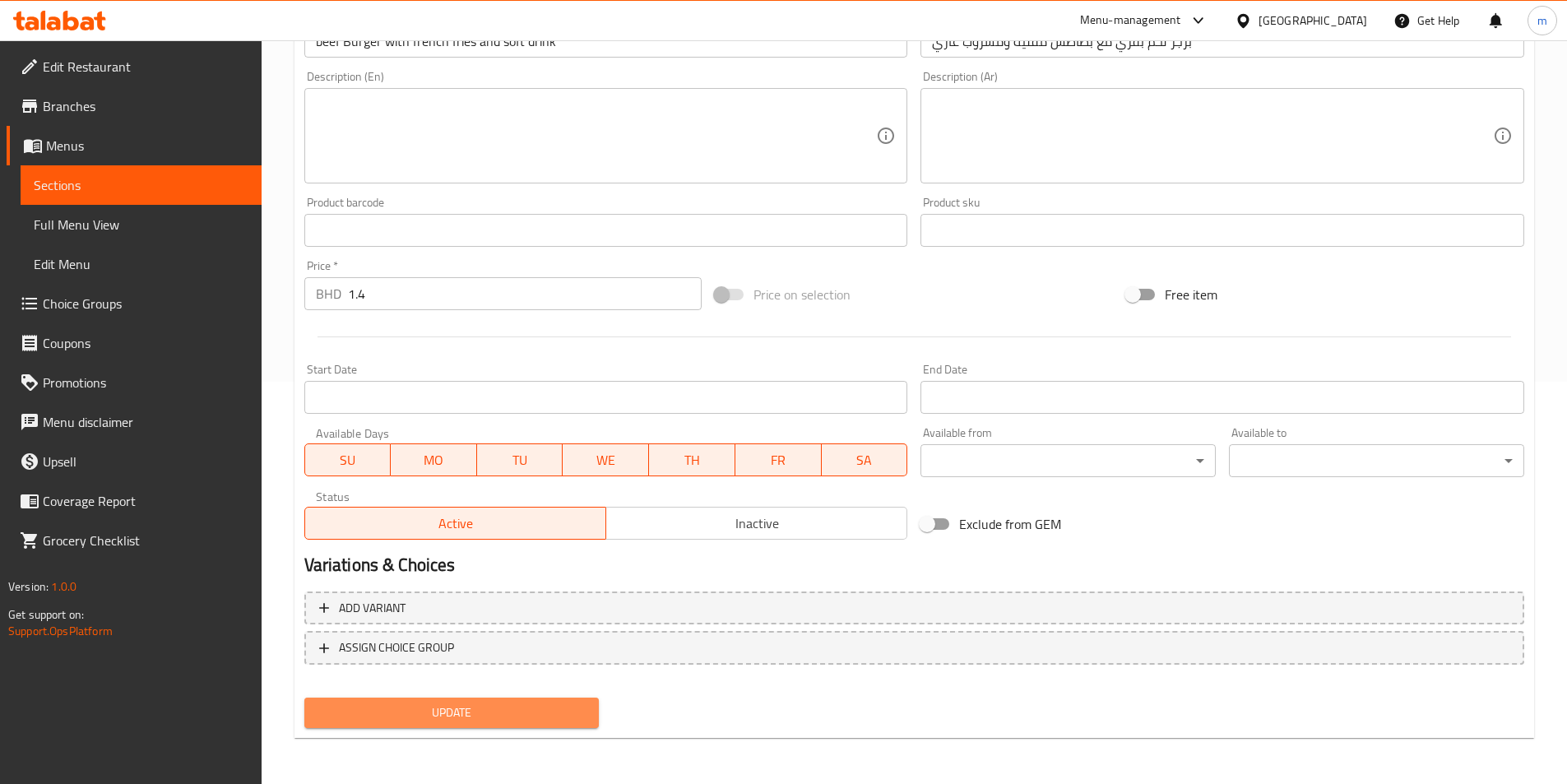
click at [446, 719] on span "Update" at bounding box center [451, 712] width 269 height 21
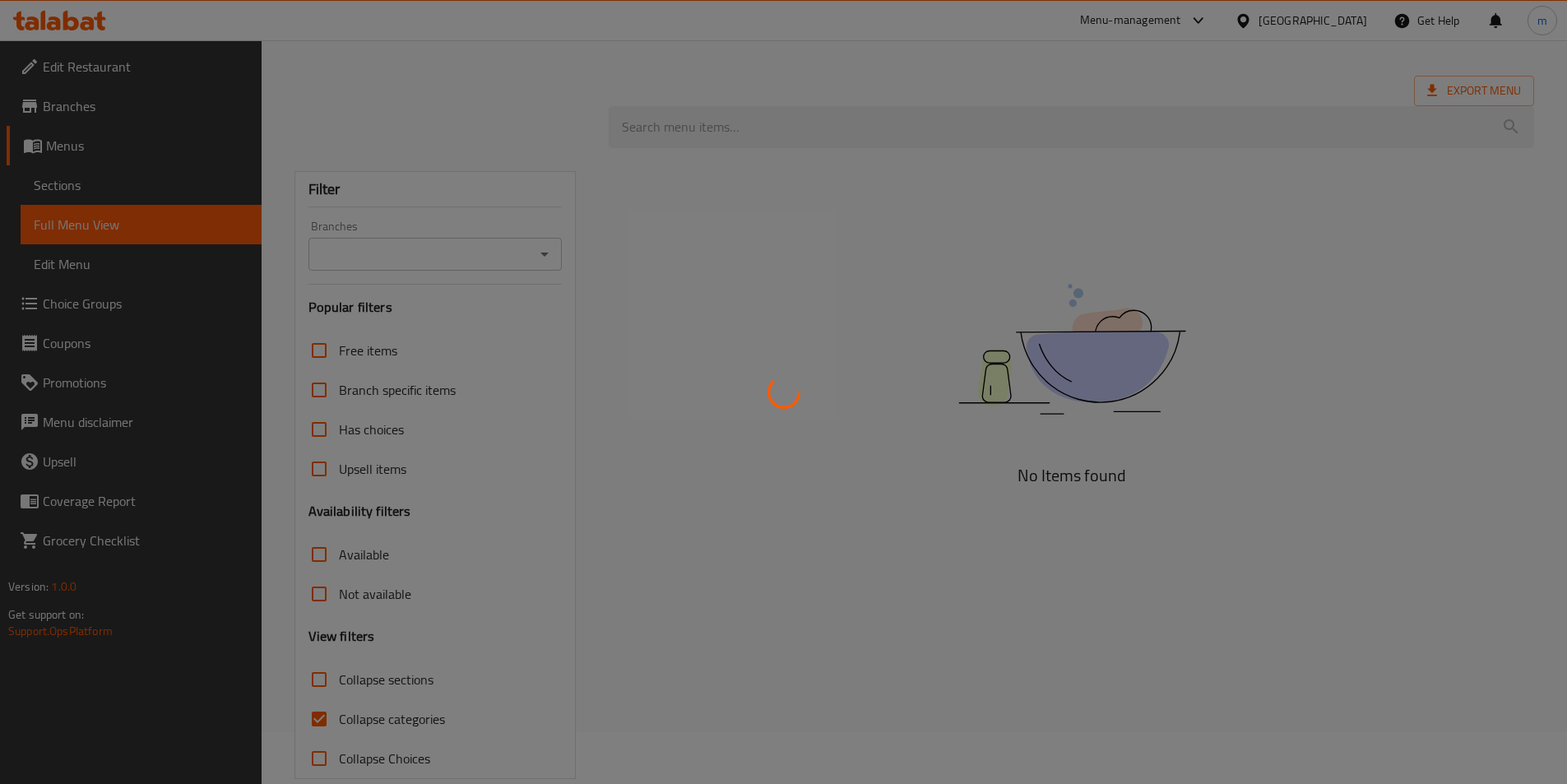
scroll to position [80, 0]
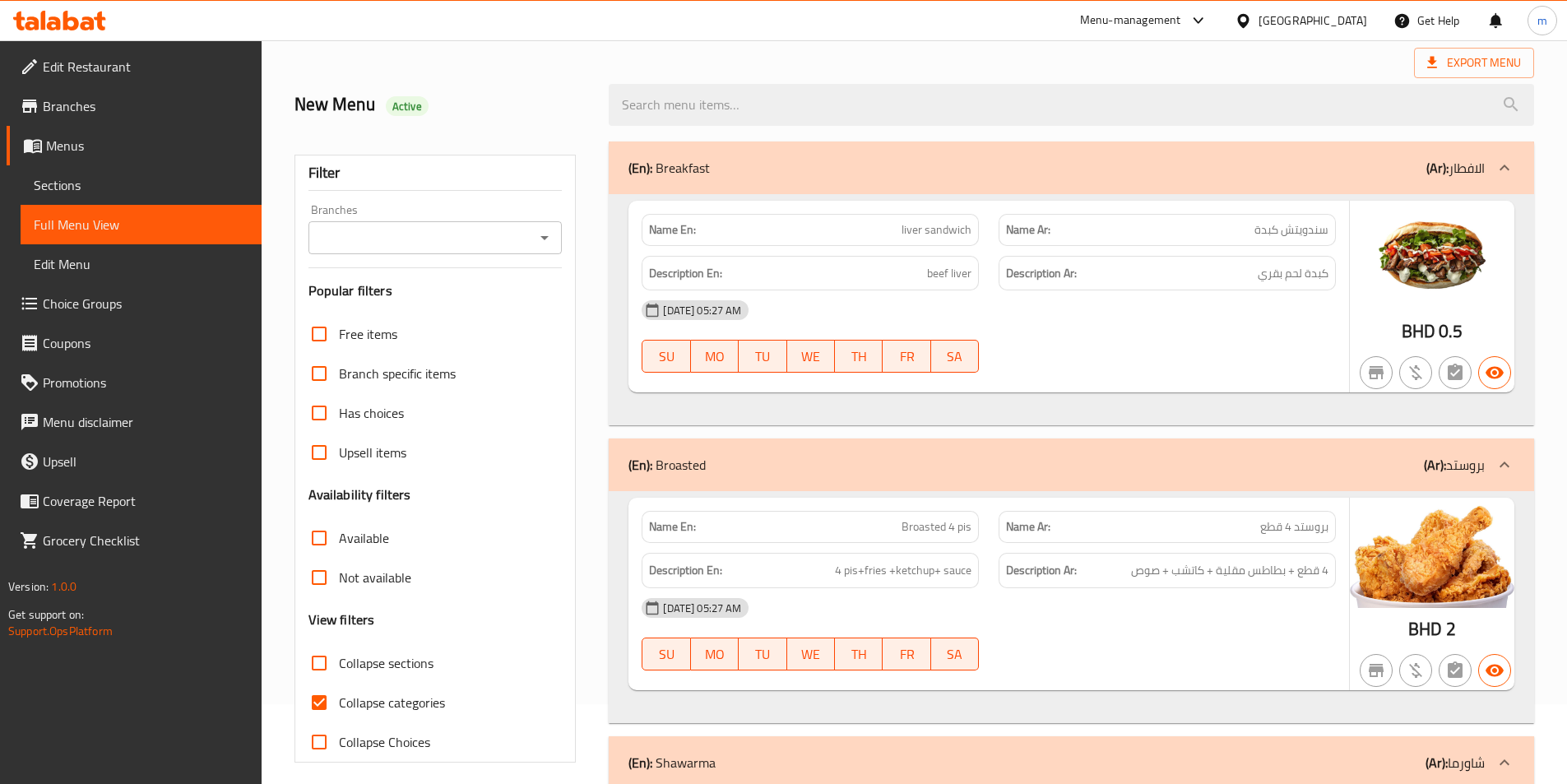
click at [373, 702] on span "Collapse categories" at bounding box center [392, 703] width 106 height 20
click at [339, 702] on input "Collapse categories" at bounding box center [318, 702] width 39 height 39
checkbox input "false"
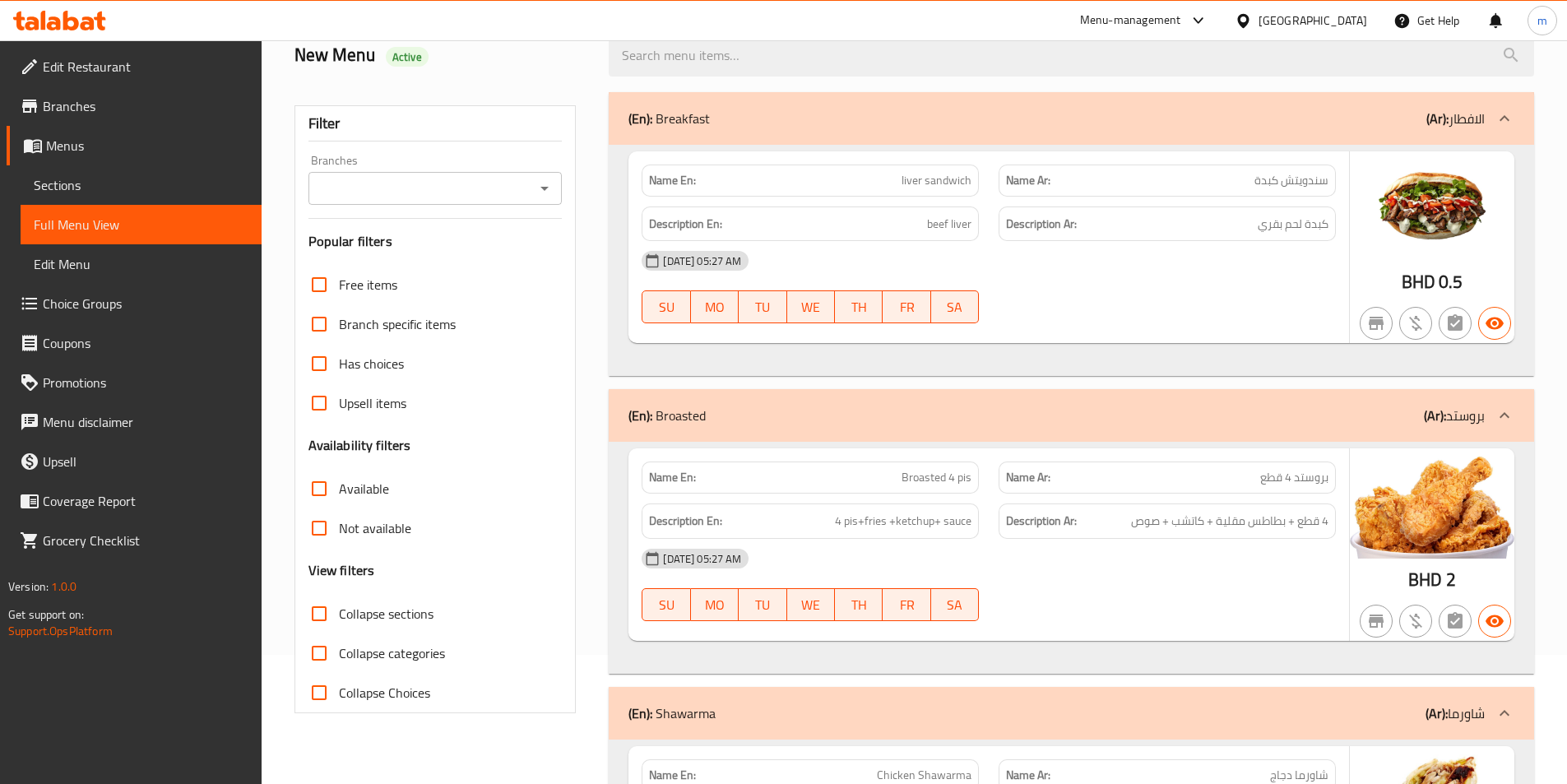
scroll to position [0, 0]
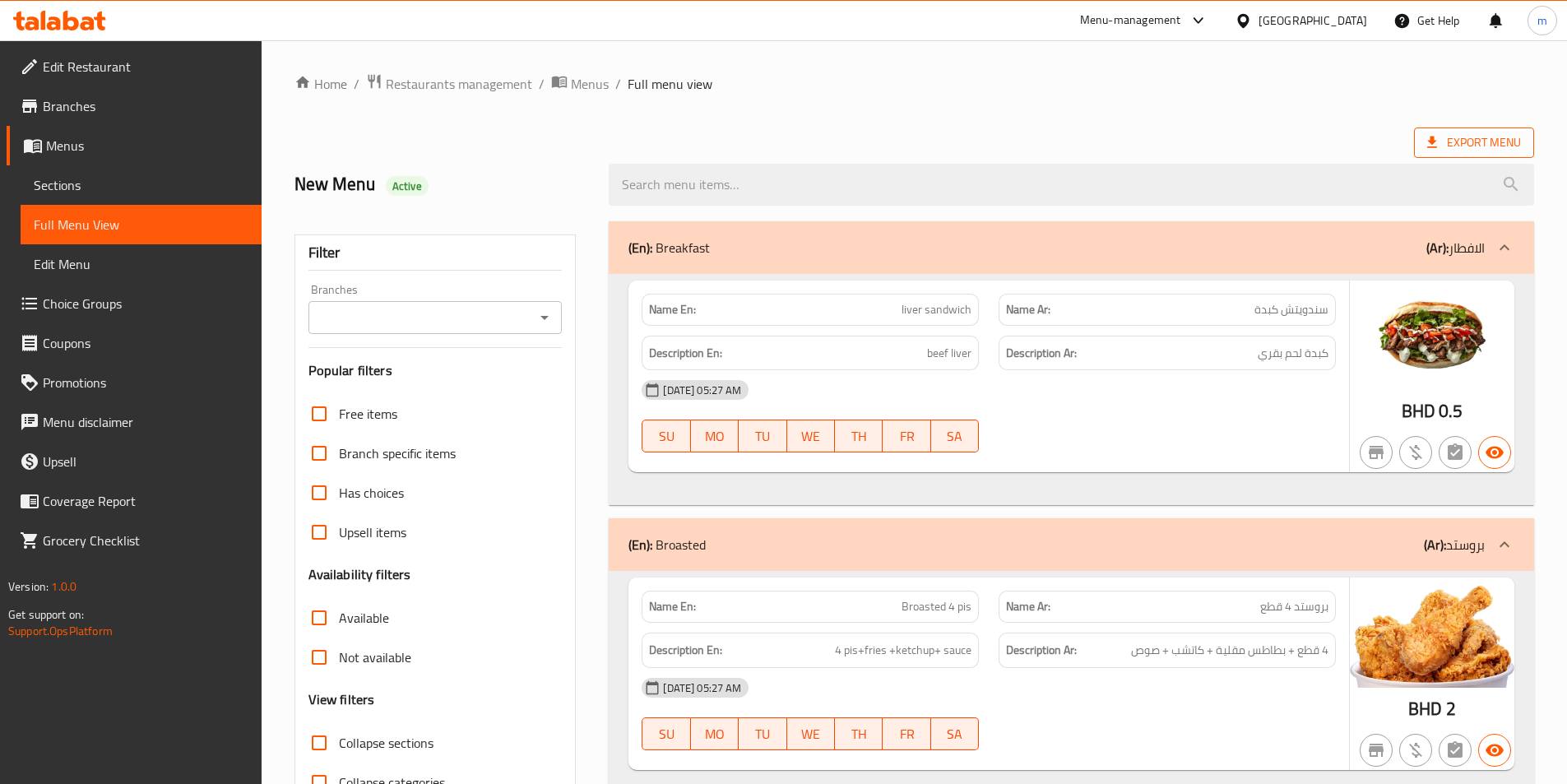
click at [1502, 138] on span "Export Menu" at bounding box center [1474, 142] width 94 height 21
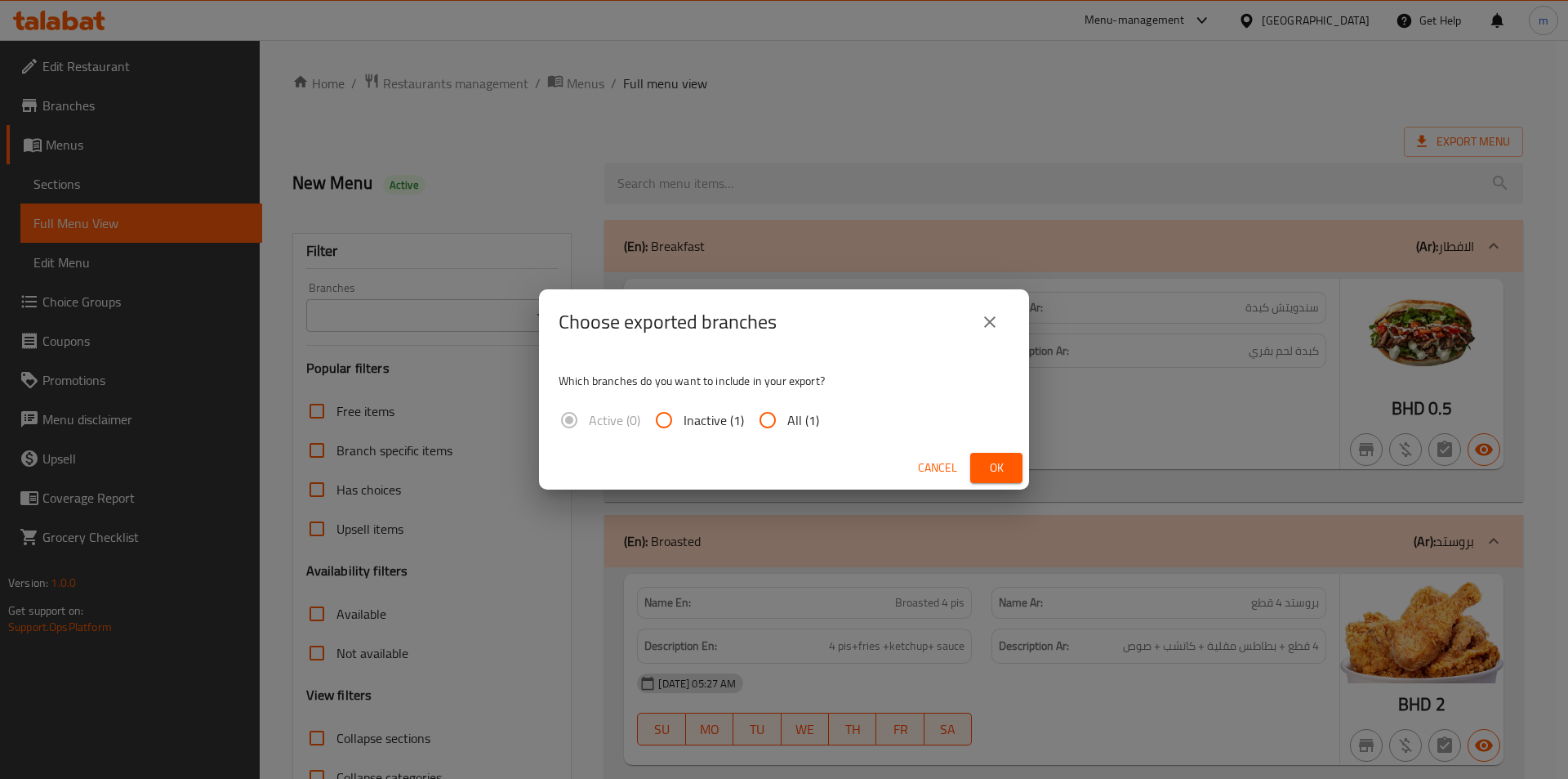
drag, startPoint x: 821, startPoint y: 416, endPoint x: 803, endPoint y: 416, distance: 18.0
click at [821, 416] on div "Active (0) Inactive (1) All (1)" at bounding box center [696, 419] width 274 height 39
click at [802, 416] on span "All (1)" at bounding box center [803, 420] width 32 height 20
click at [787, 416] on input "All (1)" at bounding box center [767, 419] width 39 height 39
radio input "true"
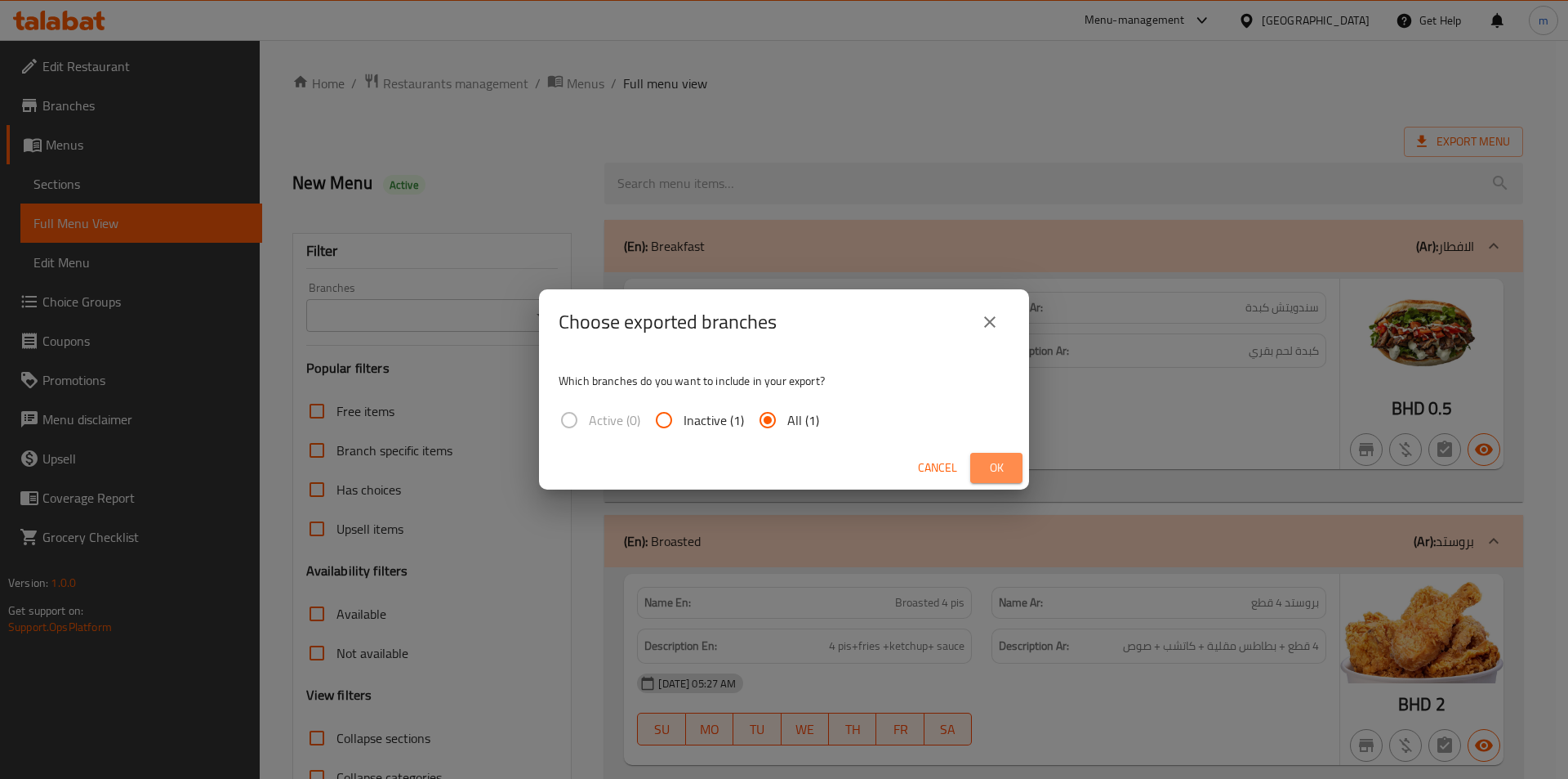
click at [989, 468] on span "Ok" at bounding box center [996, 468] width 26 height 21
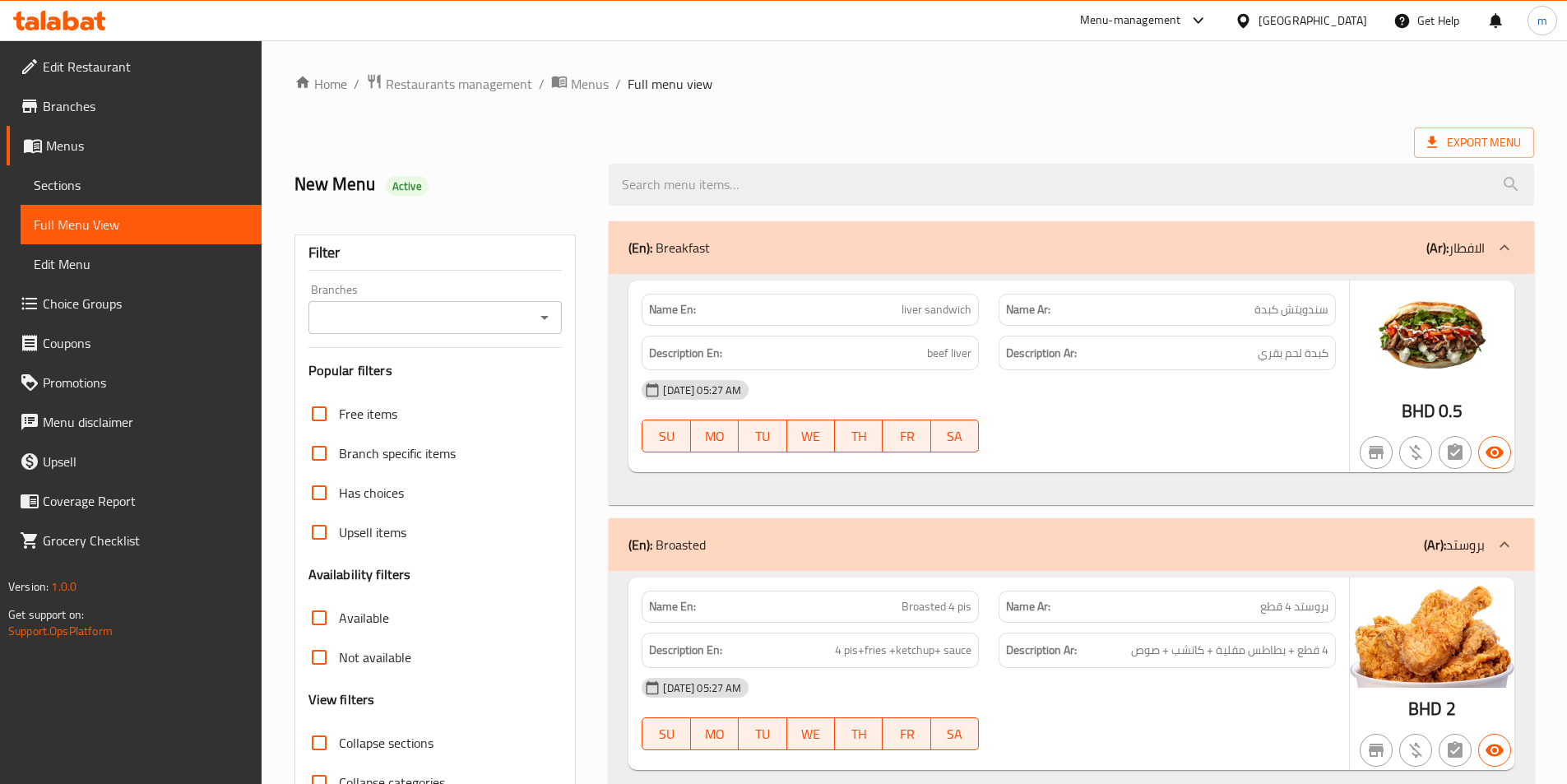
click at [547, 153] on div "New Menu Active" at bounding box center [442, 184] width 315 height 73
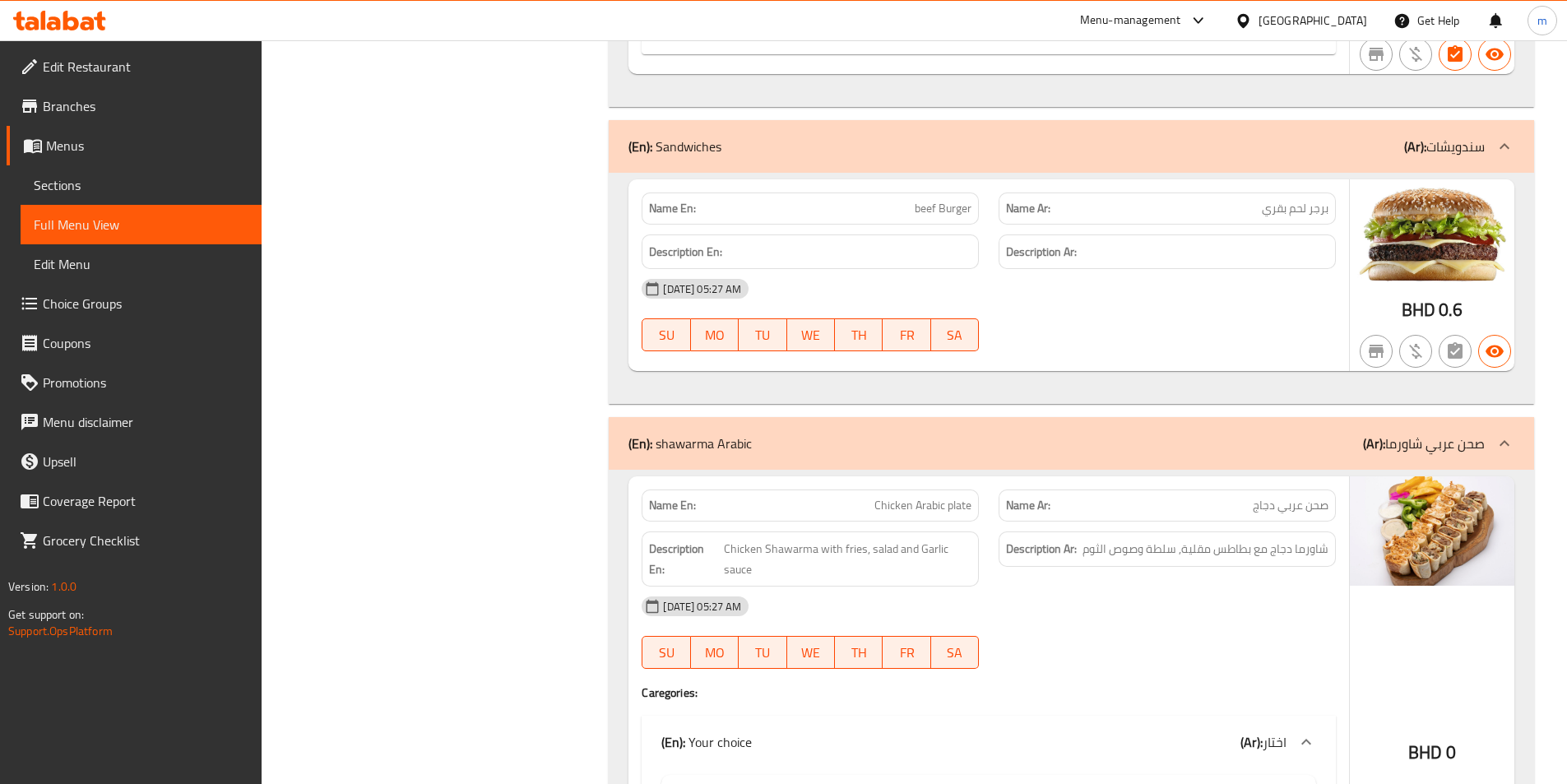
scroll to position [1563, 0]
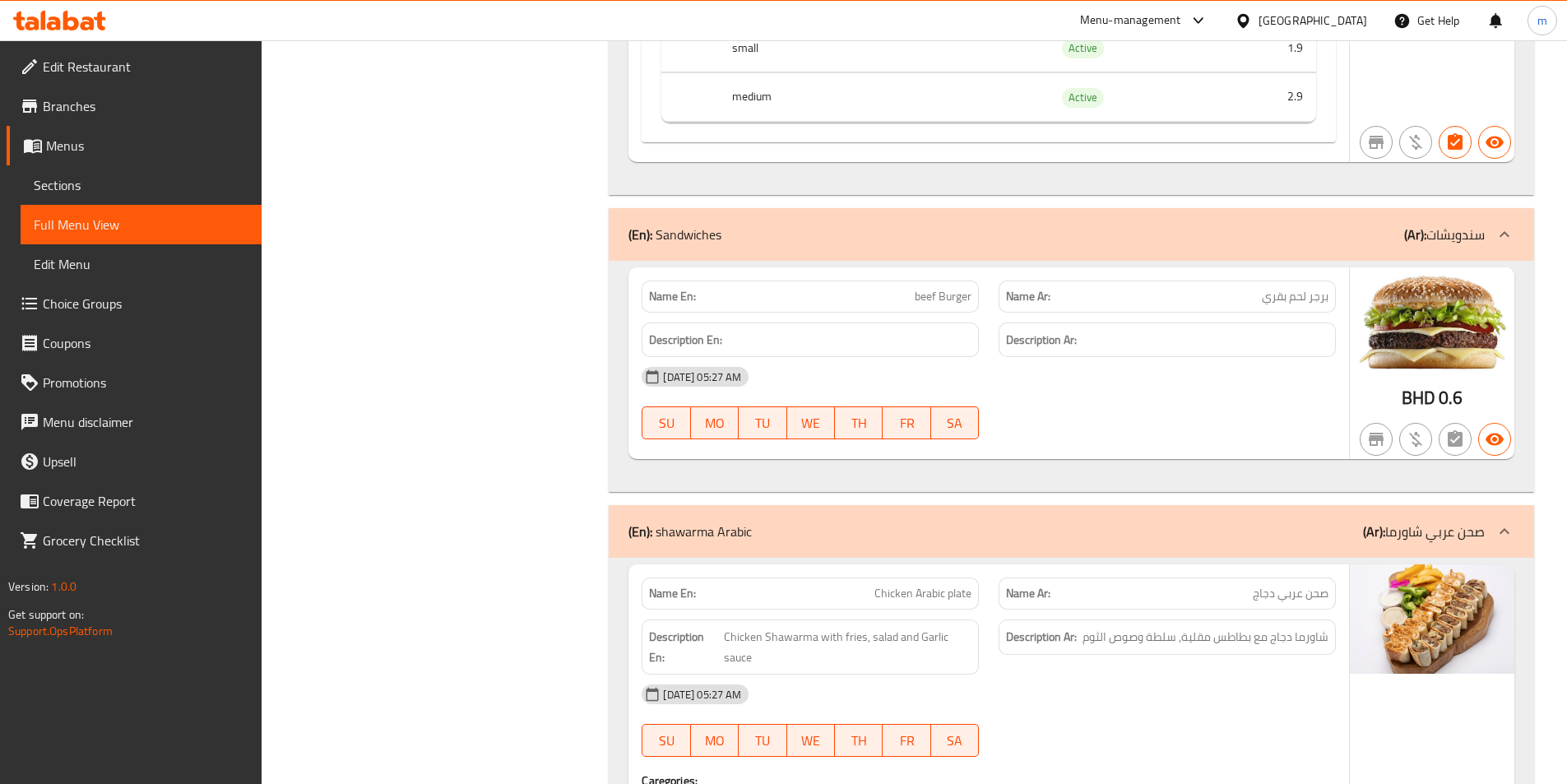
click at [30, 13] on icon at bounding box center [59, 21] width 93 height 20
